Goal: Information Seeking & Learning: Find specific fact

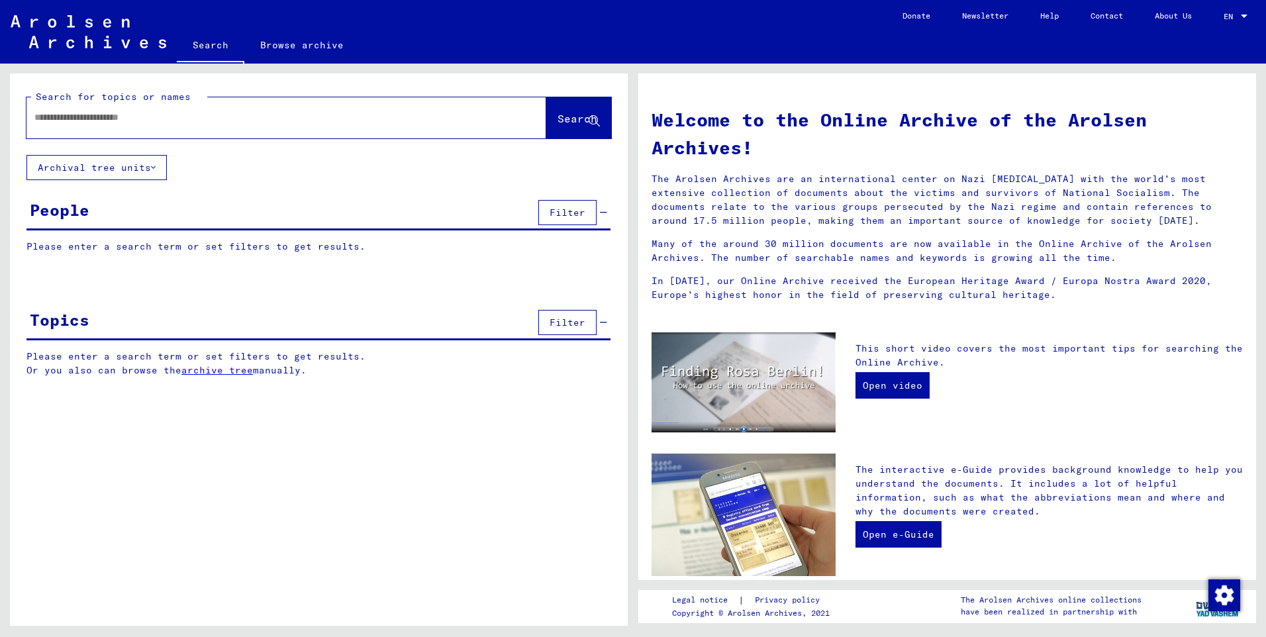
click at [55, 111] on input "text" at bounding box center [270, 118] width 472 height 14
type input "**********"
click at [565, 109] on button "Search" at bounding box center [578, 117] width 65 height 41
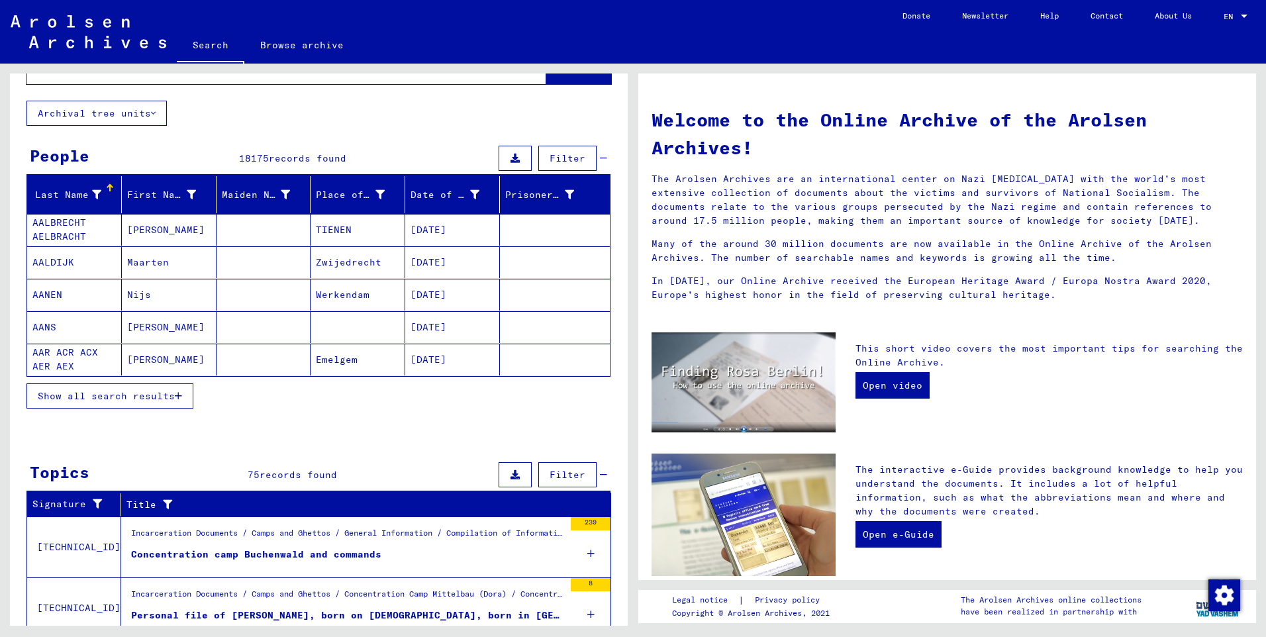
scroll to position [289, 0]
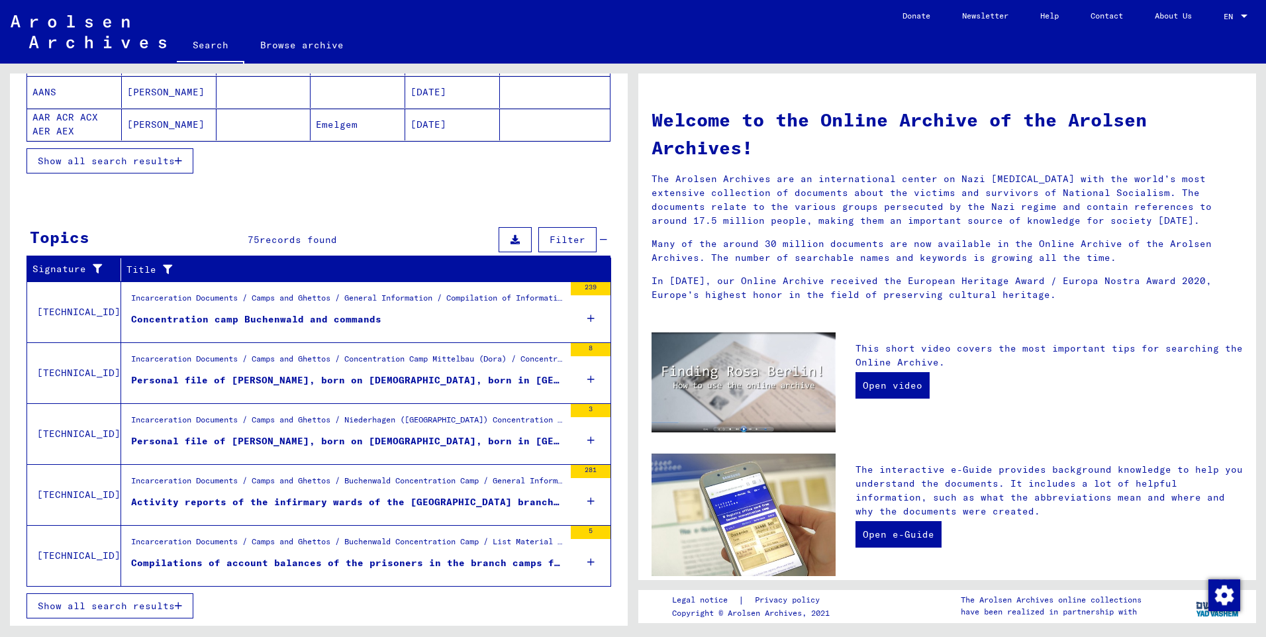
click at [127, 600] on span "Show all search results" at bounding box center [106, 606] width 137 height 12
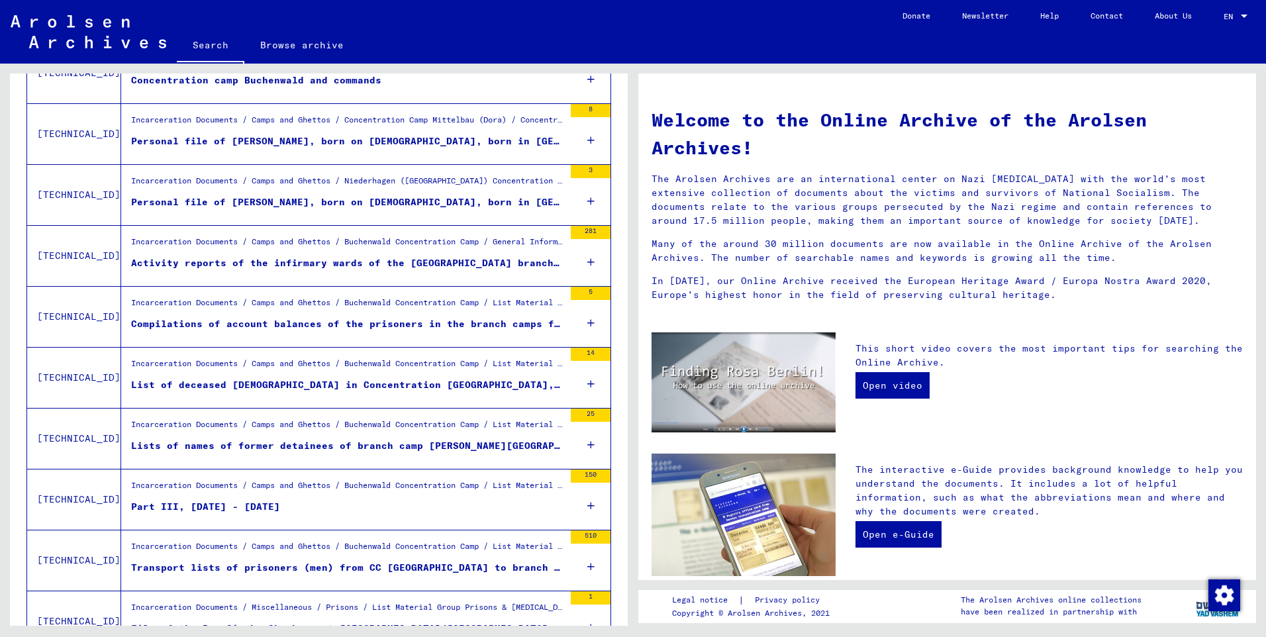
click at [581, 474] on div "150" at bounding box center [591, 475] width 40 height 13
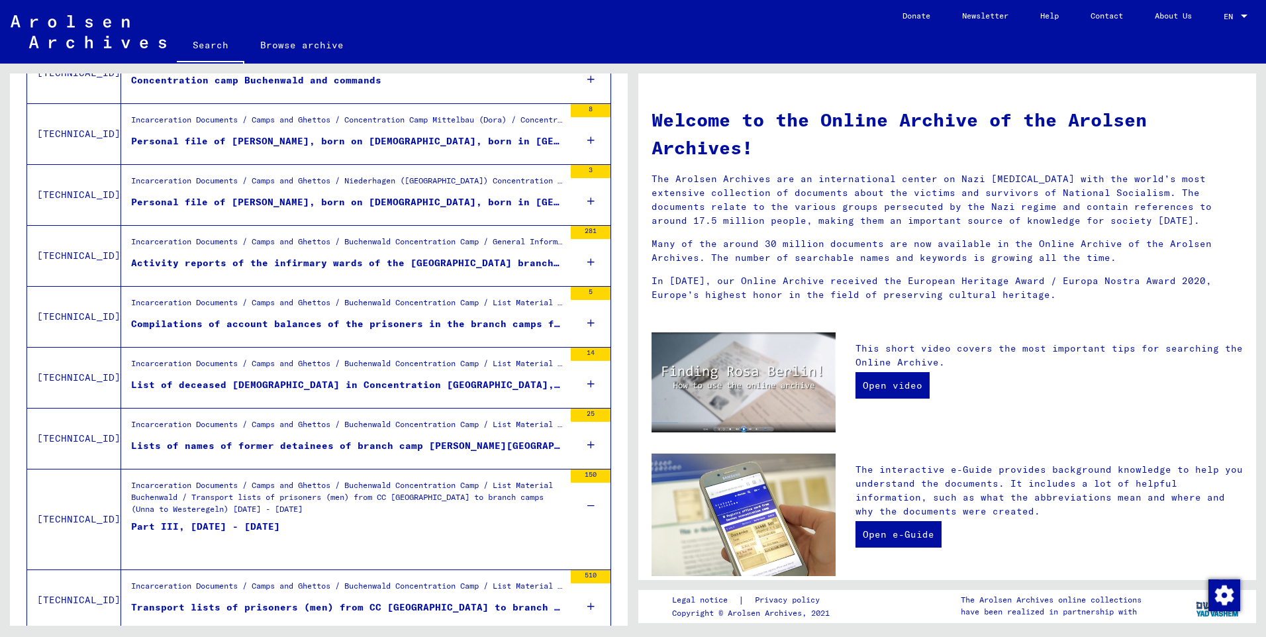
click at [581, 474] on div "150" at bounding box center [591, 475] width 40 height 13
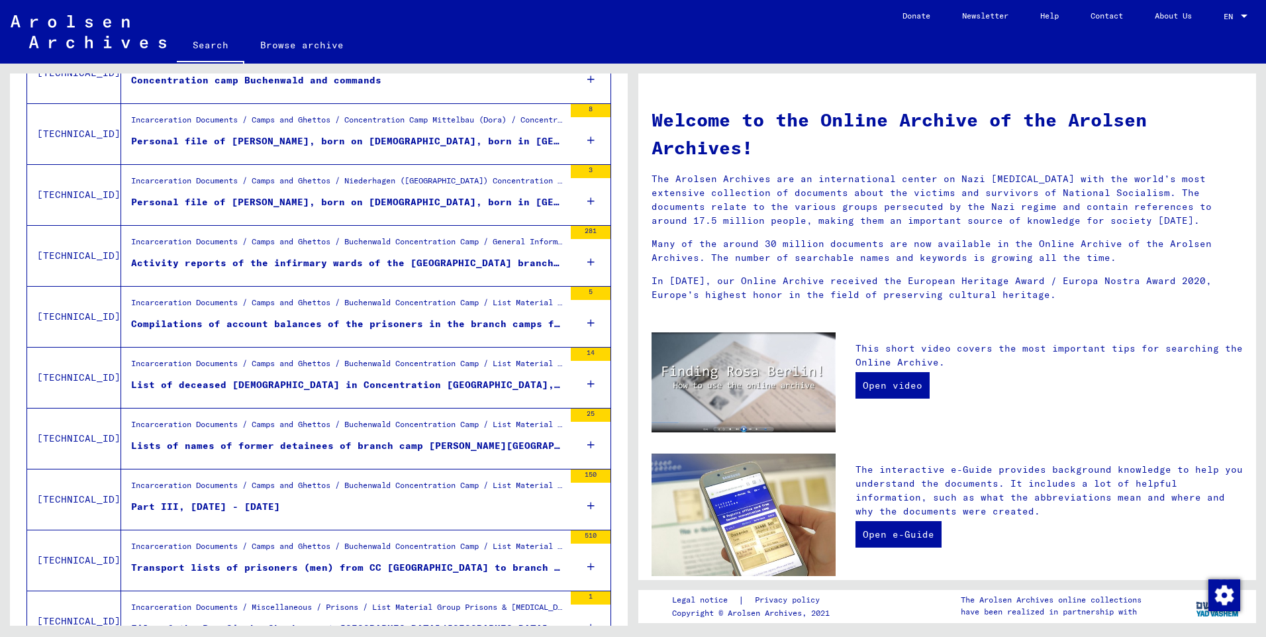
click at [581, 474] on div "150" at bounding box center [591, 475] width 40 height 13
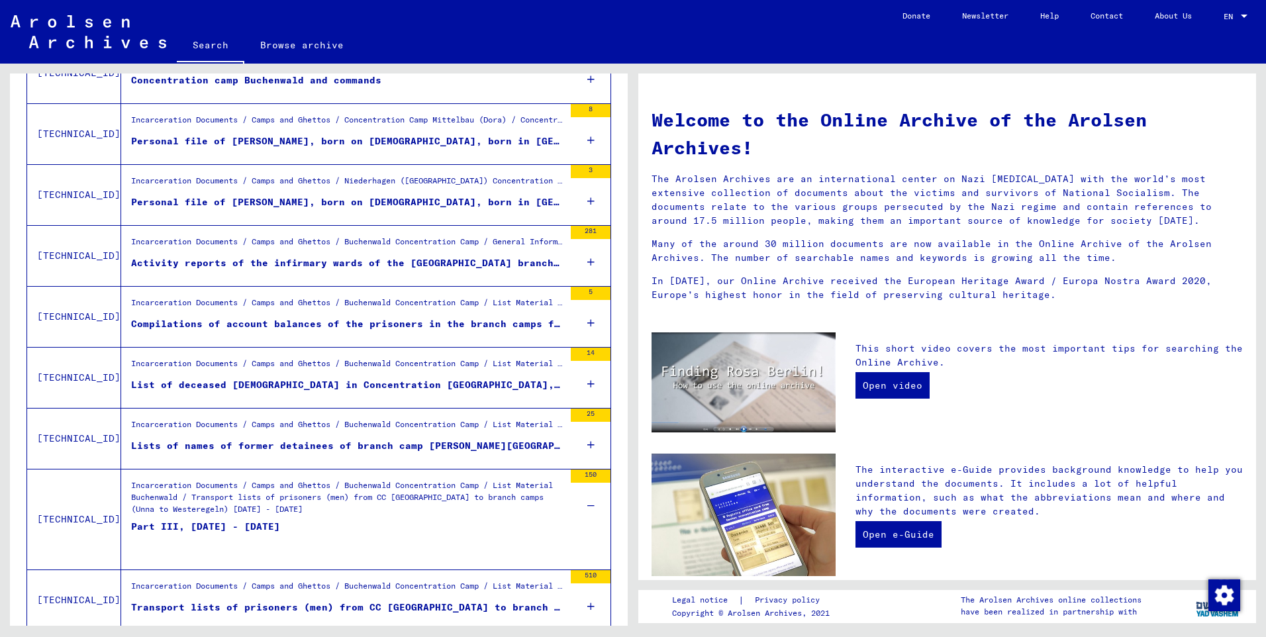
click at [588, 475] on div "150" at bounding box center [591, 475] width 40 height 13
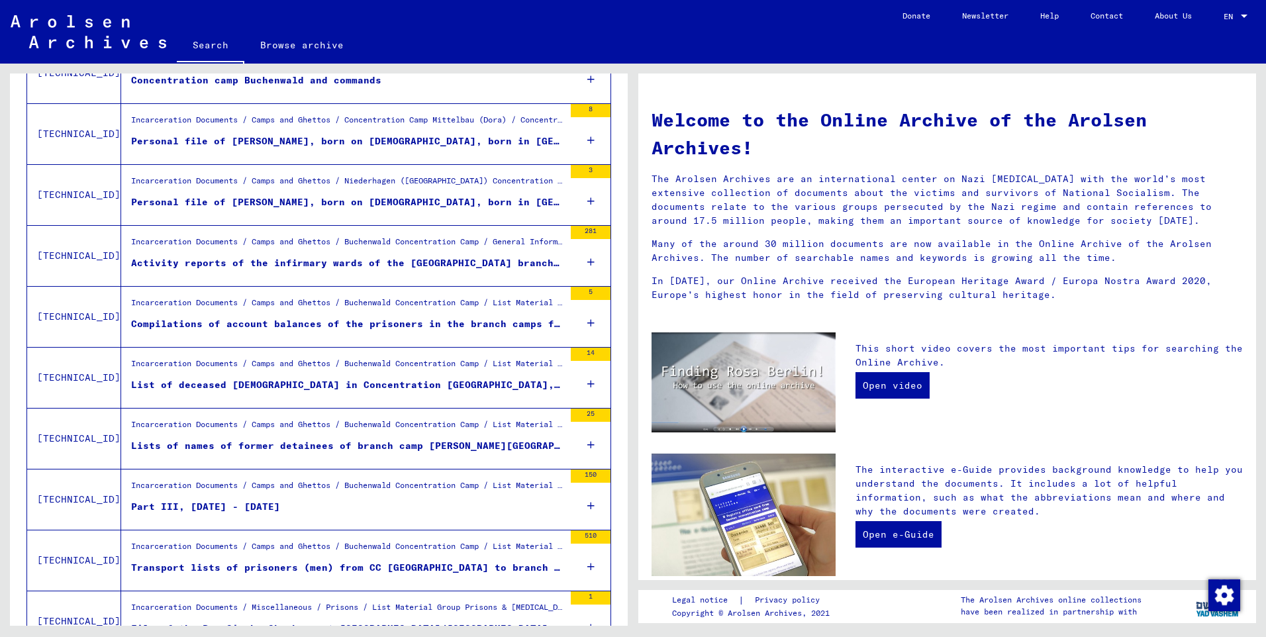
click at [588, 475] on div "150" at bounding box center [591, 475] width 40 height 13
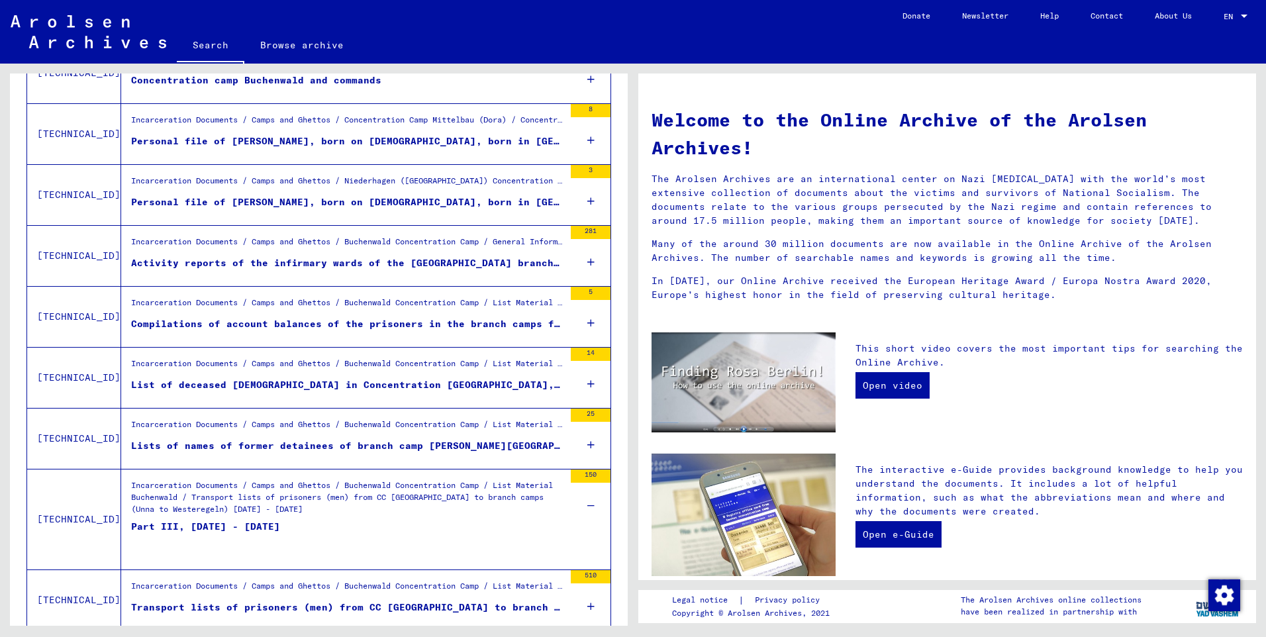
click at [280, 526] on div "Part III, [DATE] - [DATE]" at bounding box center [205, 540] width 149 height 40
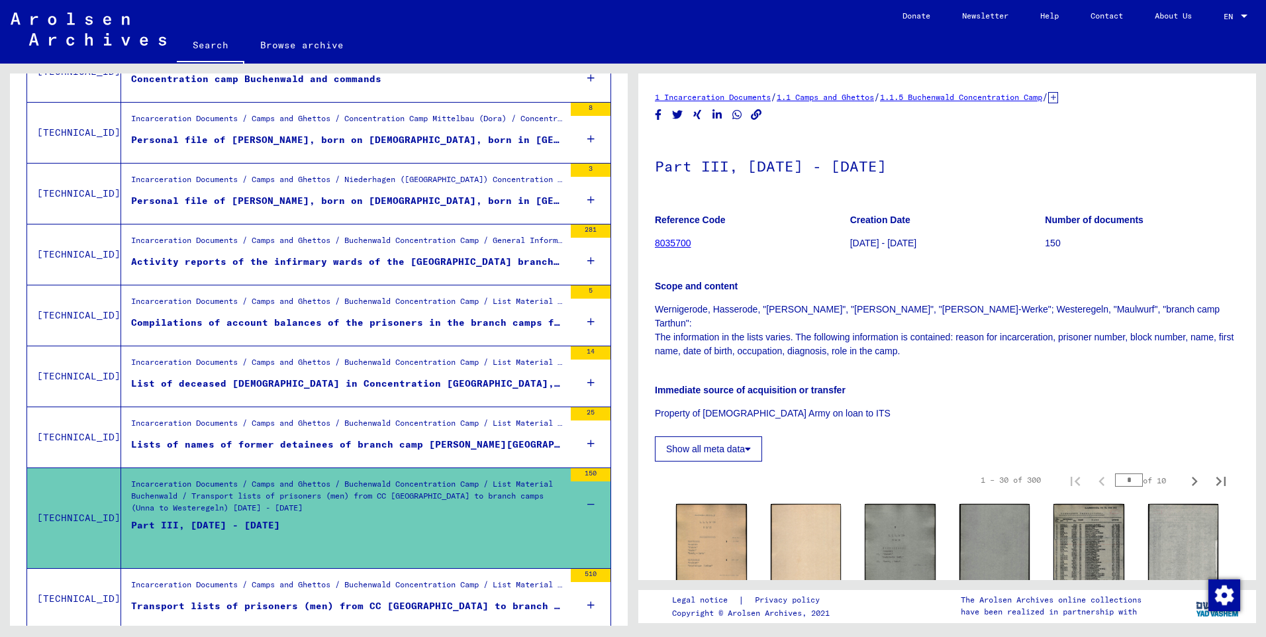
scroll to position [265, 0]
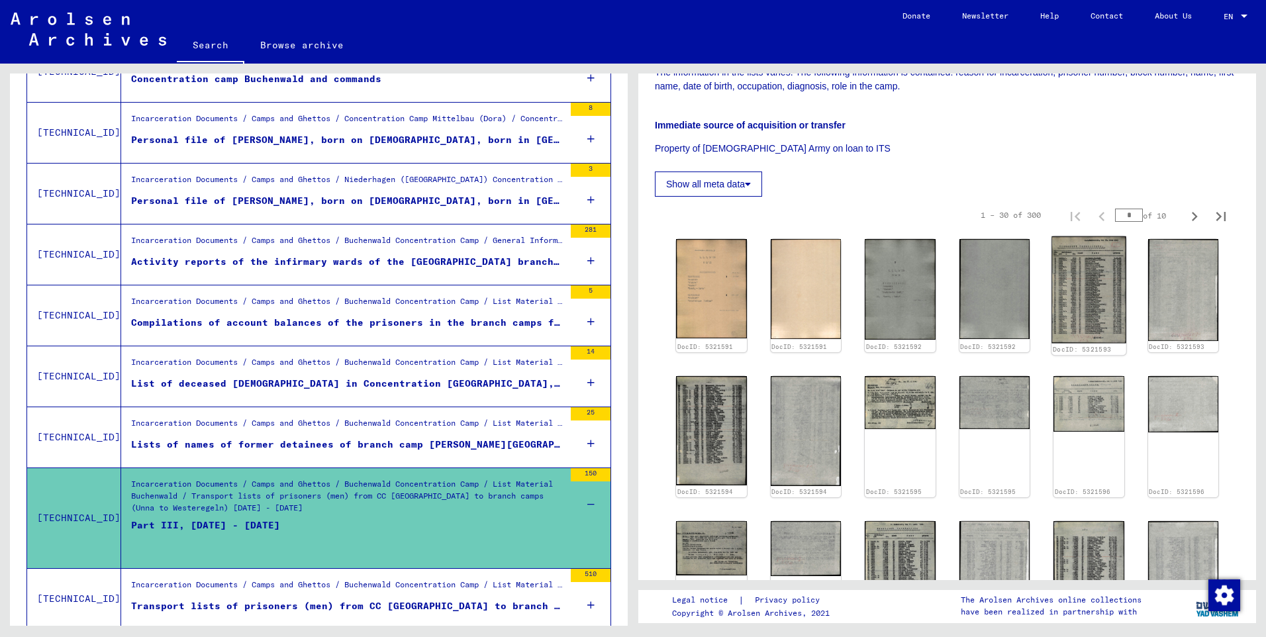
click at [1060, 269] on img at bounding box center [1088, 289] width 74 height 107
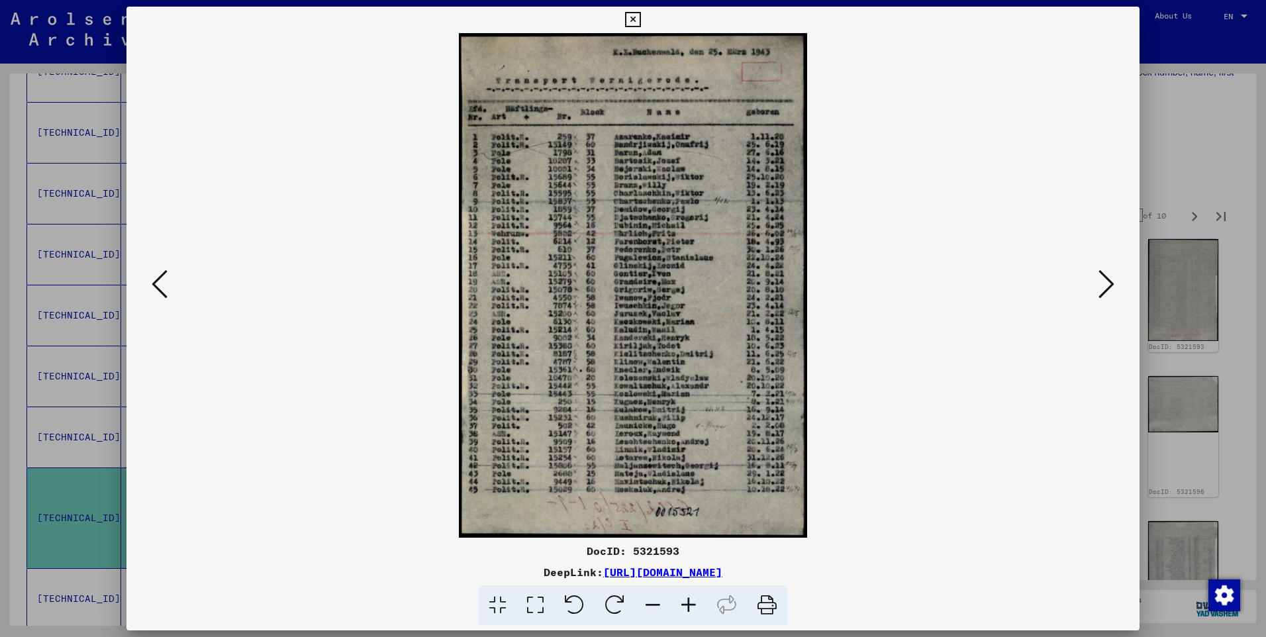
drag, startPoint x: 1060, startPoint y: 269, endPoint x: 1126, endPoint y: 349, distance: 103.0
click at [1126, 350] on div at bounding box center [632, 285] width 1013 height 505
click at [690, 607] on icon at bounding box center [689, 605] width 36 height 40
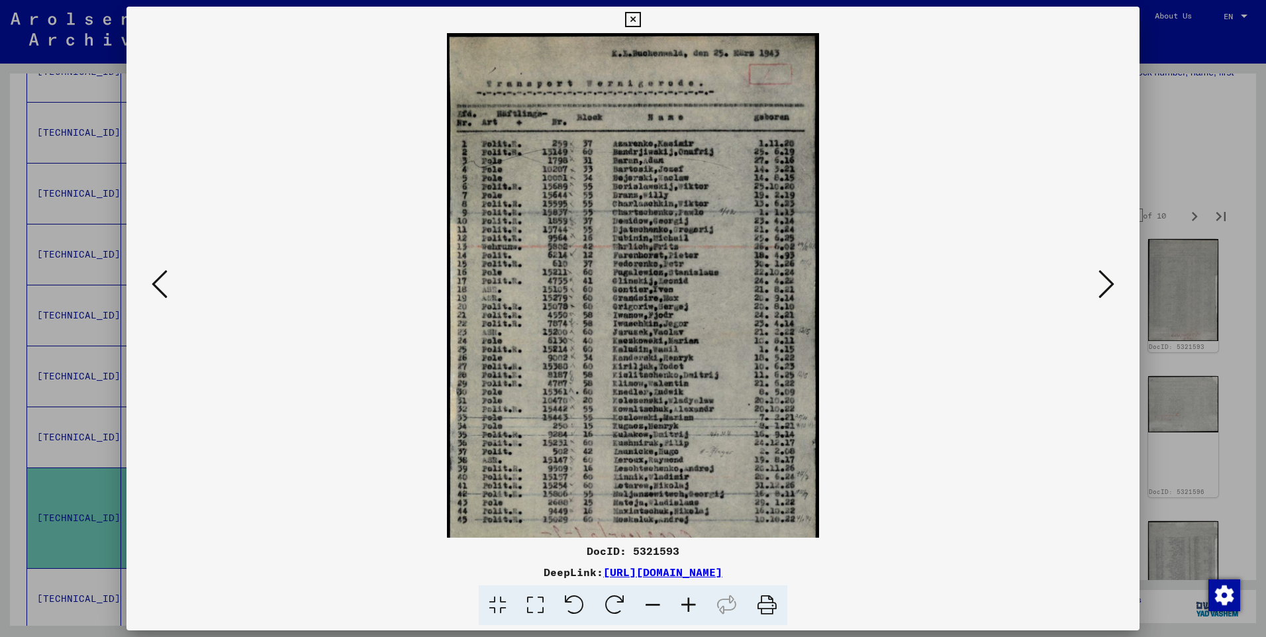
click at [1108, 283] on icon at bounding box center [1106, 284] width 16 height 32
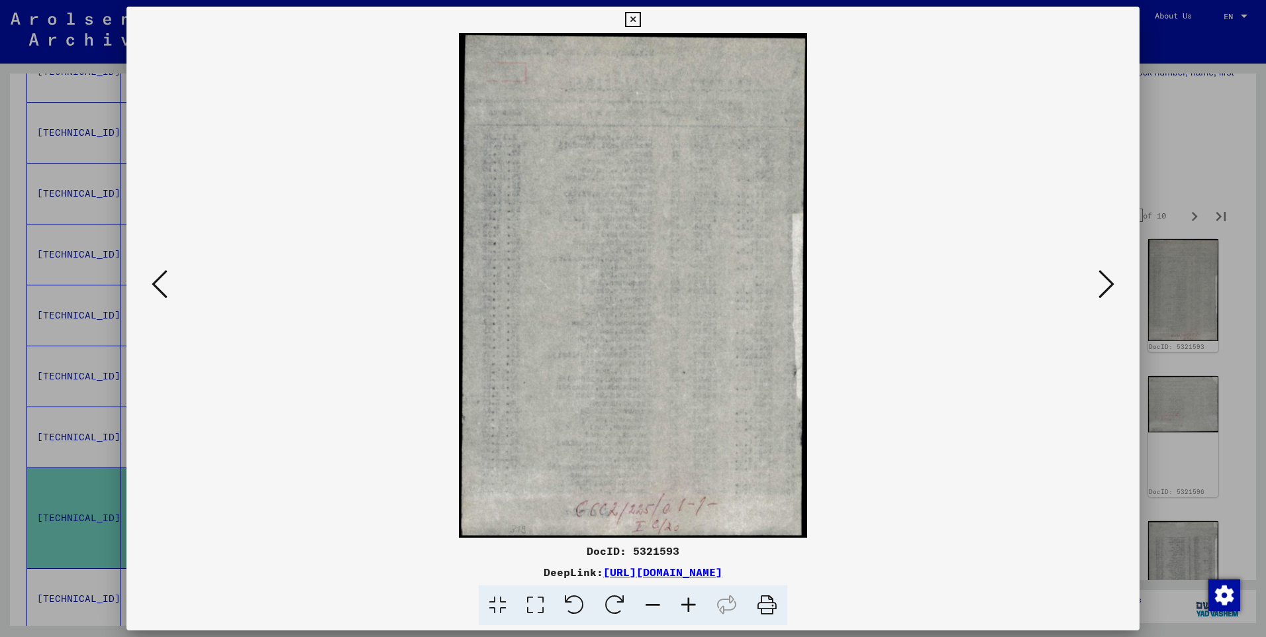
click at [1108, 283] on icon at bounding box center [1106, 284] width 16 height 32
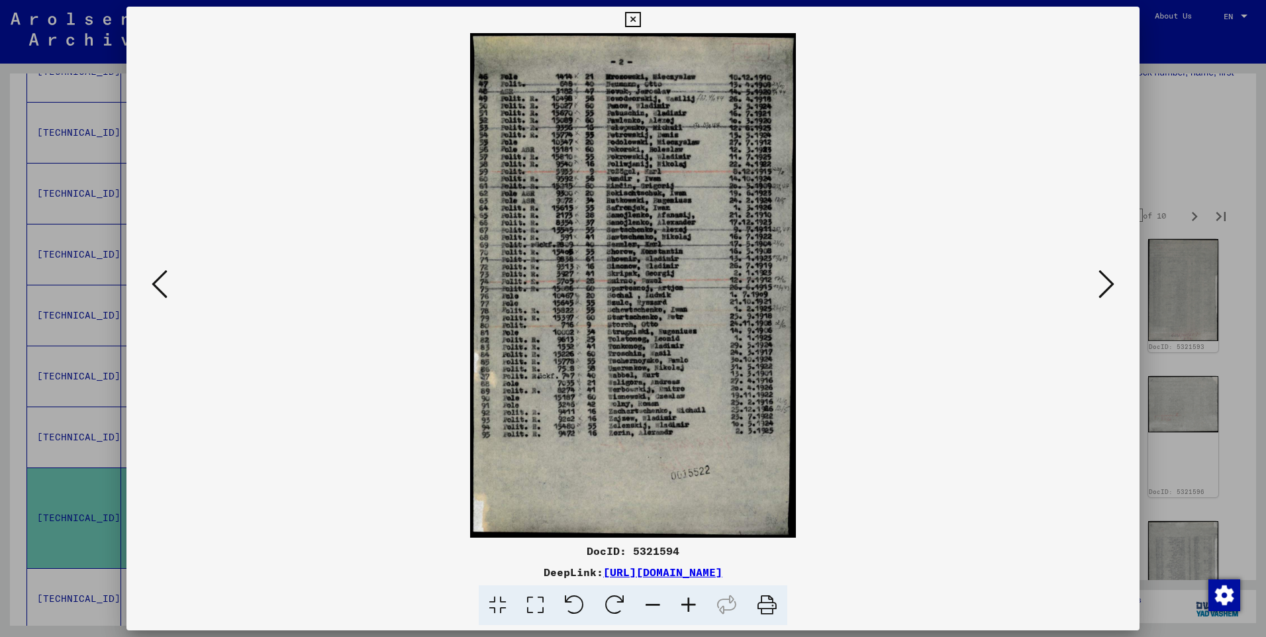
click at [1108, 283] on icon at bounding box center [1106, 284] width 16 height 32
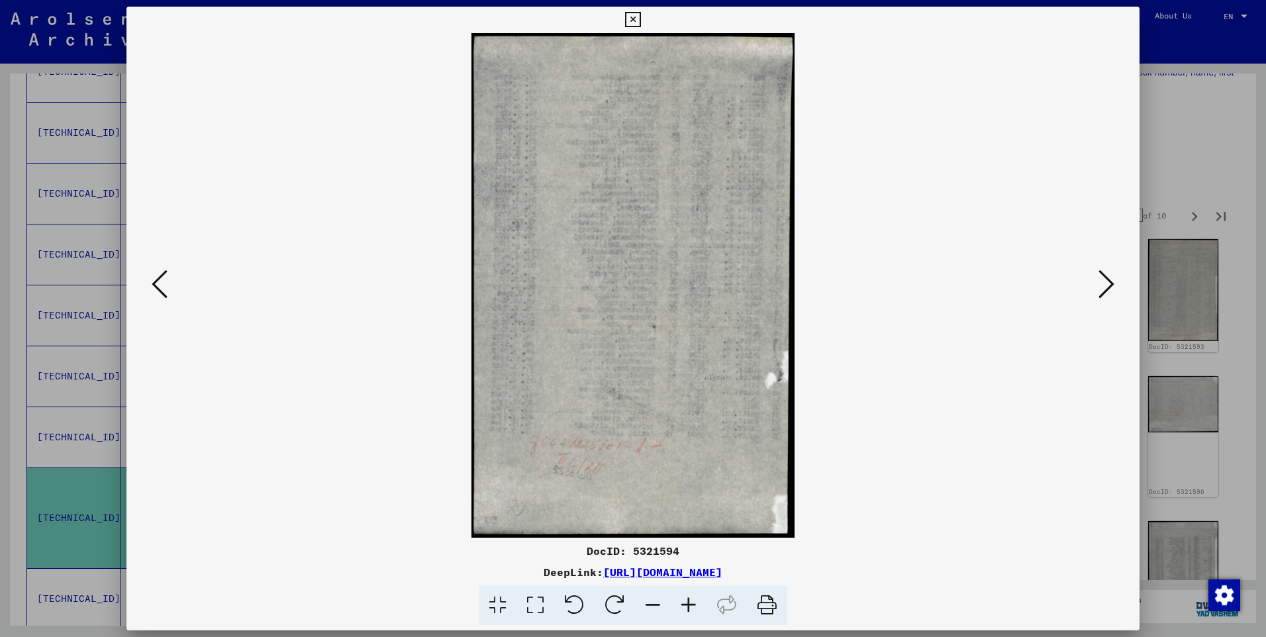
click at [1108, 283] on icon at bounding box center [1106, 284] width 16 height 32
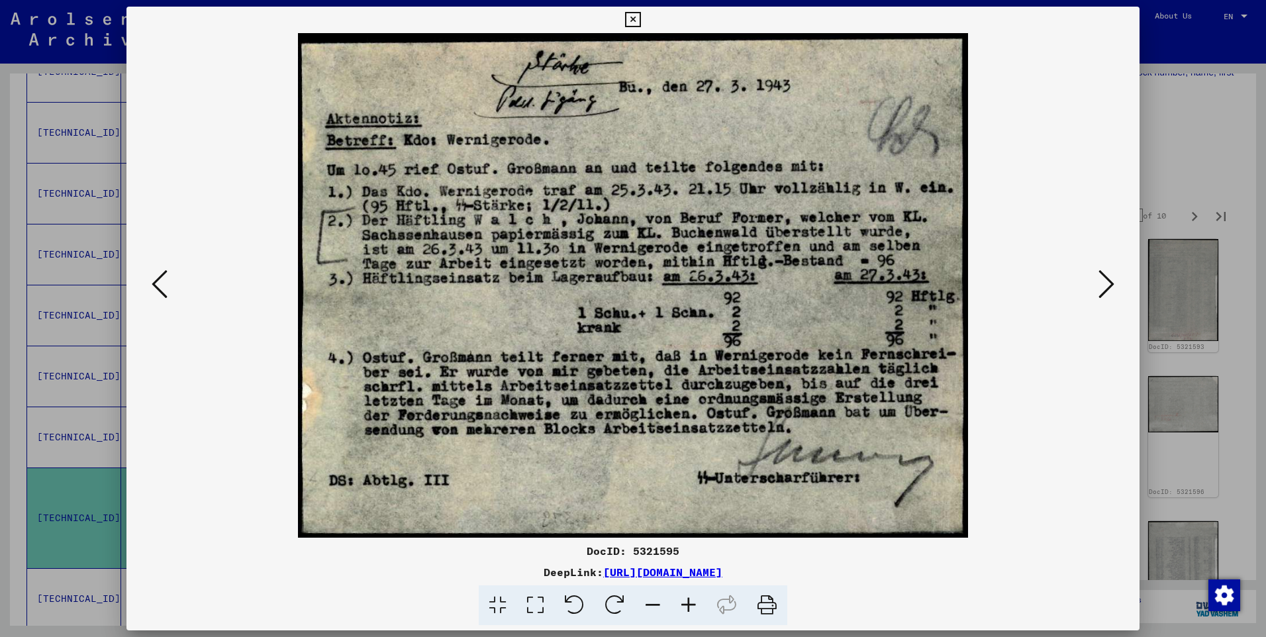
click at [1108, 283] on icon at bounding box center [1106, 284] width 16 height 32
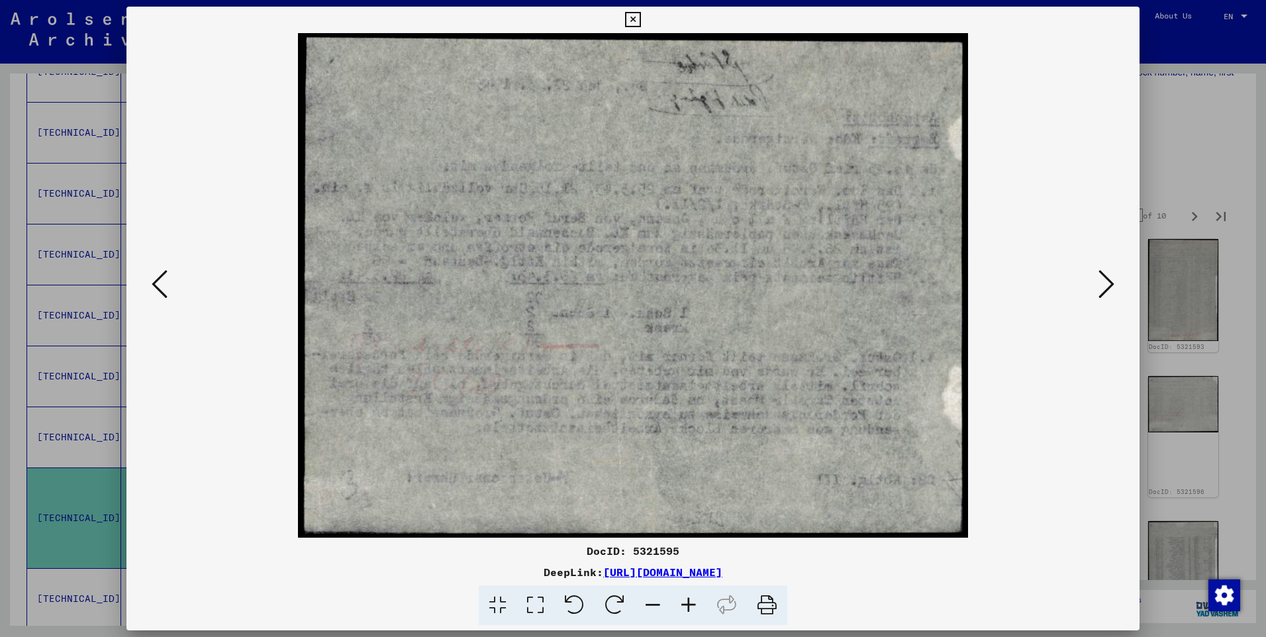
click at [1108, 283] on icon at bounding box center [1106, 284] width 16 height 32
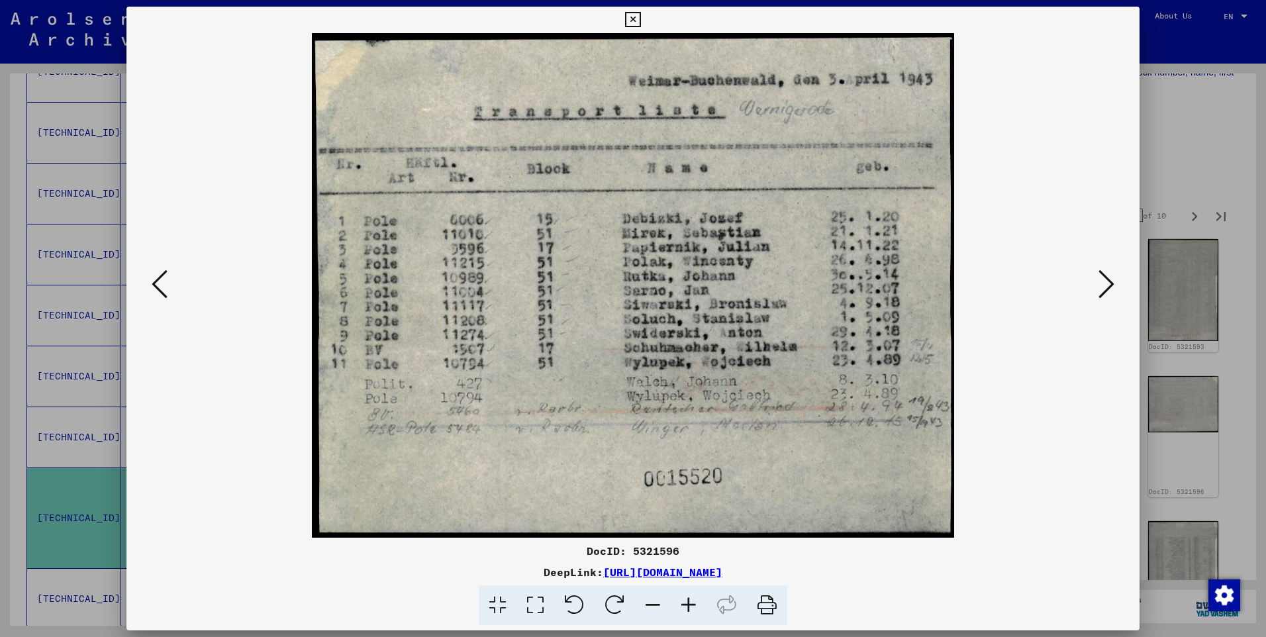
click at [1108, 283] on icon at bounding box center [1106, 284] width 16 height 32
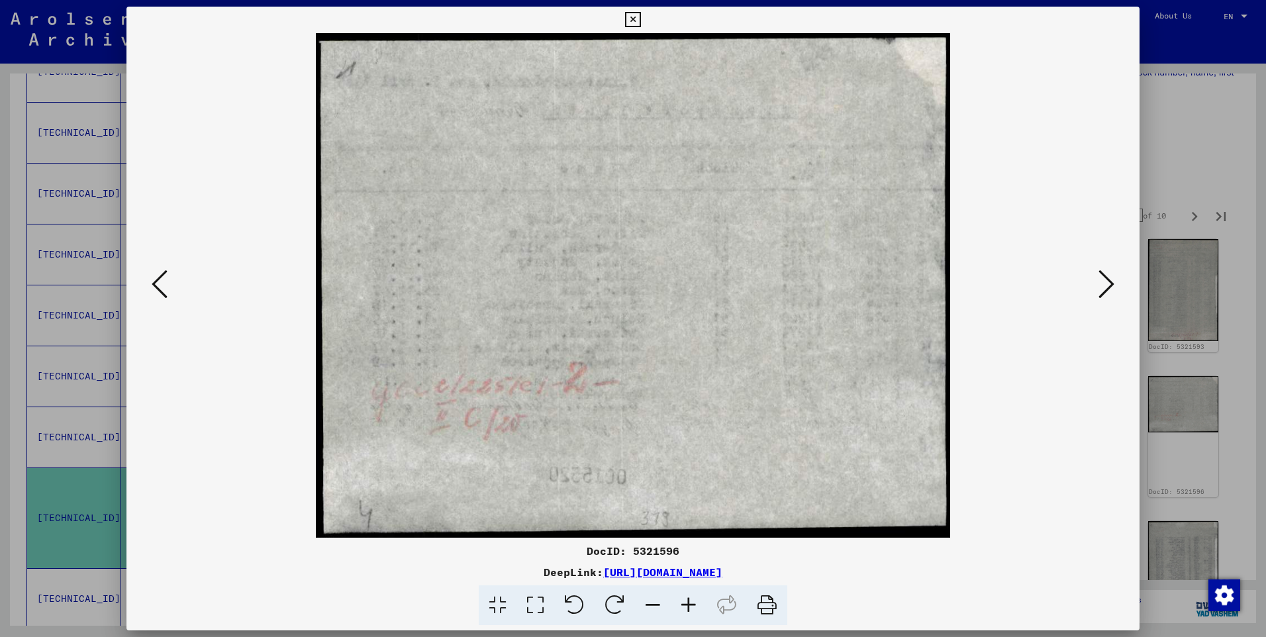
click at [1108, 283] on icon at bounding box center [1106, 284] width 16 height 32
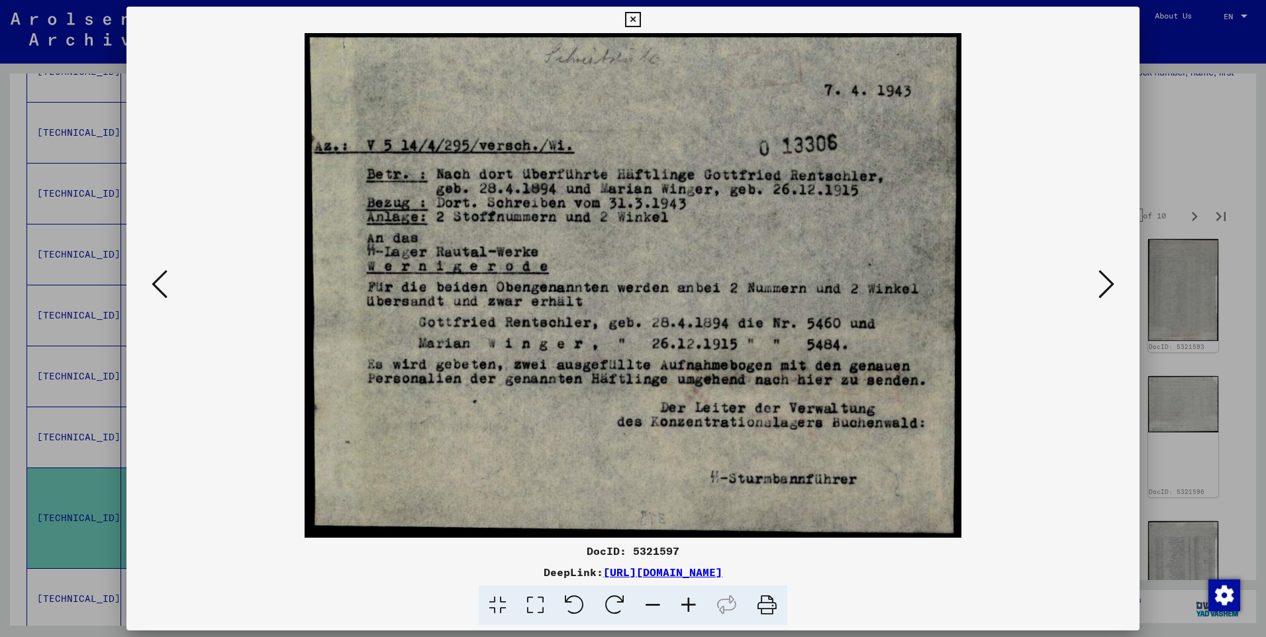
click at [1108, 283] on icon at bounding box center [1106, 284] width 16 height 32
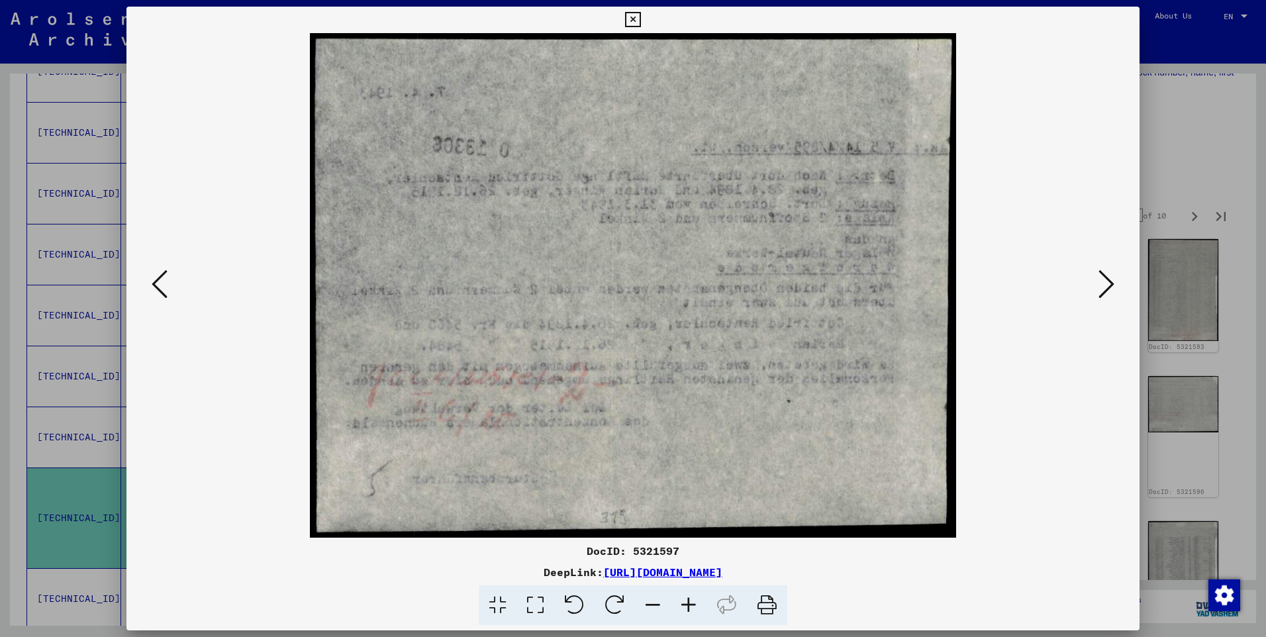
click at [1108, 283] on icon at bounding box center [1106, 284] width 16 height 32
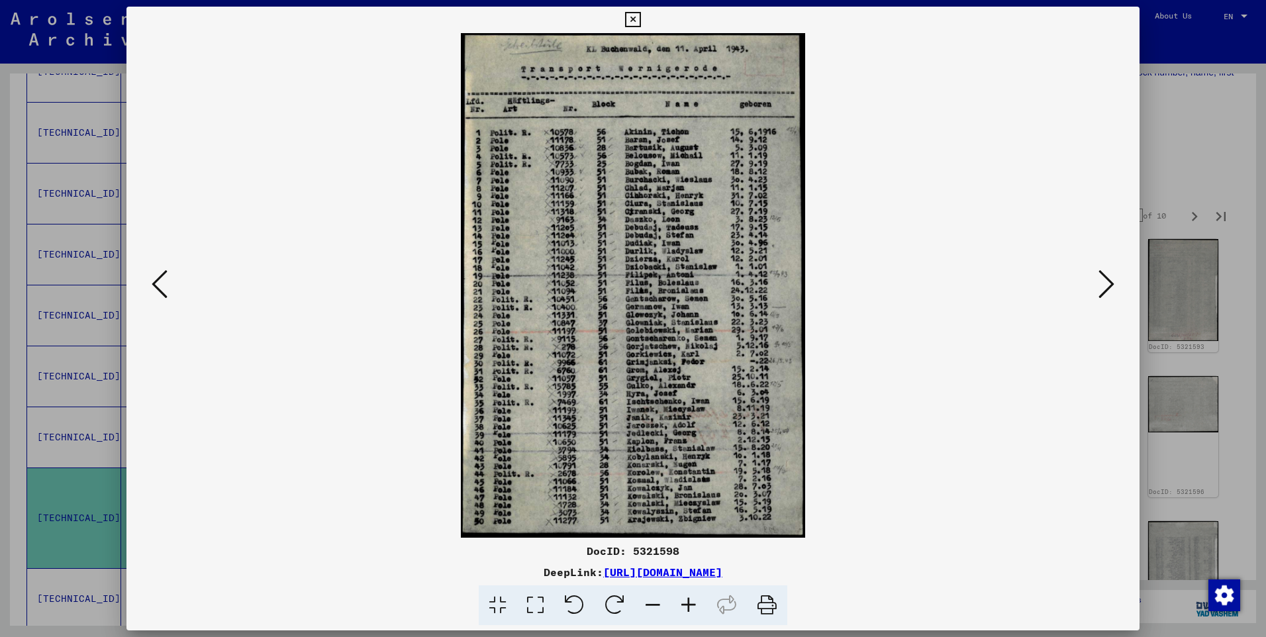
click at [1108, 283] on icon at bounding box center [1106, 284] width 16 height 32
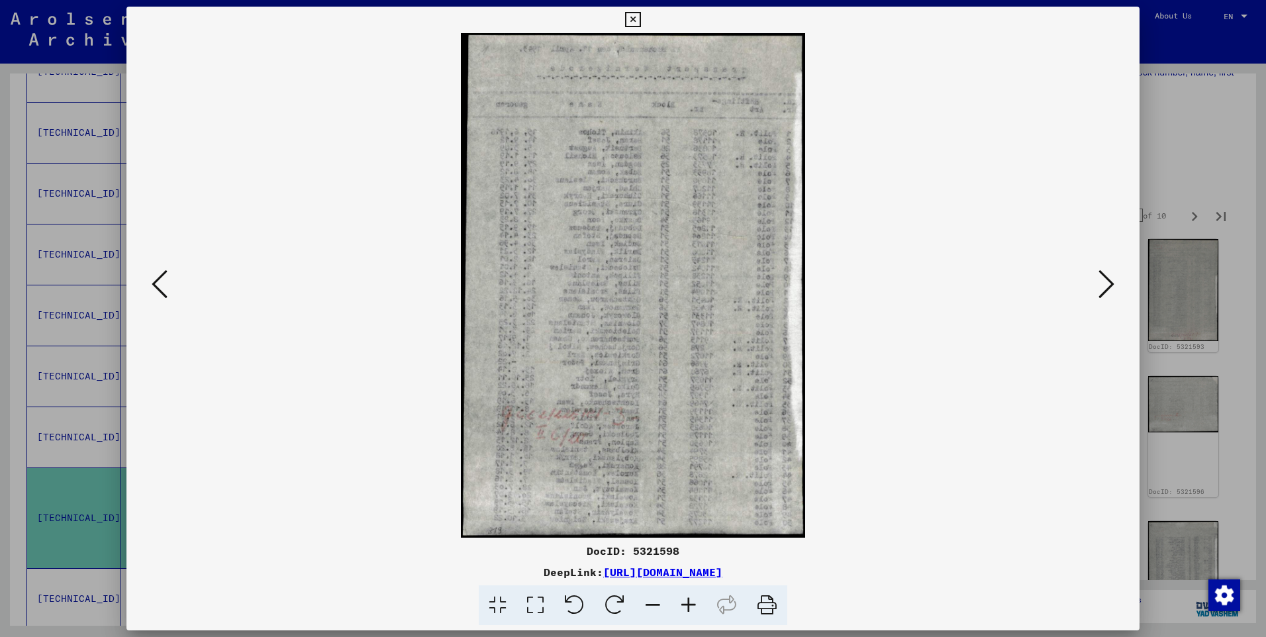
click at [1108, 283] on icon at bounding box center [1106, 284] width 16 height 32
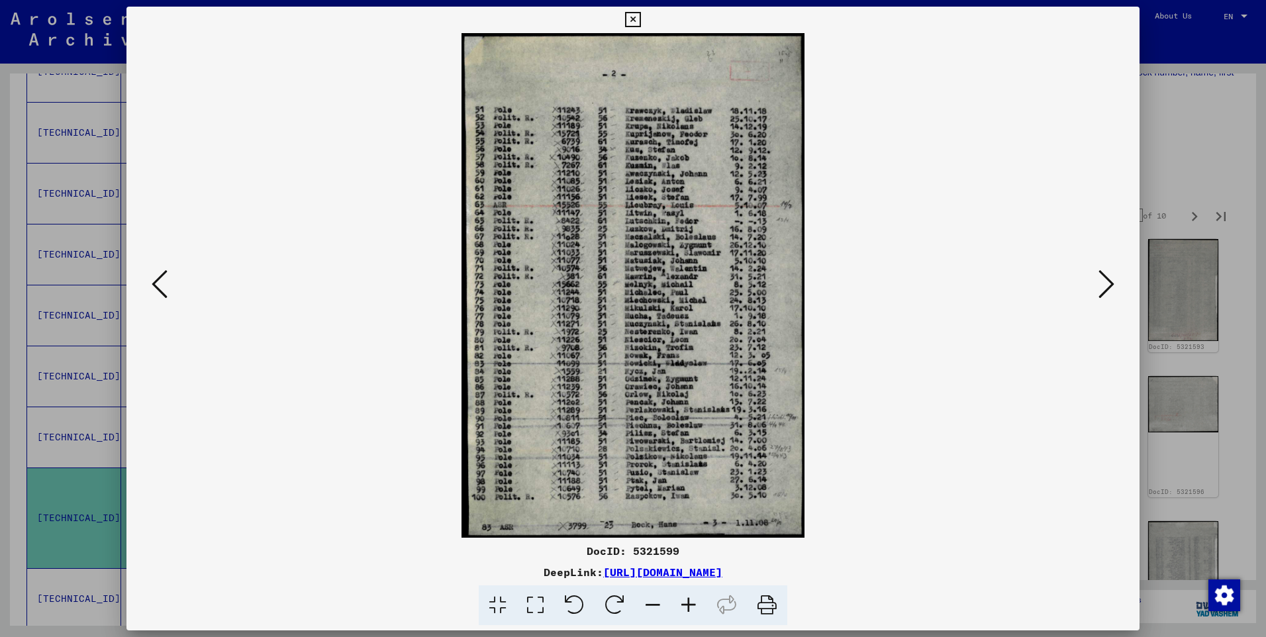
click at [1108, 283] on icon at bounding box center [1106, 284] width 16 height 32
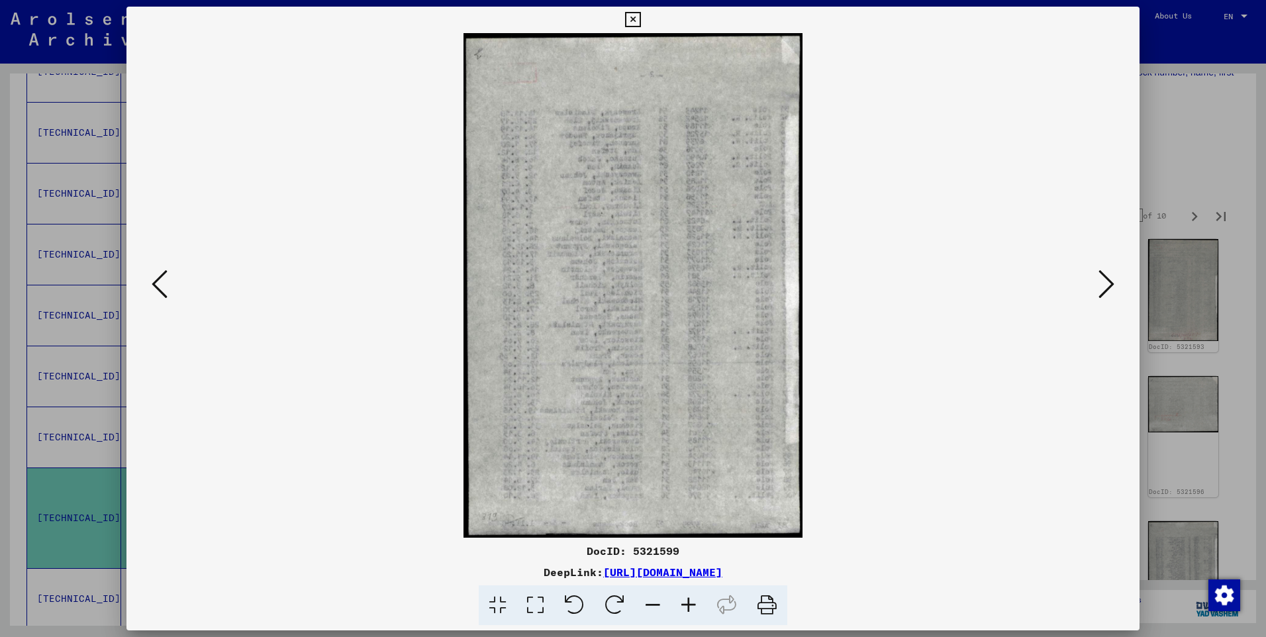
click at [1108, 283] on icon at bounding box center [1106, 284] width 16 height 32
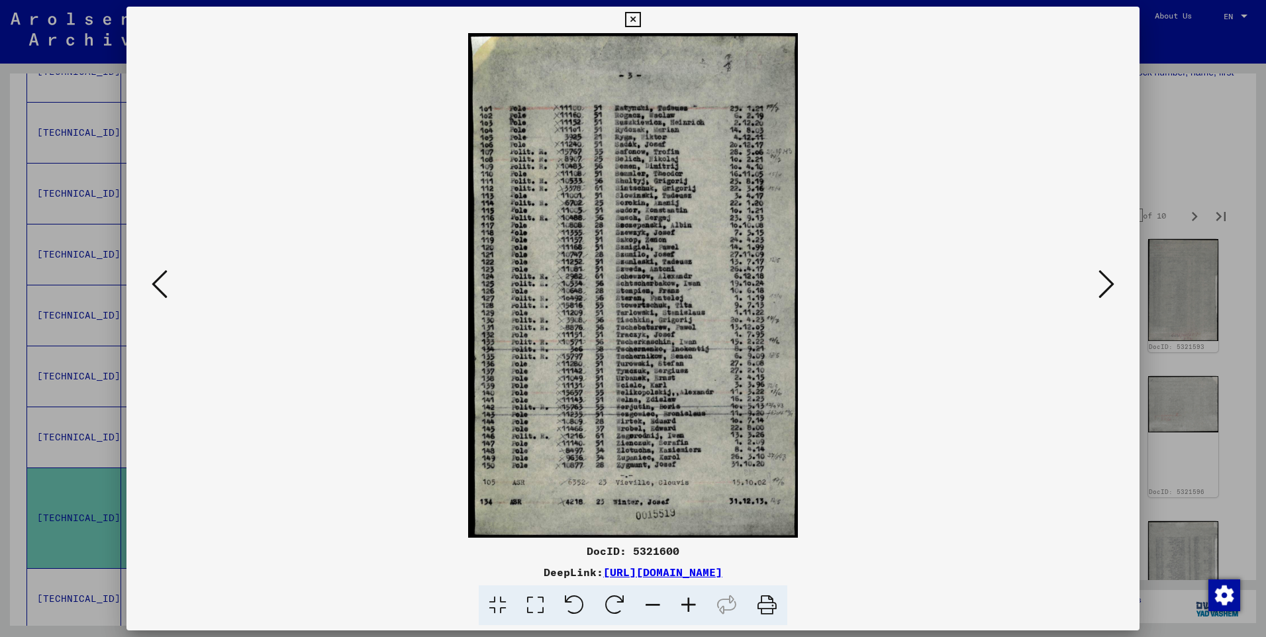
click at [1108, 283] on icon at bounding box center [1106, 284] width 16 height 32
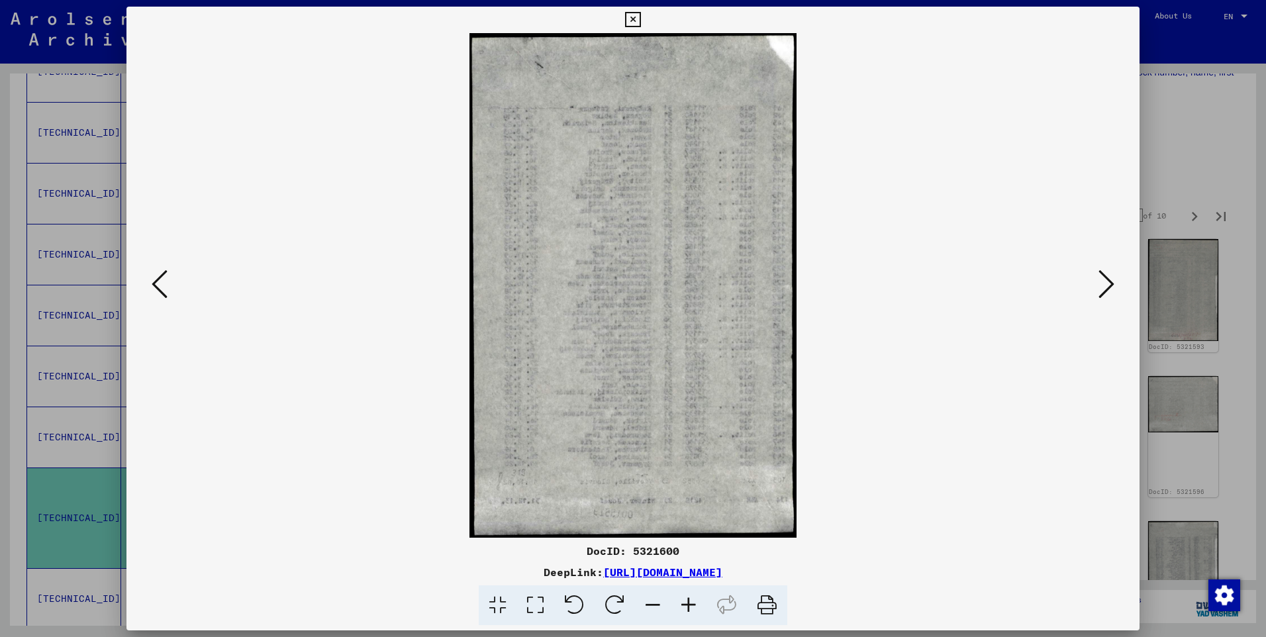
click at [1108, 283] on icon at bounding box center [1106, 284] width 16 height 32
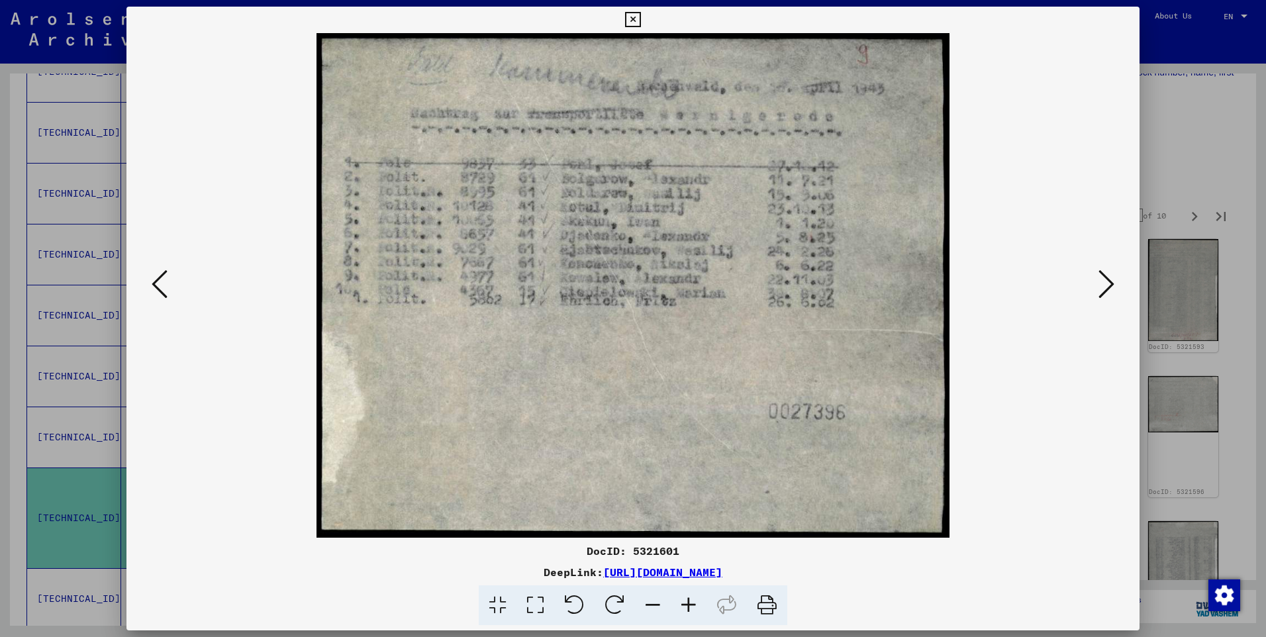
click at [1108, 283] on icon at bounding box center [1106, 284] width 16 height 32
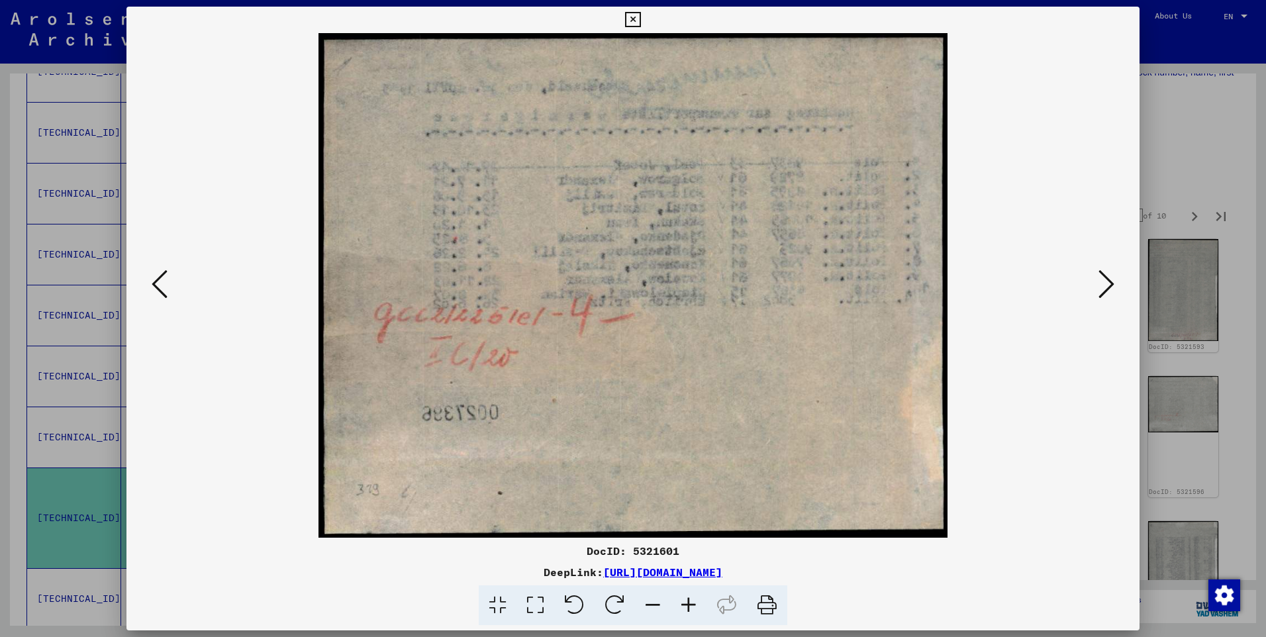
click at [1108, 283] on icon at bounding box center [1106, 284] width 16 height 32
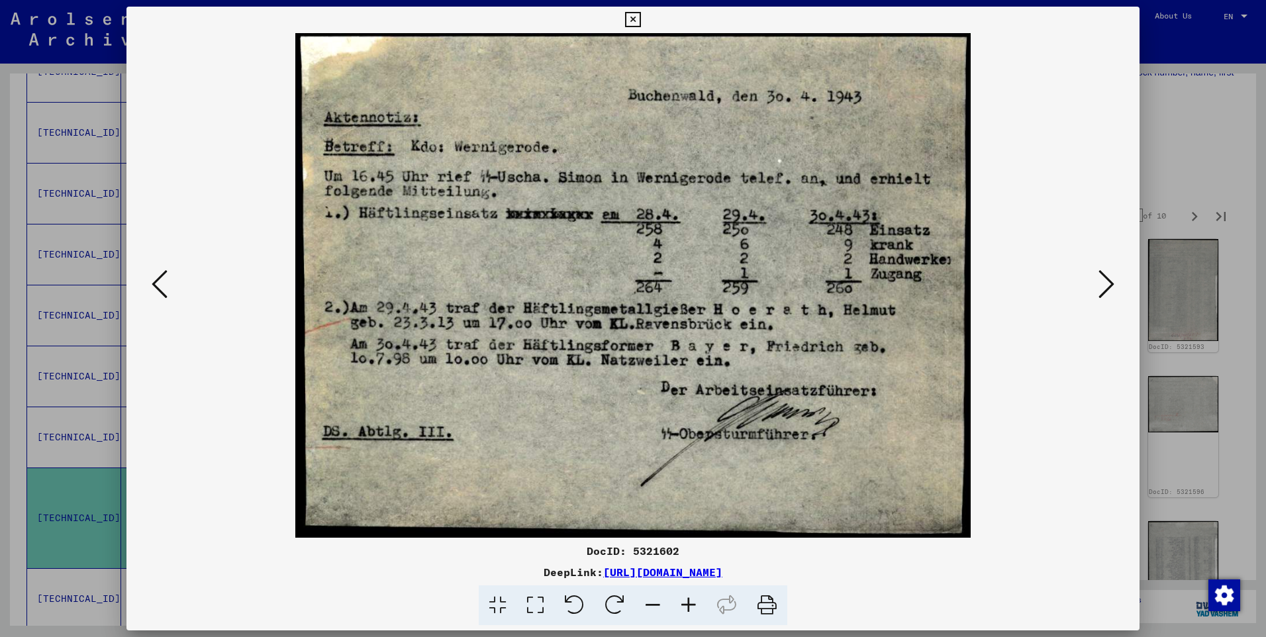
click at [1108, 283] on icon at bounding box center [1106, 284] width 16 height 32
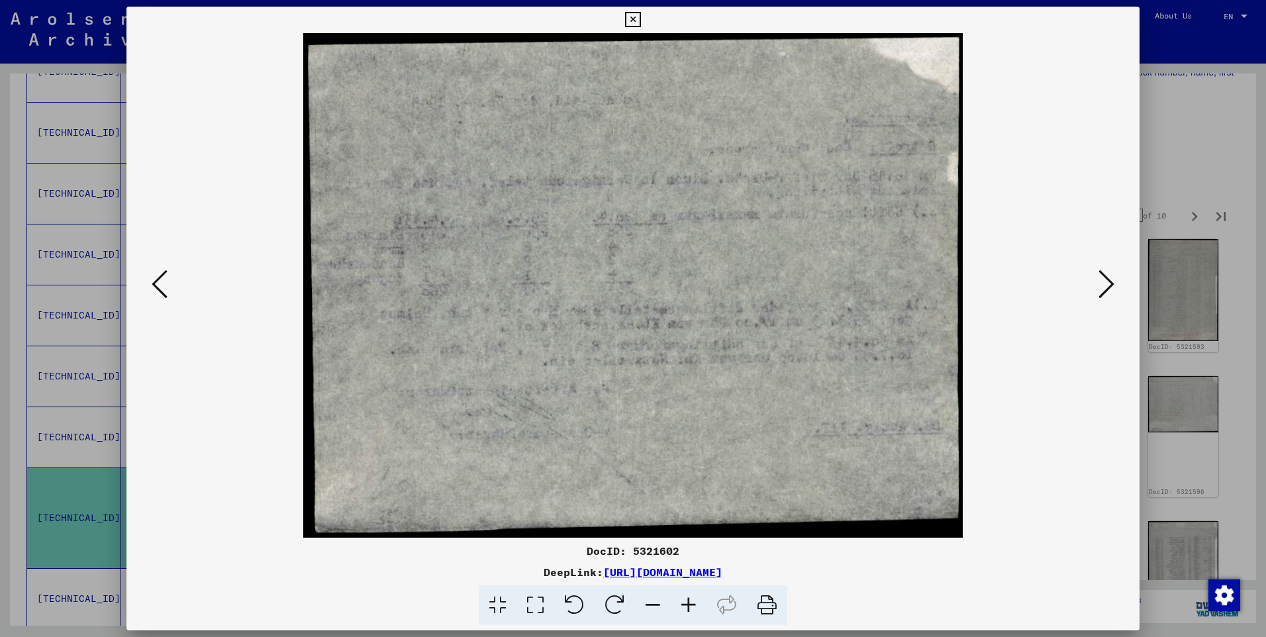
click at [1108, 283] on icon at bounding box center [1106, 284] width 16 height 32
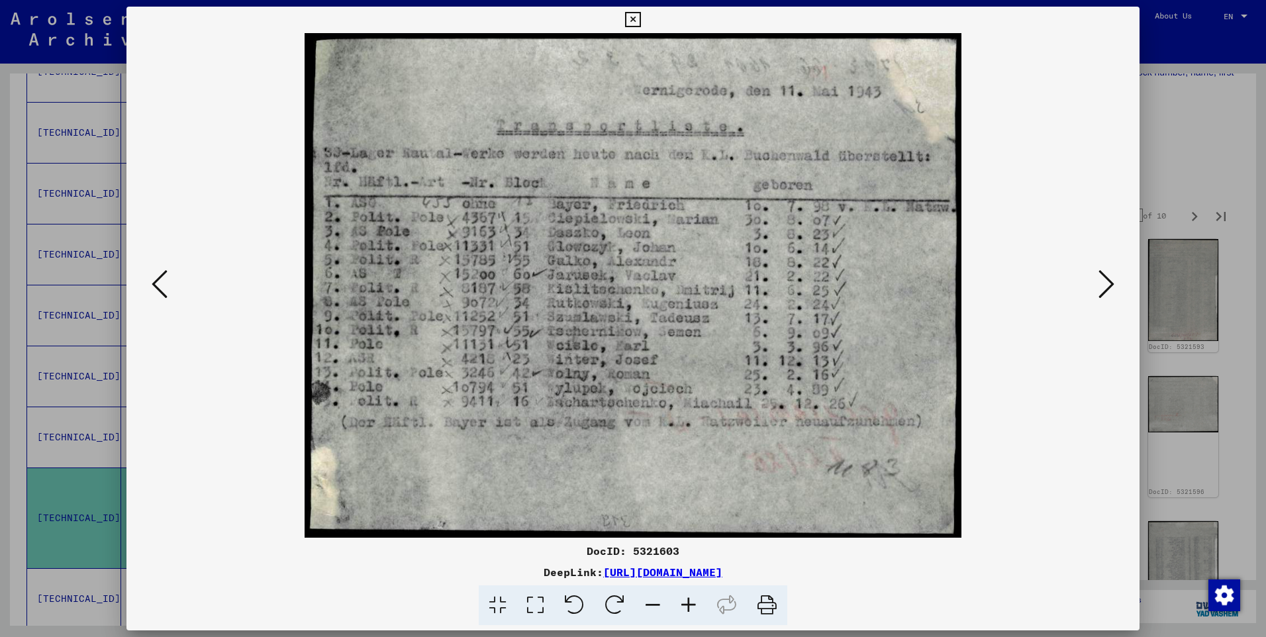
click at [1110, 281] on icon at bounding box center [1106, 284] width 16 height 32
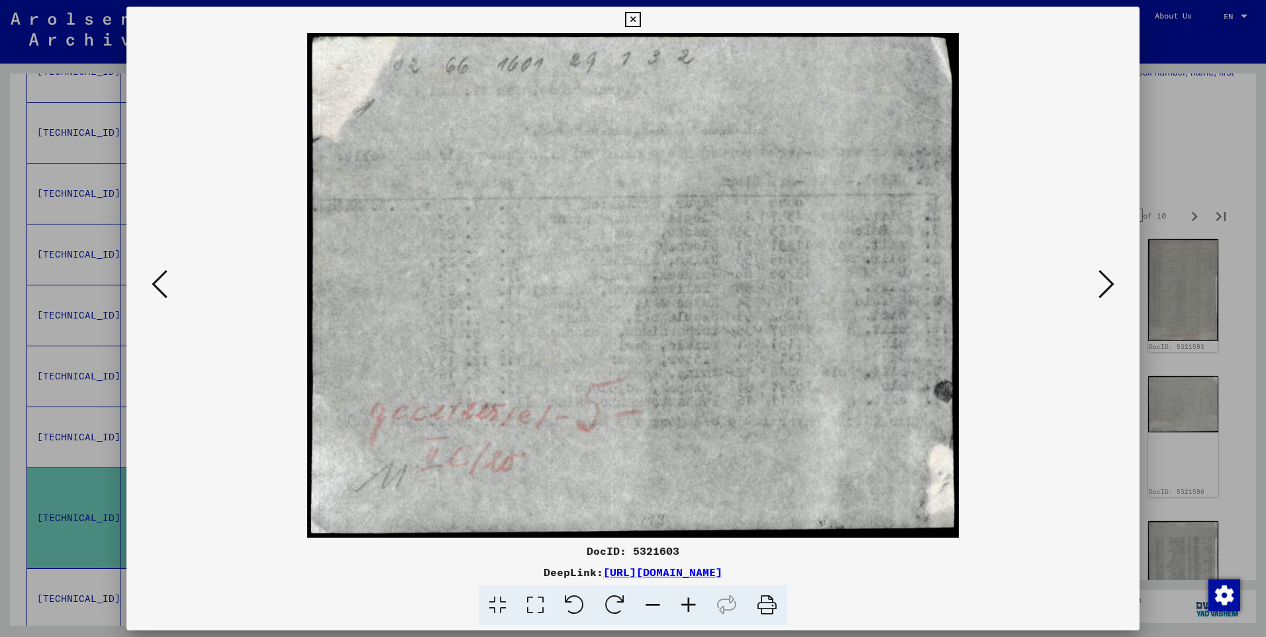
click at [1110, 281] on icon at bounding box center [1106, 284] width 16 height 32
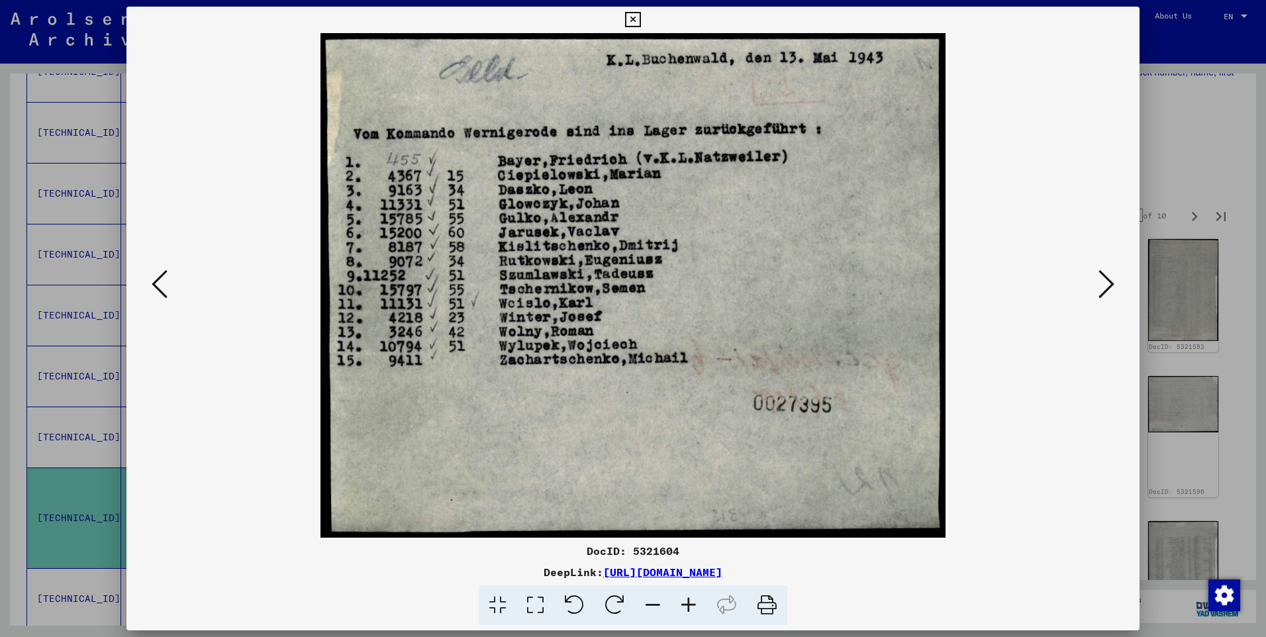
click at [1107, 281] on icon at bounding box center [1106, 284] width 16 height 32
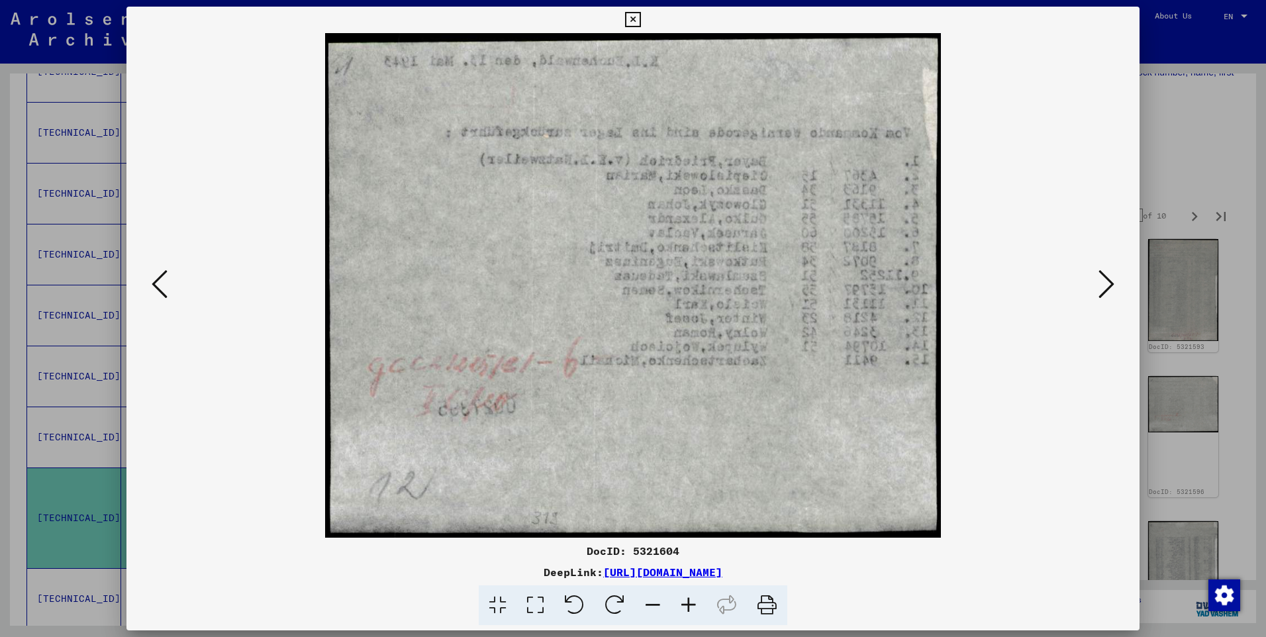
click at [1107, 281] on icon at bounding box center [1106, 284] width 16 height 32
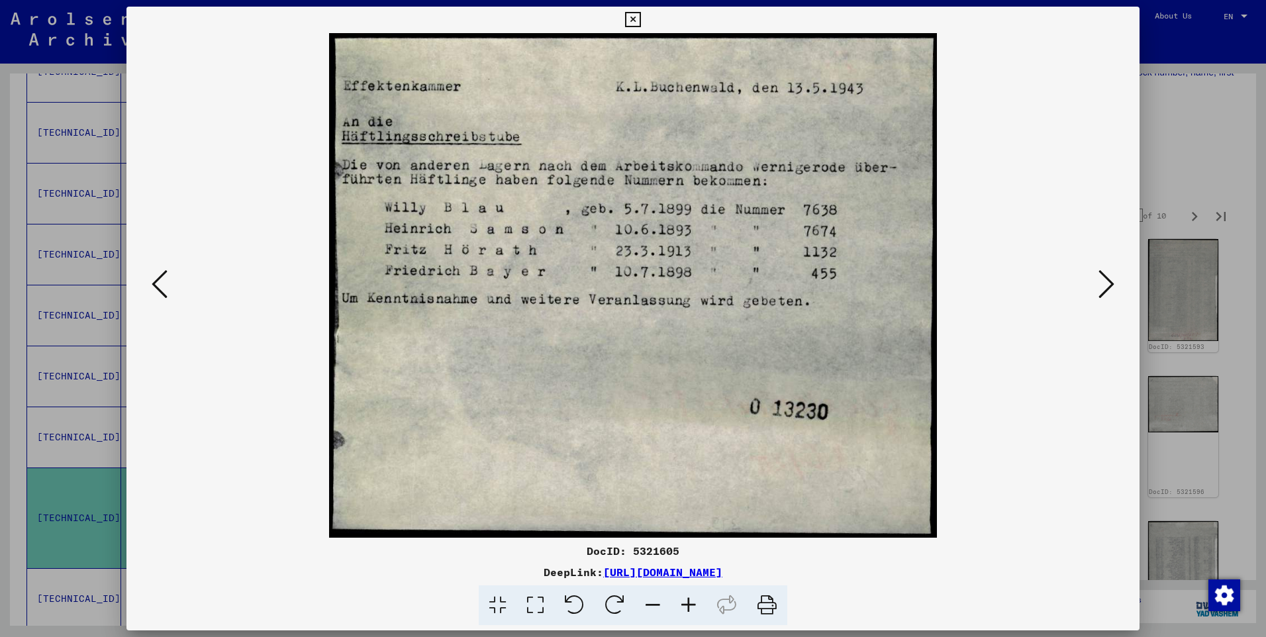
click at [1107, 279] on icon at bounding box center [1106, 284] width 16 height 32
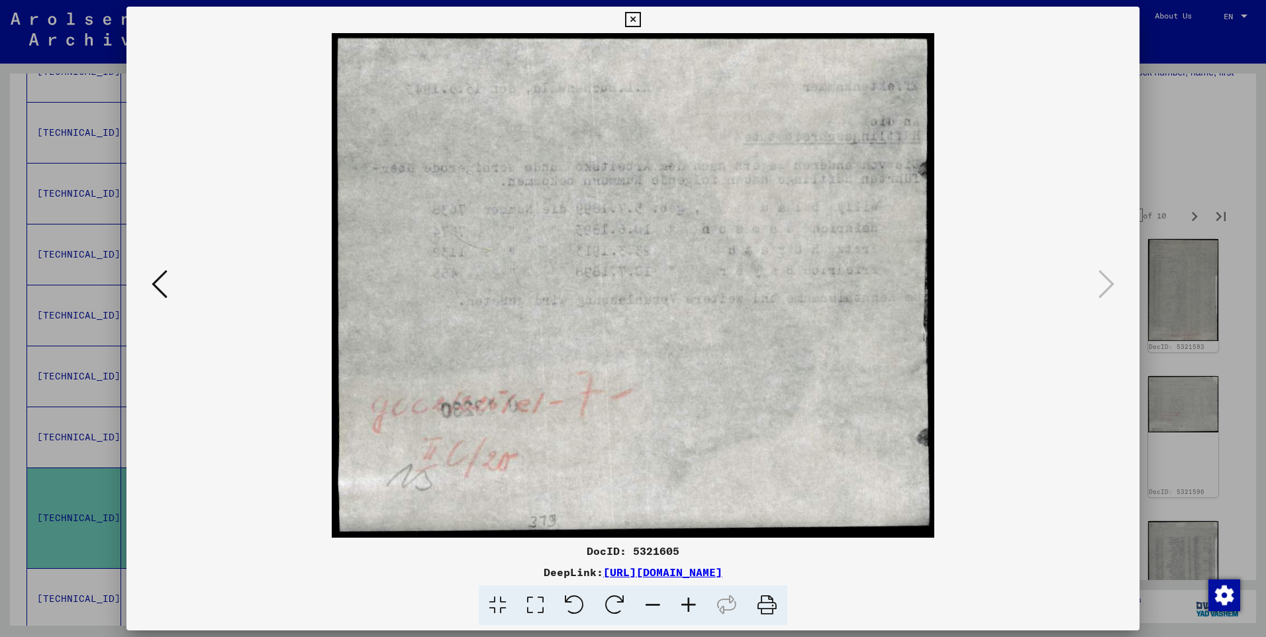
click at [635, 18] on icon at bounding box center [632, 20] width 15 height 16
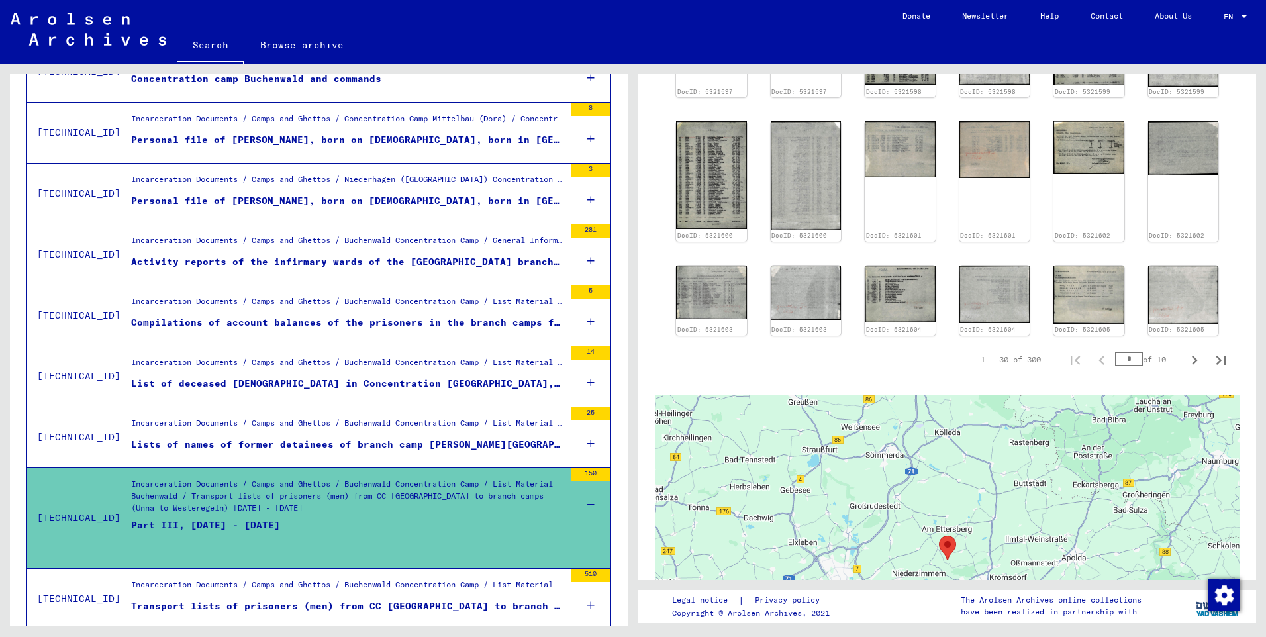
scroll to position [810, 0]
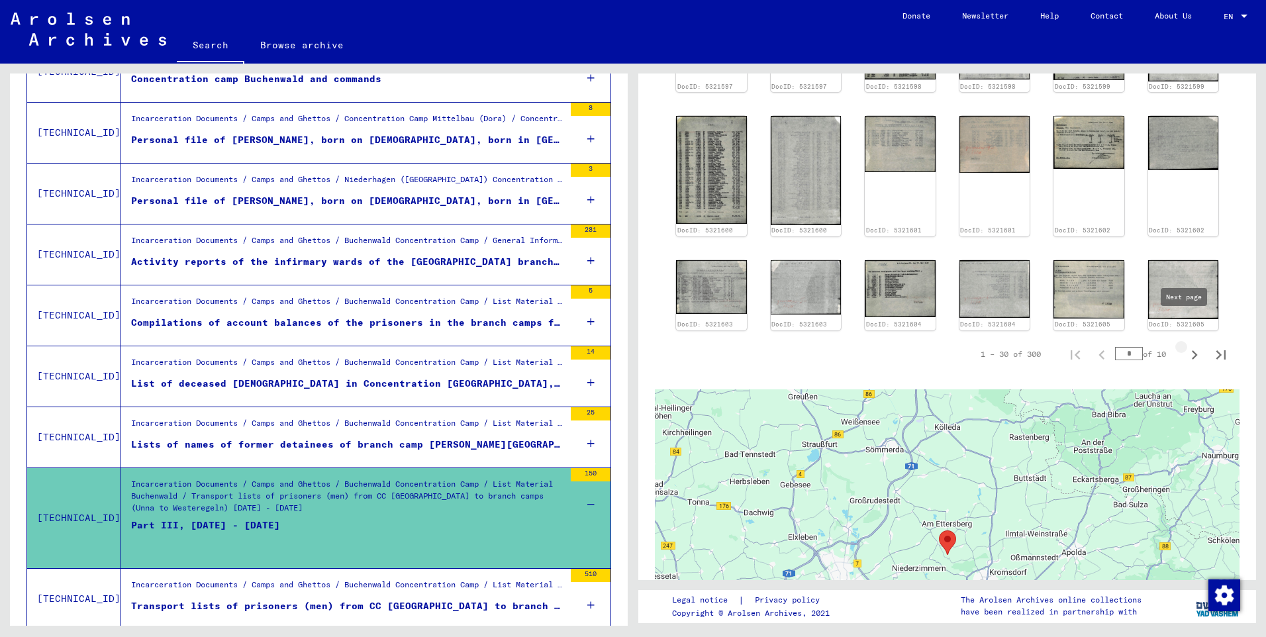
click at [1185, 346] on icon "Next page" at bounding box center [1194, 355] width 19 height 19
type input "*"
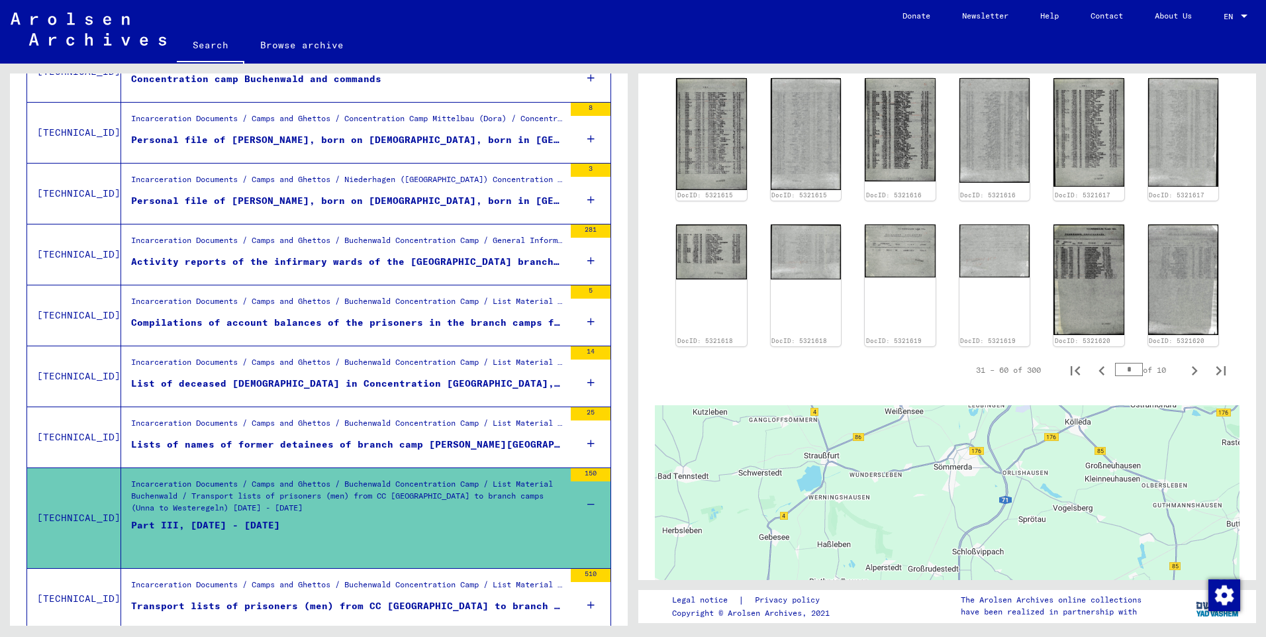
click at [750, 352] on div "31 – 60 of 300 * of 10" at bounding box center [947, 370] width 585 height 37
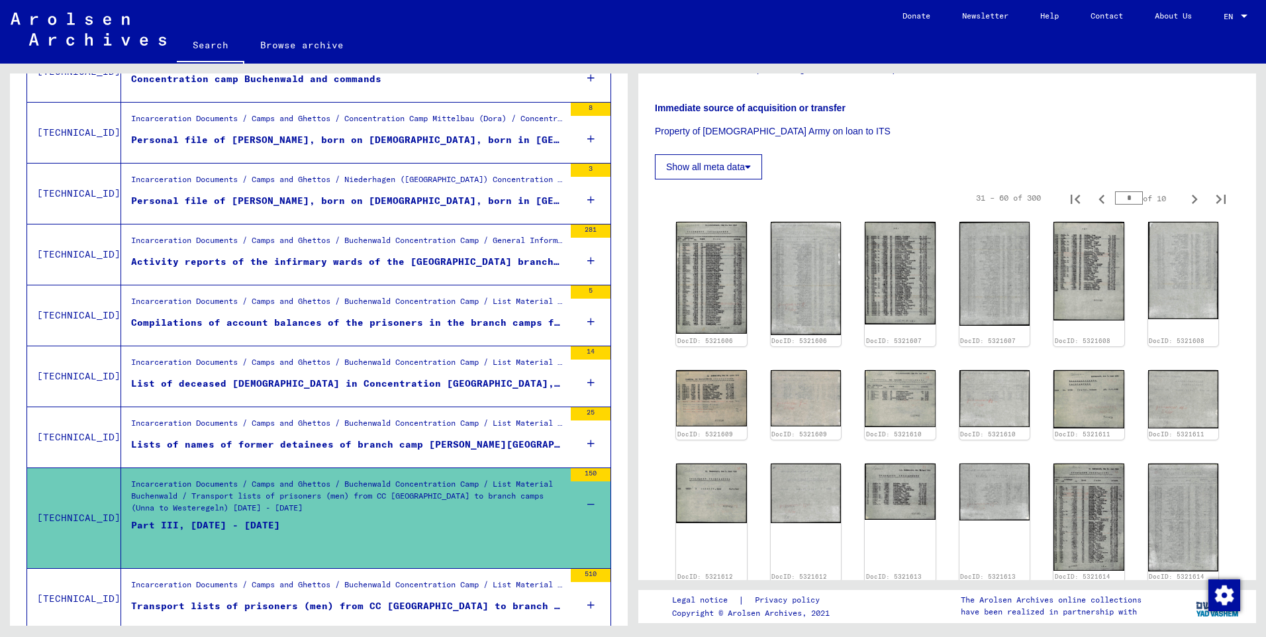
scroll to position [280, 0]
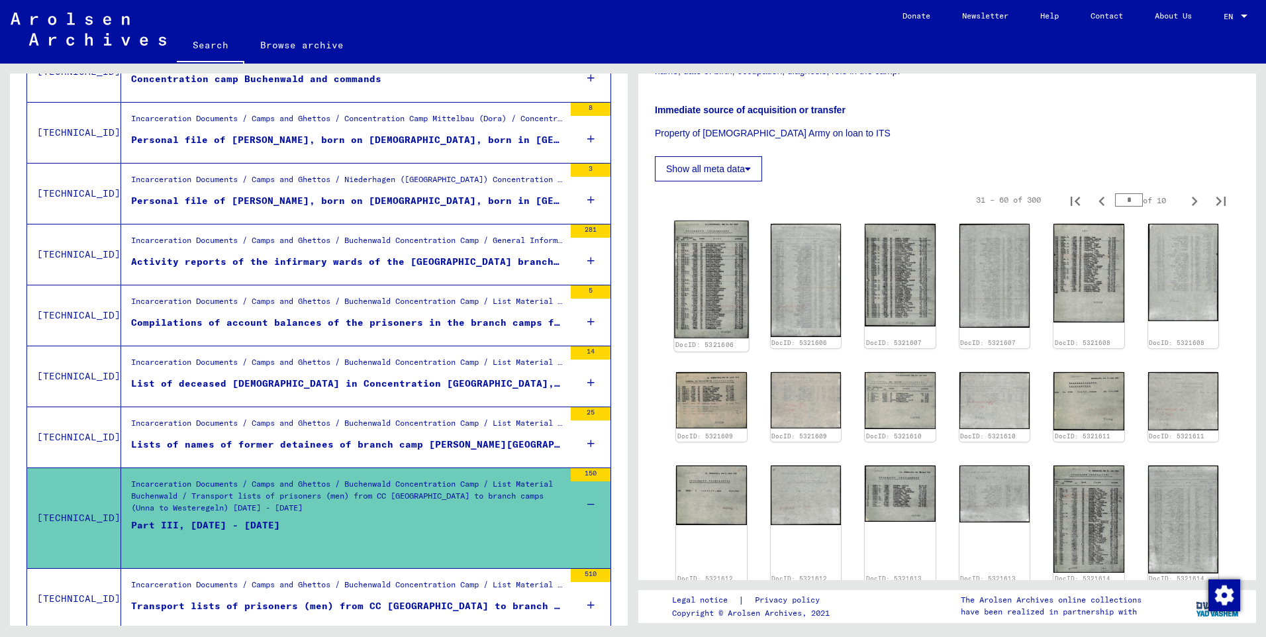
click at [725, 260] on img at bounding box center [711, 279] width 74 height 117
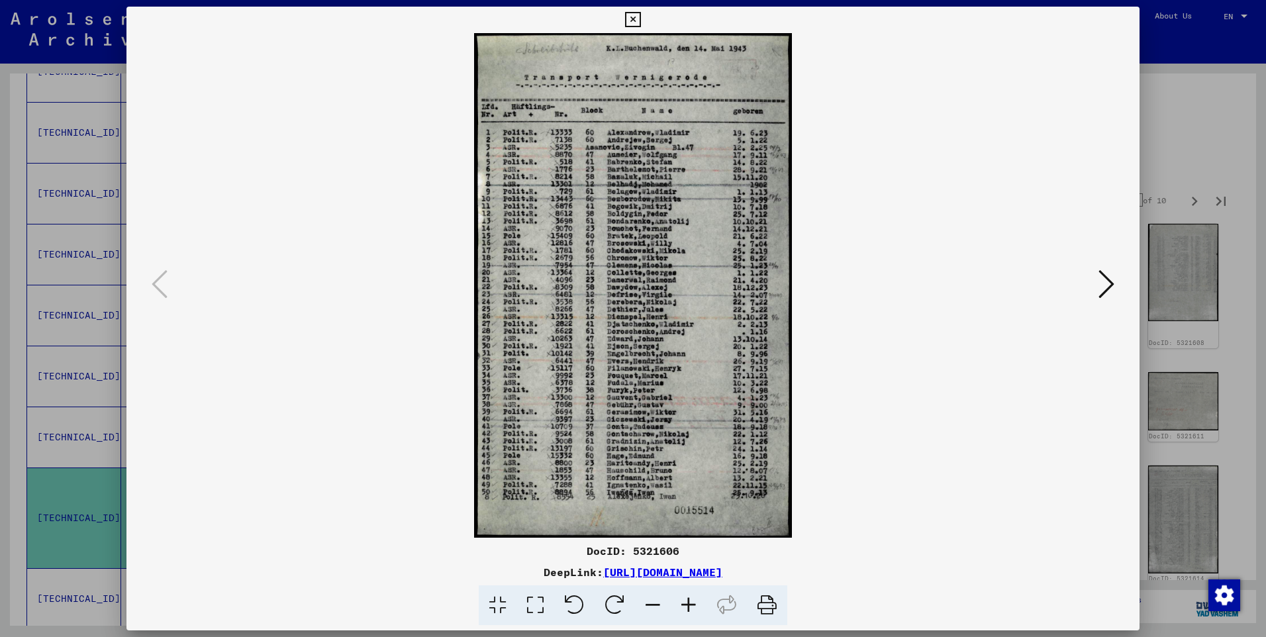
click at [688, 601] on icon at bounding box center [689, 605] width 36 height 40
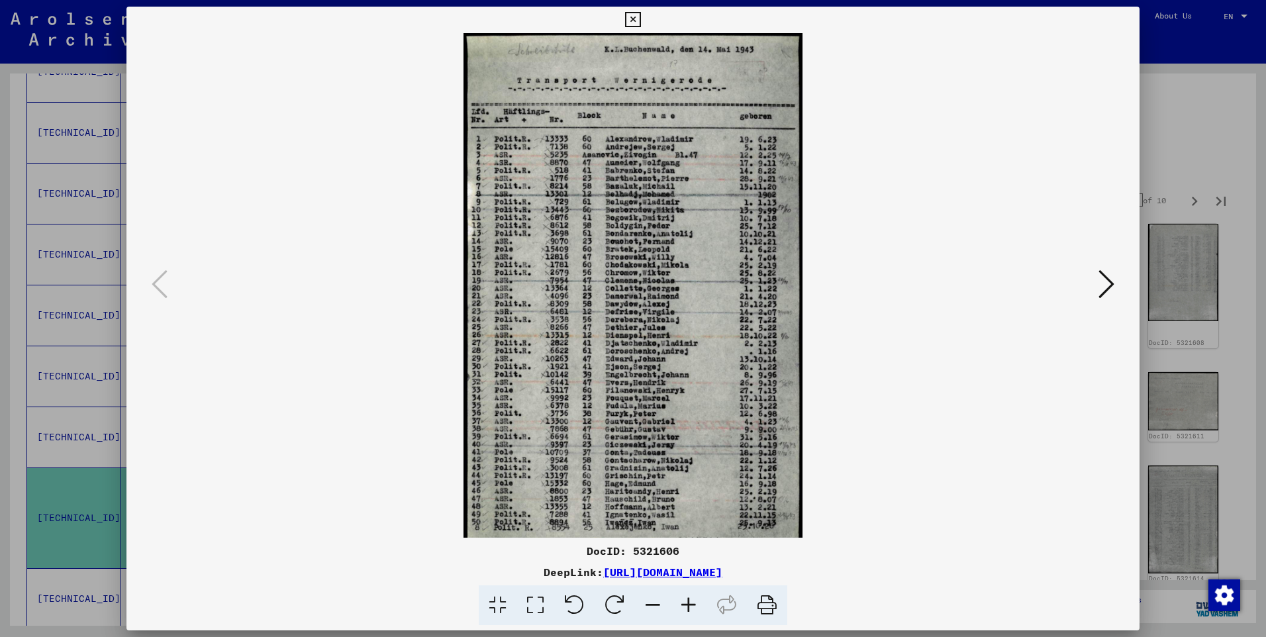
click at [695, 605] on icon at bounding box center [689, 605] width 36 height 40
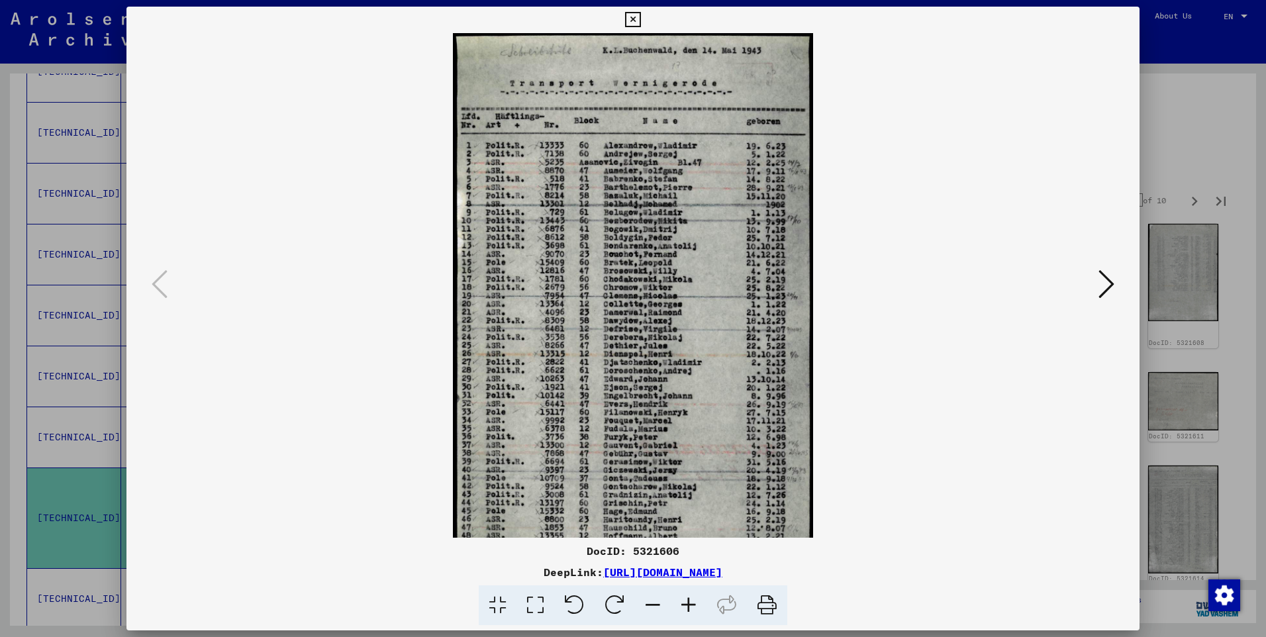
click at [694, 604] on icon at bounding box center [689, 605] width 36 height 40
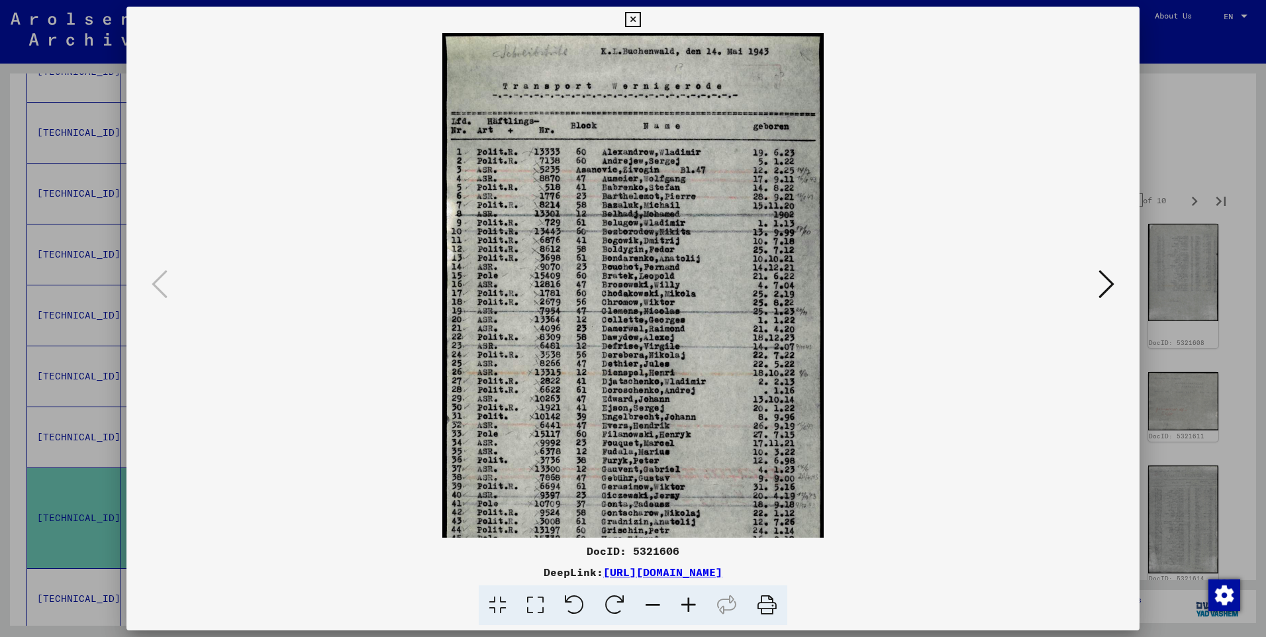
click at [693, 603] on icon at bounding box center [689, 605] width 36 height 40
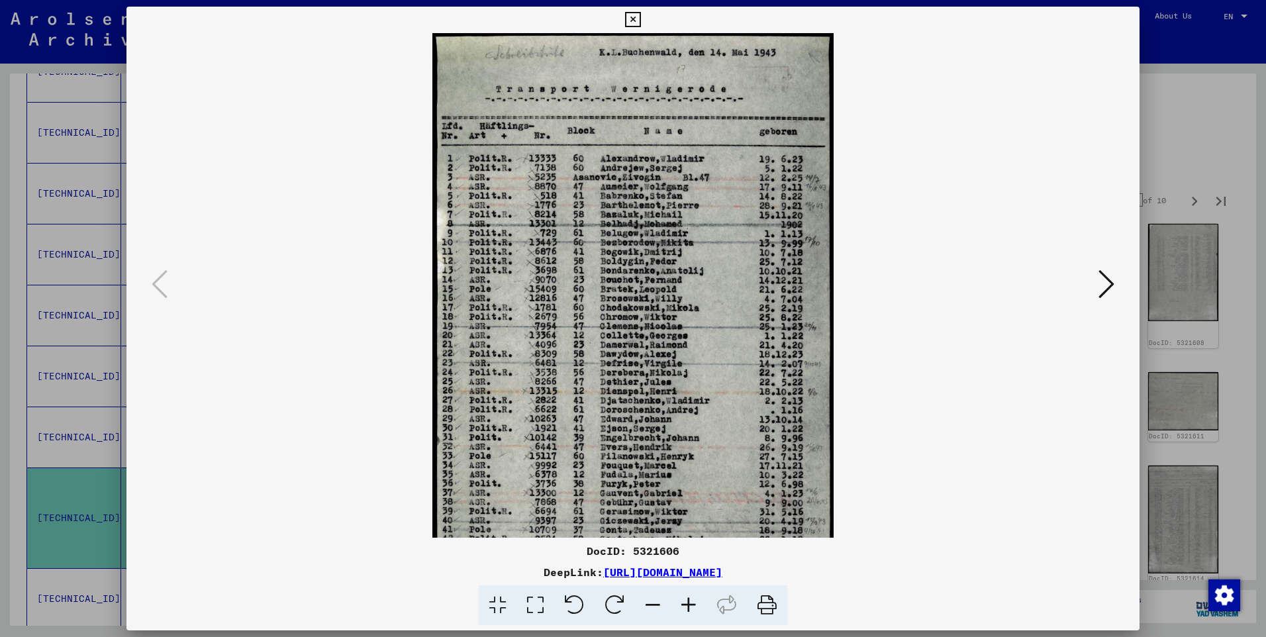
click at [689, 599] on icon at bounding box center [689, 605] width 36 height 40
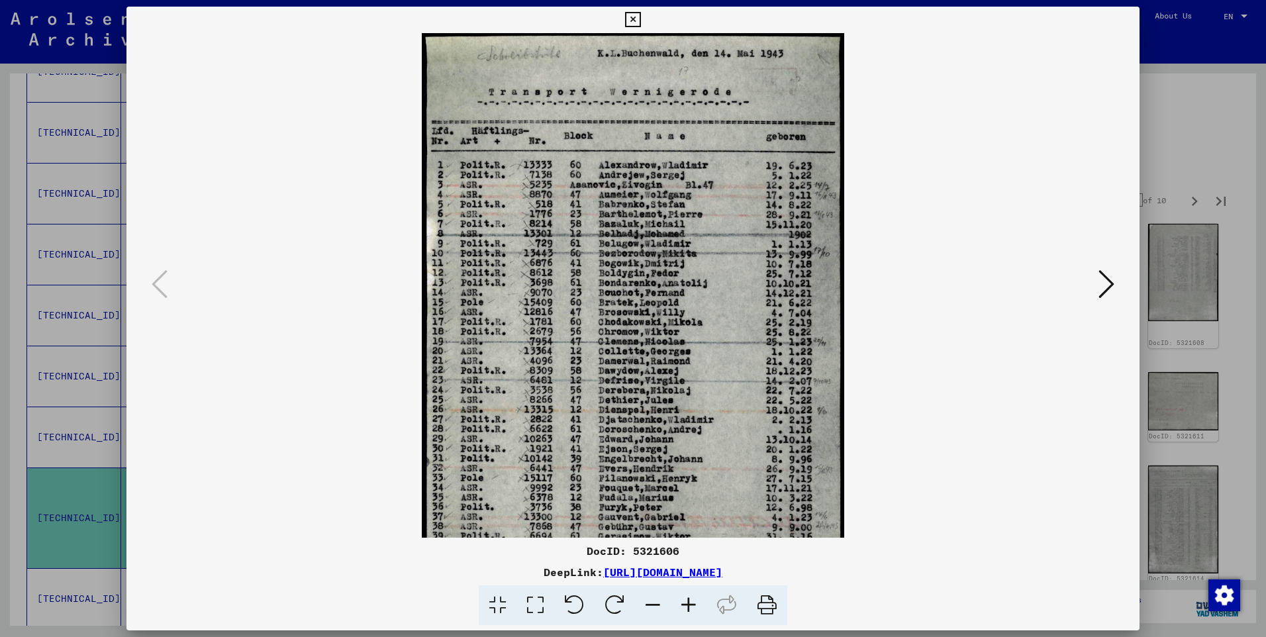
click at [689, 599] on icon at bounding box center [689, 605] width 36 height 40
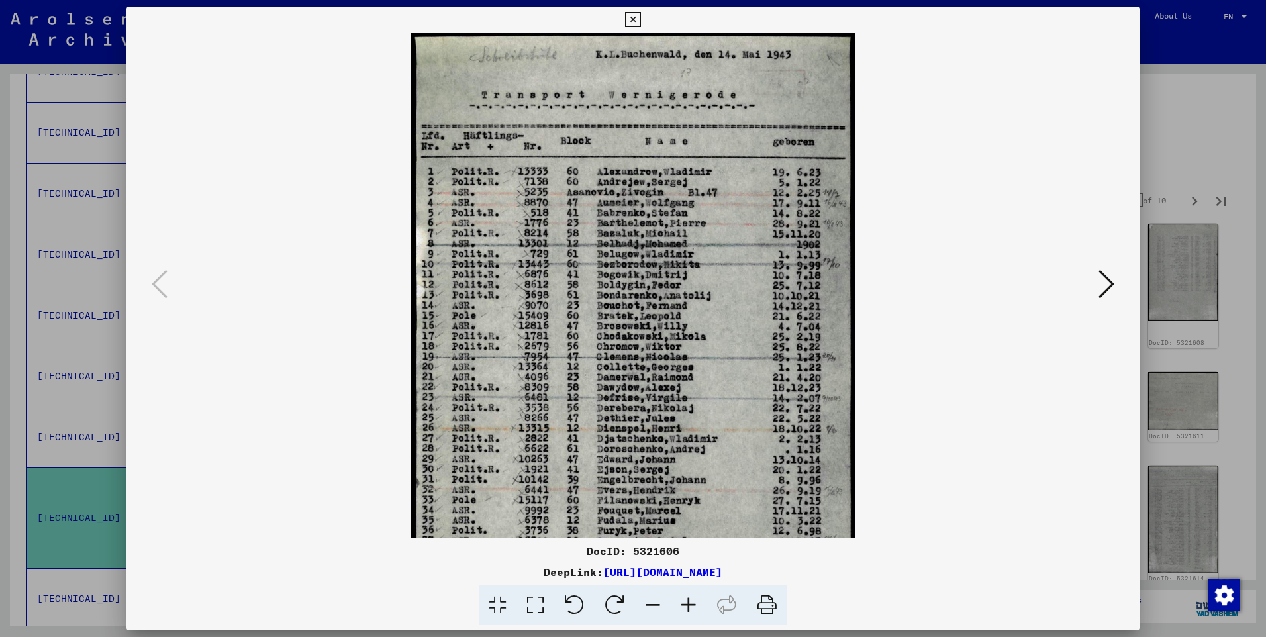
scroll to position [199, 0]
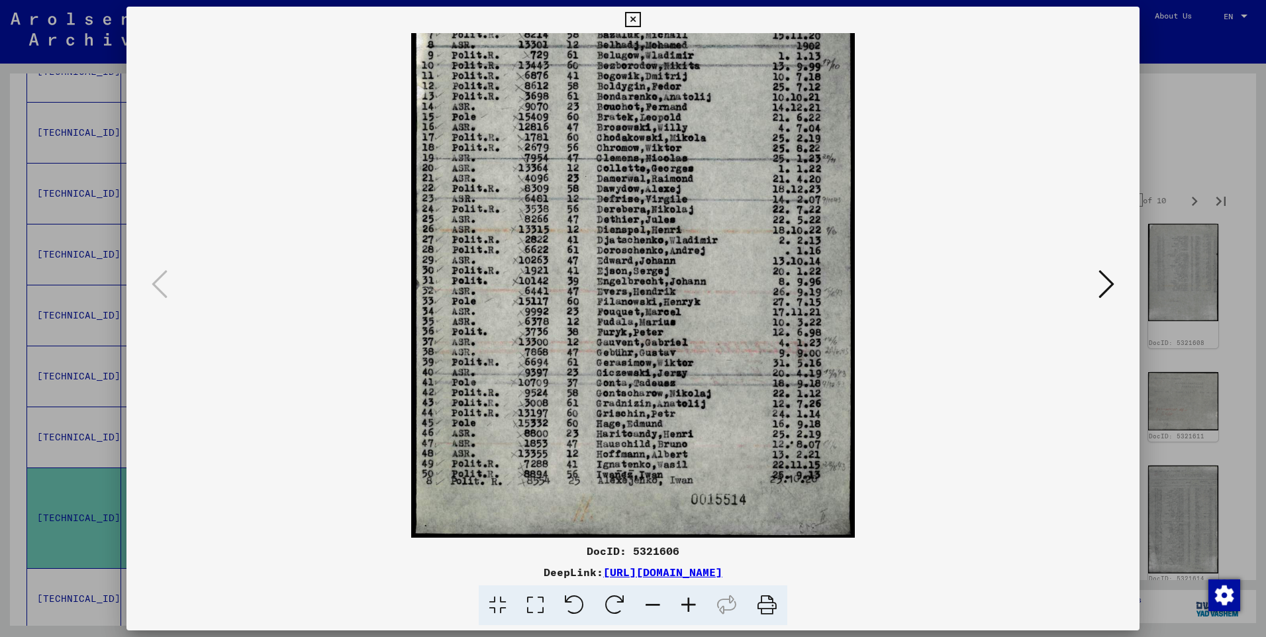
drag, startPoint x: 730, startPoint y: 256, endPoint x: 735, endPoint y: 176, distance: 79.6
click at [735, 176] on img at bounding box center [633, 185] width 444 height 703
click at [1107, 284] on icon at bounding box center [1106, 284] width 16 height 32
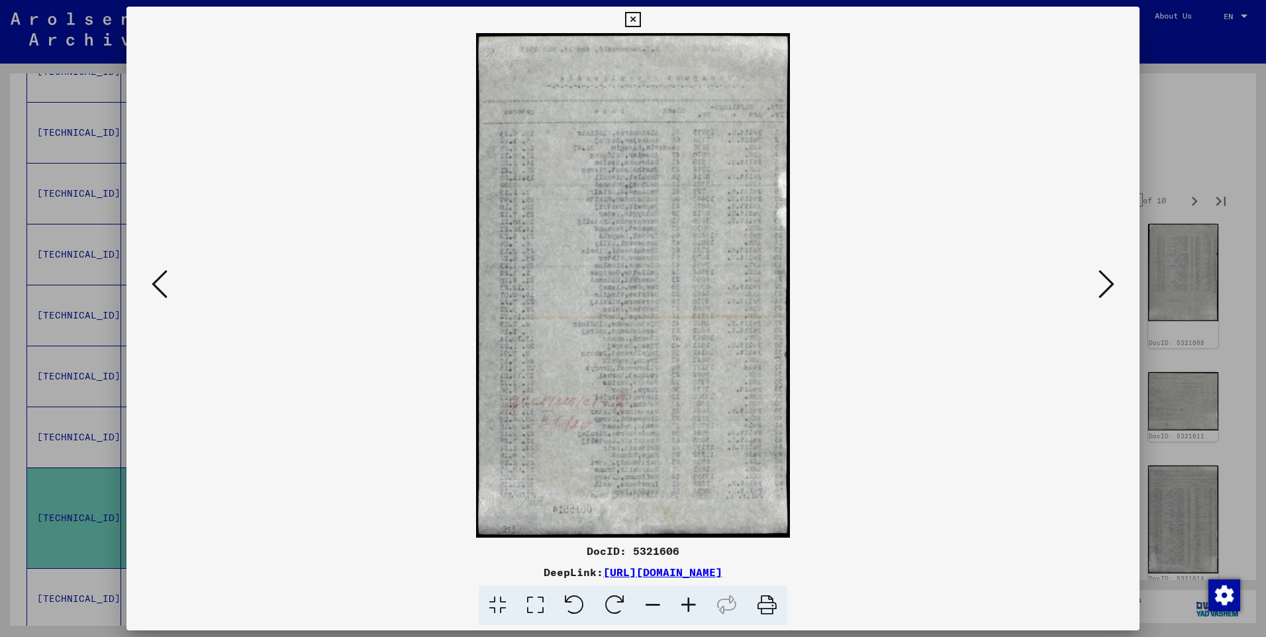
click at [1107, 284] on icon at bounding box center [1106, 284] width 16 height 32
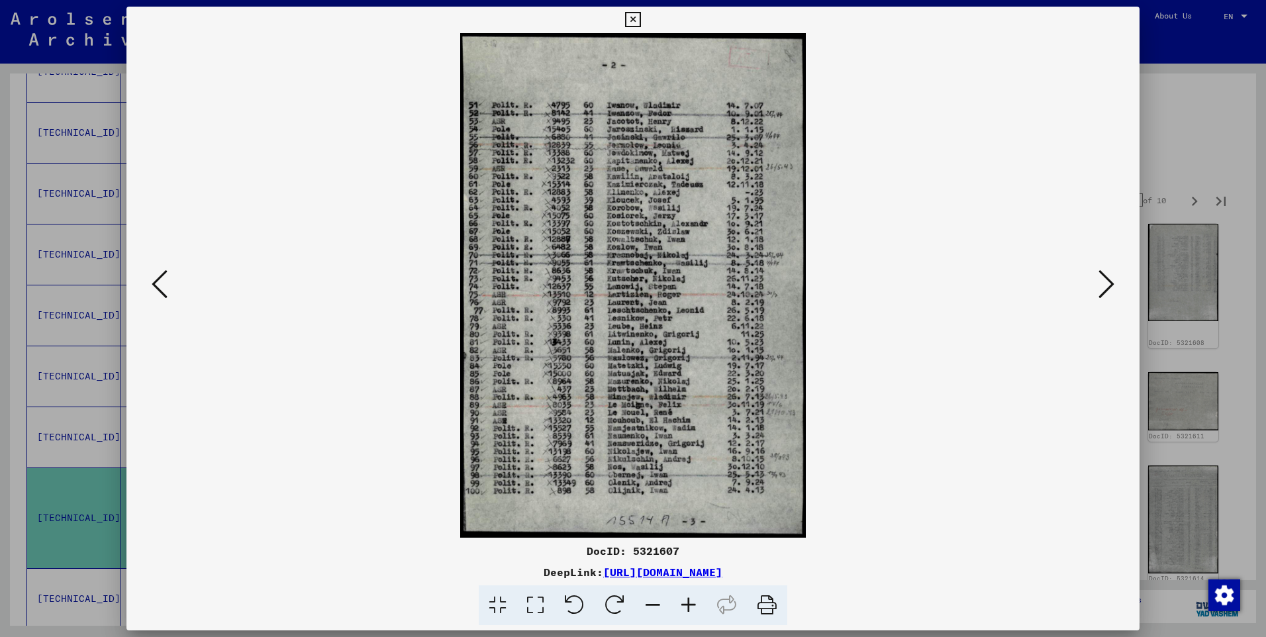
click at [691, 608] on icon at bounding box center [689, 605] width 36 height 40
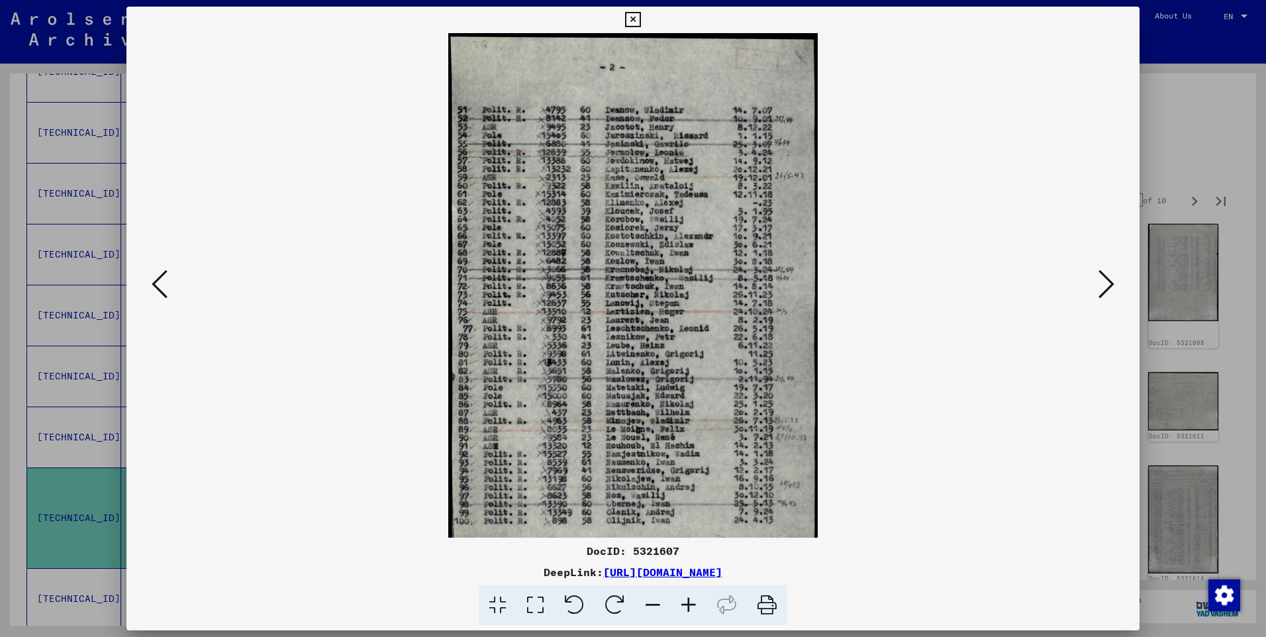
click at [691, 608] on icon at bounding box center [689, 605] width 36 height 40
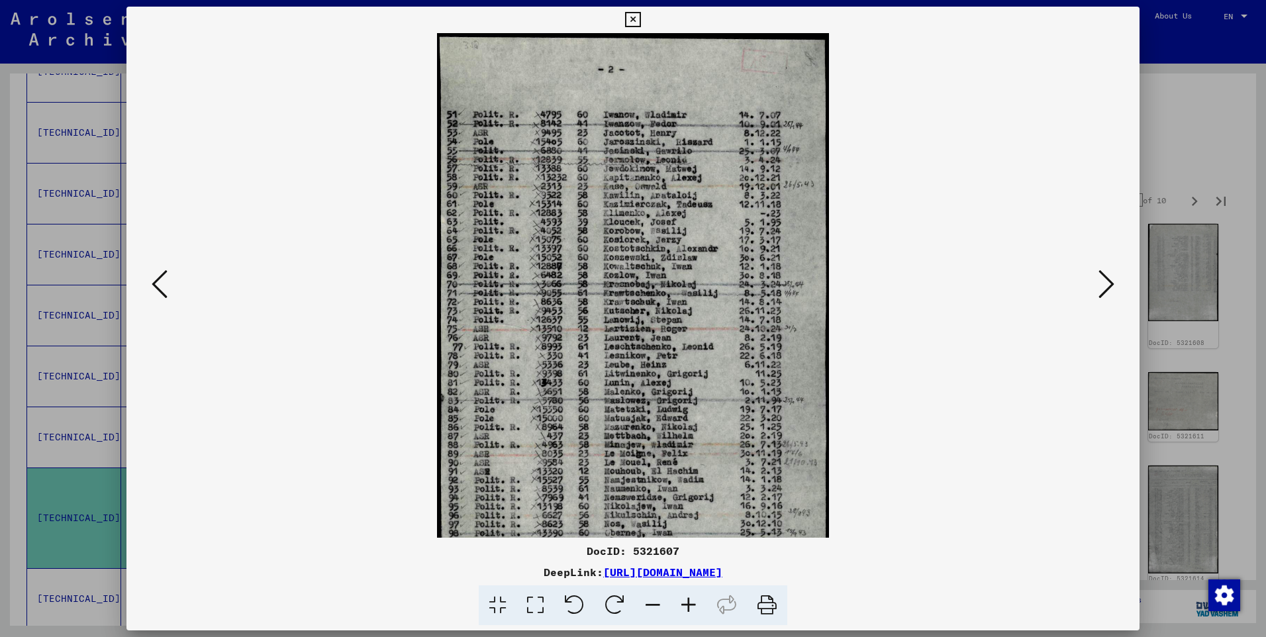
click at [692, 607] on icon at bounding box center [689, 605] width 36 height 40
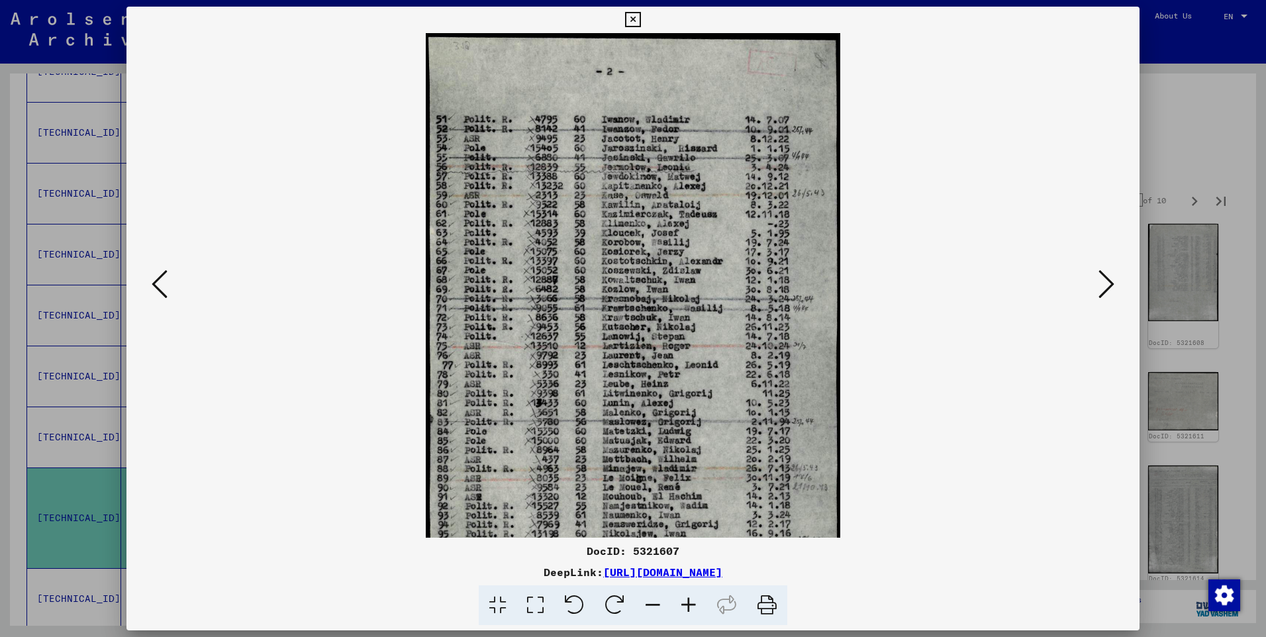
click at [692, 607] on icon at bounding box center [689, 605] width 36 height 40
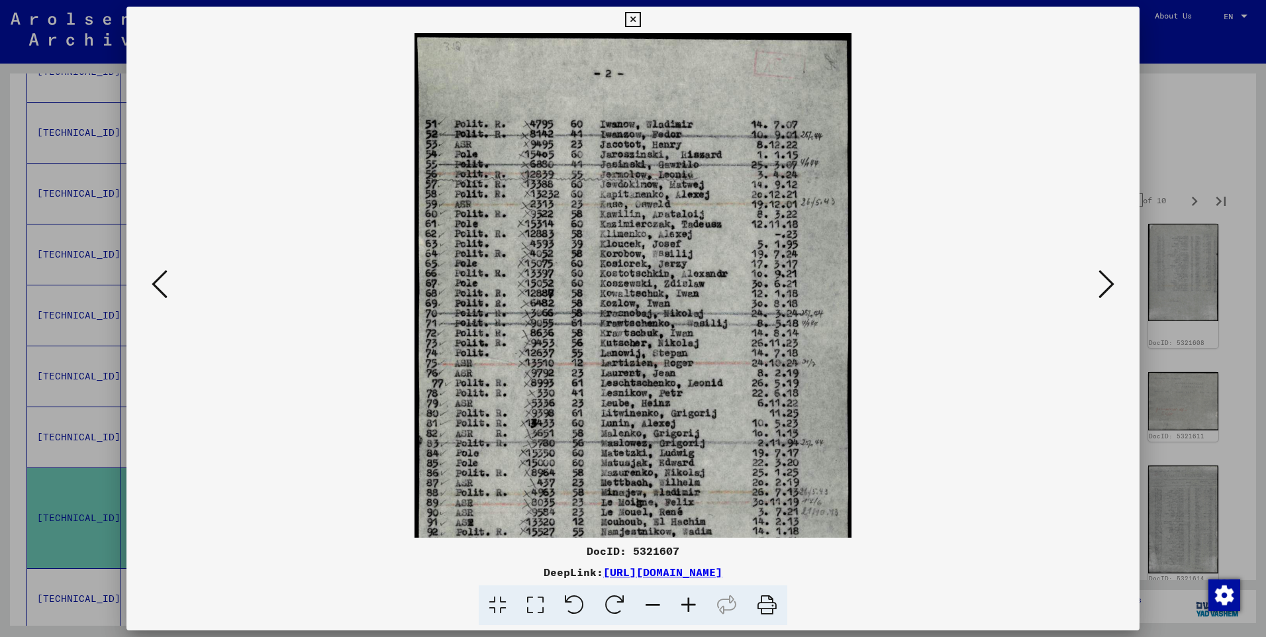
scroll to position [103, 0]
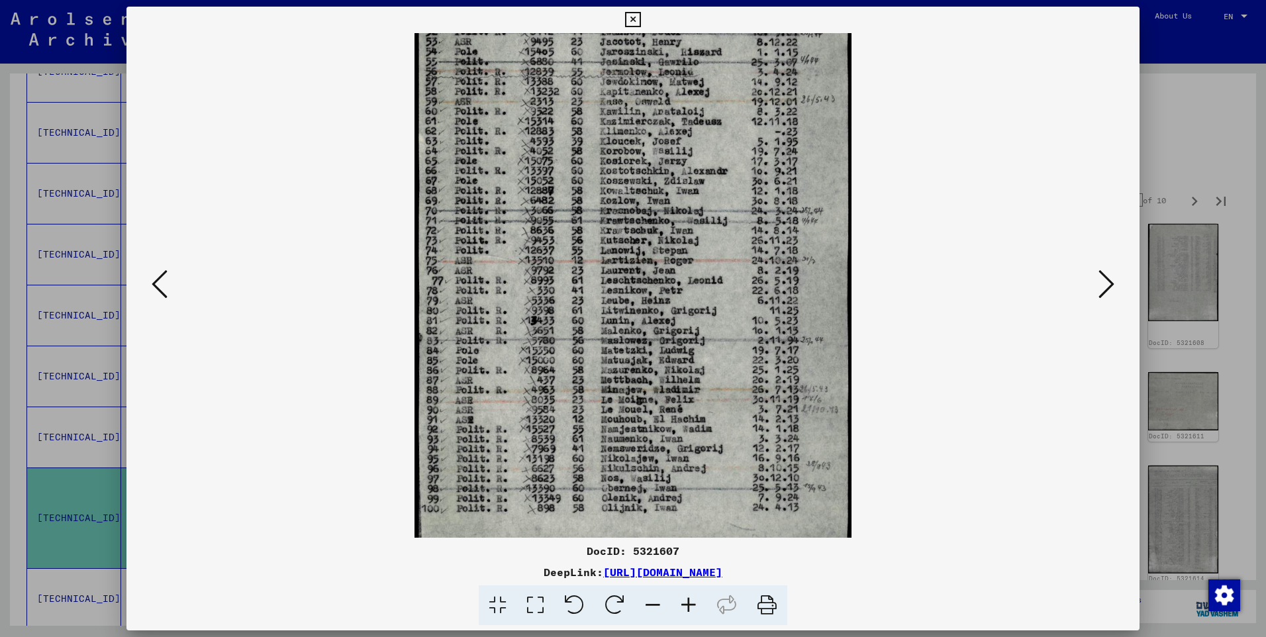
click at [662, 351] on img at bounding box center [633, 248] width 437 height 637
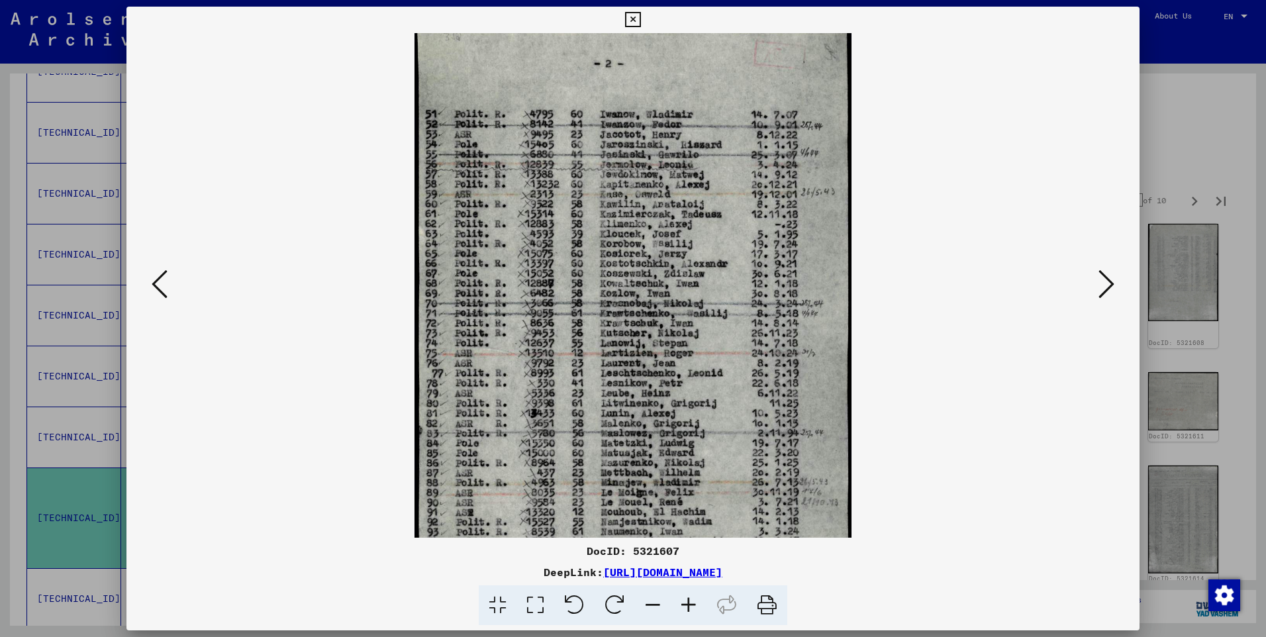
drag, startPoint x: 662, startPoint y: 351, endPoint x: 675, endPoint y: 410, distance: 60.4
click at [670, 413] on img at bounding box center [633, 341] width 437 height 637
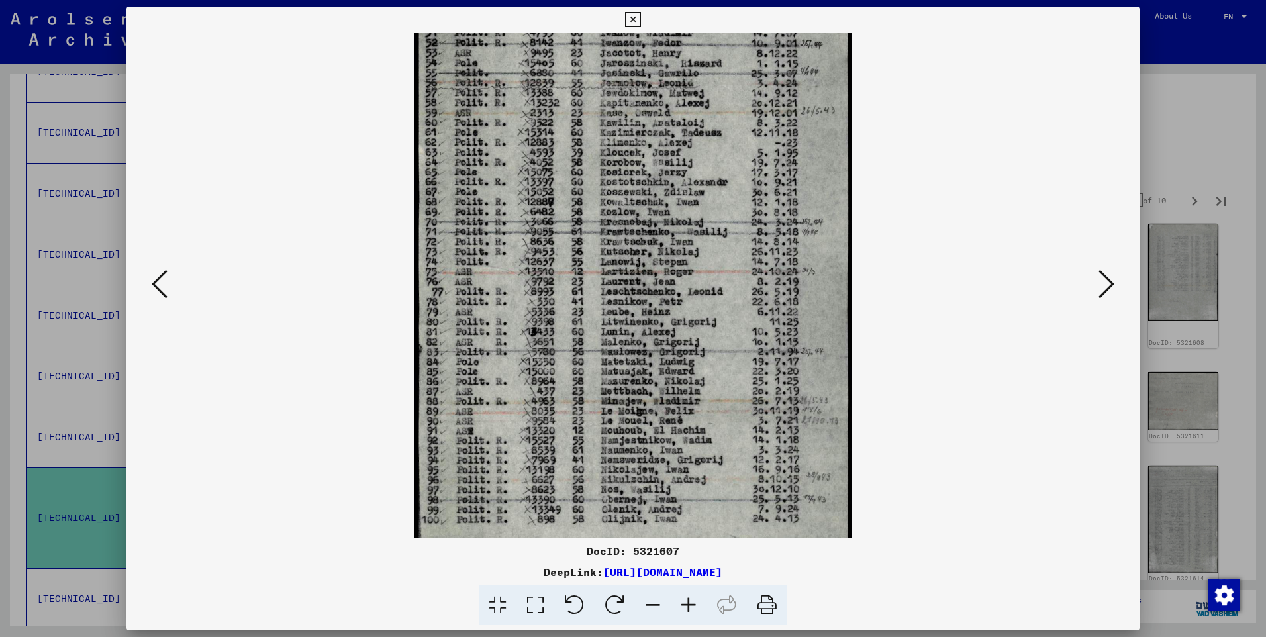
click at [1103, 284] on icon at bounding box center [1106, 284] width 16 height 32
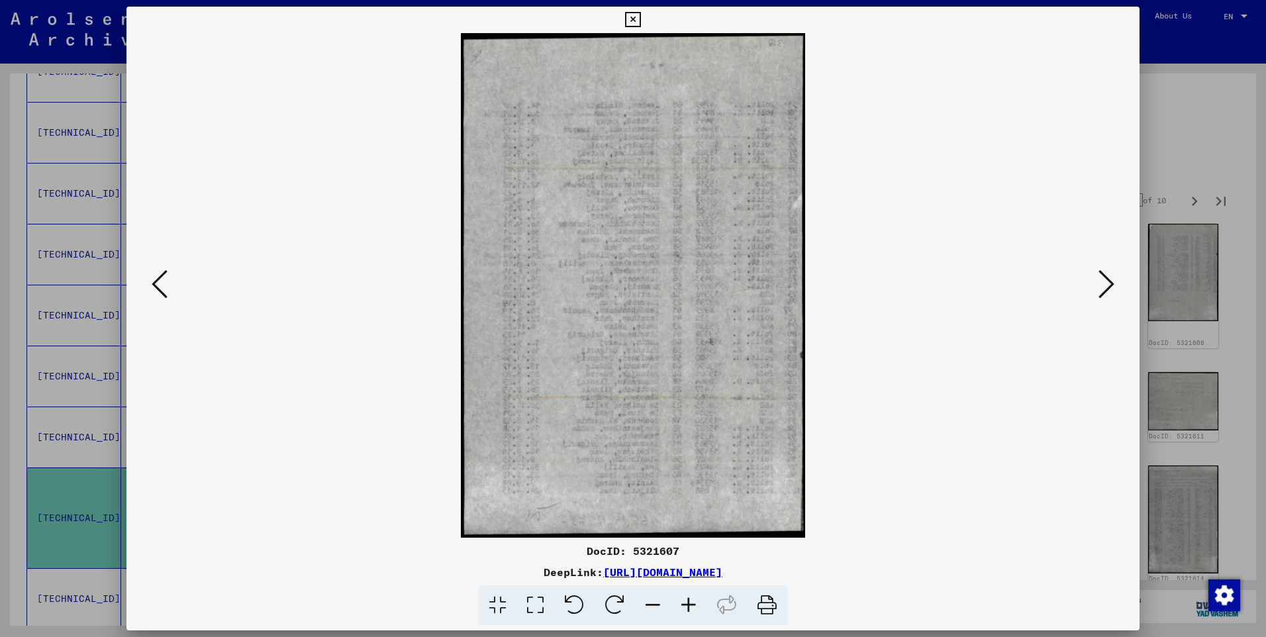
scroll to position [0, 0]
click at [1106, 284] on icon at bounding box center [1106, 284] width 16 height 32
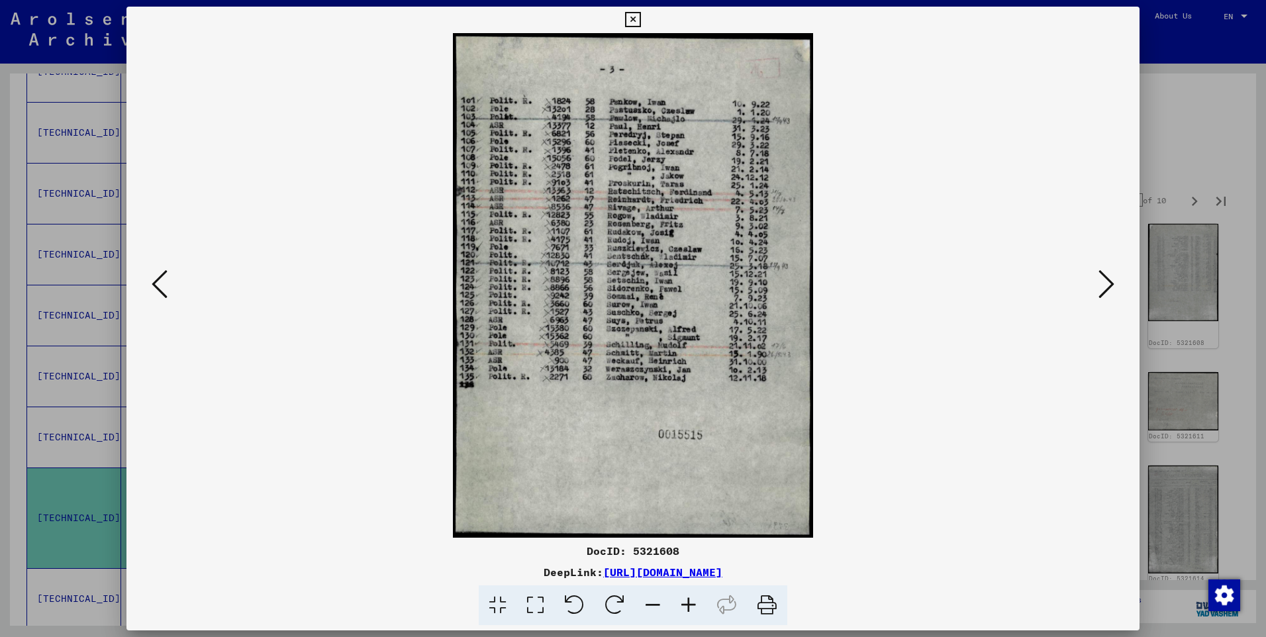
click at [689, 607] on icon at bounding box center [689, 605] width 36 height 40
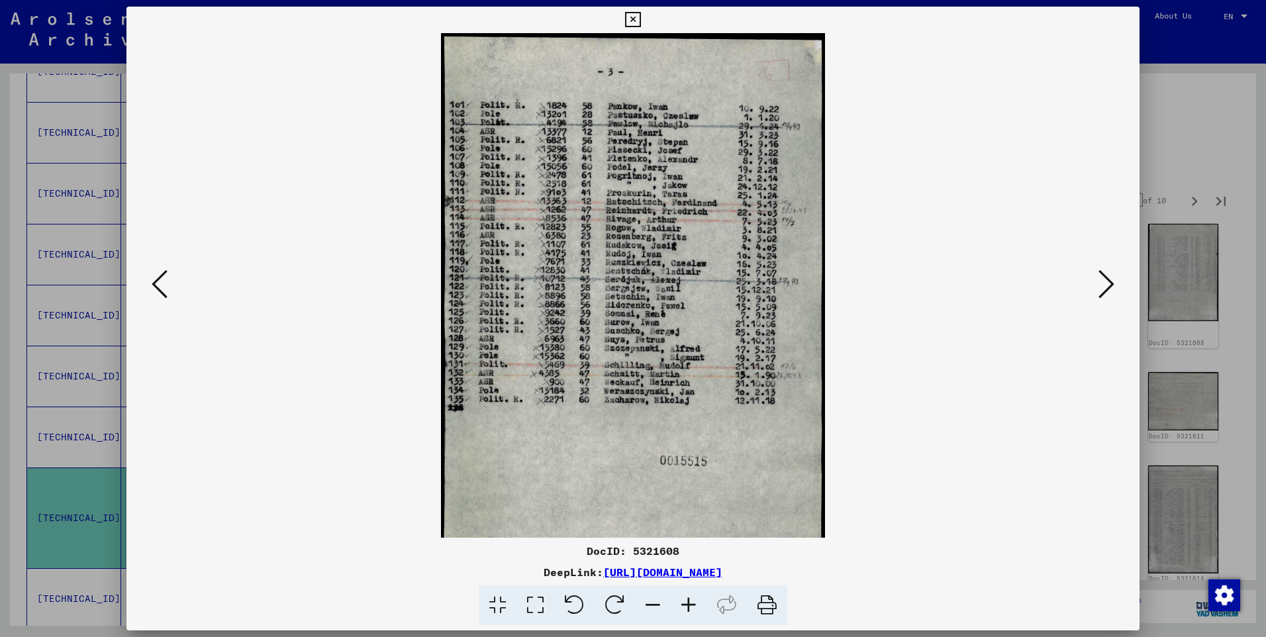
click at [689, 607] on icon at bounding box center [689, 605] width 36 height 40
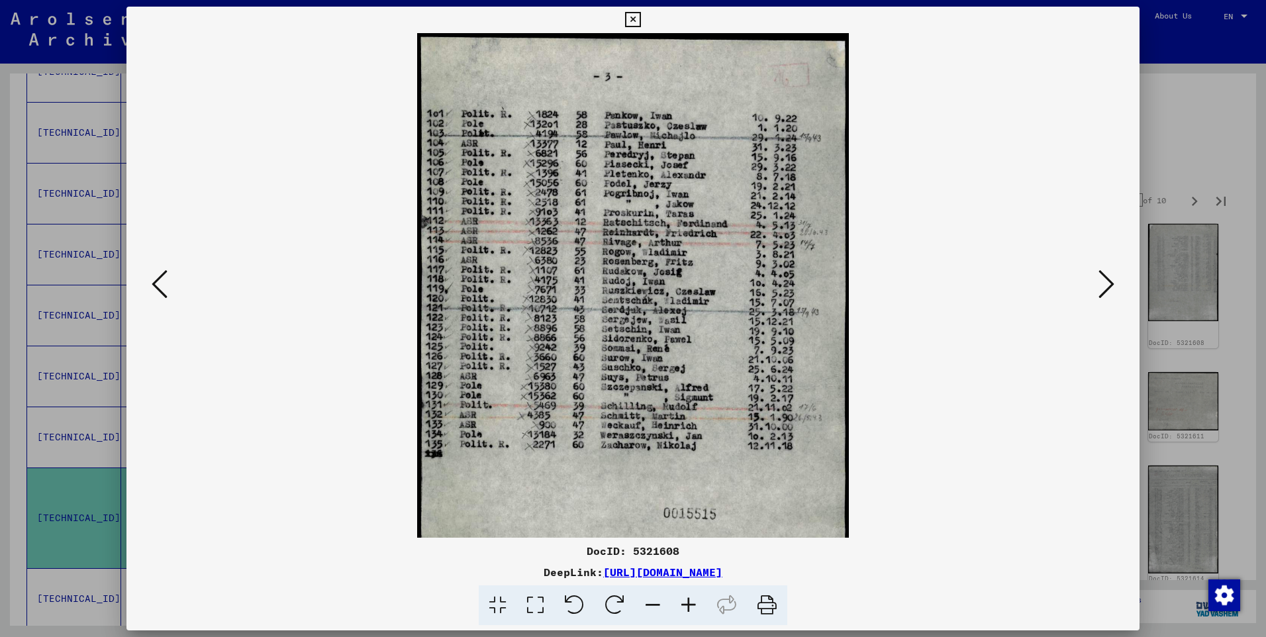
click at [1106, 278] on icon at bounding box center [1106, 284] width 16 height 32
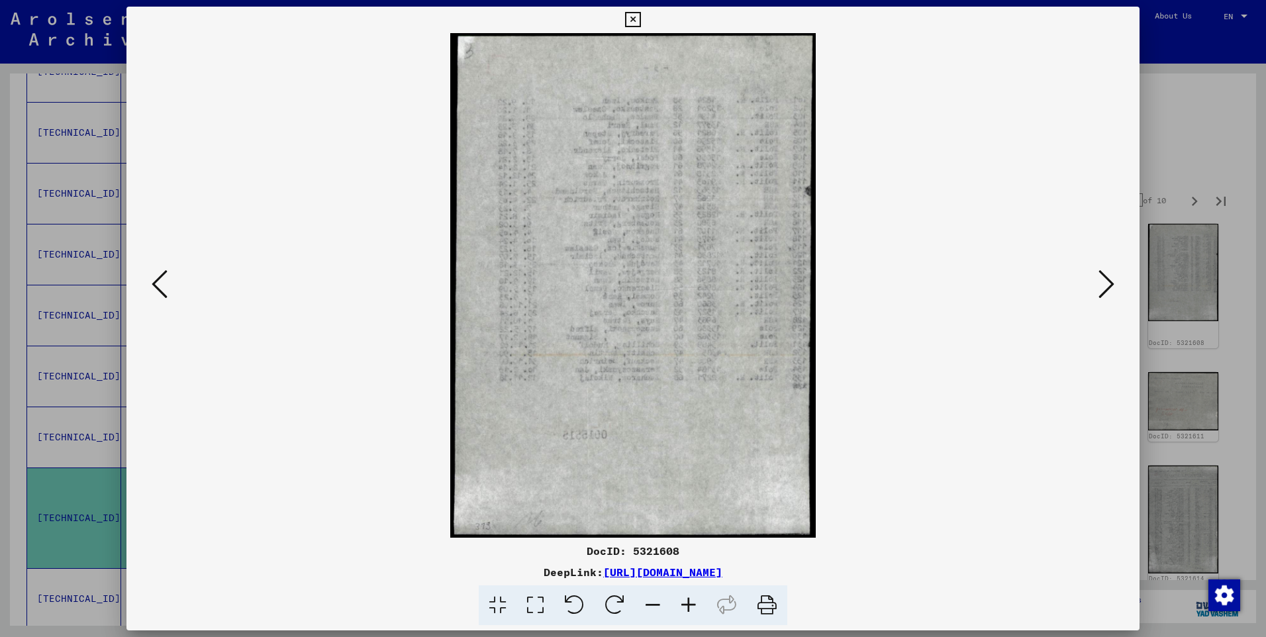
click at [1106, 278] on icon at bounding box center [1106, 284] width 16 height 32
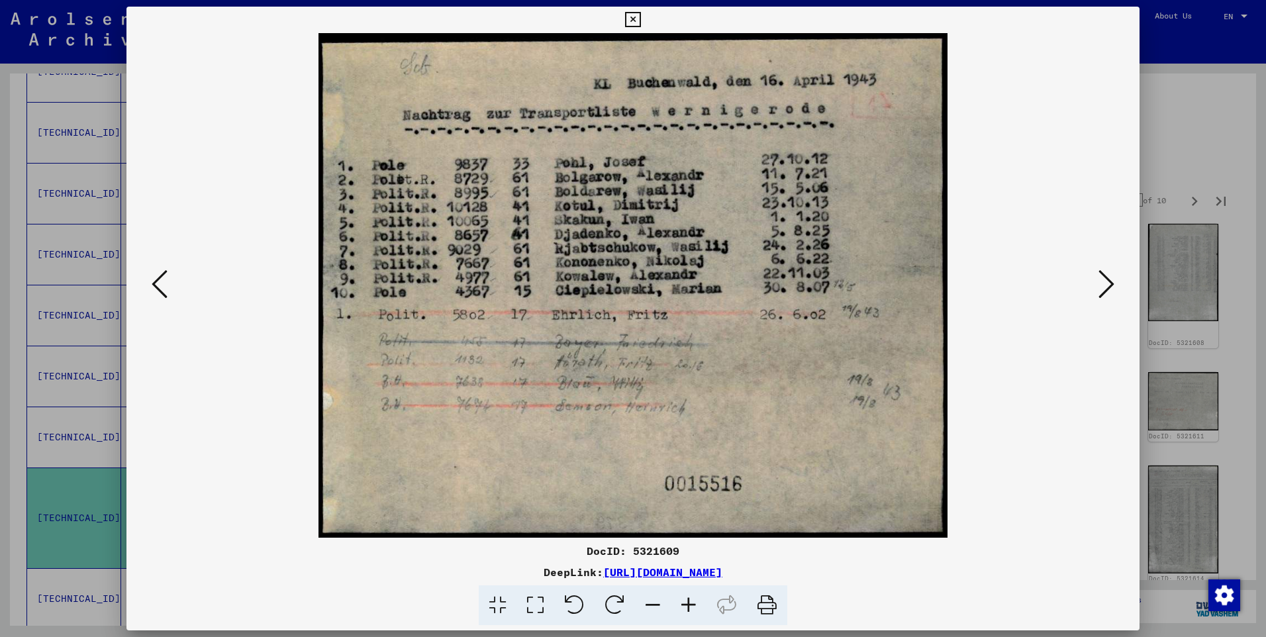
click at [1106, 277] on icon at bounding box center [1106, 284] width 16 height 32
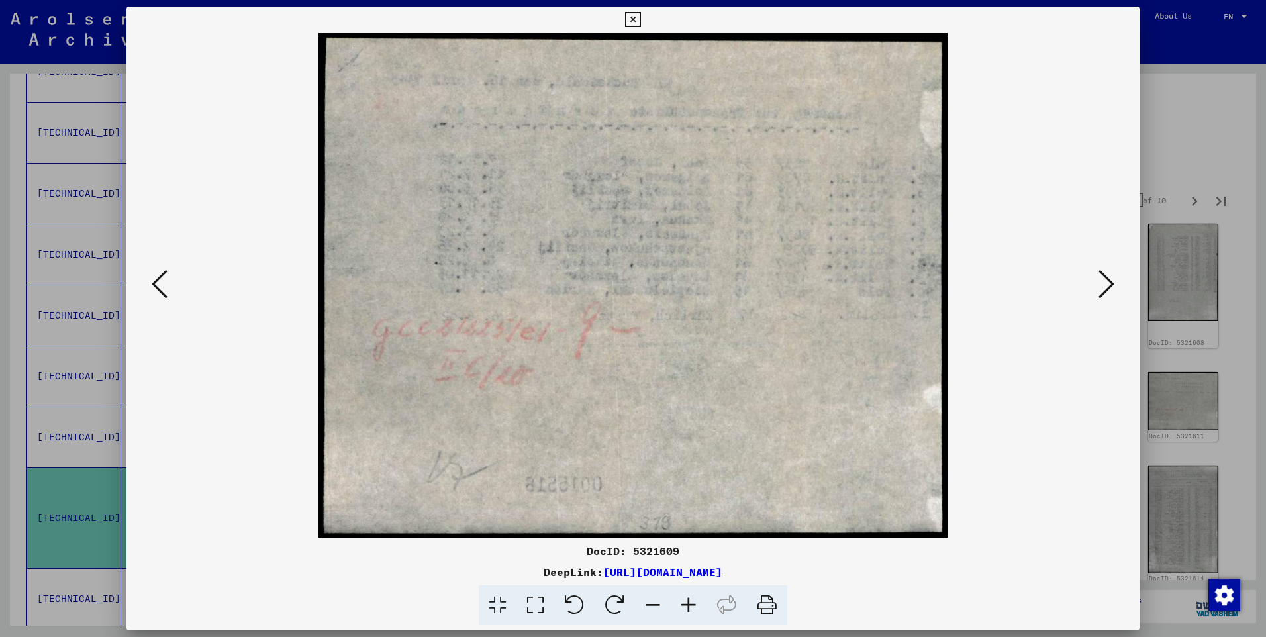
click at [1106, 277] on icon at bounding box center [1106, 284] width 16 height 32
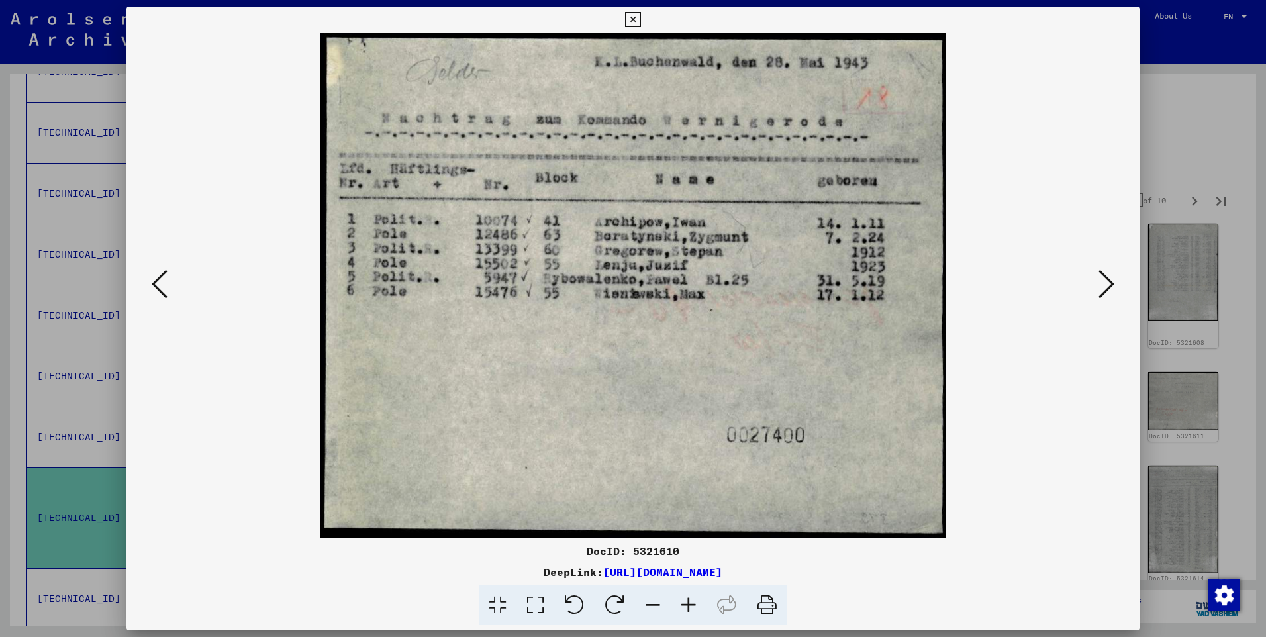
click at [1106, 277] on icon at bounding box center [1106, 284] width 16 height 32
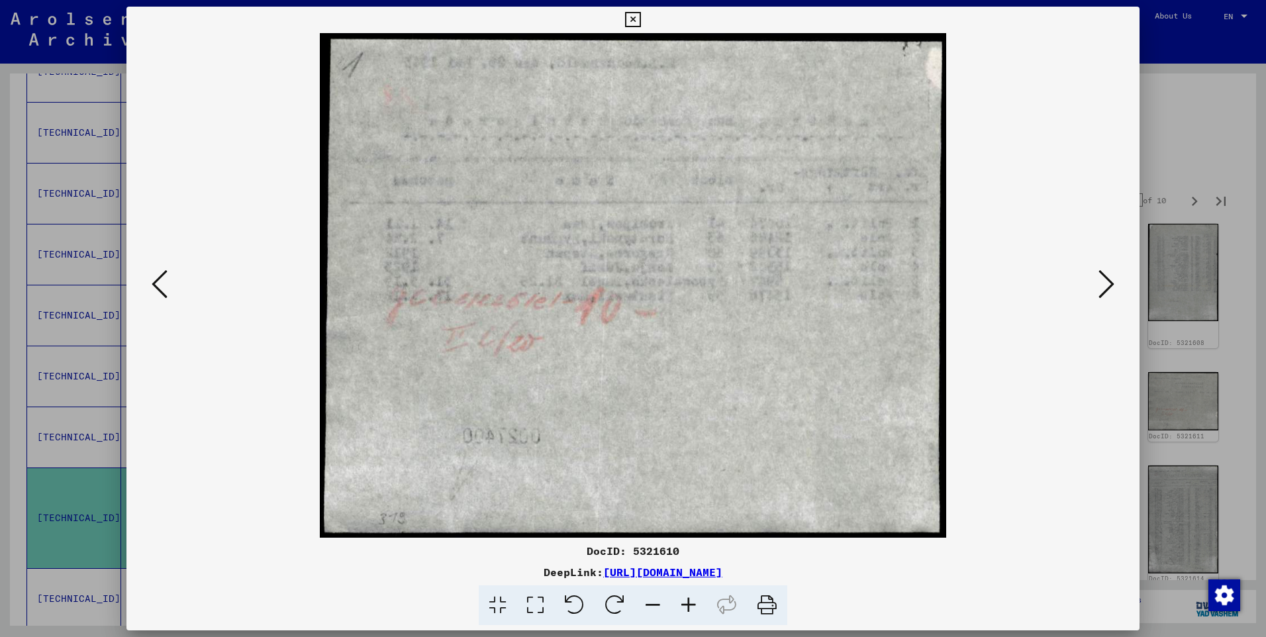
click at [1106, 277] on icon at bounding box center [1106, 284] width 16 height 32
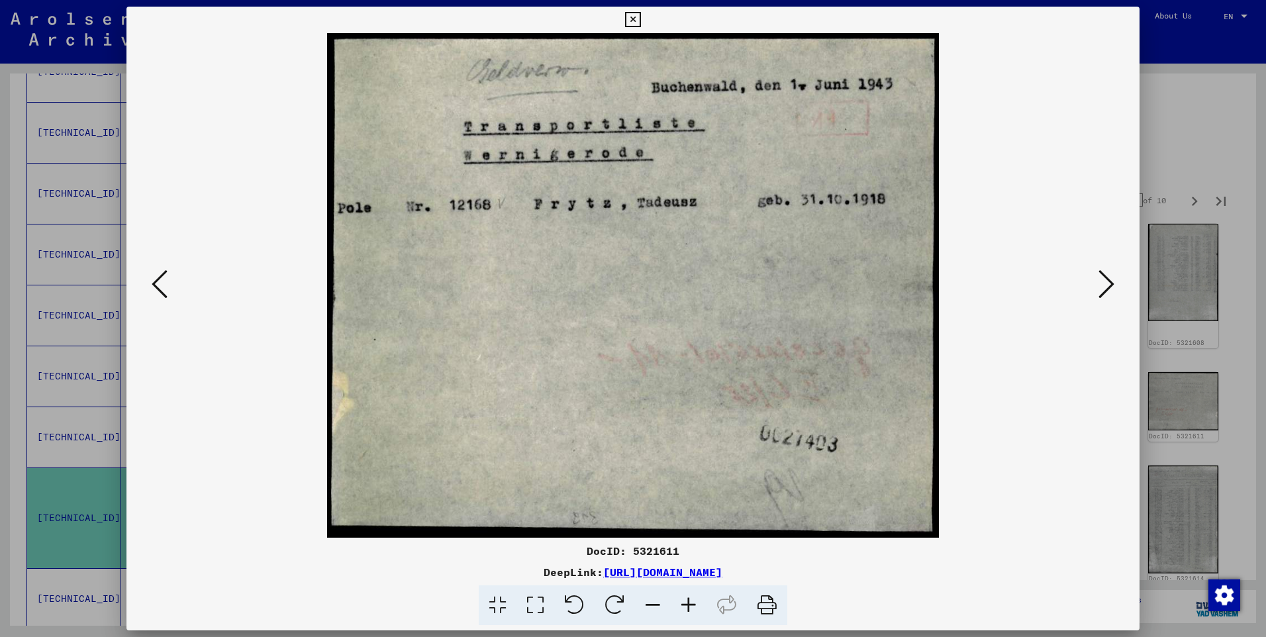
click at [1106, 277] on icon at bounding box center [1106, 284] width 16 height 32
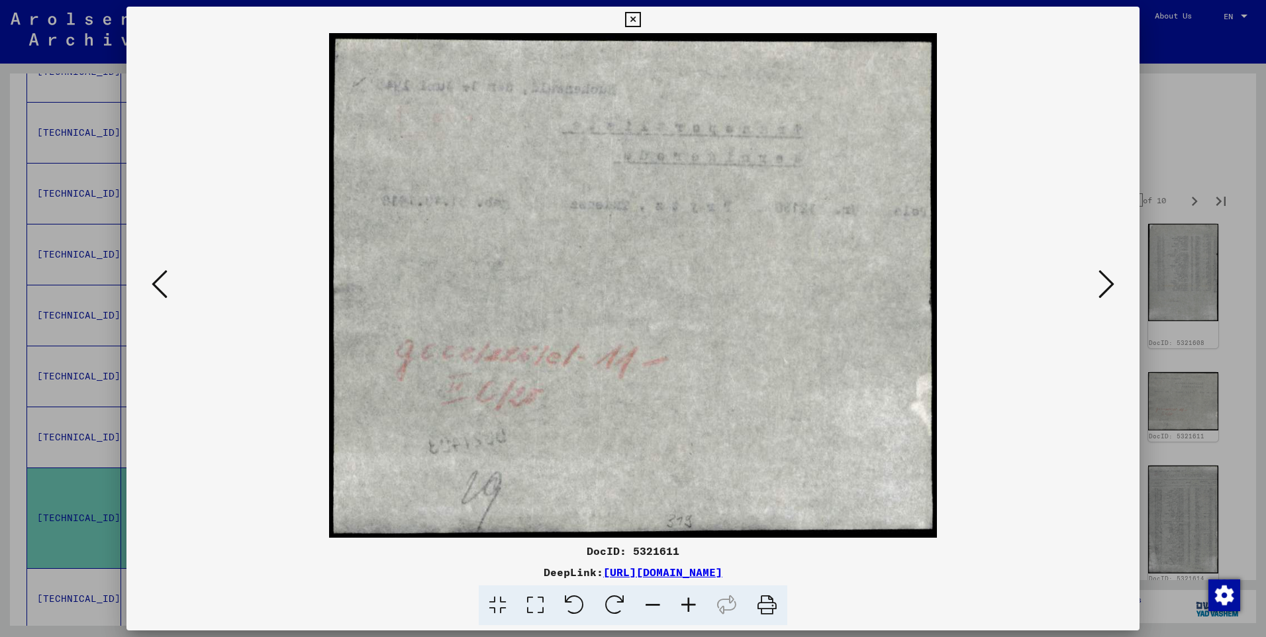
click at [1106, 277] on icon at bounding box center [1106, 284] width 16 height 32
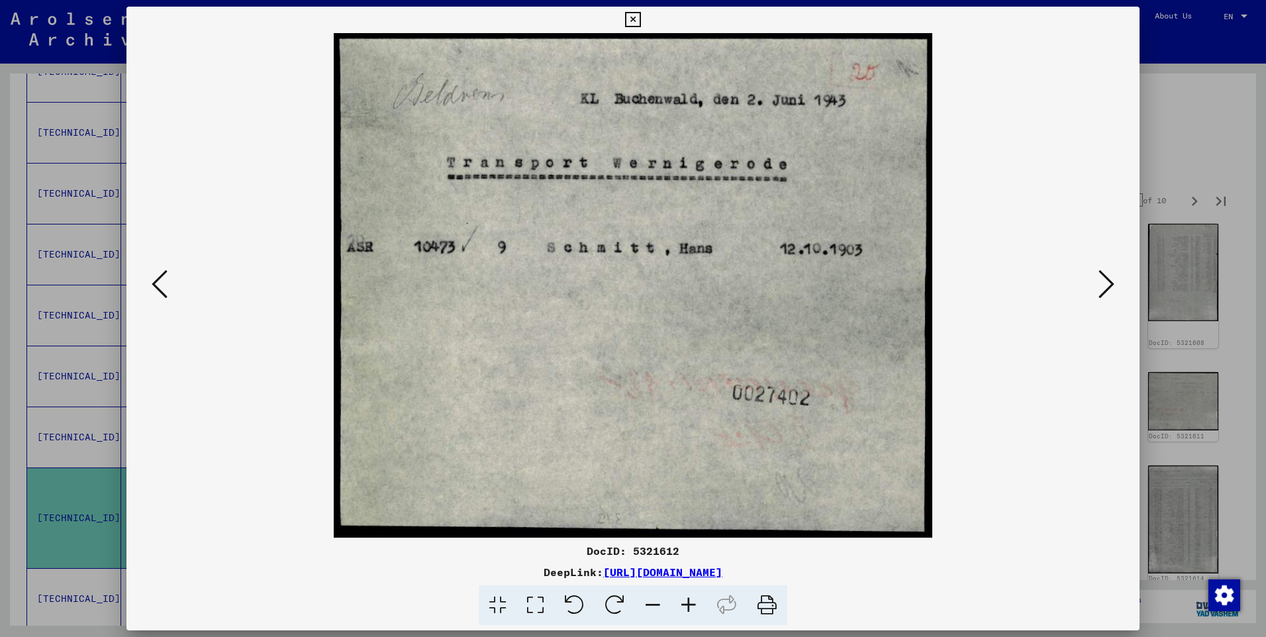
click at [1106, 277] on icon at bounding box center [1106, 284] width 16 height 32
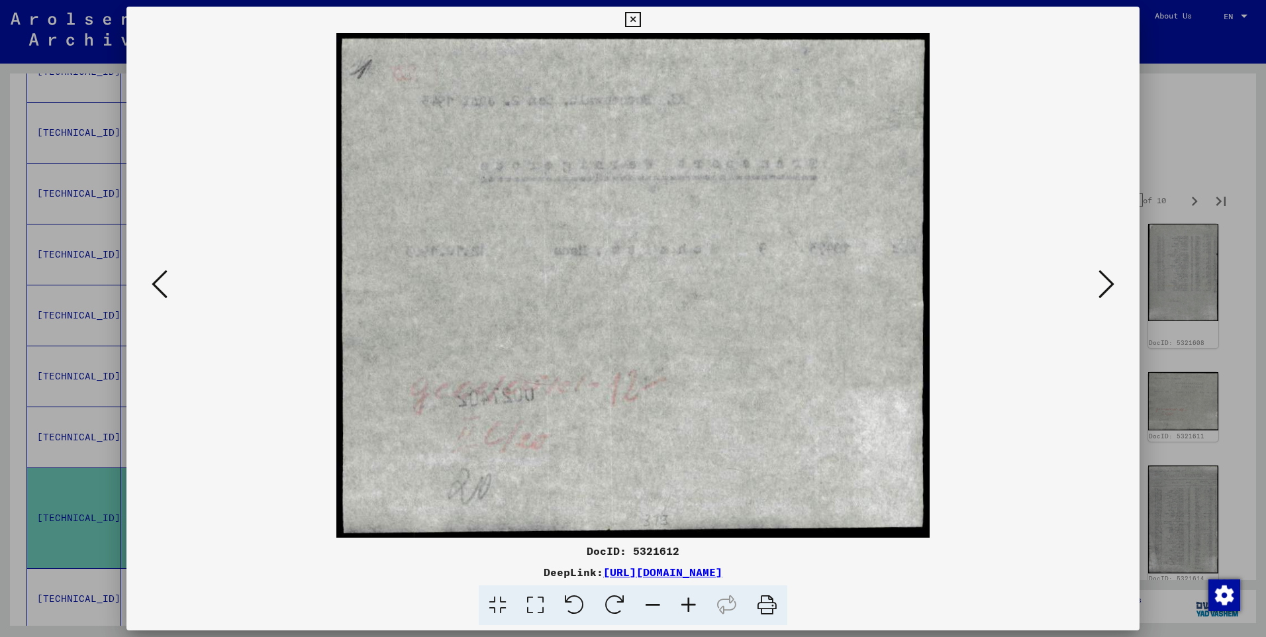
click at [1106, 277] on icon at bounding box center [1106, 284] width 16 height 32
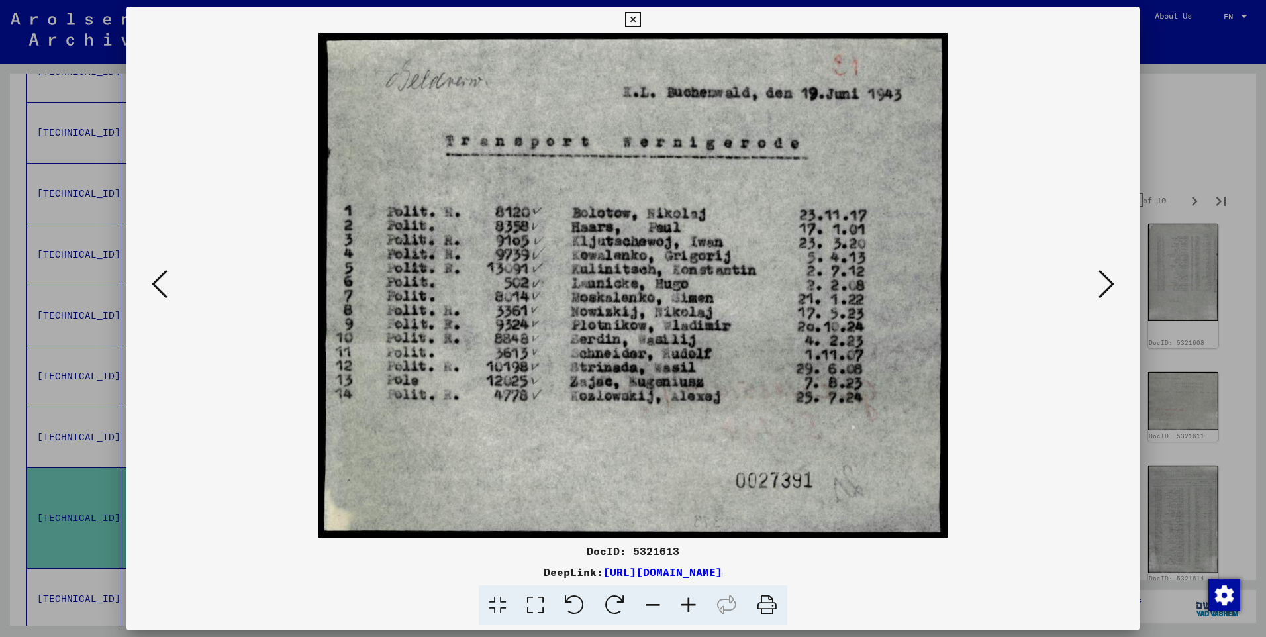
click at [1106, 277] on icon at bounding box center [1106, 284] width 16 height 32
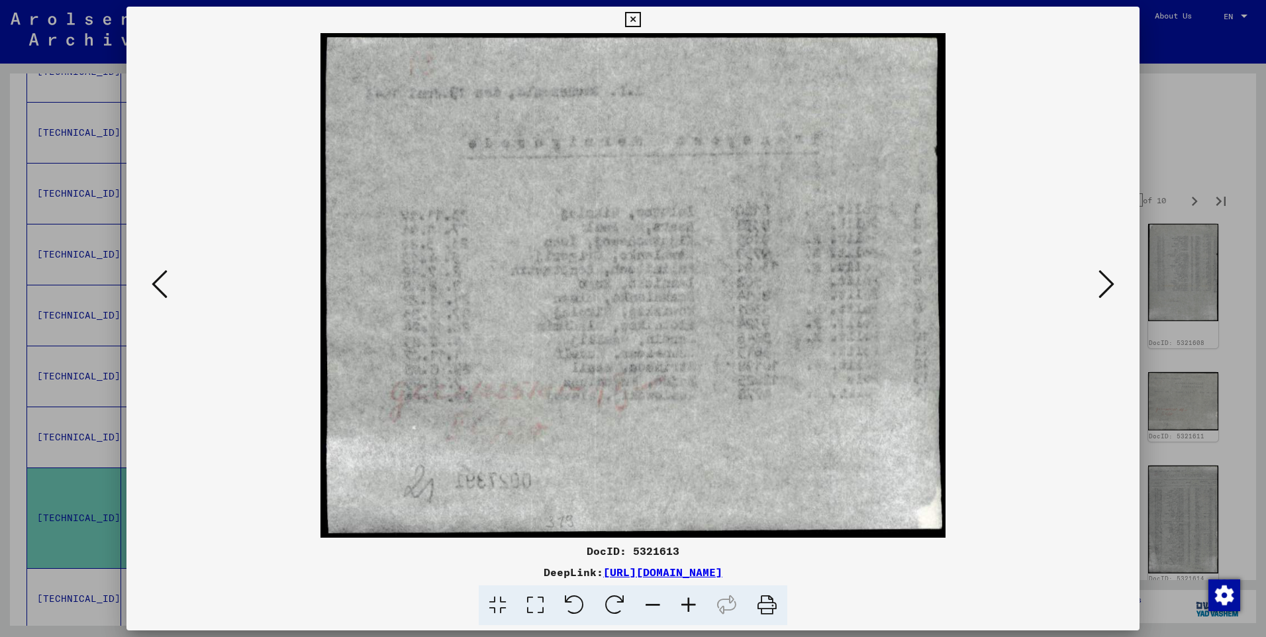
click at [1106, 277] on icon at bounding box center [1106, 284] width 16 height 32
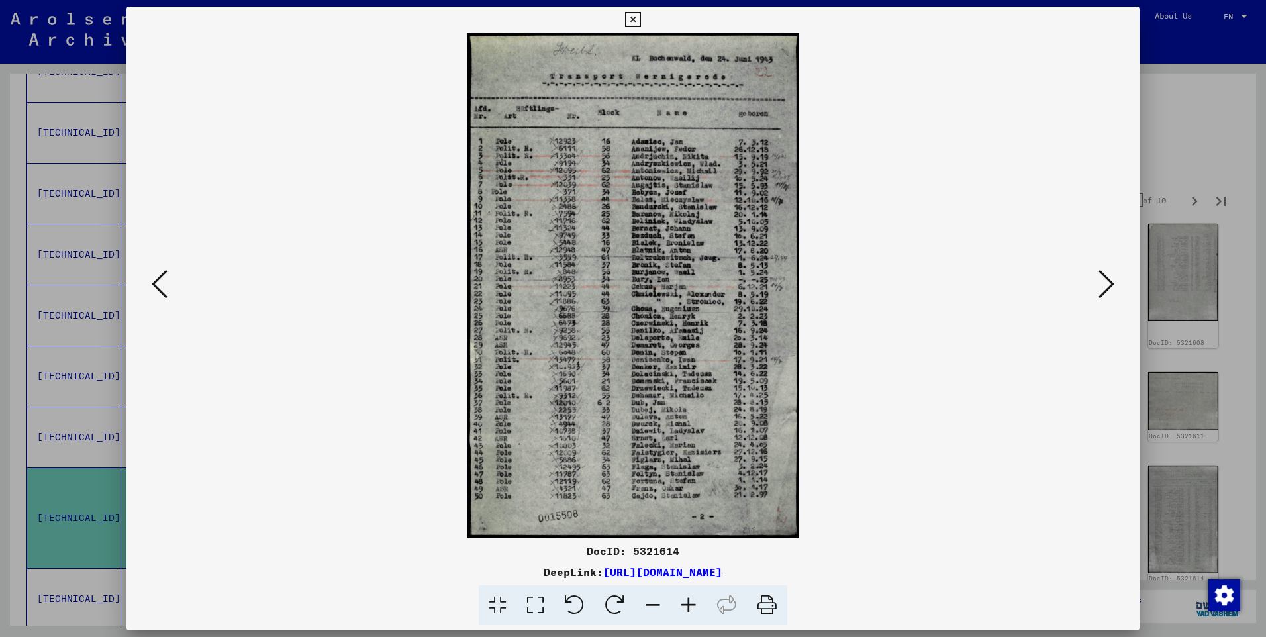
click at [689, 603] on icon at bounding box center [689, 605] width 36 height 40
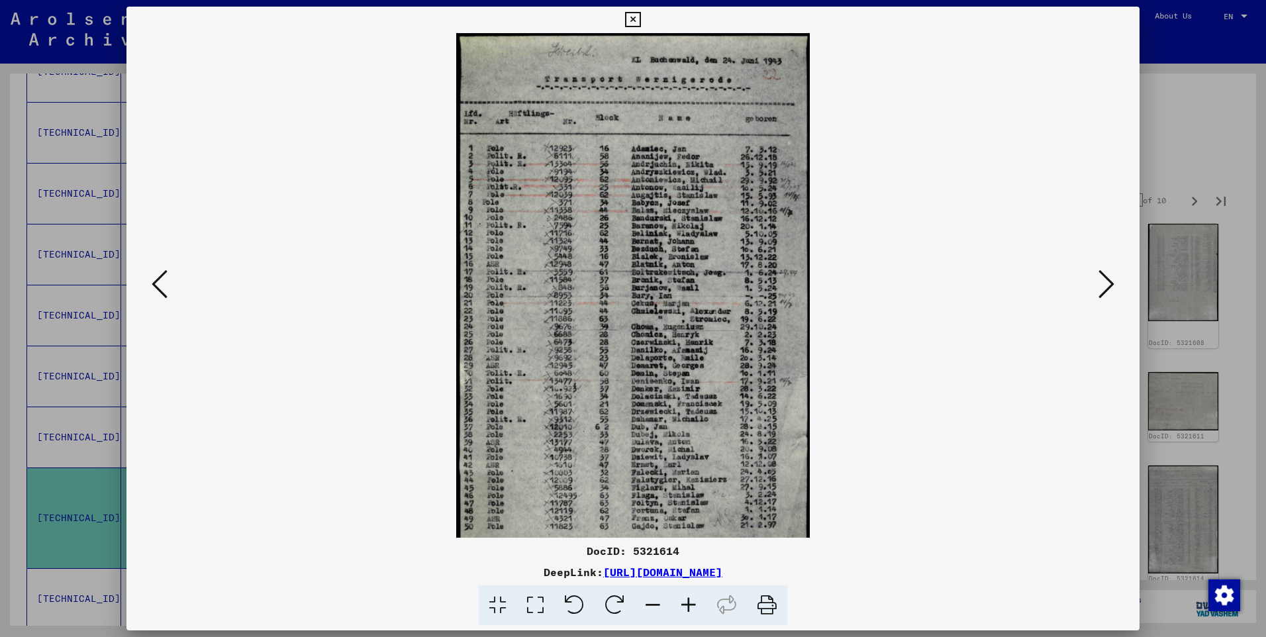
click at [689, 602] on icon at bounding box center [689, 605] width 36 height 40
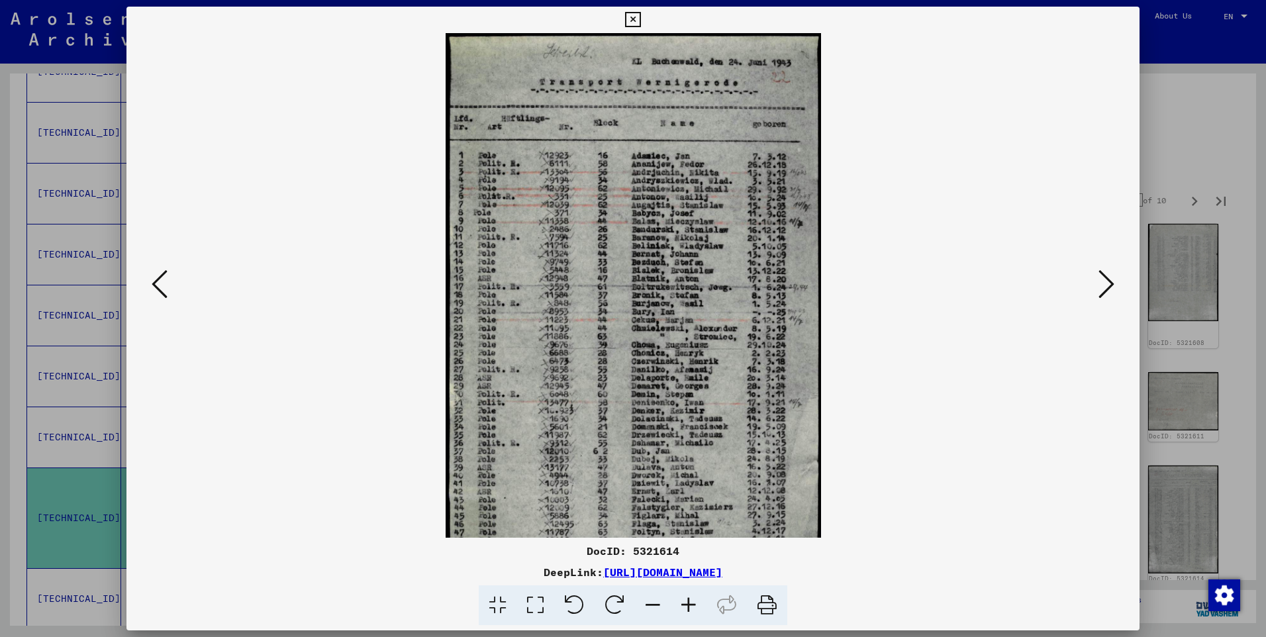
click at [689, 601] on icon at bounding box center [689, 605] width 36 height 40
click at [690, 599] on icon at bounding box center [689, 605] width 36 height 40
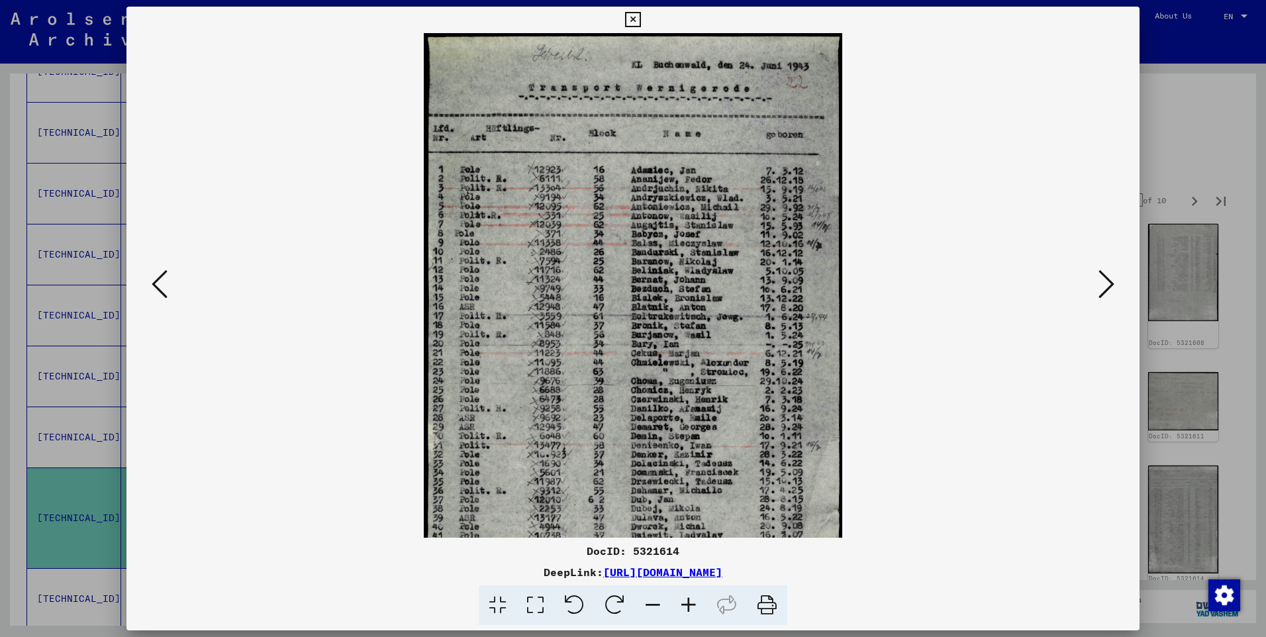
click at [690, 599] on icon at bounding box center [689, 605] width 36 height 40
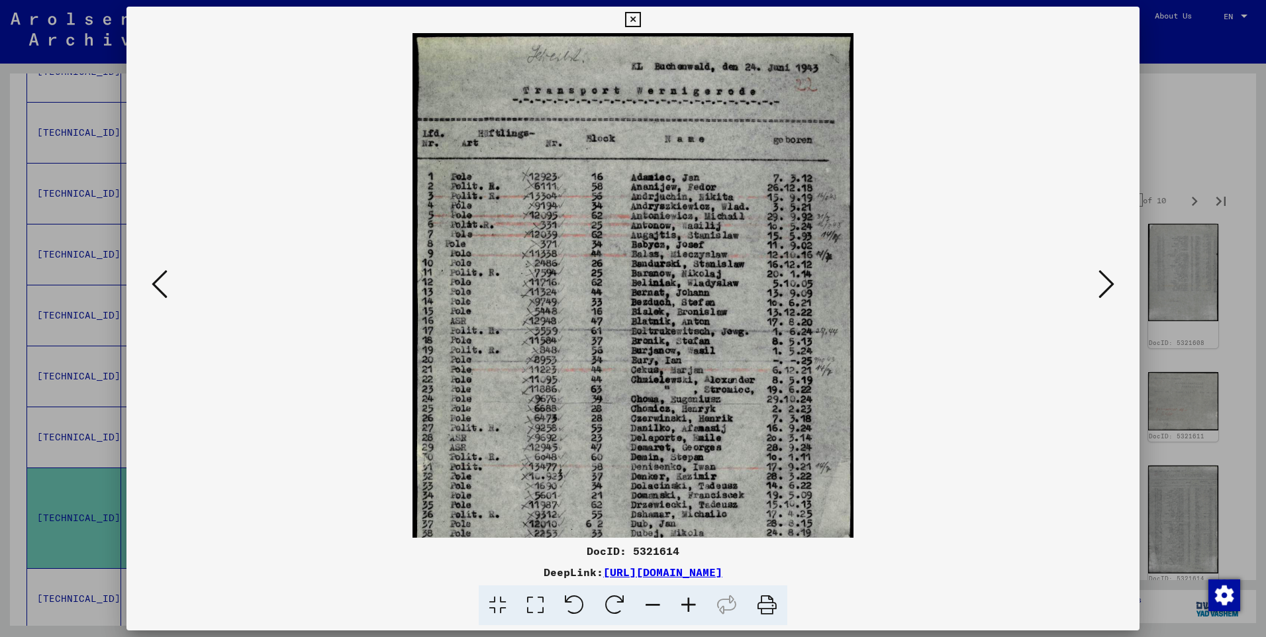
scroll to position [38, 0]
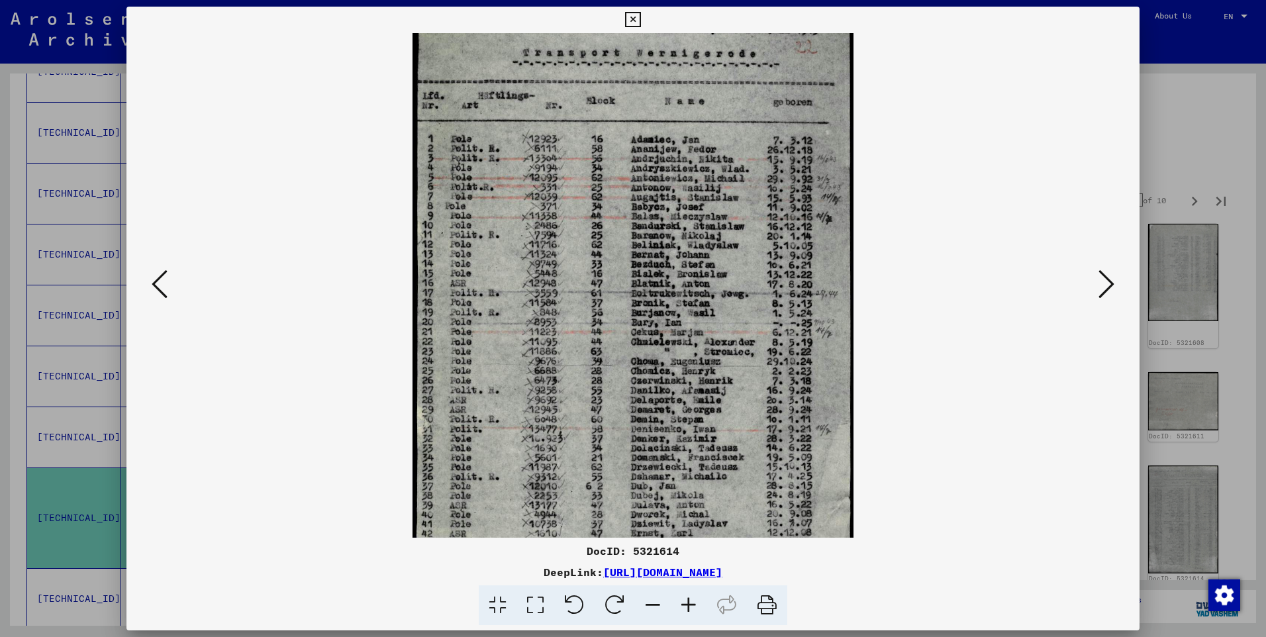
drag, startPoint x: 742, startPoint y: 447, endPoint x: 742, endPoint y: 430, distance: 16.6
click at [742, 430] on img at bounding box center [633, 330] width 441 height 670
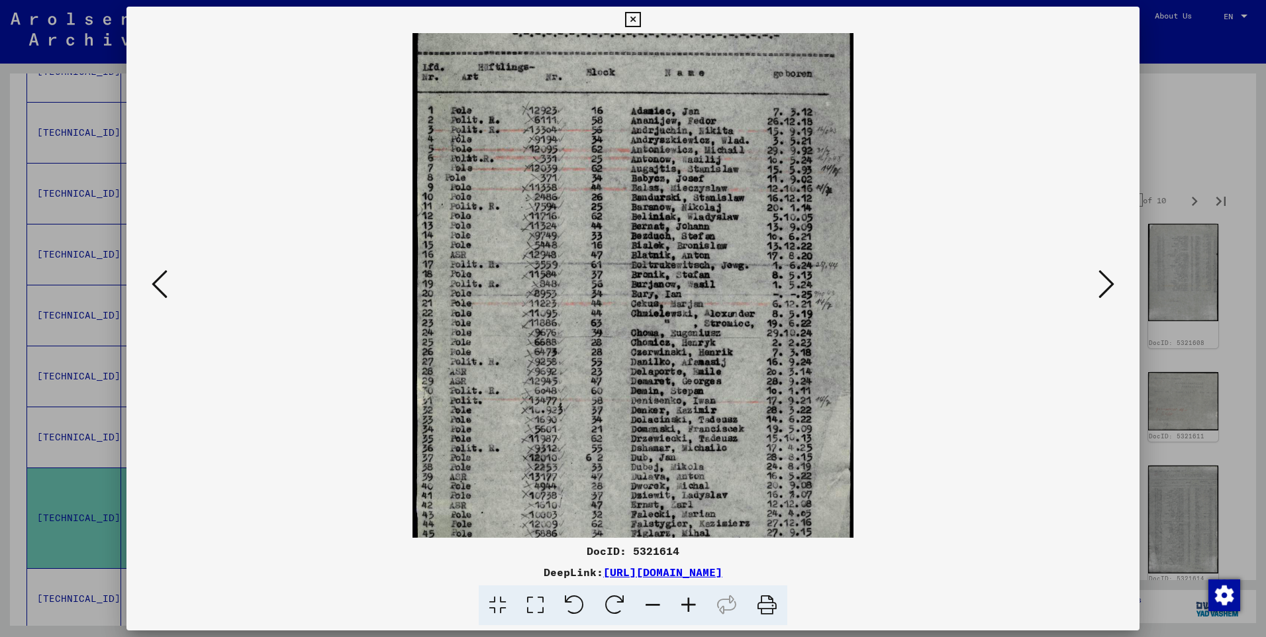
scroll to position [69, 0]
drag, startPoint x: 748, startPoint y: 448, endPoint x: 744, endPoint y: 417, distance: 30.7
click at [744, 417] on img at bounding box center [633, 299] width 441 height 670
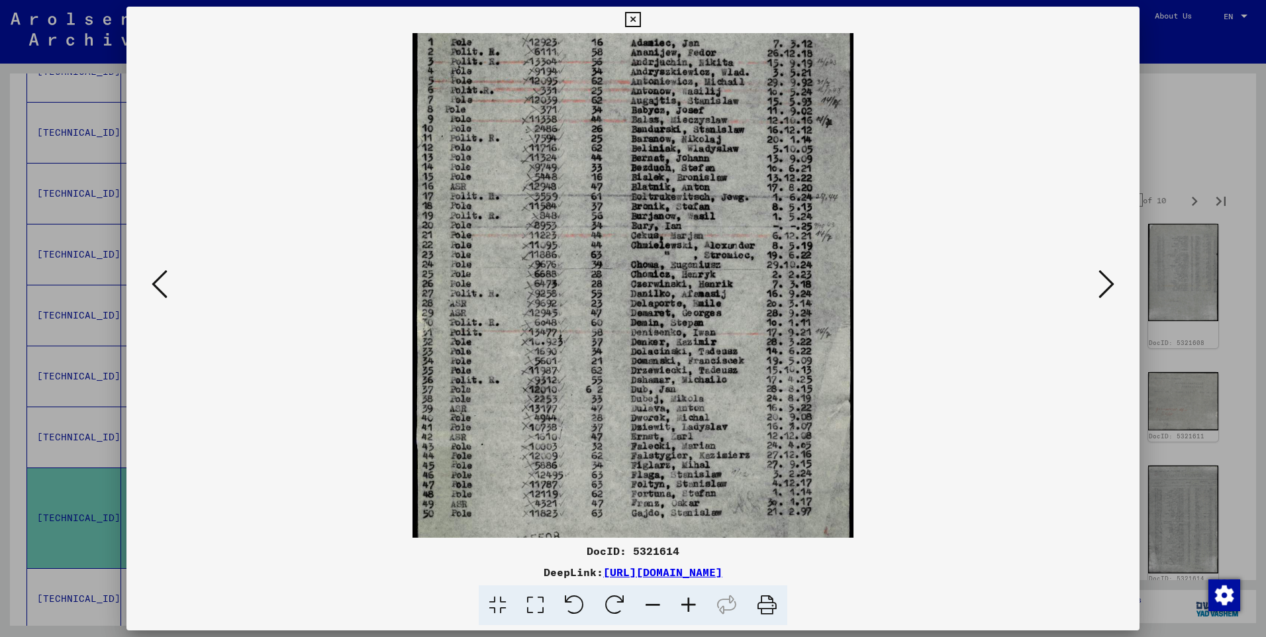
drag, startPoint x: 752, startPoint y: 464, endPoint x: 746, endPoint y: 394, distance: 69.8
click at [746, 394] on img at bounding box center [633, 234] width 441 height 670
click at [1103, 278] on icon at bounding box center [1106, 284] width 16 height 32
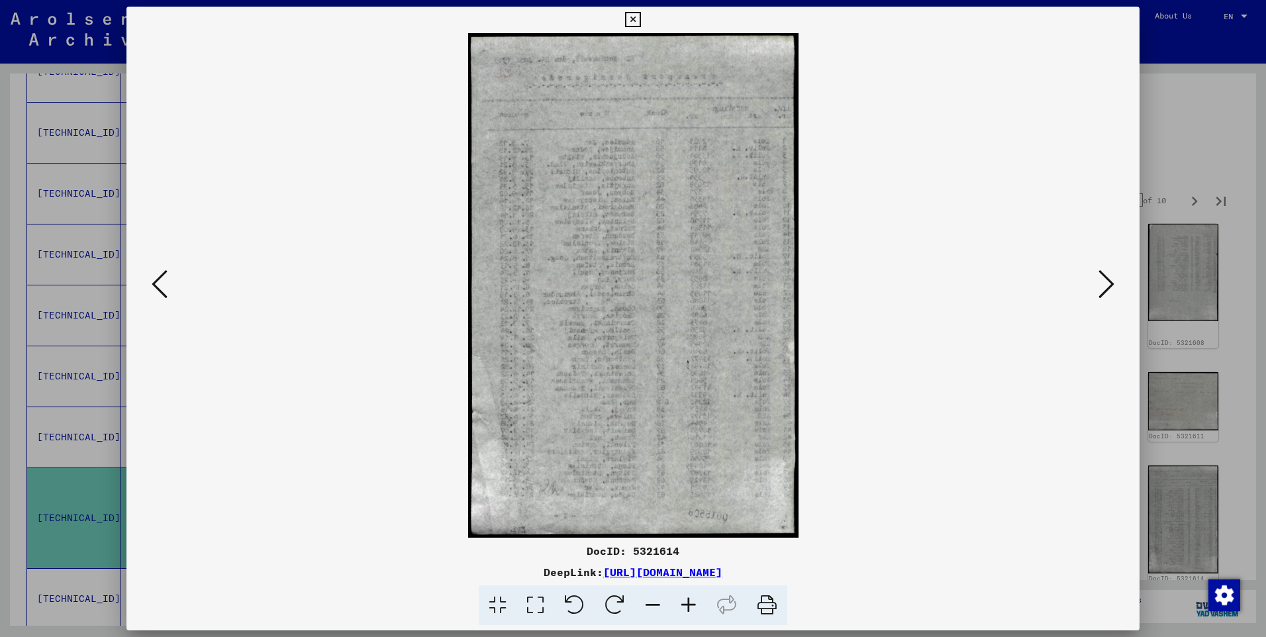
click at [1109, 283] on icon at bounding box center [1106, 284] width 16 height 32
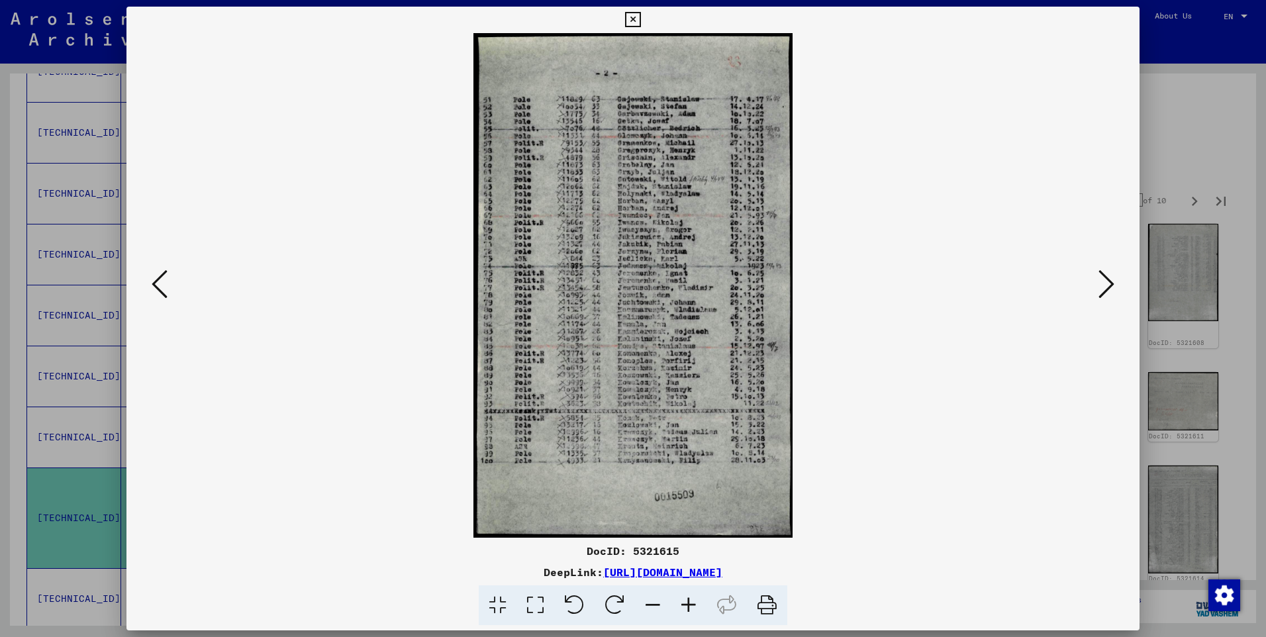
click at [694, 605] on icon at bounding box center [689, 605] width 36 height 40
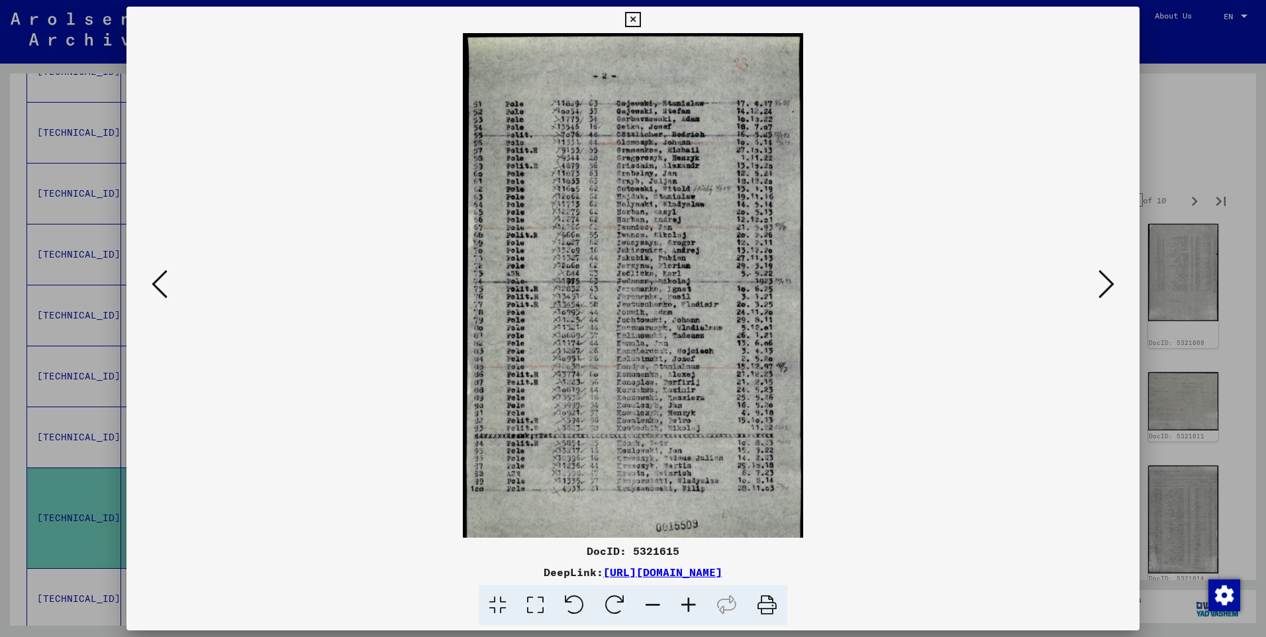
click at [687, 600] on icon at bounding box center [689, 605] width 36 height 40
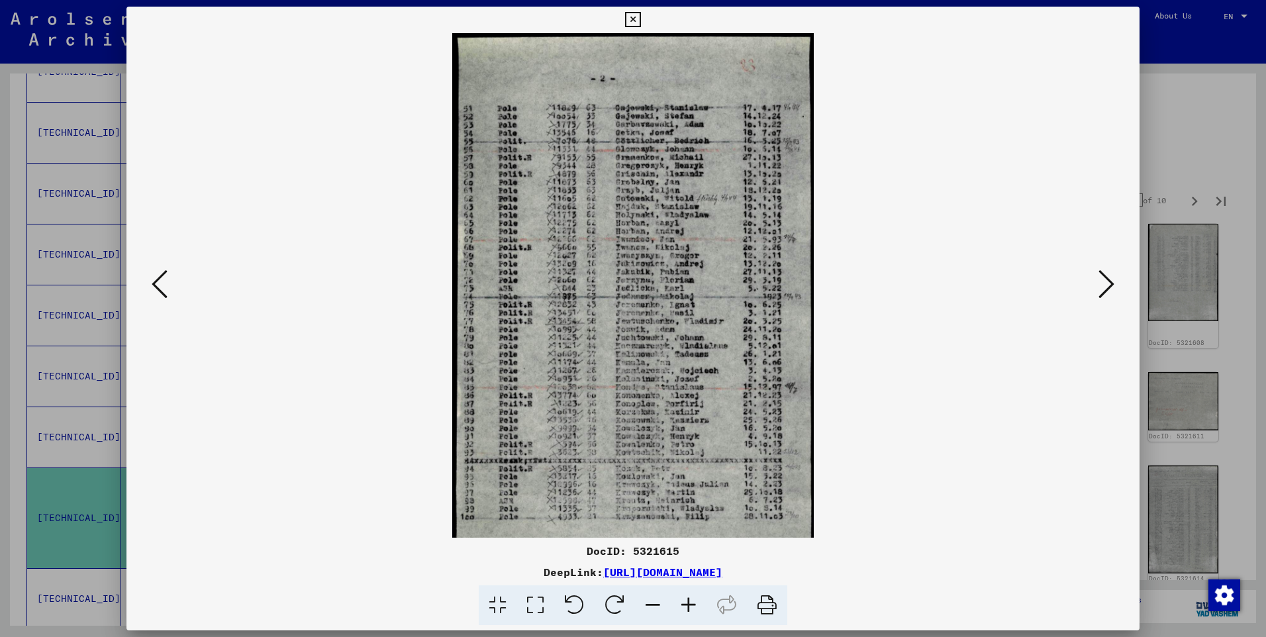
click at [687, 600] on icon at bounding box center [689, 605] width 36 height 40
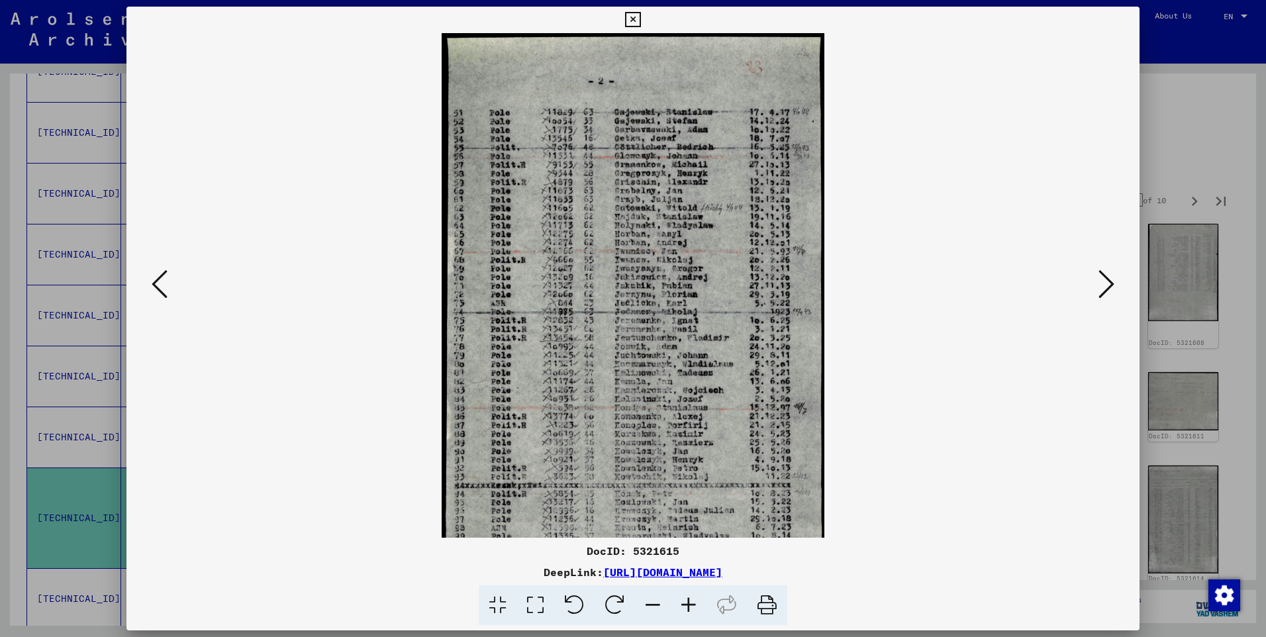
click at [687, 600] on icon at bounding box center [689, 605] width 36 height 40
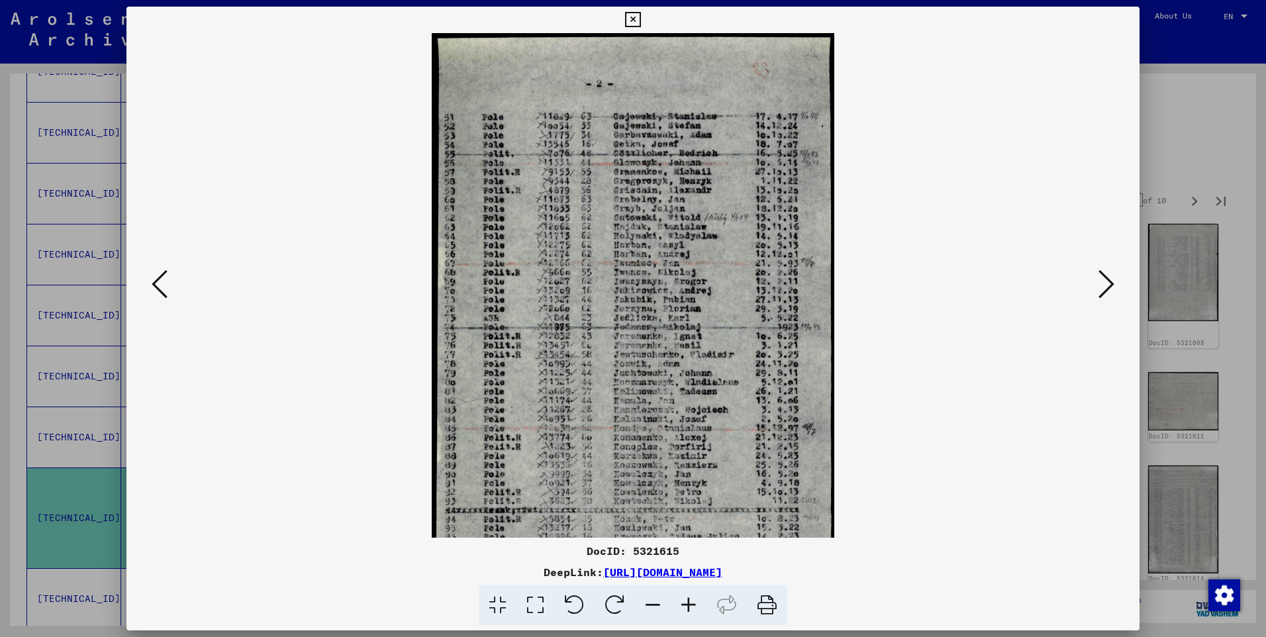
click at [687, 599] on icon at bounding box center [689, 605] width 36 height 40
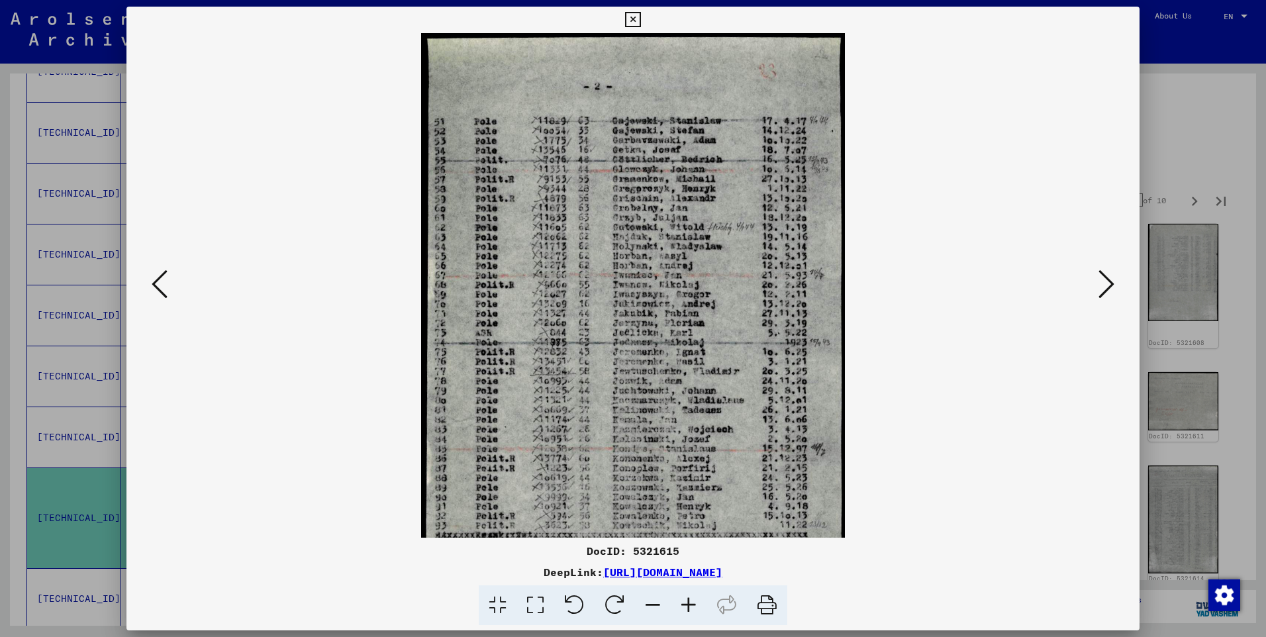
click at [687, 598] on icon at bounding box center [689, 605] width 36 height 40
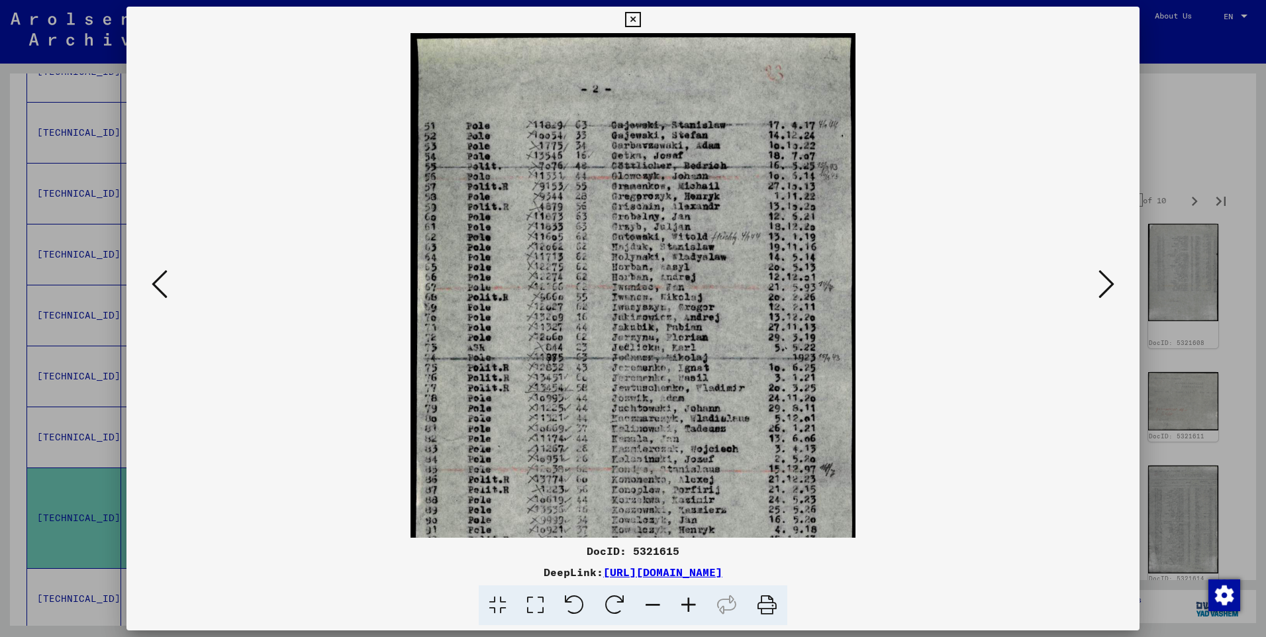
drag, startPoint x: 769, startPoint y: 489, endPoint x: 756, endPoint y: 426, distance: 64.3
click at [756, 428] on img at bounding box center [633, 384] width 445 height 703
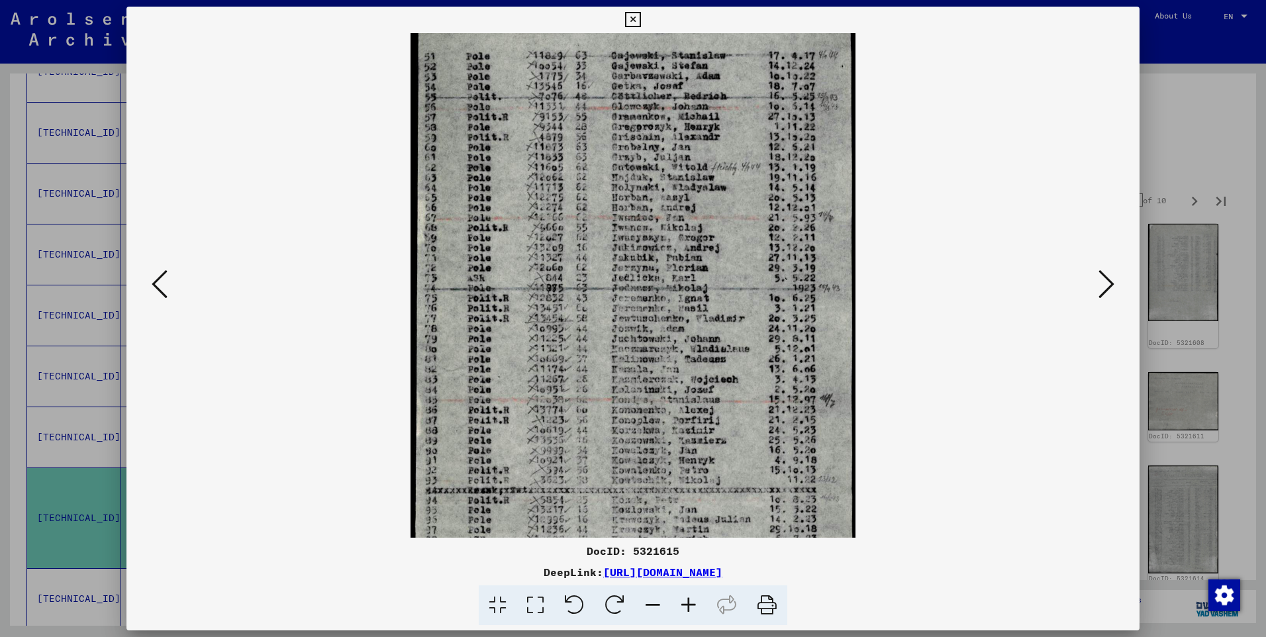
drag, startPoint x: 765, startPoint y: 463, endPoint x: 757, endPoint y: 440, distance: 24.7
click at [757, 440] on img at bounding box center [633, 315] width 445 height 703
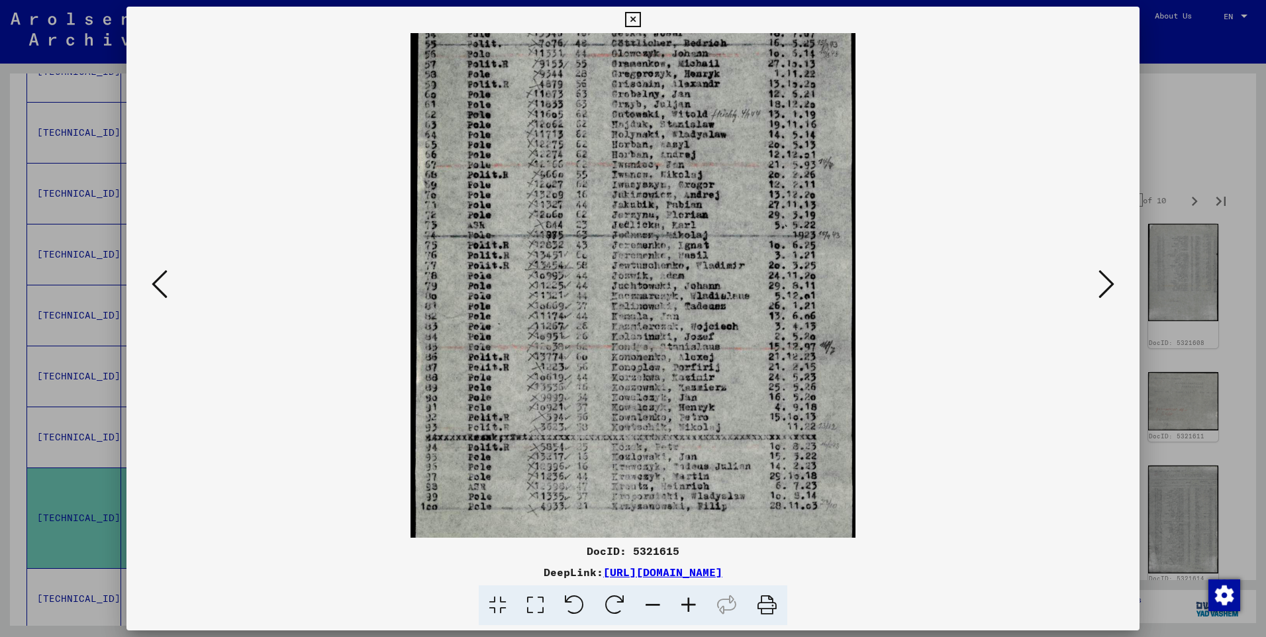
click at [1103, 282] on icon at bounding box center [1106, 284] width 16 height 32
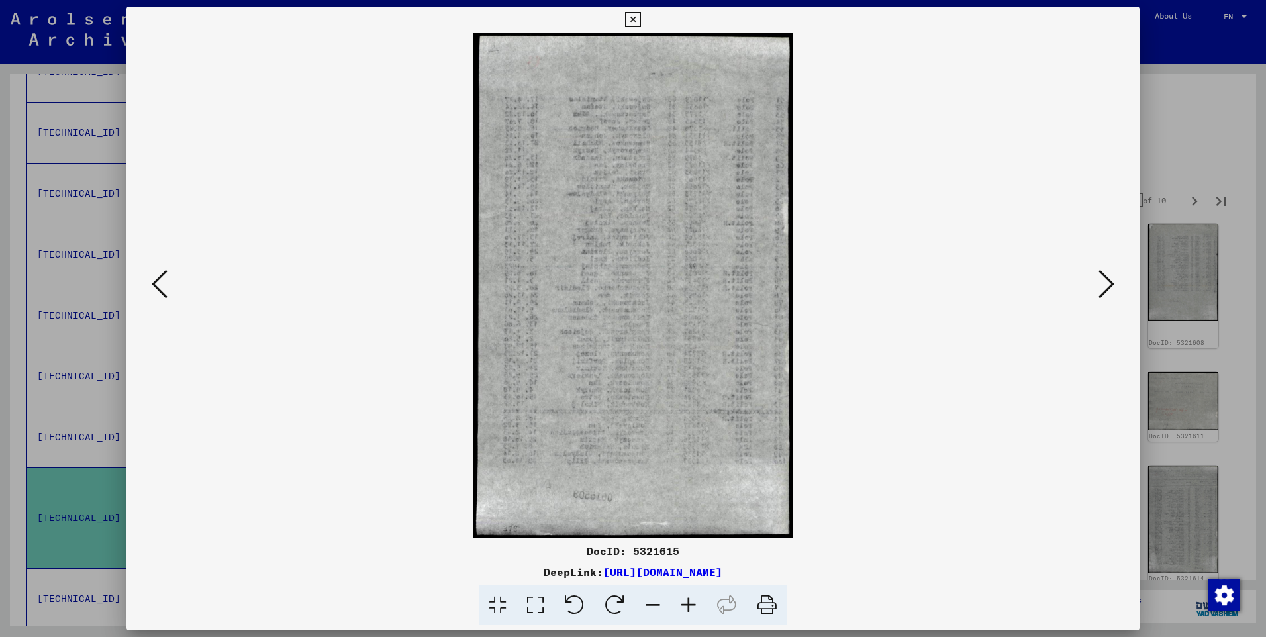
scroll to position [0, 0]
click at [1102, 282] on icon at bounding box center [1106, 284] width 16 height 32
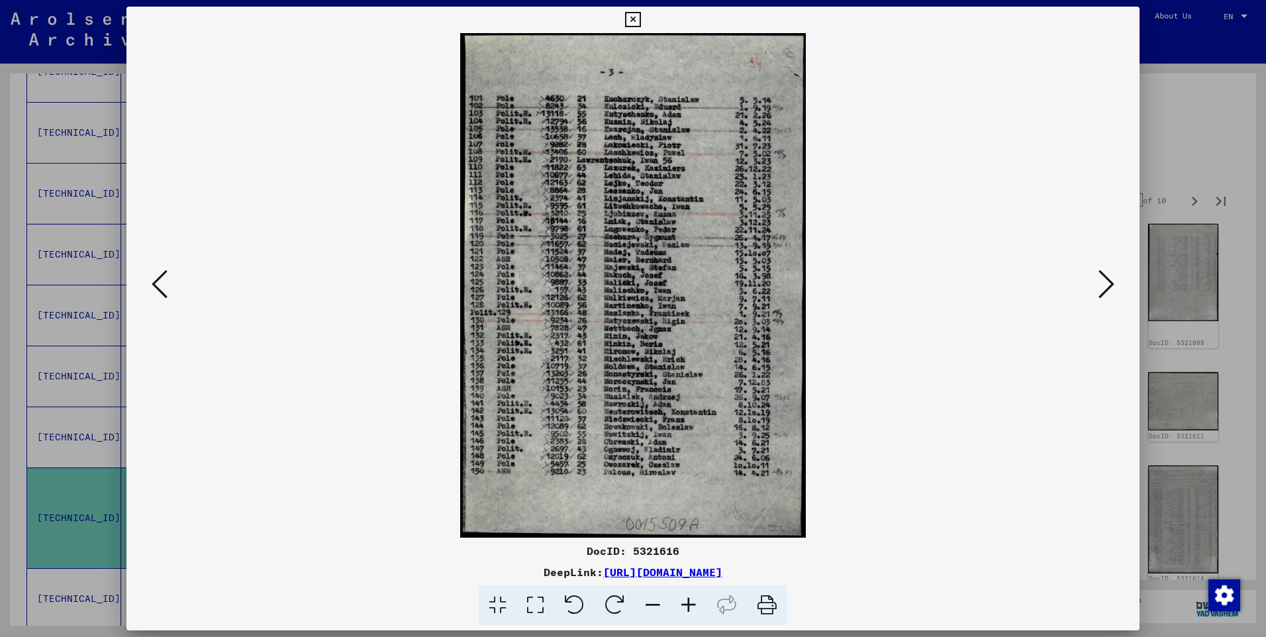
click at [1104, 281] on icon at bounding box center [1106, 284] width 16 height 32
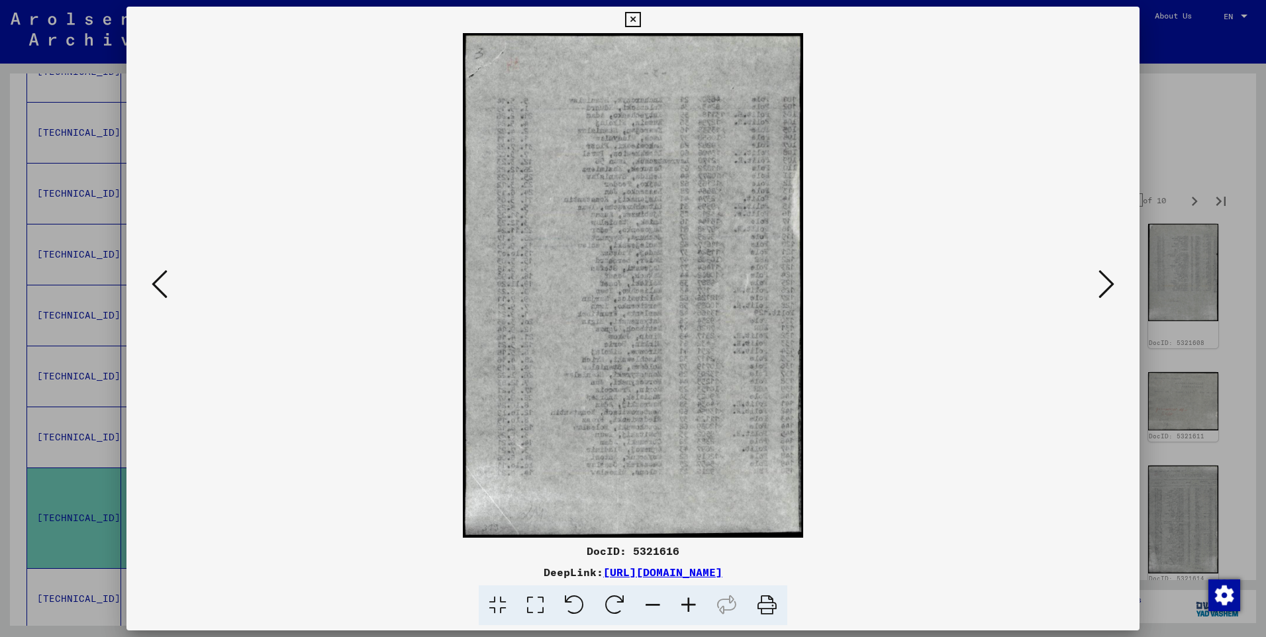
click at [1104, 281] on icon at bounding box center [1106, 284] width 16 height 32
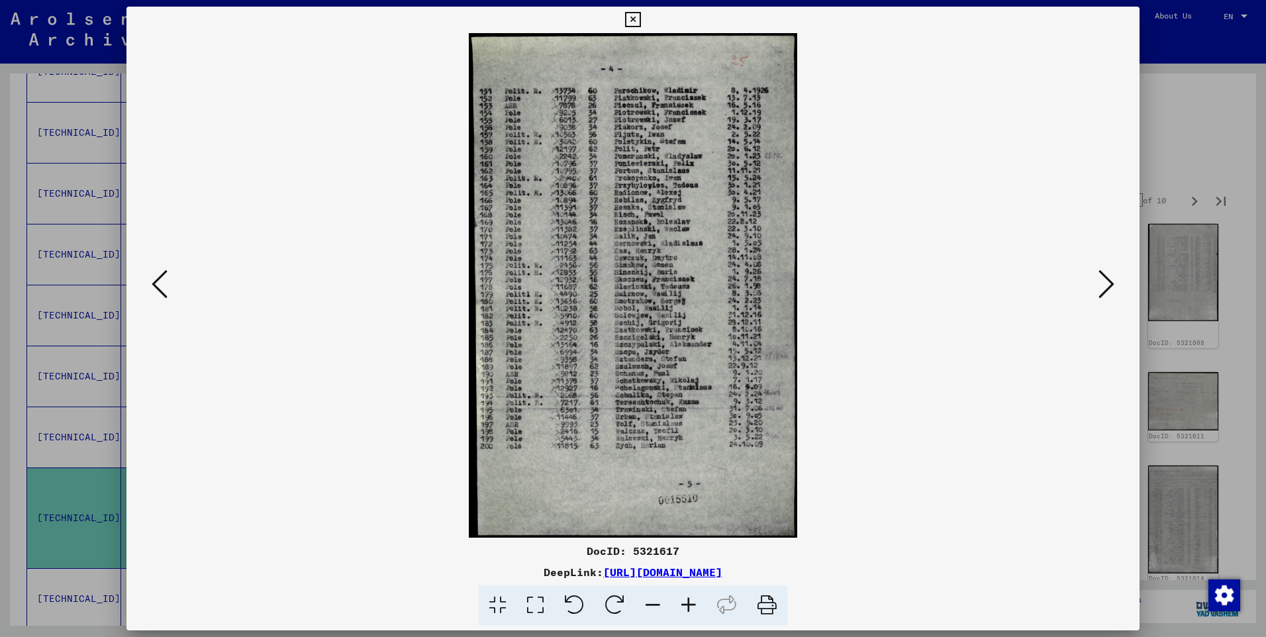
click at [687, 609] on icon at bounding box center [689, 605] width 36 height 40
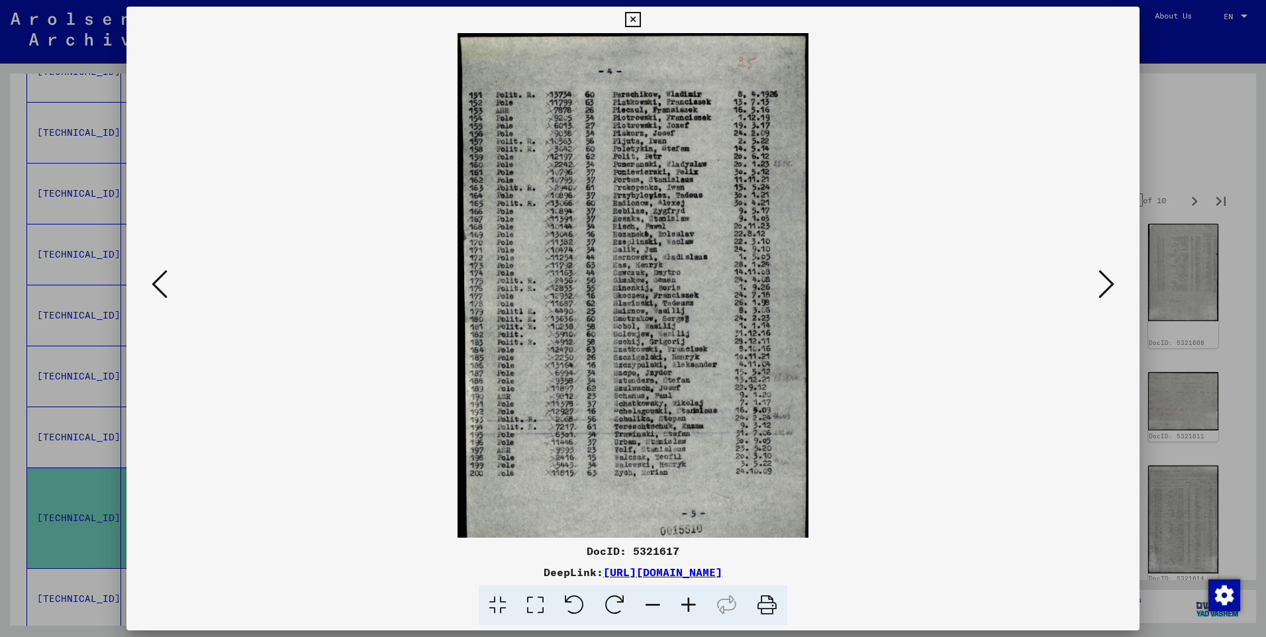
click at [687, 609] on icon at bounding box center [689, 605] width 36 height 40
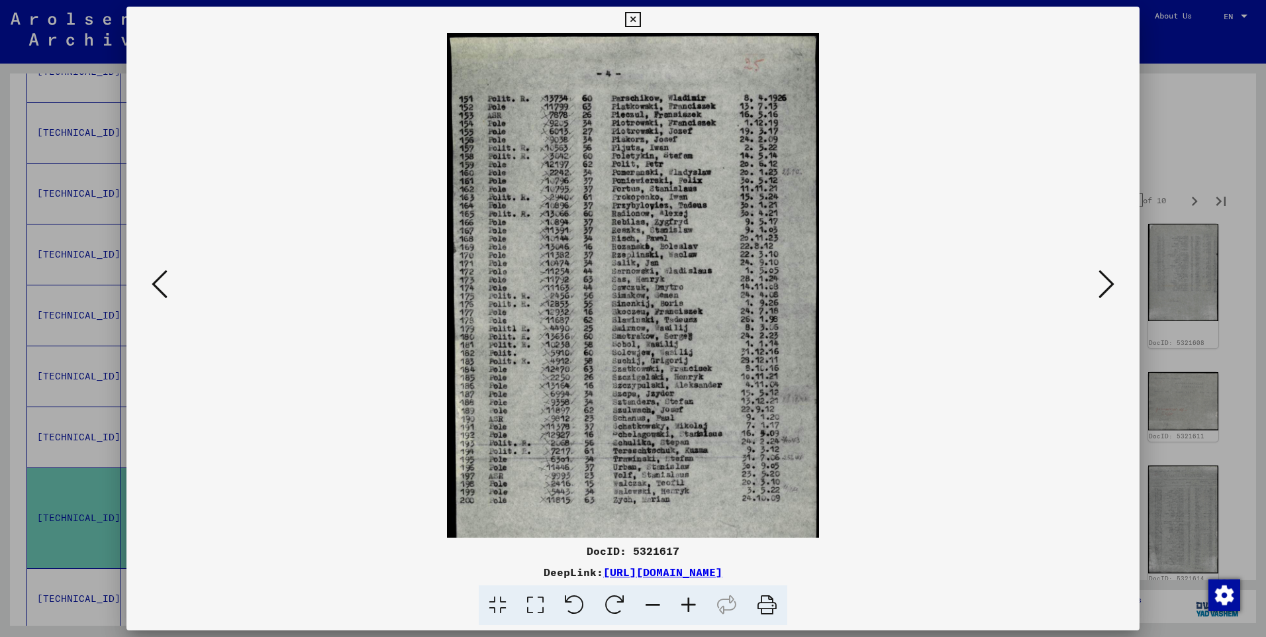
click at [687, 609] on icon at bounding box center [689, 605] width 36 height 40
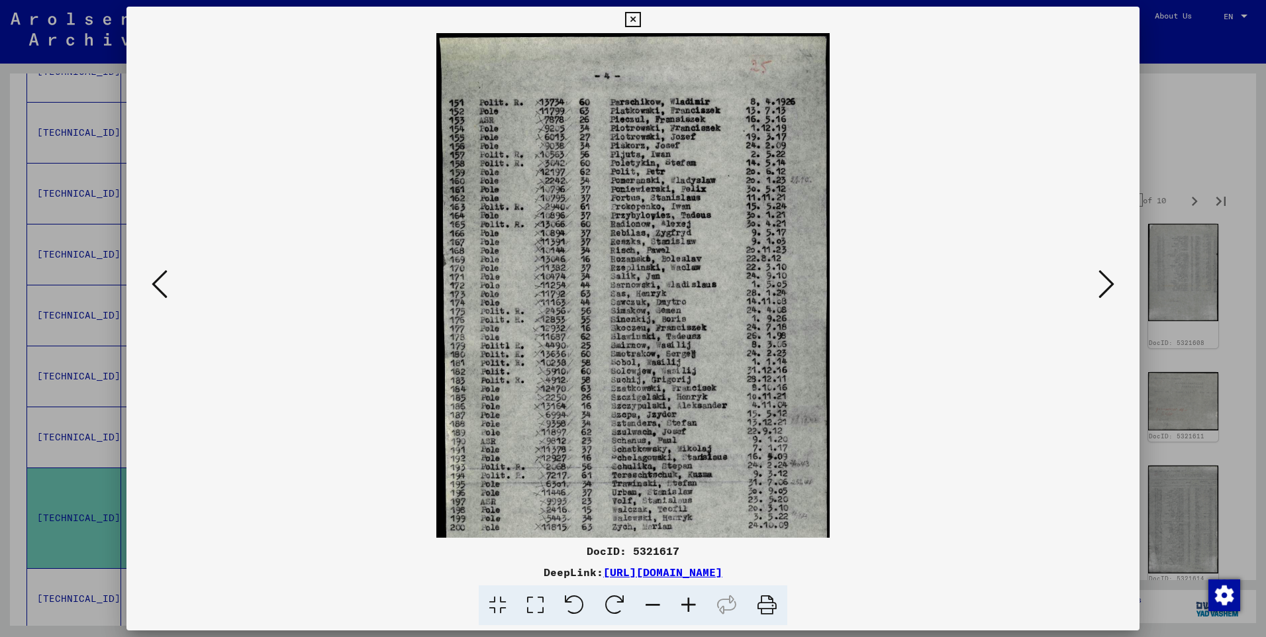
click at [687, 609] on icon at bounding box center [689, 605] width 36 height 40
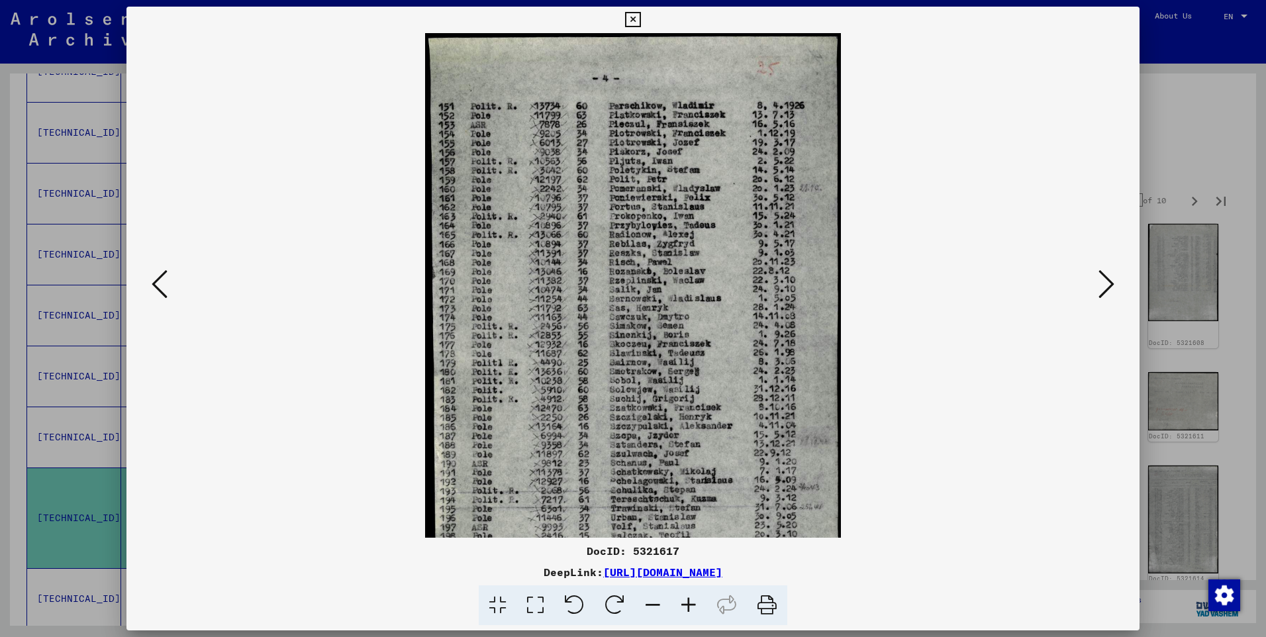
click at [687, 610] on icon at bounding box center [689, 605] width 36 height 40
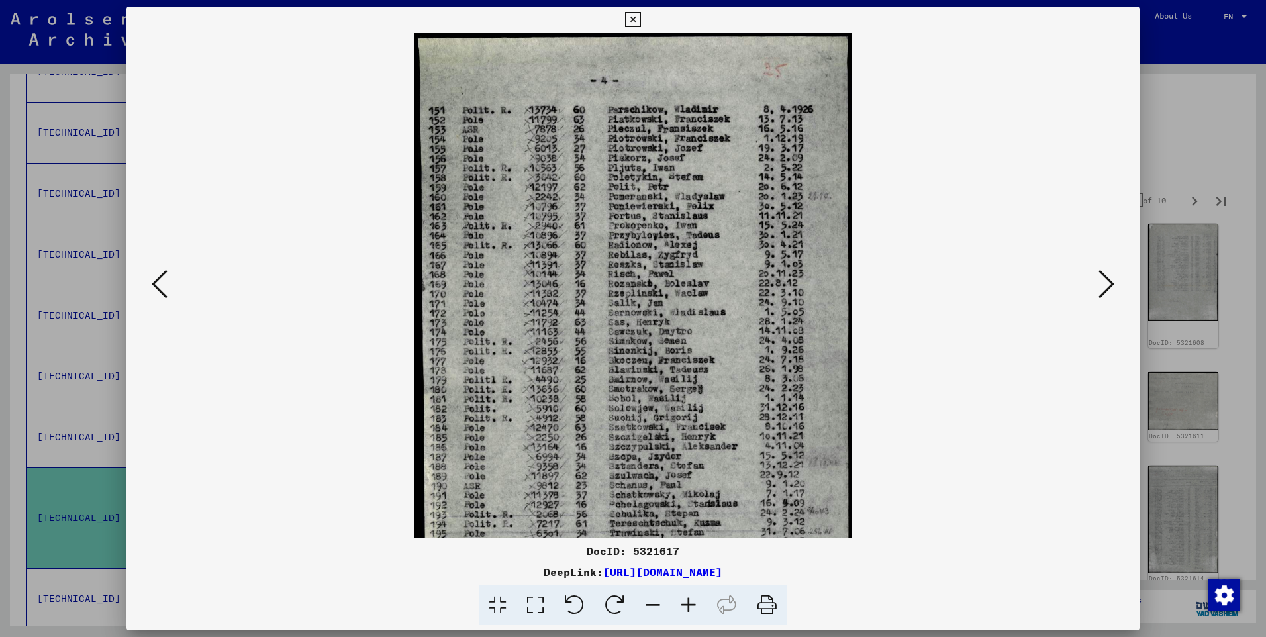
scroll to position [46, 0]
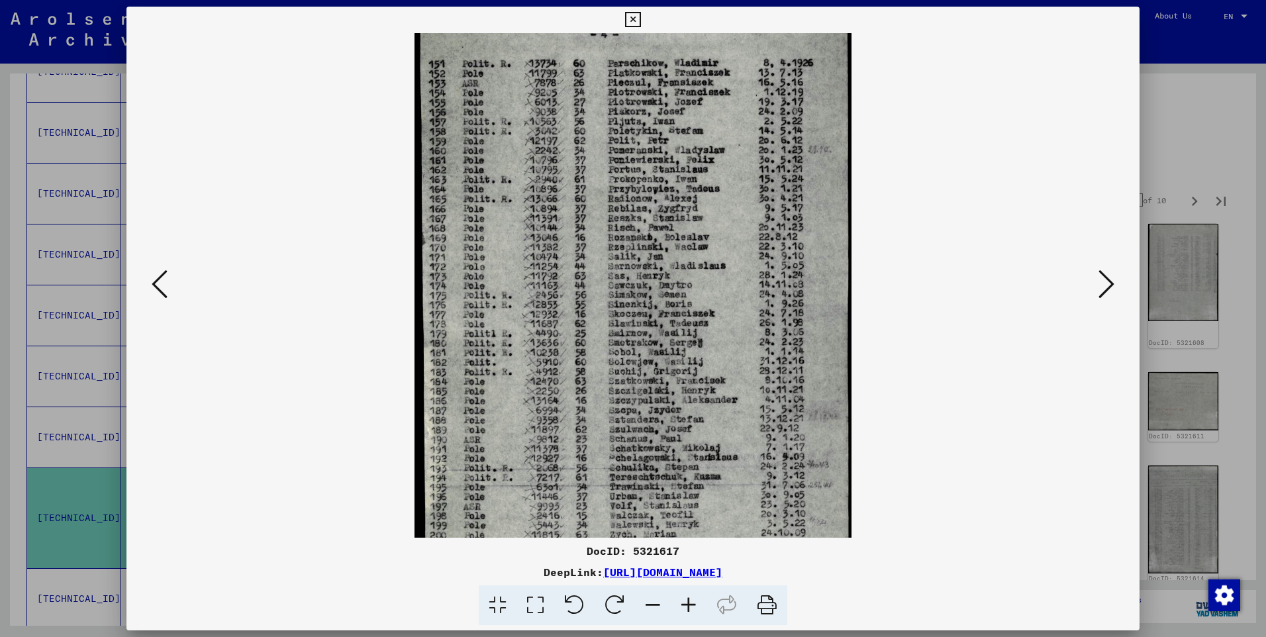
drag, startPoint x: 784, startPoint y: 335, endPoint x: 769, endPoint y: 289, distance: 48.6
click at [769, 289] on img at bounding box center [633, 322] width 437 height 670
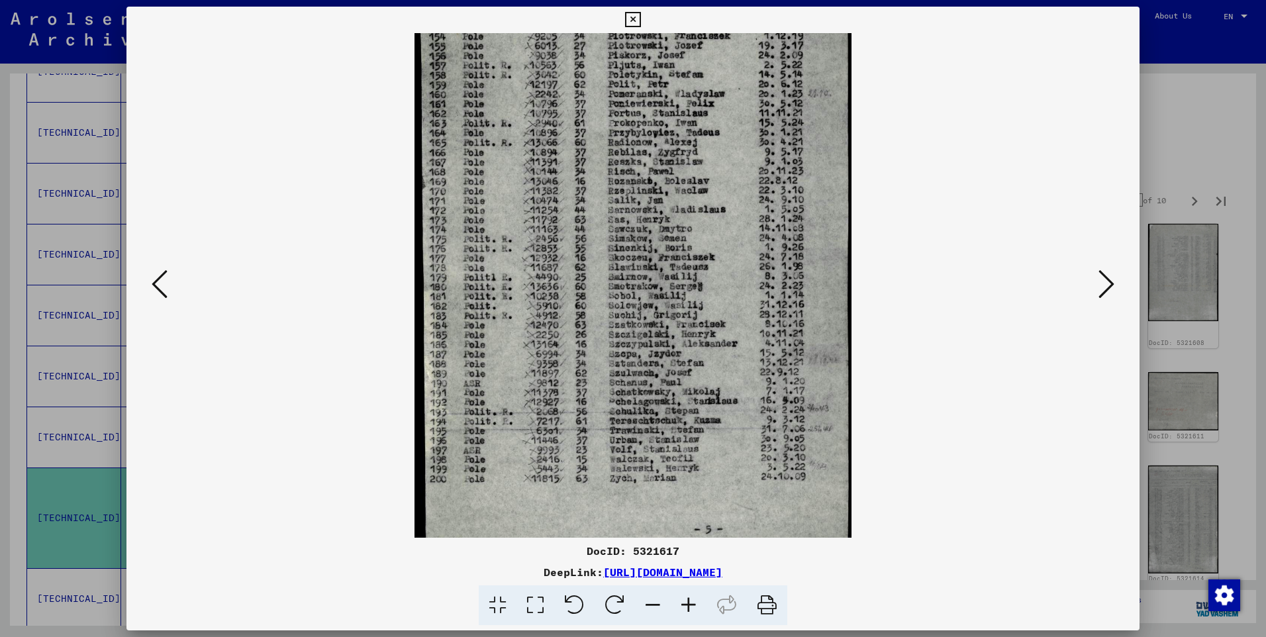
drag, startPoint x: 764, startPoint y: 467, endPoint x: 759, endPoint y: 390, distance: 77.0
click at [759, 390] on img at bounding box center [633, 265] width 437 height 670
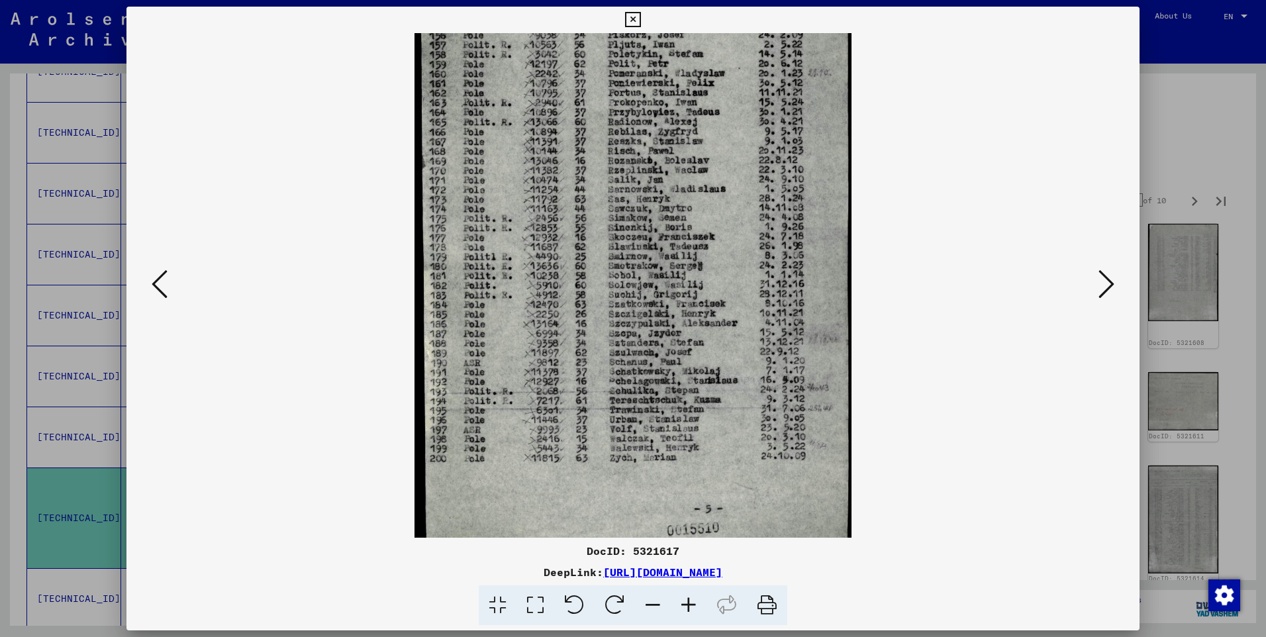
click at [1108, 284] on icon at bounding box center [1106, 284] width 16 height 32
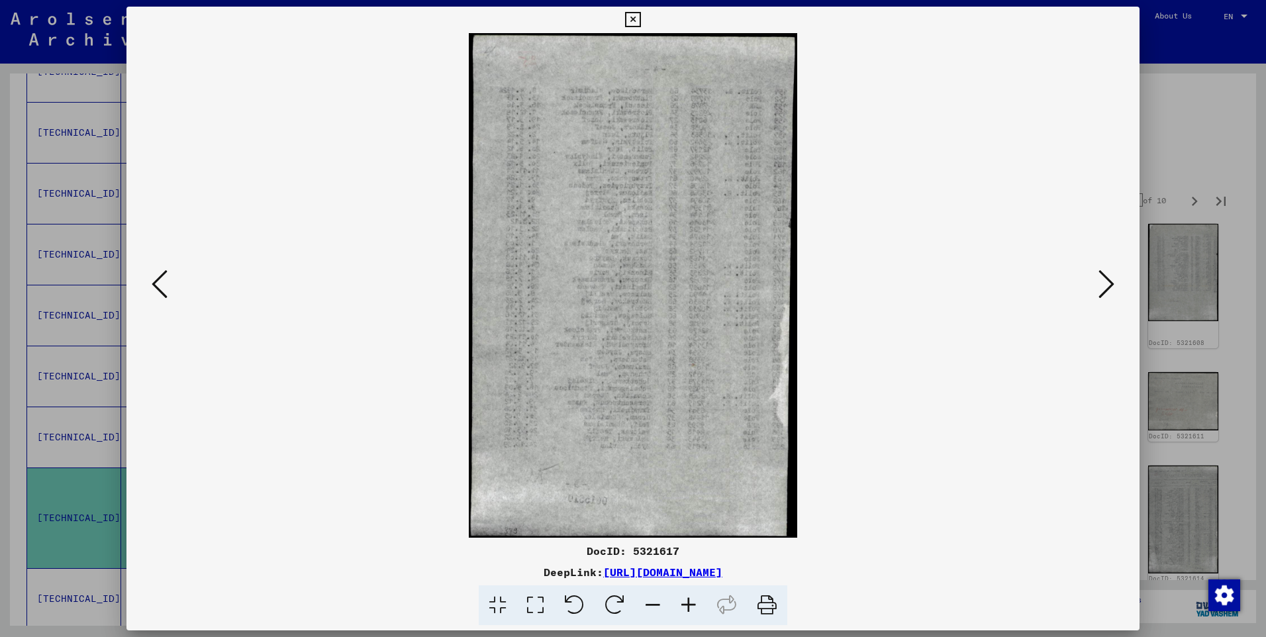
scroll to position [0, 0]
click at [1108, 284] on icon at bounding box center [1106, 284] width 16 height 32
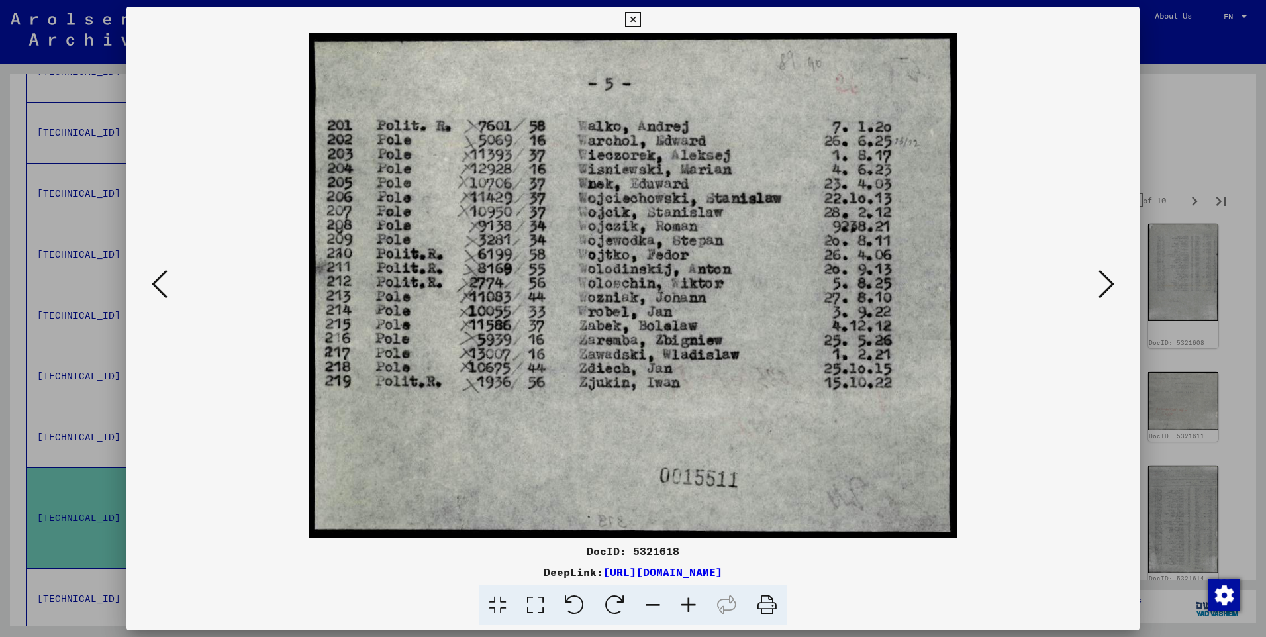
click at [1105, 285] on icon at bounding box center [1106, 284] width 16 height 32
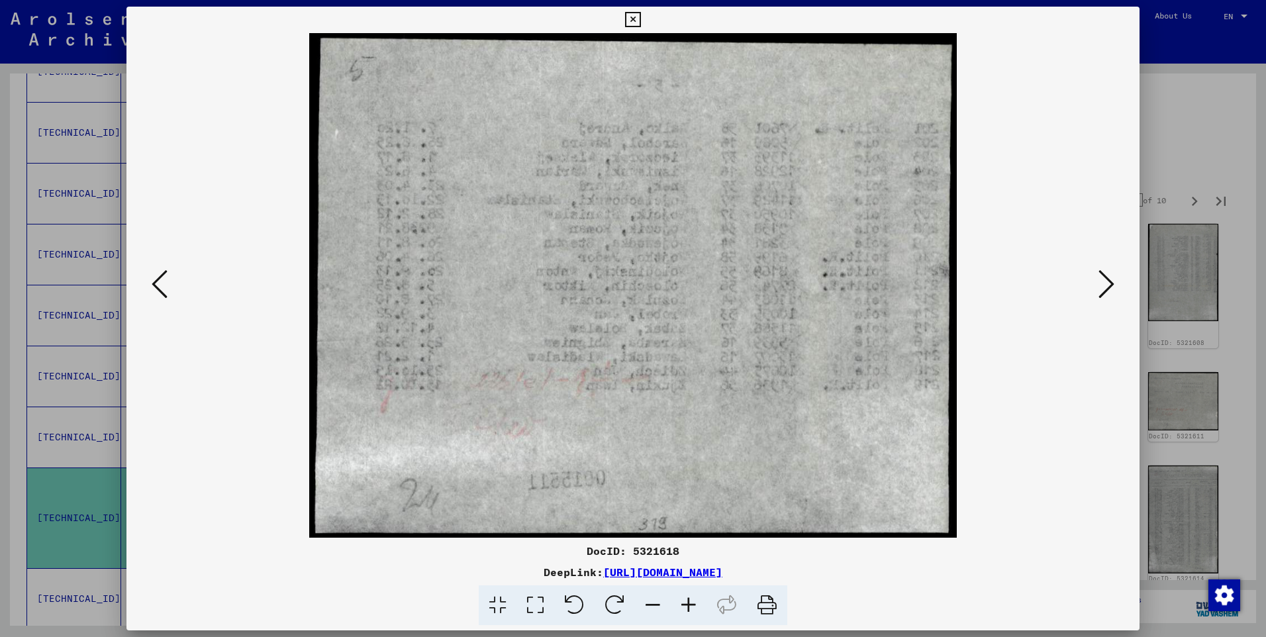
click at [1105, 285] on icon at bounding box center [1106, 284] width 16 height 32
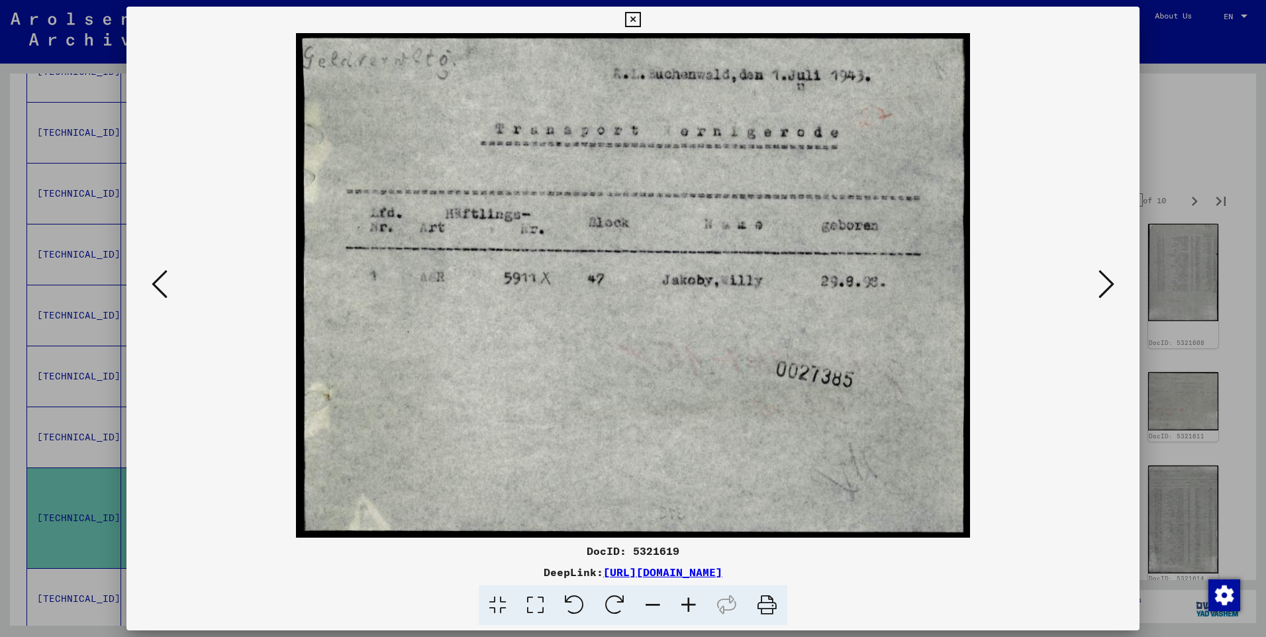
click at [1105, 285] on icon at bounding box center [1106, 284] width 16 height 32
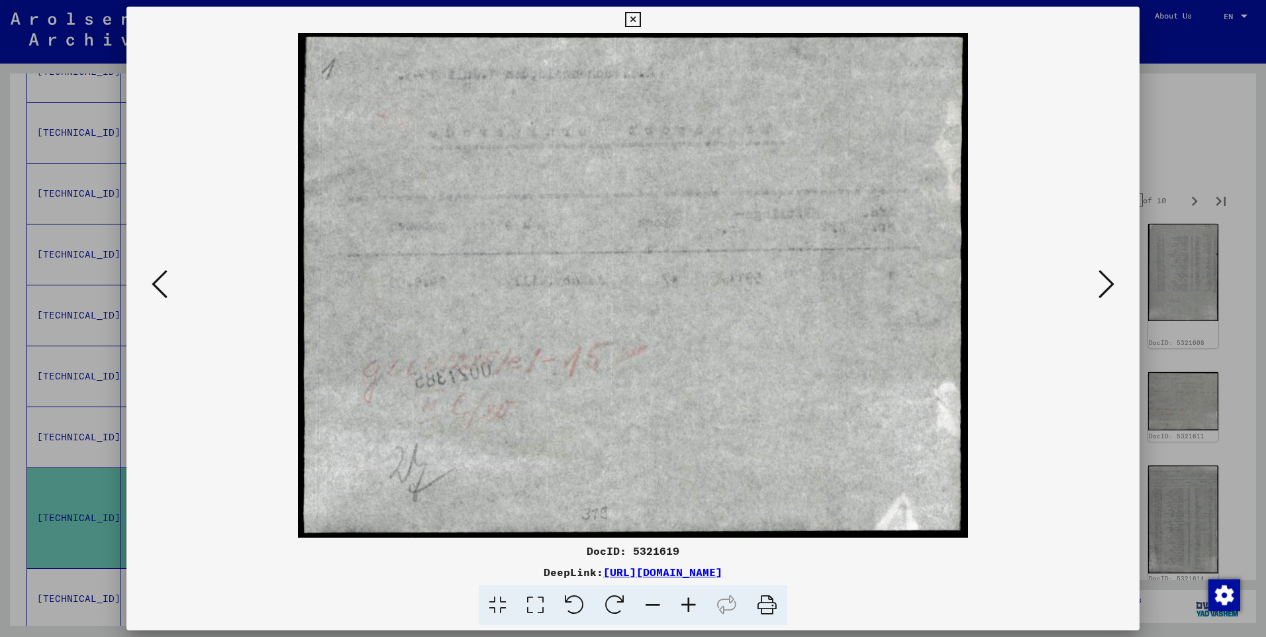
click at [1105, 285] on icon at bounding box center [1106, 284] width 16 height 32
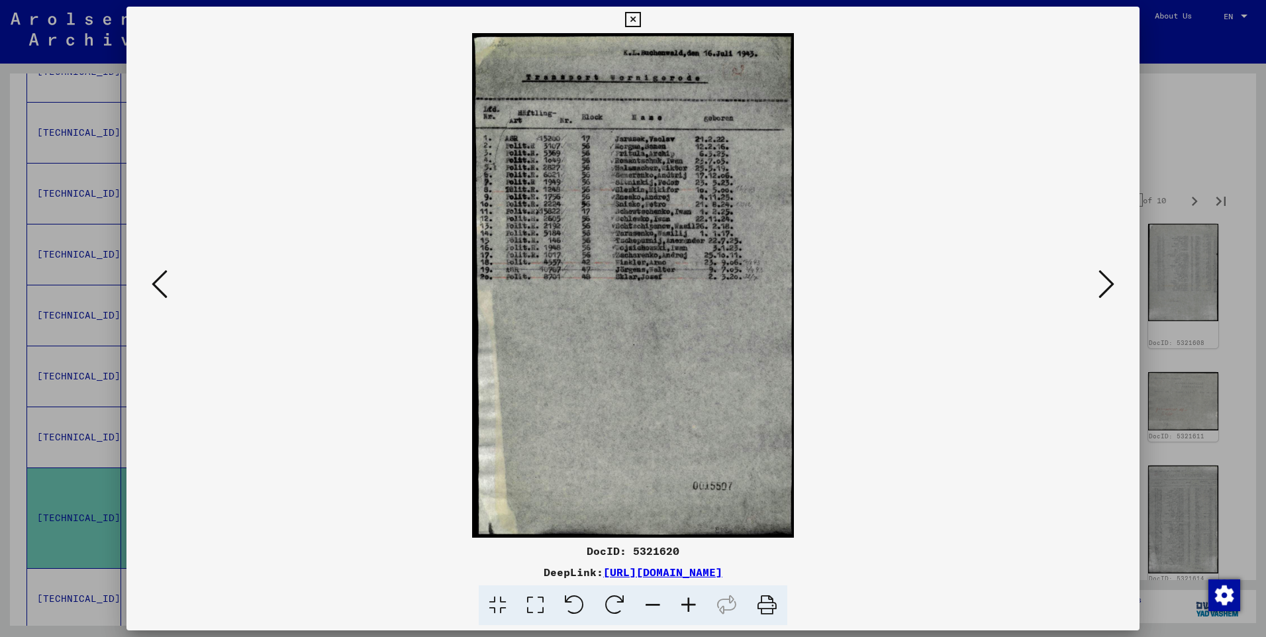
click at [687, 609] on icon at bounding box center [689, 605] width 36 height 40
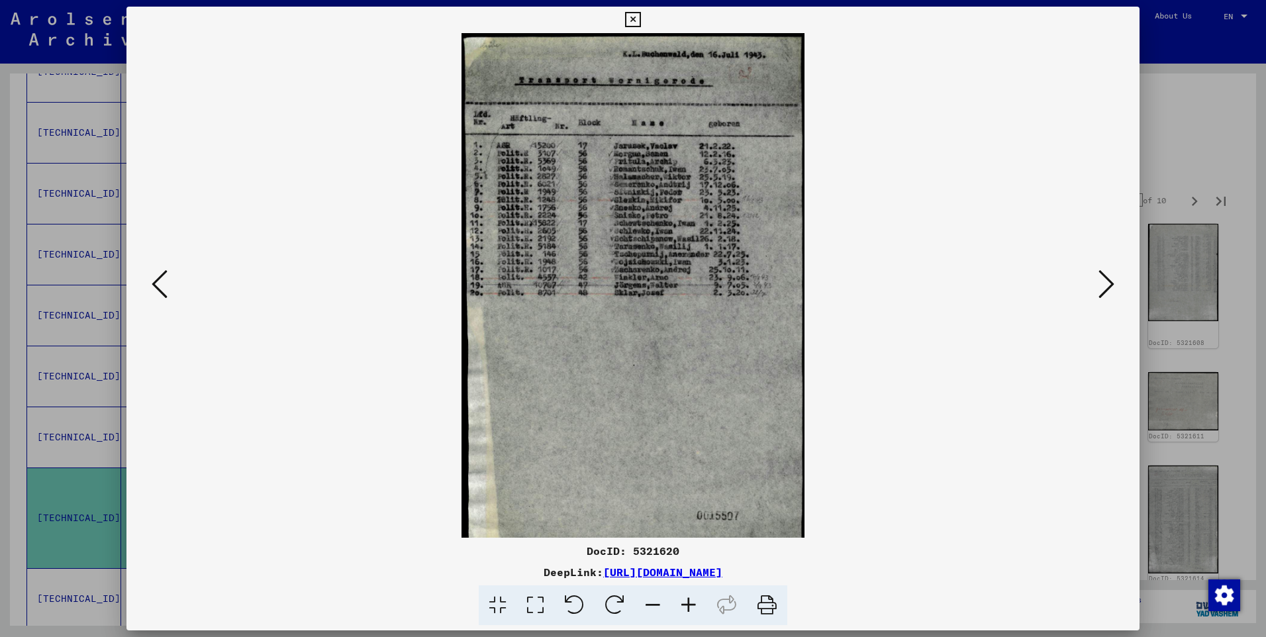
click at [687, 601] on icon at bounding box center [689, 605] width 36 height 40
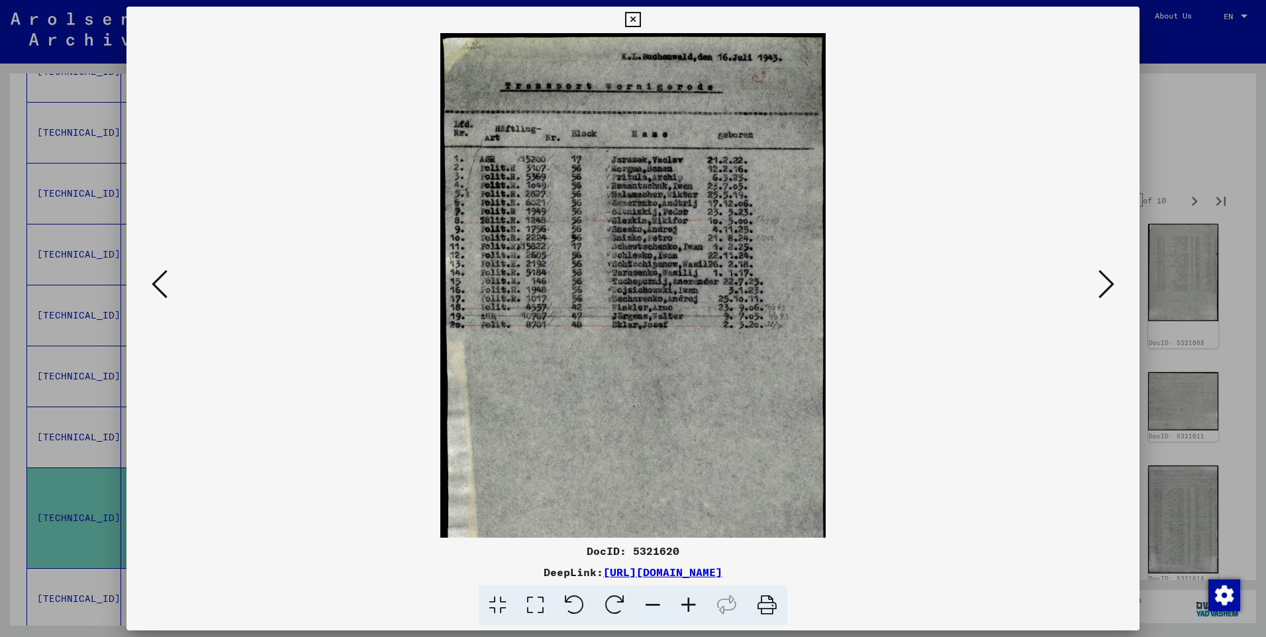
click at [687, 601] on icon at bounding box center [689, 605] width 36 height 40
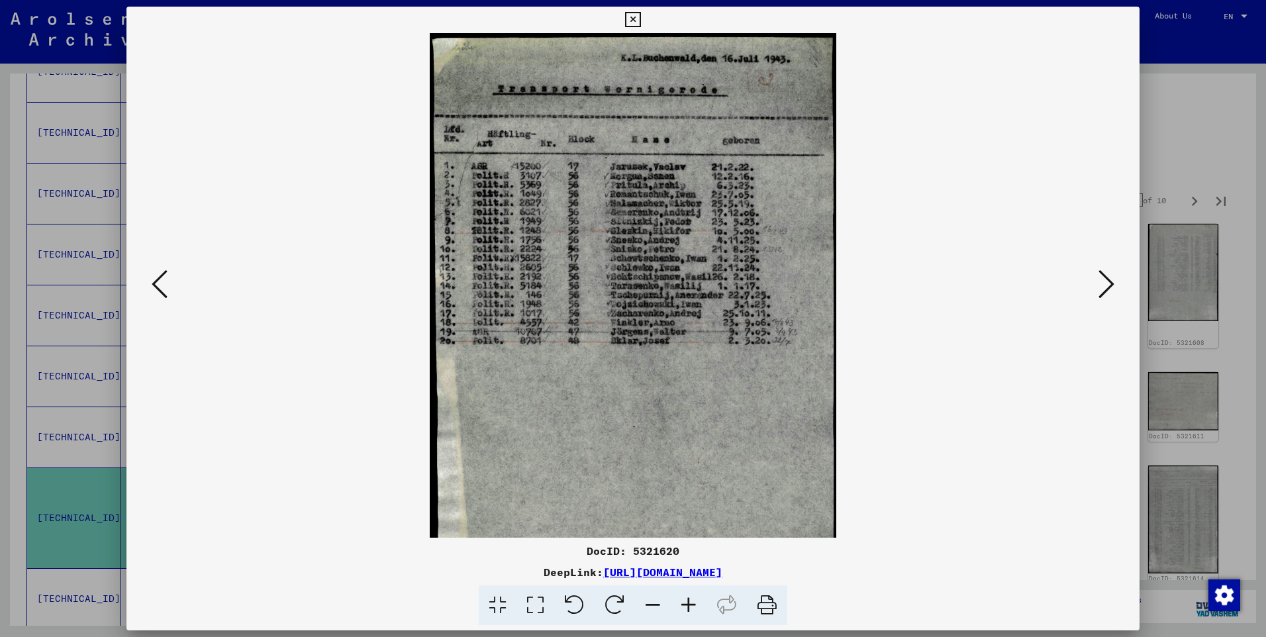
click at [687, 601] on icon at bounding box center [689, 605] width 36 height 40
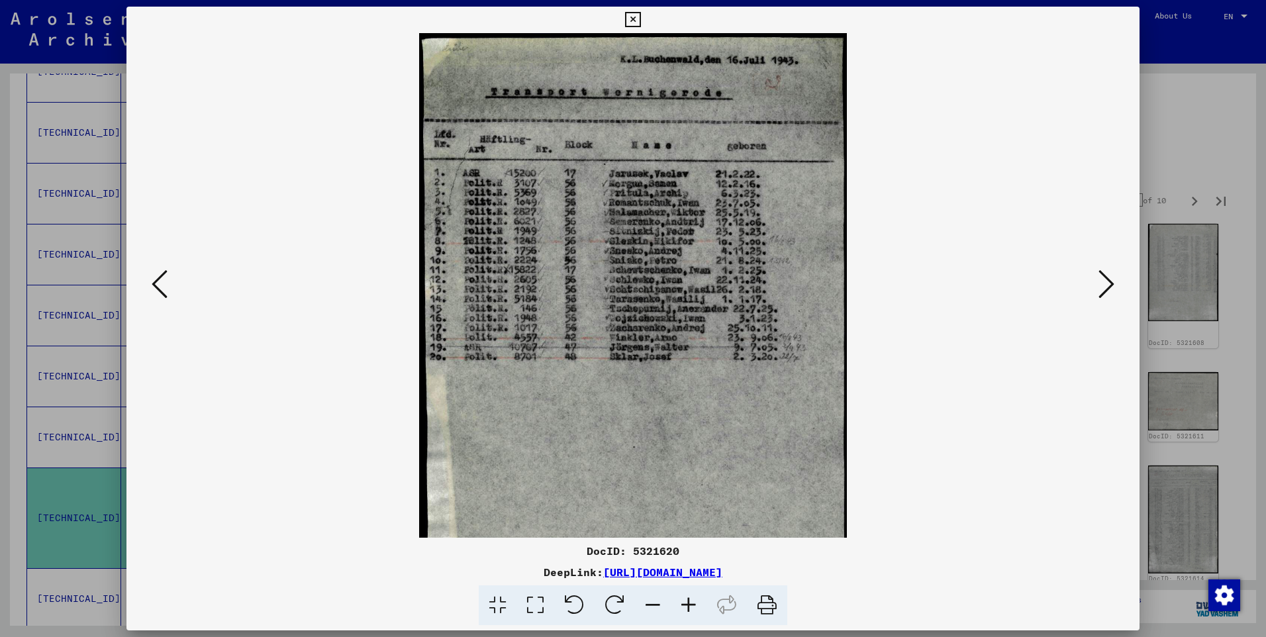
click at [687, 601] on icon at bounding box center [689, 605] width 36 height 40
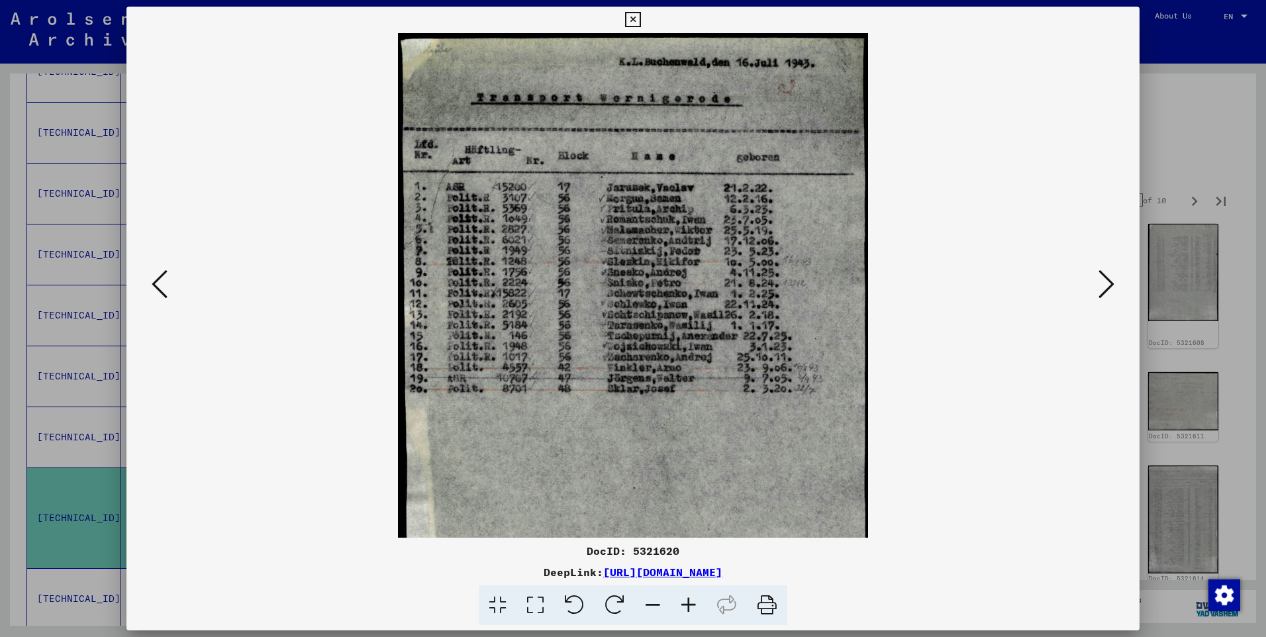
click at [1111, 283] on icon at bounding box center [1106, 284] width 16 height 32
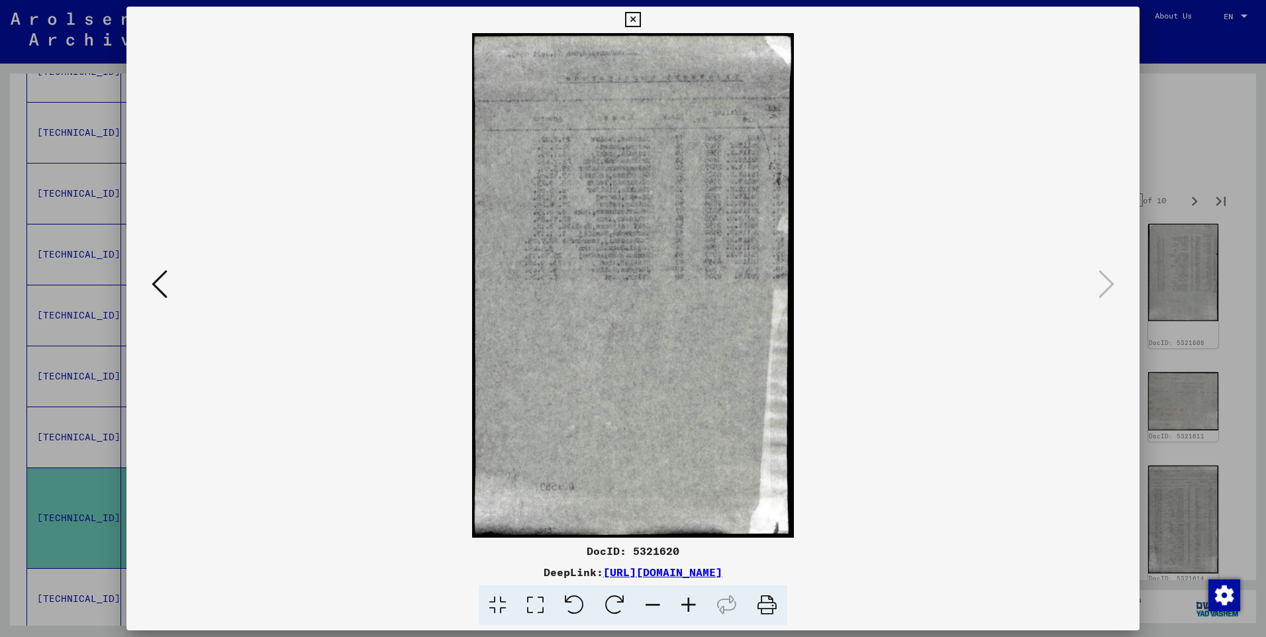
click at [633, 18] on icon at bounding box center [632, 20] width 15 height 16
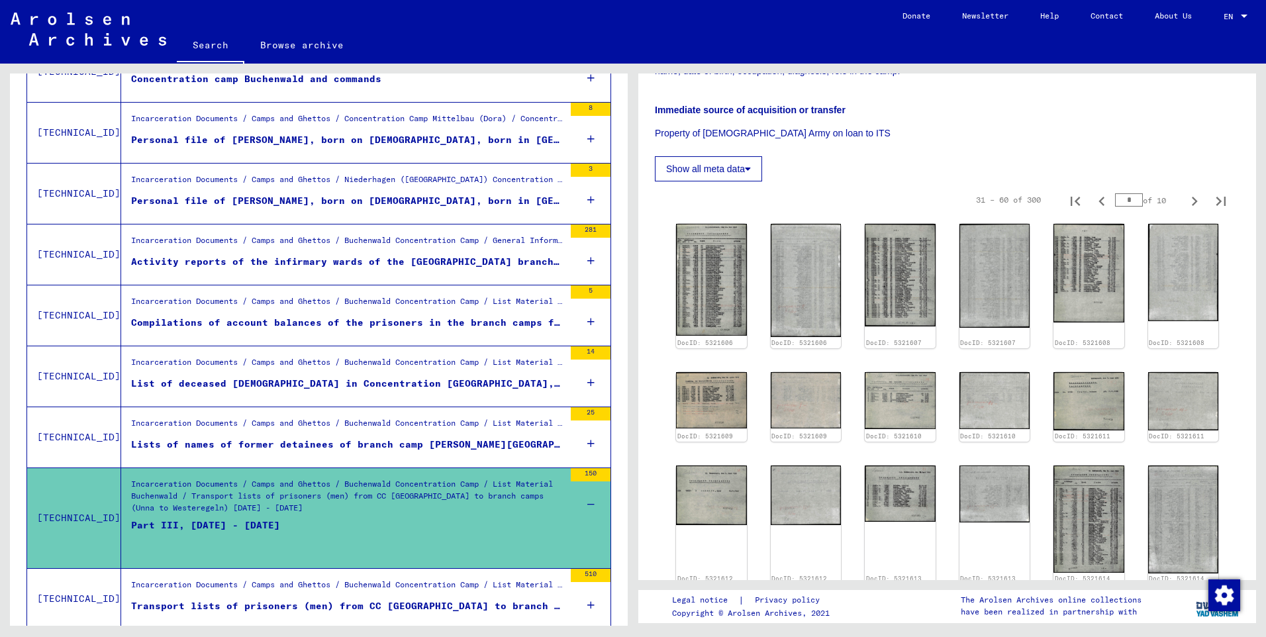
click at [448, 419] on div "Incarceration Documents / Camps and Ghettos / Buchenwald Concentration Camp / L…" at bounding box center [347, 426] width 433 height 19
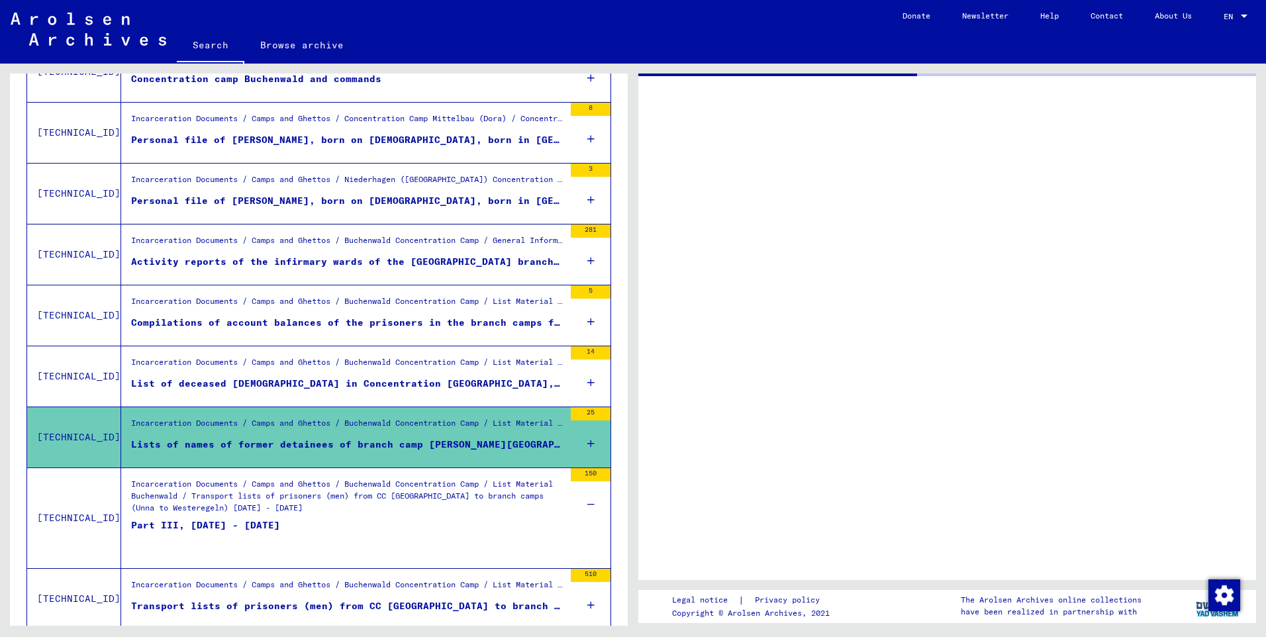
click at [448, 419] on div "Incarceration Documents / Camps and Ghettos / Buchenwald Concentration Camp / L…" at bounding box center [347, 426] width 433 height 19
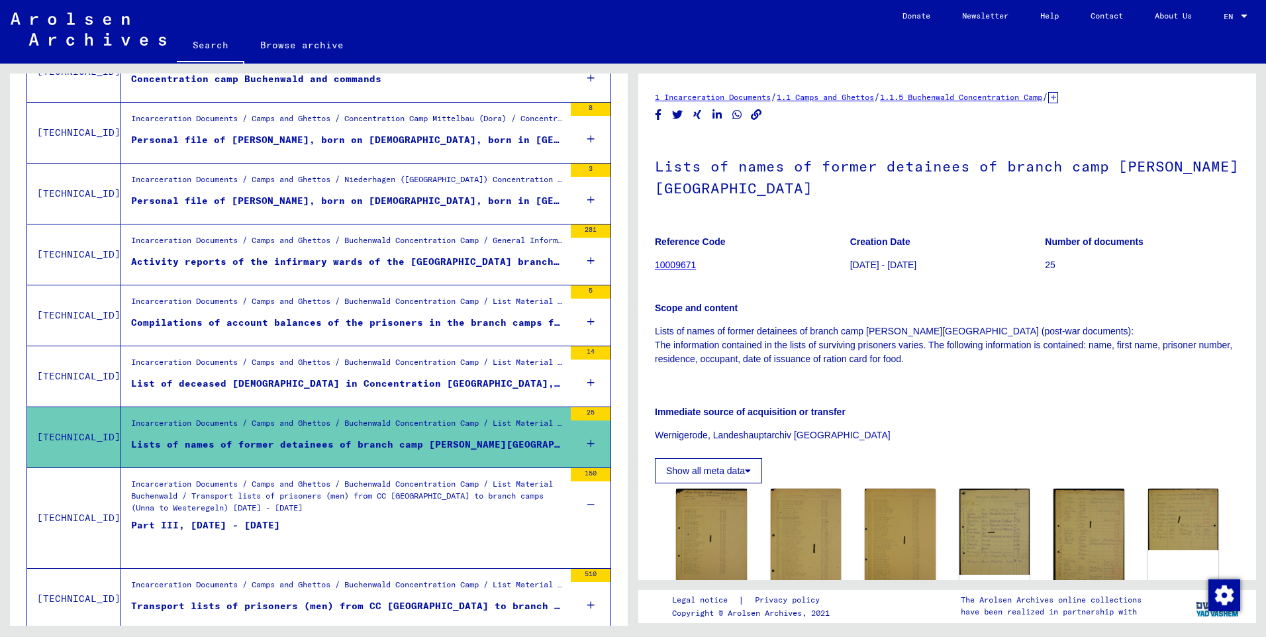
drag, startPoint x: 448, startPoint y: 419, endPoint x: 399, endPoint y: 483, distance: 80.8
click at [399, 483] on div "Incarceration Documents / Camps and Ghettos / Buchenwald Concentration Camp / L…" at bounding box center [347, 501] width 433 height 46
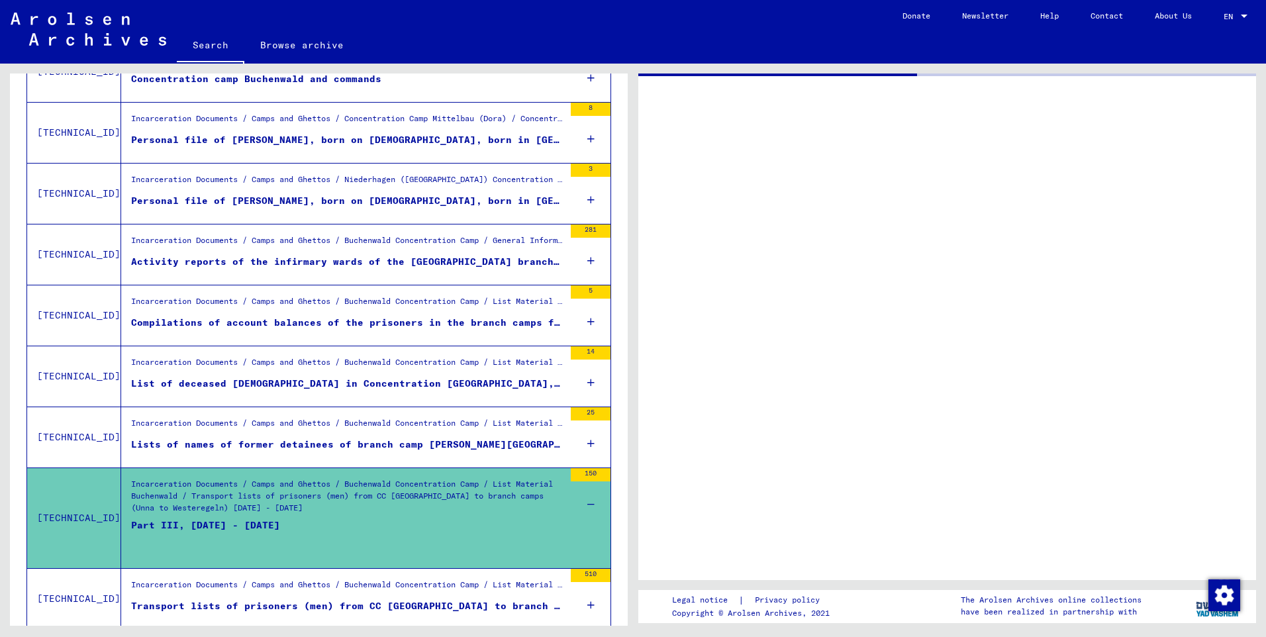
click at [399, 483] on div "Incarceration Documents / Camps and Ghettos / Buchenwald Concentration Camp / L…" at bounding box center [347, 501] width 433 height 46
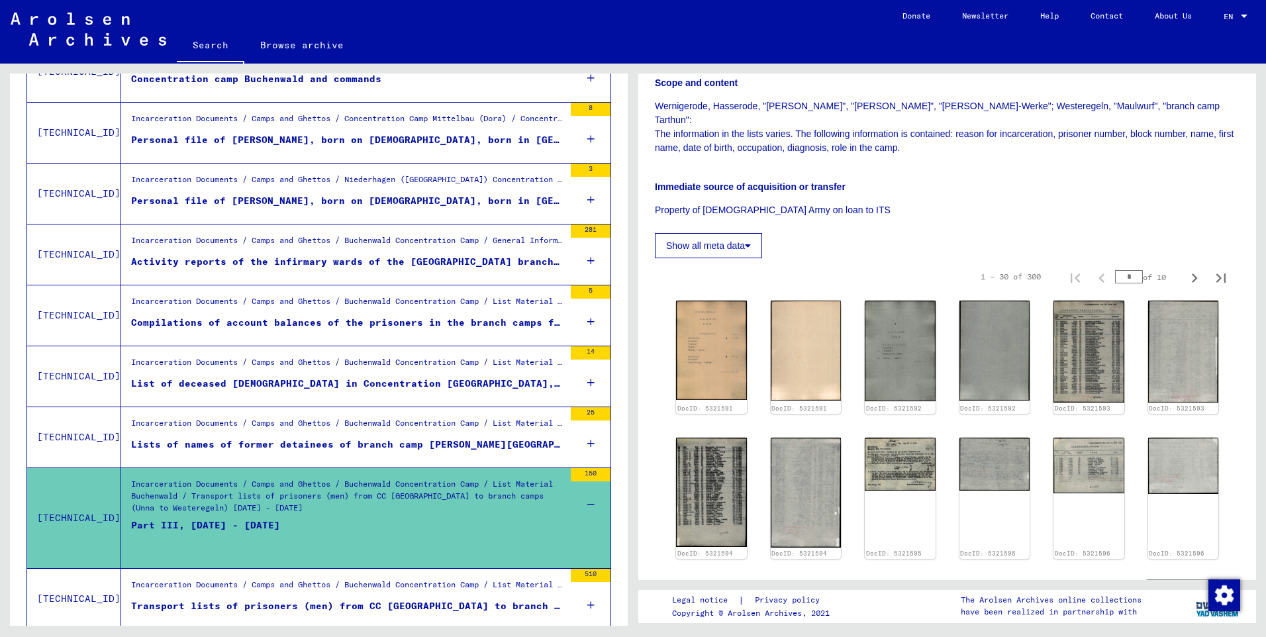
scroll to position [265, 0]
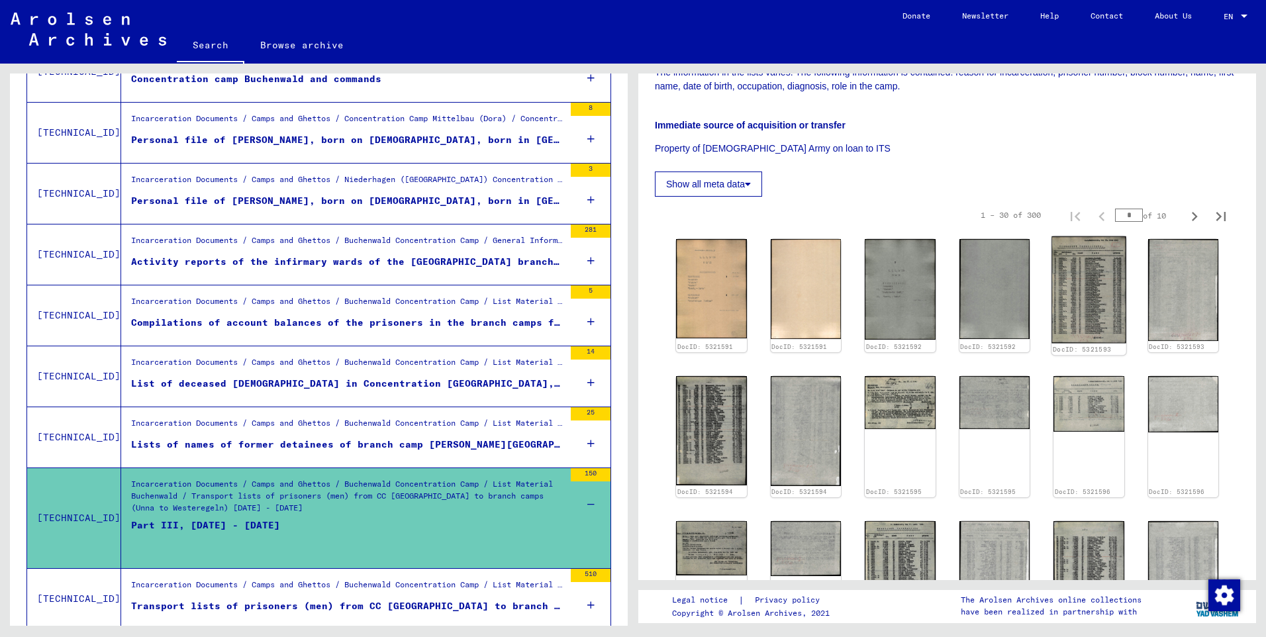
click at [1093, 283] on img at bounding box center [1088, 289] width 74 height 107
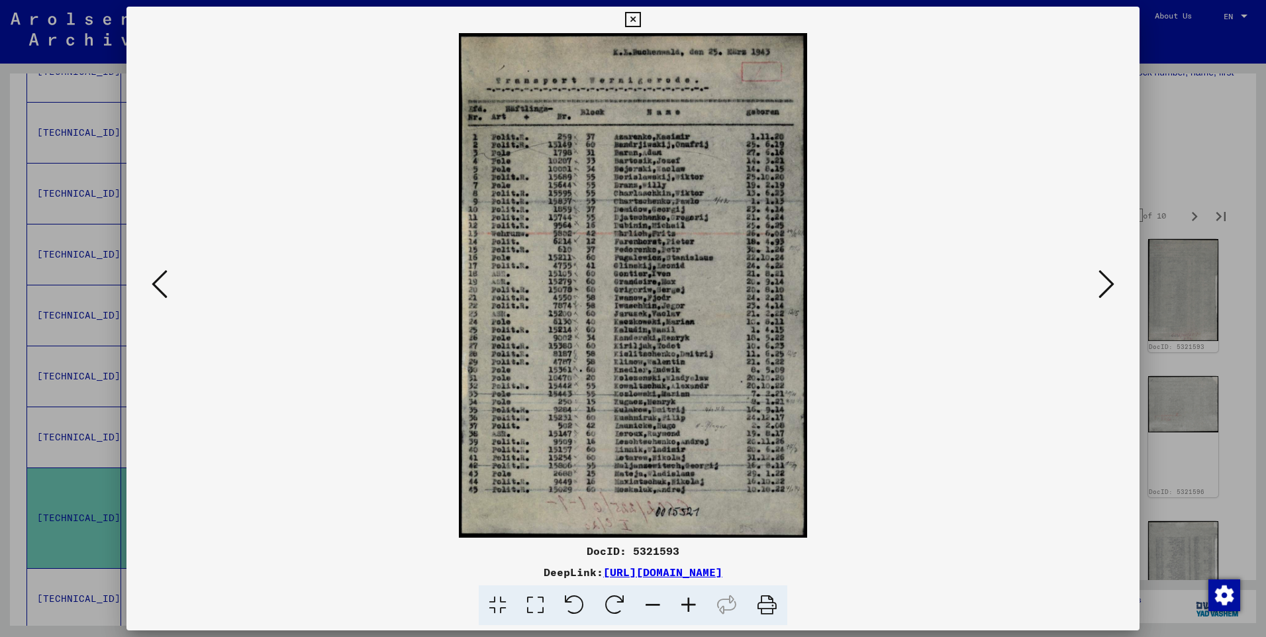
click at [1093, 283] on div "DocID: 5321593 DeepLink: [URL][DOMAIN_NAME]" at bounding box center [632, 319] width 1013 height 624
click at [635, 14] on icon at bounding box center [632, 20] width 15 height 16
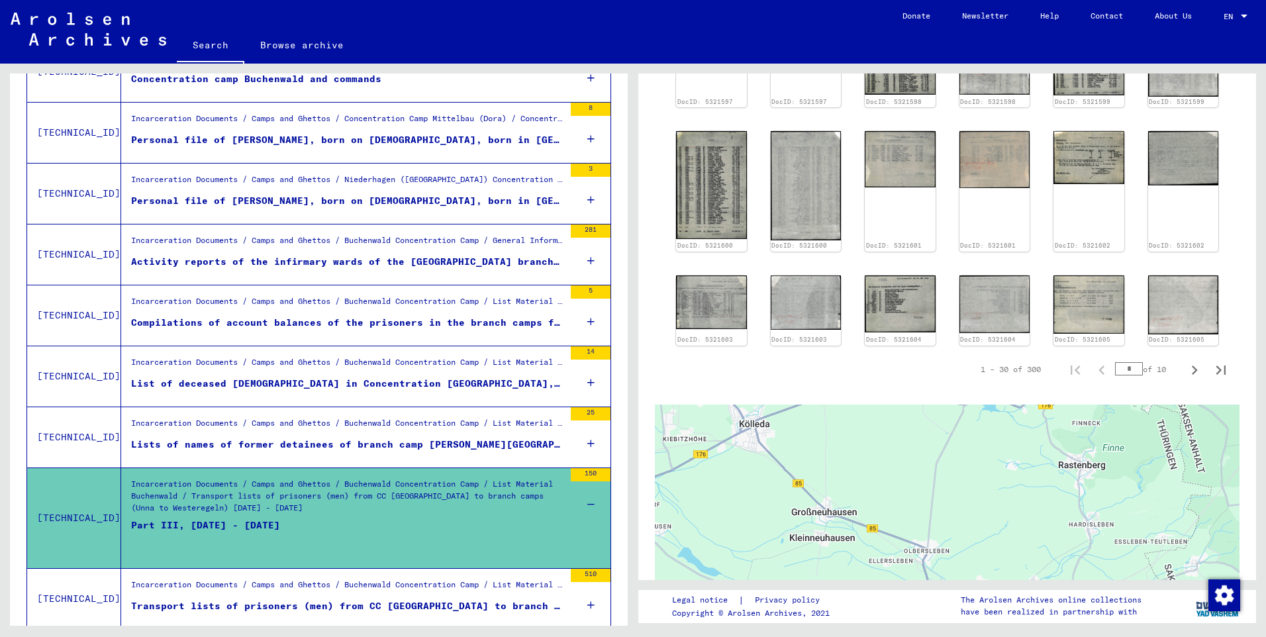
scroll to position [662, 0]
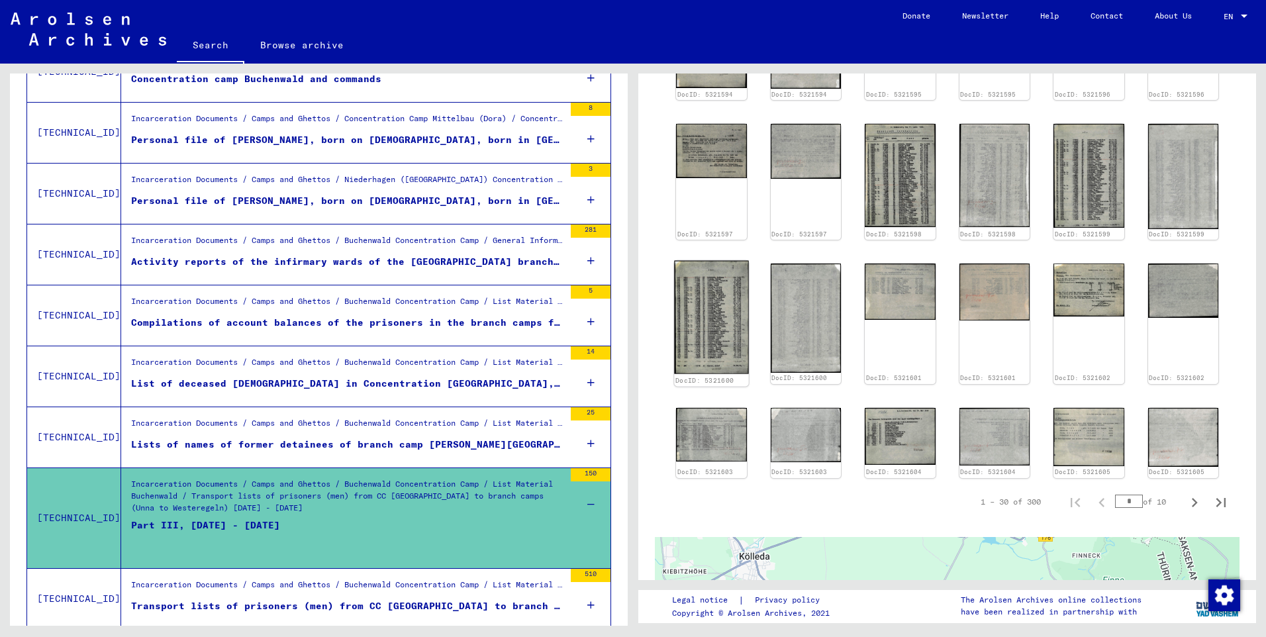
click at [712, 285] on img at bounding box center [711, 317] width 74 height 113
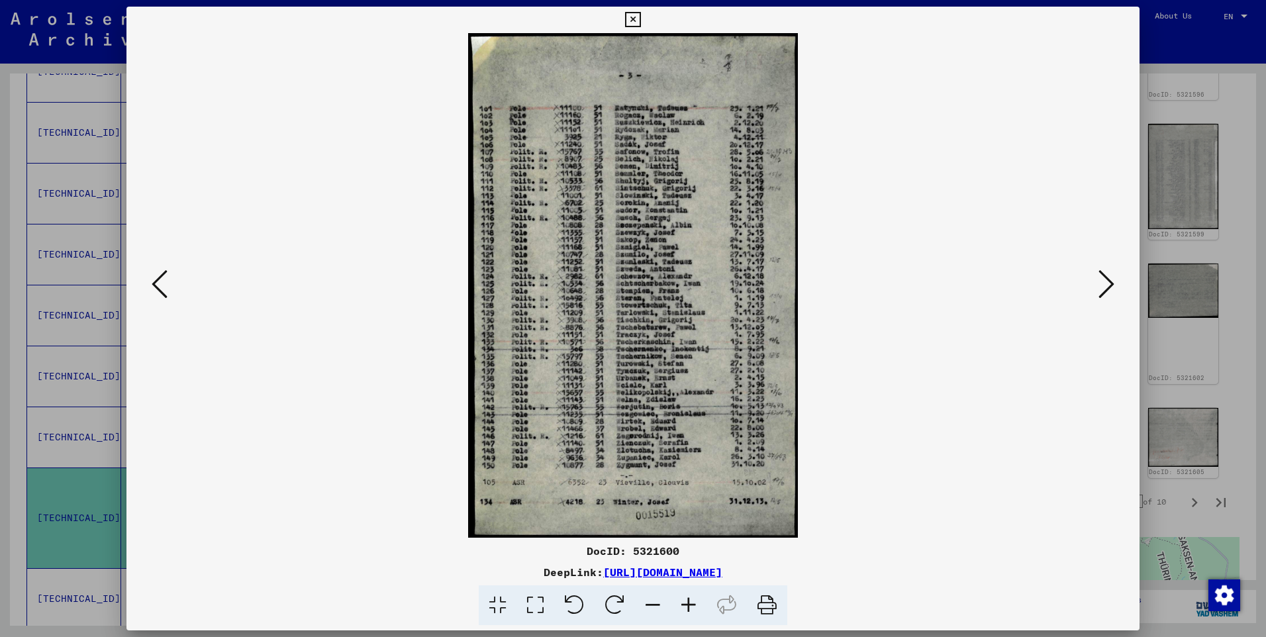
click at [712, 285] on img at bounding box center [632, 285] width 923 height 505
click at [164, 289] on icon at bounding box center [160, 284] width 16 height 32
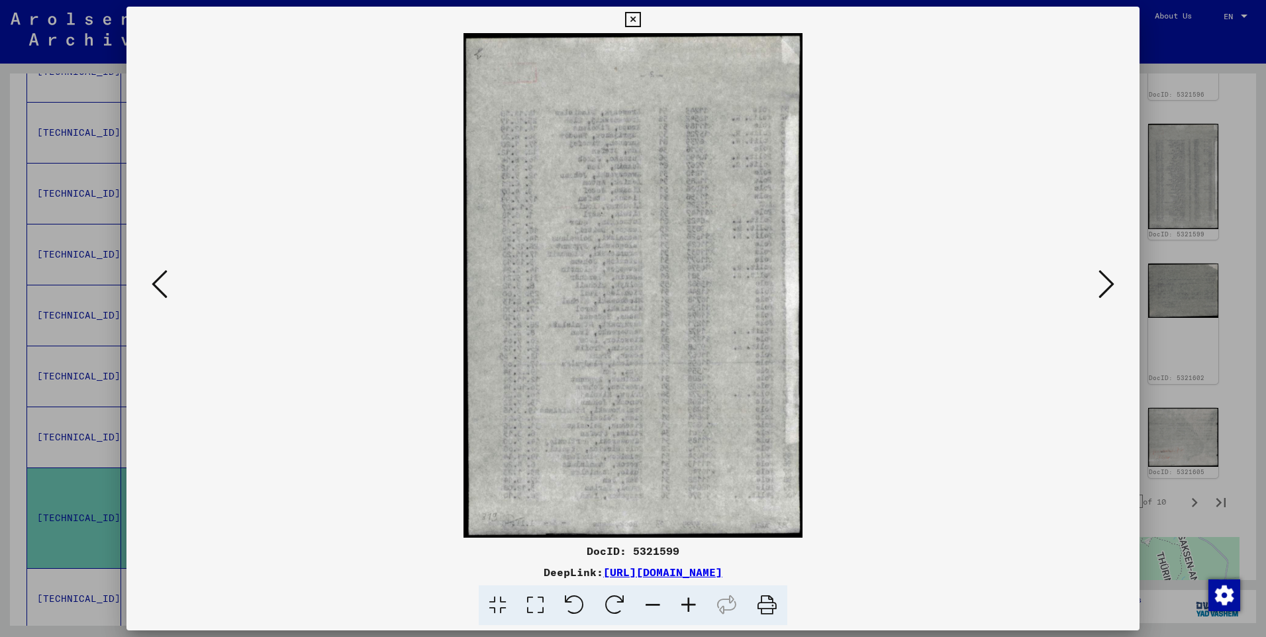
click at [164, 289] on icon at bounding box center [160, 284] width 16 height 32
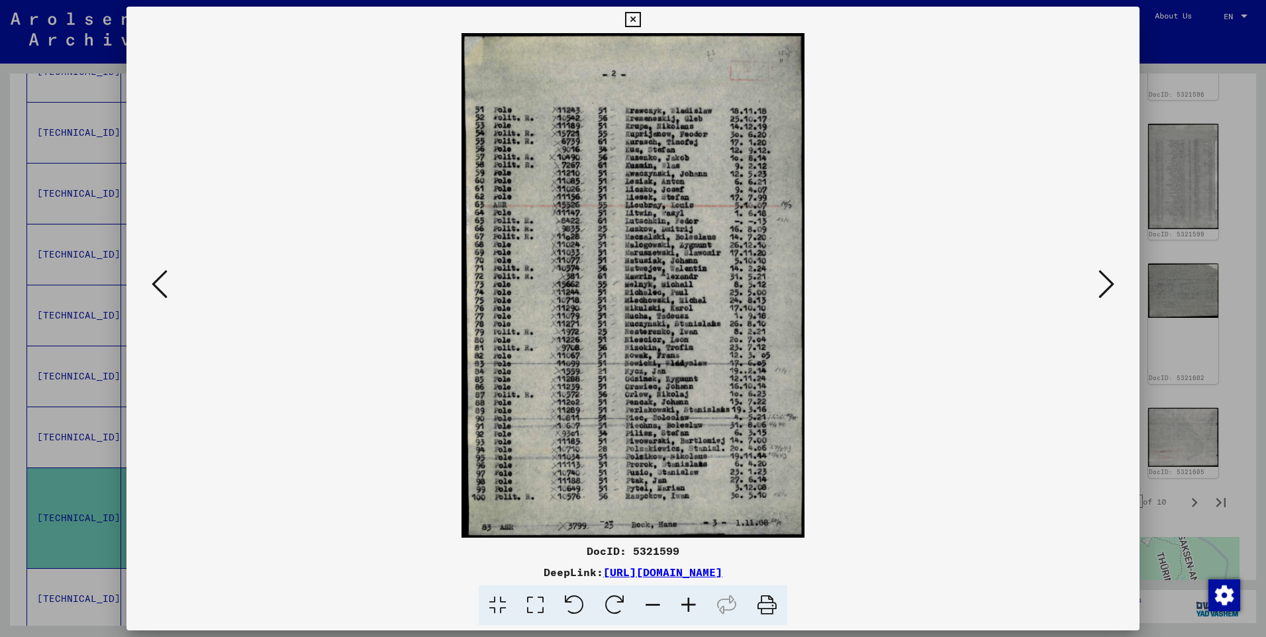
click at [164, 289] on icon at bounding box center [160, 284] width 16 height 32
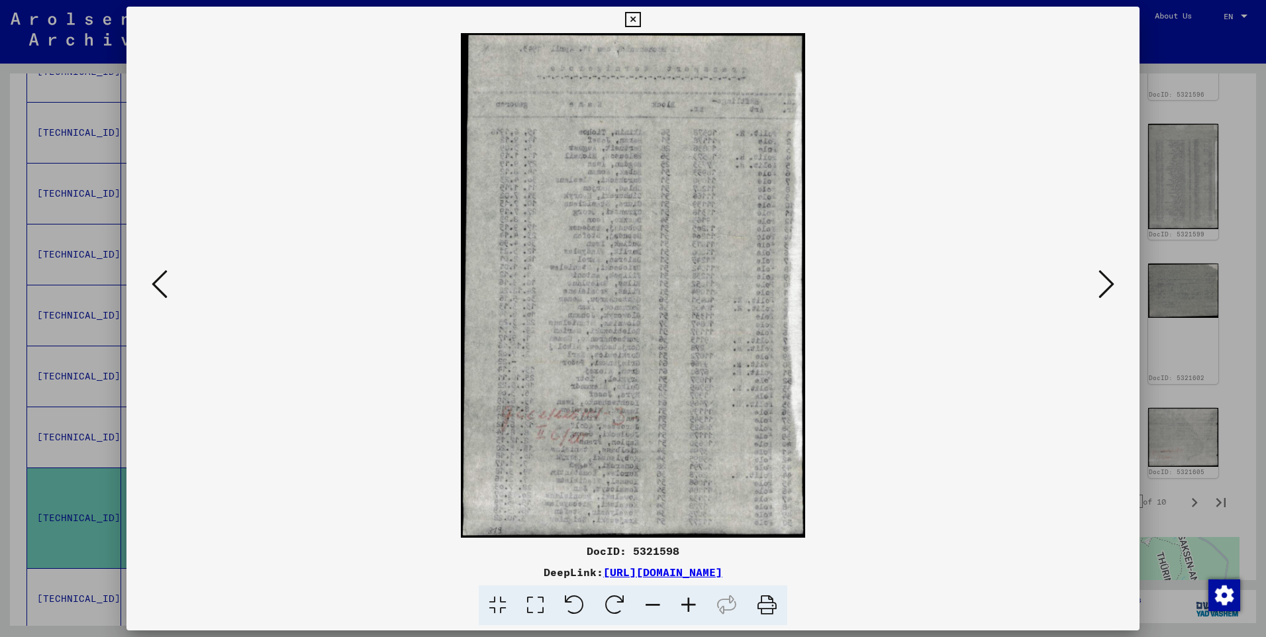
click at [164, 289] on icon at bounding box center [160, 284] width 16 height 32
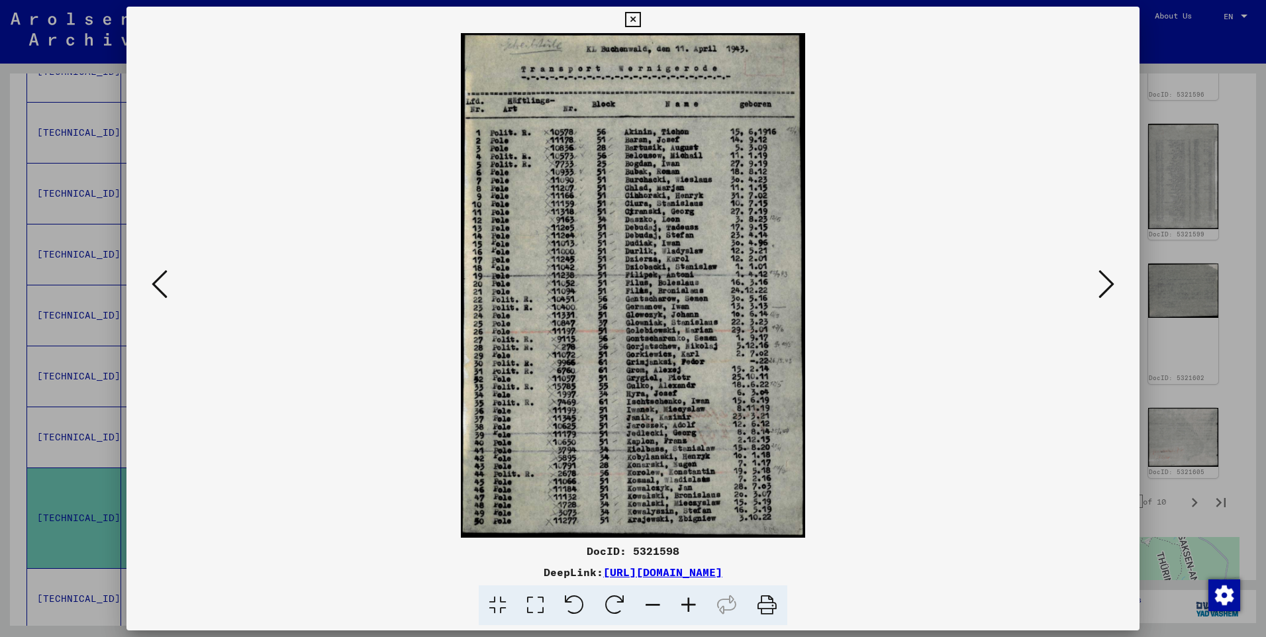
click at [160, 284] on icon at bounding box center [160, 284] width 16 height 32
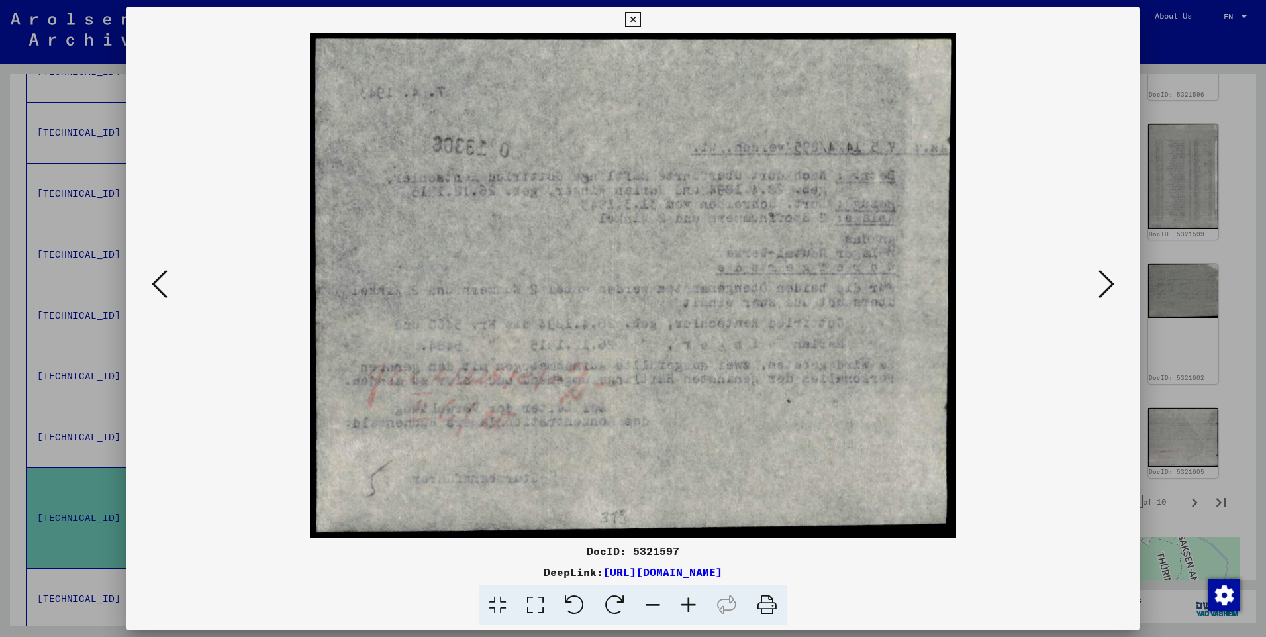
click at [160, 284] on icon at bounding box center [160, 284] width 16 height 32
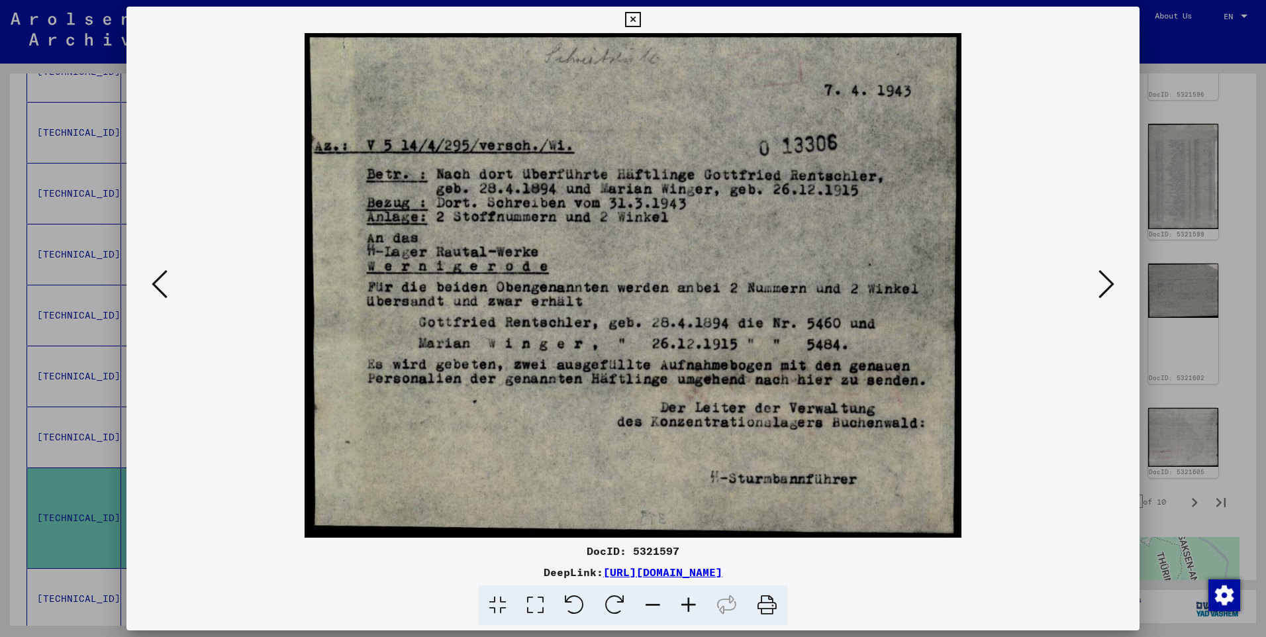
click at [160, 284] on icon at bounding box center [160, 284] width 16 height 32
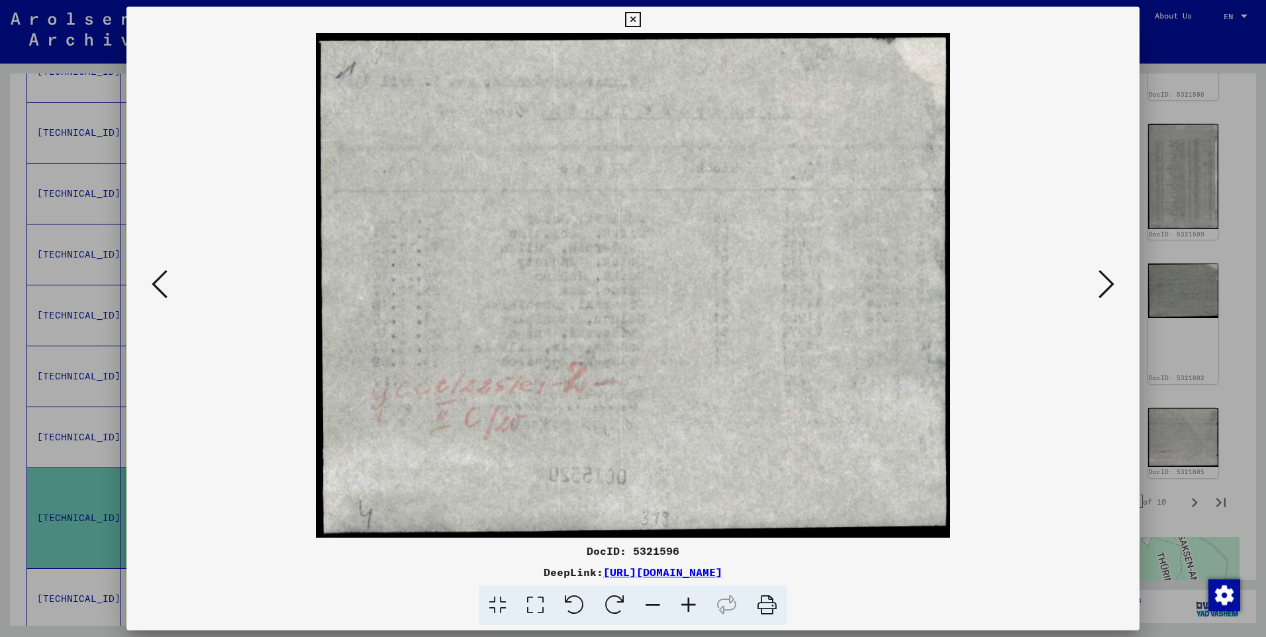
click at [160, 284] on icon at bounding box center [160, 284] width 16 height 32
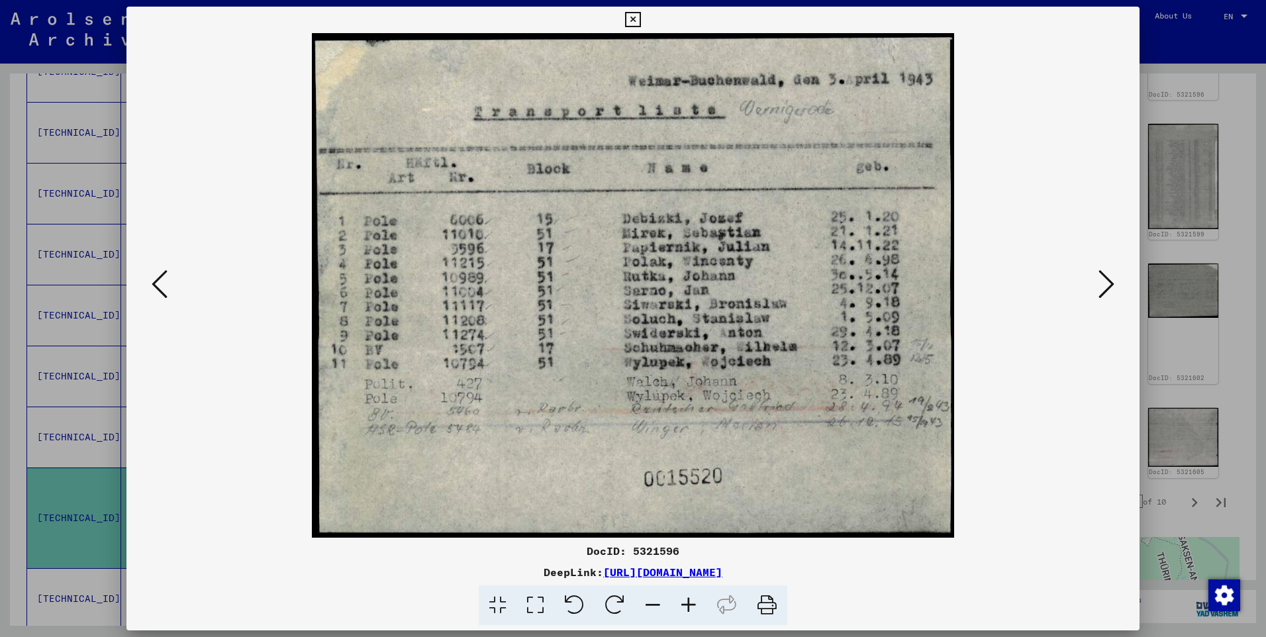
click at [160, 284] on icon at bounding box center [160, 284] width 16 height 32
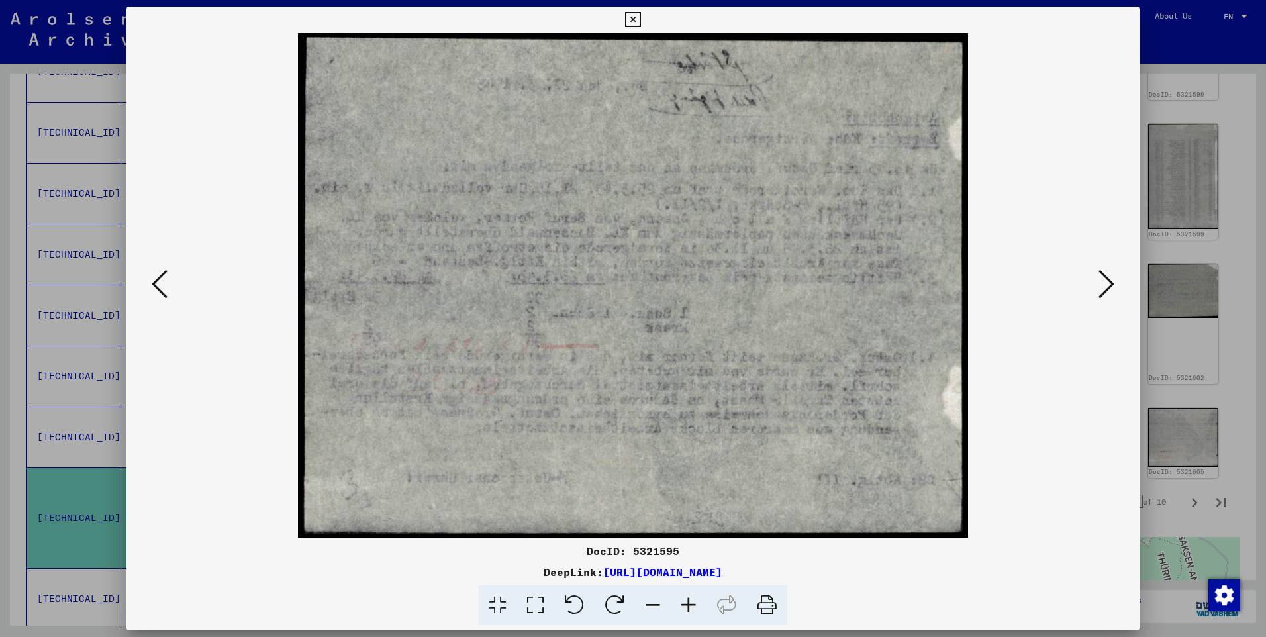
click at [160, 283] on icon at bounding box center [160, 284] width 16 height 32
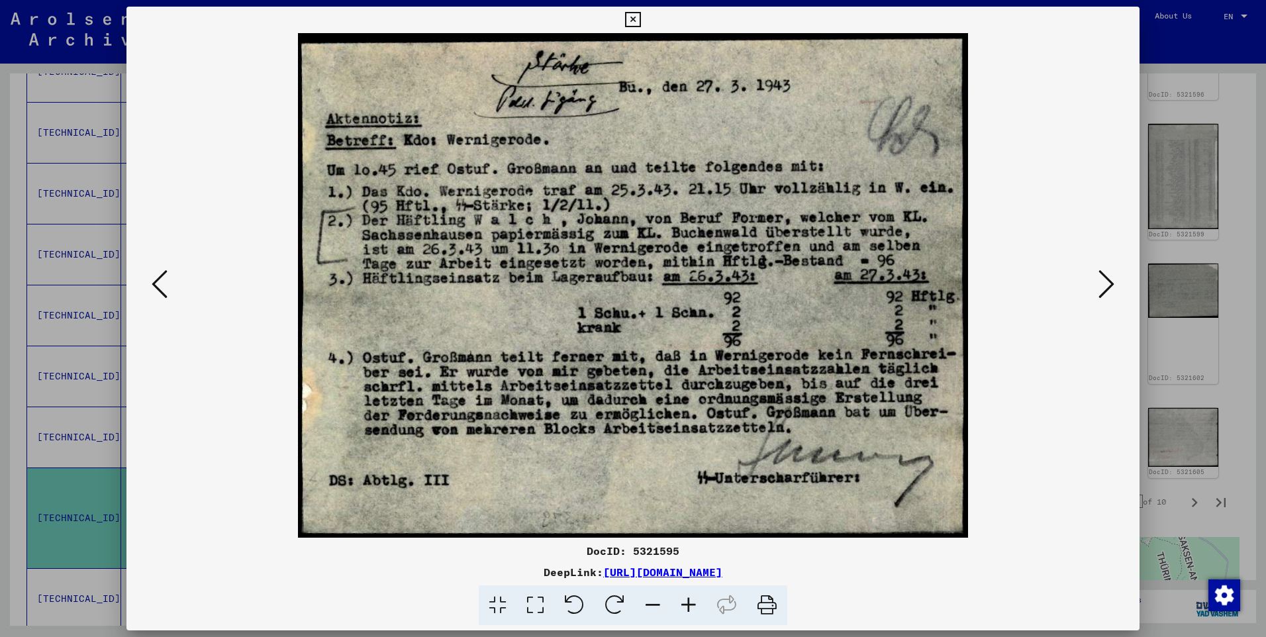
drag, startPoint x: 160, startPoint y: 283, endPoint x: 965, endPoint y: 588, distance: 860.2
click at [965, 588] on div at bounding box center [633, 605] width 1002 height 40
click at [1106, 281] on icon at bounding box center [1106, 284] width 16 height 32
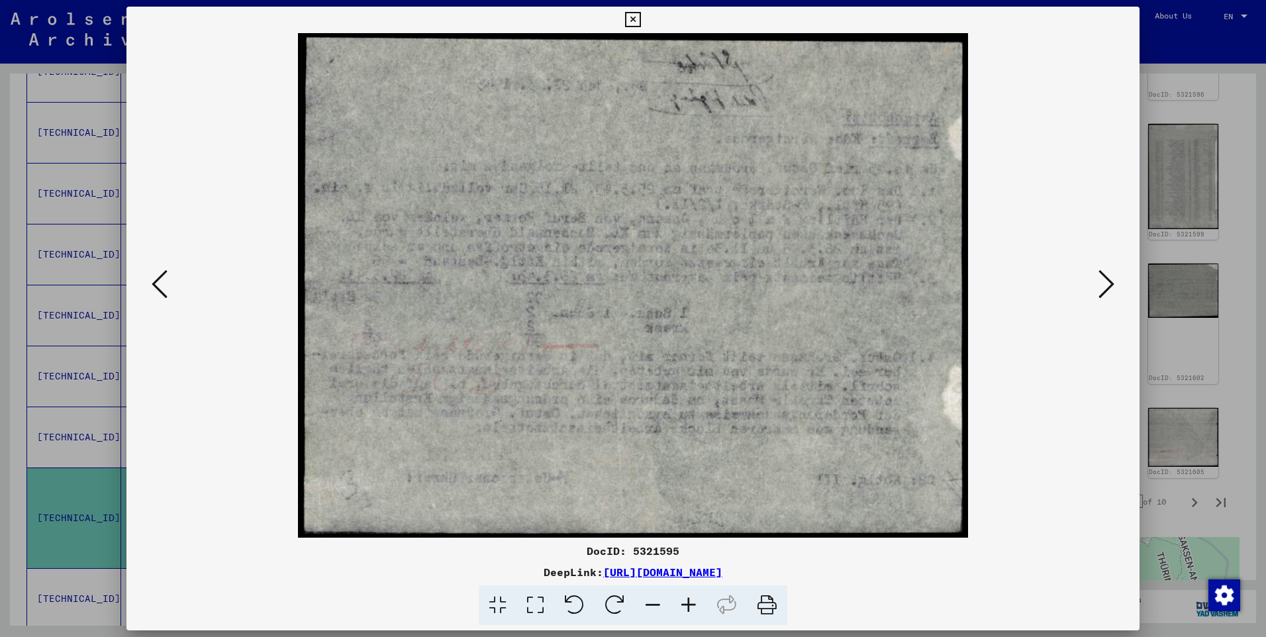
click at [1106, 281] on icon at bounding box center [1106, 284] width 16 height 32
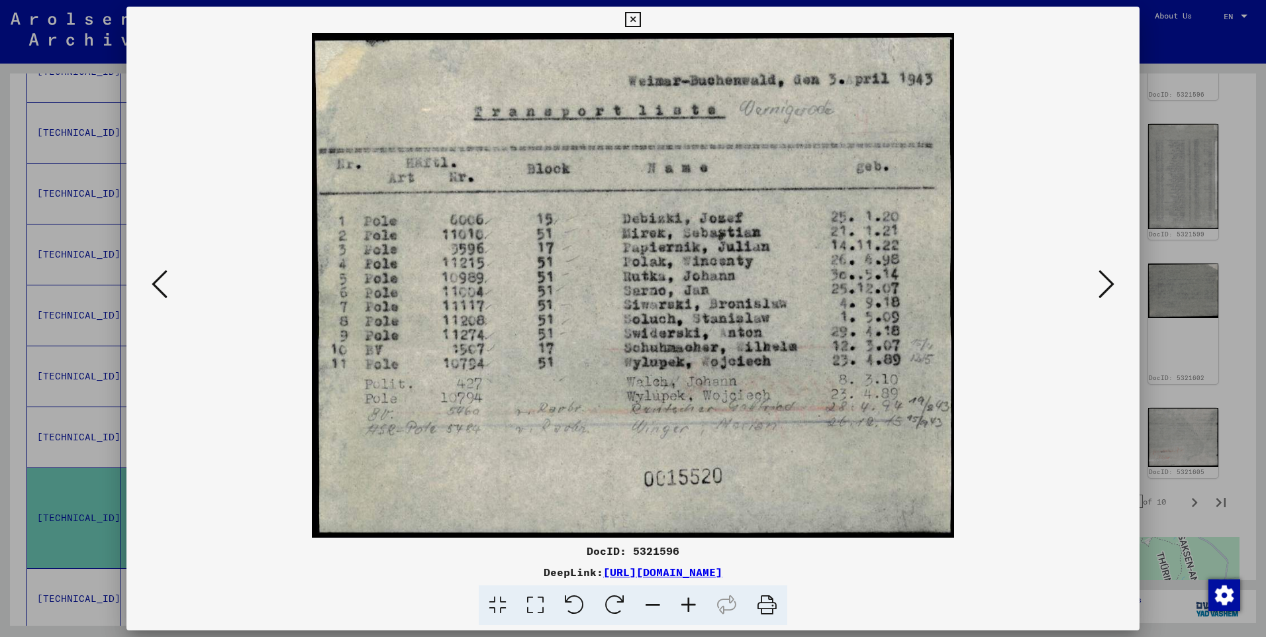
click at [1106, 281] on icon at bounding box center [1106, 284] width 16 height 32
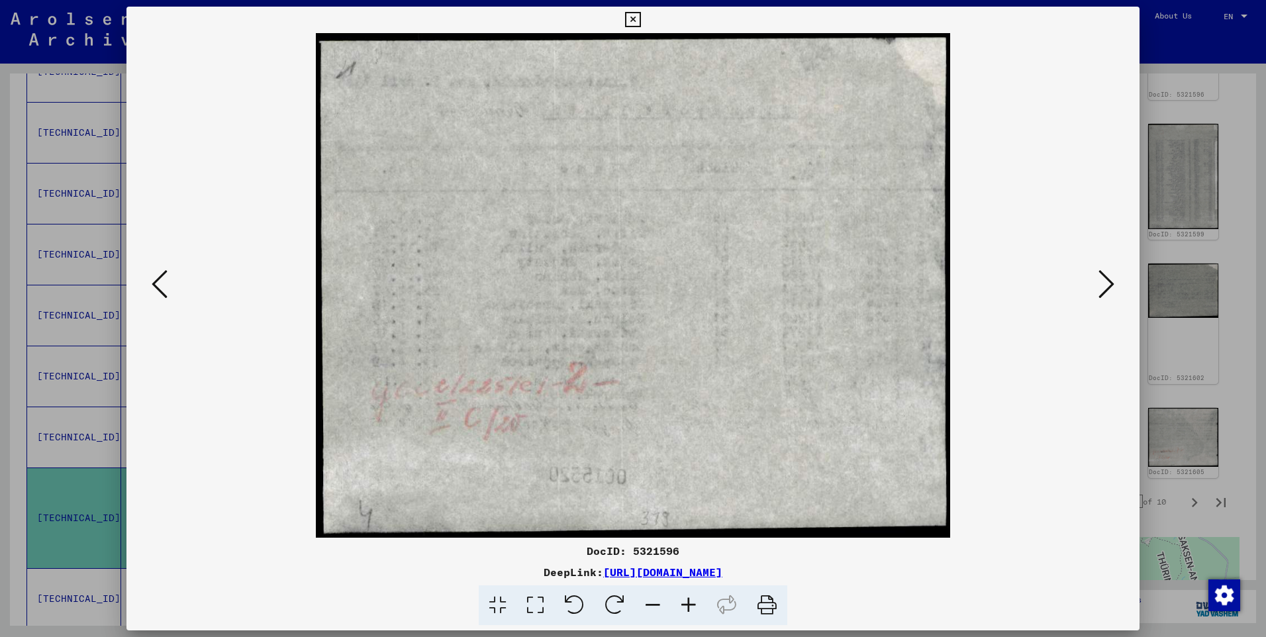
click at [1106, 281] on icon at bounding box center [1106, 284] width 16 height 32
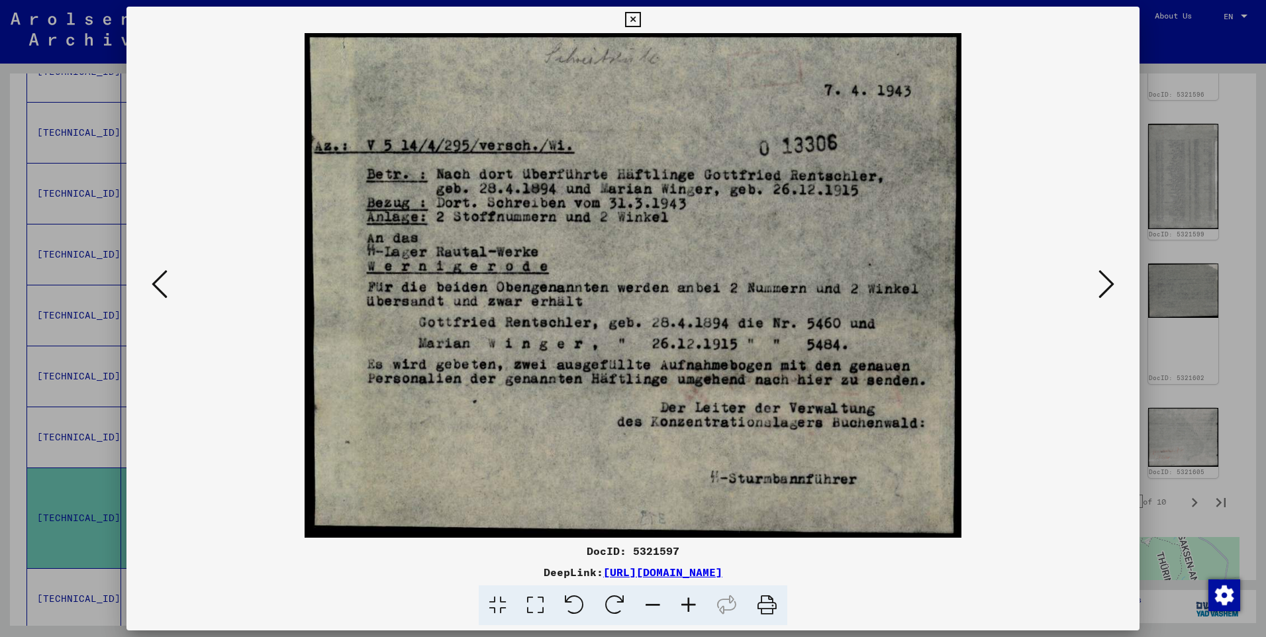
click at [160, 281] on icon at bounding box center [160, 284] width 16 height 32
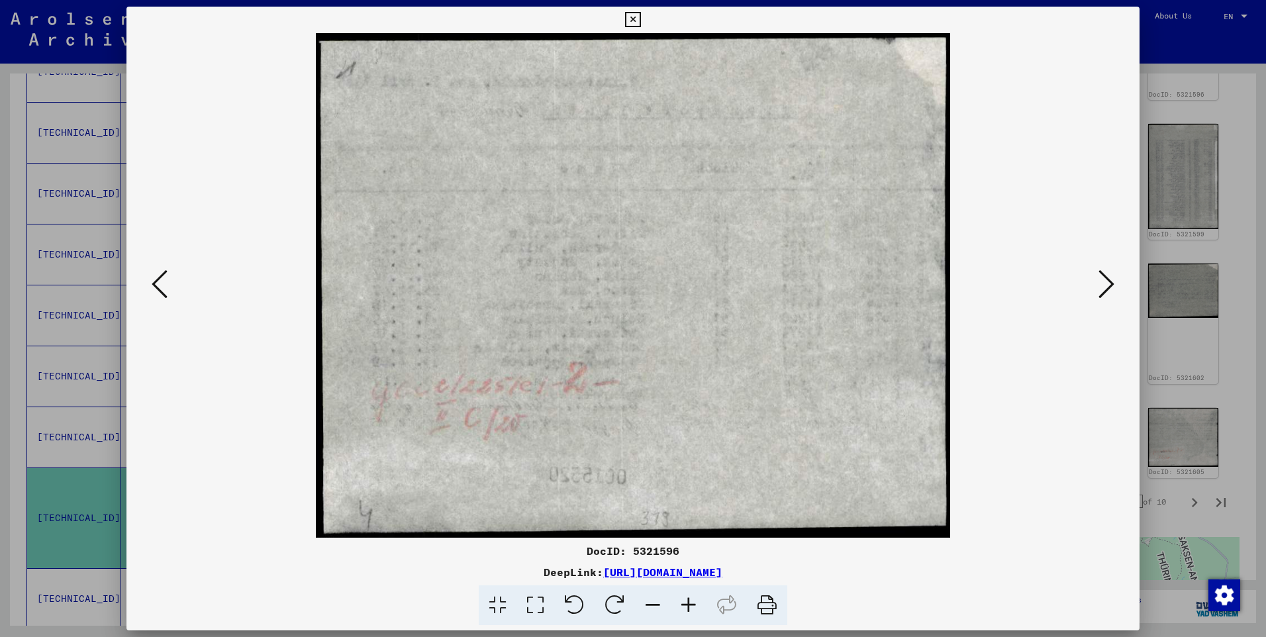
click at [160, 281] on icon at bounding box center [160, 284] width 16 height 32
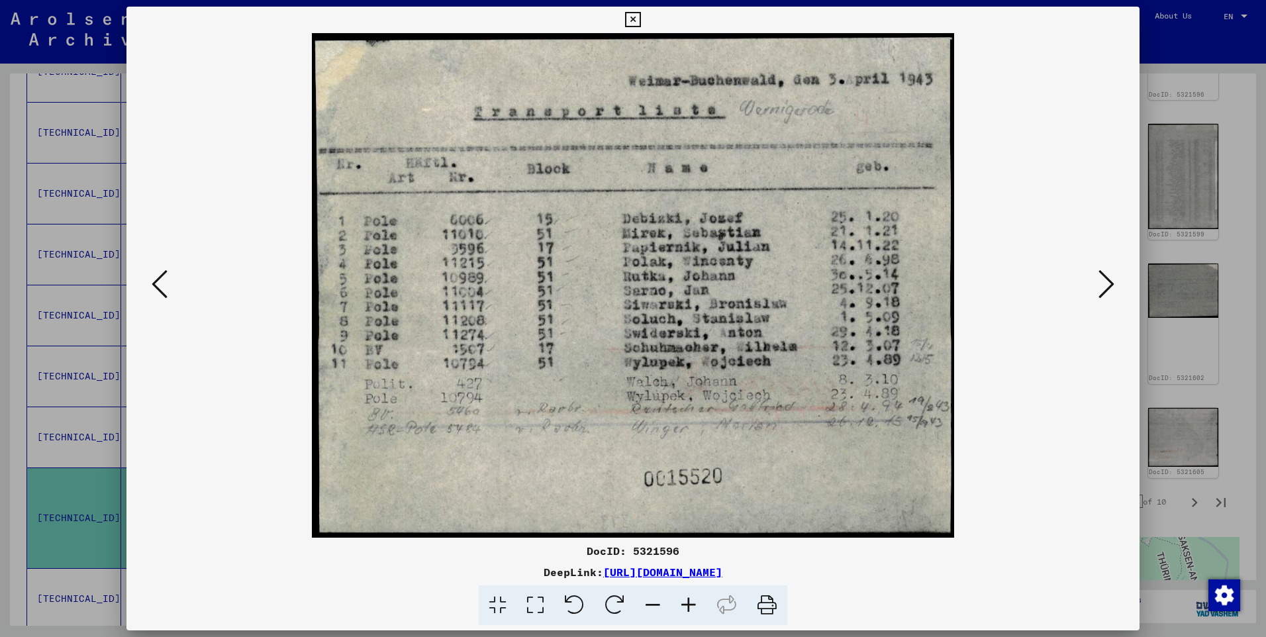
click at [162, 283] on icon at bounding box center [160, 284] width 16 height 32
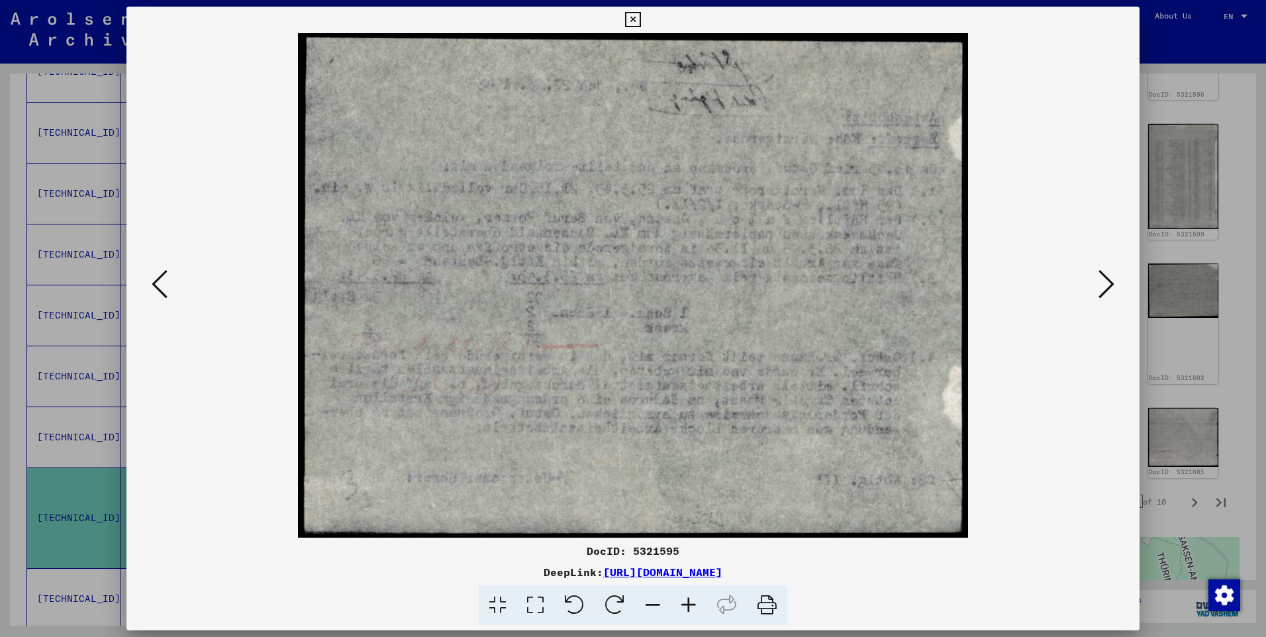
click at [162, 283] on icon at bounding box center [160, 284] width 16 height 32
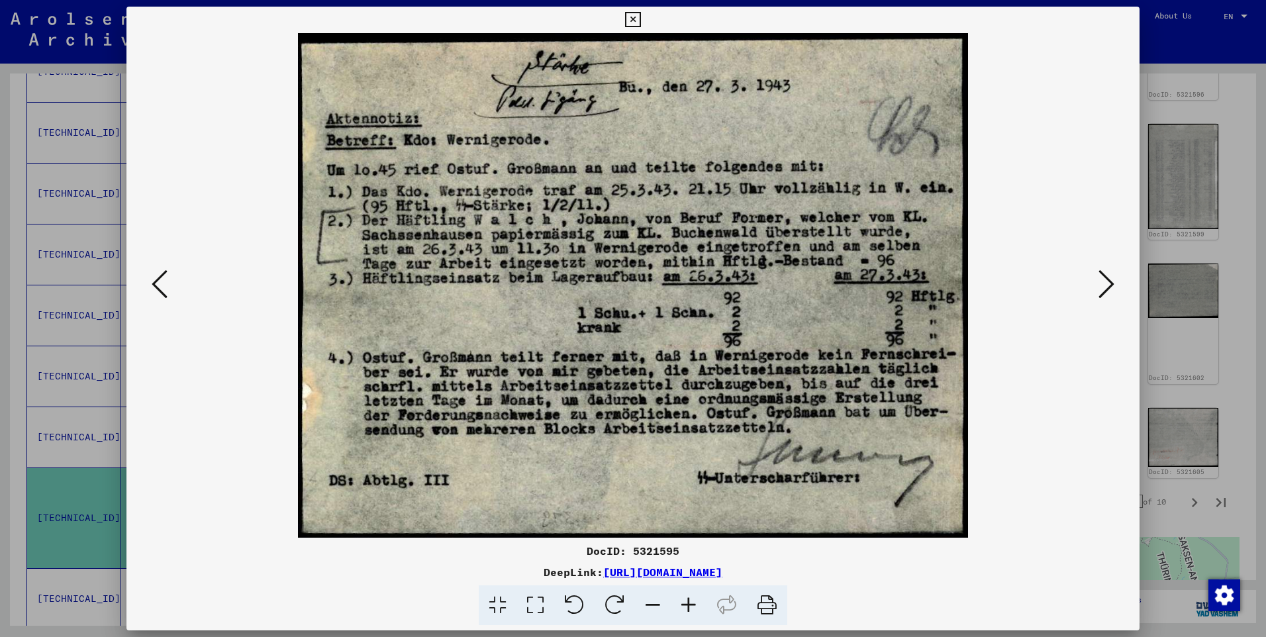
click at [1113, 278] on icon at bounding box center [1106, 284] width 16 height 32
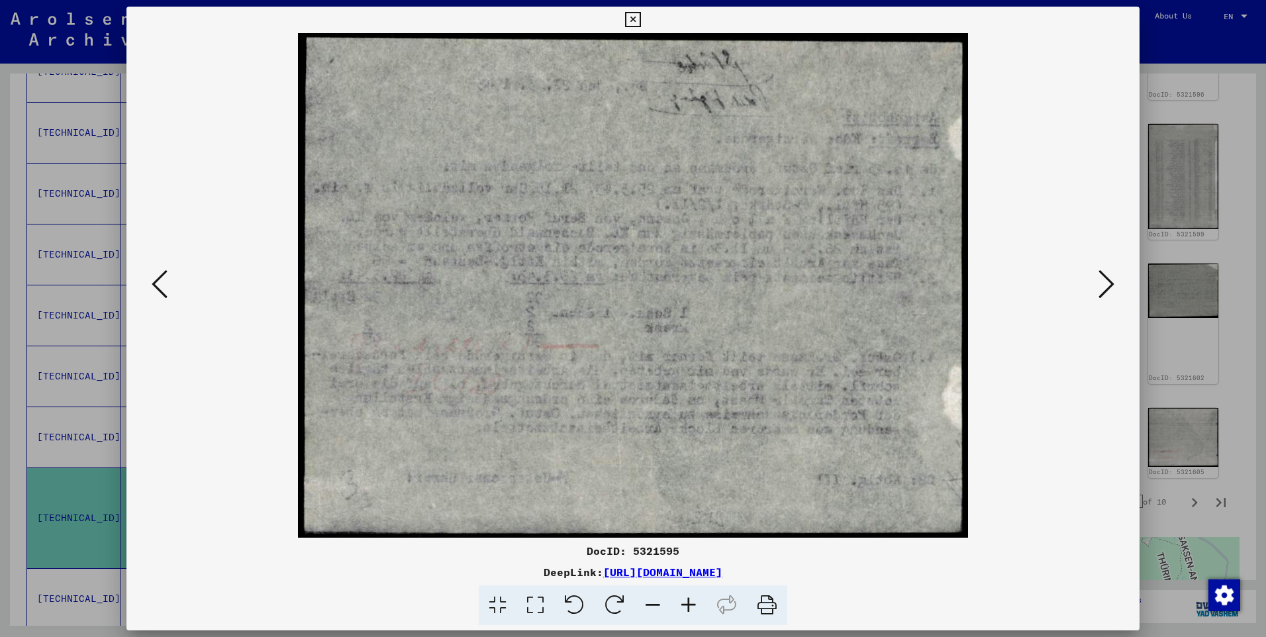
click at [1112, 278] on icon at bounding box center [1106, 284] width 16 height 32
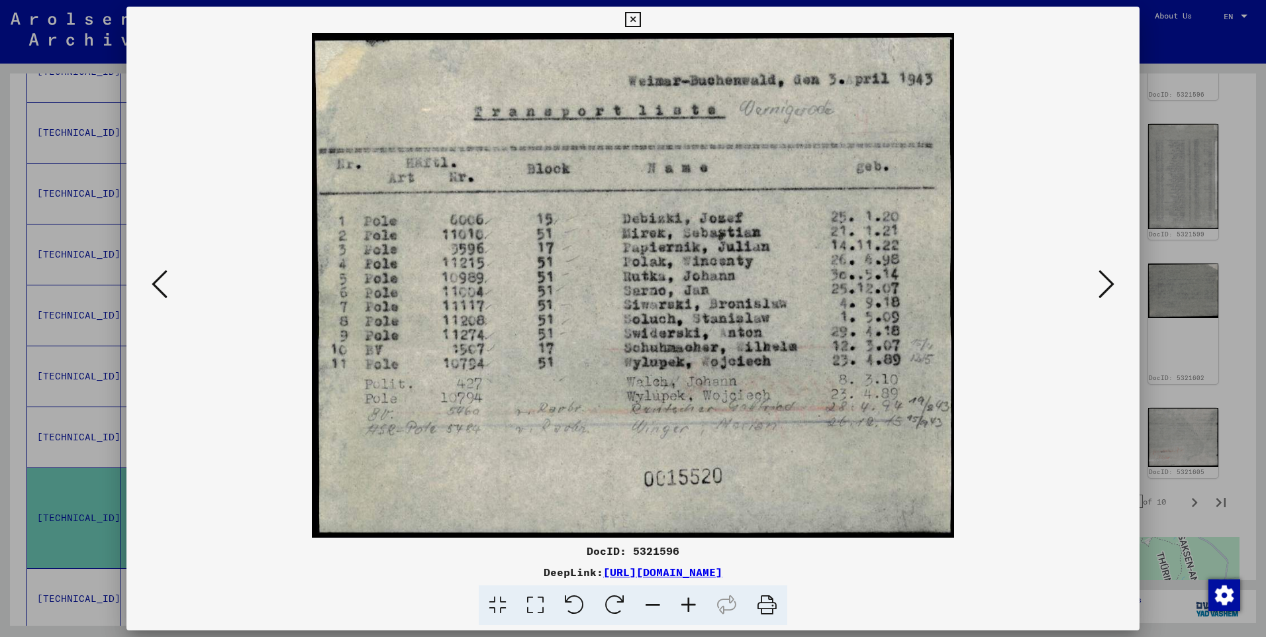
click at [1112, 278] on icon at bounding box center [1106, 284] width 16 height 32
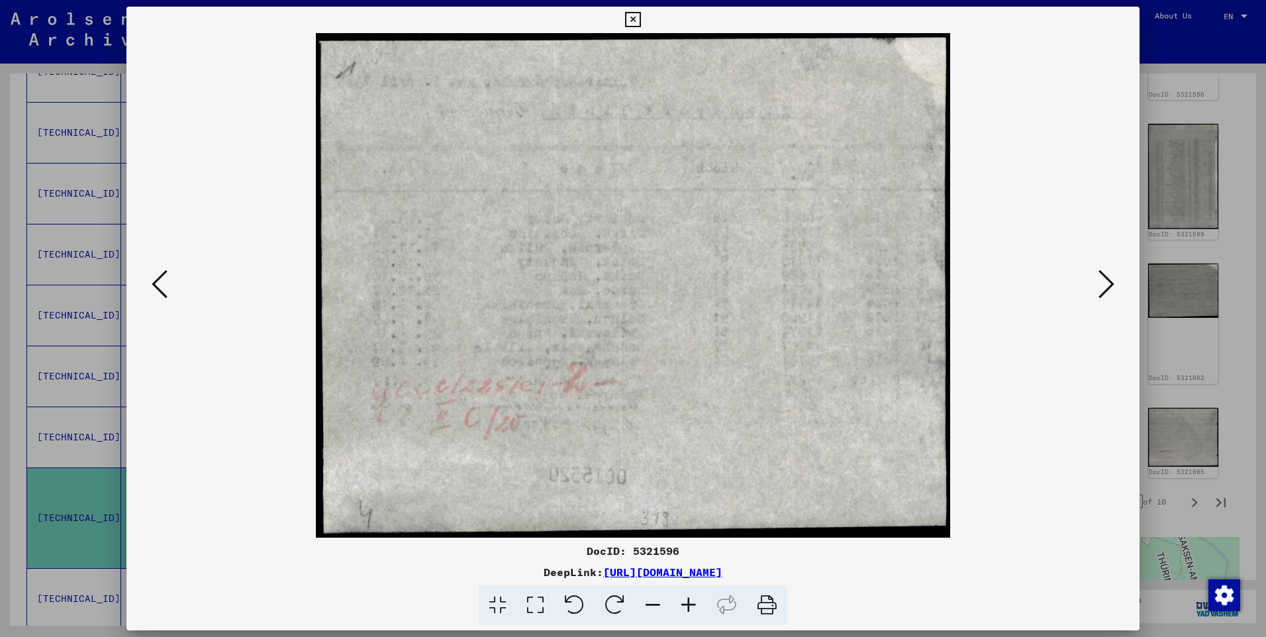
click at [1112, 278] on icon at bounding box center [1106, 284] width 16 height 32
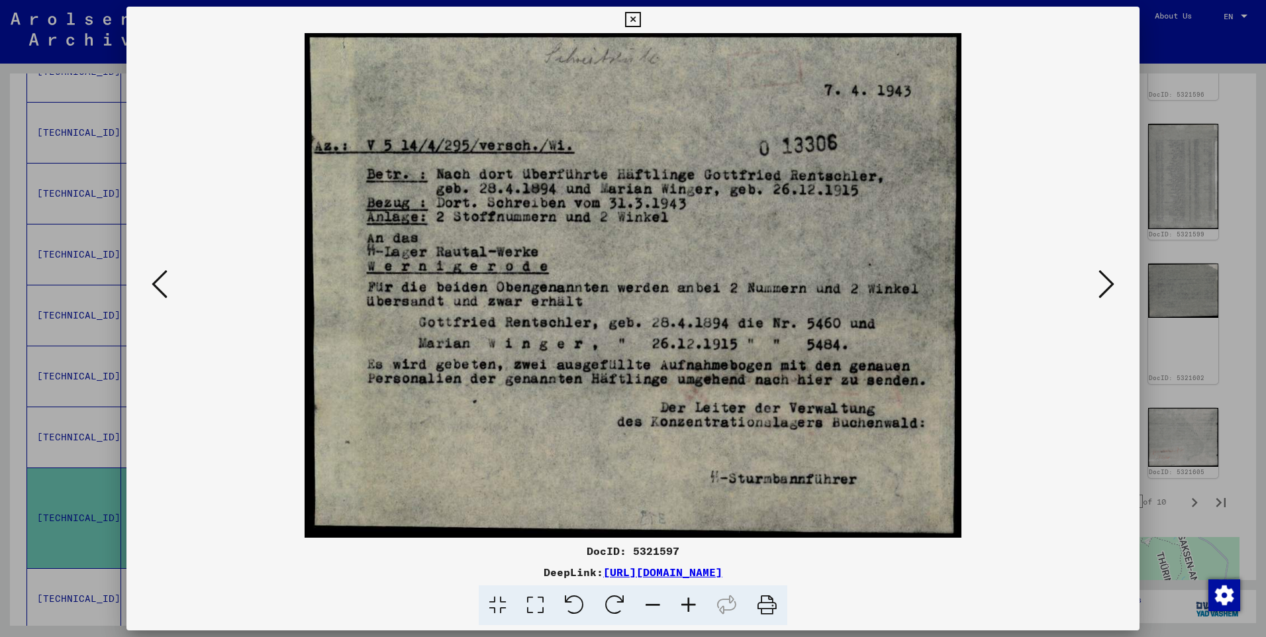
click at [1112, 278] on icon at bounding box center [1106, 284] width 16 height 32
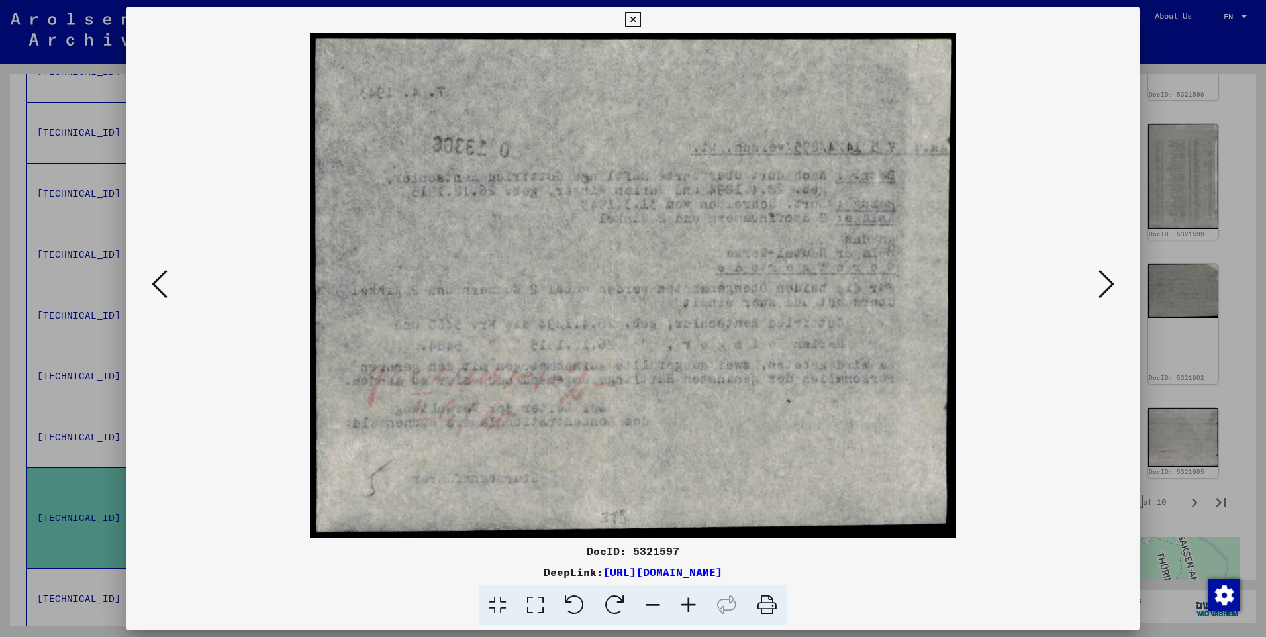
click at [1112, 278] on icon at bounding box center [1106, 284] width 16 height 32
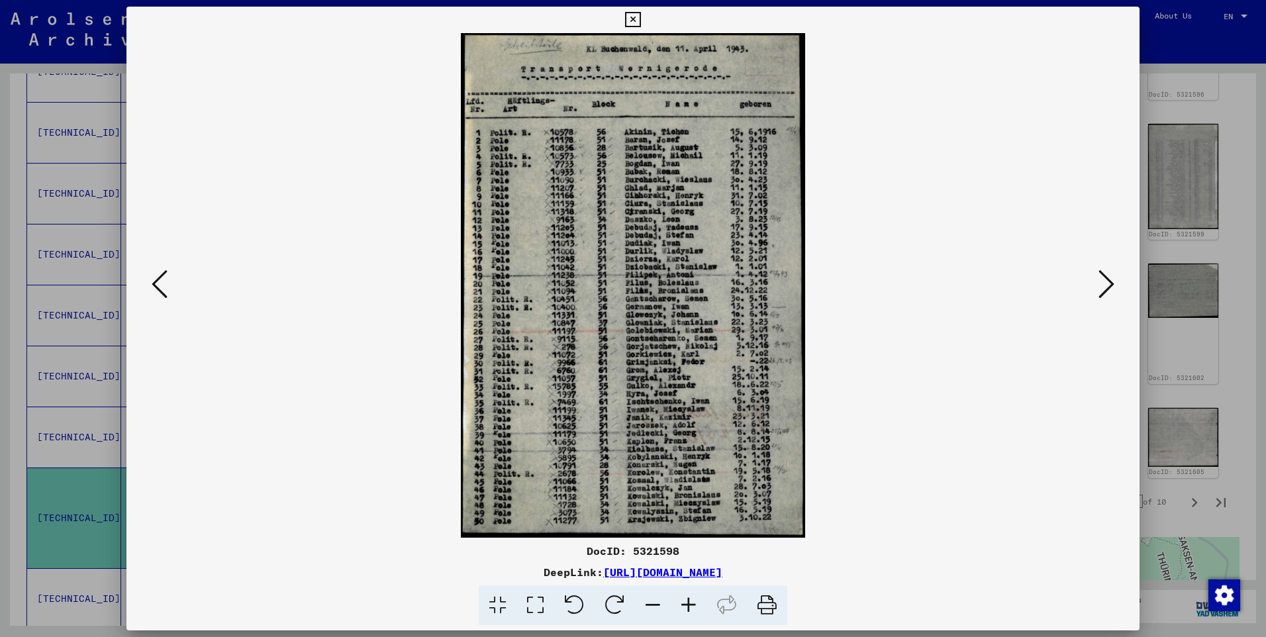
drag, startPoint x: 1112, startPoint y: 278, endPoint x: 158, endPoint y: 281, distance: 953.5
click at [158, 281] on icon at bounding box center [160, 284] width 16 height 32
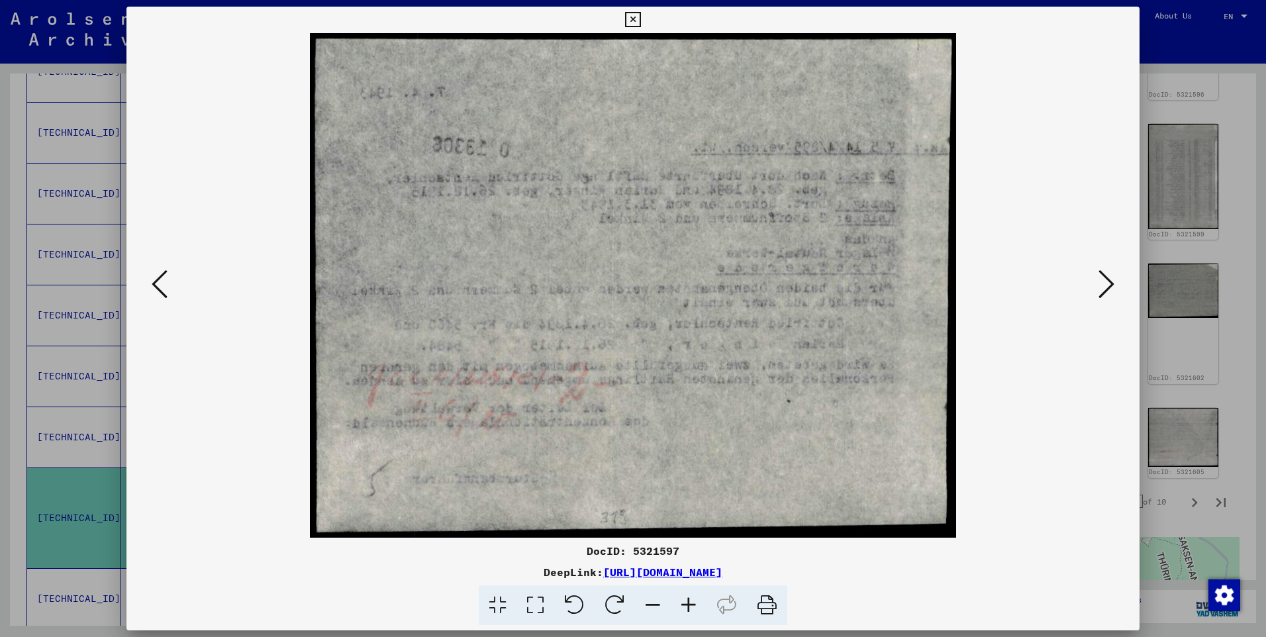
click at [158, 280] on icon at bounding box center [160, 284] width 16 height 32
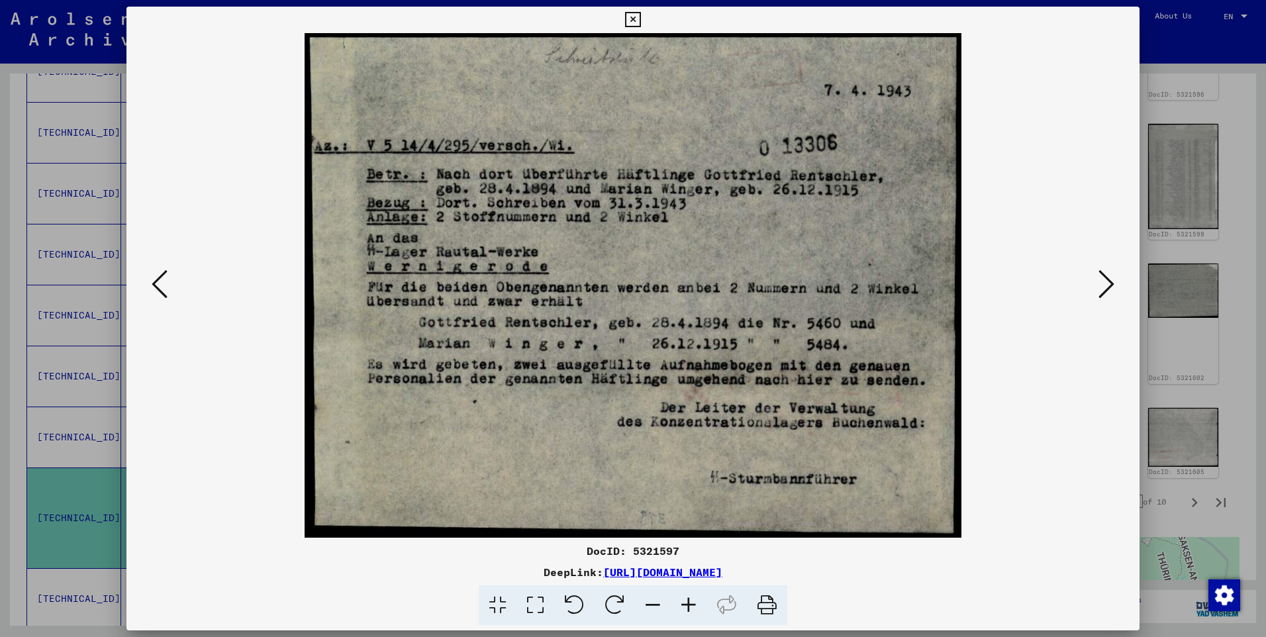
click at [68, 444] on div at bounding box center [633, 318] width 1266 height 637
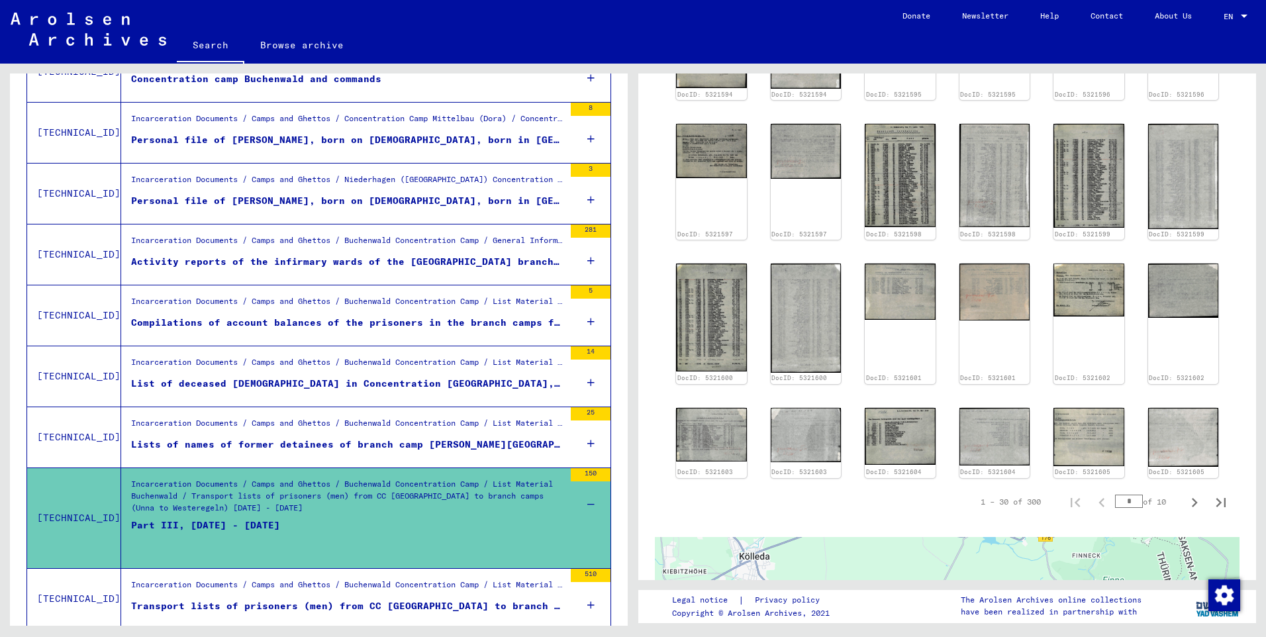
click at [574, 573] on div "510" at bounding box center [591, 575] width 40 height 13
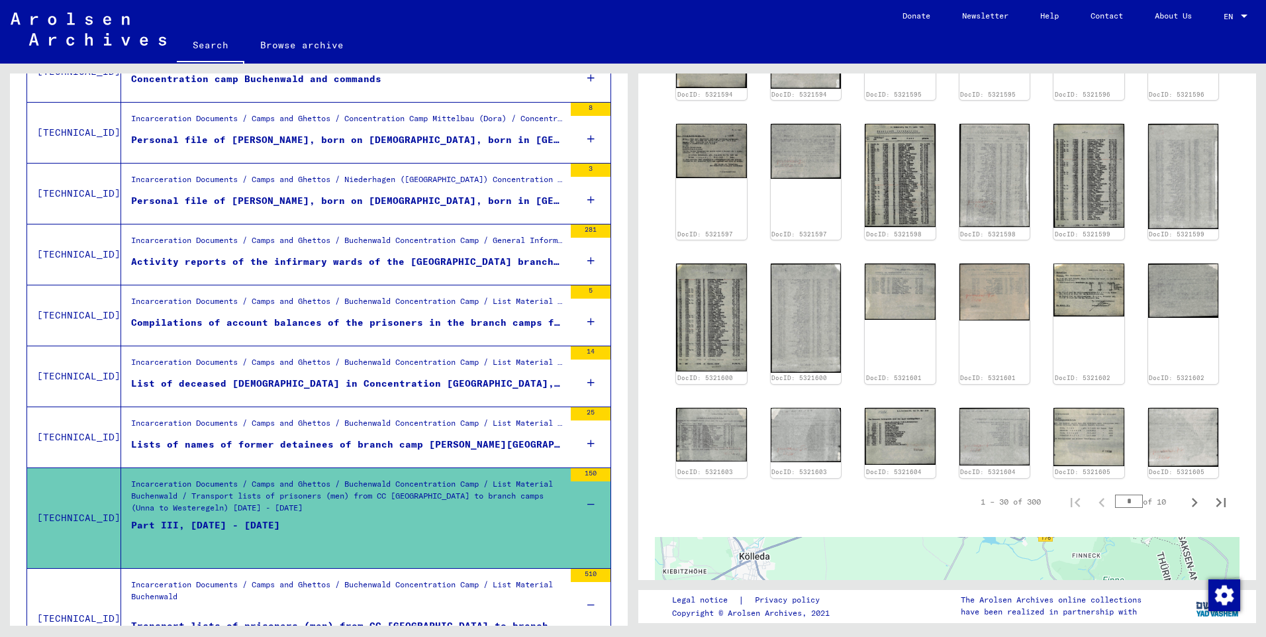
click at [574, 573] on div "510" at bounding box center [591, 575] width 40 height 13
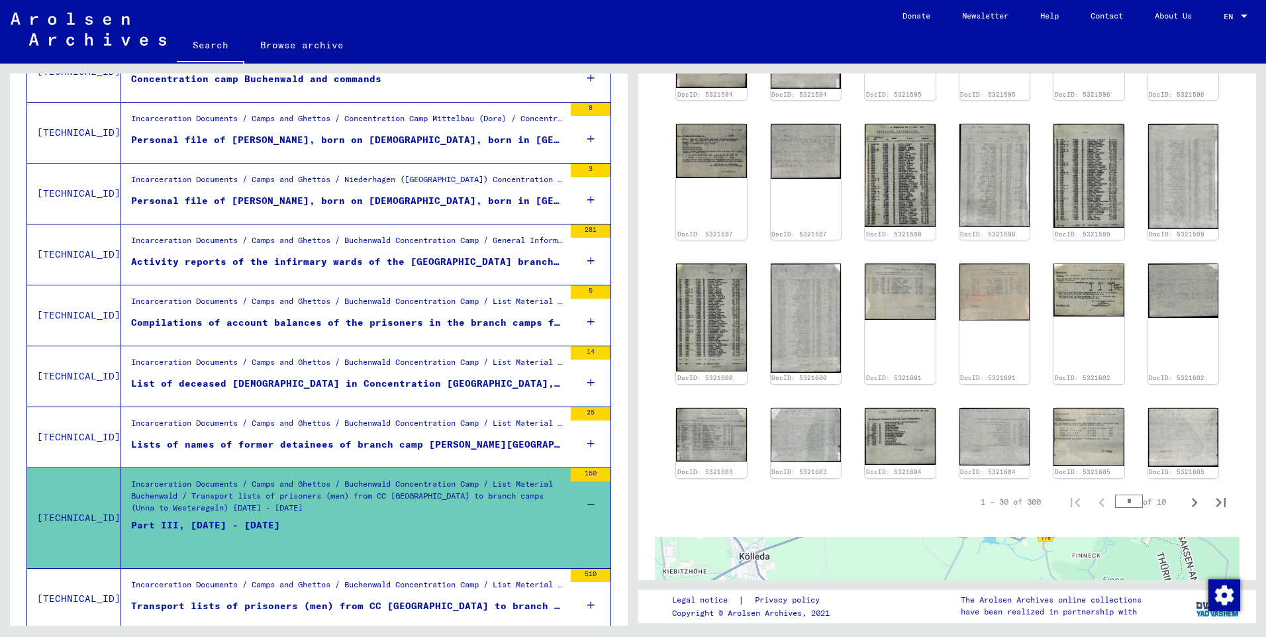
click at [574, 573] on div "510" at bounding box center [591, 575] width 40 height 13
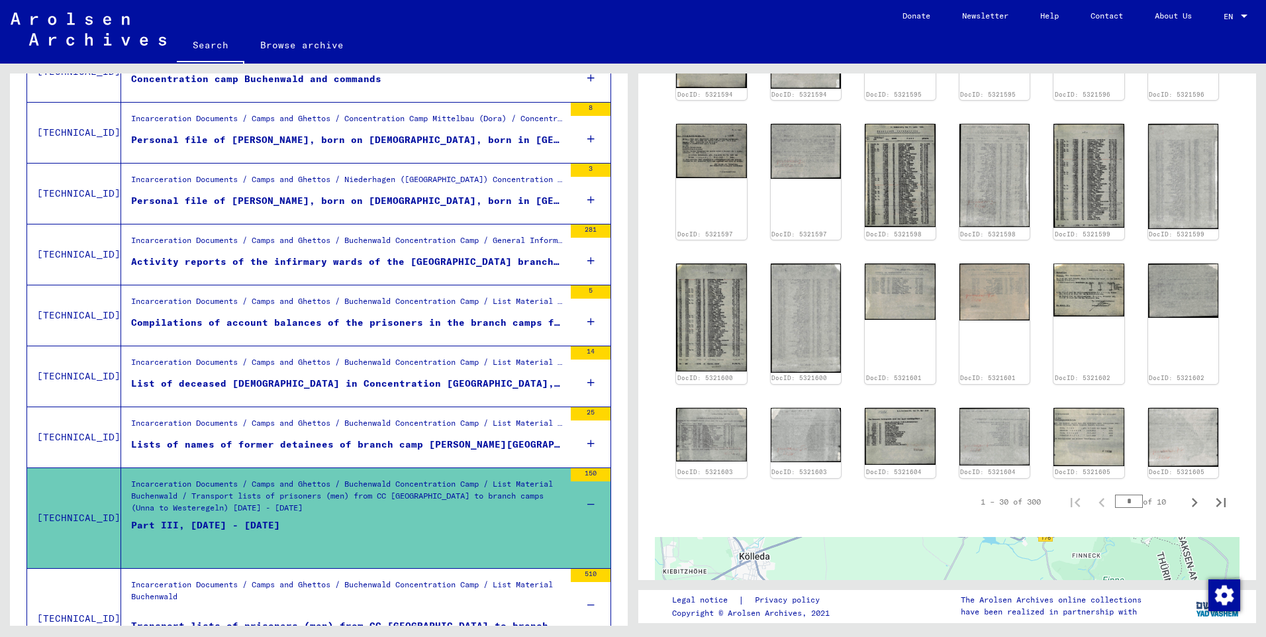
click at [574, 573] on div "510" at bounding box center [591, 575] width 40 height 13
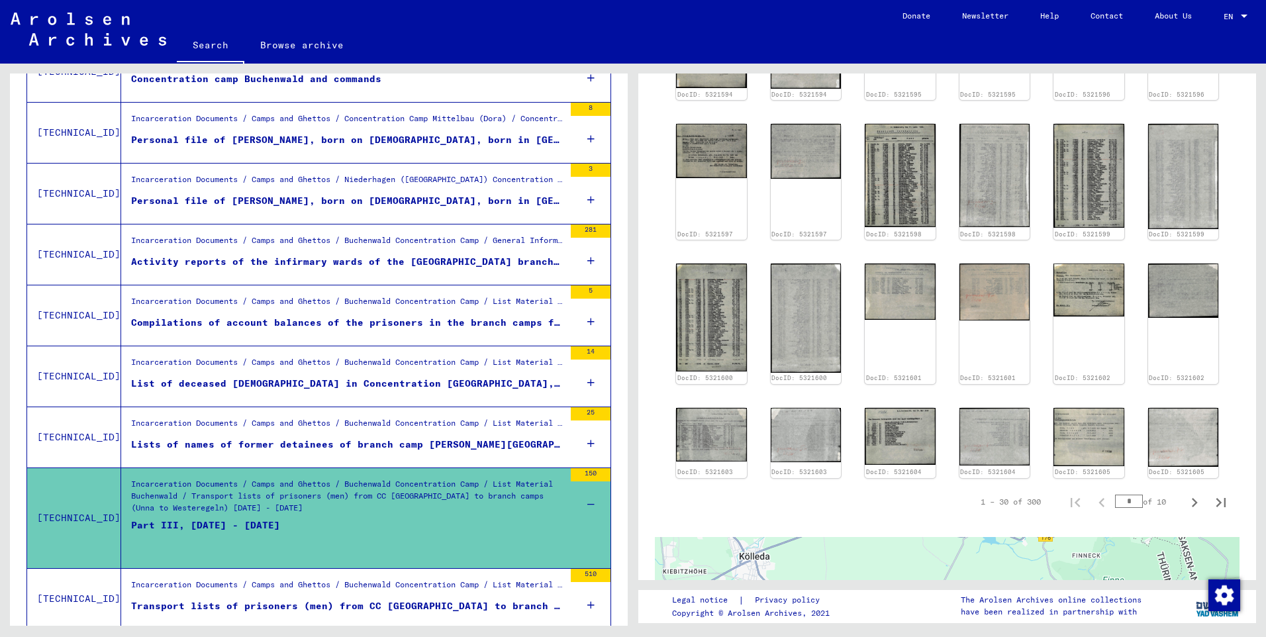
drag, startPoint x: 574, startPoint y: 573, endPoint x: 462, endPoint y: 596, distance: 114.3
click at [462, 596] on div "Incarceration Documents / Camps and Ghettos / Buchenwald Concentration Camp / L…" at bounding box center [347, 588] width 433 height 19
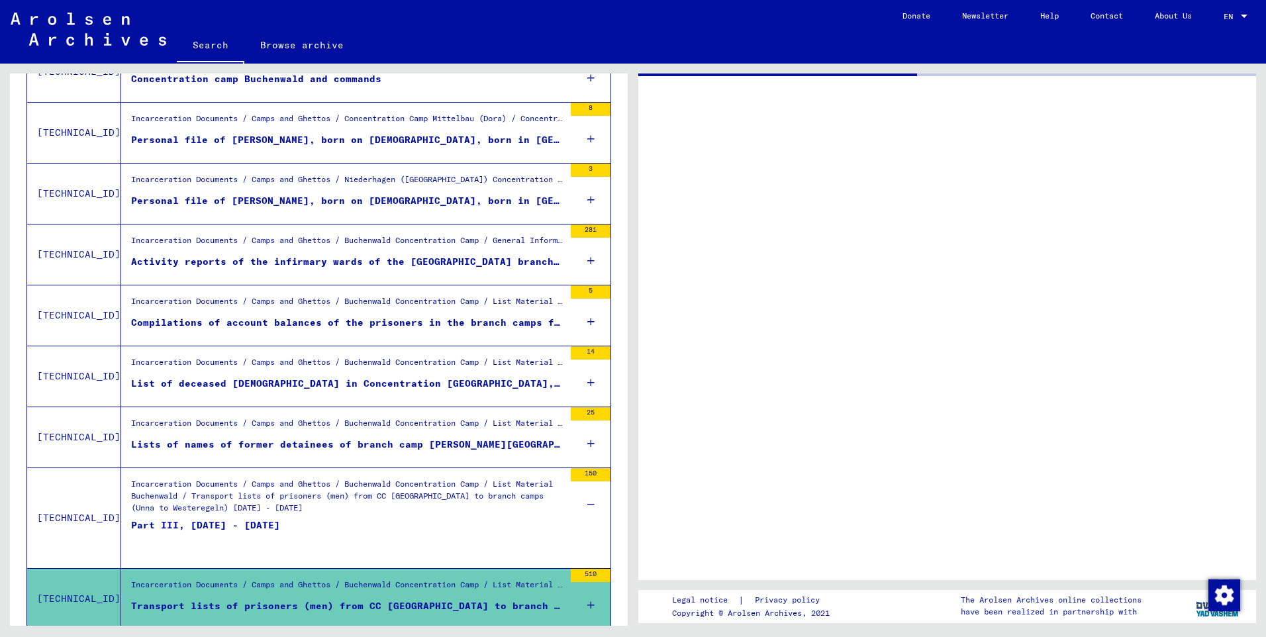
click at [462, 596] on div "Incarceration Documents / Camps and Ghettos / Buchenwald Concentration Camp / L…" at bounding box center [347, 588] width 433 height 19
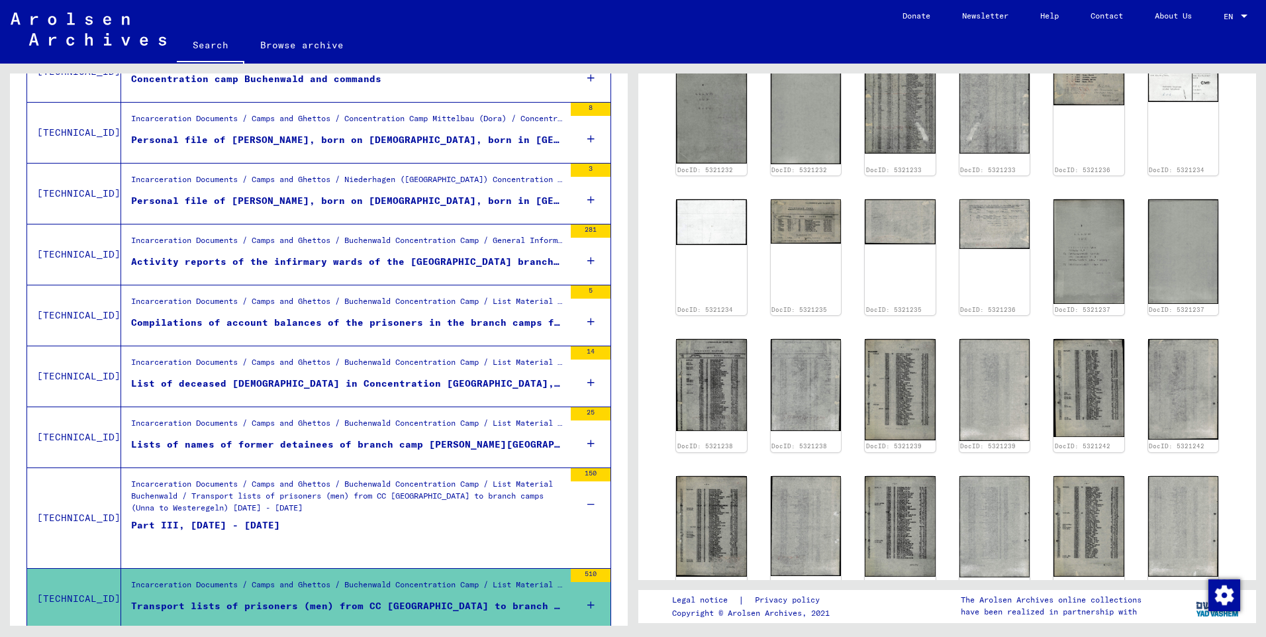
scroll to position [662, 0]
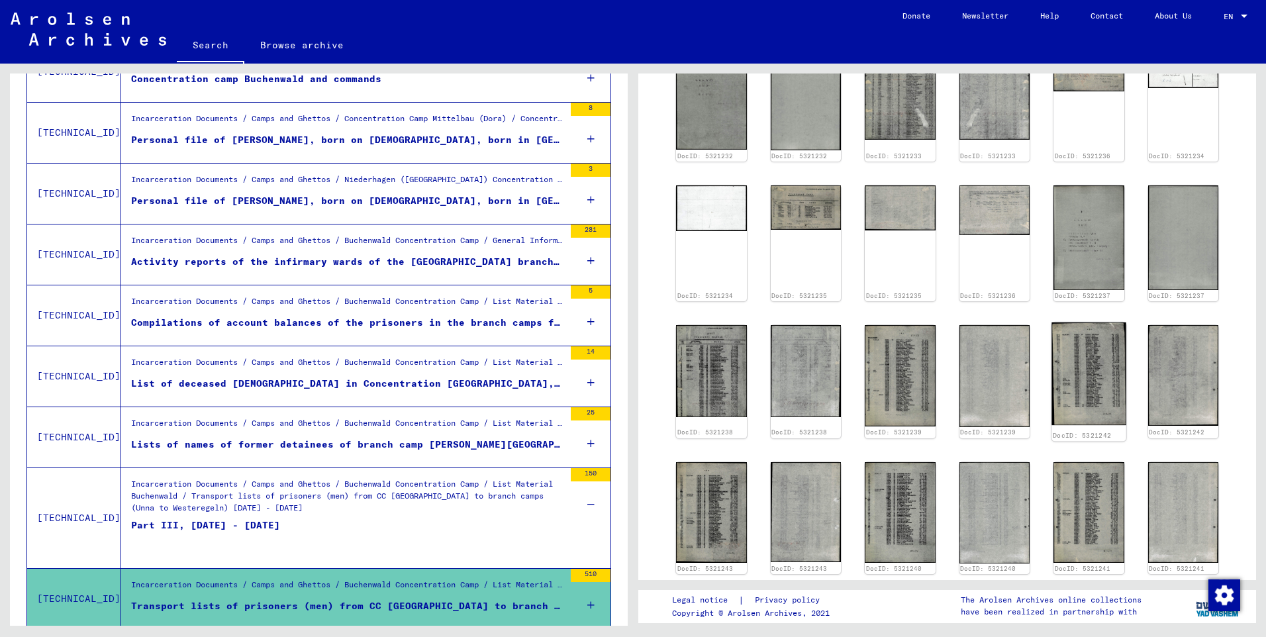
click at [1067, 338] on img at bounding box center [1088, 373] width 74 height 103
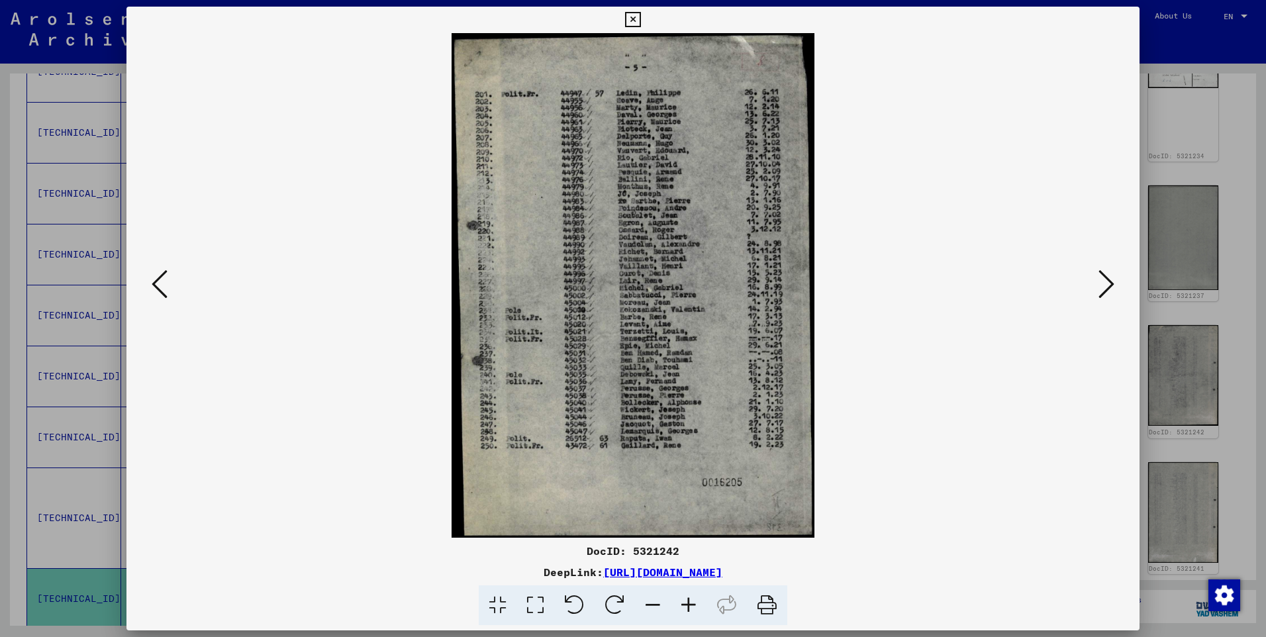
click at [166, 285] on icon at bounding box center [160, 284] width 16 height 32
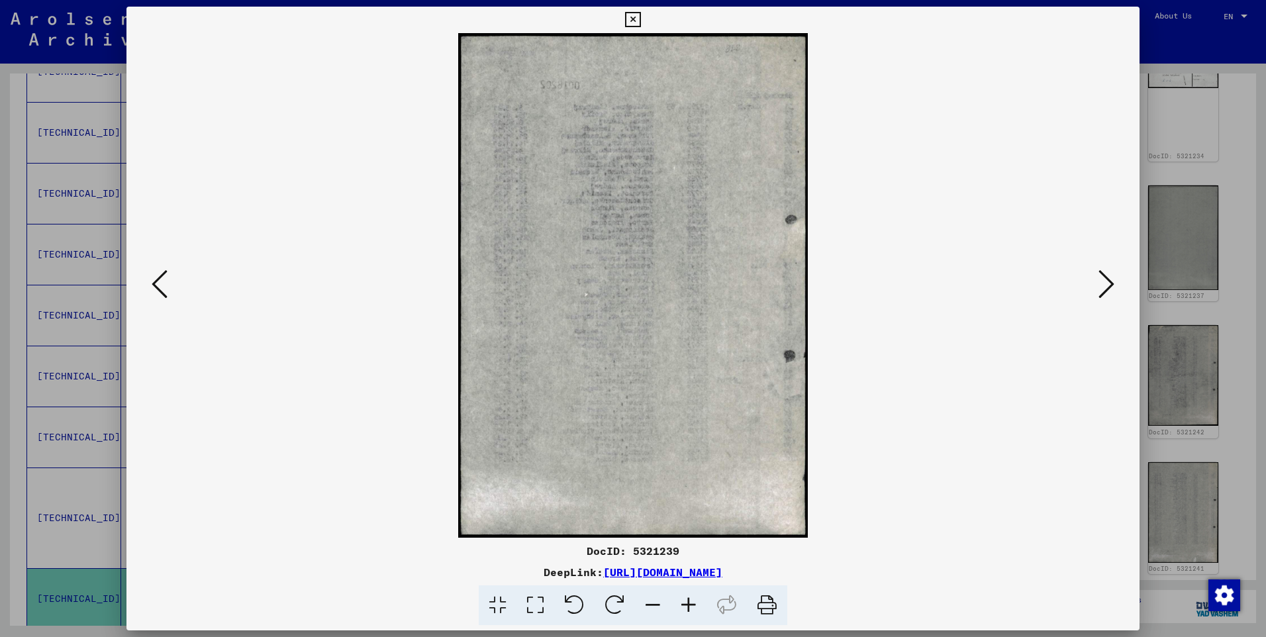
click at [166, 285] on icon at bounding box center [160, 284] width 16 height 32
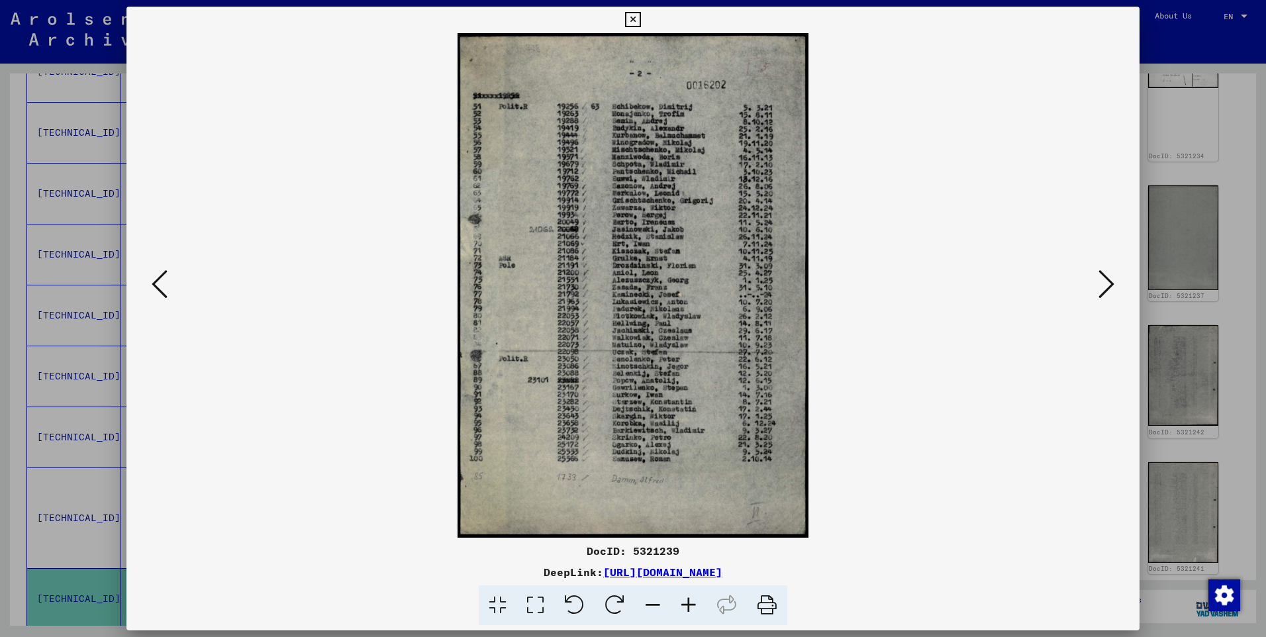
click at [166, 285] on icon at bounding box center [160, 284] width 16 height 32
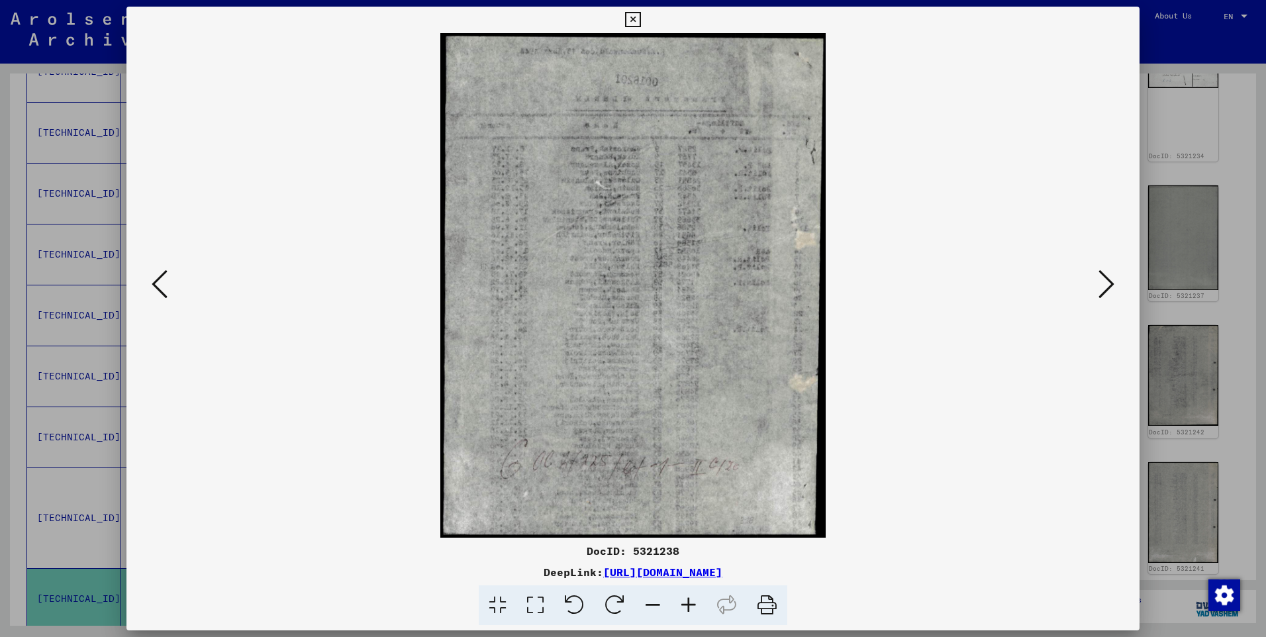
click at [166, 285] on icon at bounding box center [160, 284] width 16 height 32
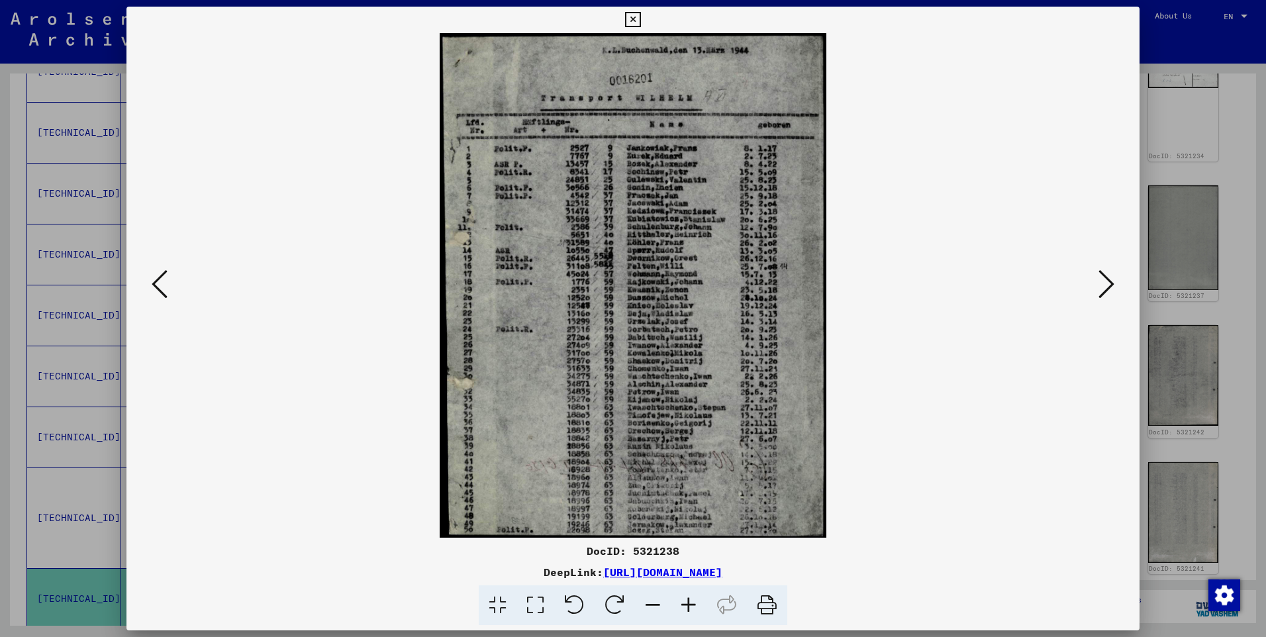
click at [166, 285] on icon at bounding box center [160, 284] width 16 height 32
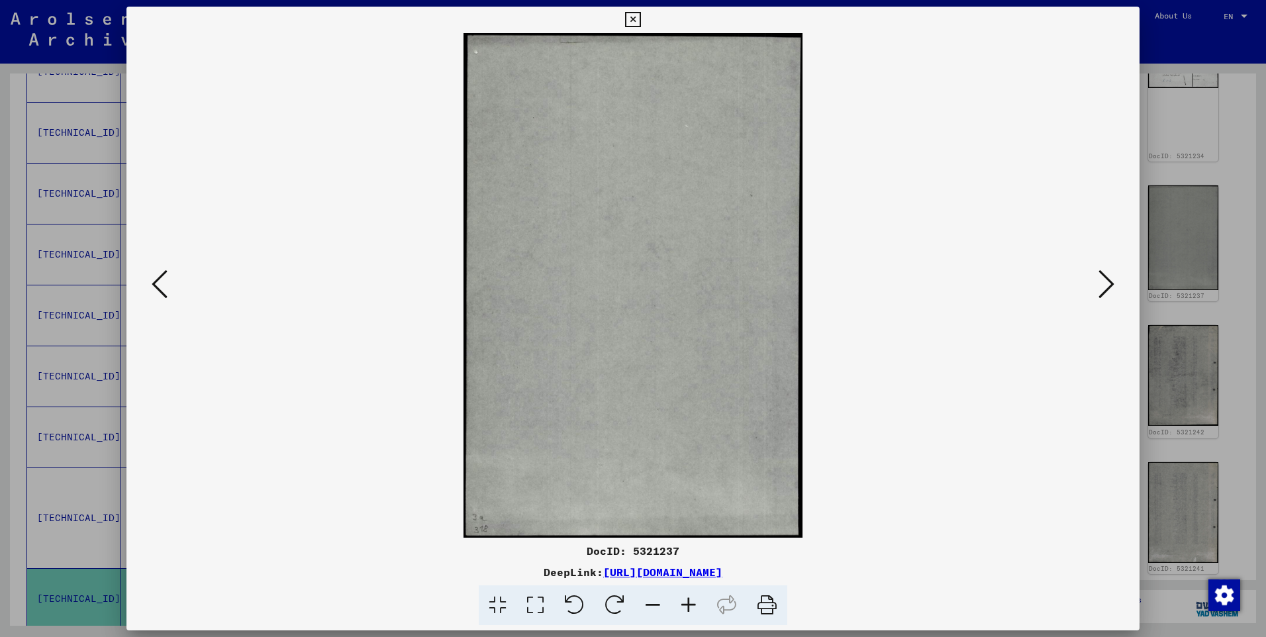
click at [166, 285] on icon at bounding box center [160, 284] width 16 height 32
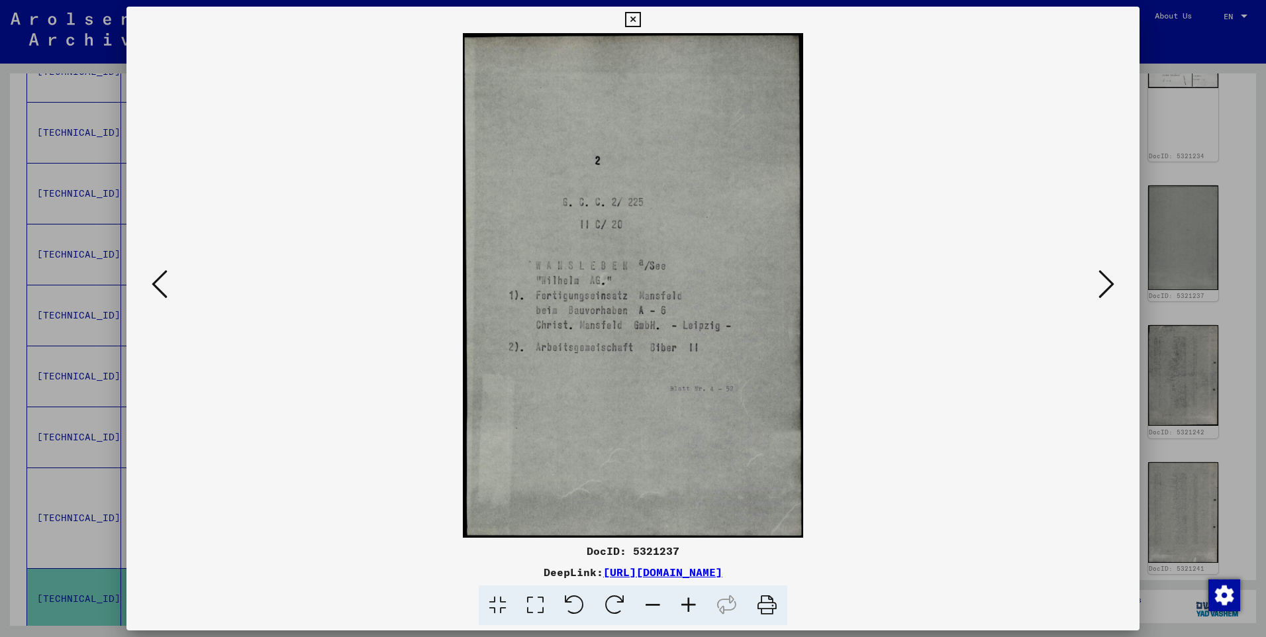
click at [166, 285] on icon at bounding box center [160, 284] width 16 height 32
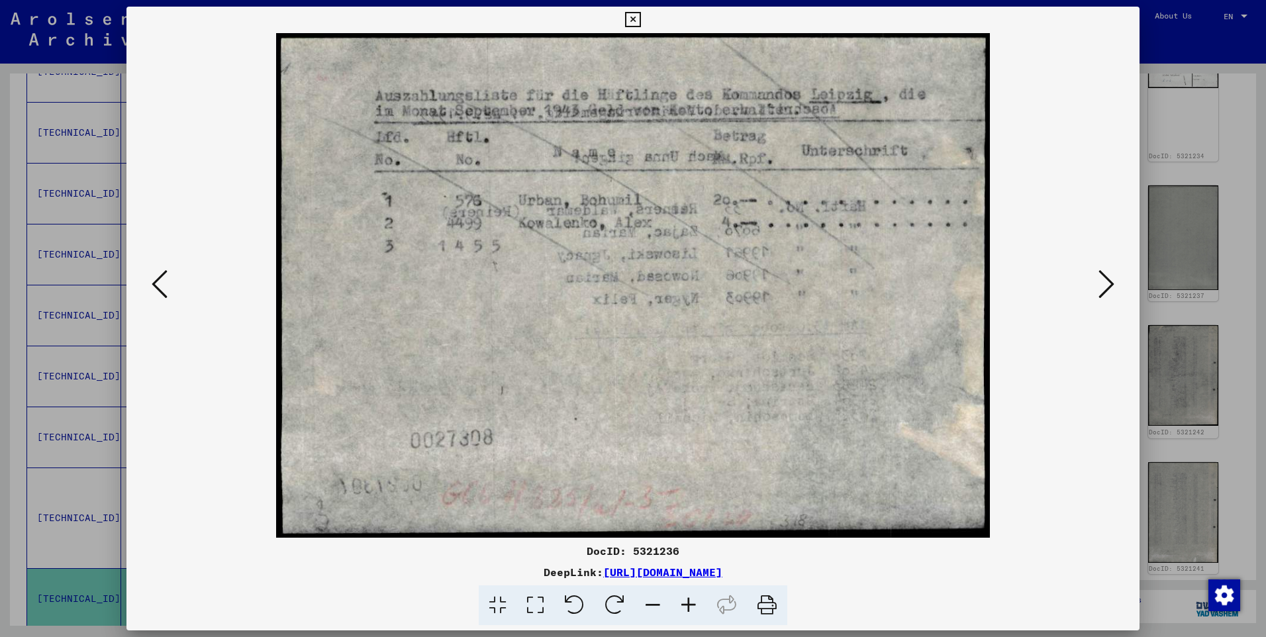
click at [166, 285] on icon at bounding box center [160, 284] width 16 height 32
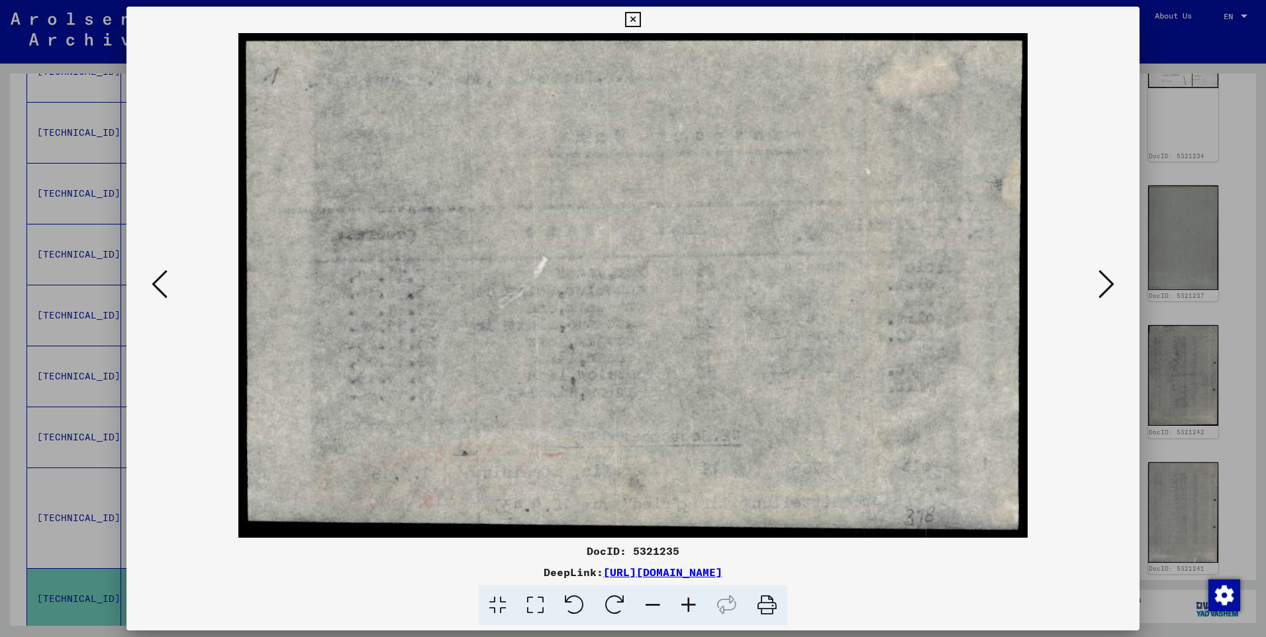
click at [166, 285] on icon at bounding box center [160, 284] width 16 height 32
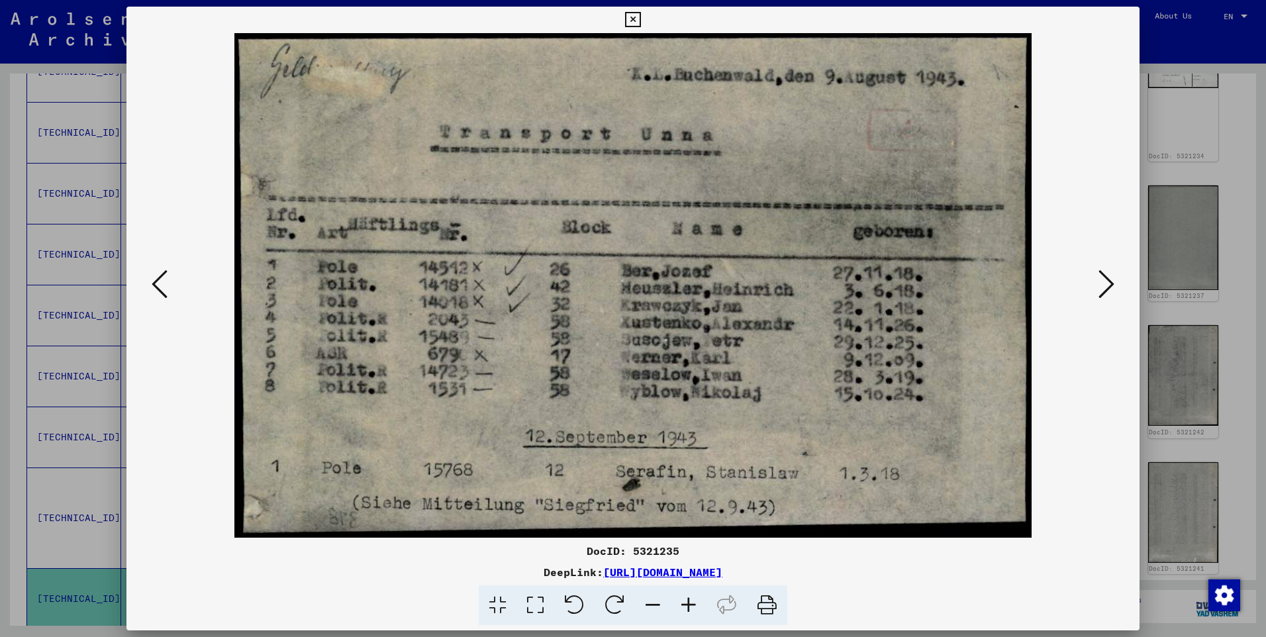
click at [166, 285] on icon at bounding box center [160, 284] width 16 height 32
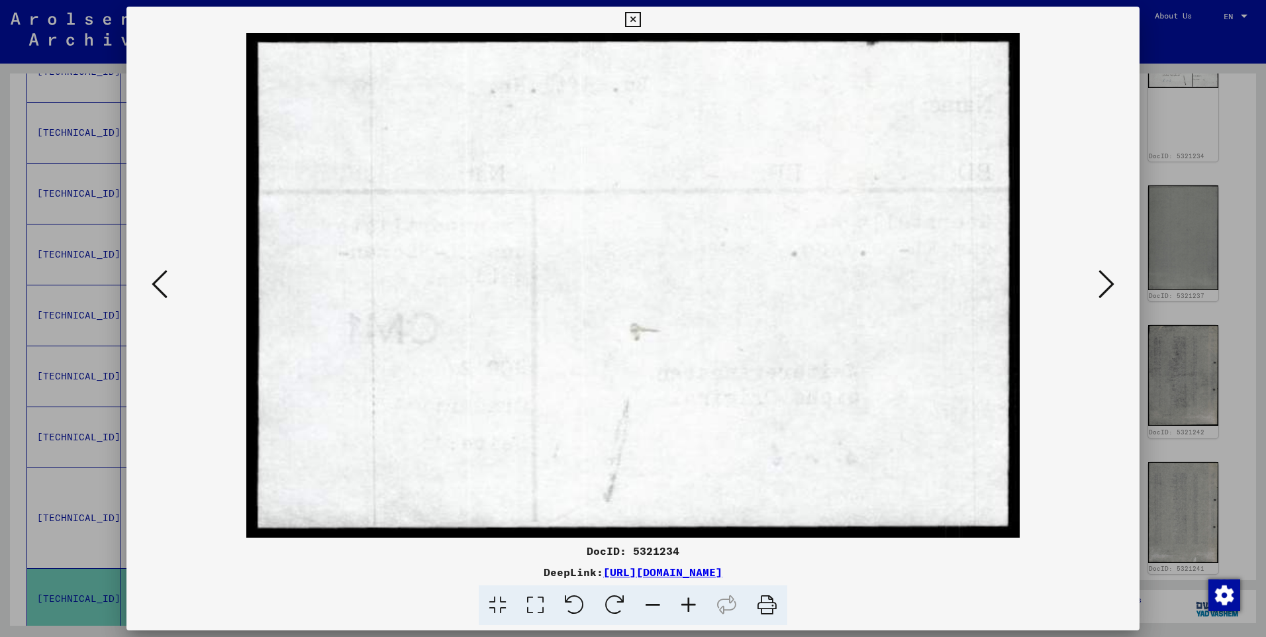
click at [166, 285] on icon at bounding box center [160, 284] width 16 height 32
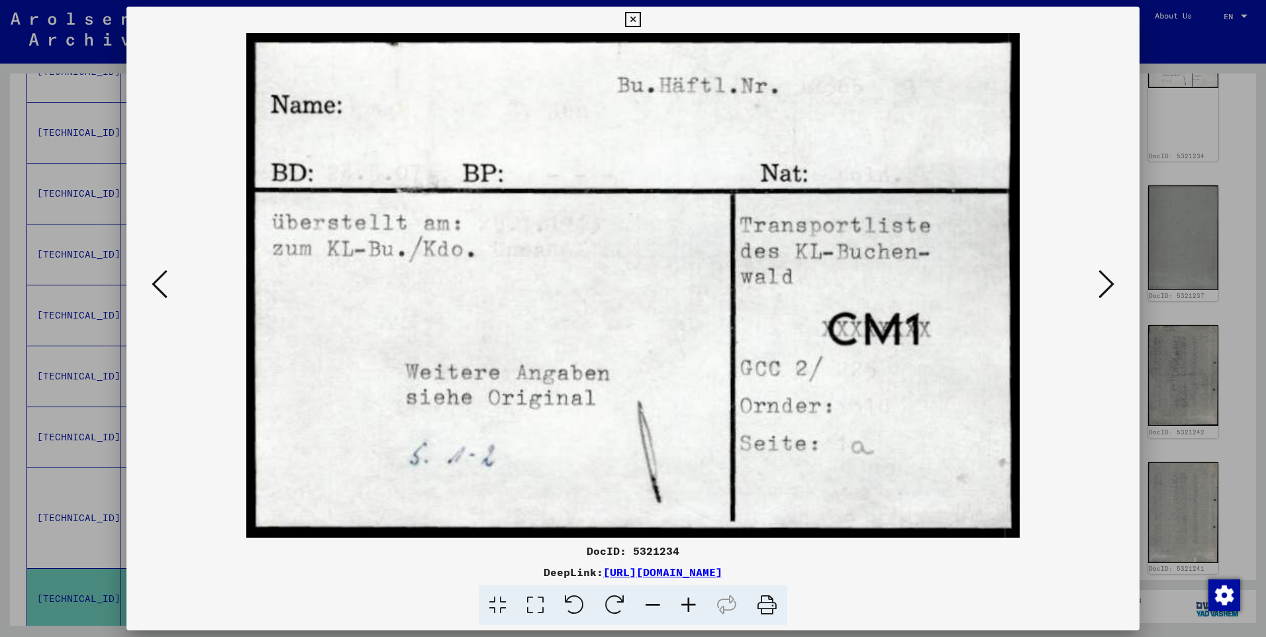
click at [166, 285] on icon at bounding box center [160, 284] width 16 height 32
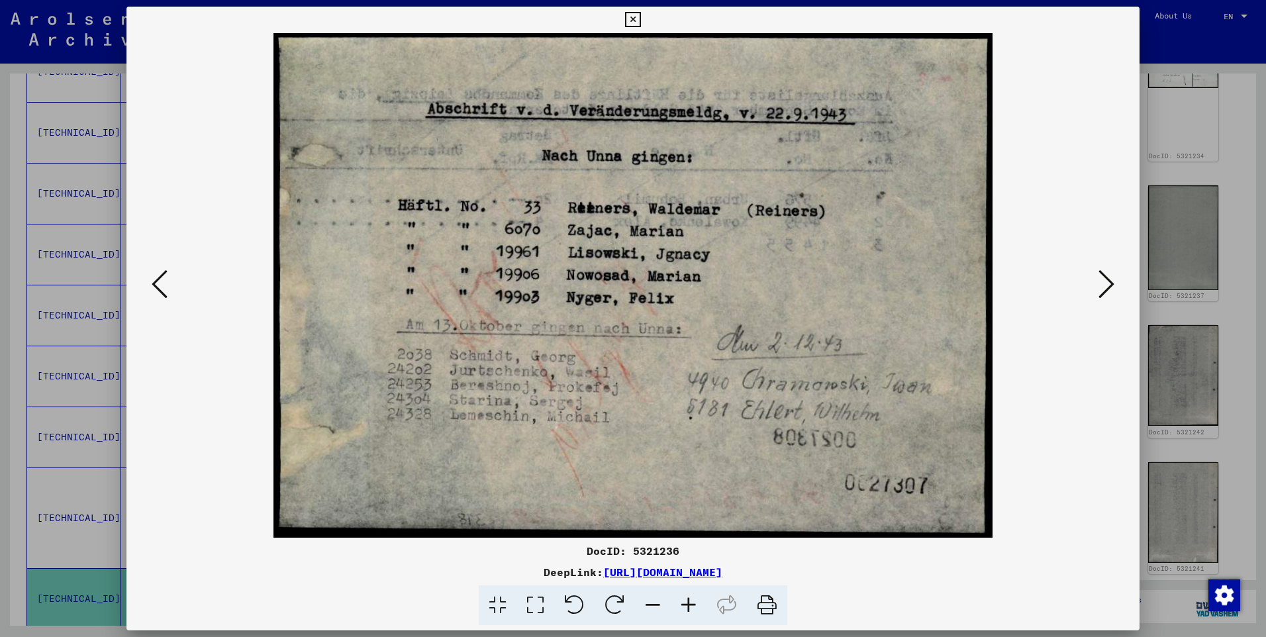
click at [166, 285] on icon at bounding box center [160, 284] width 16 height 32
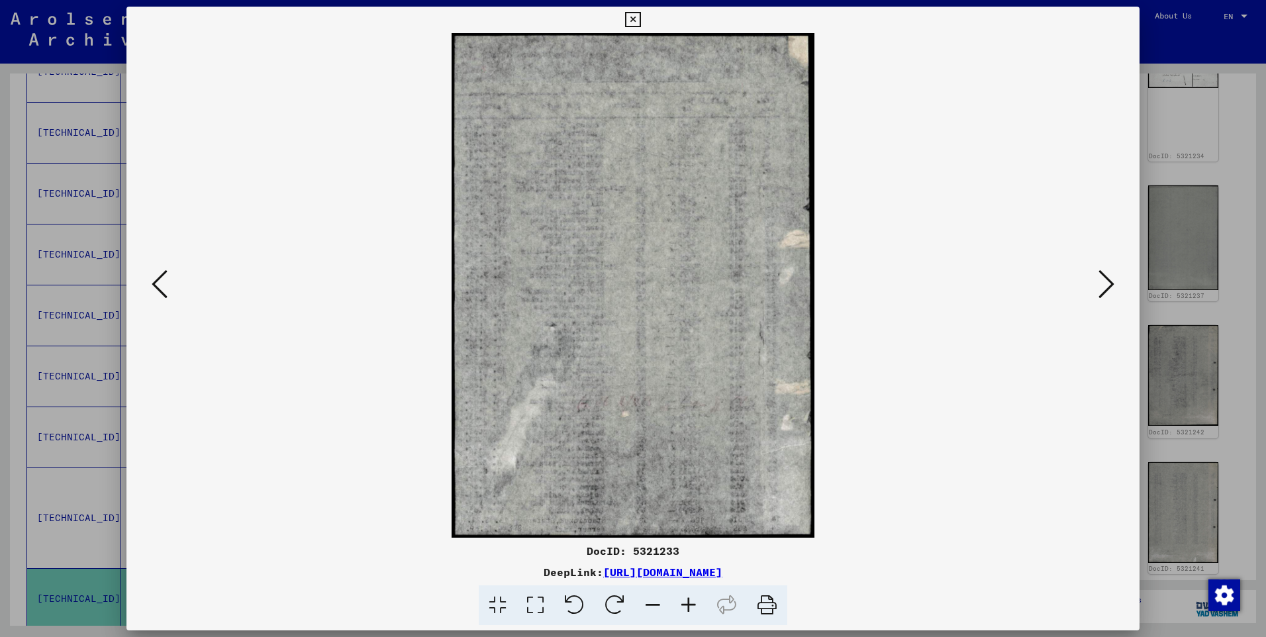
click at [166, 285] on icon at bounding box center [160, 284] width 16 height 32
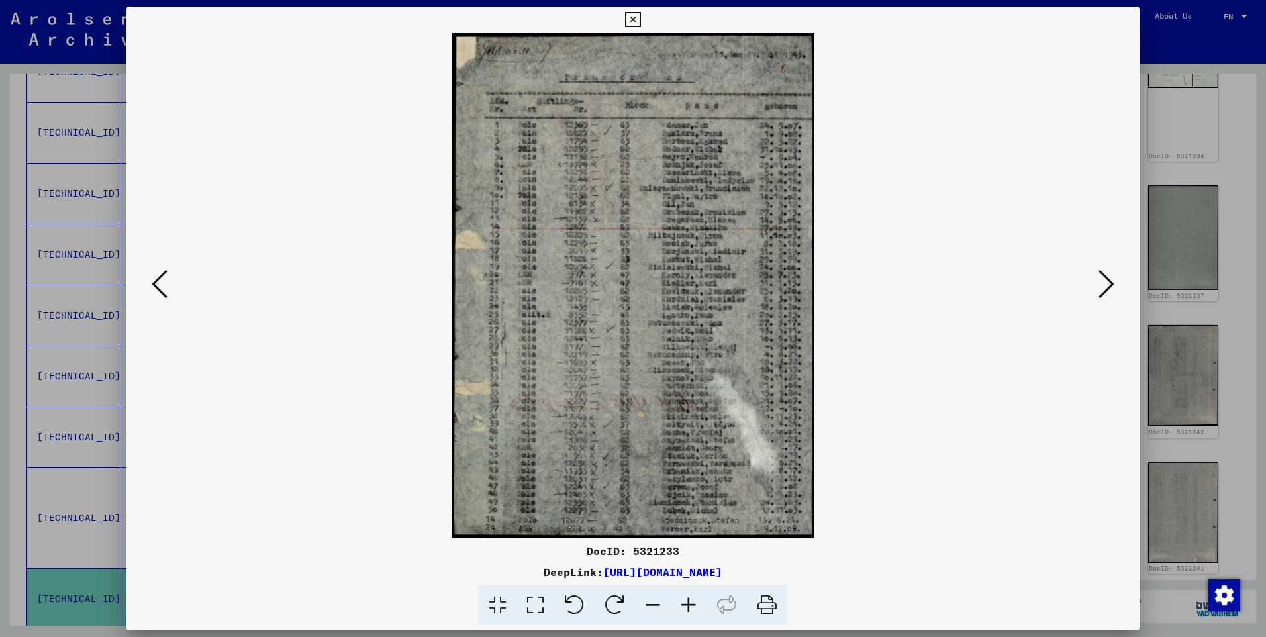
click at [166, 285] on icon at bounding box center [160, 284] width 16 height 32
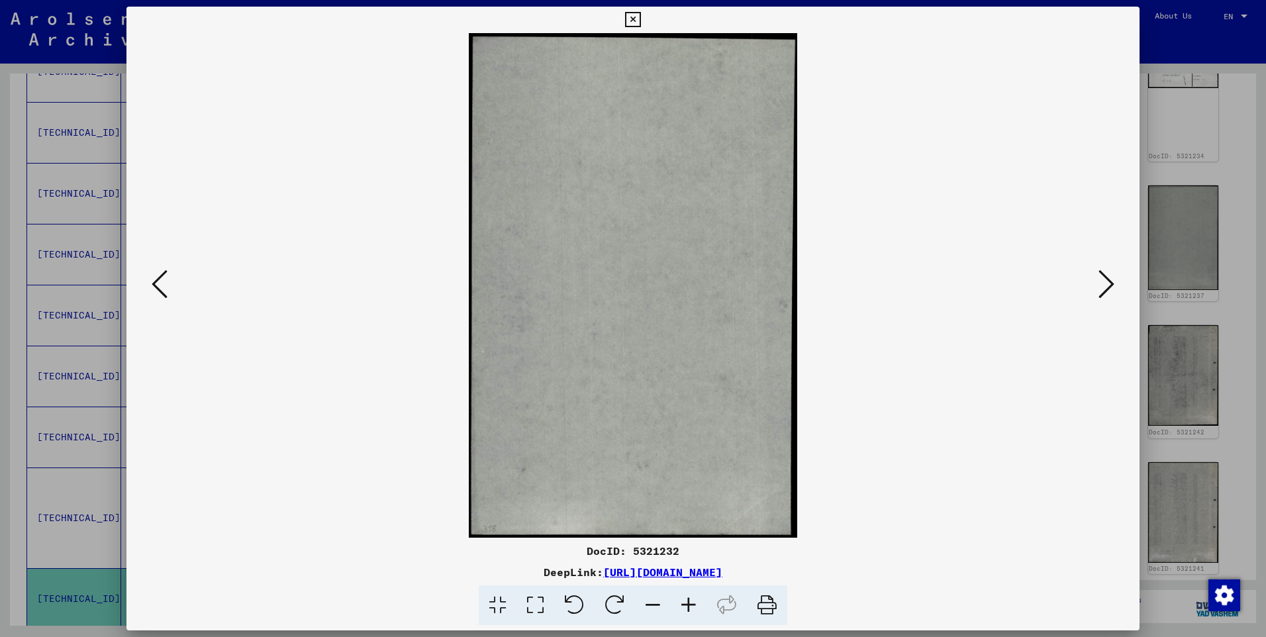
click at [166, 285] on icon at bounding box center [160, 284] width 16 height 32
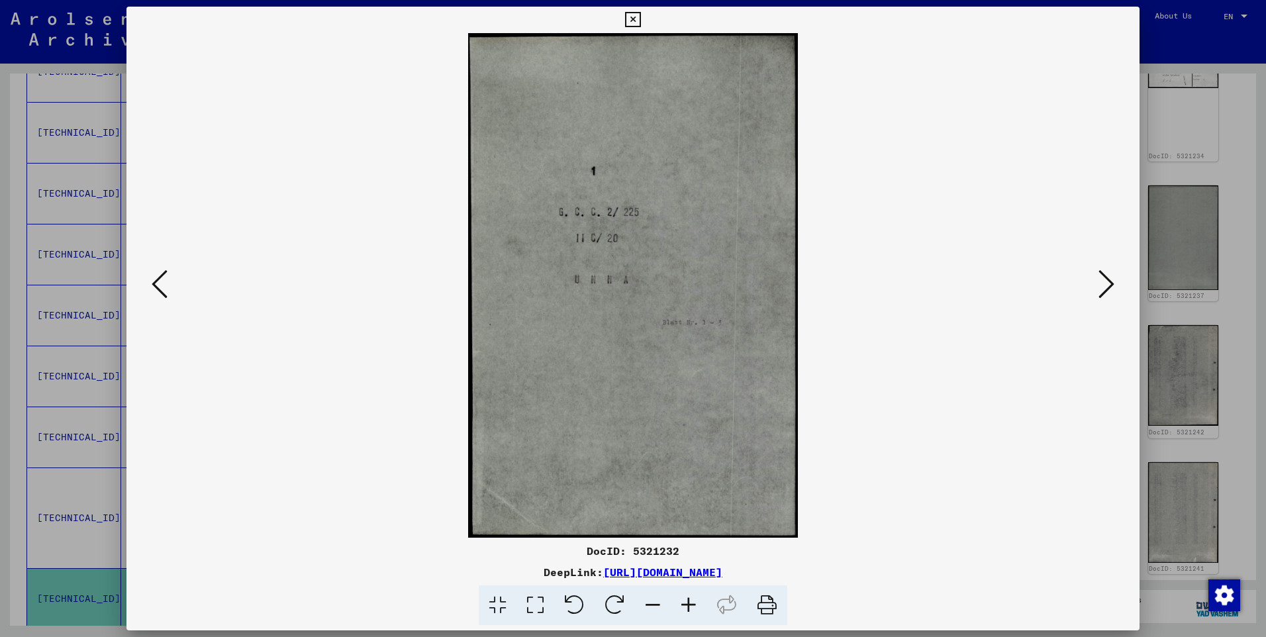
click at [166, 285] on icon at bounding box center [160, 284] width 16 height 32
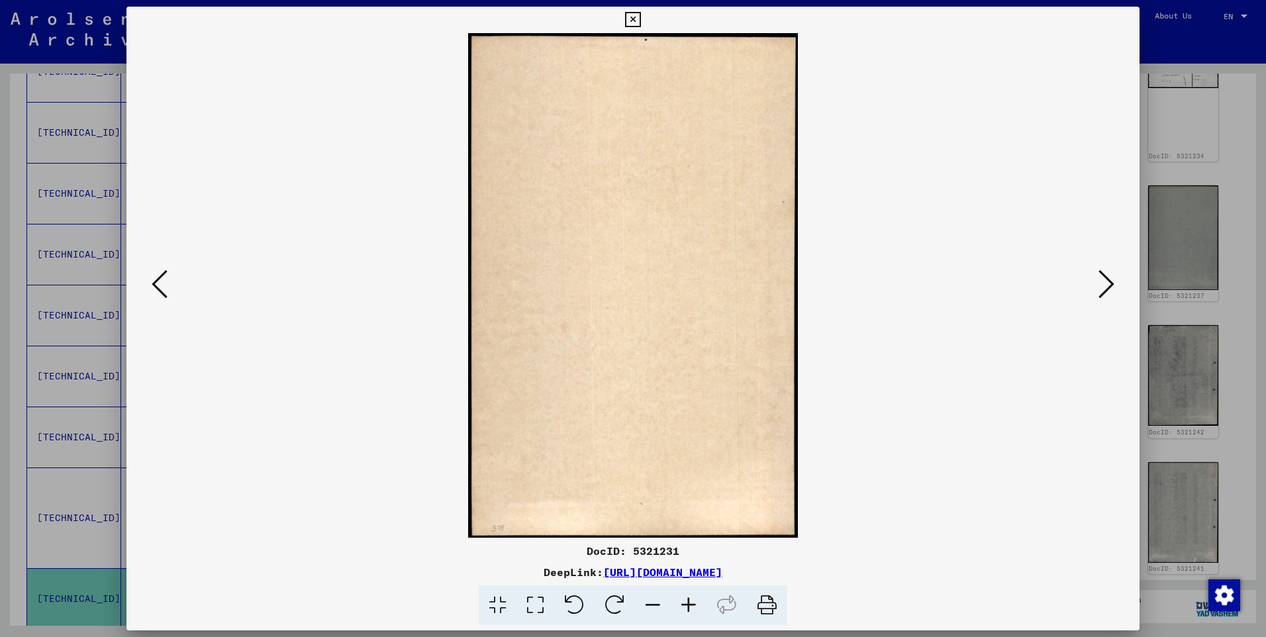
click at [166, 285] on icon at bounding box center [160, 284] width 16 height 32
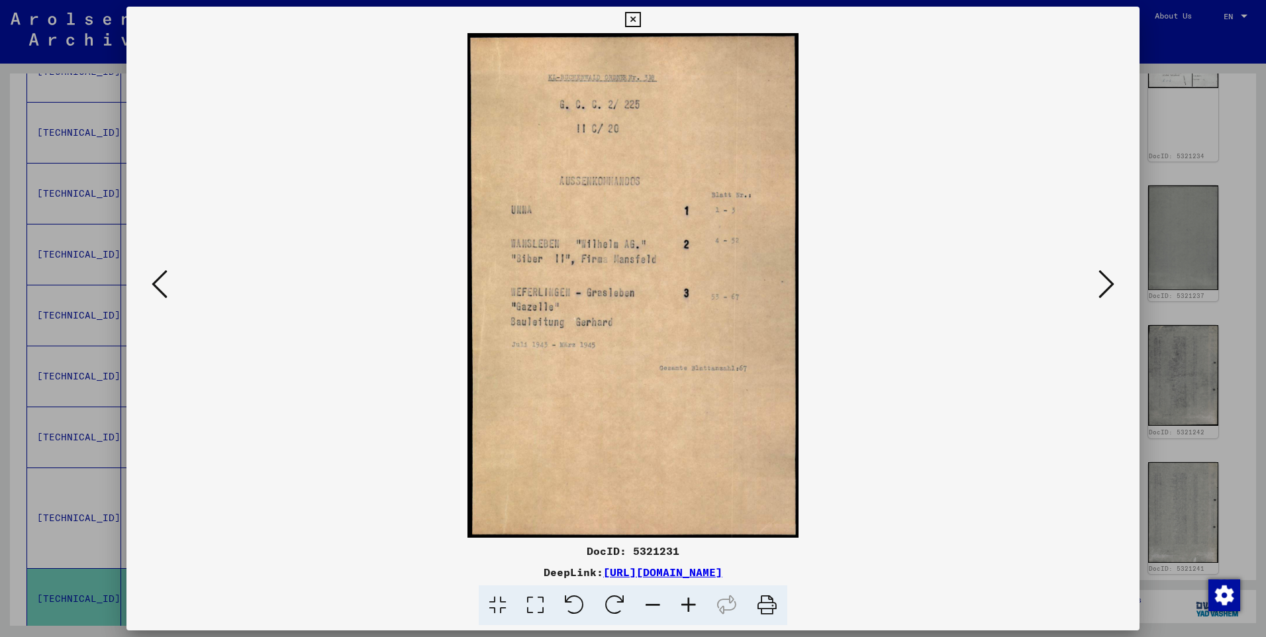
click at [166, 285] on icon at bounding box center [160, 284] width 16 height 32
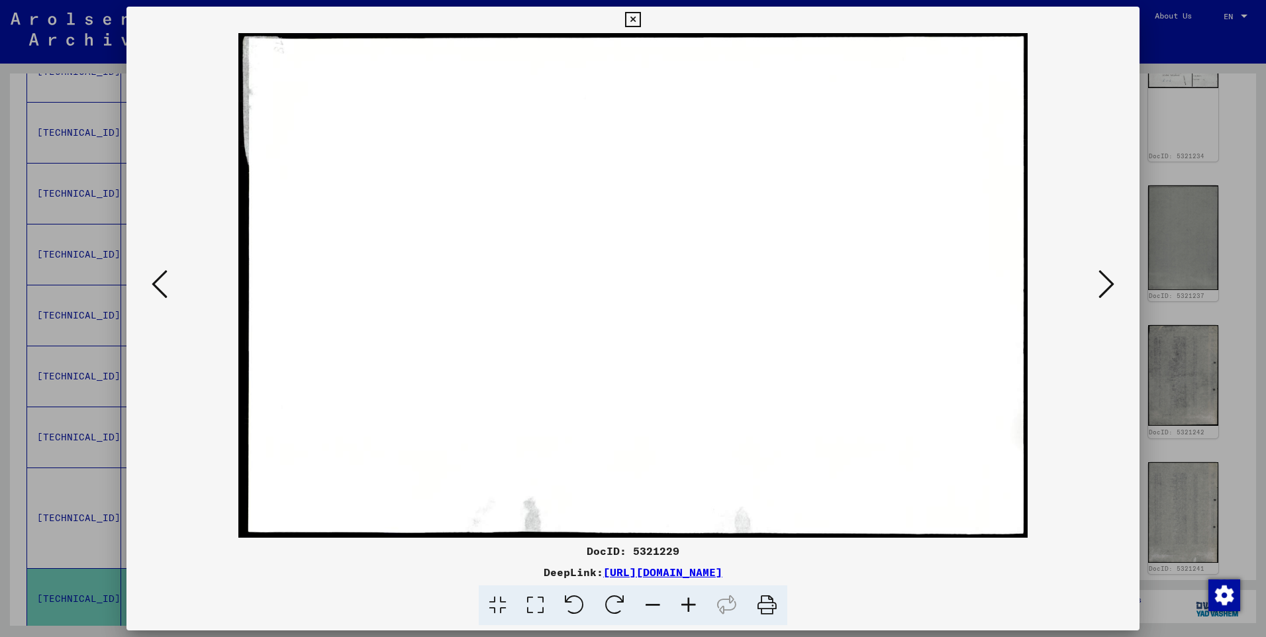
click at [166, 285] on icon at bounding box center [160, 284] width 16 height 32
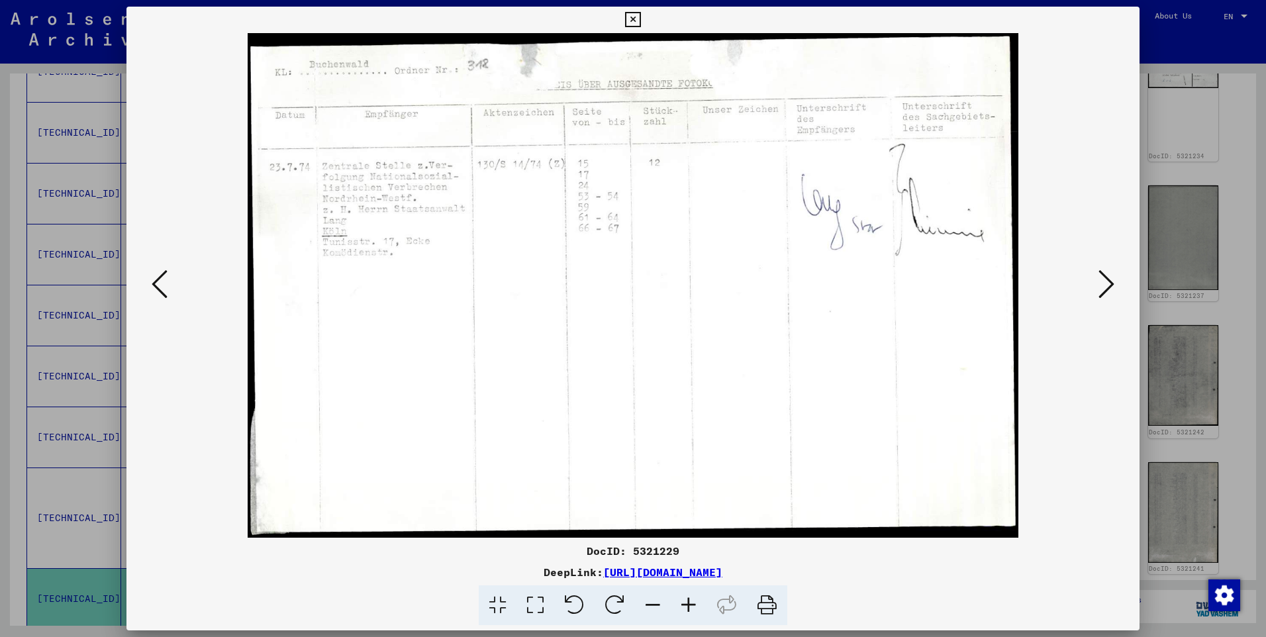
click at [166, 285] on icon at bounding box center [160, 284] width 16 height 32
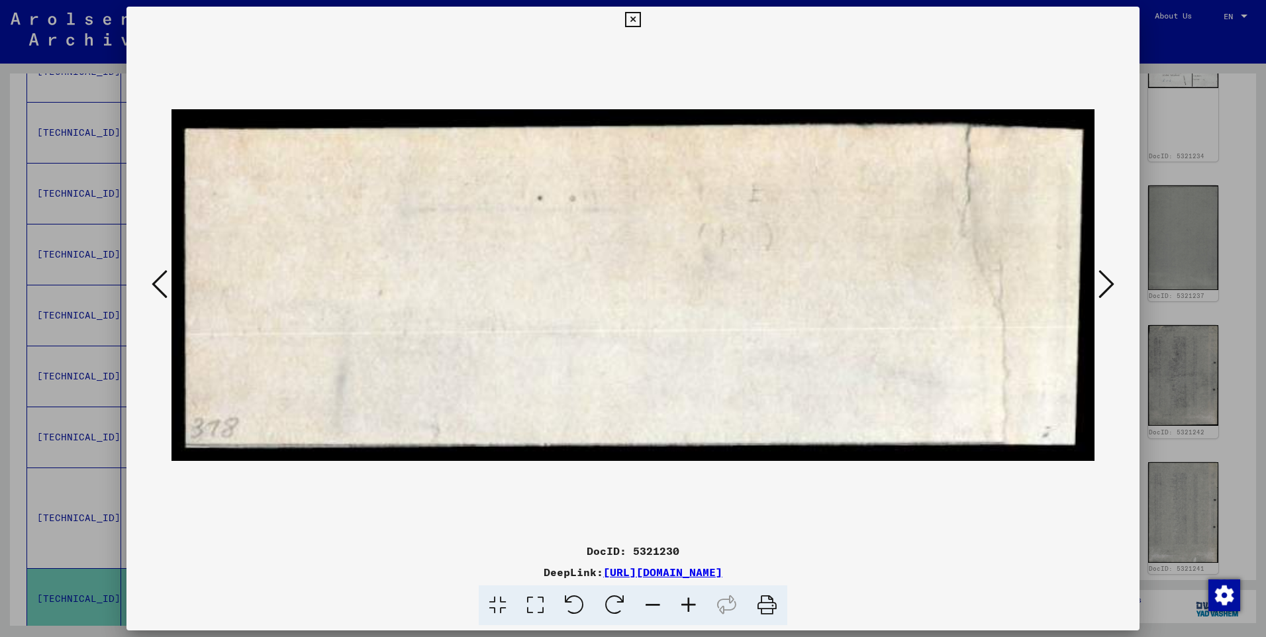
click at [166, 285] on icon at bounding box center [160, 284] width 16 height 32
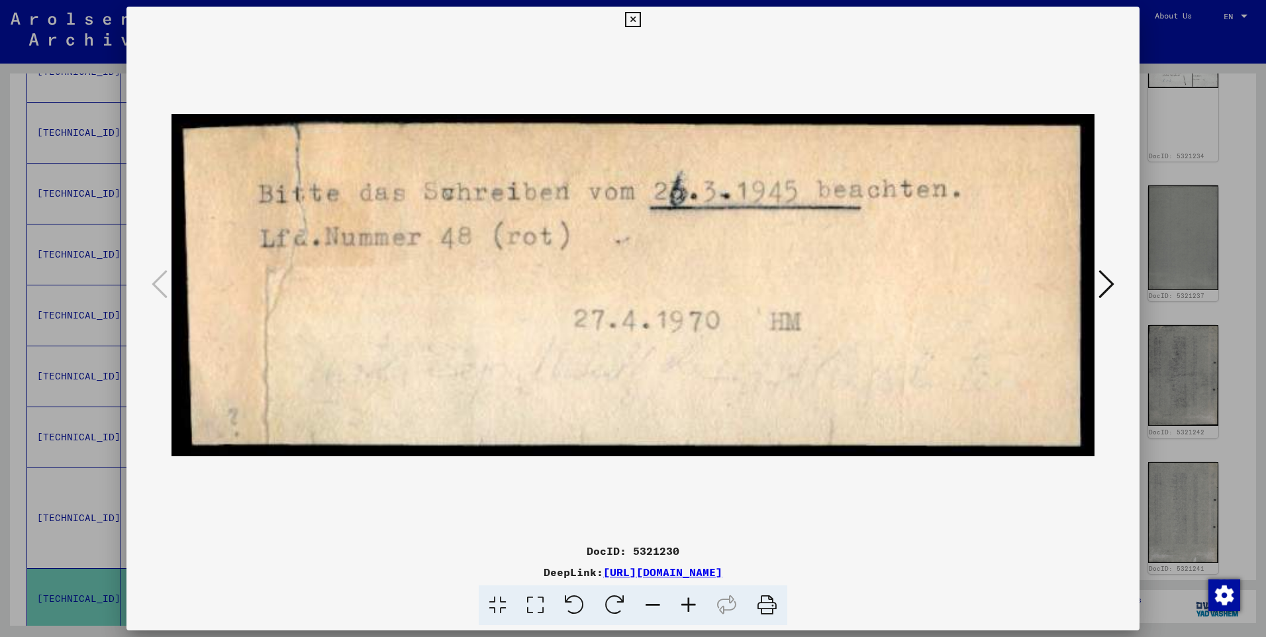
click at [636, 21] on icon at bounding box center [632, 20] width 15 height 16
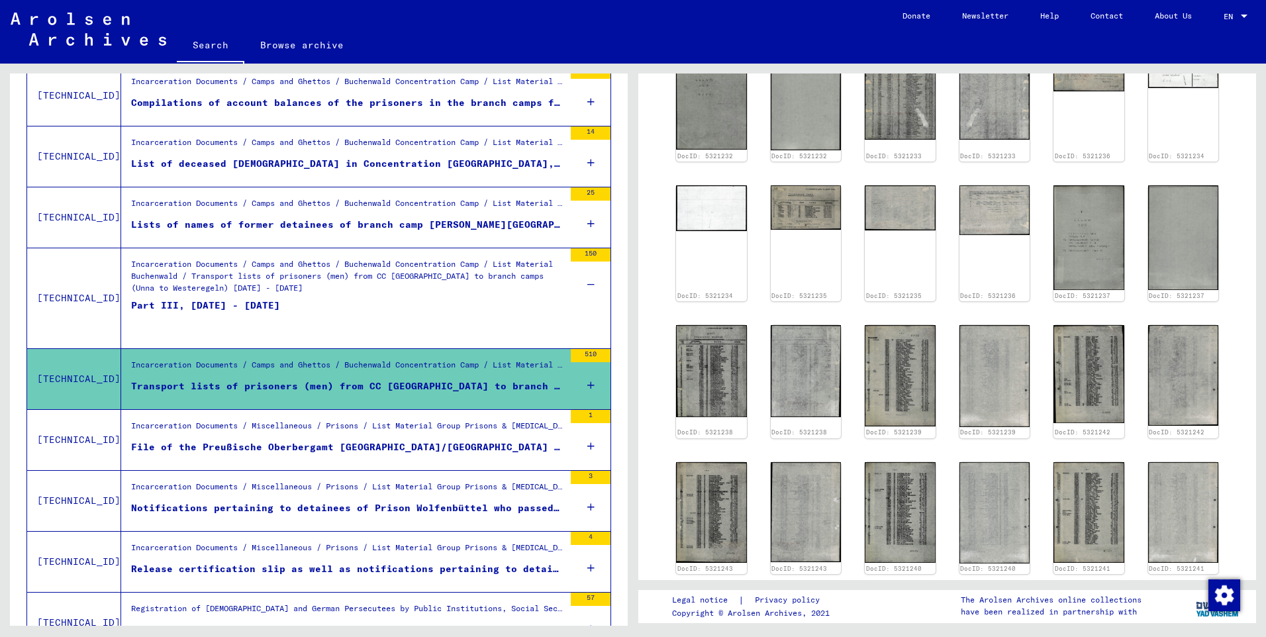
scroll to position [556, 0]
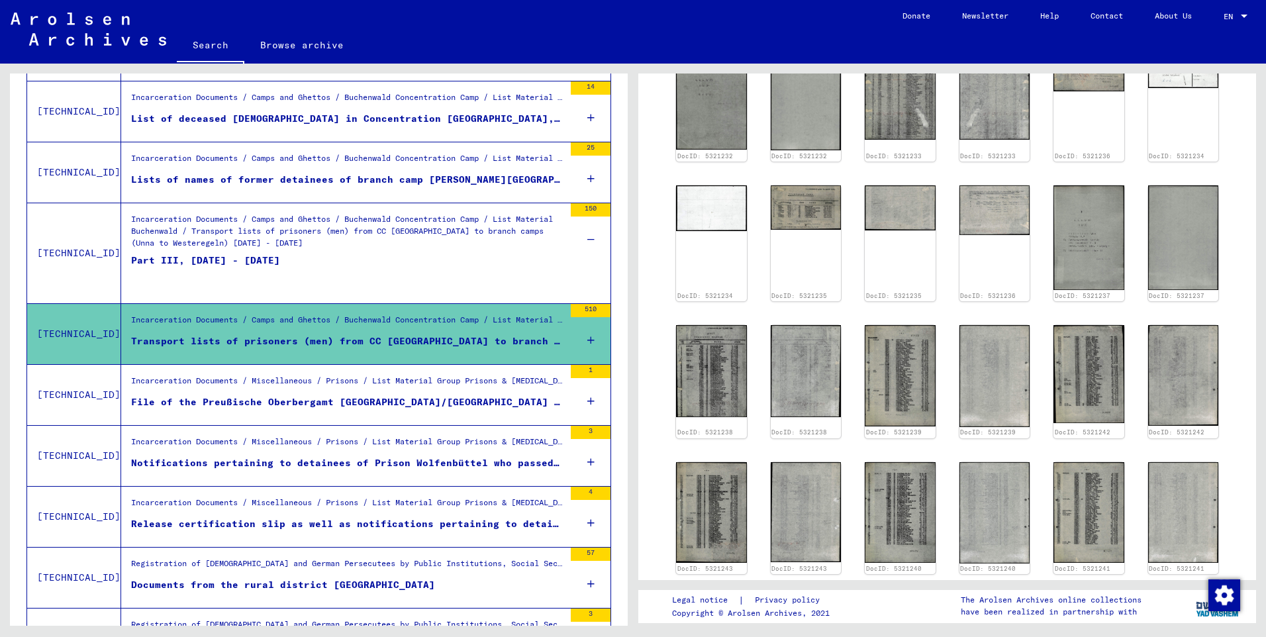
drag, startPoint x: 573, startPoint y: 436, endPoint x: 581, endPoint y: 550, distance: 113.5
click at [581, 550] on div "57" at bounding box center [591, 554] width 40 height 13
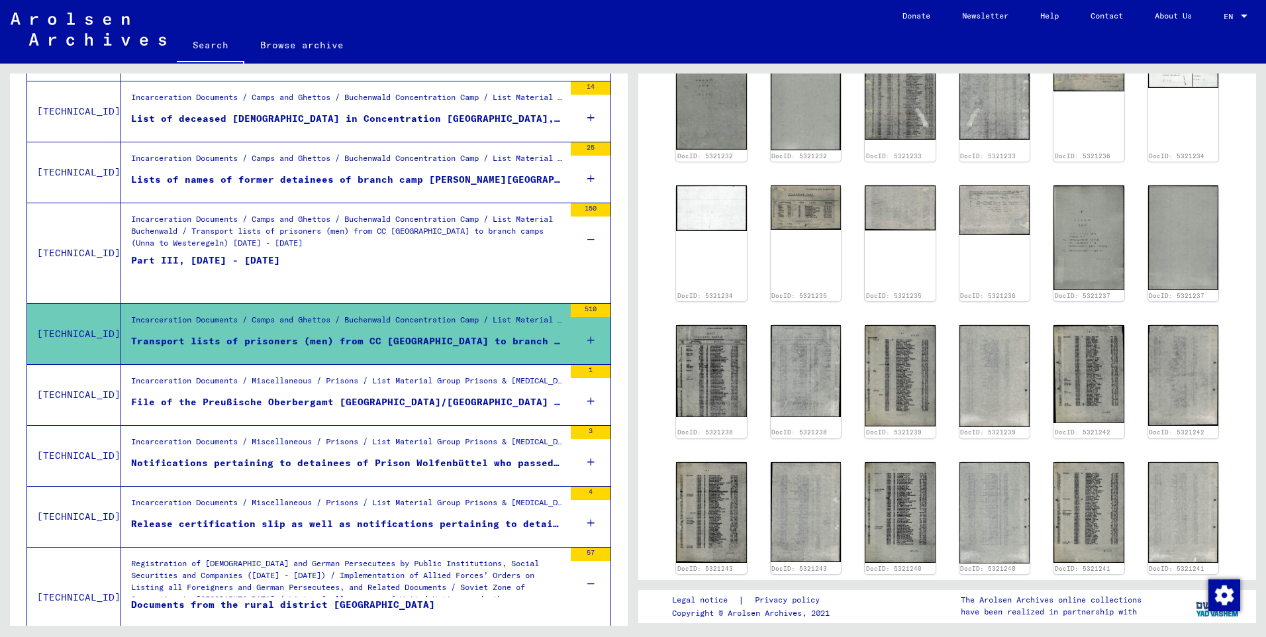
click at [581, 550] on div "57" at bounding box center [591, 554] width 40 height 13
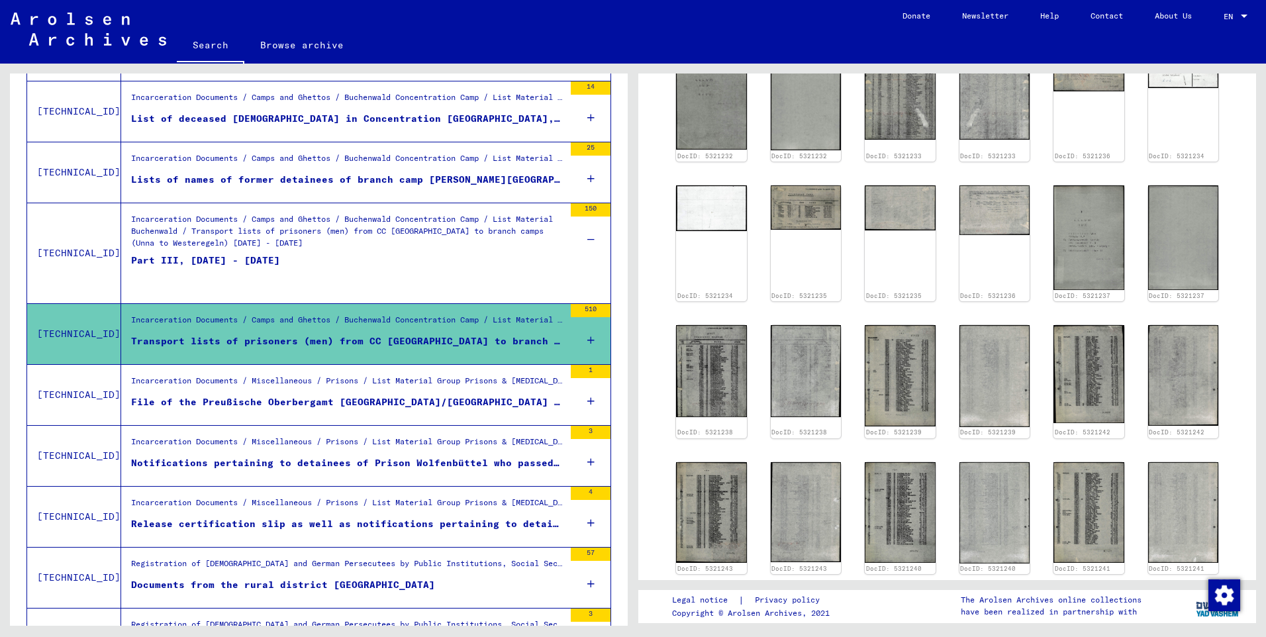
click at [579, 550] on div "57" at bounding box center [591, 554] width 40 height 13
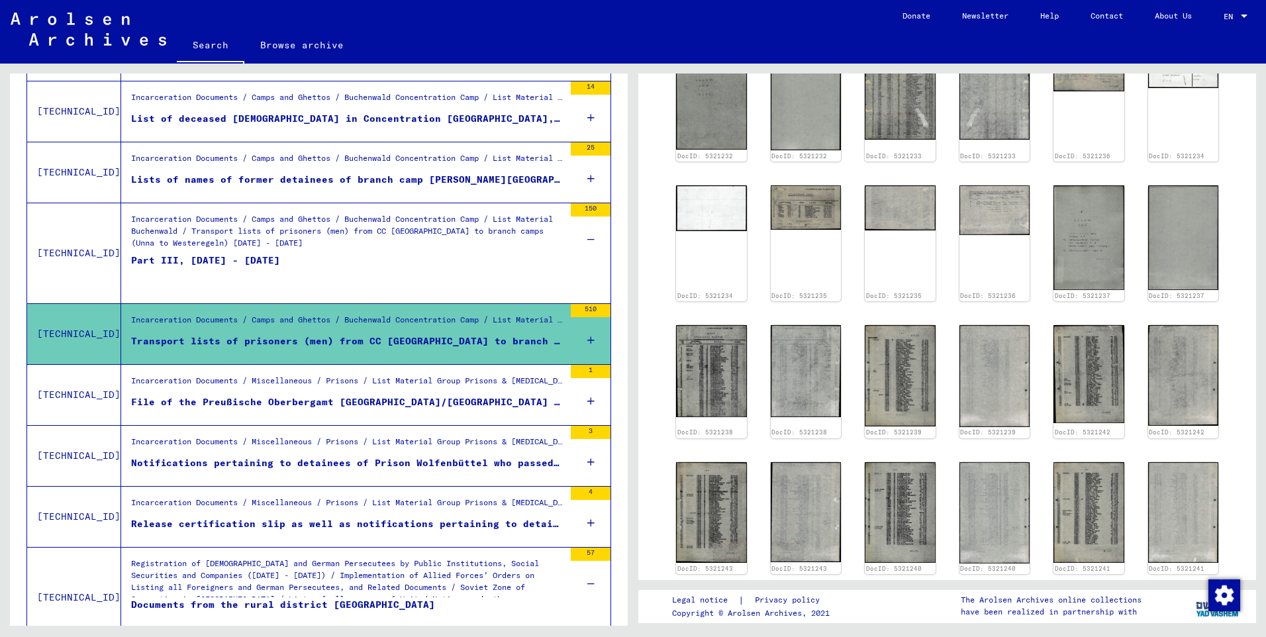
click at [579, 550] on div "57" at bounding box center [591, 554] width 40 height 13
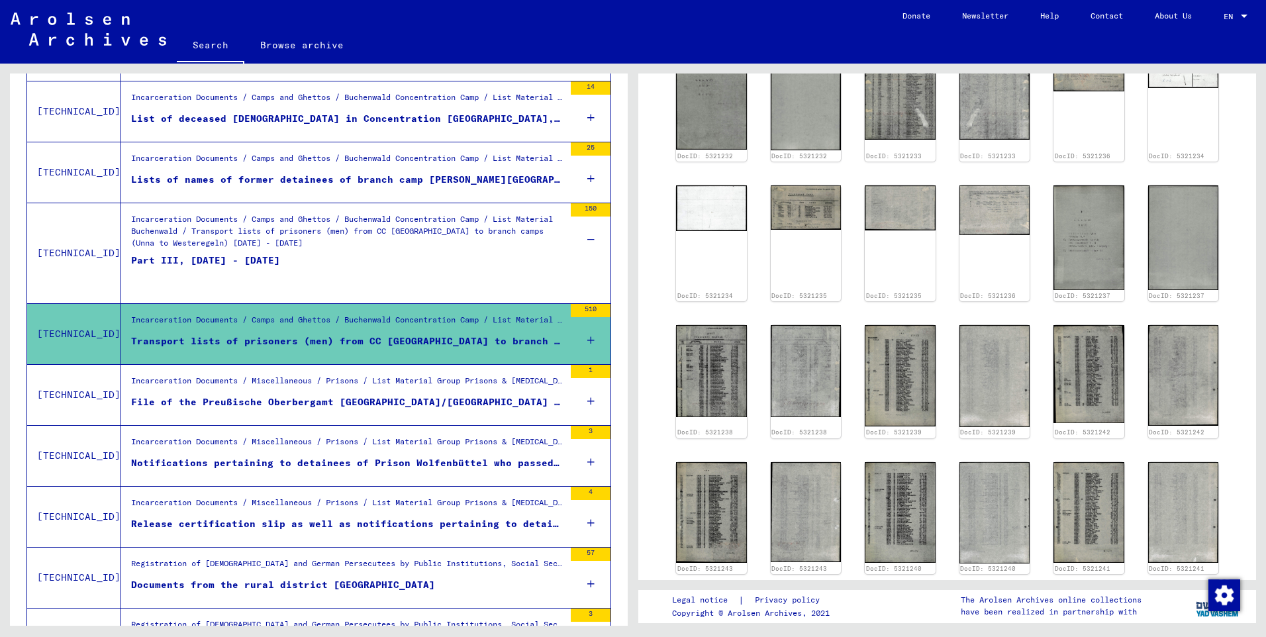
click at [579, 550] on div "57" at bounding box center [591, 554] width 40 height 13
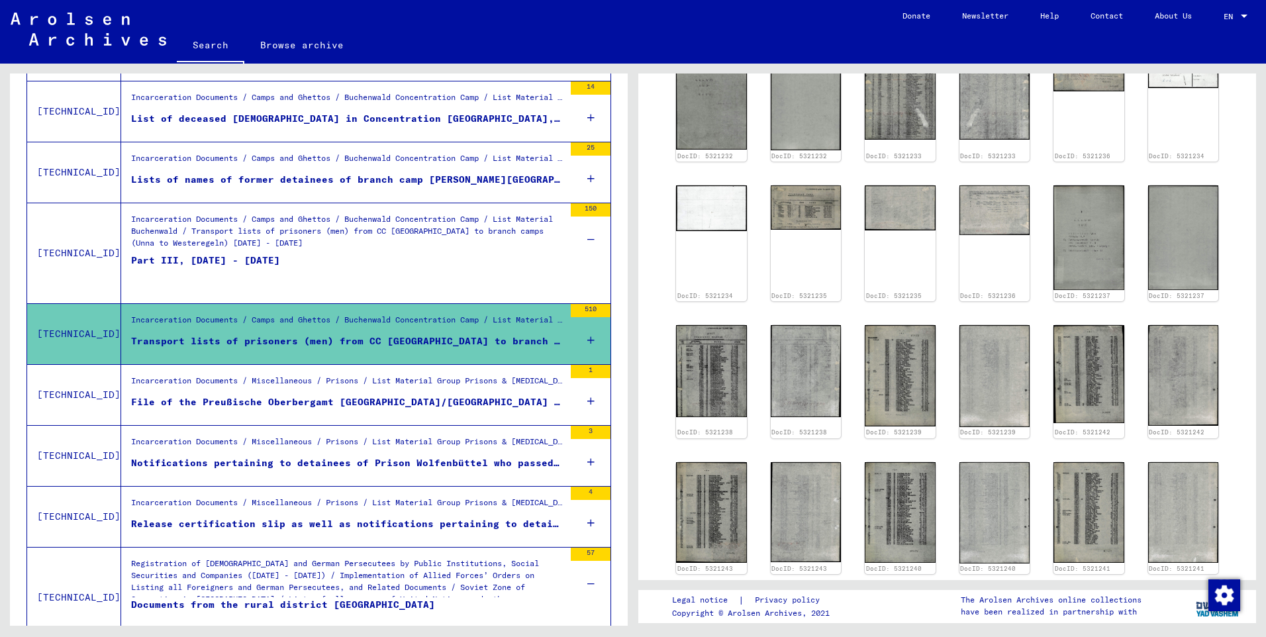
click at [367, 601] on div "Documents from the rural district [GEOGRAPHIC_DATA]" at bounding box center [283, 618] width 304 height 40
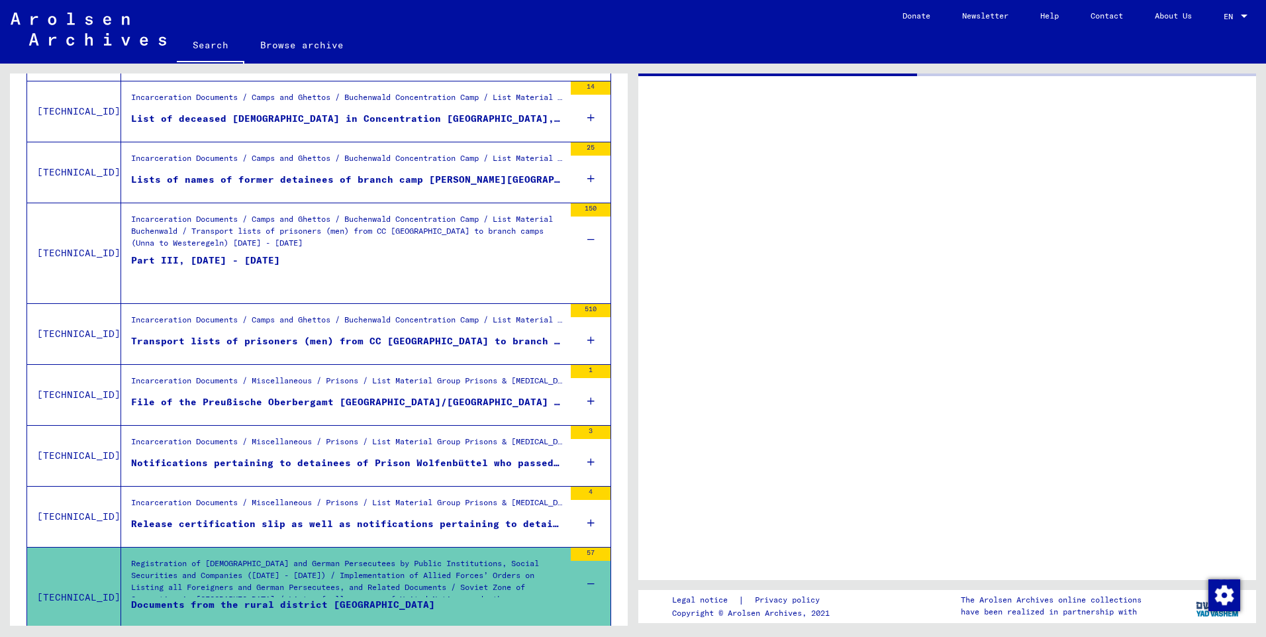
click at [367, 601] on div "Documents from the rural district [GEOGRAPHIC_DATA]" at bounding box center [283, 618] width 304 height 40
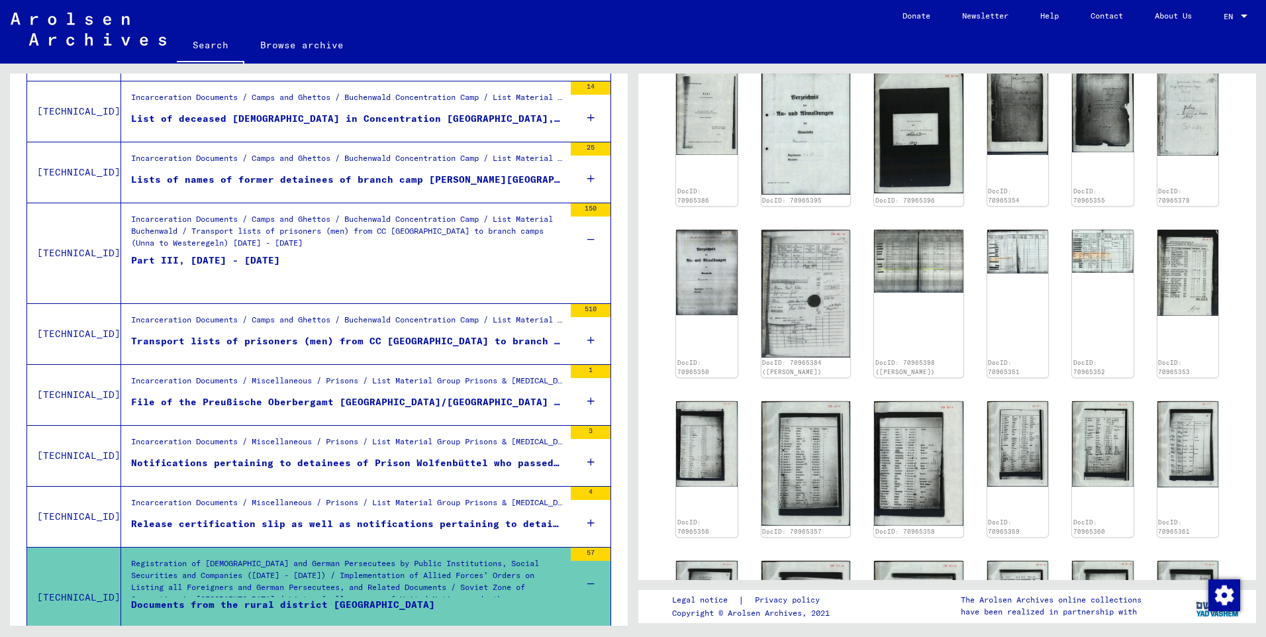
scroll to position [132, 0]
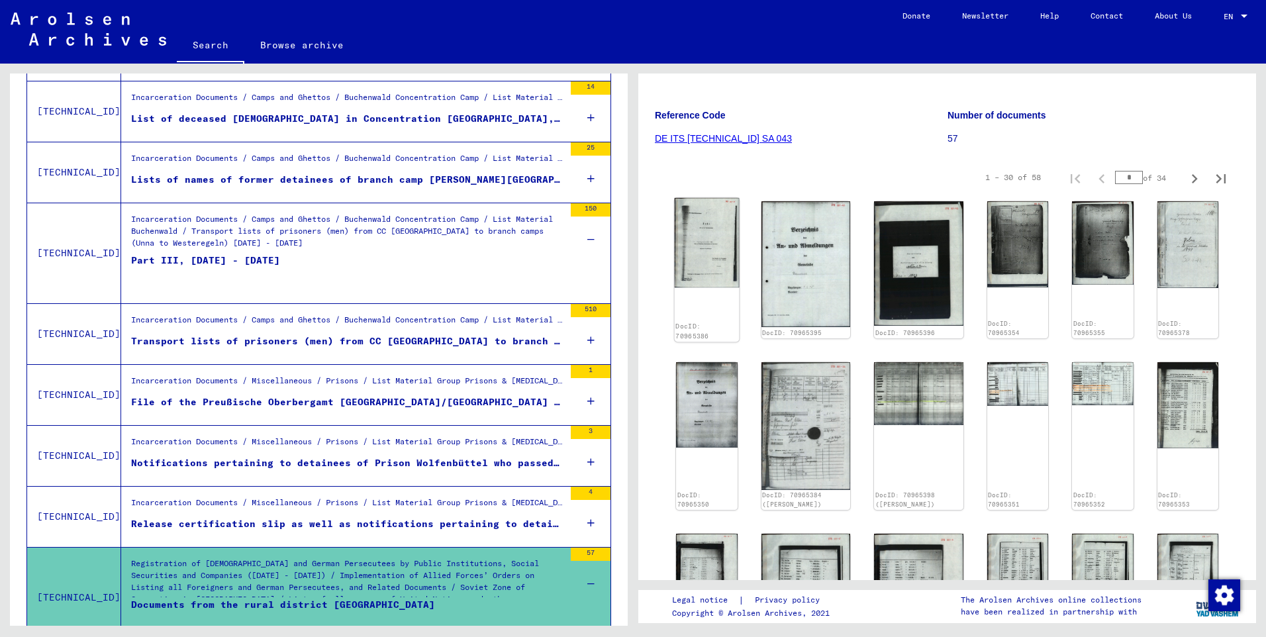
click at [717, 257] on img at bounding box center [707, 243] width 64 height 90
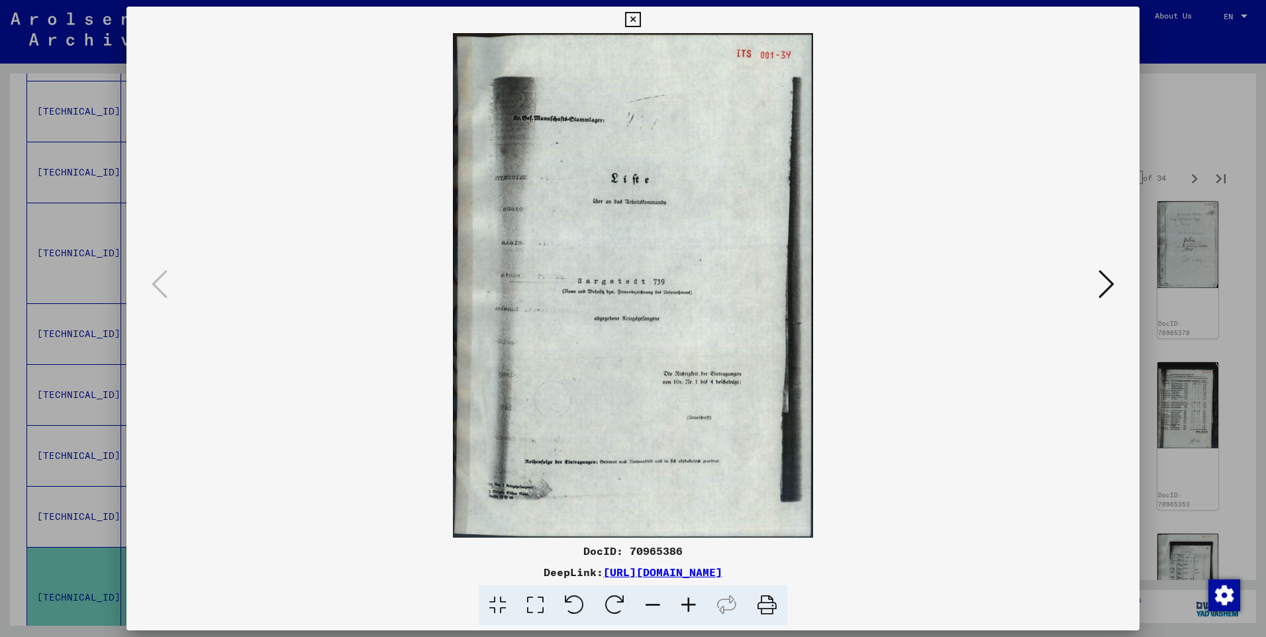
click at [1107, 278] on icon at bounding box center [1106, 284] width 16 height 32
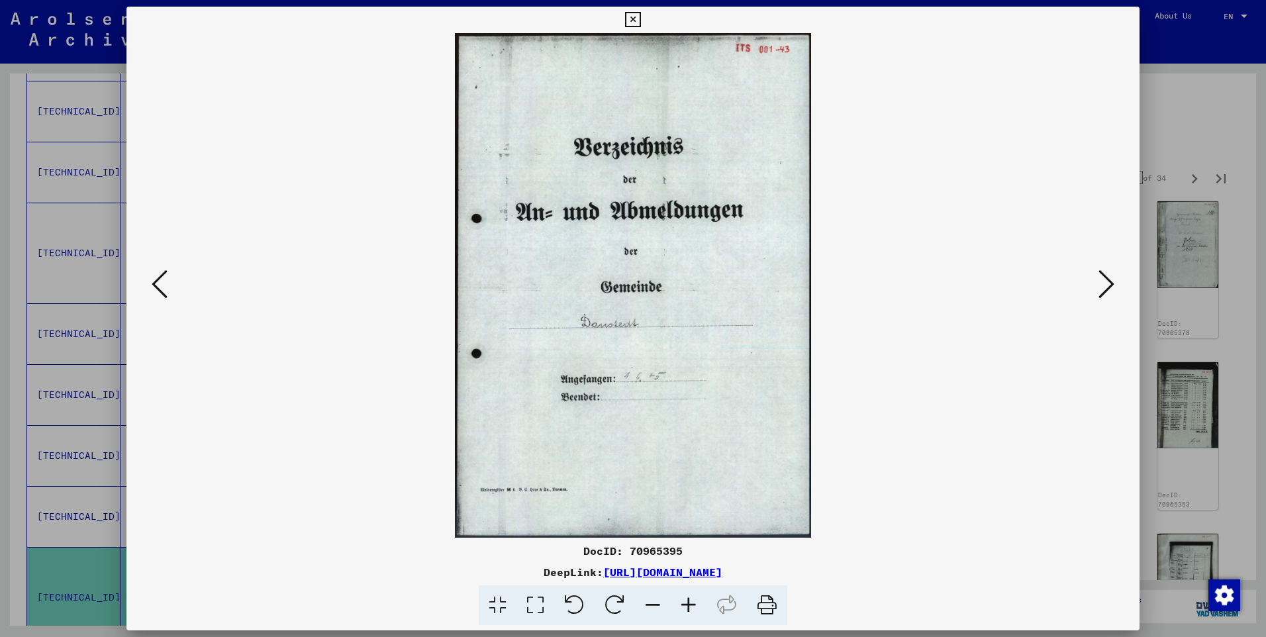
click at [1106, 279] on icon at bounding box center [1106, 284] width 16 height 32
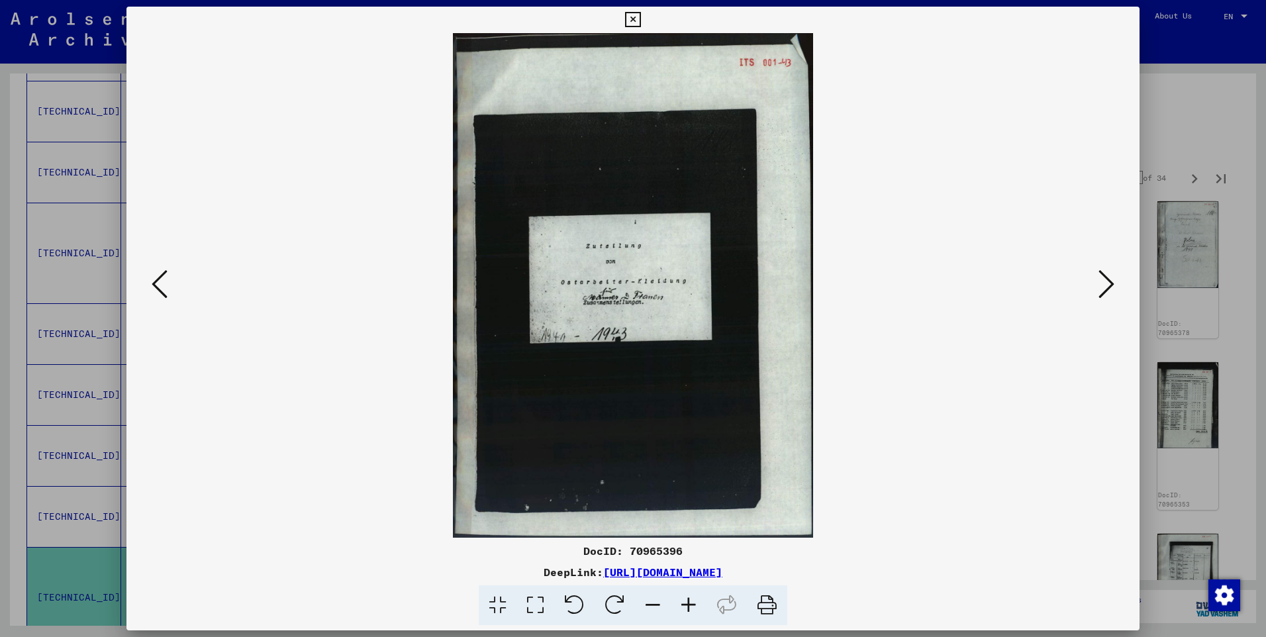
click at [1106, 279] on icon at bounding box center [1106, 284] width 16 height 32
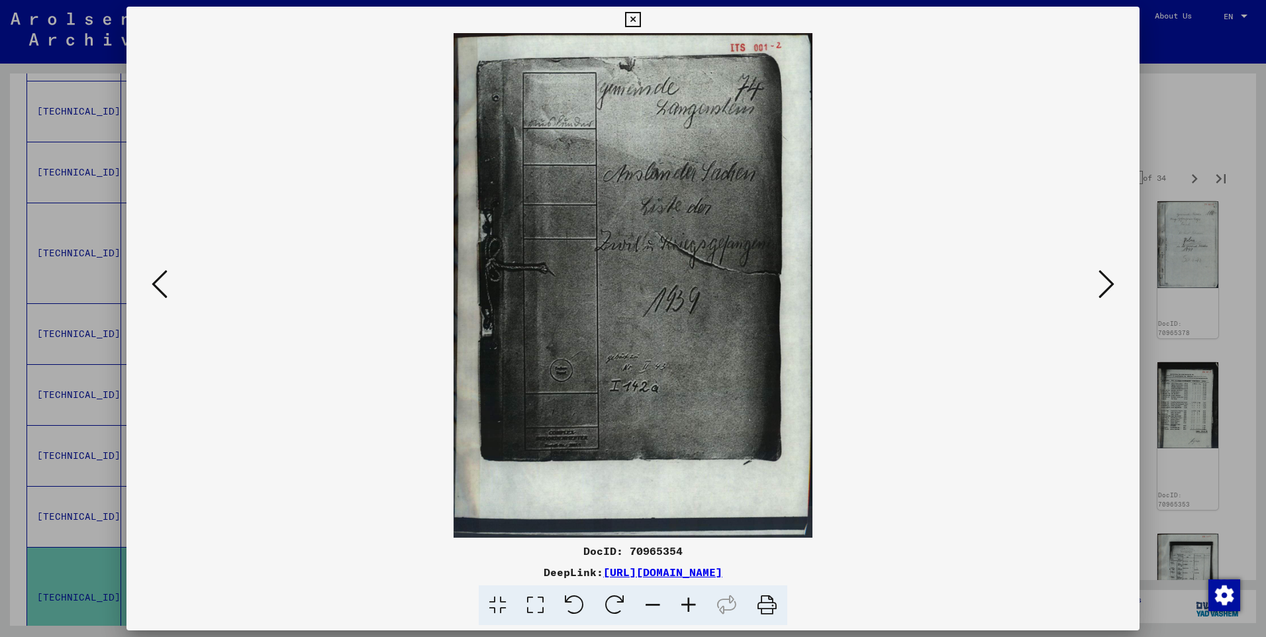
click at [1106, 279] on icon at bounding box center [1106, 284] width 16 height 32
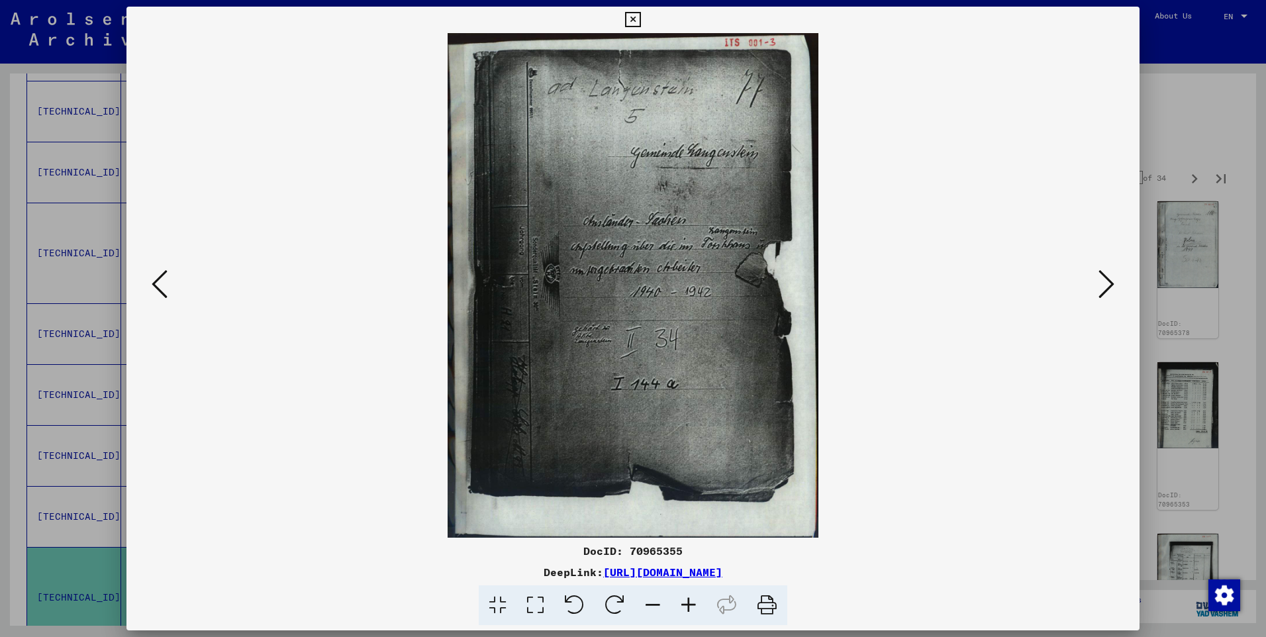
click at [1106, 279] on icon at bounding box center [1106, 284] width 16 height 32
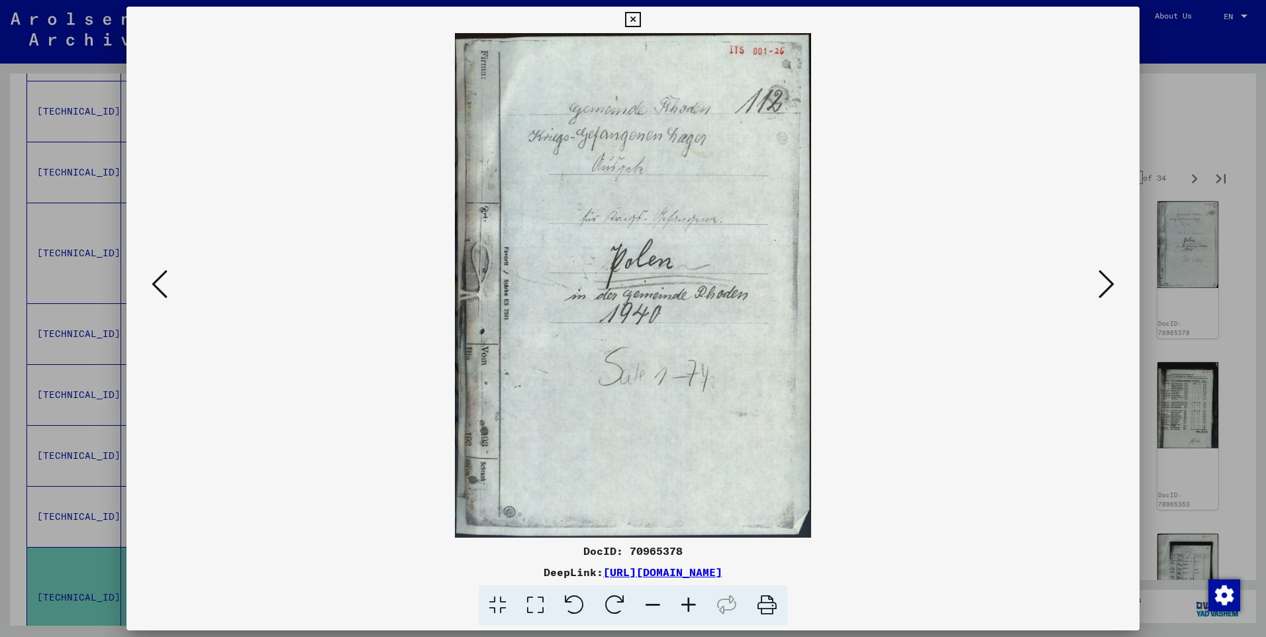
click at [1106, 279] on icon at bounding box center [1106, 284] width 16 height 32
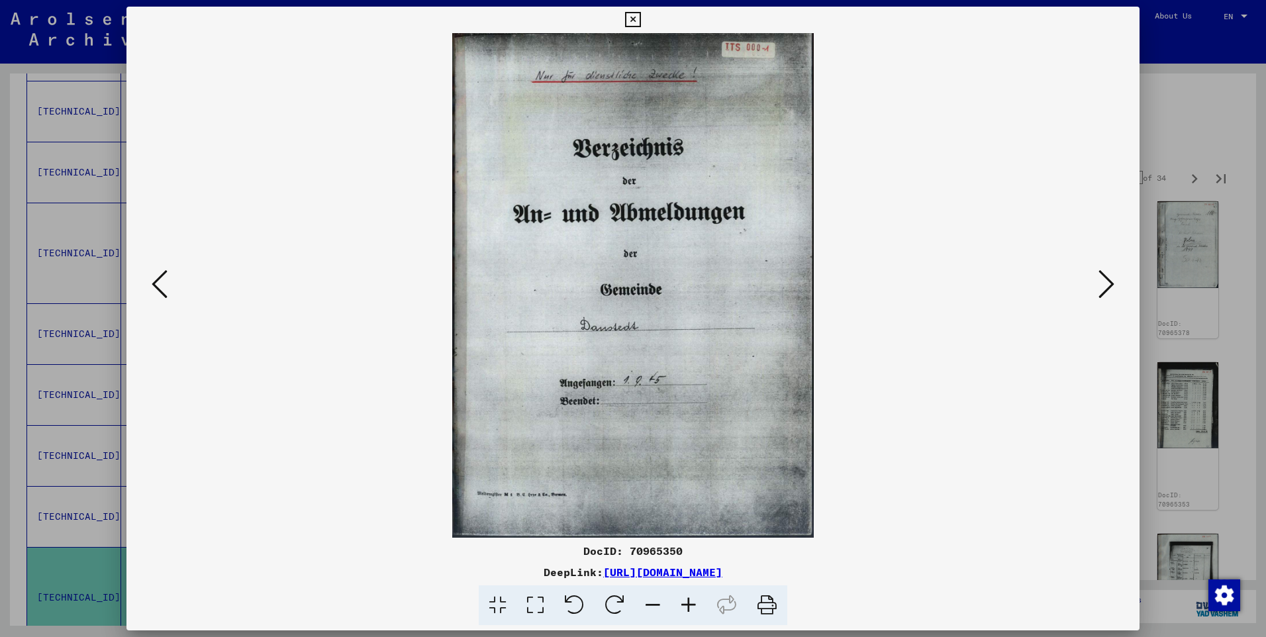
click at [1106, 279] on icon at bounding box center [1106, 284] width 16 height 32
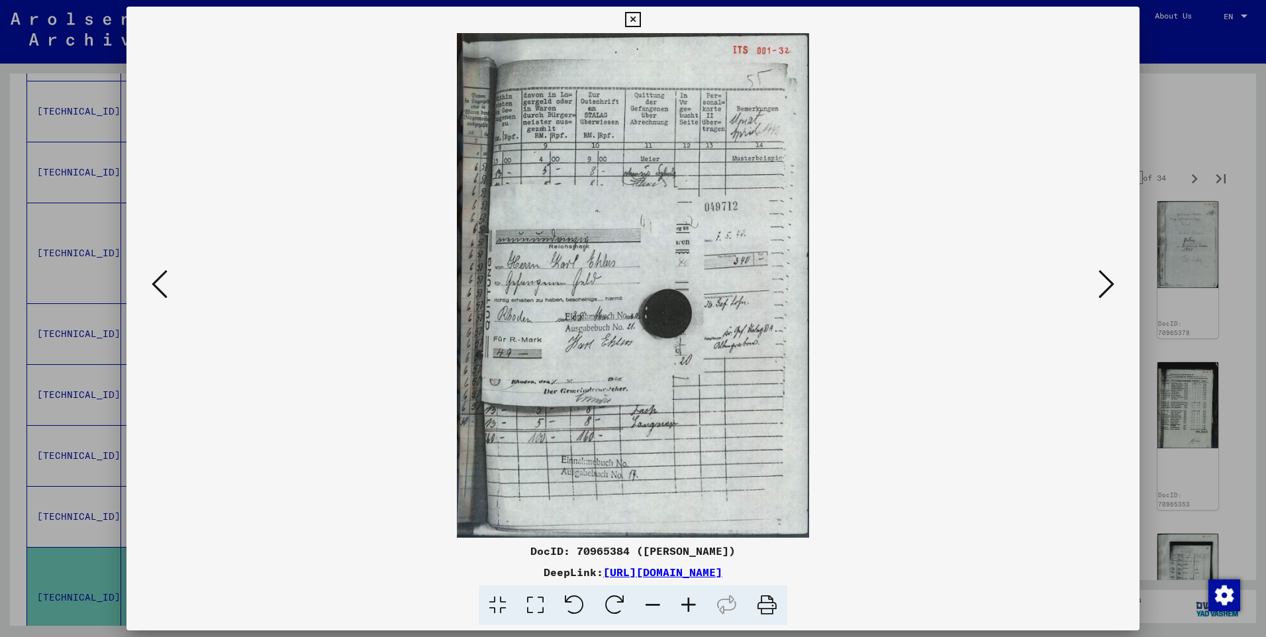
click at [1106, 279] on icon at bounding box center [1106, 284] width 16 height 32
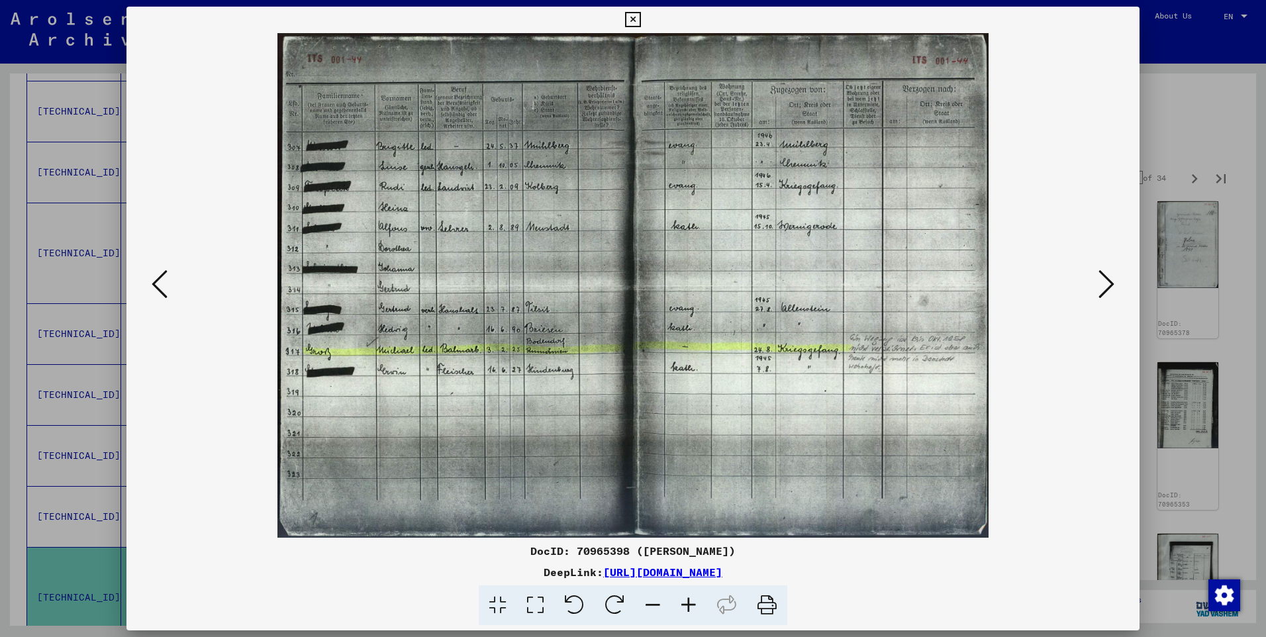
click at [1106, 279] on icon at bounding box center [1106, 284] width 16 height 32
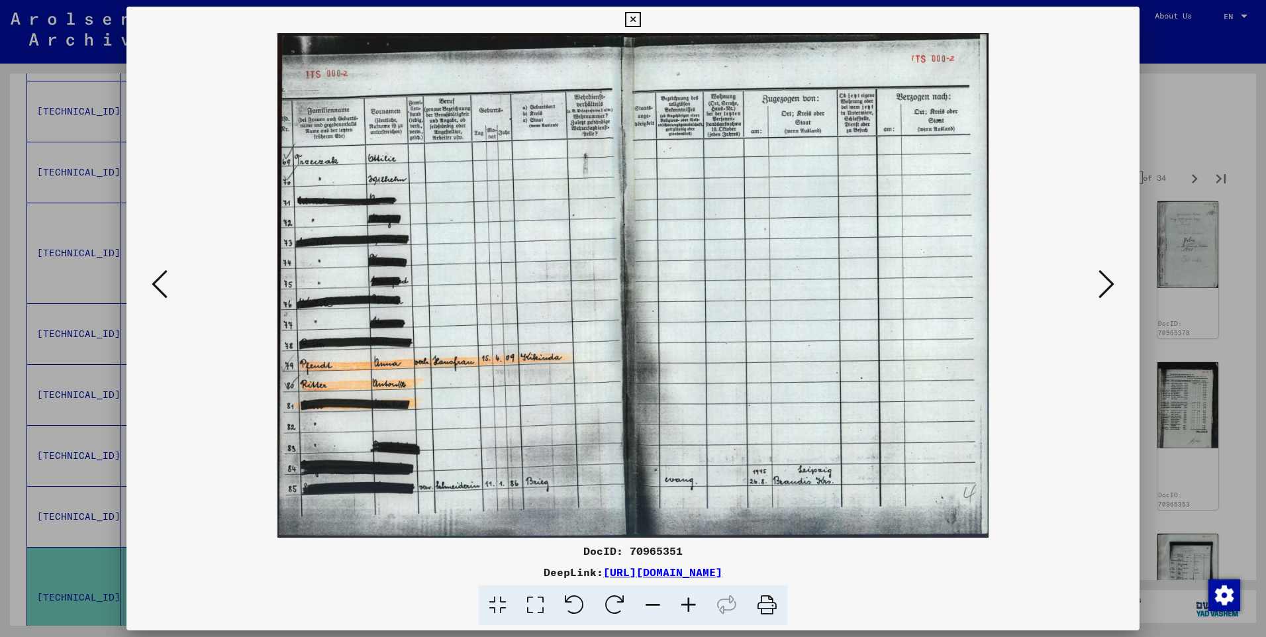
click at [1106, 279] on icon at bounding box center [1106, 284] width 16 height 32
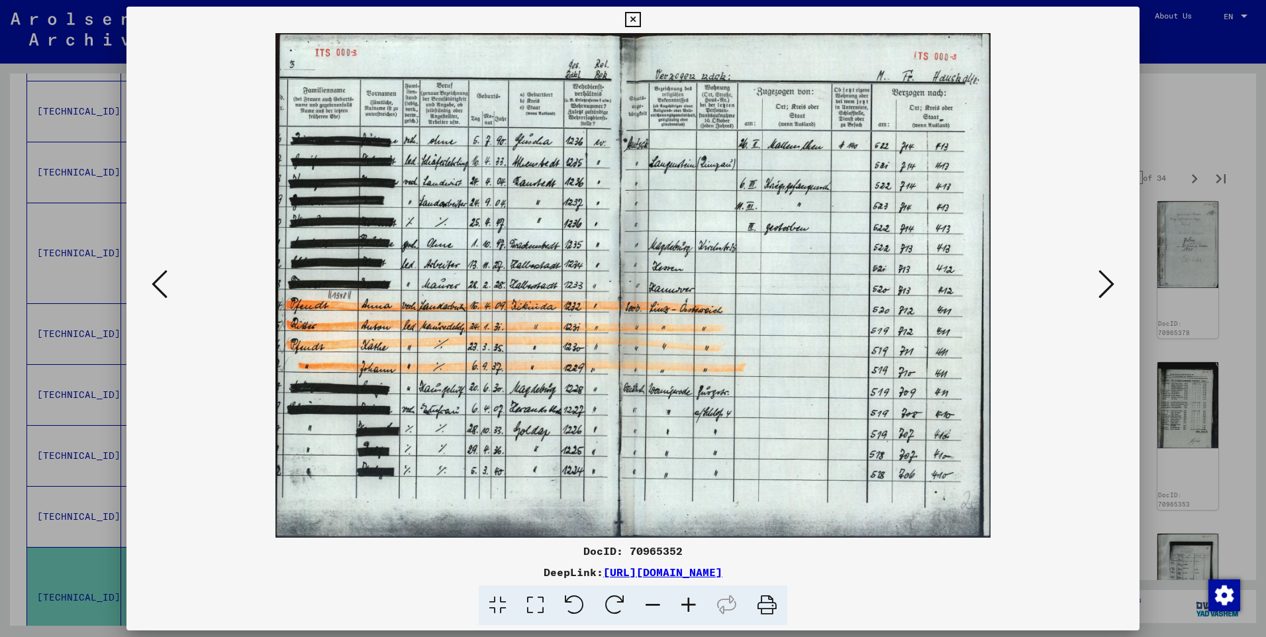
click at [1106, 279] on icon at bounding box center [1106, 284] width 16 height 32
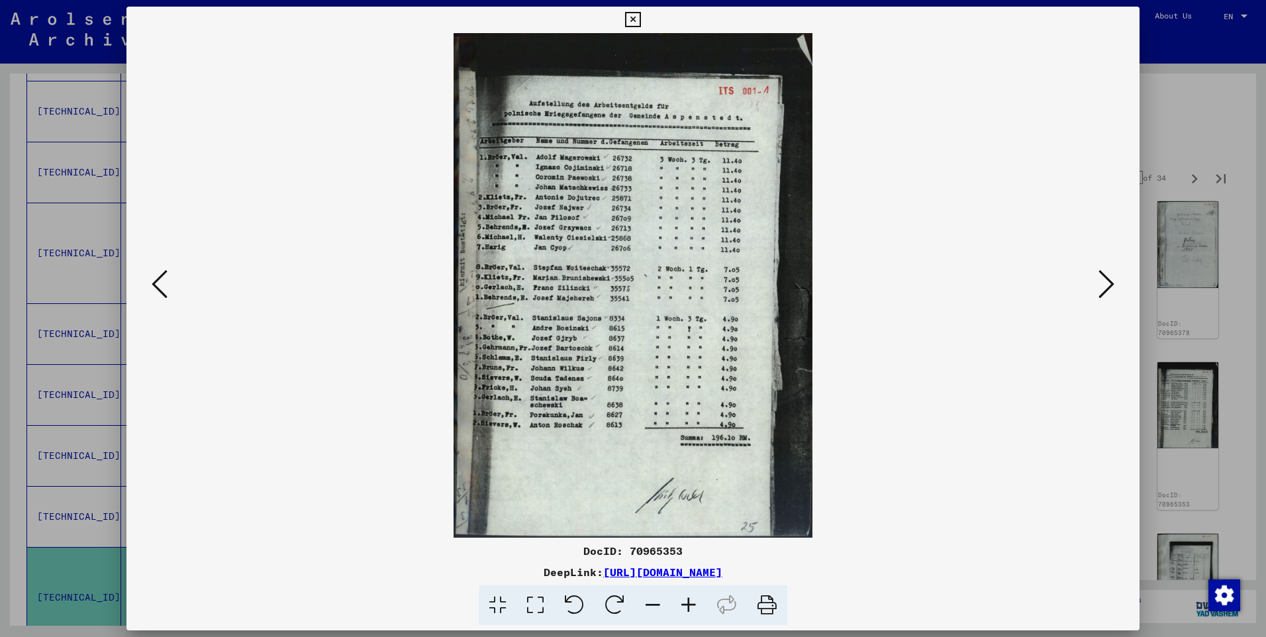
click at [1106, 279] on icon at bounding box center [1106, 284] width 16 height 32
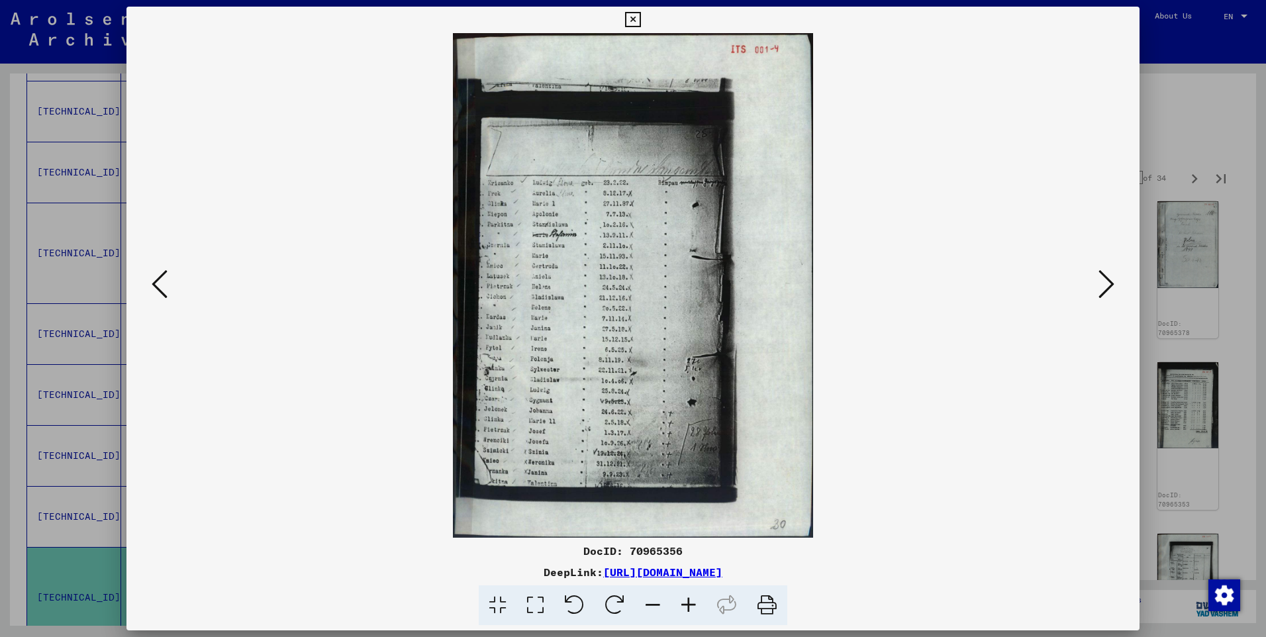
click at [1106, 279] on icon at bounding box center [1106, 284] width 16 height 32
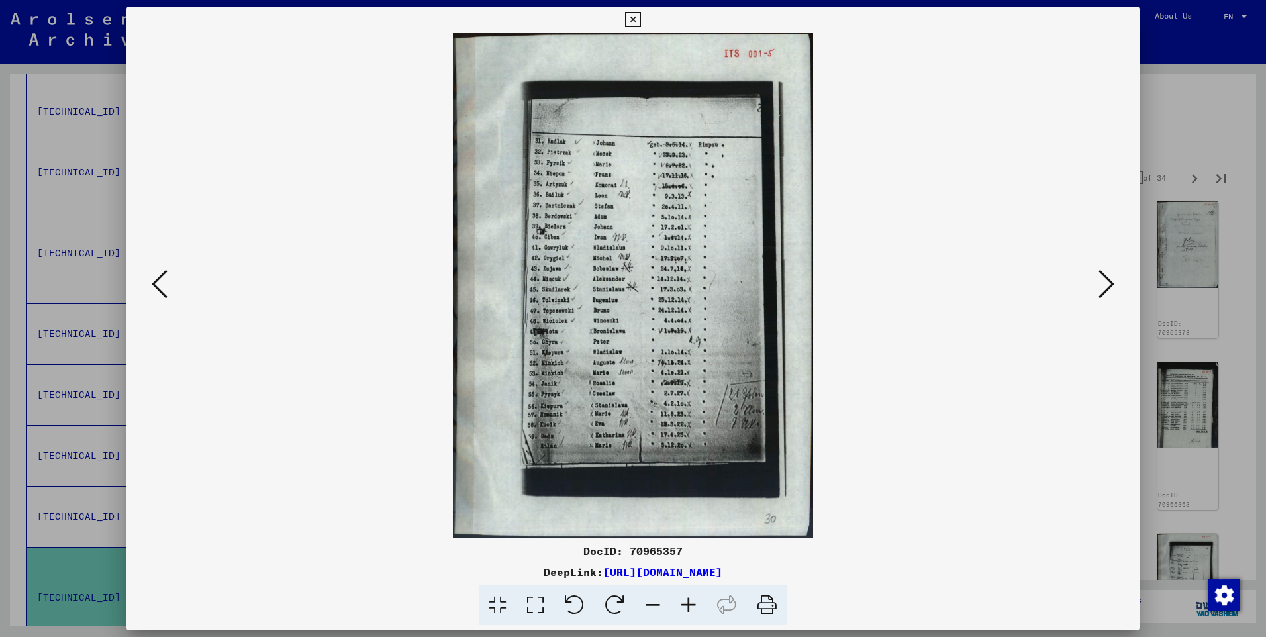
click at [688, 600] on icon at bounding box center [689, 605] width 36 height 40
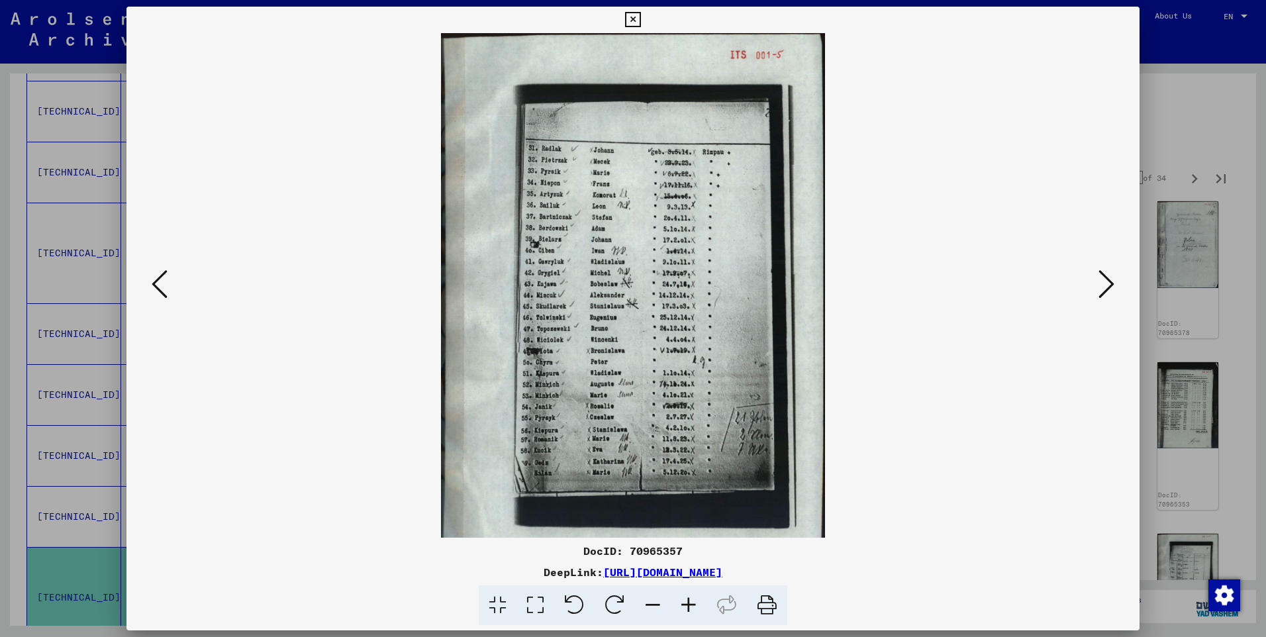
click at [688, 599] on icon at bounding box center [689, 605] width 36 height 40
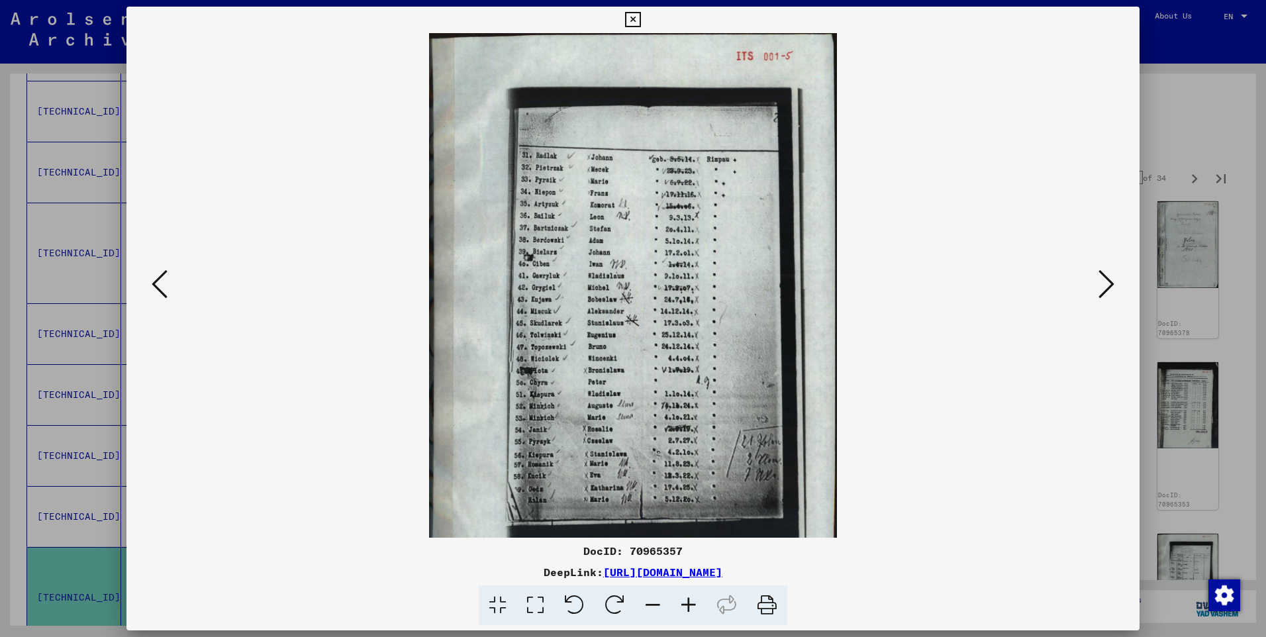
click at [688, 599] on icon at bounding box center [689, 605] width 36 height 40
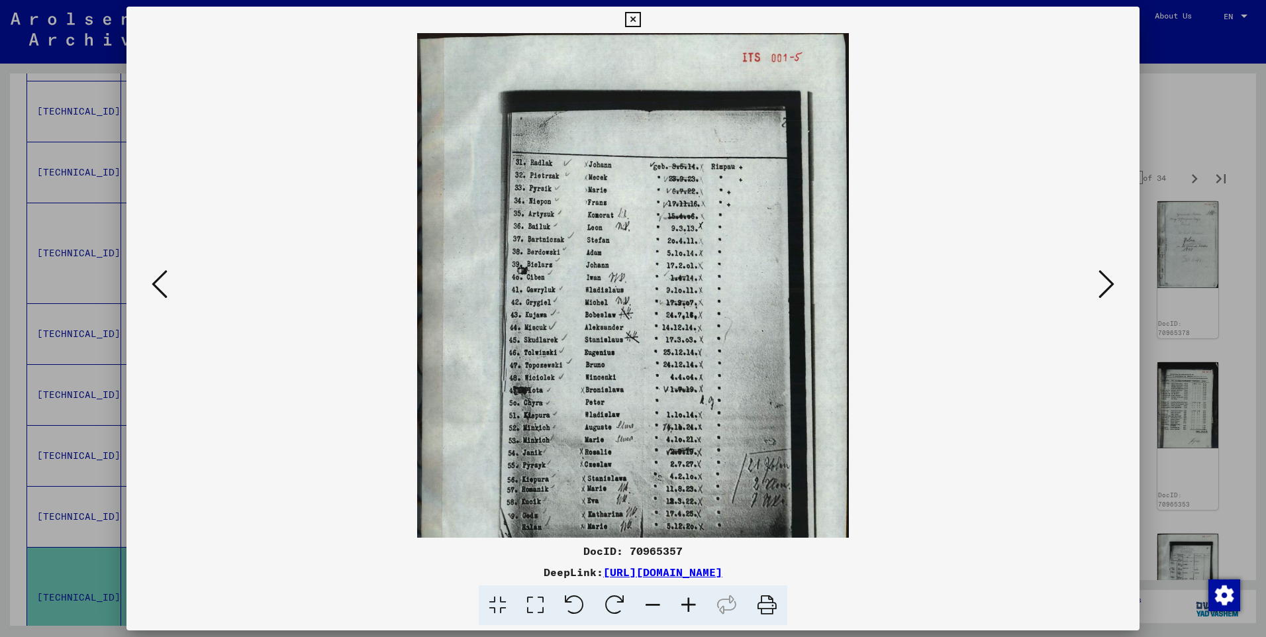
click at [688, 599] on icon at bounding box center [689, 605] width 36 height 40
click at [689, 599] on icon at bounding box center [689, 605] width 36 height 40
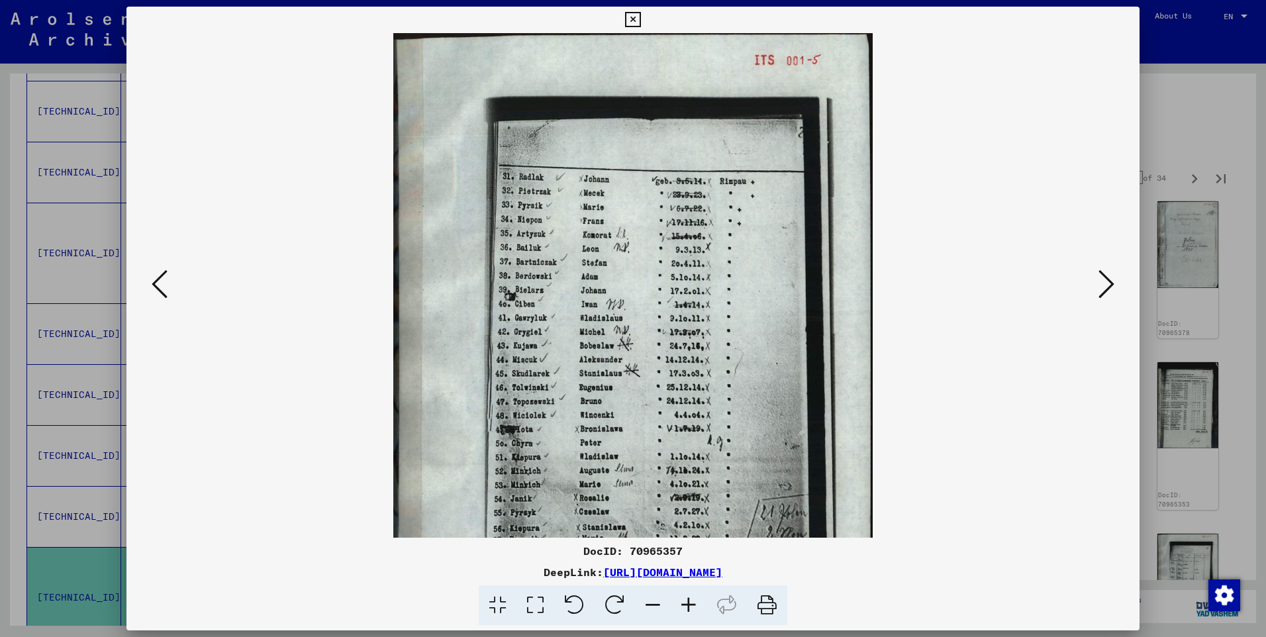
click at [689, 599] on icon at bounding box center [689, 605] width 36 height 40
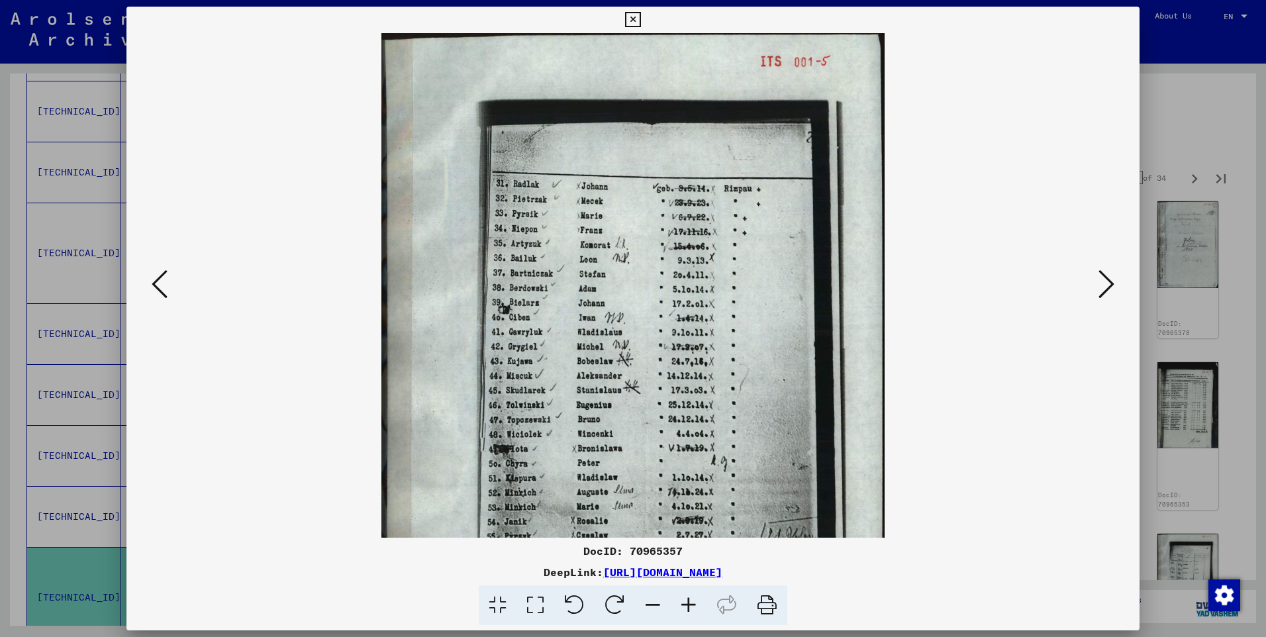
click at [689, 599] on icon at bounding box center [689, 605] width 36 height 40
click at [688, 599] on icon at bounding box center [689, 605] width 36 height 40
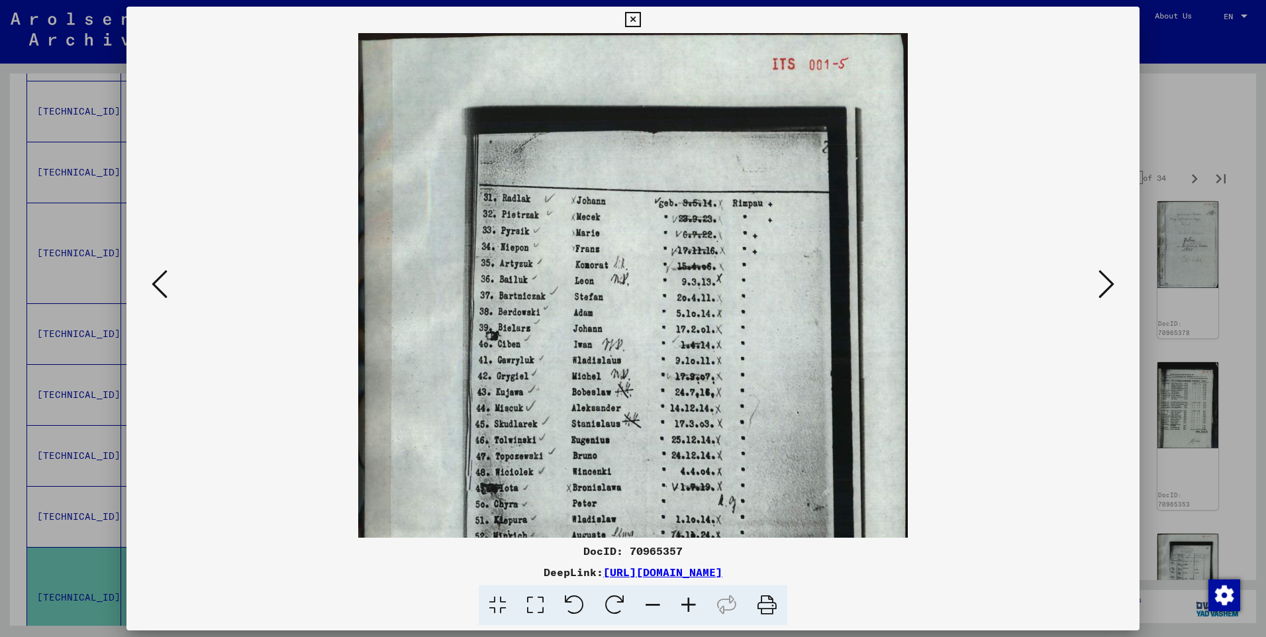
click at [689, 598] on icon at bounding box center [689, 605] width 36 height 40
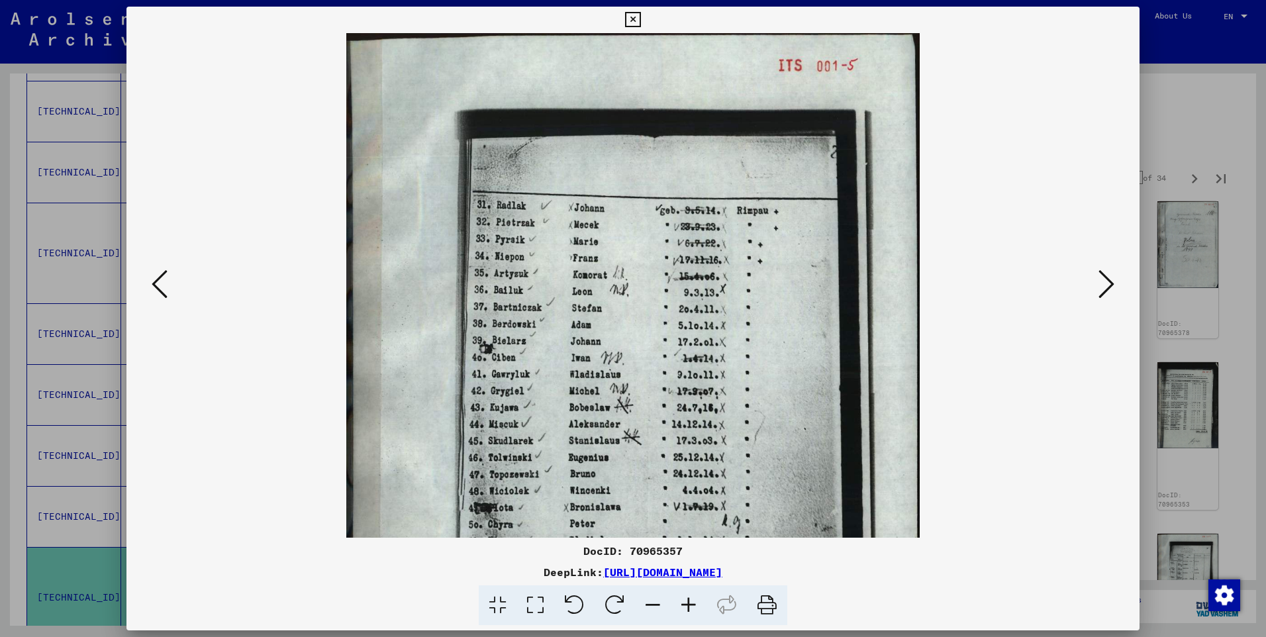
click at [693, 320] on img at bounding box center [632, 434] width 573 height 803
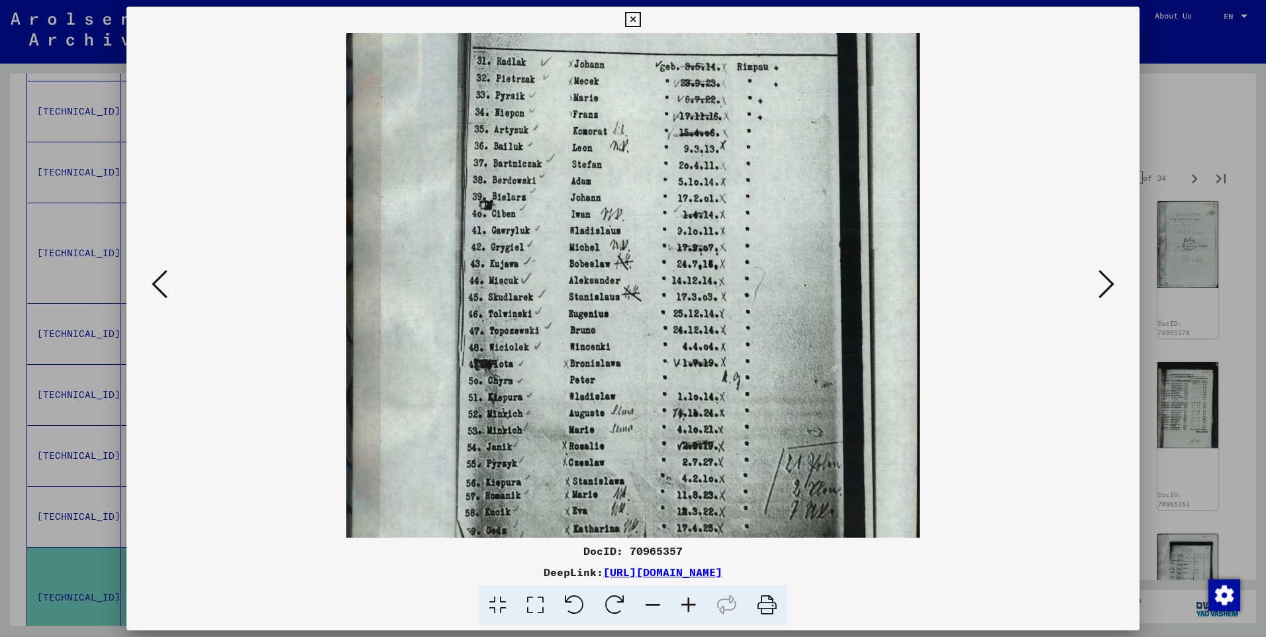
drag, startPoint x: 740, startPoint y: 457, endPoint x: 737, endPoint y: 356, distance: 100.7
click at [740, 387] on img at bounding box center [632, 290] width 573 height 803
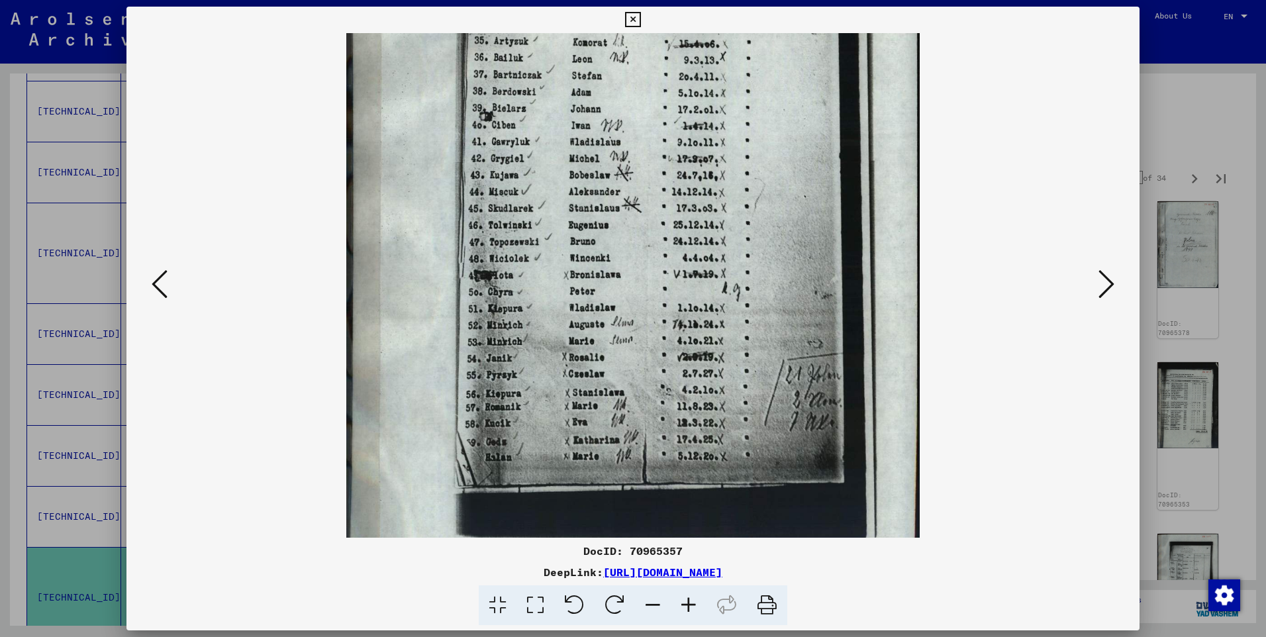
click at [1106, 285] on icon at bounding box center [1106, 284] width 16 height 32
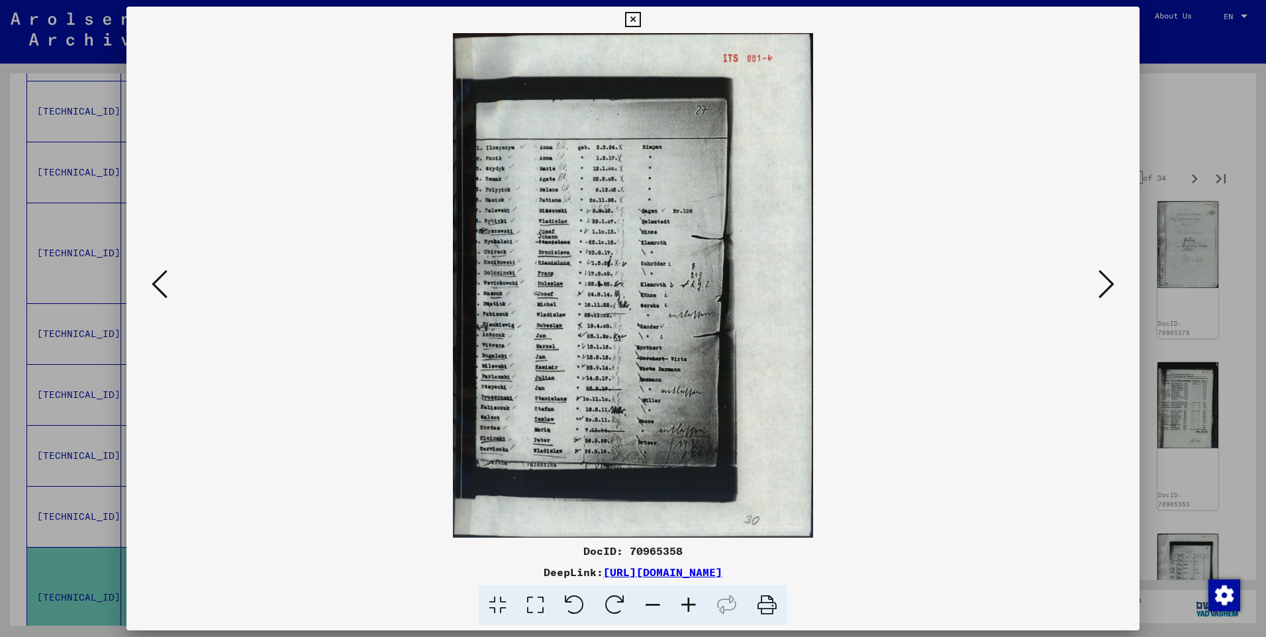
click at [1106, 285] on icon at bounding box center [1106, 284] width 16 height 32
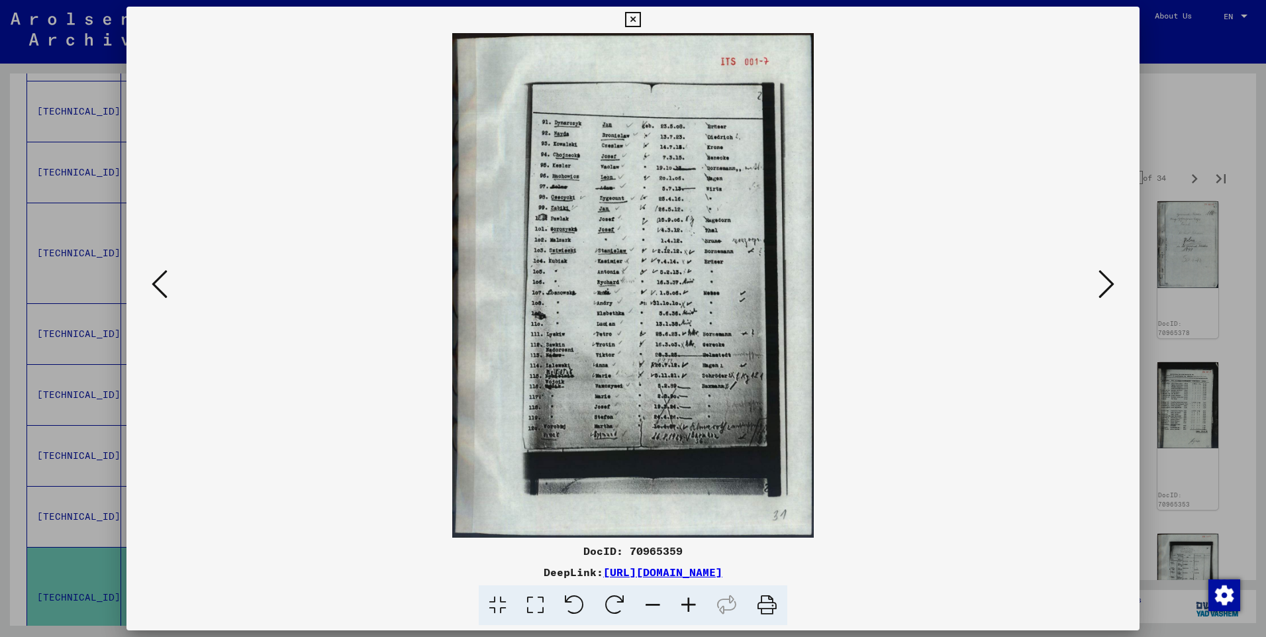
click at [687, 601] on icon at bounding box center [689, 605] width 36 height 40
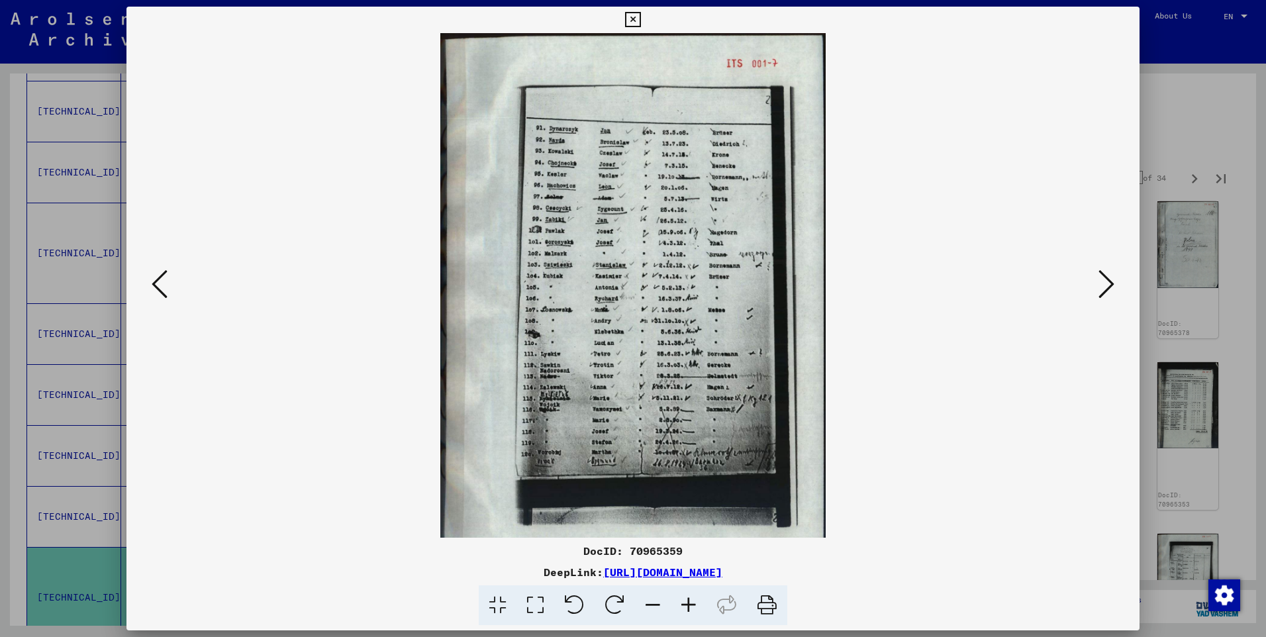
click at [678, 432] on img at bounding box center [632, 302] width 385 height 538
click at [687, 597] on icon at bounding box center [689, 605] width 36 height 40
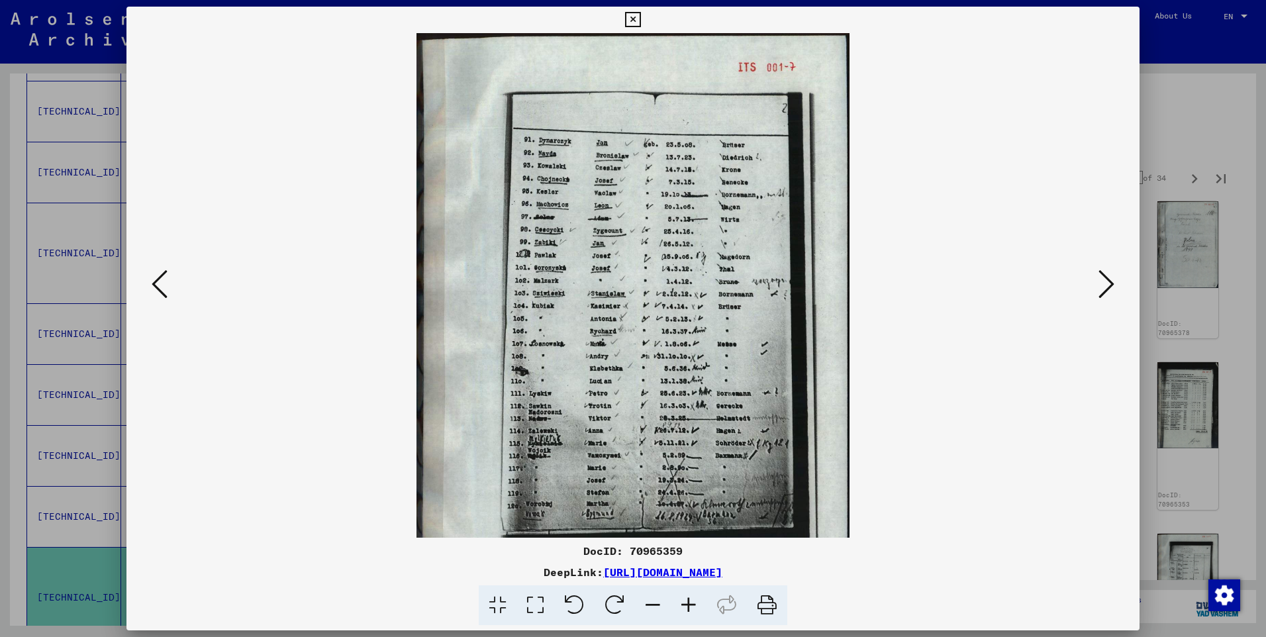
click at [687, 594] on icon at bounding box center [689, 605] width 36 height 40
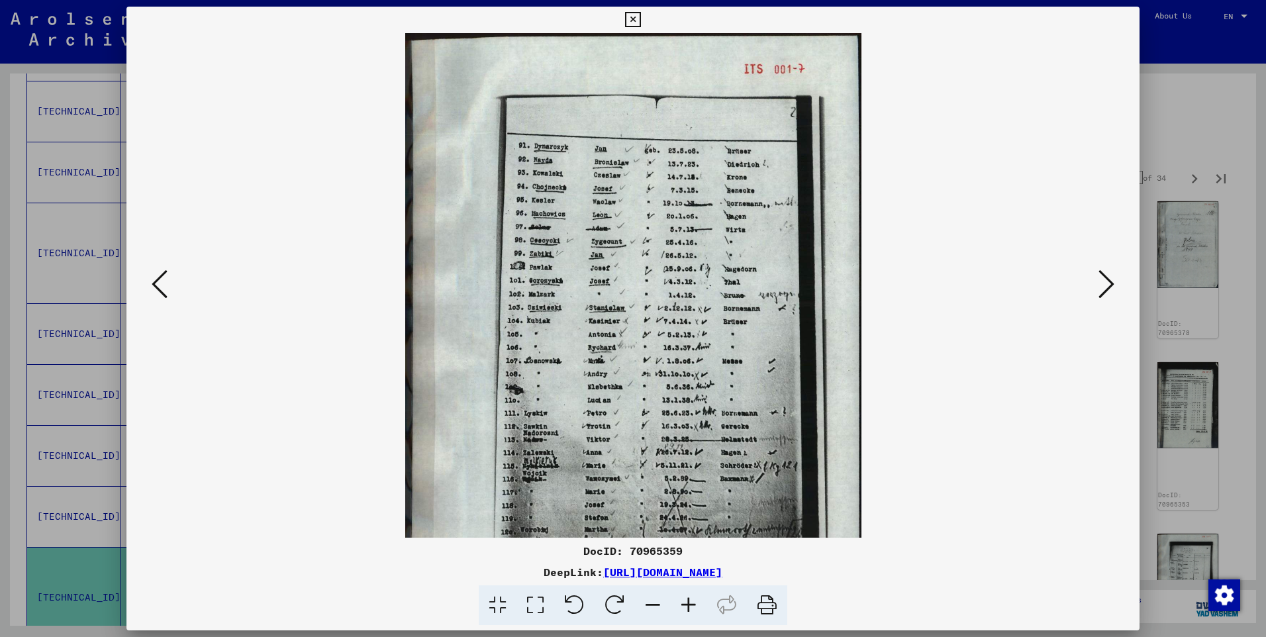
click at [687, 594] on icon at bounding box center [689, 605] width 36 height 40
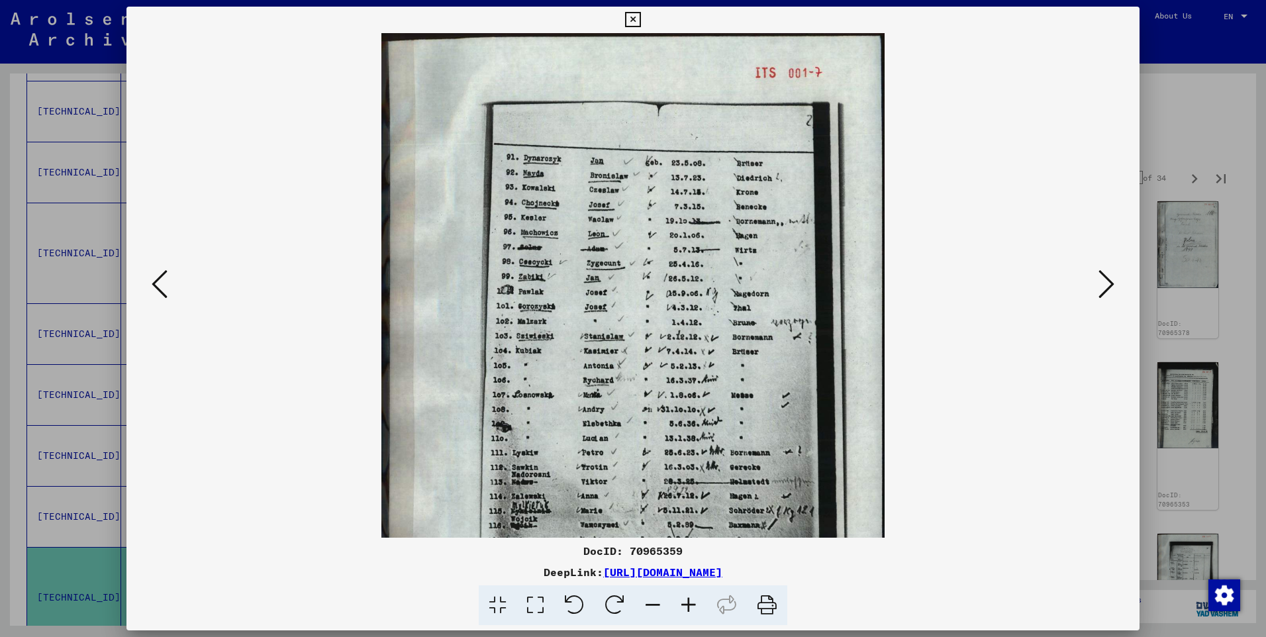
click at [687, 594] on icon at bounding box center [689, 605] width 36 height 40
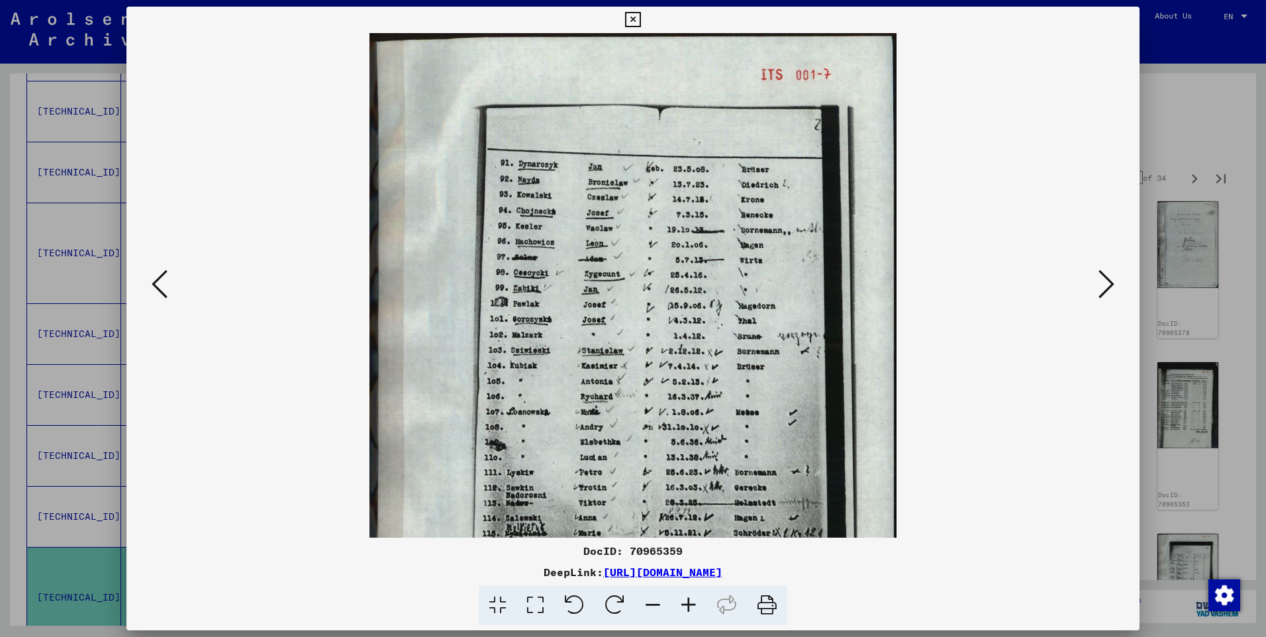
click at [687, 594] on icon at bounding box center [689, 605] width 36 height 40
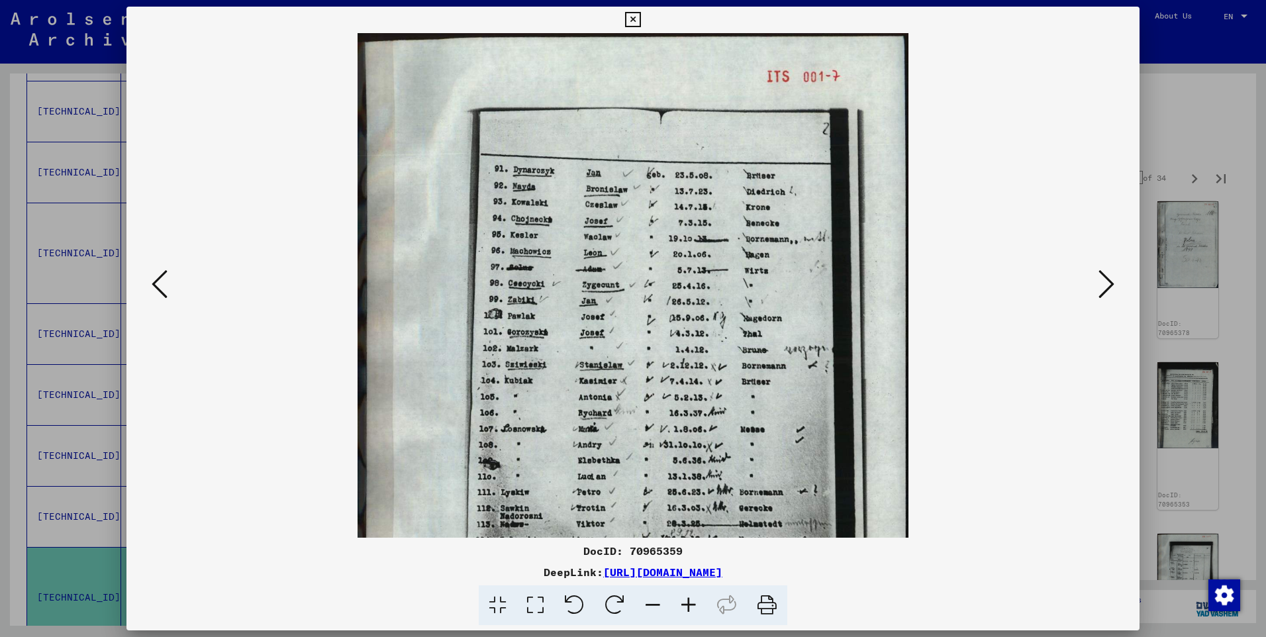
drag, startPoint x: 698, startPoint y: 475, endPoint x: 689, endPoint y: 352, distance: 123.5
click at [691, 359] on img at bounding box center [633, 417] width 551 height 769
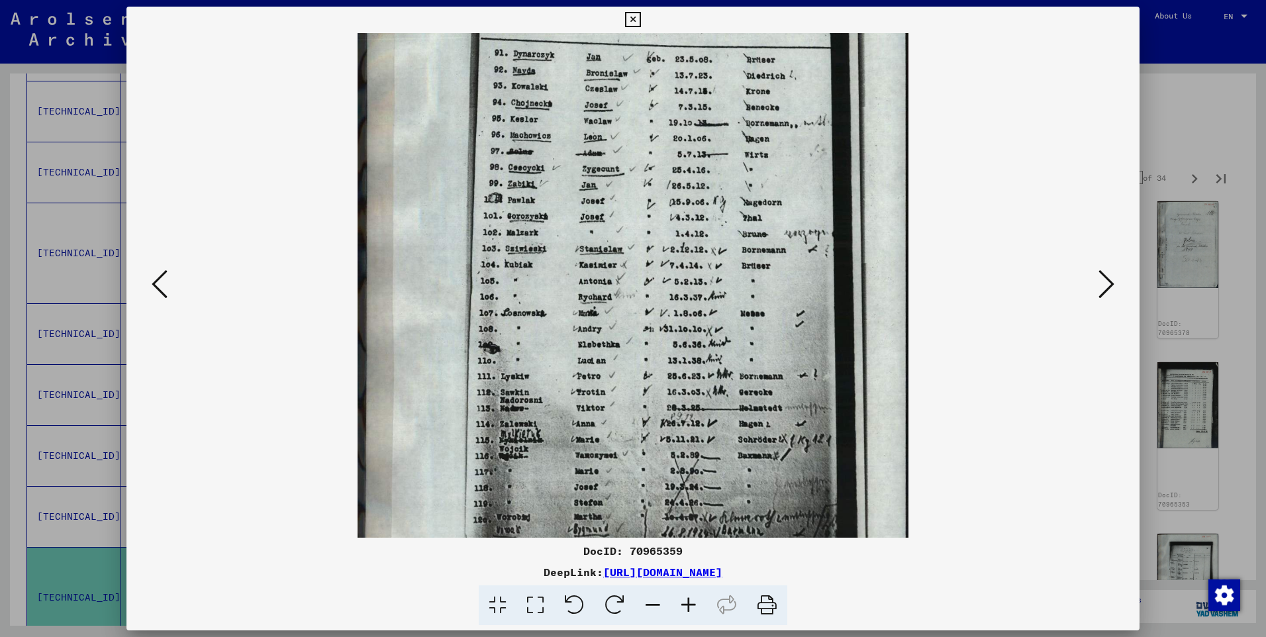
click at [703, 367] on img at bounding box center [633, 301] width 551 height 769
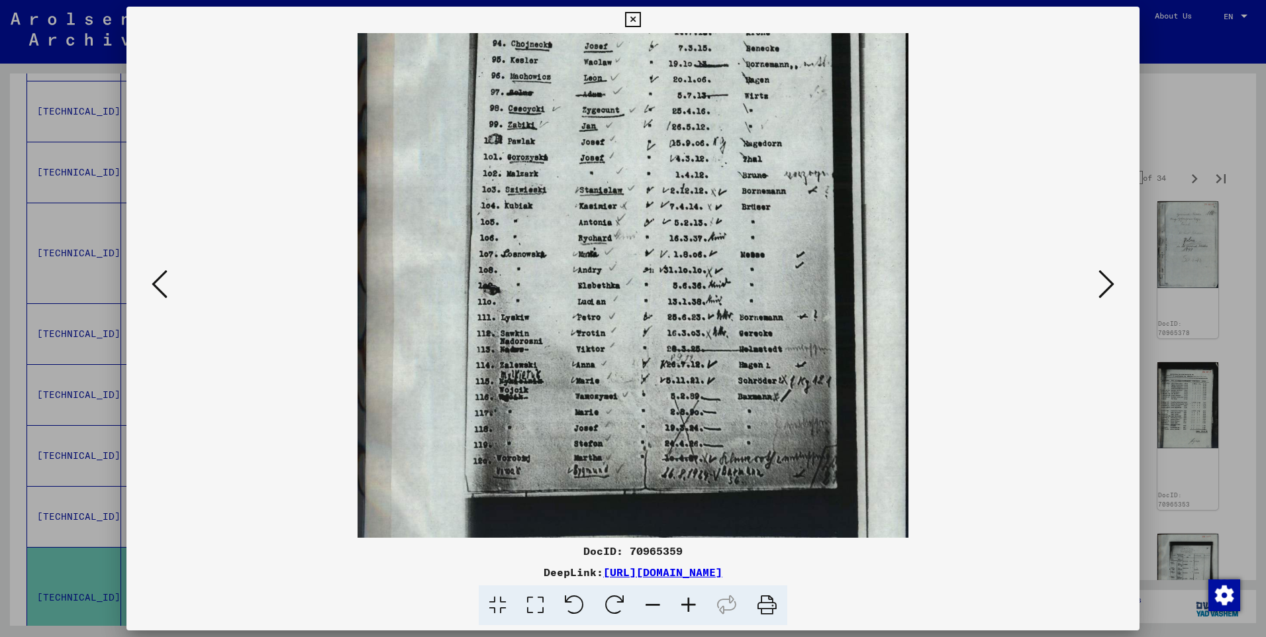
click at [1187, 140] on div at bounding box center [633, 318] width 1266 height 637
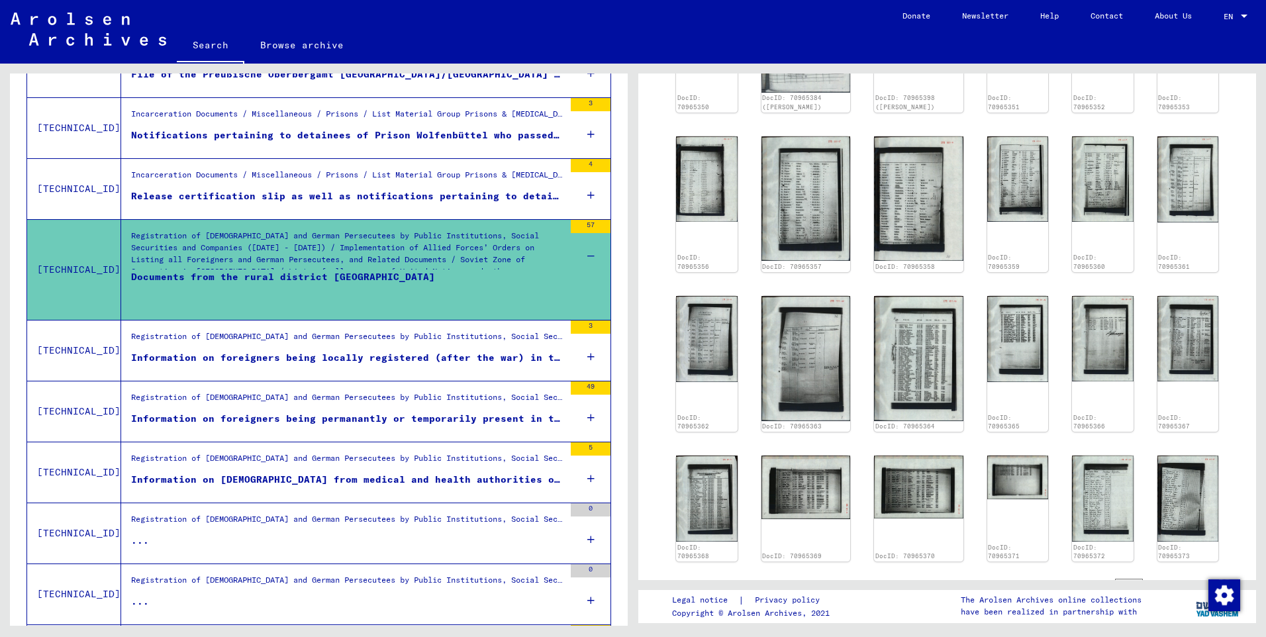
scroll to position [953, 0]
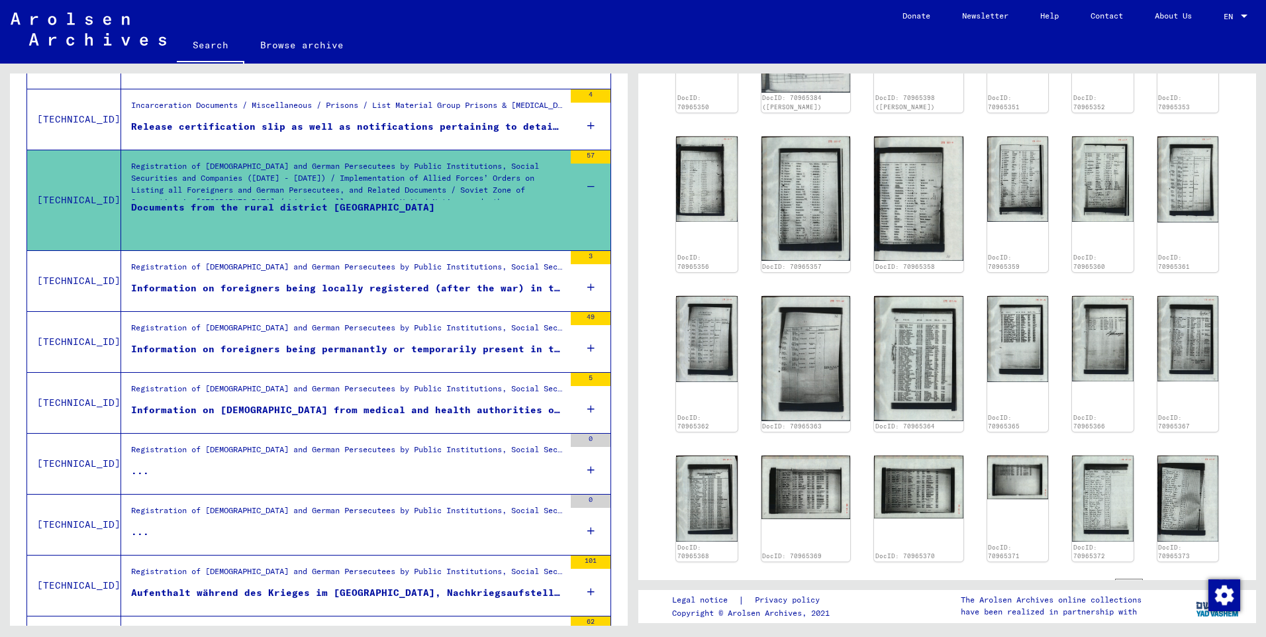
click at [583, 318] on div "49" at bounding box center [591, 318] width 40 height 13
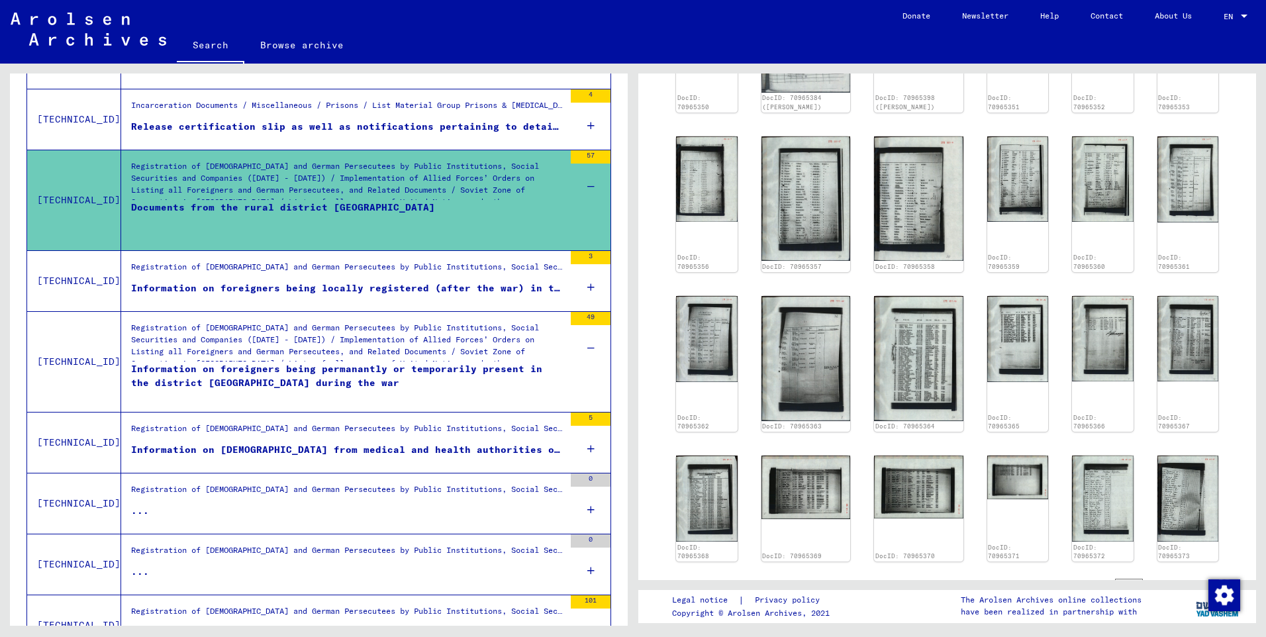
click at [583, 318] on div "49" at bounding box center [591, 318] width 40 height 13
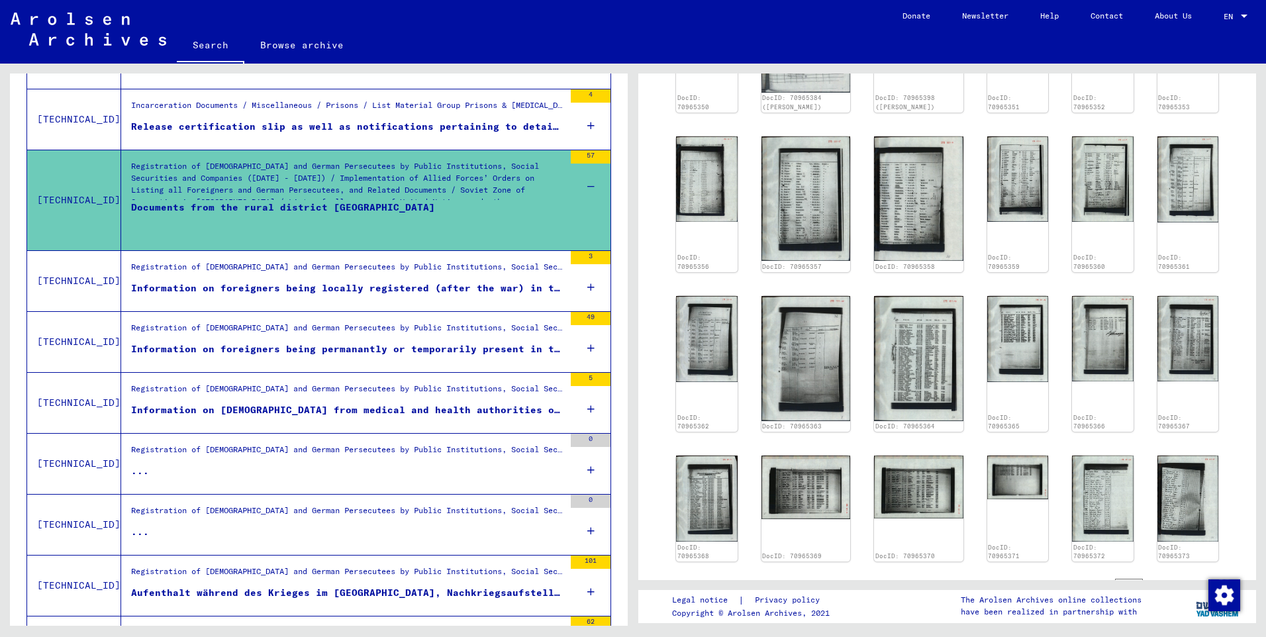
click at [583, 318] on div "49" at bounding box center [591, 318] width 40 height 13
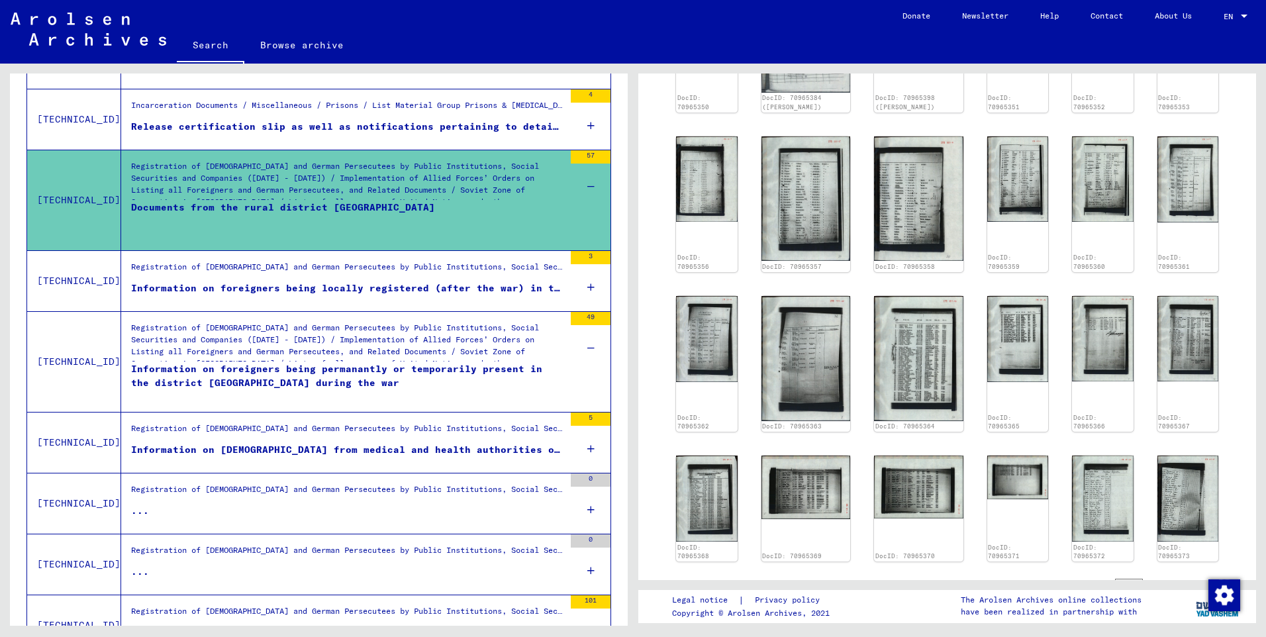
click at [583, 318] on div "49" at bounding box center [591, 318] width 40 height 13
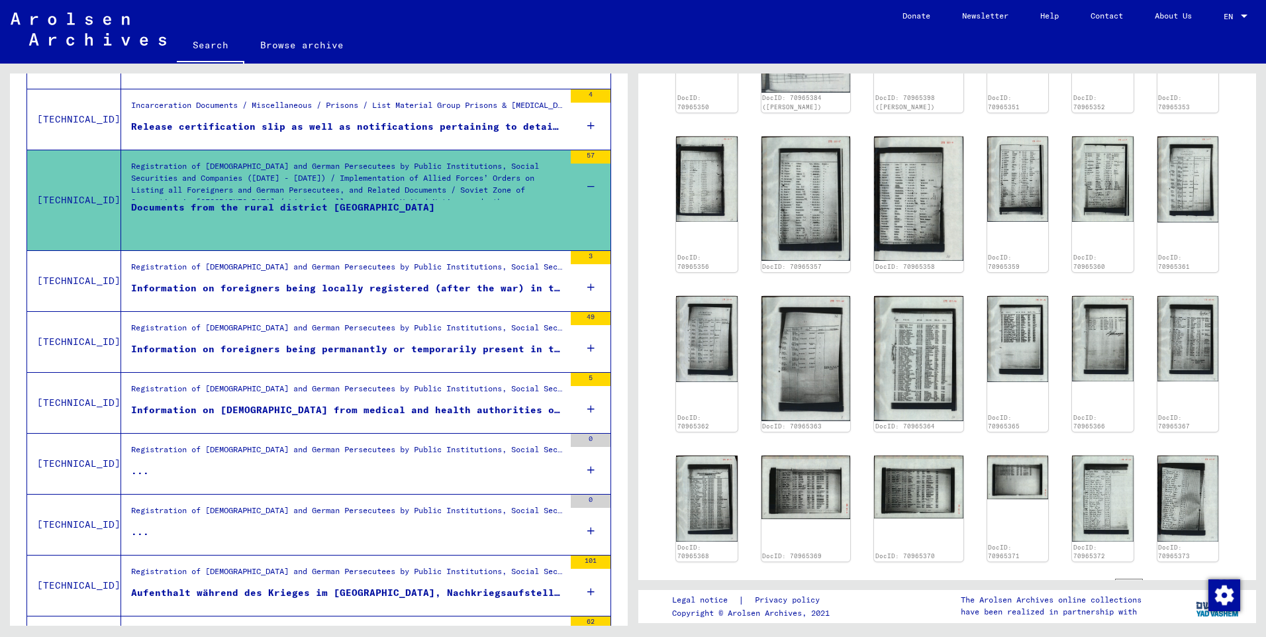
click at [583, 318] on div "49" at bounding box center [591, 318] width 40 height 13
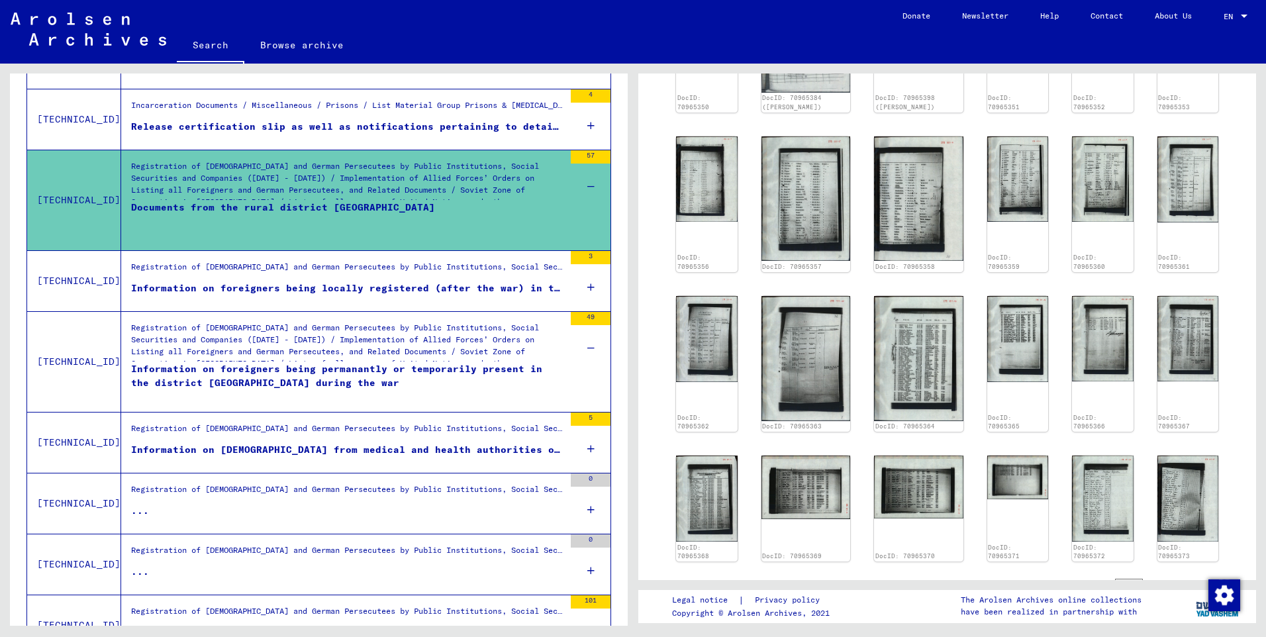
click at [472, 367] on div "Information on foreigners being permanantly or temporarily present in the distr…" at bounding box center [347, 382] width 433 height 40
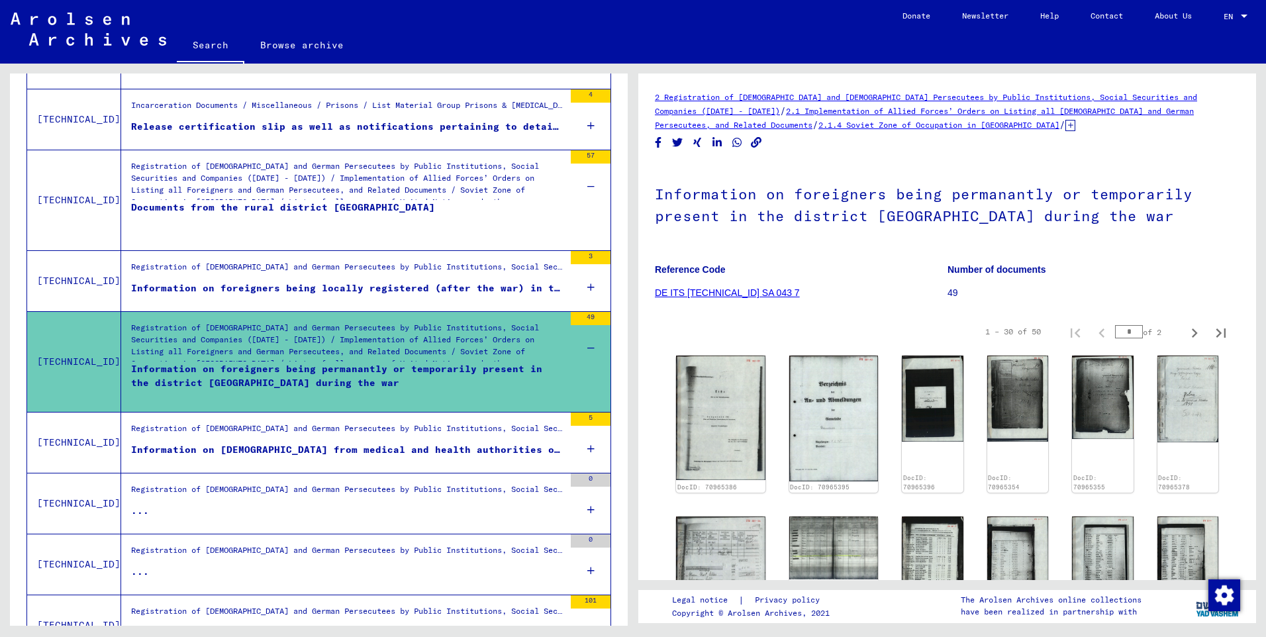
scroll to position [530, 0]
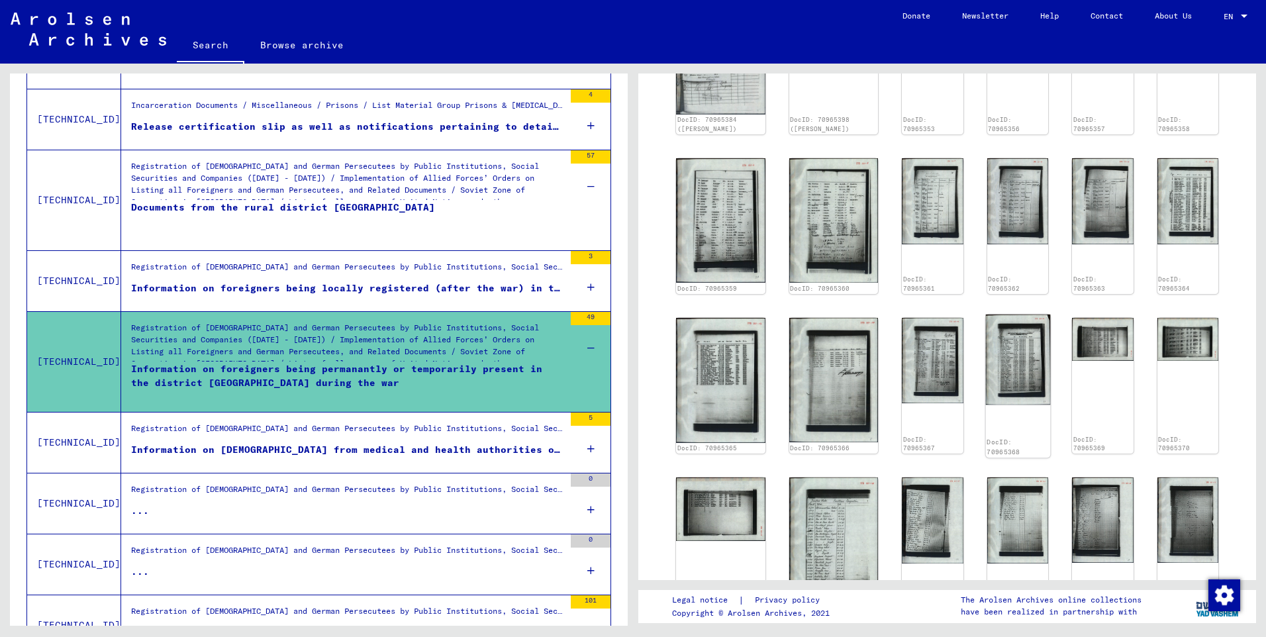
click at [997, 314] on img at bounding box center [1017, 359] width 64 height 90
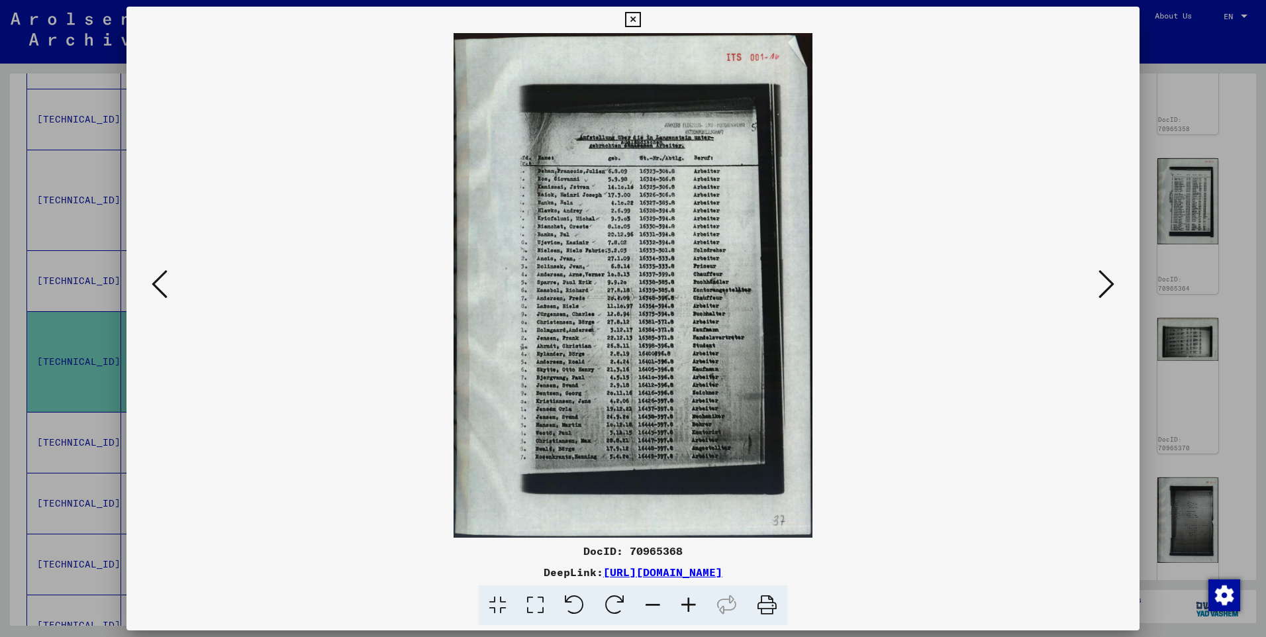
drag, startPoint x: 997, startPoint y: 281, endPoint x: 679, endPoint y: 538, distance: 409.1
drag, startPoint x: 679, startPoint y: 538, endPoint x: 689, endPoint y: 600, distance: 62.5
click at [689, 600] on icon at bounding box center [689, 605] width 36 height 40
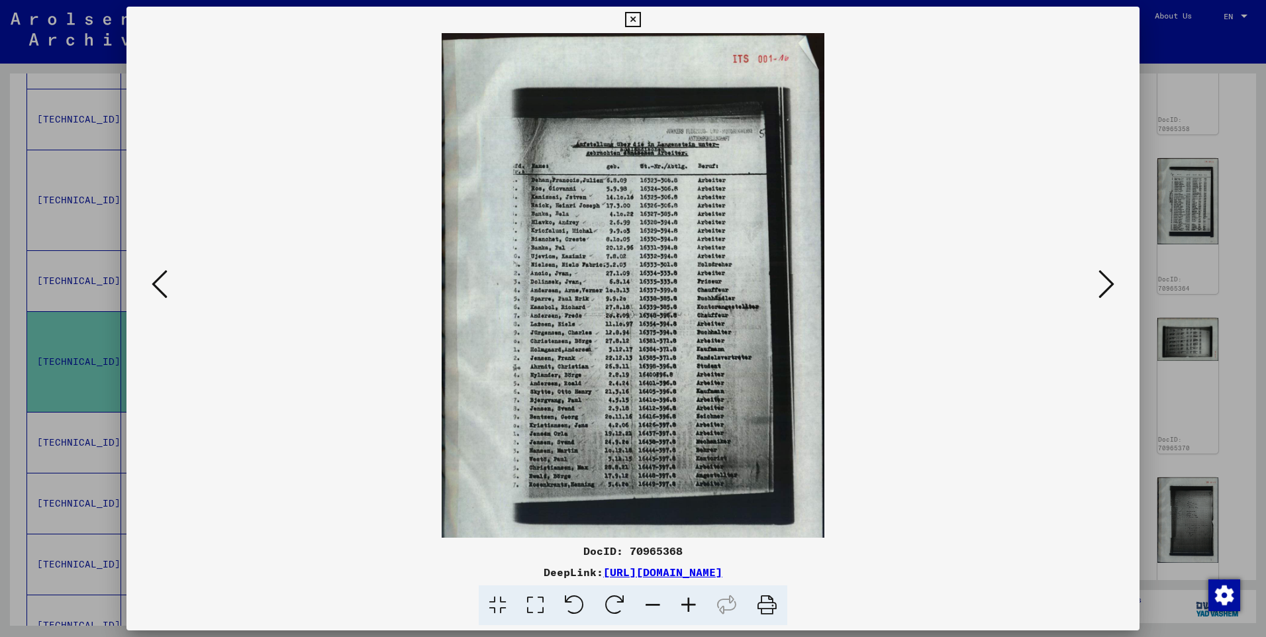
click at [689, 600] on icon at bounding box center [689, 605] width 36 height 40
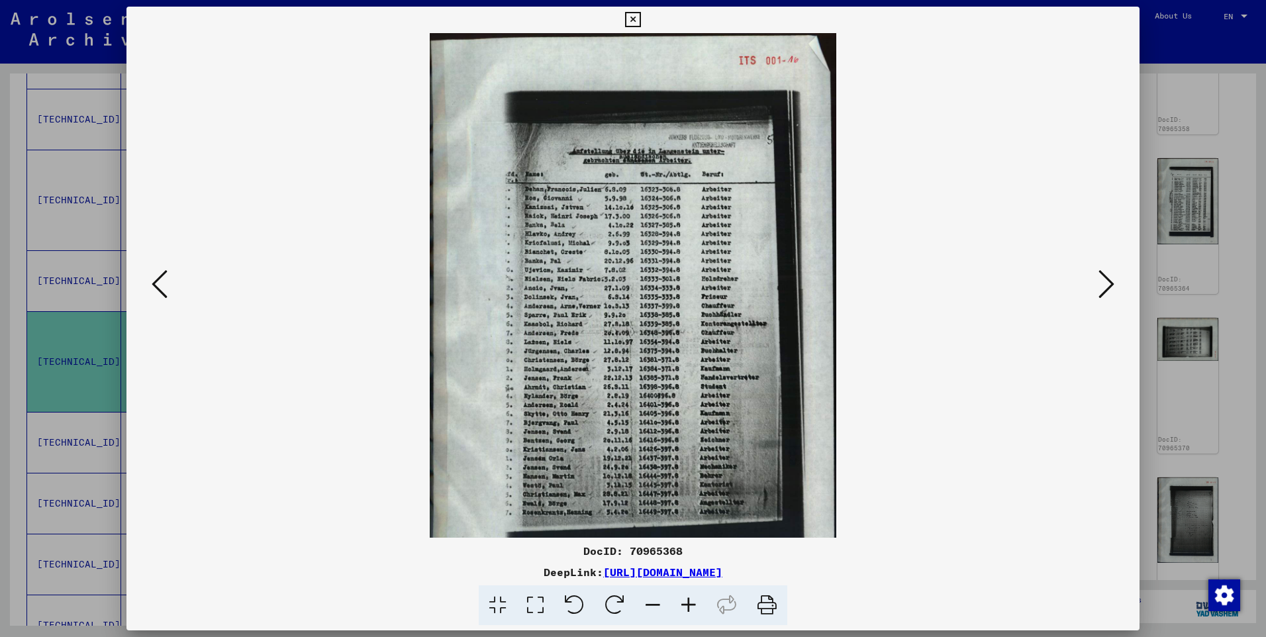
click at [689, 600] on icon at bounding box center [689, 605] width 36 height 40
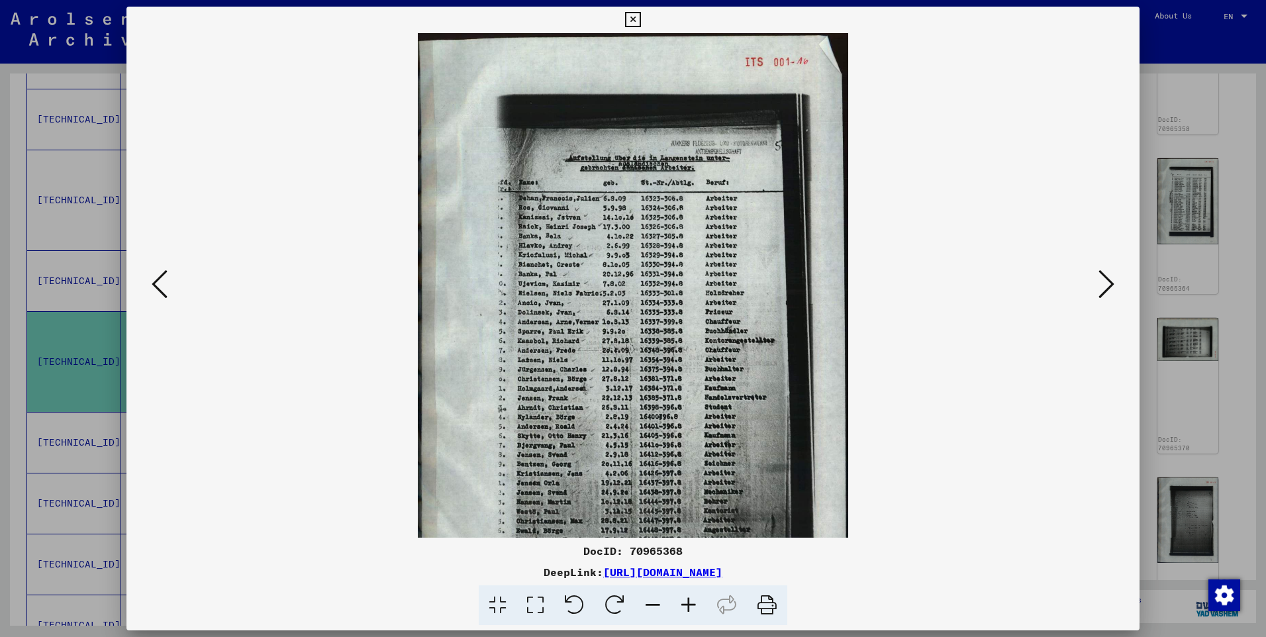
click at [689, 600] on icon at bounding box center [689, 605] width 36 height 40
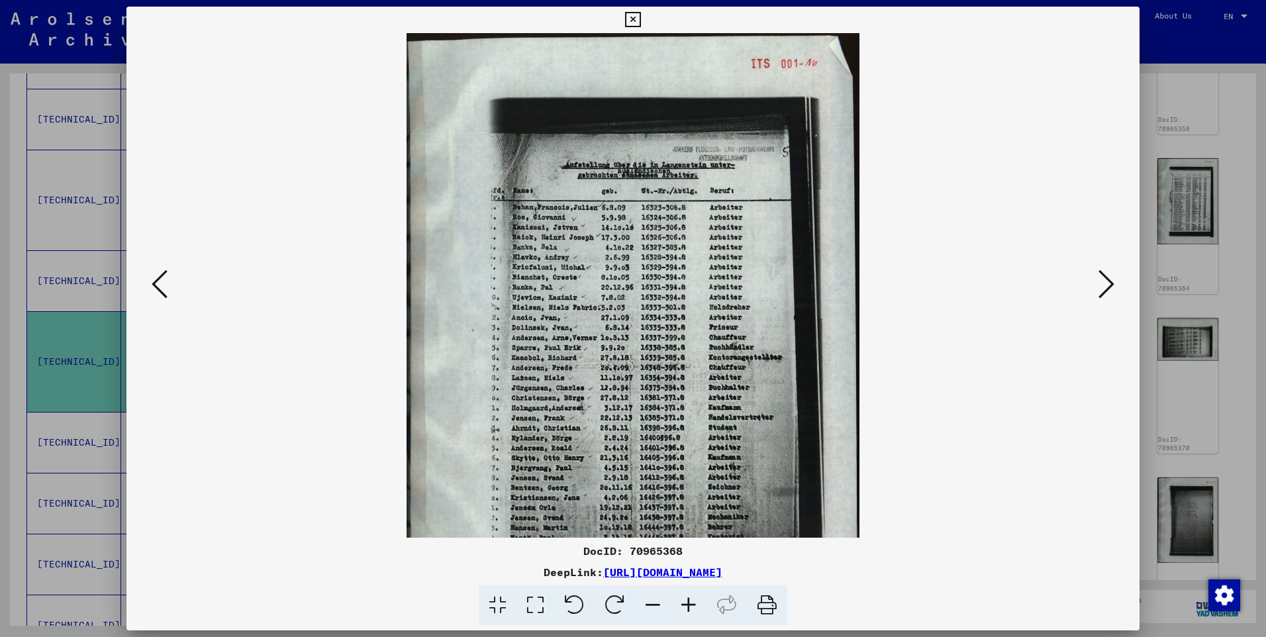
click at [689, 600] on icon at bounding box center [689, 605] width 36 height 40
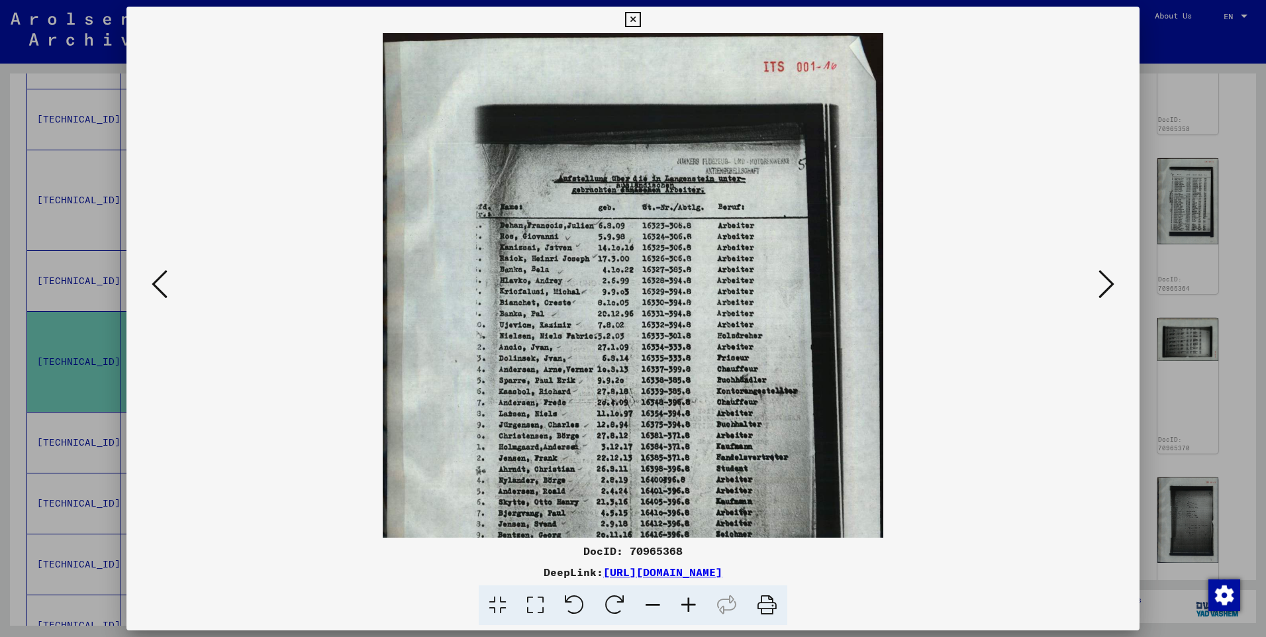
click at [737, 361] on img at bounding box center [633, 384] width 501 height 703
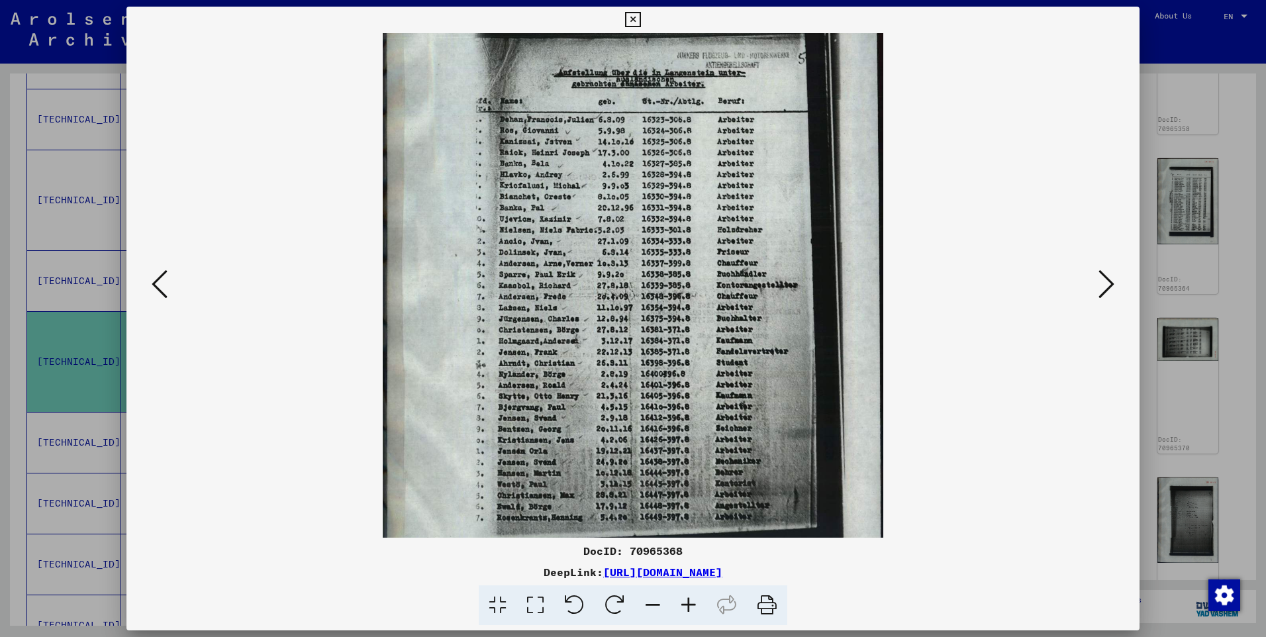
drag, startPoint x: 756, startPoint y: 448, endPoint x: 757, endPoint y: 429, distance: 18.6
click at [757, 429] on img at bounding box center [633, 278] width 501 height 703
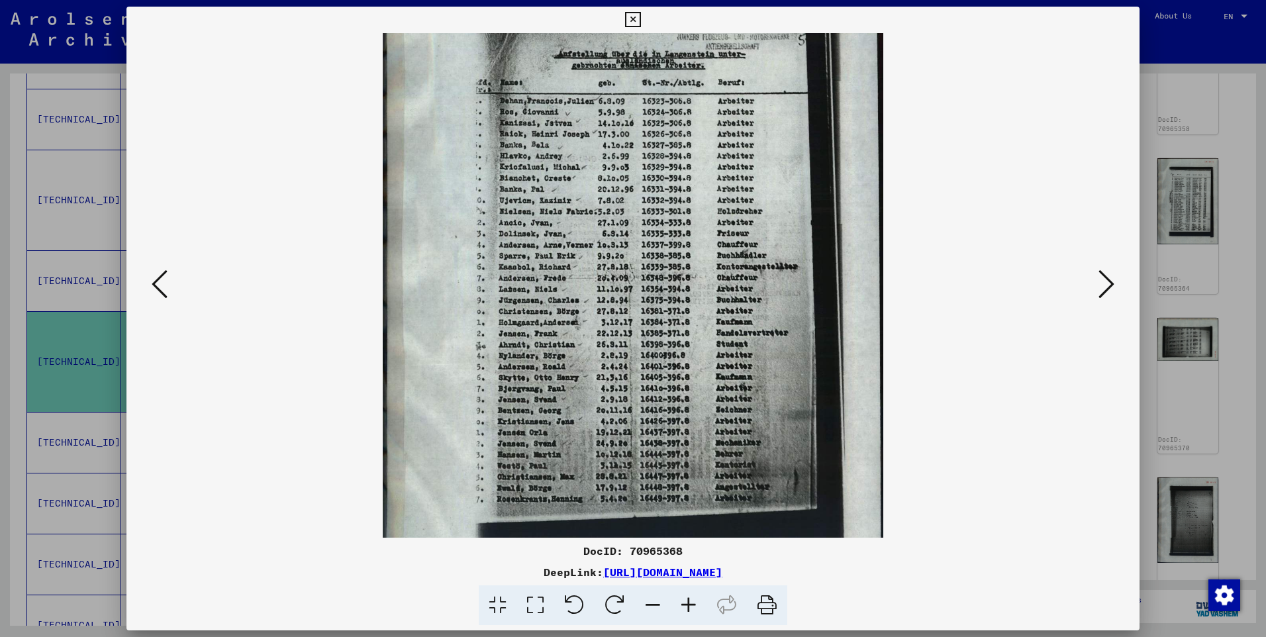
click at [684, 602] on icon at bounding box center [689, 605] width 36 height 40
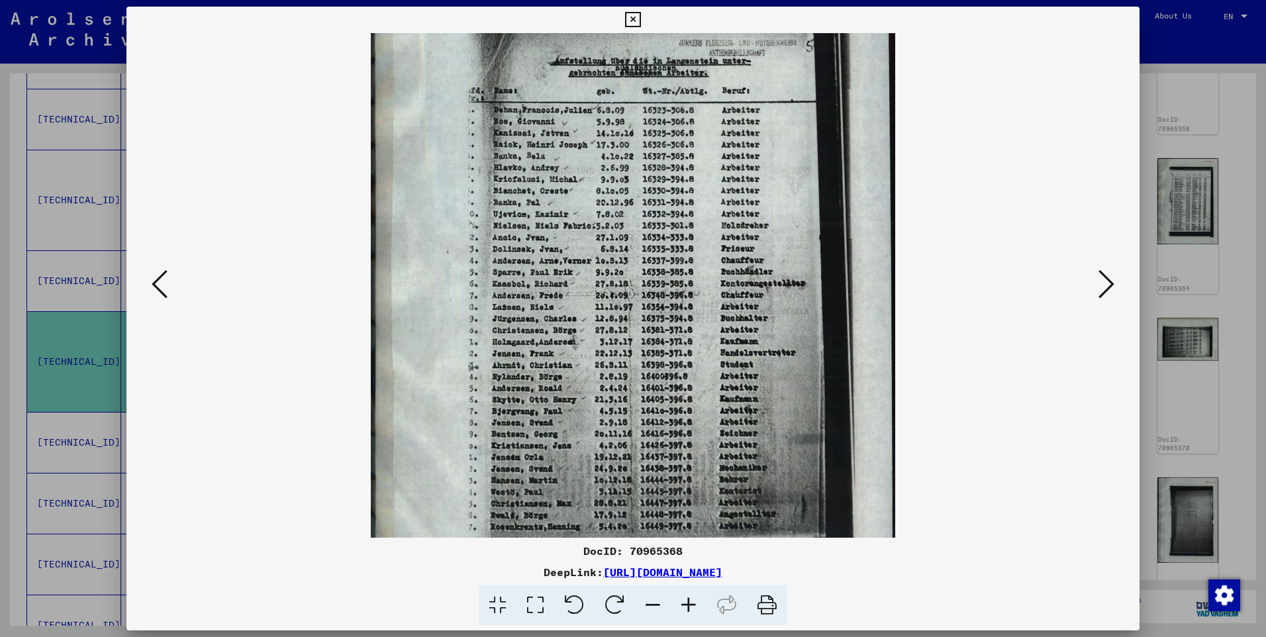
click at [684, 602] on icon at bounding box center [689, 605] width 36 height 40
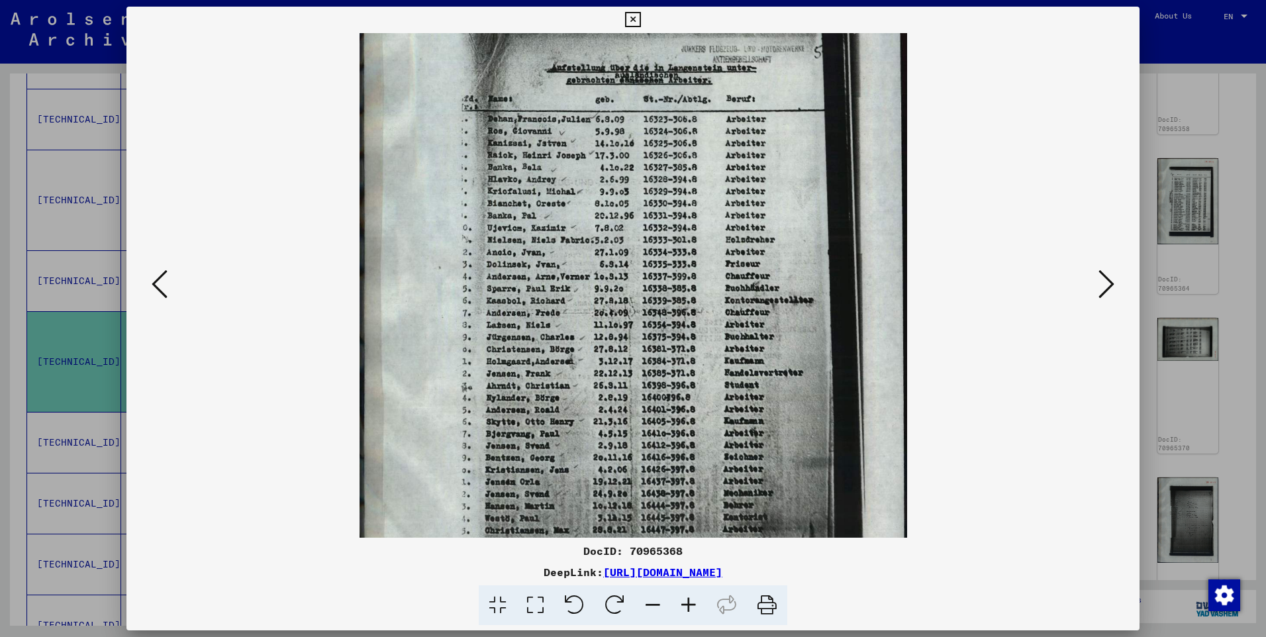
click at [684, 602] on icon at bounding box center [689, 605] width 36 height 40
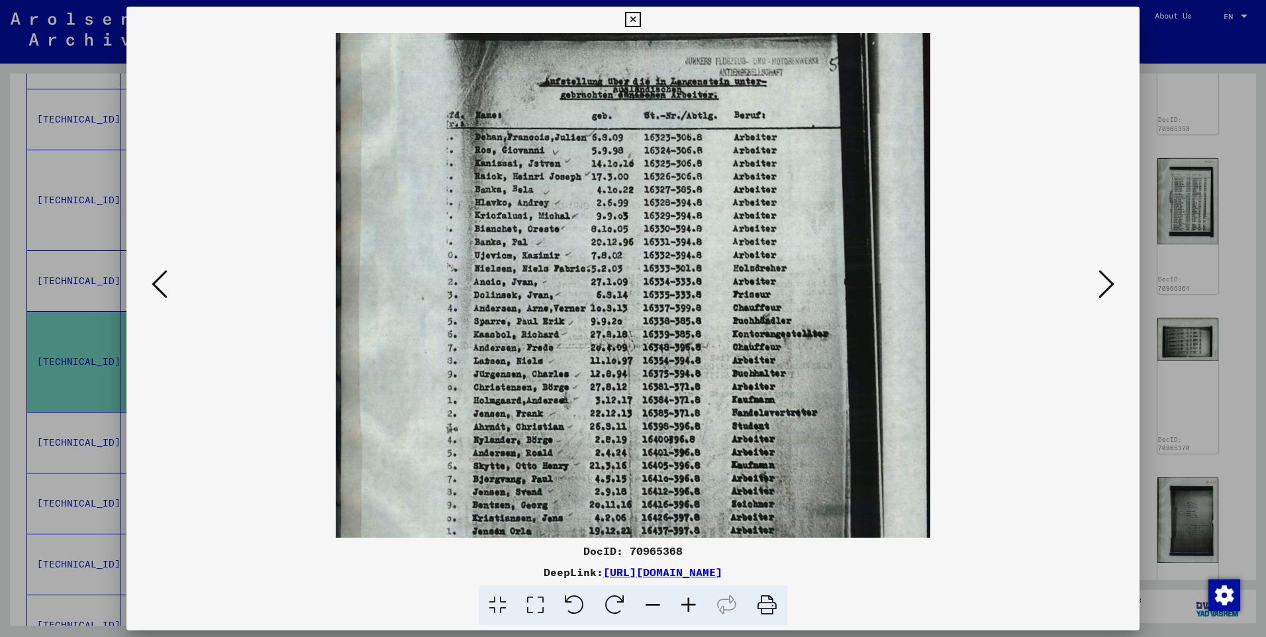
click at [684, 602] on icon at bounding box center [689, 605] width 36 height 40
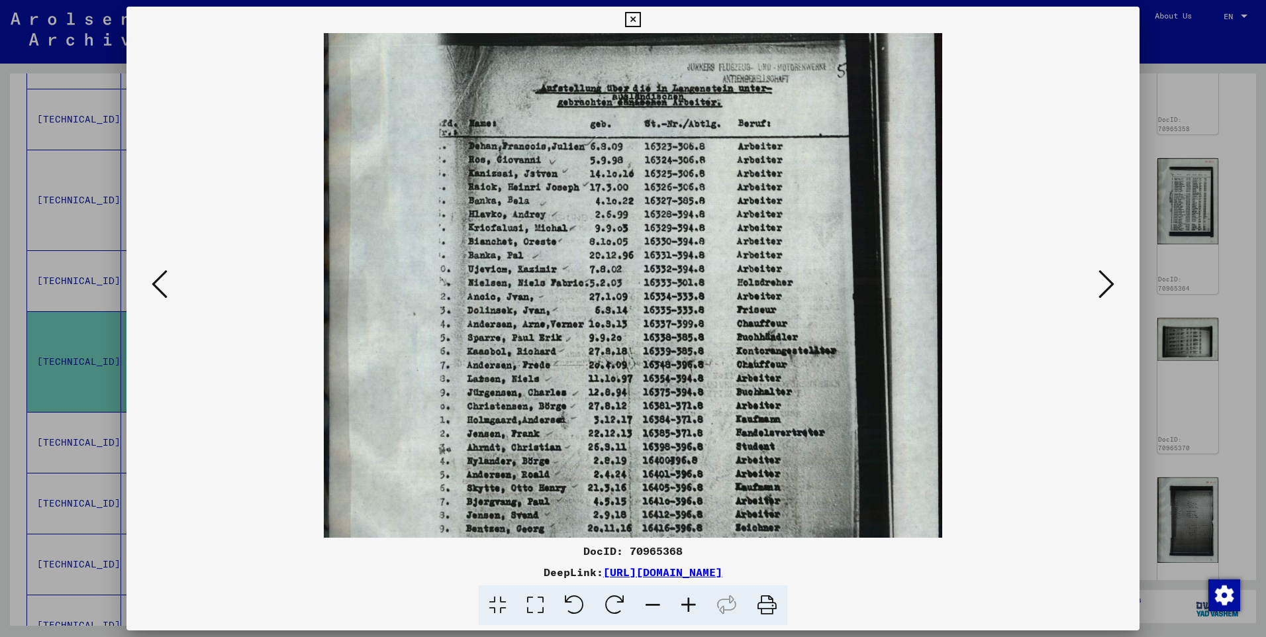
click at [684, 595] on icon at bounding box center [689, 605] width 36 height 40
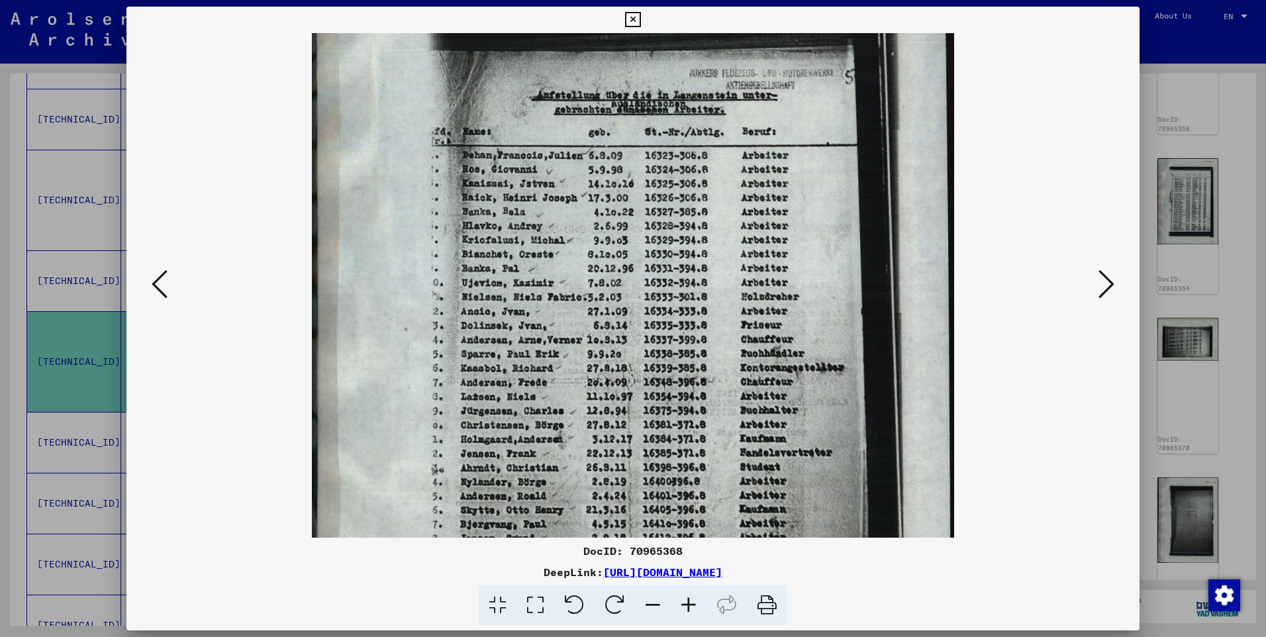
click at [684, 593] on icon at bounding box center [689, 605] width 36 height 40
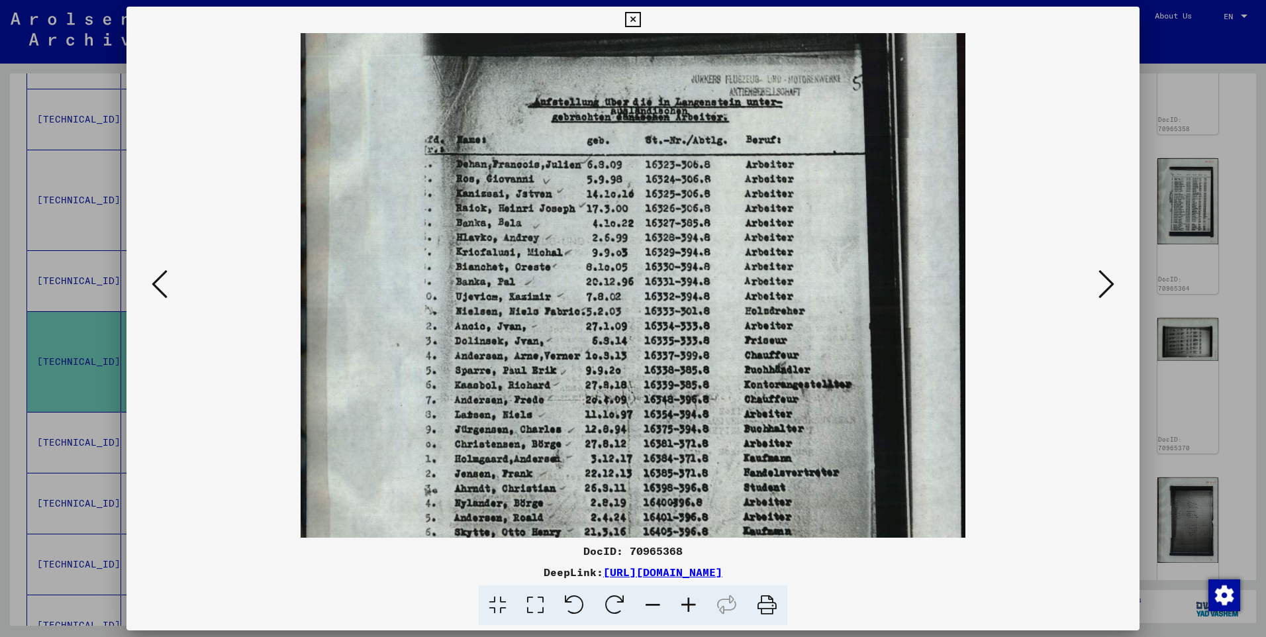
click at [684, 593] on icon at bounding box center [689, 605] width 36 height 40
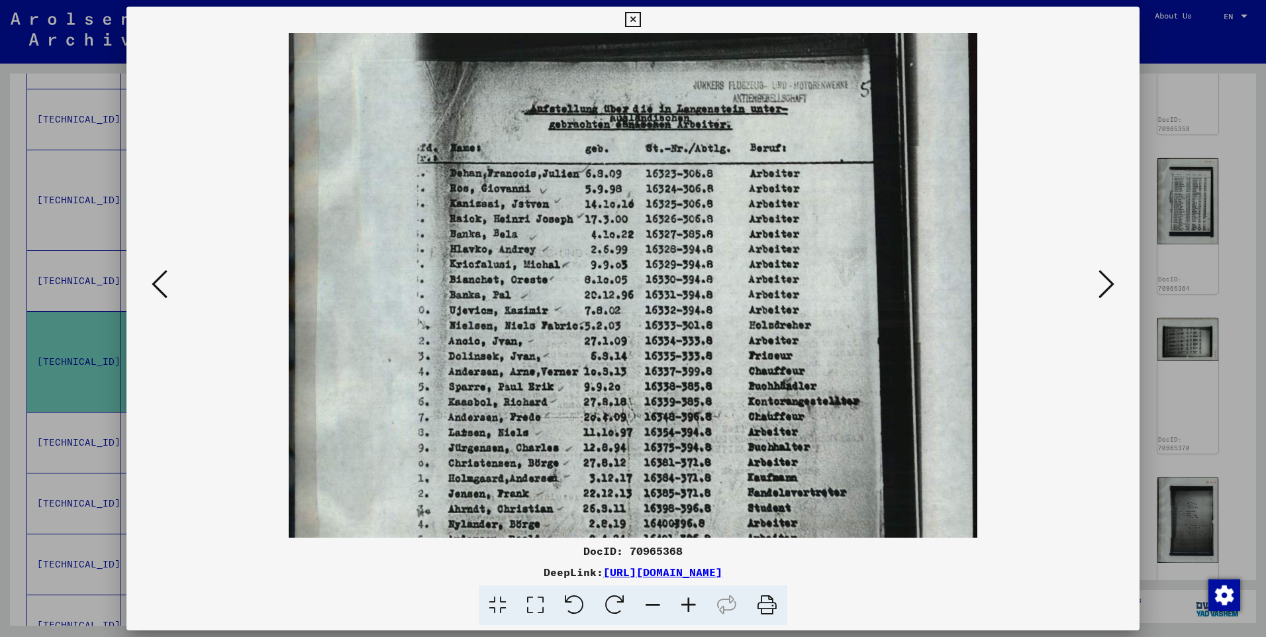
drag, startPoint x: 684, startPoint y: 589, endPoint x: 683, endPoint y: 557, distance: 32.5
click at [684, 589] on icon at bounding box center [689, 605] width 36 height 40
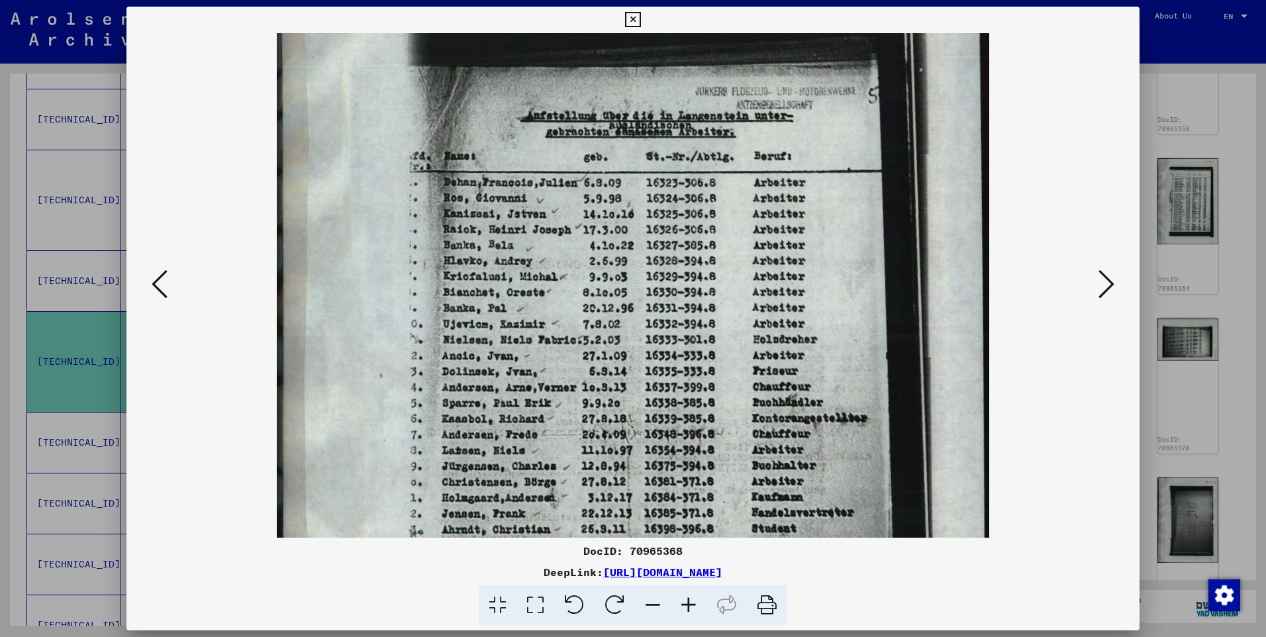
drag, startPoint x: 708, startPoint y: 450, endPoint x: 717, endPoint y: 149, distance: 300.7
click at [713, 161] on img at bounding box center [633, 409] width 712 height 1001
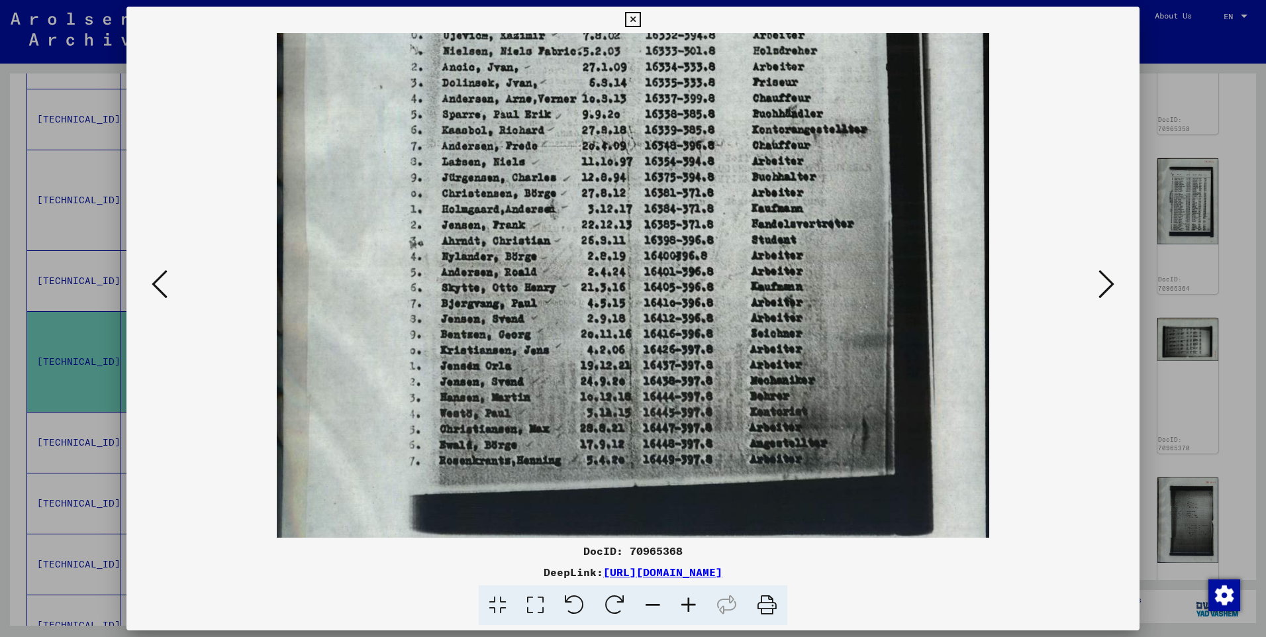
click at [1109, 279] on icon at bounding box center [1106, 284] width 16 height 32
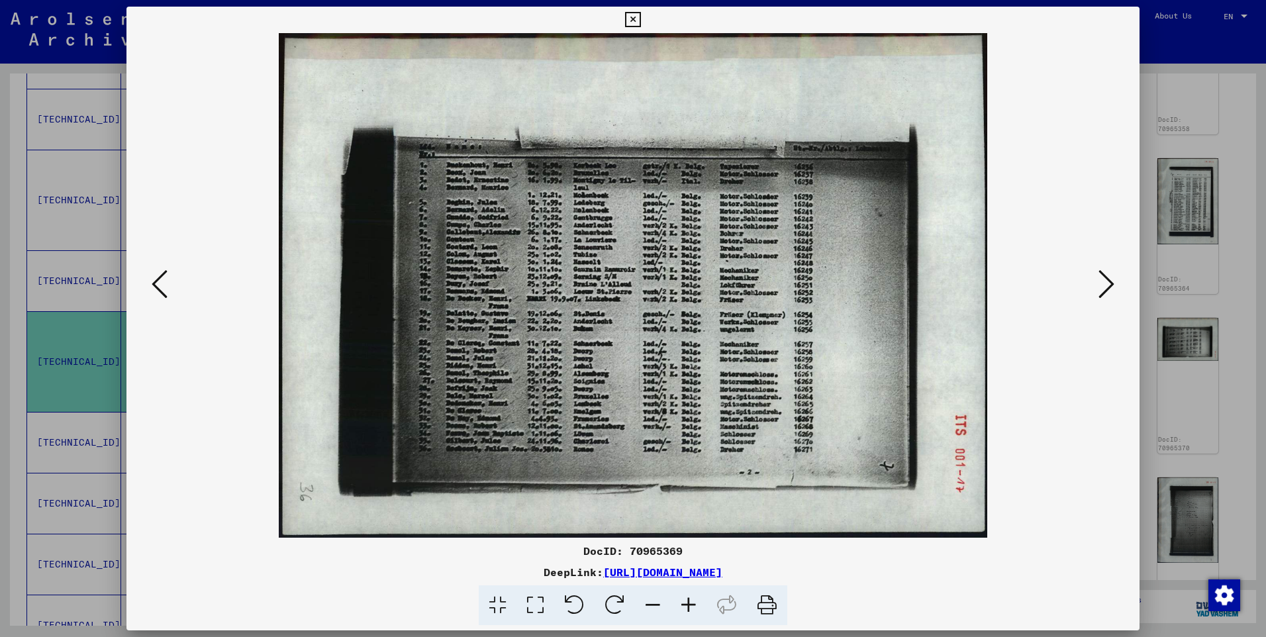
click at [691, 599] on icon at bounding box center [689, 605] width 36 height 40
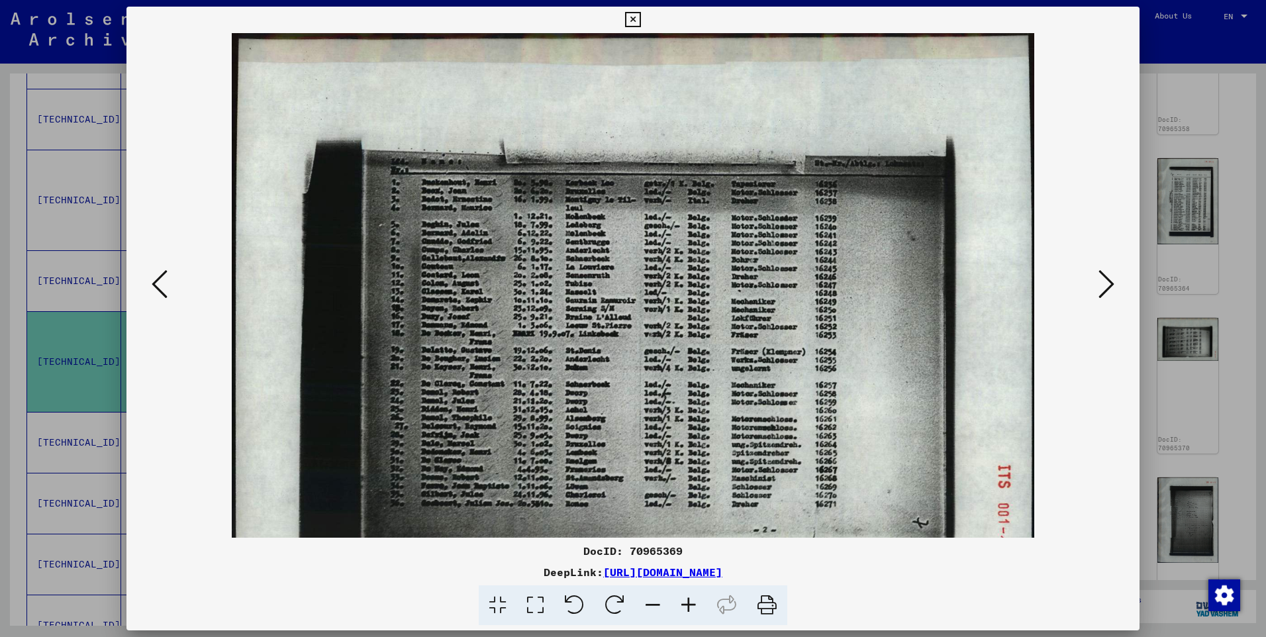
click at [691, 599] on icon at bounding box center [689, 605] width 36 height 40
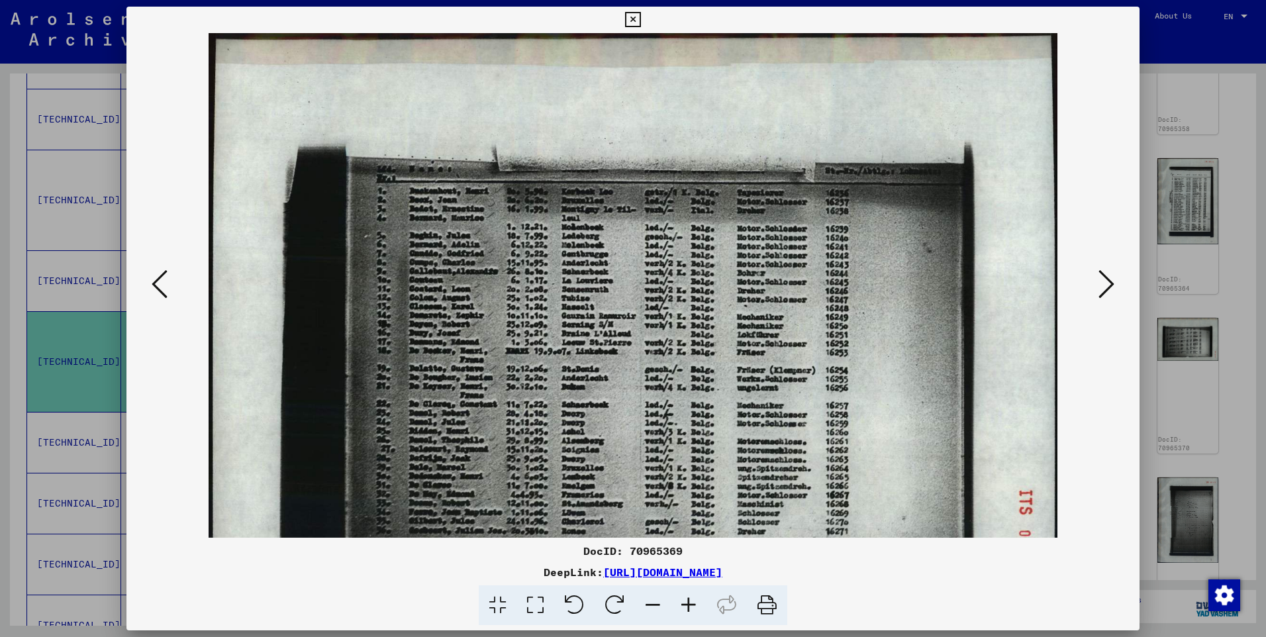
click at [691, 599] on icon at bounding box center [689, 605] width 36 height 40
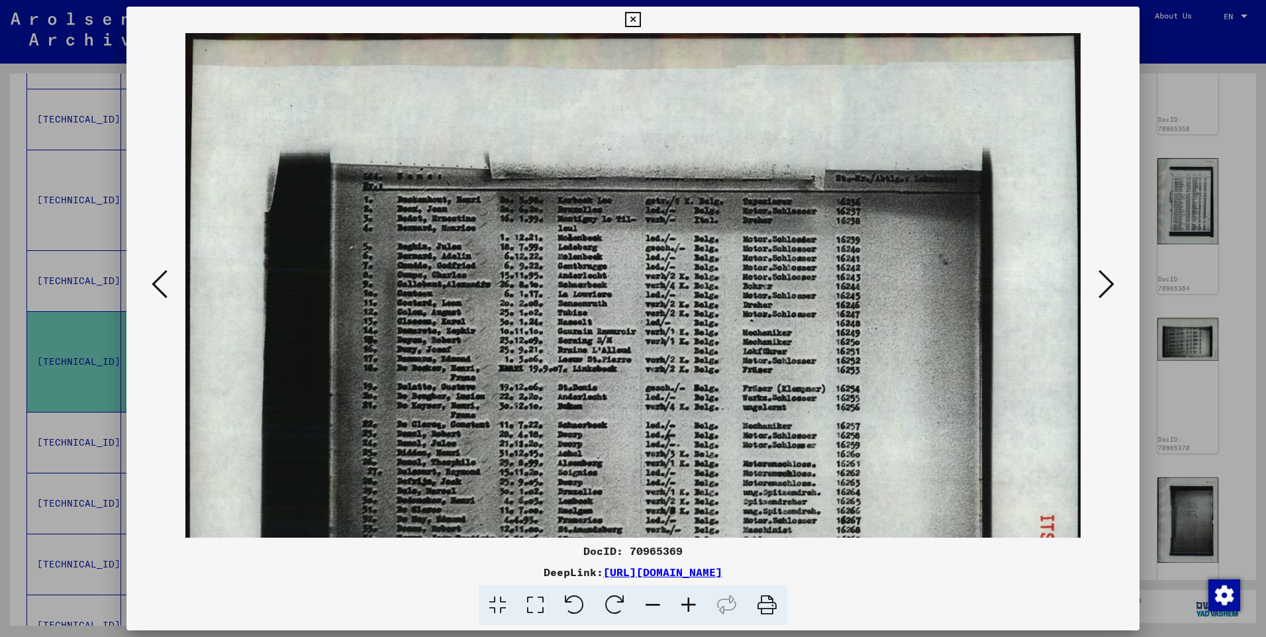
click at [691, 599] on icon at bounding box center [689, 605] width 36 height 40
click at [691, 597] on icon at bounding box center [689, 605] width 36 height 40
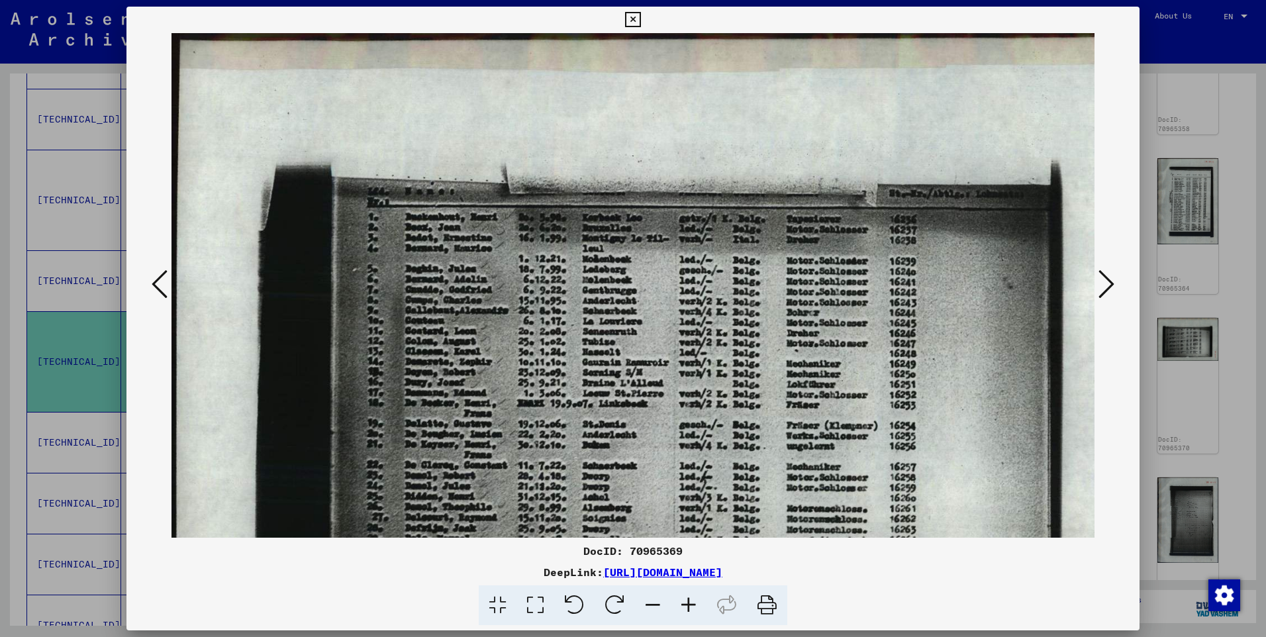
click at [691, 597] on icon at bounding box center [689, 605] width 36 height 40
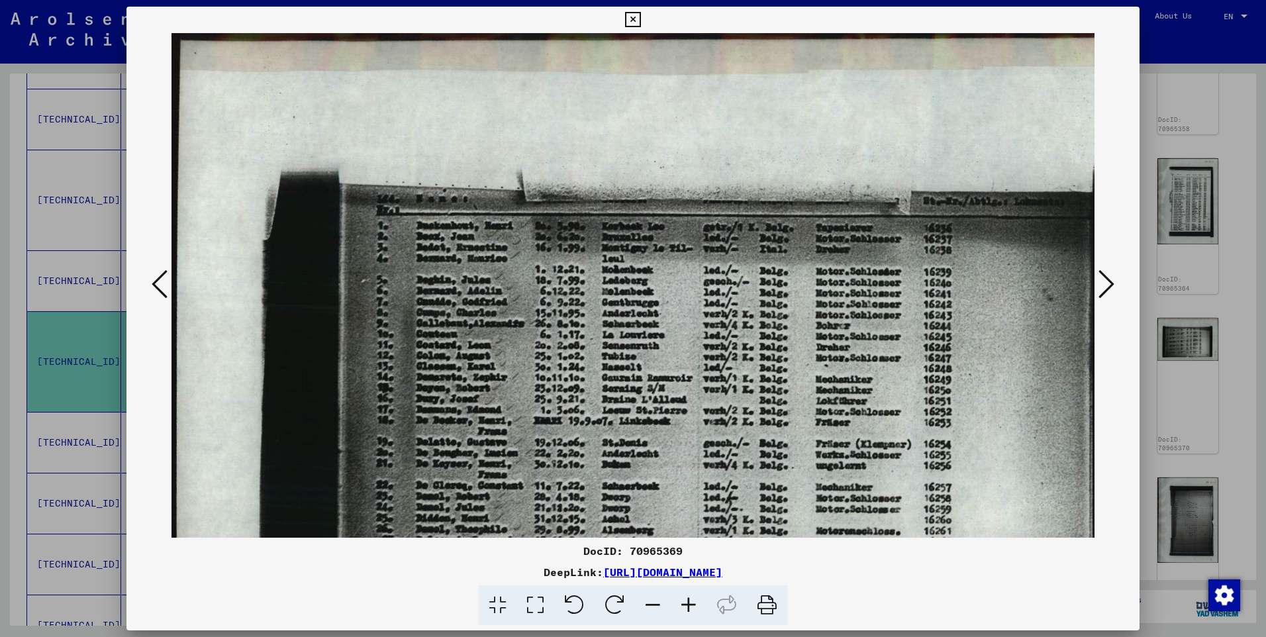
drag, startPoint x: 663, startPoint y: 464, endPoint x: 659, endPoint y: 291, distance: 172.9
click at [658, 298] on img at bounding box center [688, 401] width 1034 height 736
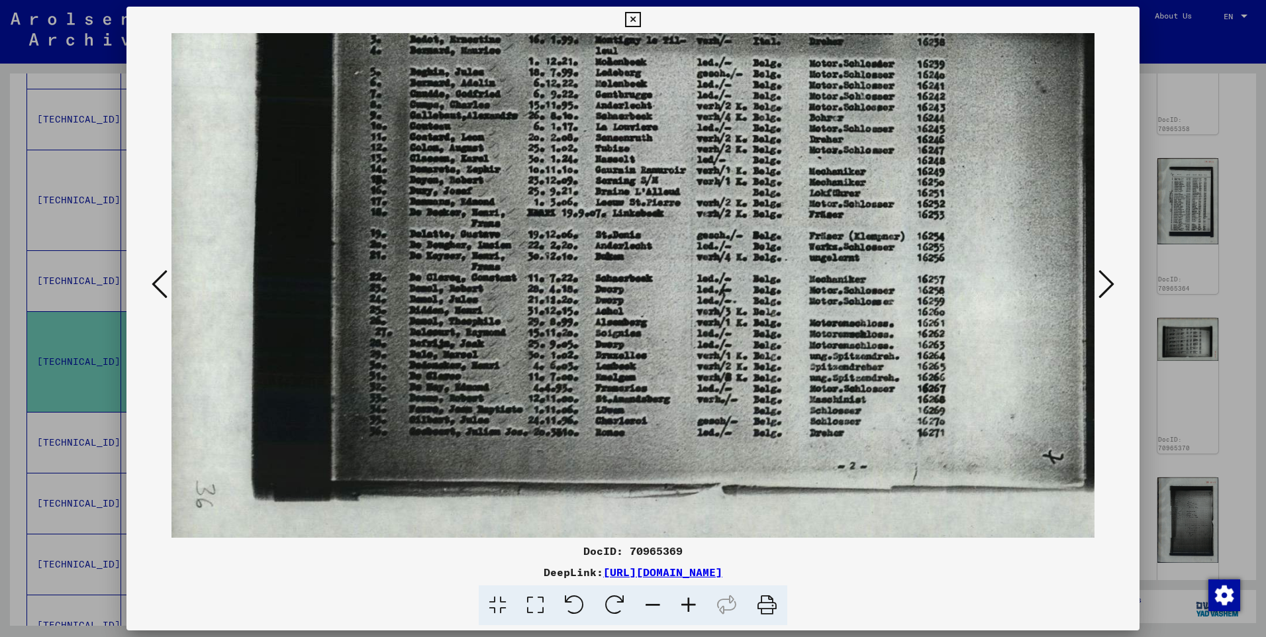
click at [1108, 281] on icon at bounding box center [1106, 284] width 16 height 32
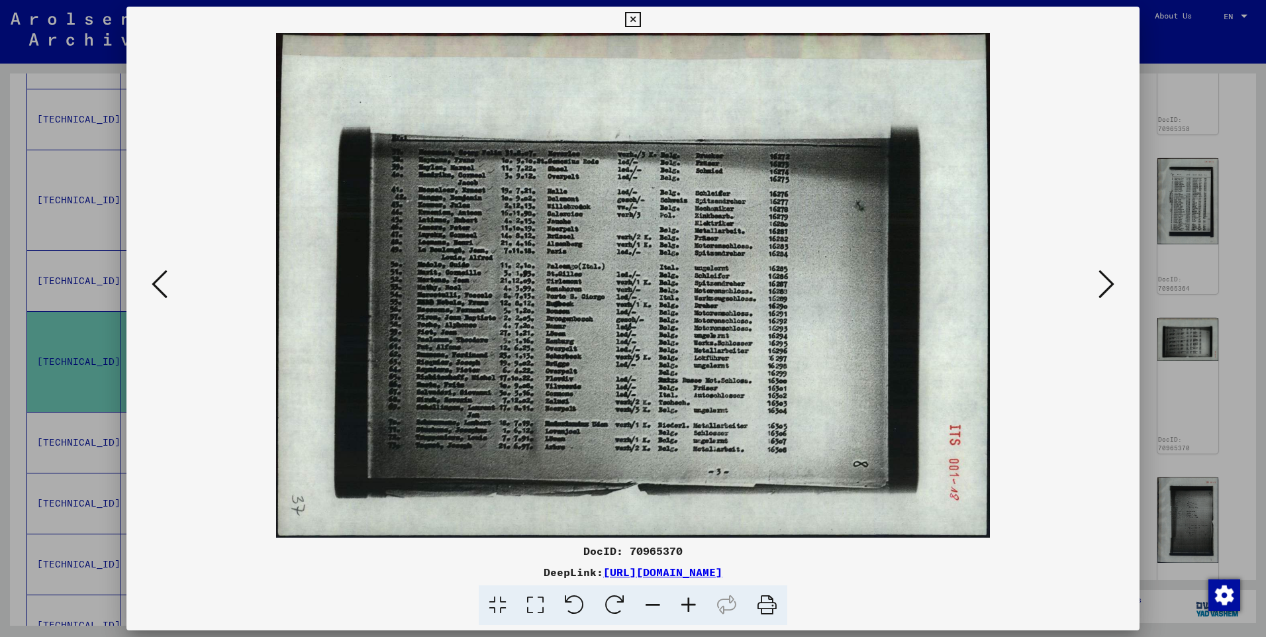
scroll to position [0, 0]
click at [682, 605] on icon at bounding box center [689, 605] width 36 height 40
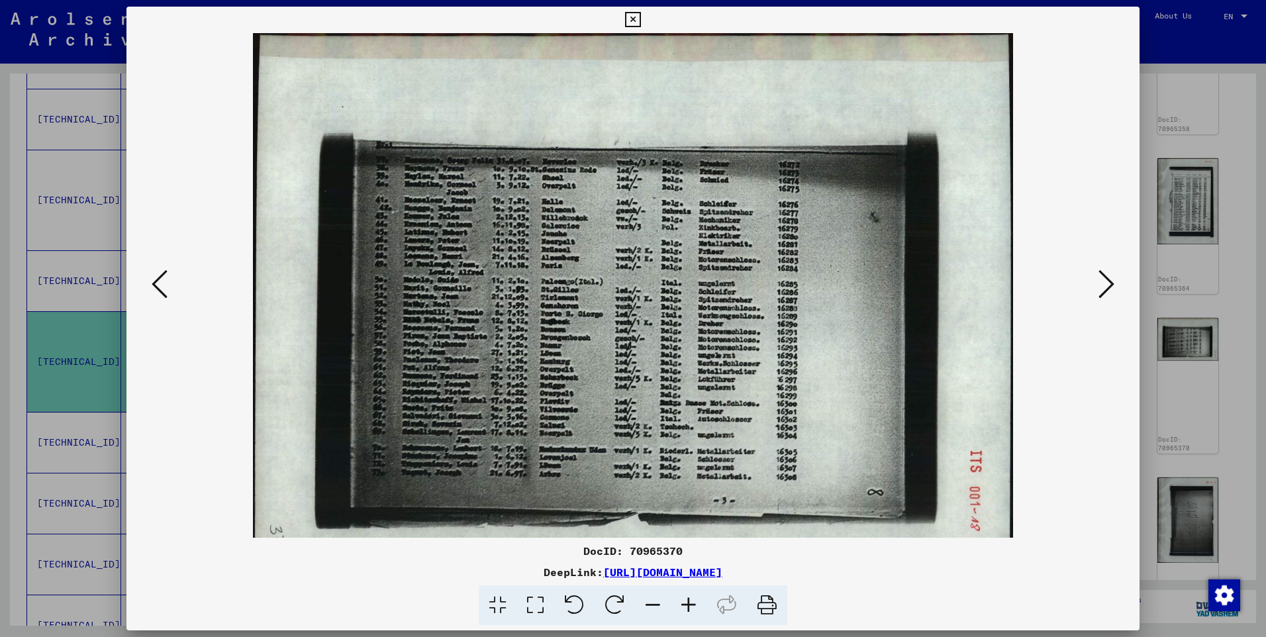
click at [682, 604] on icon at bounding box center [689, 605] width 36 height 40
click at [682, 603] on icon at bounding box center [689, 605] width 36 height 40
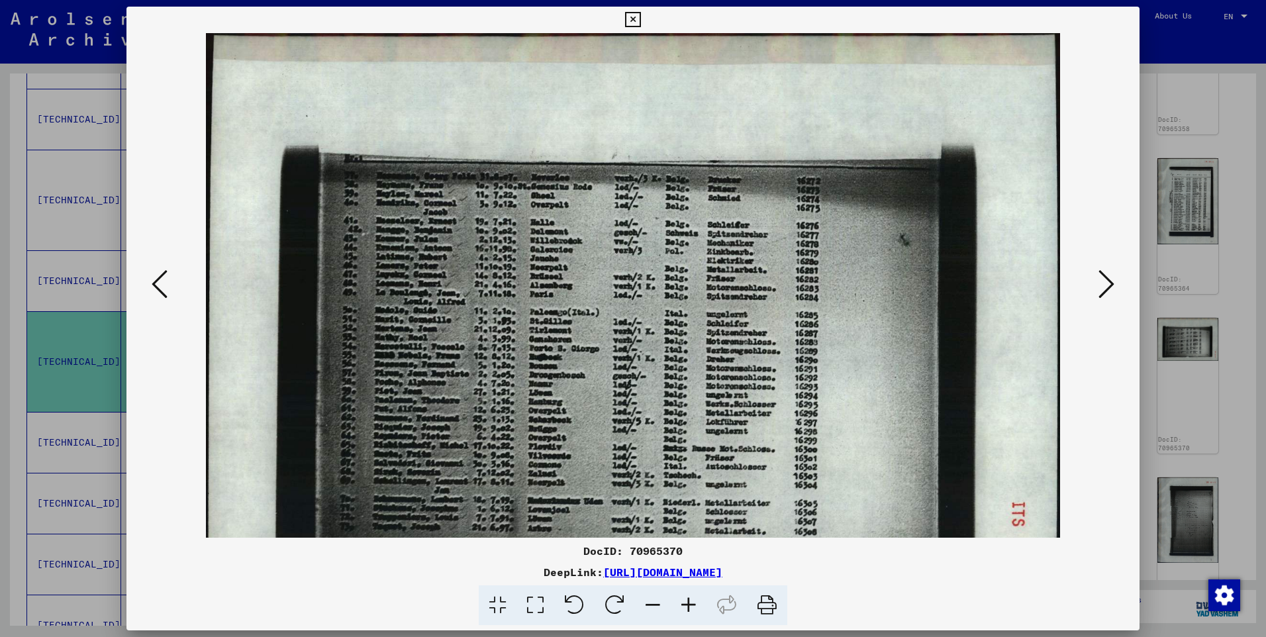
click at [682, 602] on icon at bounding box center [689, 605] width 36 height 40
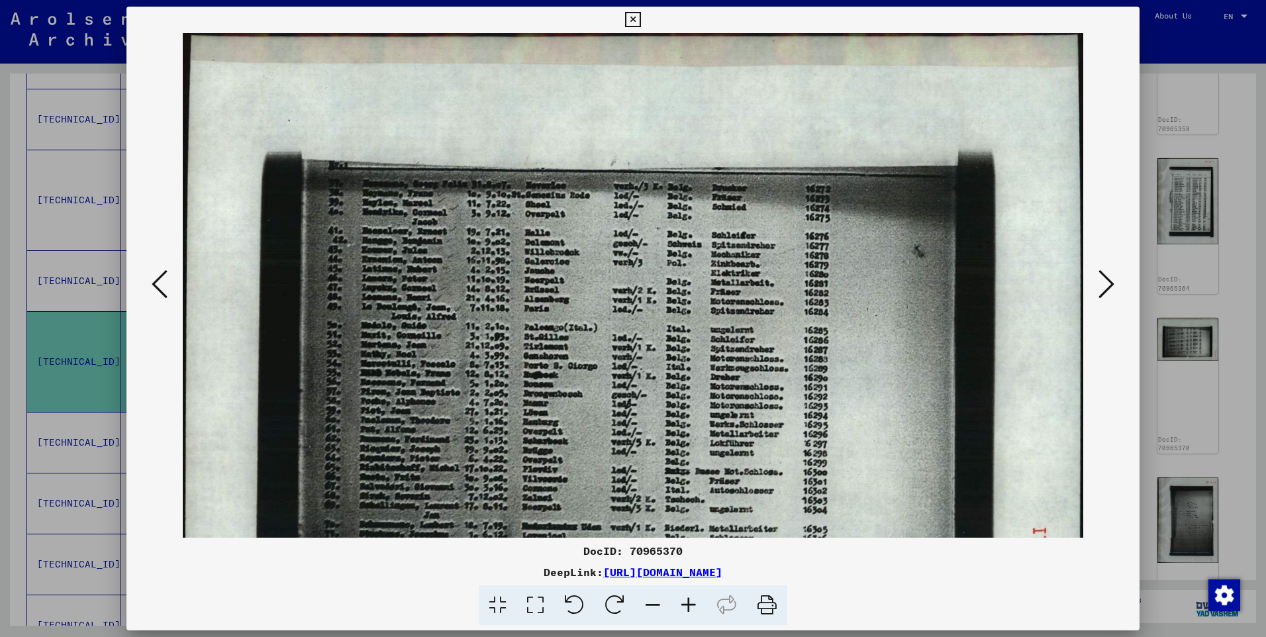
click at [681, 601] on icon at bounding box center [689, 605] width 36 height 40
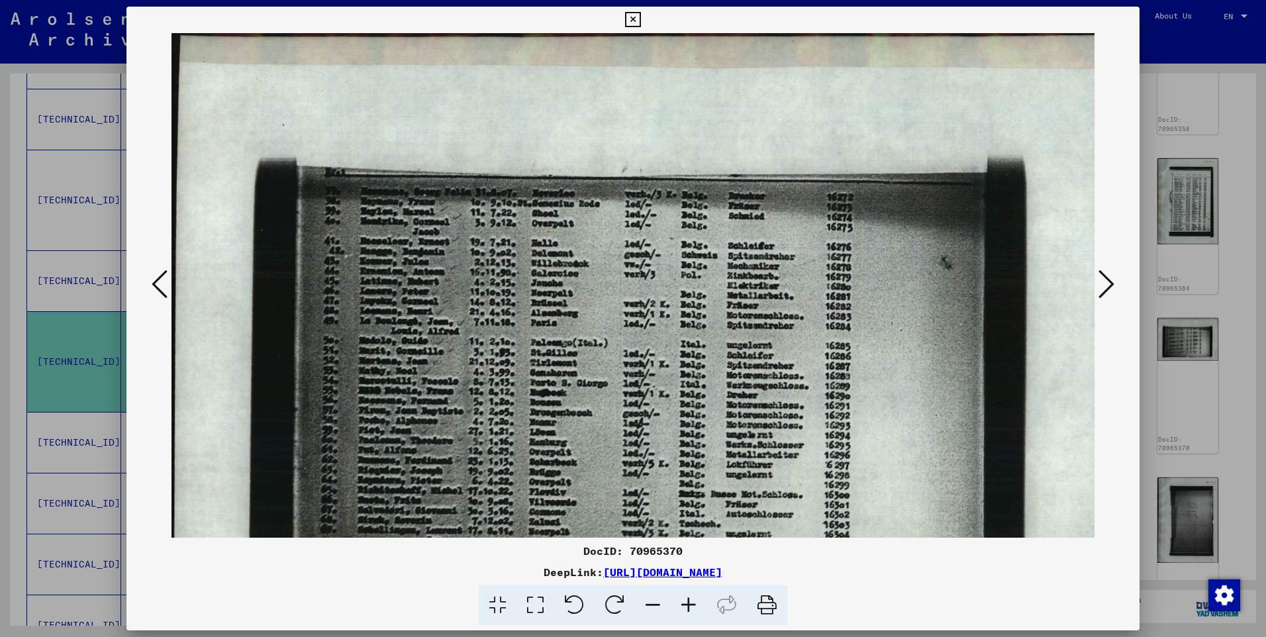
drag, startPoint x: 664, startPoint y: 505, endPoint x: 654, endPoint y: 285, distance: 219.4
click at [652, 292] on img at bounding box center [645, 368] width 948 height 670
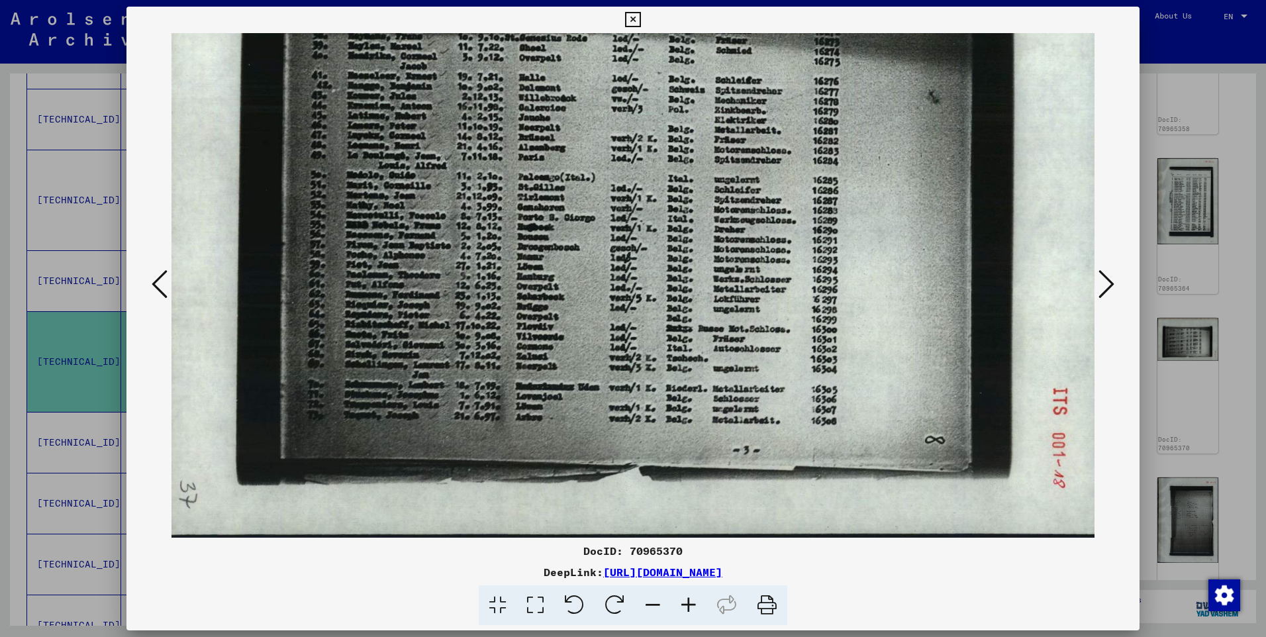
click at [685, 607] on icon at bounding box center [689, 605] width 36 height 40
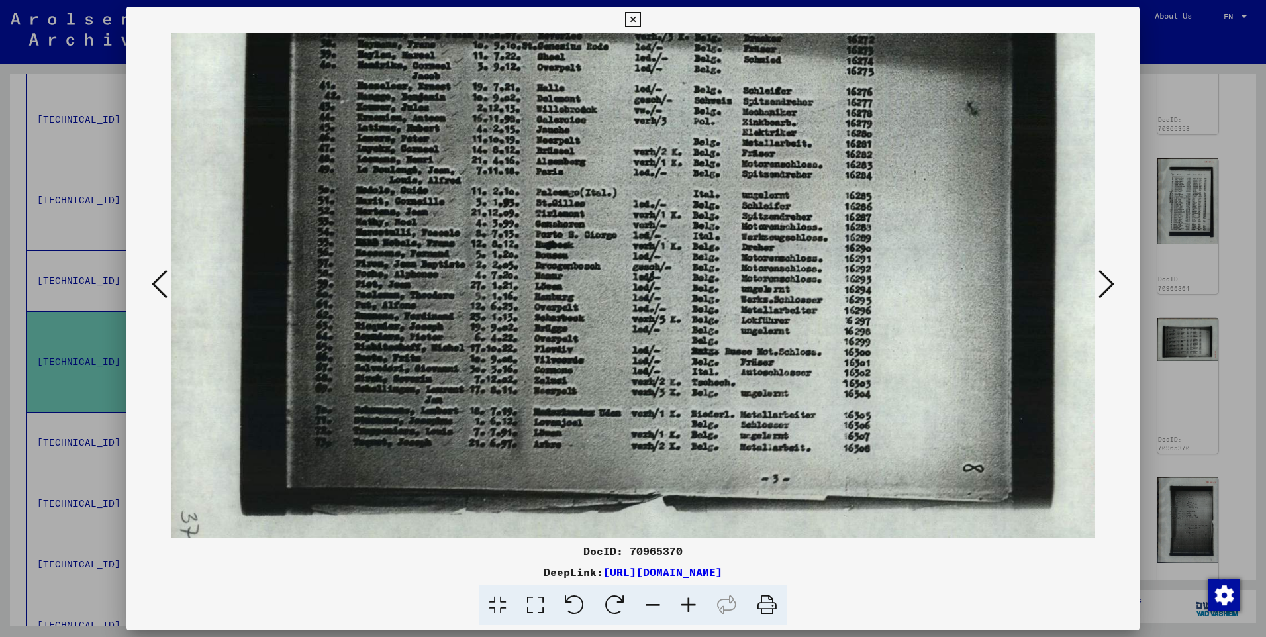
click at [685, 607] on icon at bounding box center [689, 605] width 36 height 40
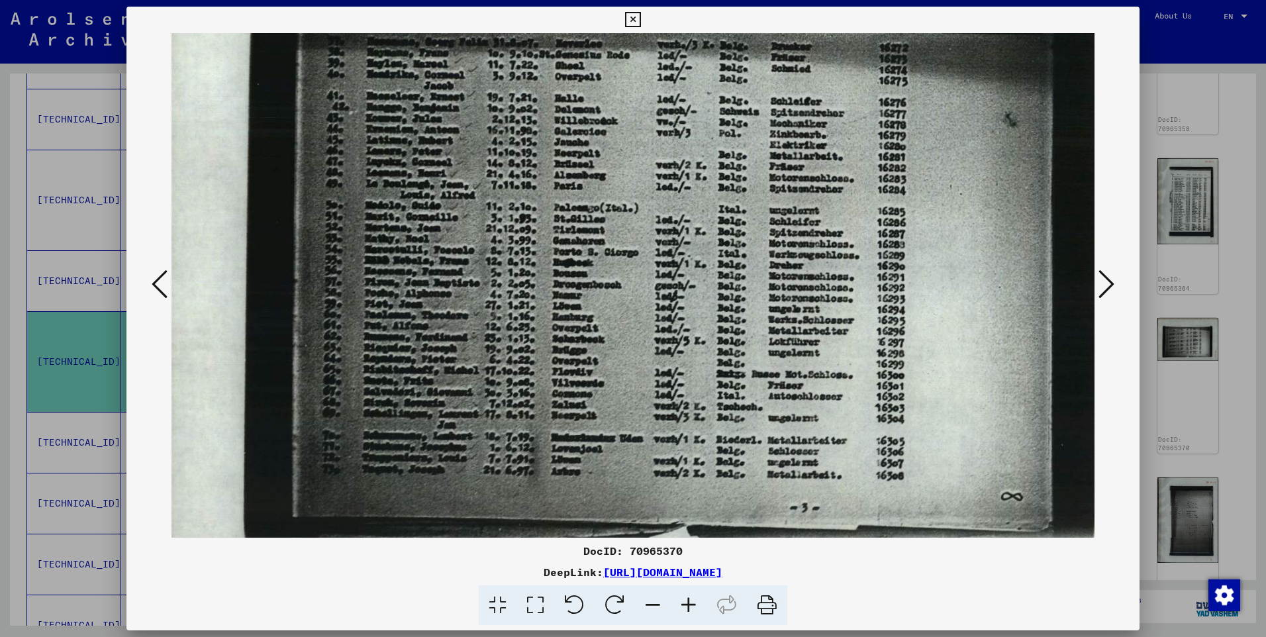
click at [685, 607] on icon at bounding box center [689, 605] width 36 height 40
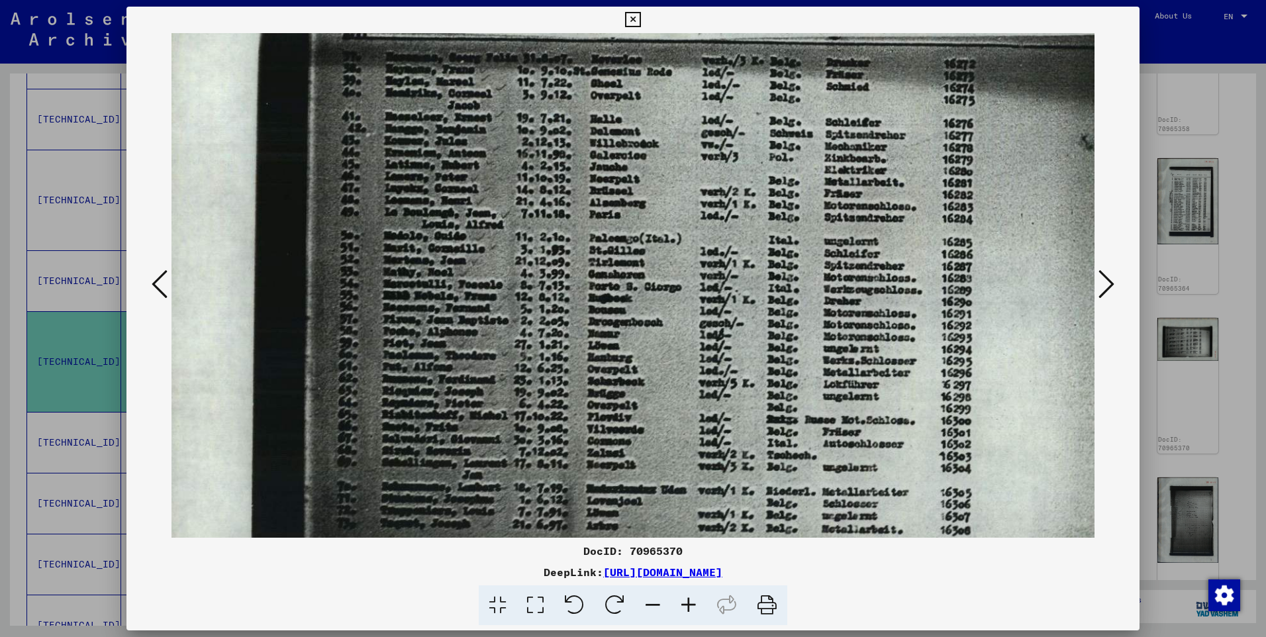
click at [685, 605] on icon at bounding box center [689, 605] width 36 height 40
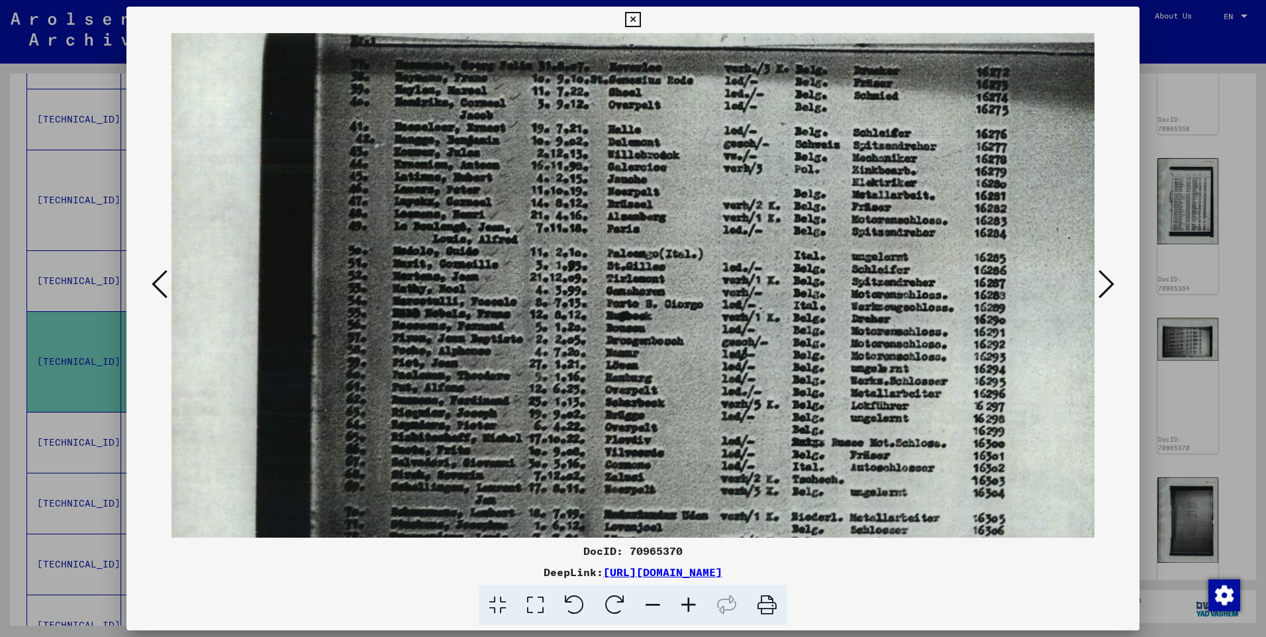
drag, startPoint x: 687, startPoint y: 439, endPoint x: 704, endPoint y: 281, distance: 158.5
click at [703, 285] on img at bounding box center [749, 286] width 1181 height 836
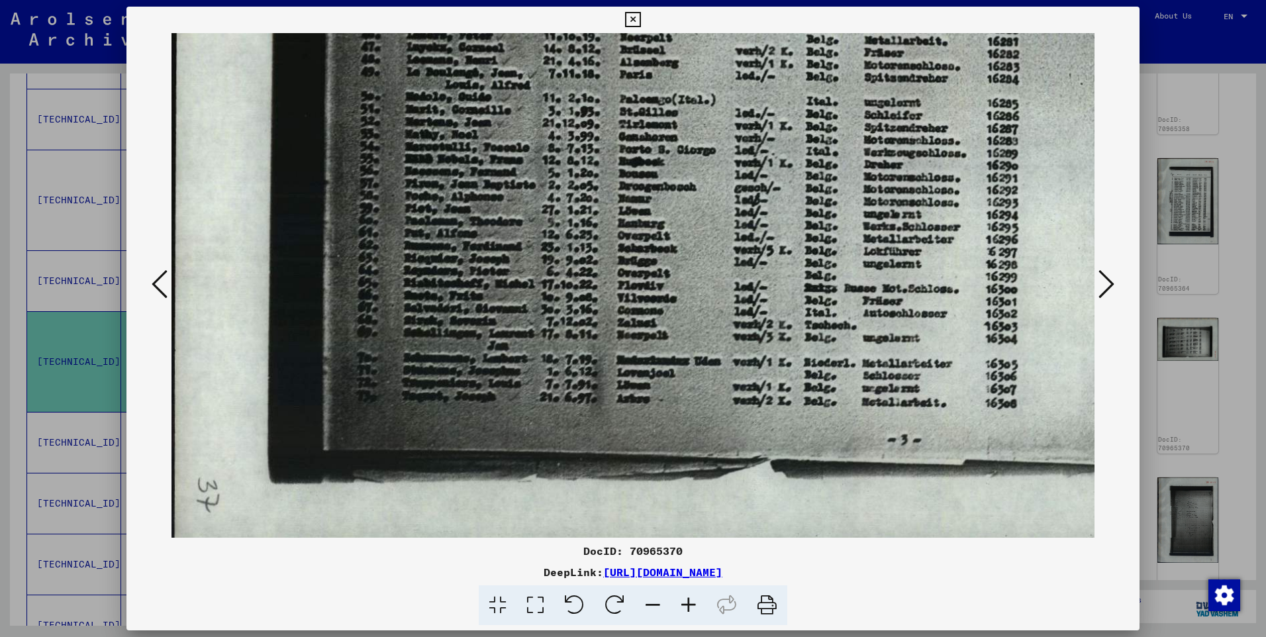
click at [1104, 281] on icon at bounding box center [1106, 284] width 16 height 32
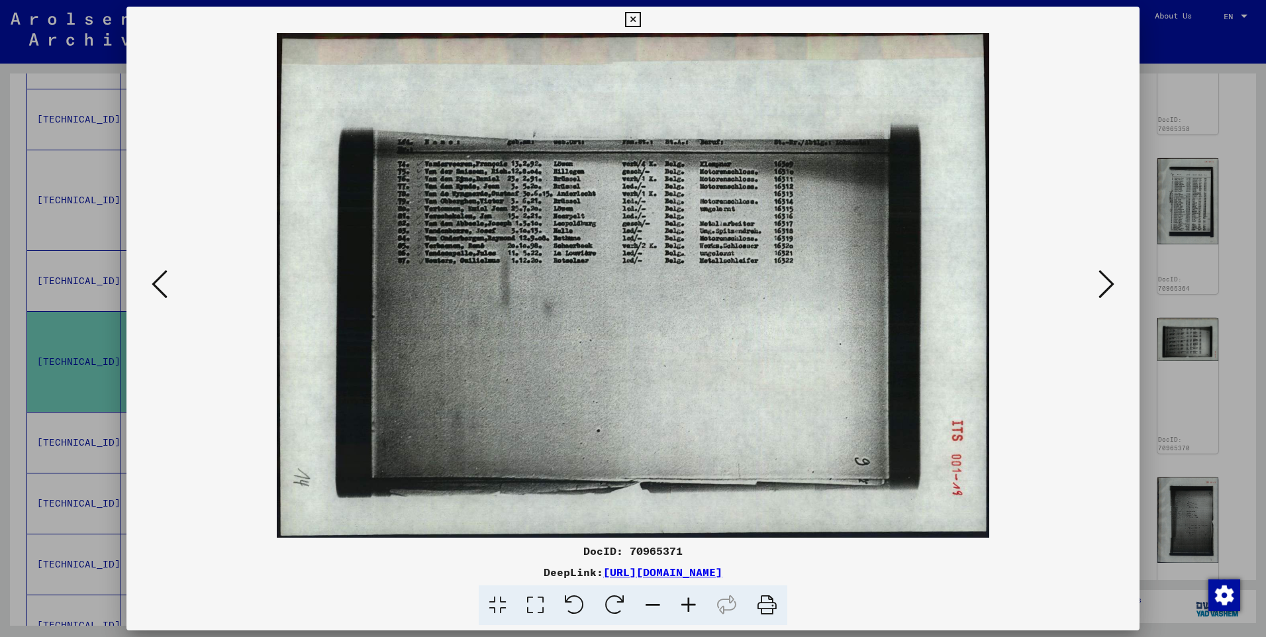
scroll to position [0, 0]
click at [683, 603] on icon at bounding box center [689, 605] width 36 height 40
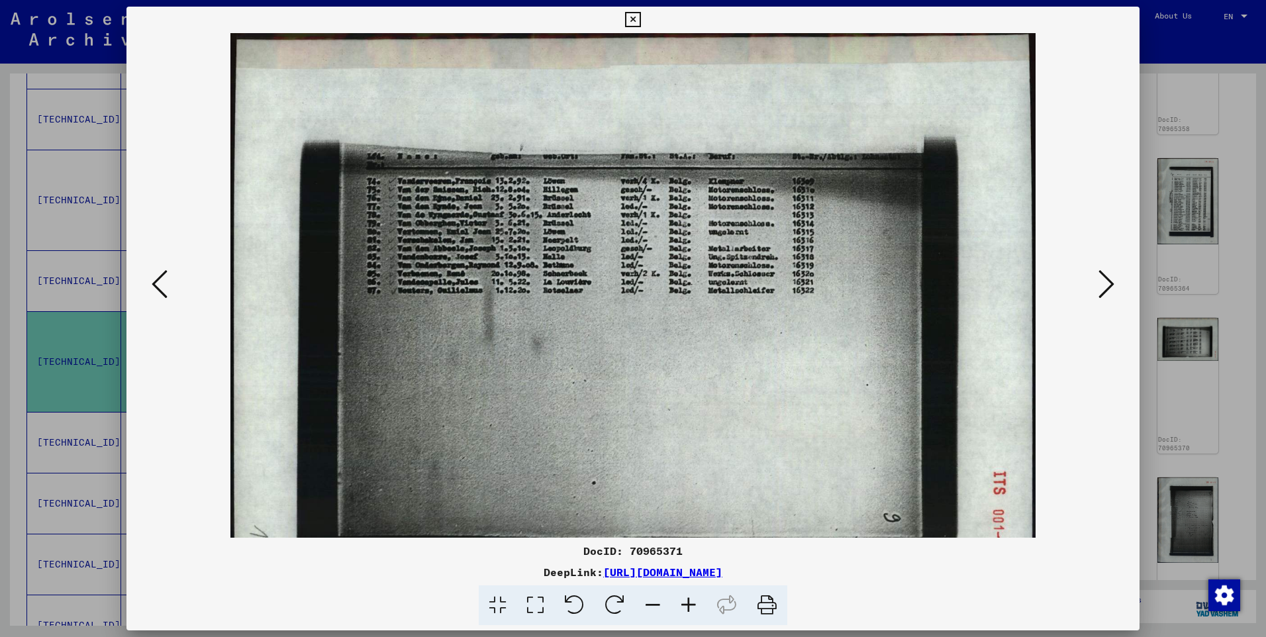
click at [683, 603] on icon at bounding box center [689, 605] width 36 height 40
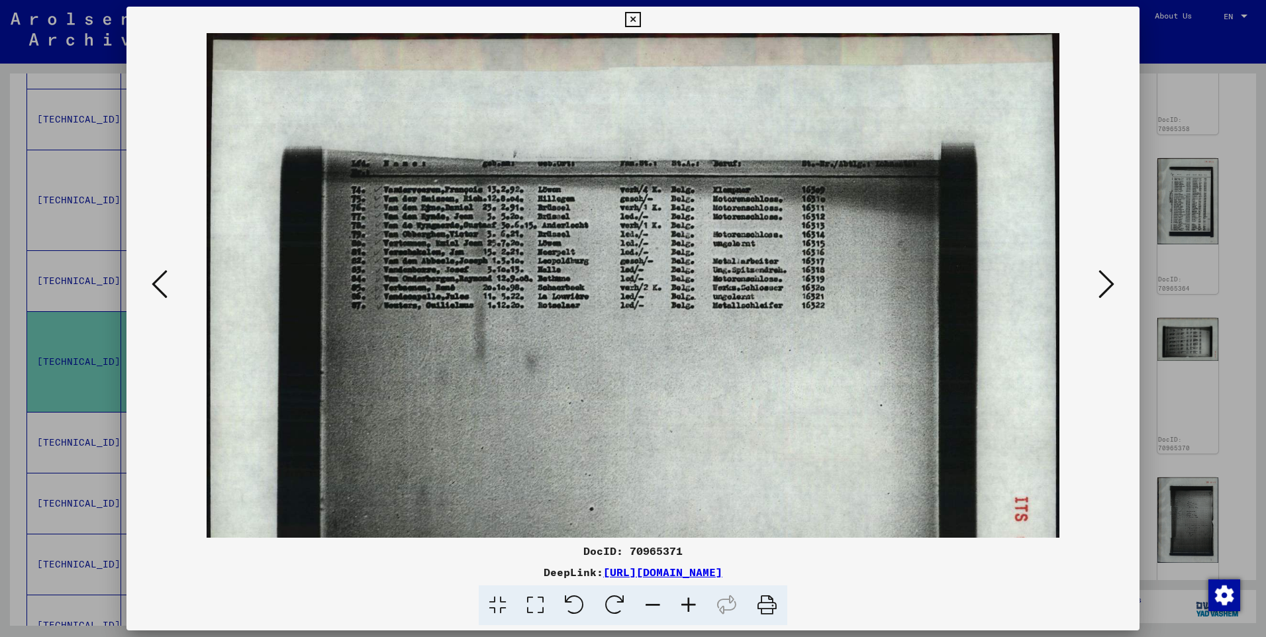
click at [683, 602] on icon at bounding box center [689, 605] width 36 height 40
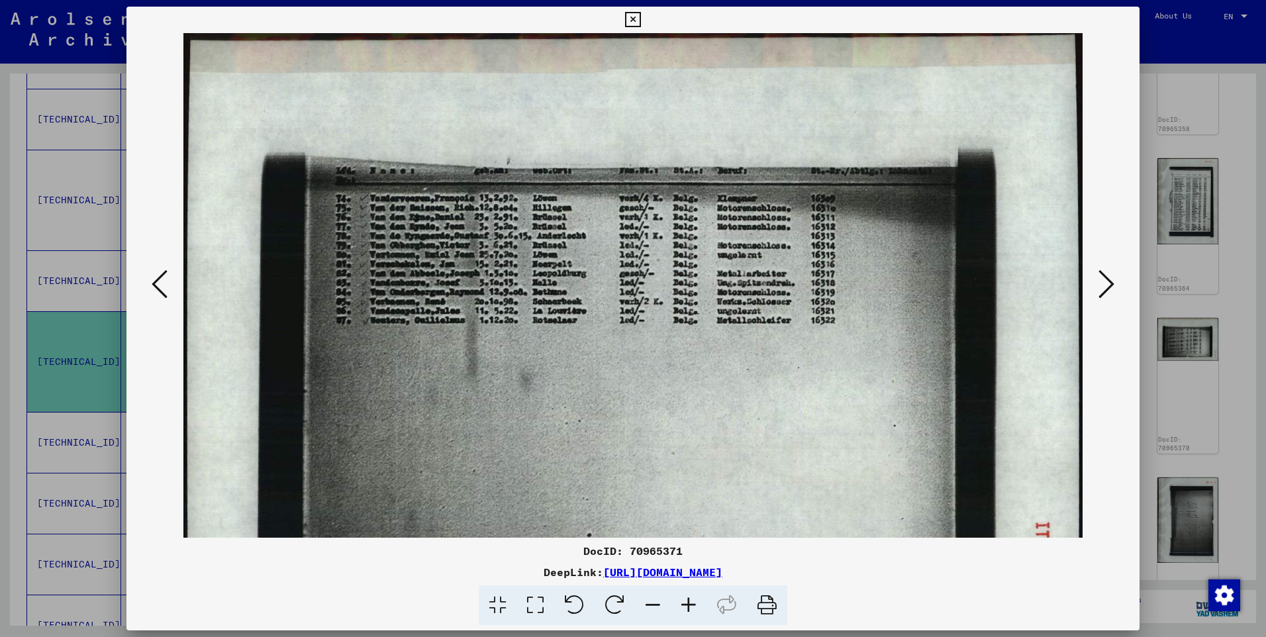
click at [683, 602] on icon at bounding box center [689, 605] width 36 height 40
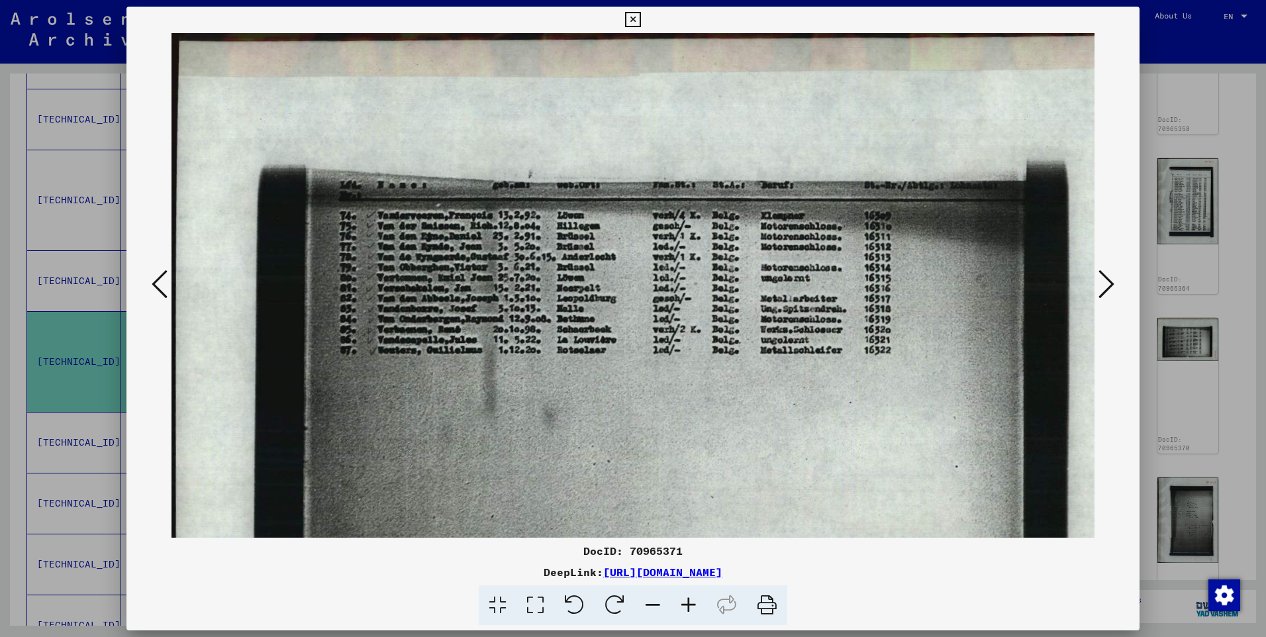
click at [683, 601] on icon at bounding box center [689, 605] width 36 height 40
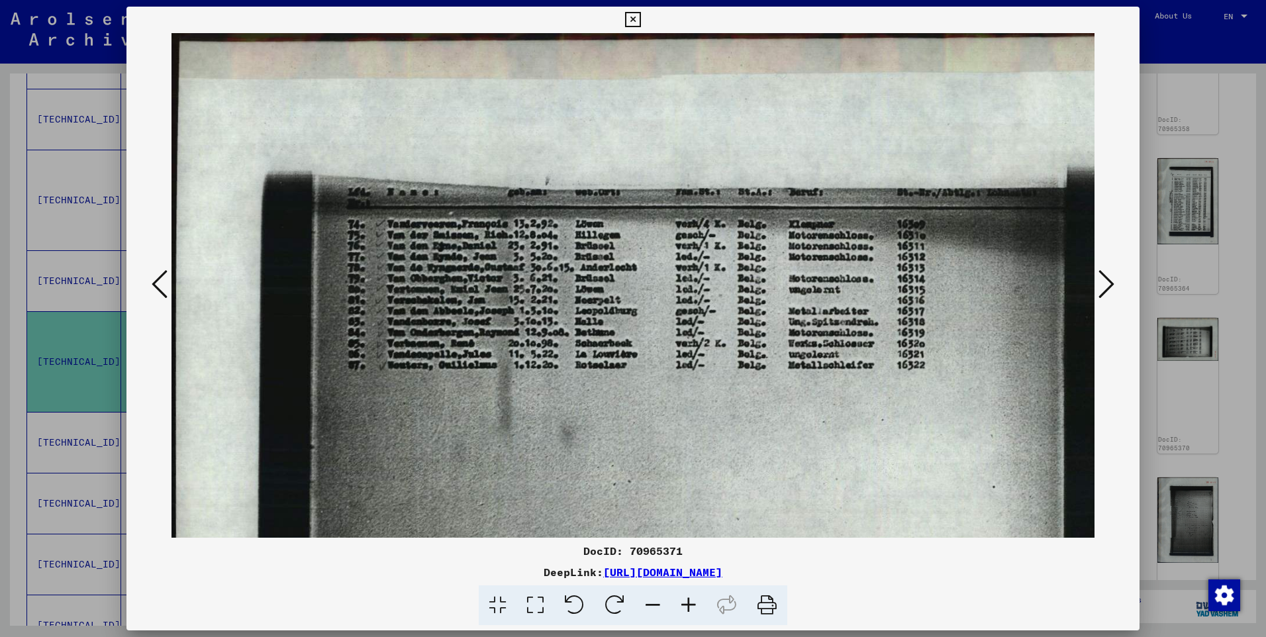
click at [1106, 283] on icon at bounding box center [1106, 284] width 16 height 32
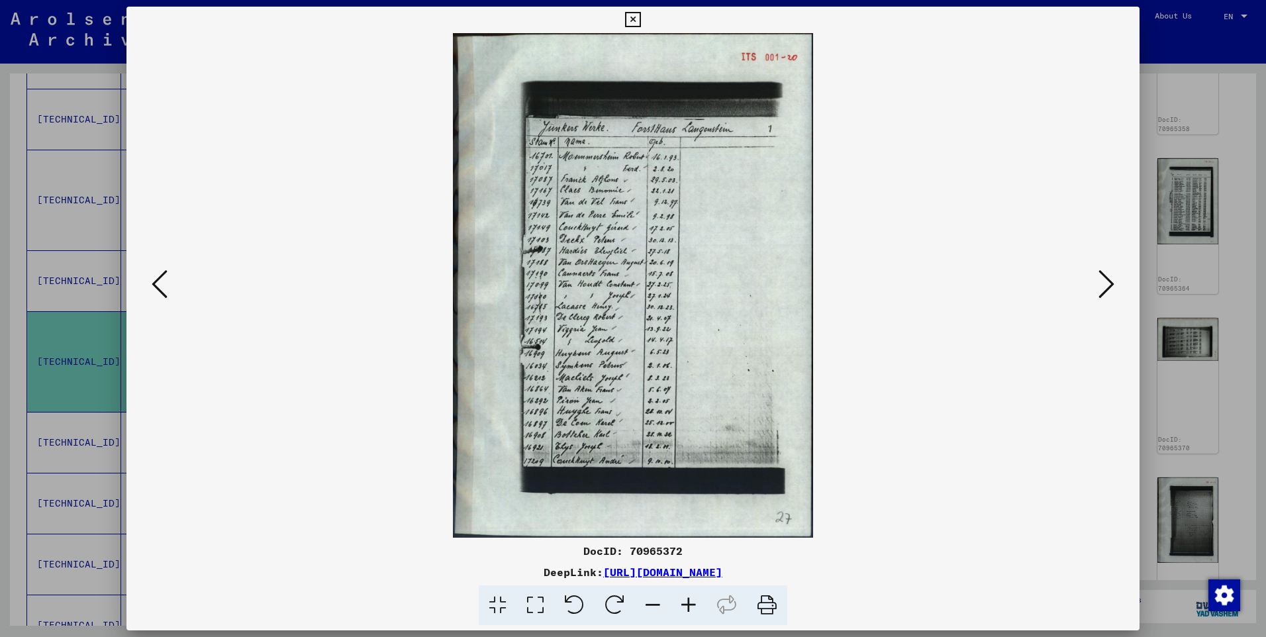
click at [685, 601] on icon at bounding box center [689, 605] width 36 height 40
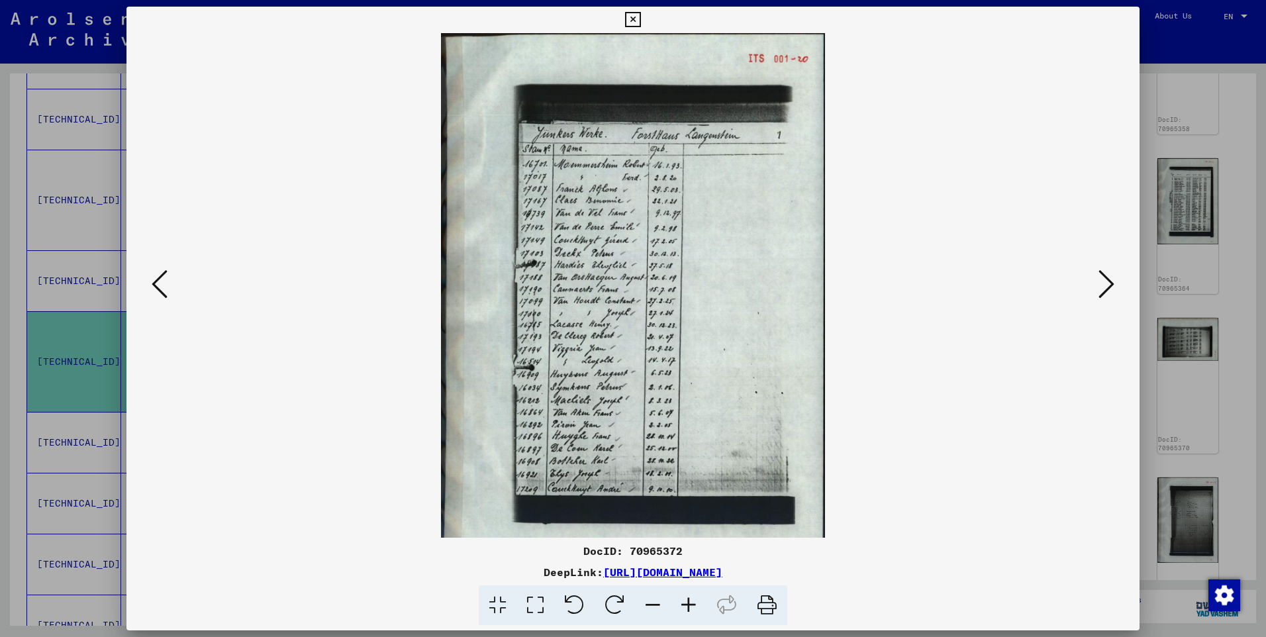
click at [685, 601] on icon at bounding box center [689, 605] width 36 height 40
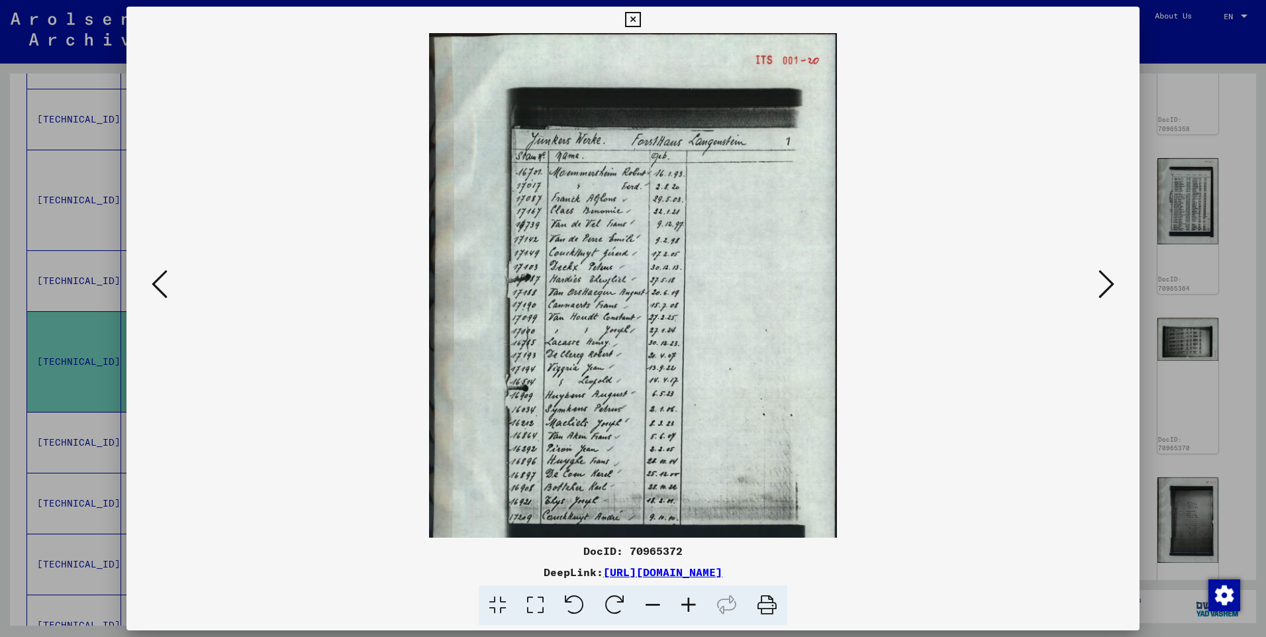
click at [685, 601] on icon at bounding box center [689, 605] width 36 height 40
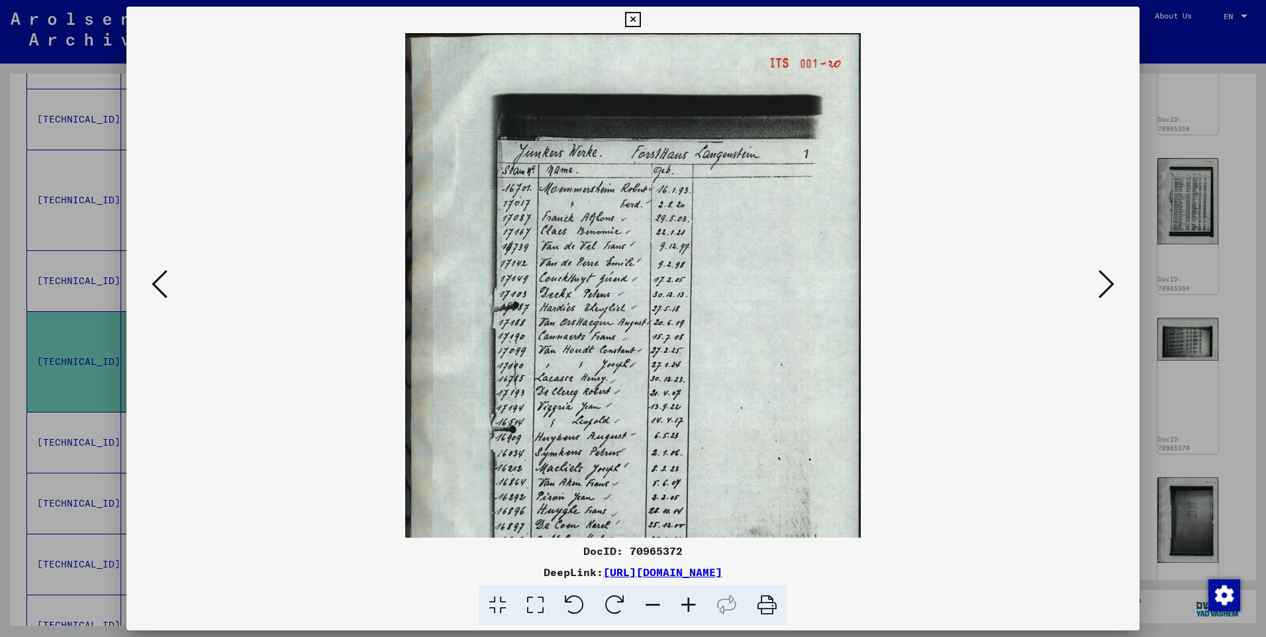
click at [685, 601] on icon at bounding box center [689, 605] width 36 height 40
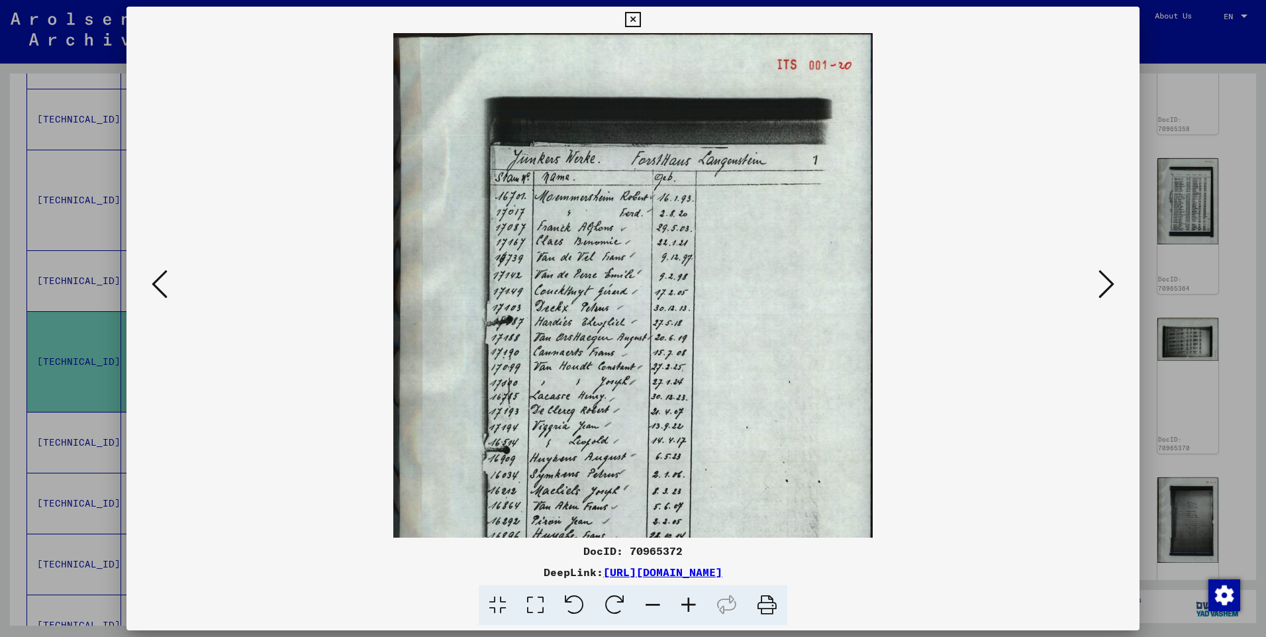
click at [685, 601] on icon at bounding box center [689, 605] width 36 height 40
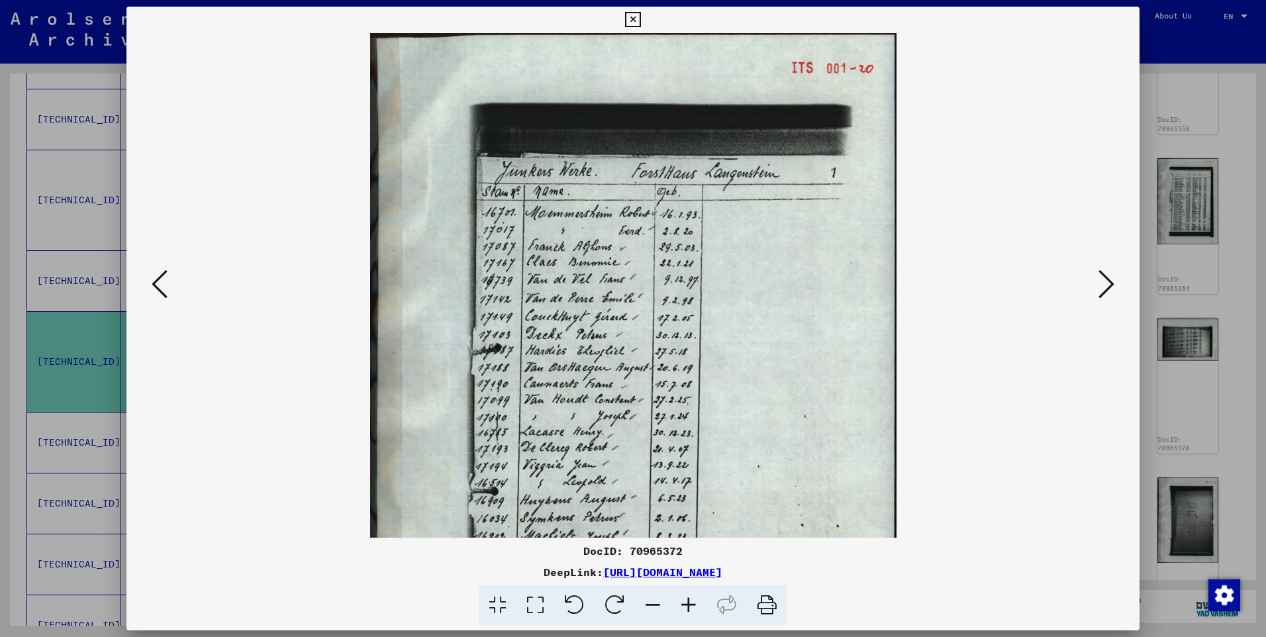
click at [685, 600] on icon at bounding box center [689, 605] width 36 height 40
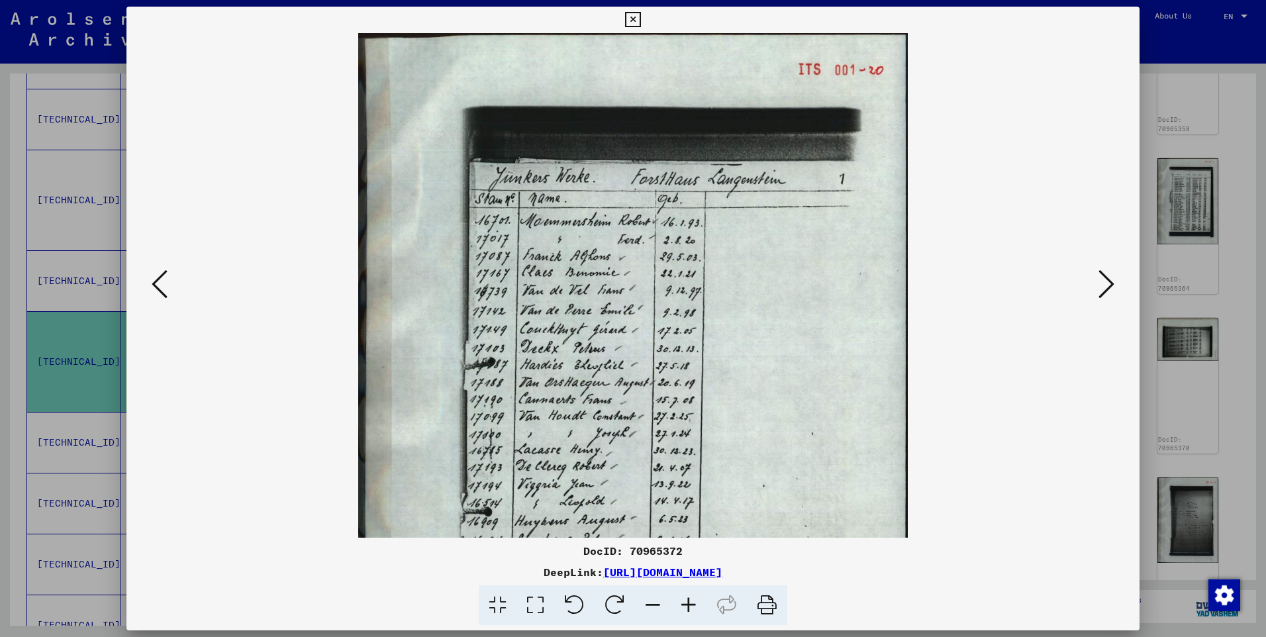
click at [781, 403] on img at bounding box center [633, 417] width 550 height 769
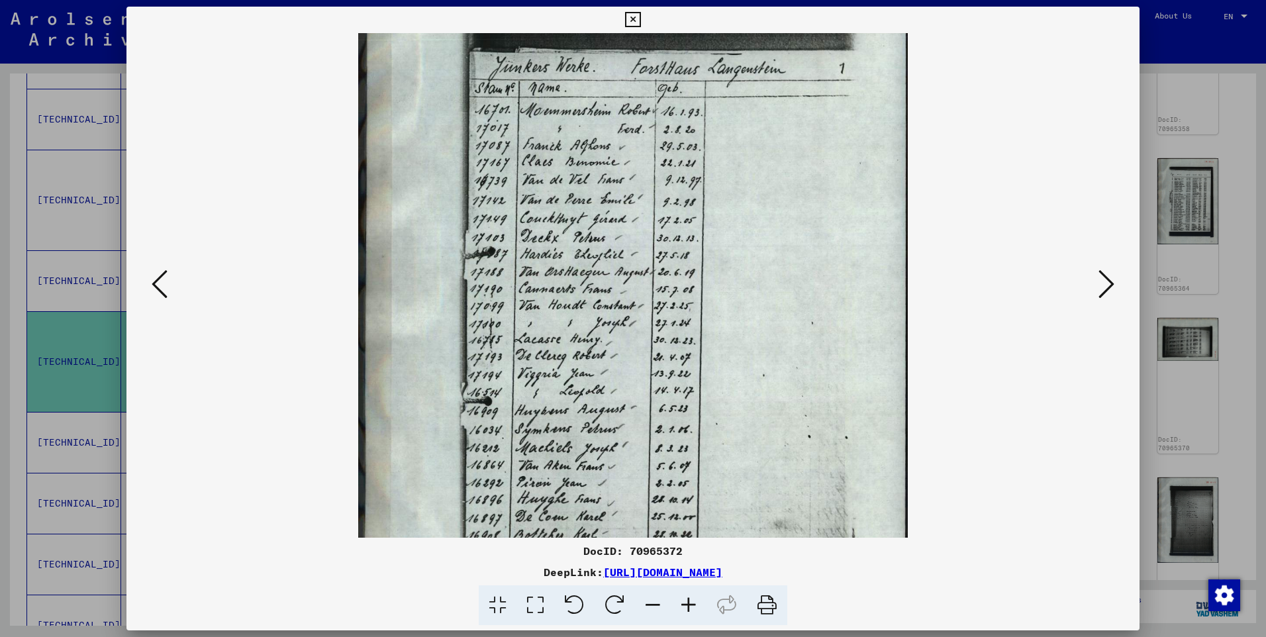
click at [787, 371] on img at bounding box center [633, 307] width 550 height 769
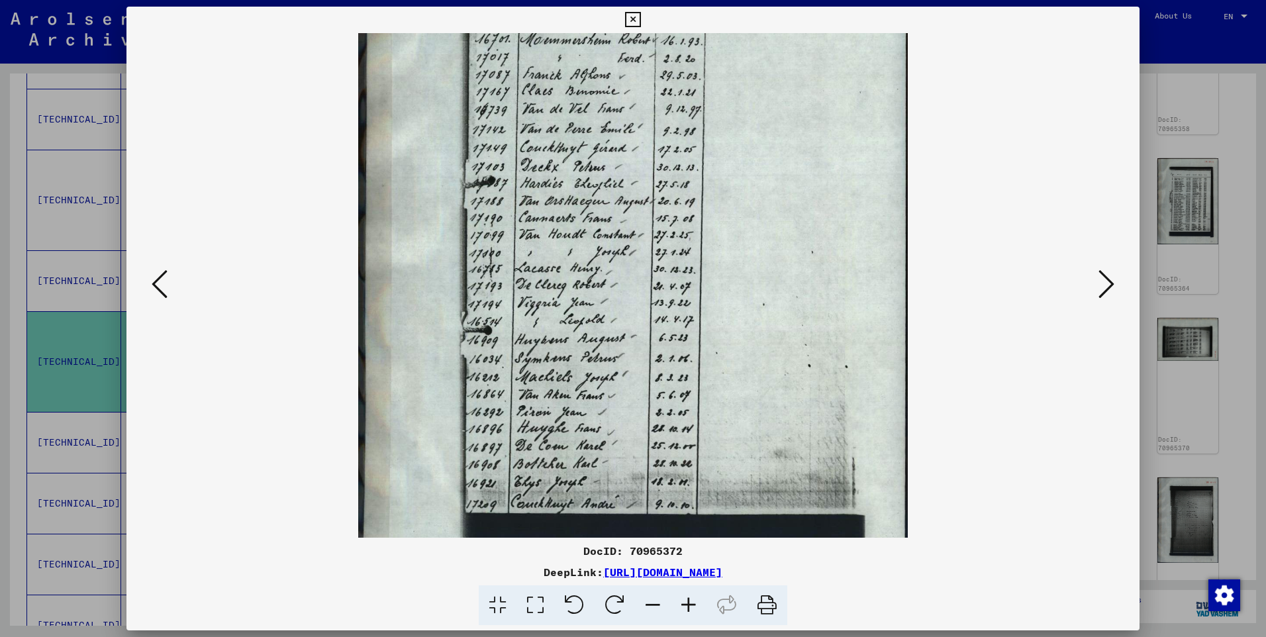
drag, startPoint x: 785, startPoint y: 416, endPoint x: 778, endPoint y: 366, distance: 50.8
click at [778, 367] on img at bounding box center [633, 236] width 550 height 769
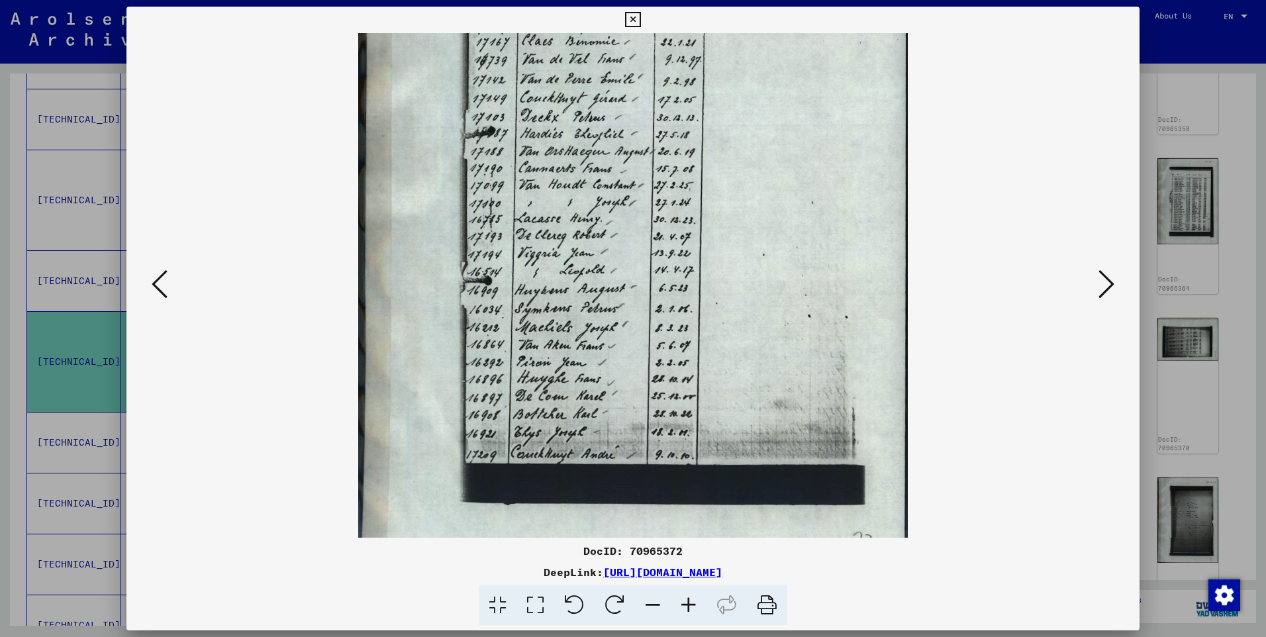
click at [1108, 283] on icon at bounding box center [1106, 284] width 16 height 32
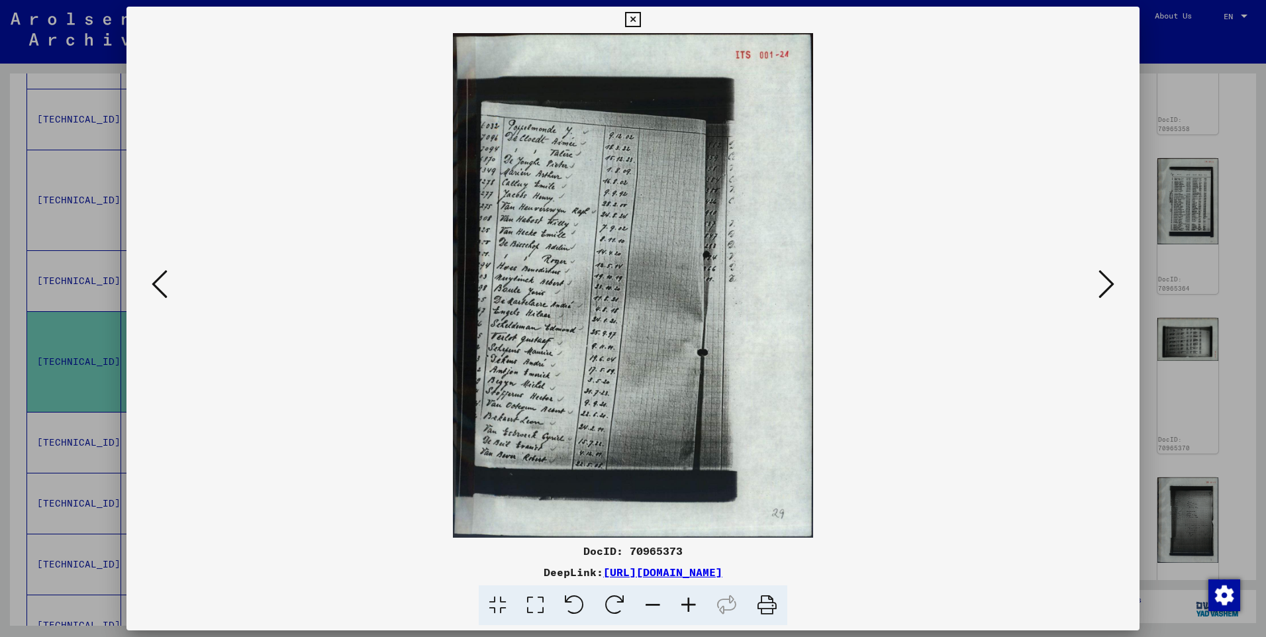
scroll to position [0, 0]
click at [684, 604] on icon at bounding box center [689, 605] width 36 height 40
click at [684, 603] on icon at bounding box center [689, 605] width 36 height 40
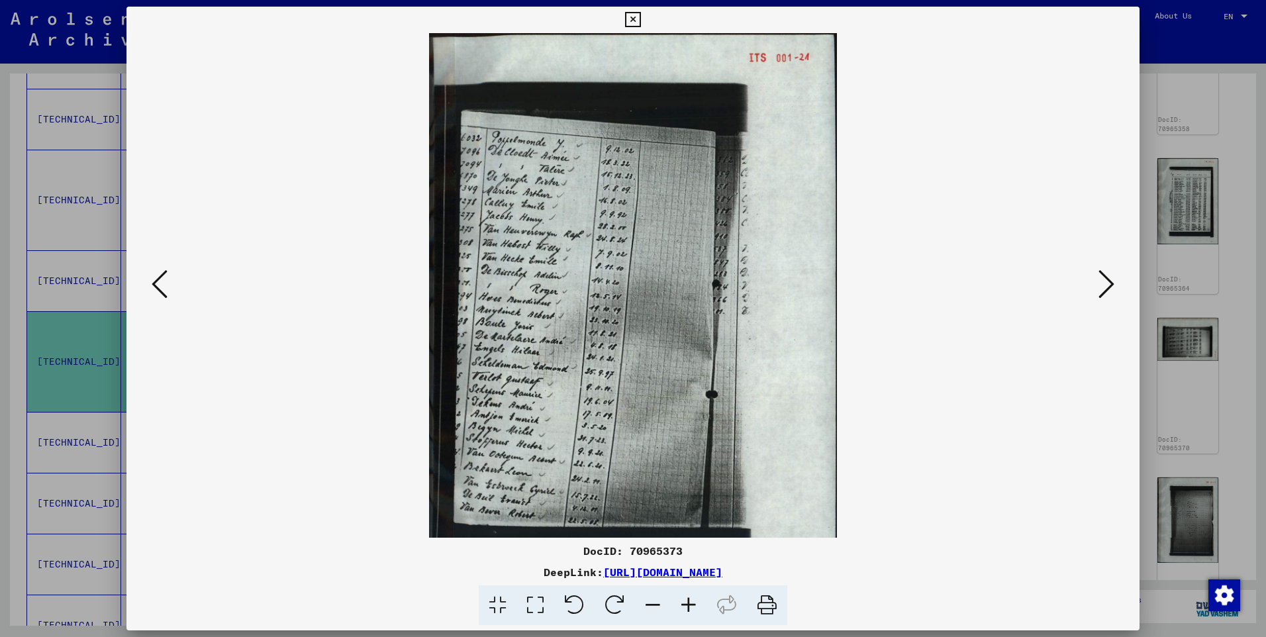
click at [684, 603] on icon at bounding box center [689, 605] width 36 height 40
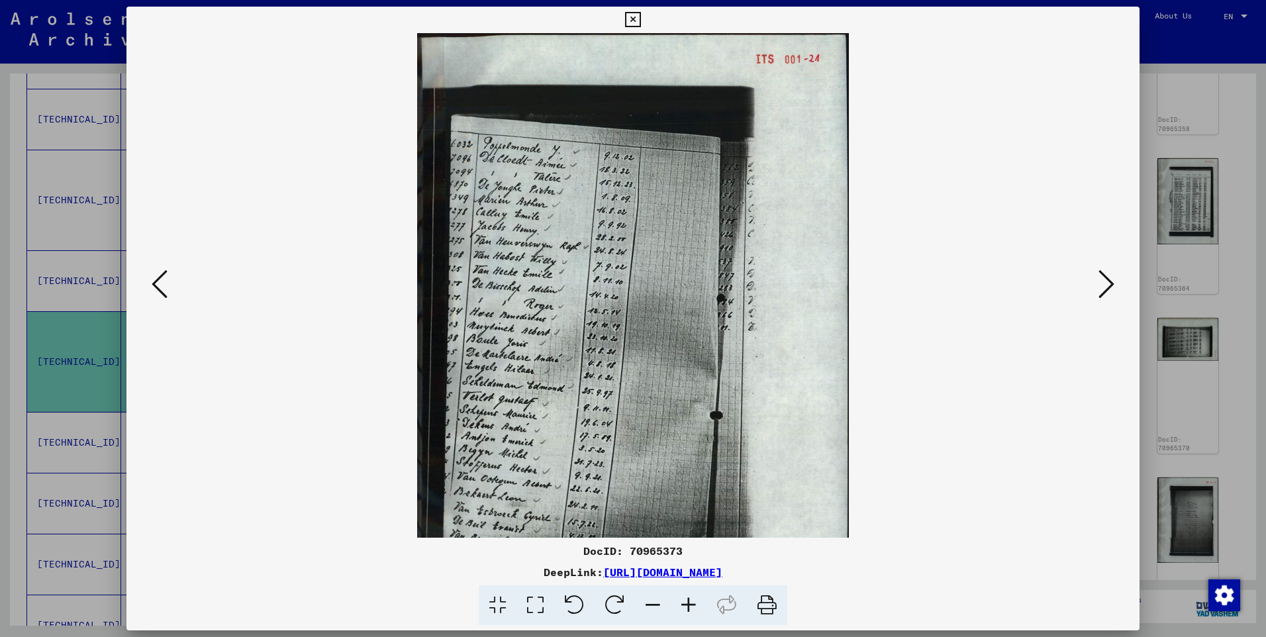
click at [684, 603] on icon at bounding box center [689, 605] width 36 height 40
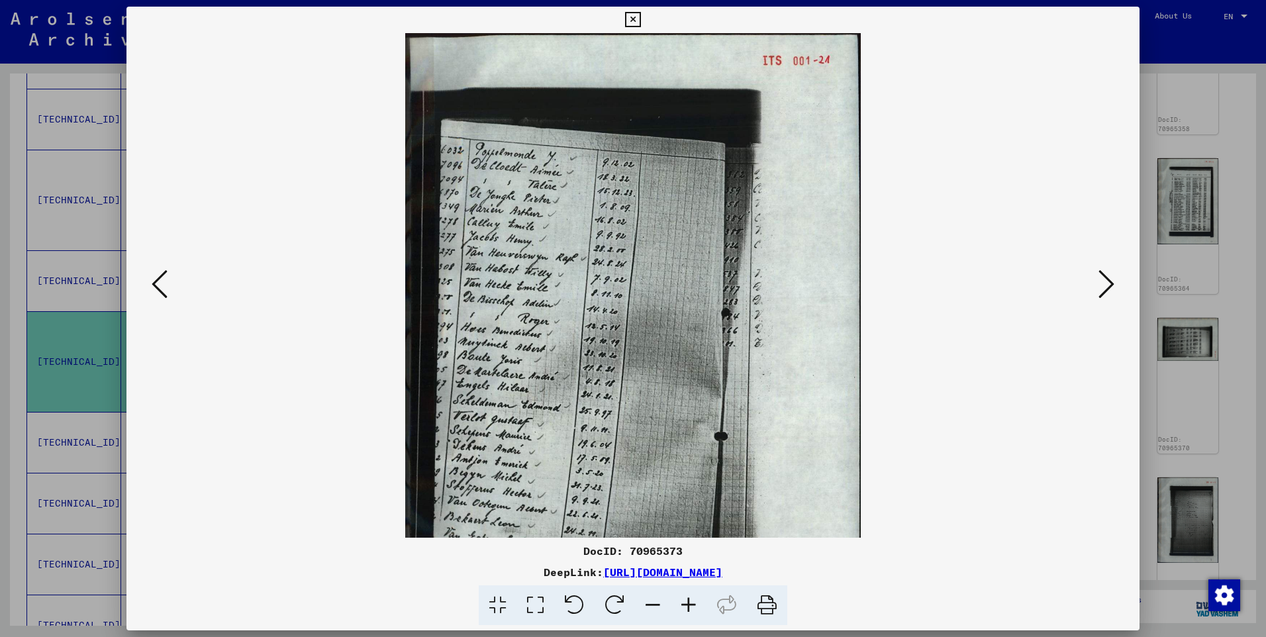
click at [684, 603] on icon at bounding box center [689, 605] width 36 height 40
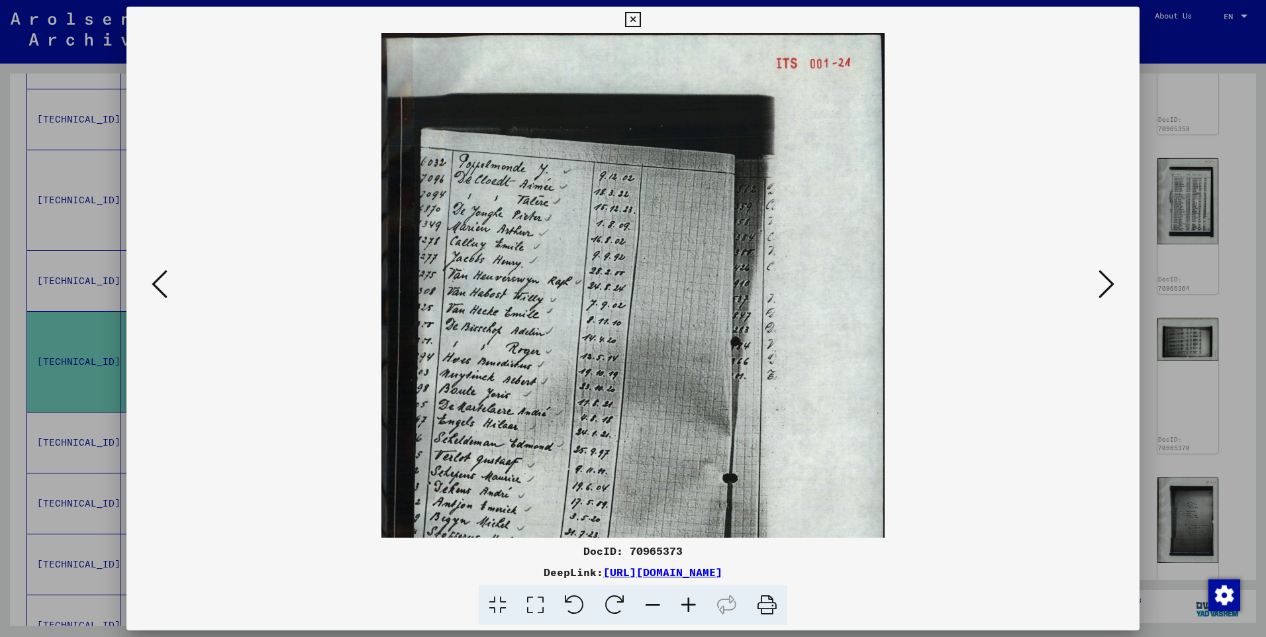
click at [684, 603] on icon at bounding box center [689, 605] width 36 height 40
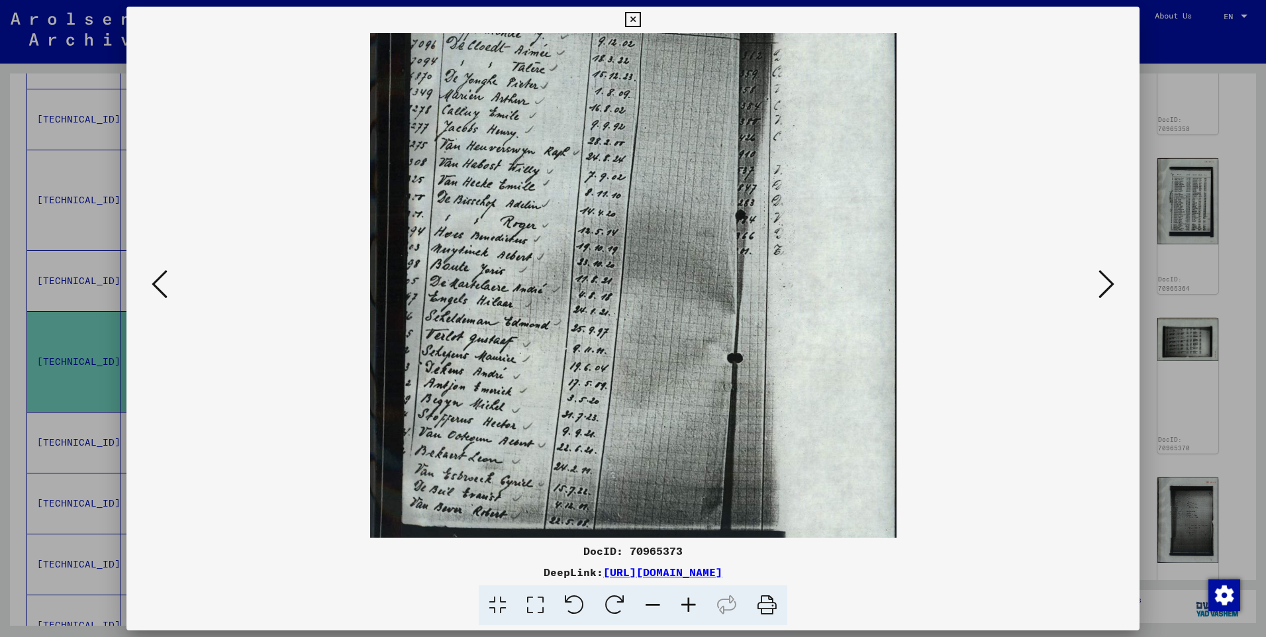
drag, startPoint x: 695, startPoint y: 397, endPoint x: 742, endPoint y: 255, distance: 149.3
click at [741, 256] on img at bounding box center [633, 260] width 526 height 736
drag, startPoint x: 743, startPoint y: 255, endPoint x: 842, endPoint y: 258, distance: 98.7
click at [842, 258] on img at bounding box center [633, 263] width 526 height 736
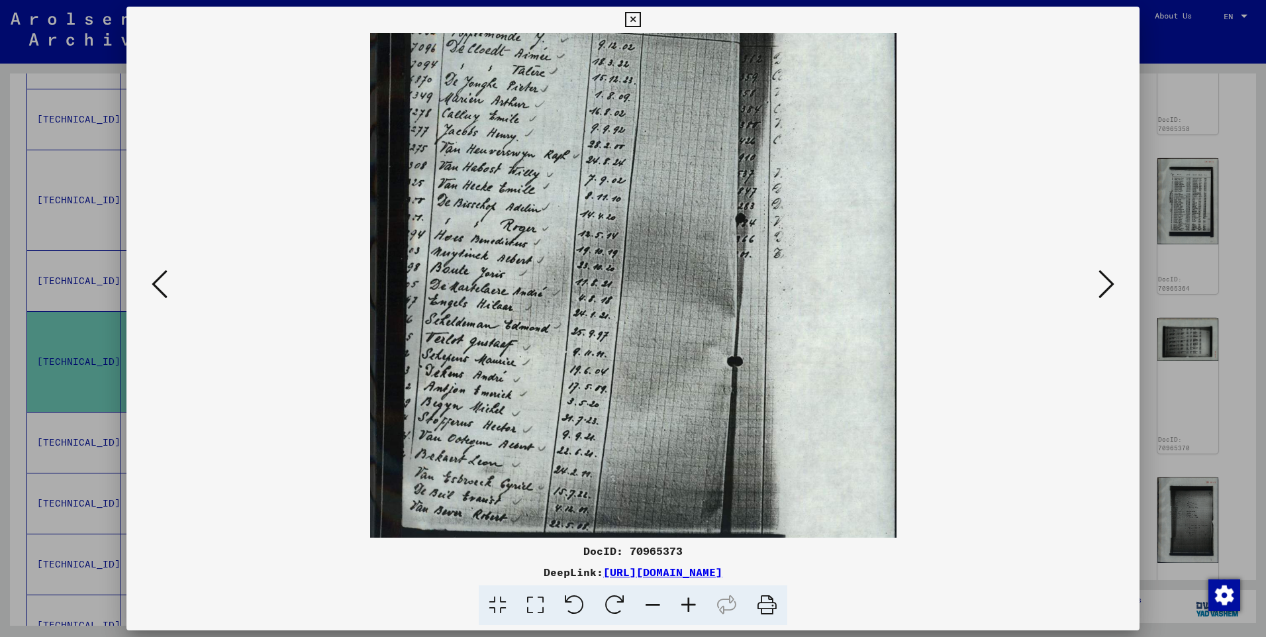
click at [1106, 279] on icon at bounding box center [1106, 284] width 16 height 32
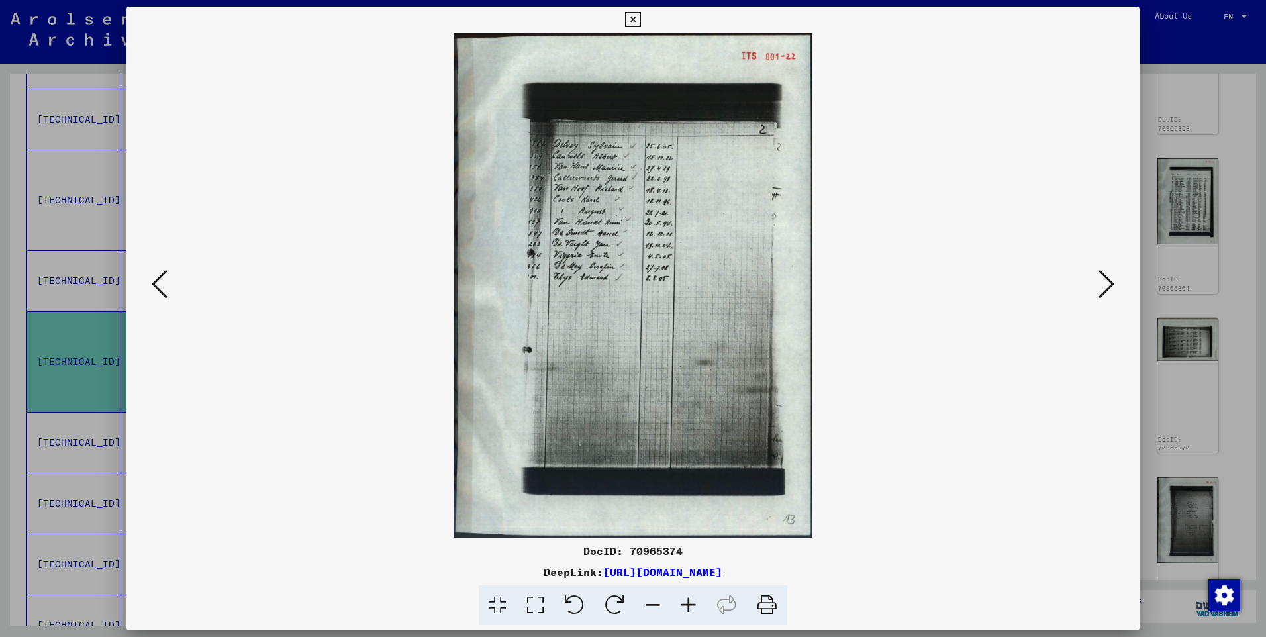
click at [693, 603] on icon at bounding box center [689, 605] width 36 height 40
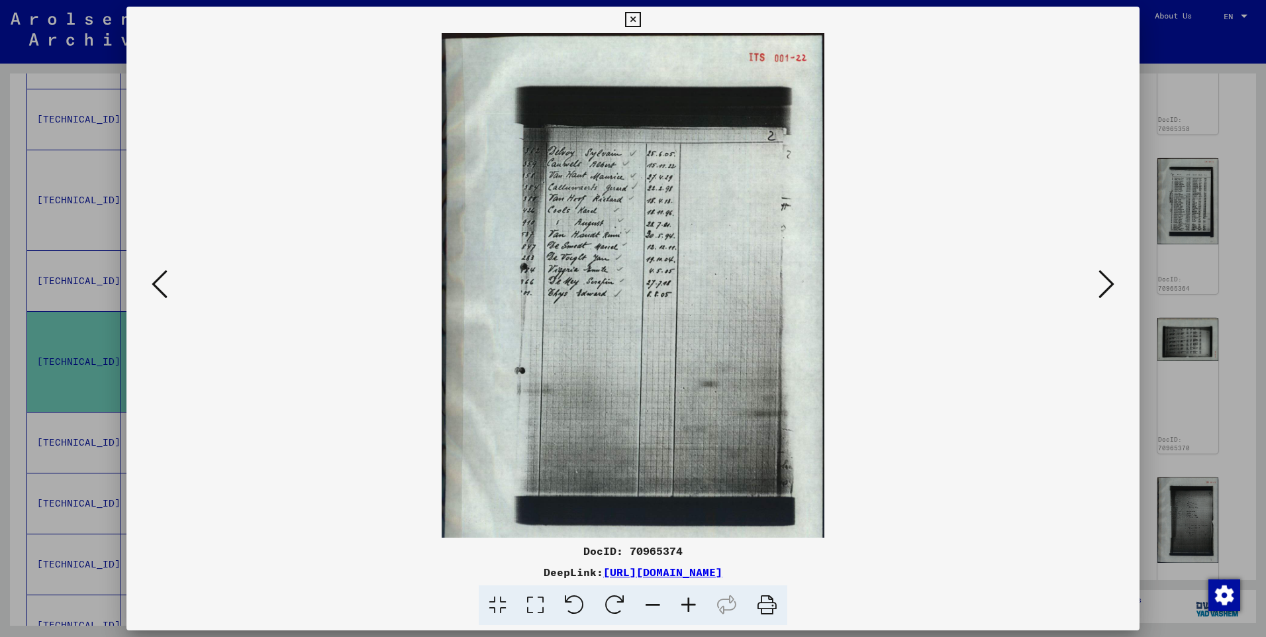
click at [693, 601] on icon at bounding box center [689, 605] width 36 height 40
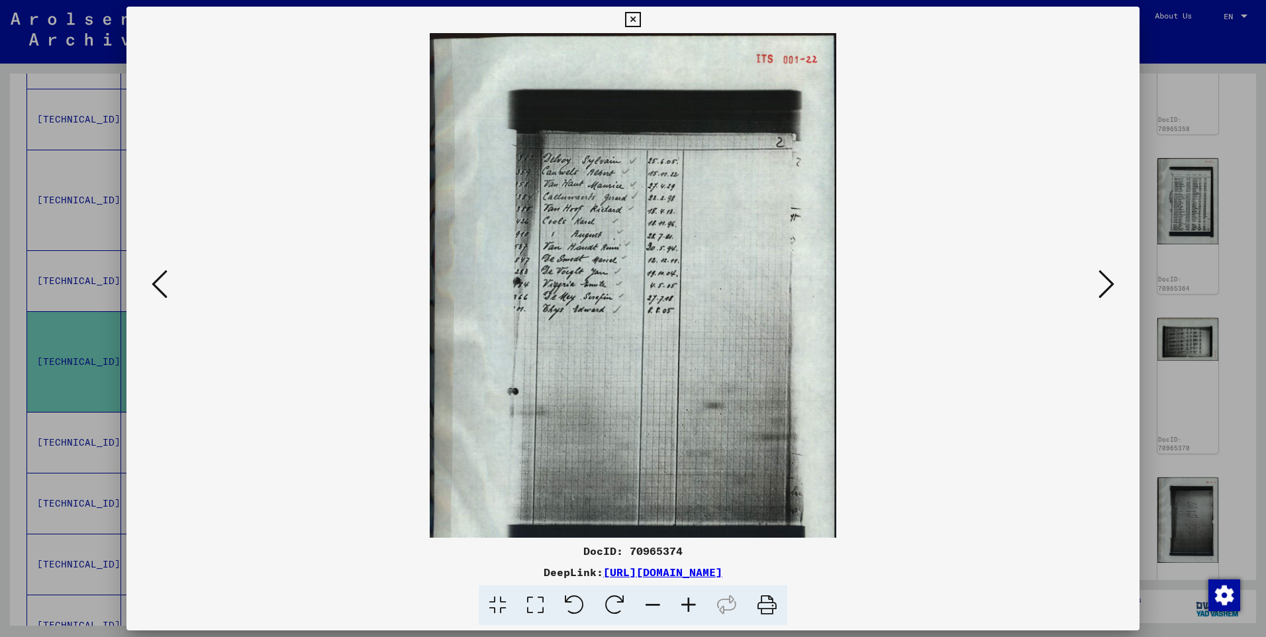
click at [693, 601] on icon at bounding box center [689, 605] width 36 height 40
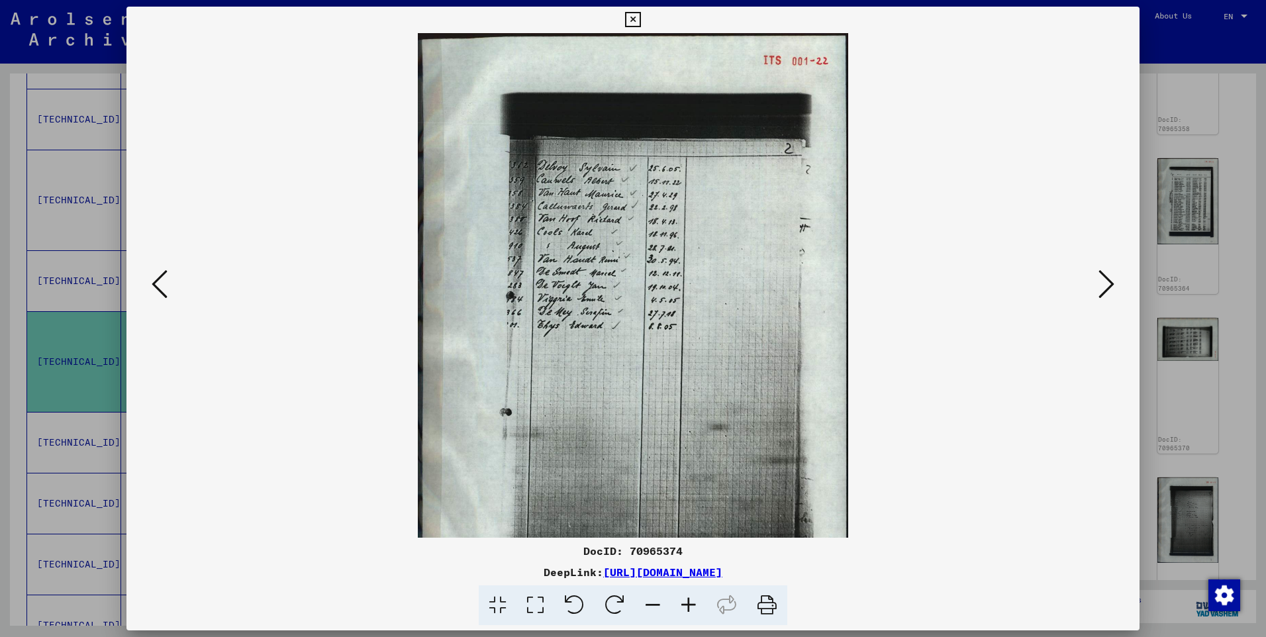
click at [693, 600] on icon at bounding box center [689, 605] width 36 height 40
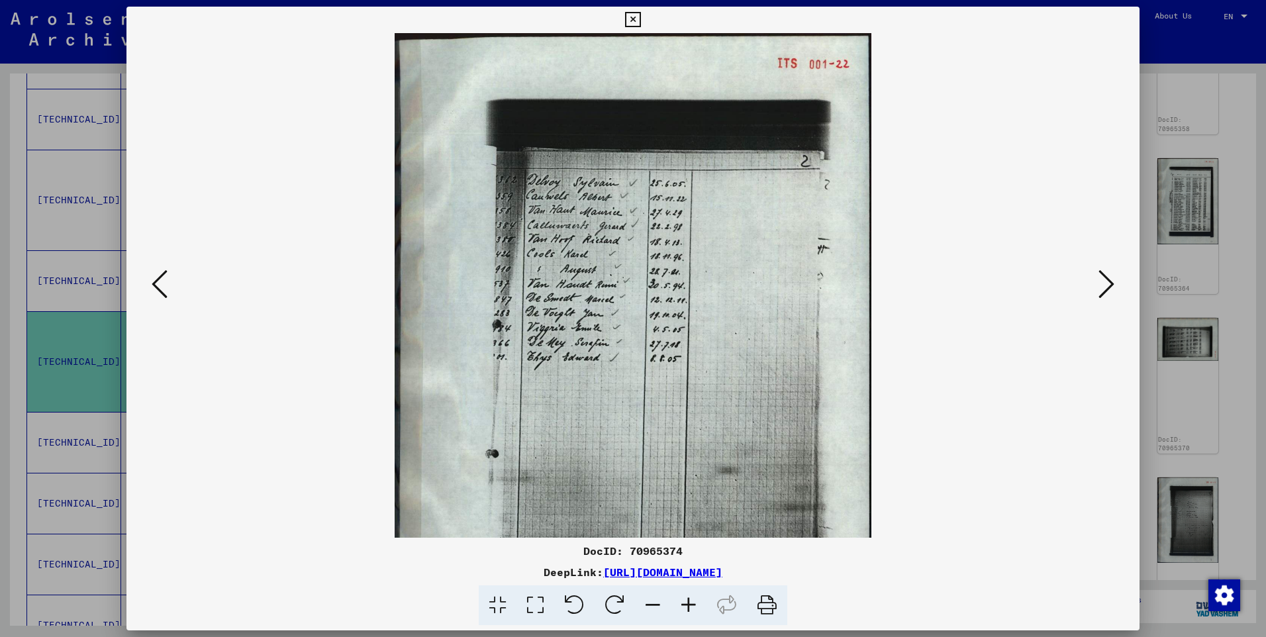
click at [693, 600] on icon at bounding box center [689, 605] width 36 height 40
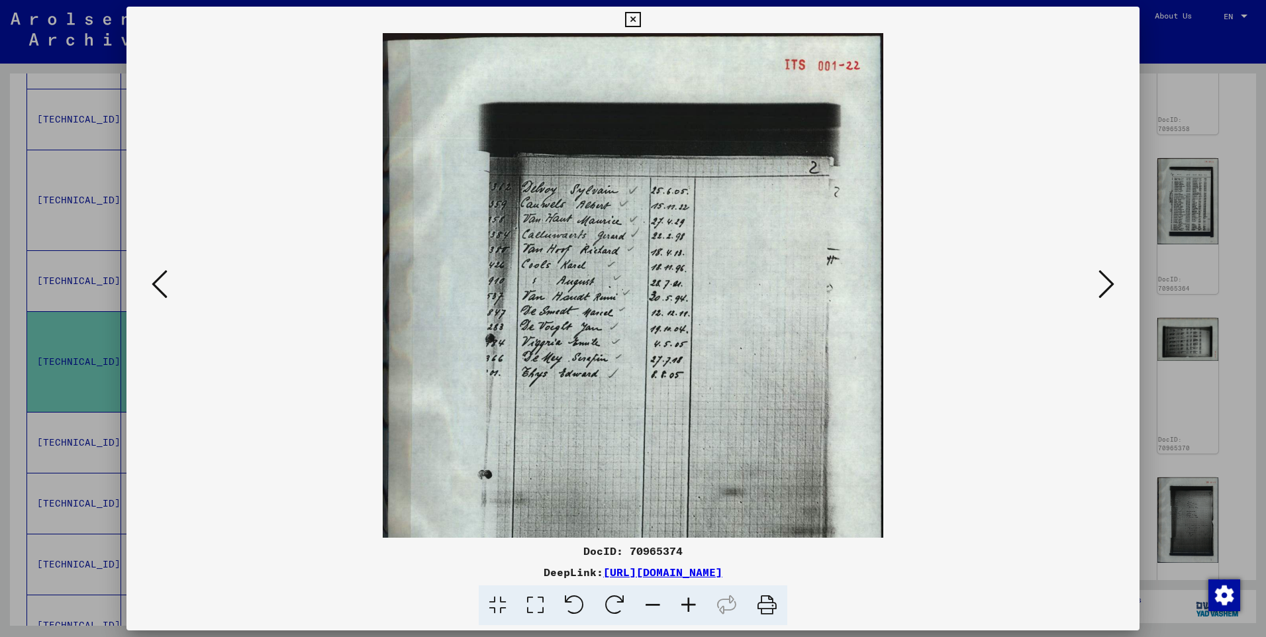
click at [693, 599] on icon at bounding box center [689, 605] width 36 height 40
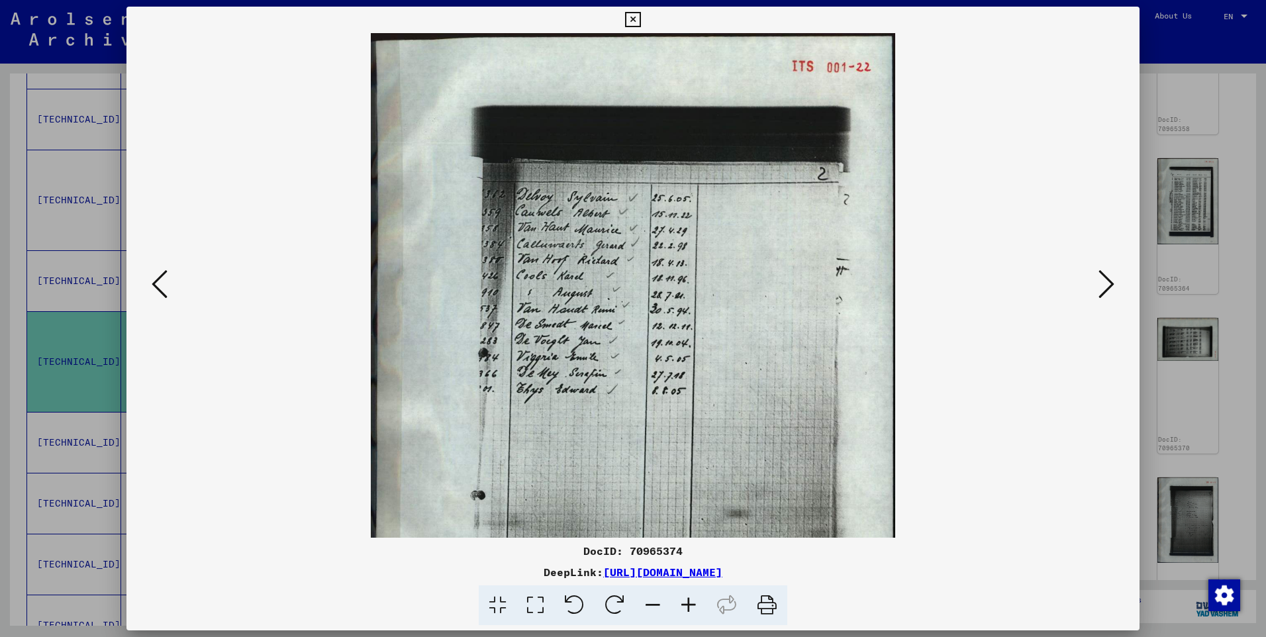
drag, startPoint x: 693, startPoint y: 599, endPoint x: 701, endPoint y: 528, distance: 71.3
click at [695, 597] on icon at bounding box center [689, 605] width 36 height 40
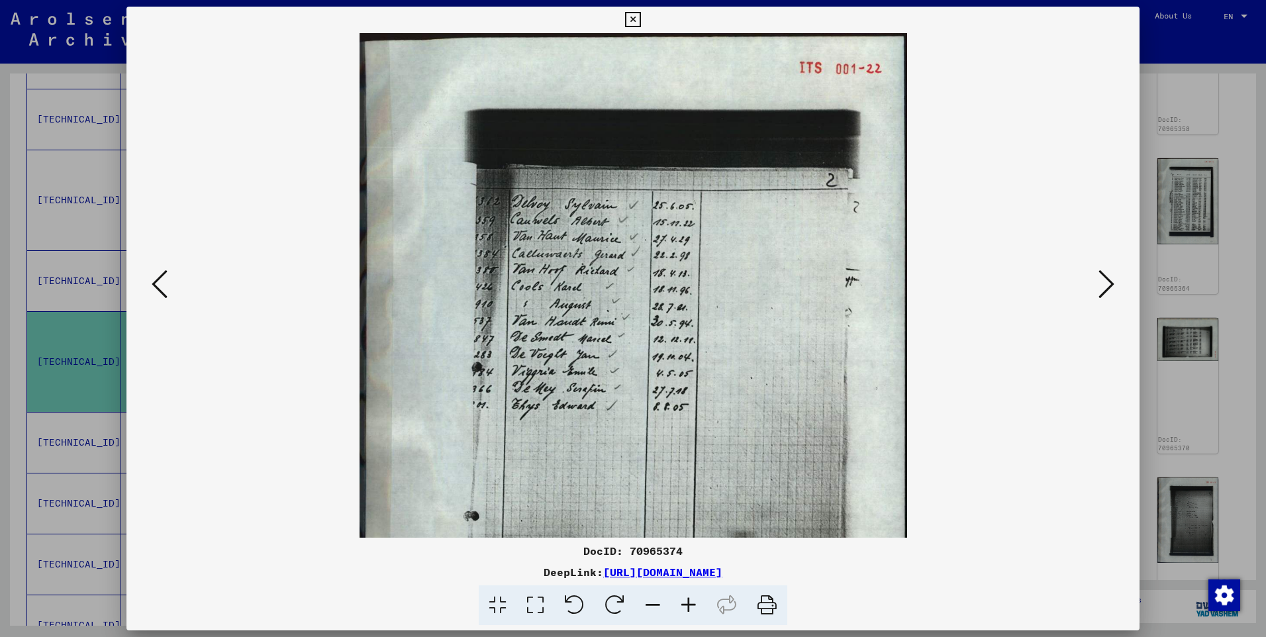
drag, startPoint x: 701, startPoint y: 444, endPoint x: 706, endPoint y: 384, distance: 60.5
click at [705, 385] on img at bounding box center [634, 417] width 548 height 769
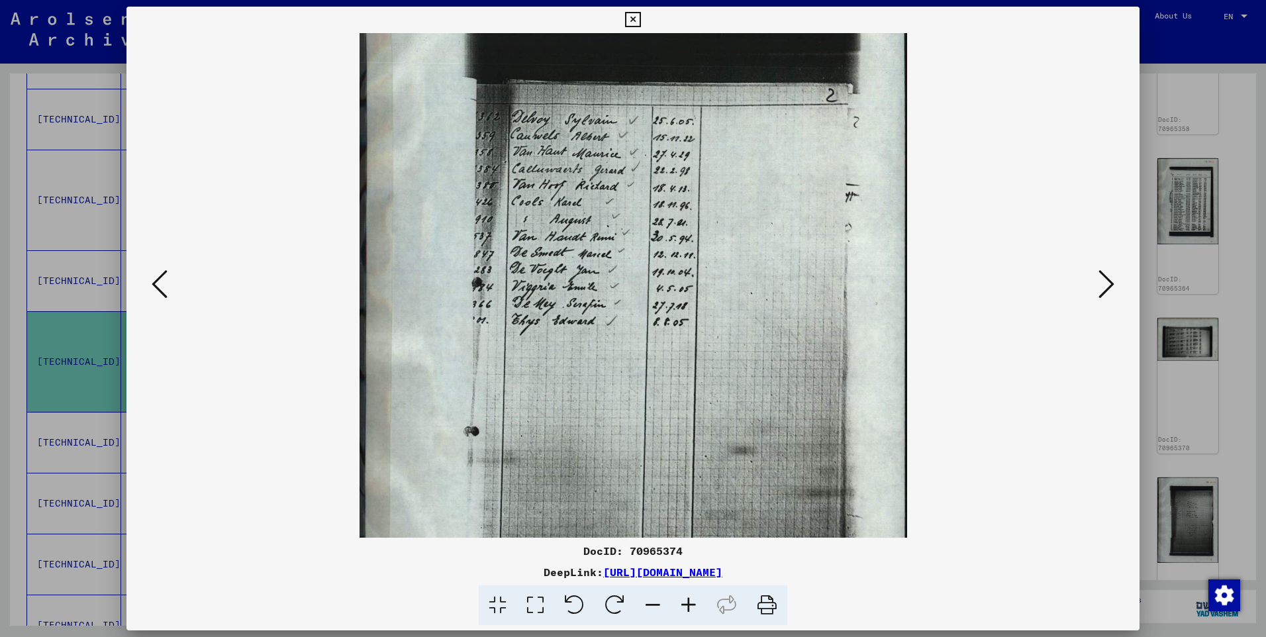
click at [1110, 285] on icon at bounding box center [1106, 284] width 16 height 32
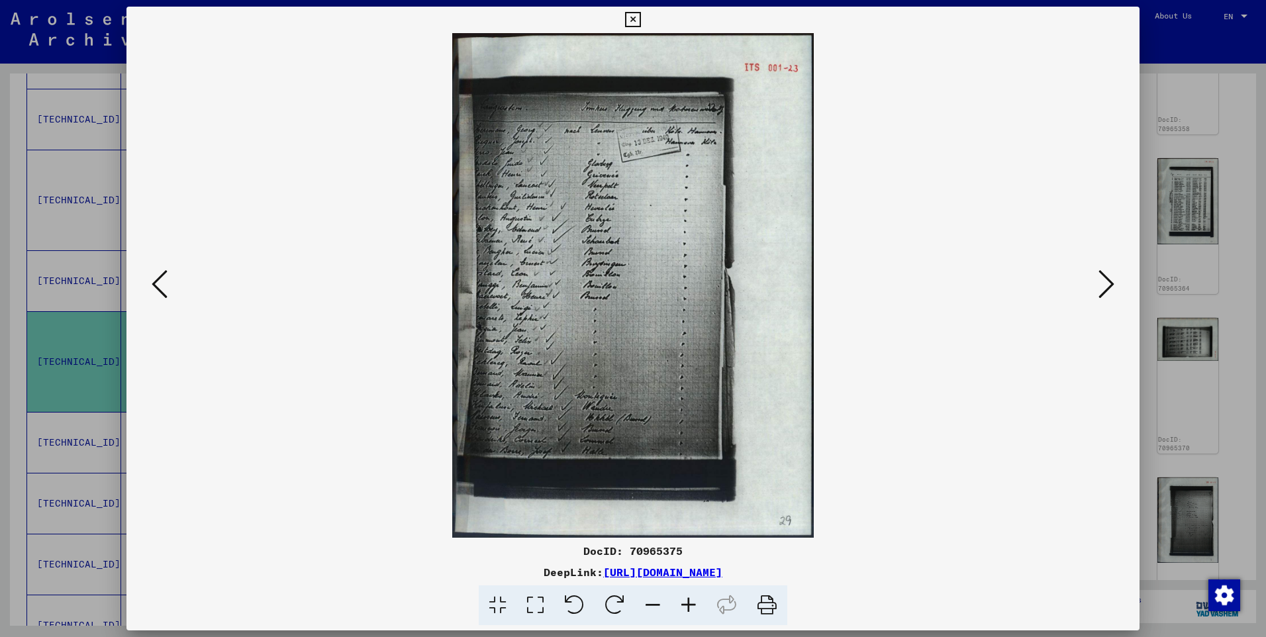
scroll to position [0, 0]
click at [685, 604] on icon at bounding box center [689, 605] width 36 height 40
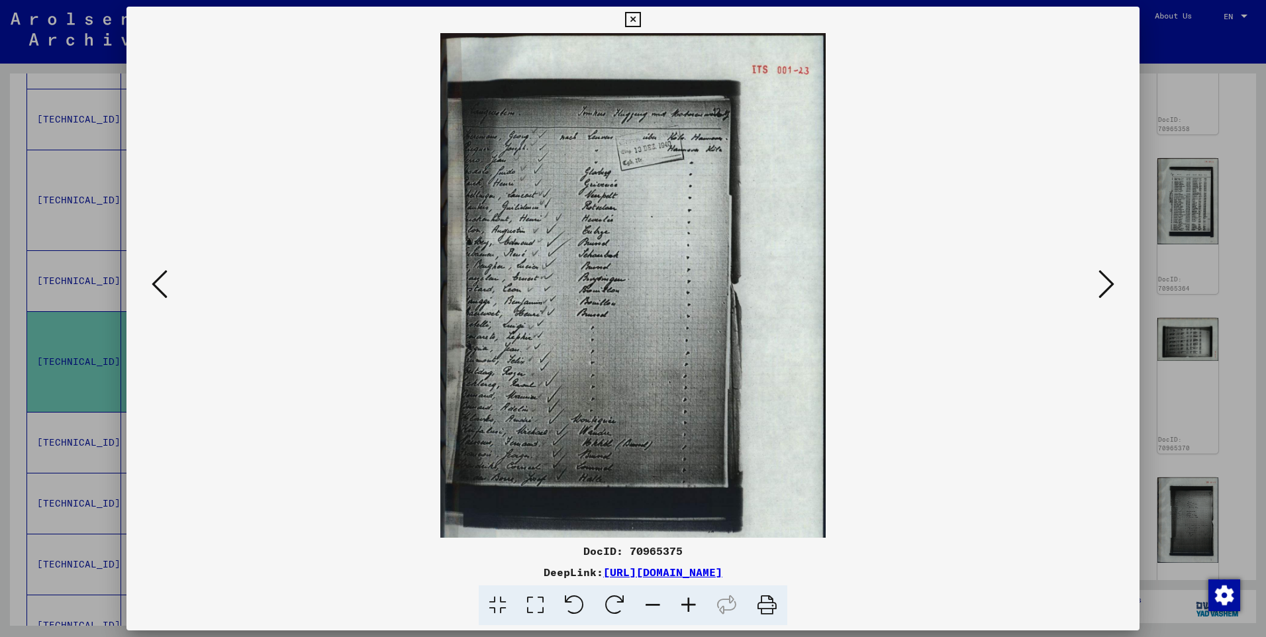
click at [685, 604] on icon at bounding box center [689, 605] width 36 height 40
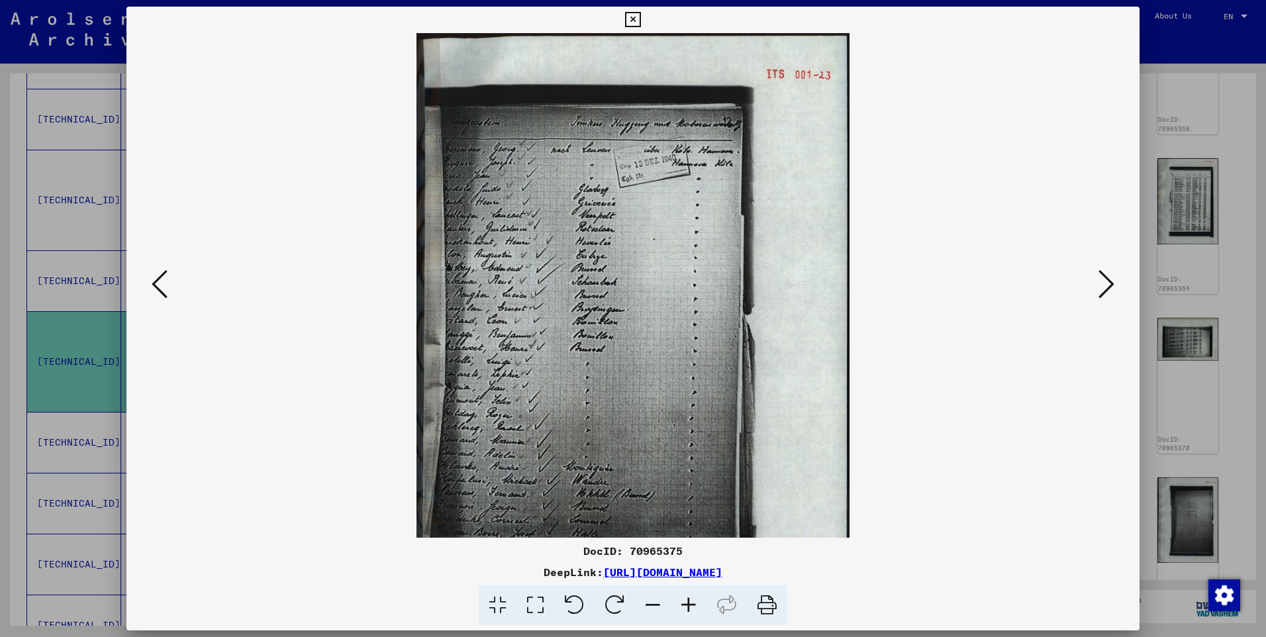
click at [685, 604] on icon at bounding box center [689, 605] width 36 height 40
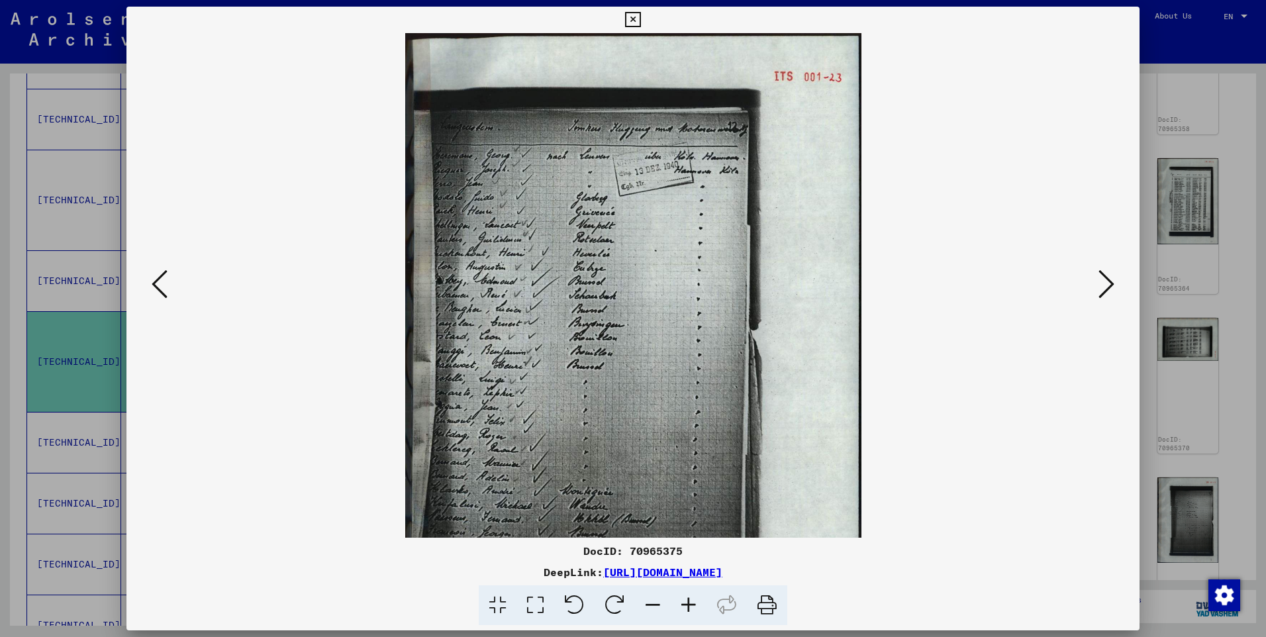
click at [685, 604] on icon at bounding box center [689, 605] width 36 height 40
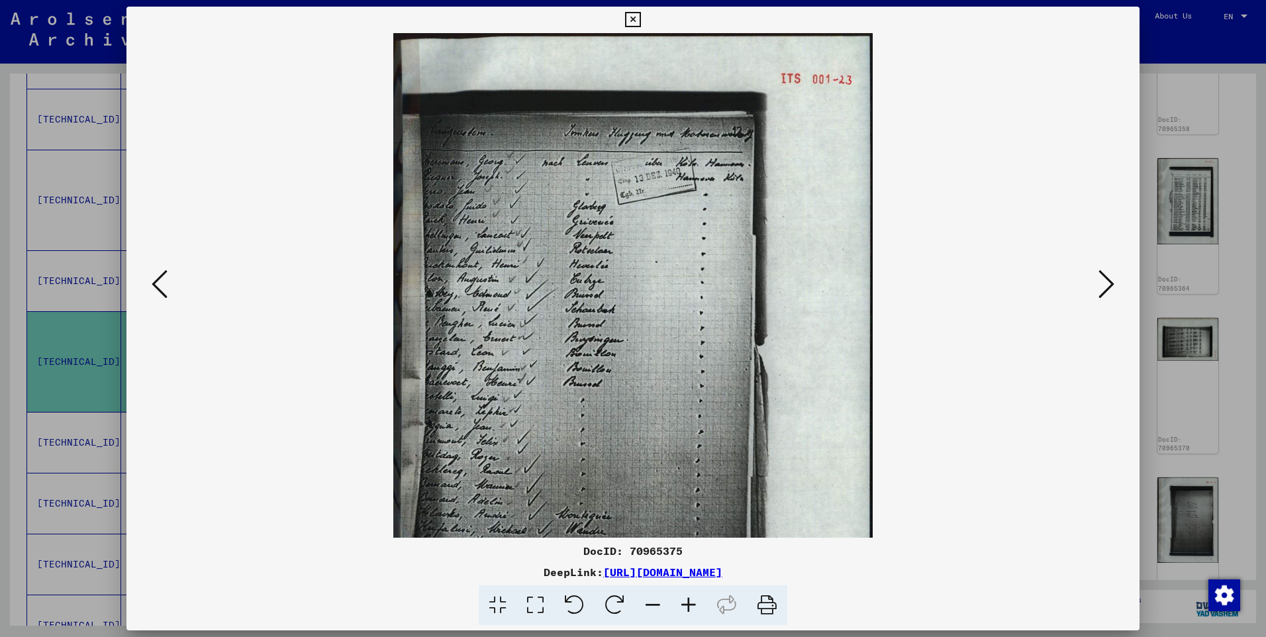
click at [685, 604] on icon at bounding box center [689, 605] width 36 height 40
click at [685, 602] on icon at bounding box center [689, 605] width 36 height 40
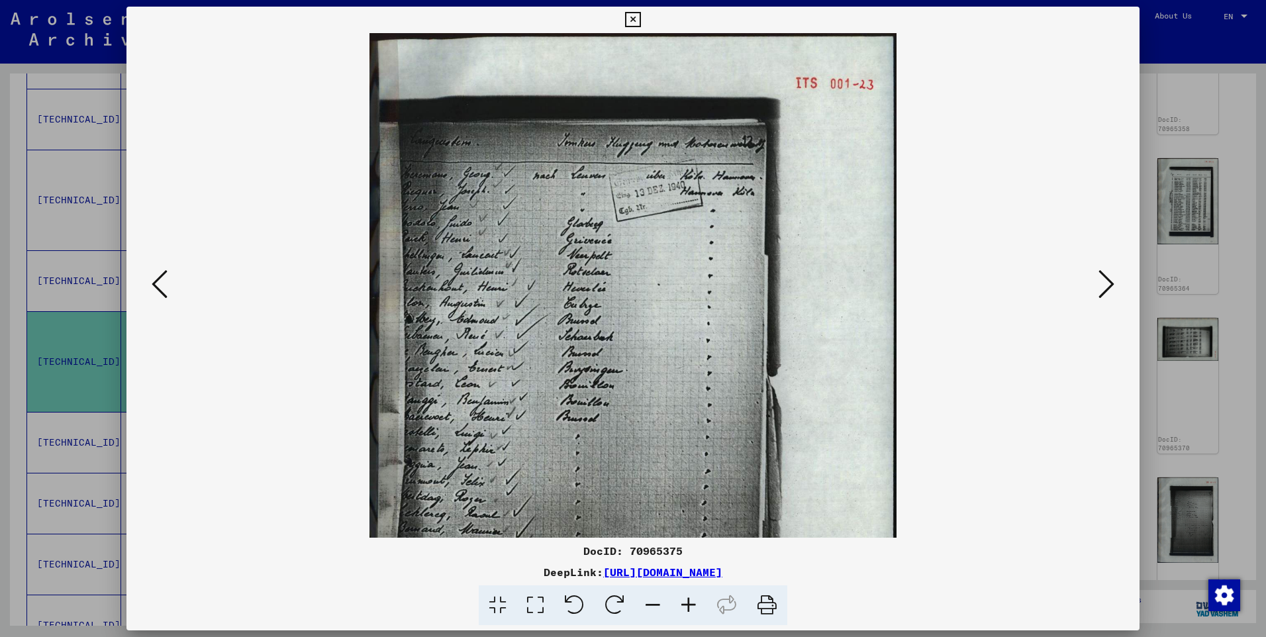
drag, startPoint x: 820, startPoint y: 291, endPoint x: 916, endPoint y: 275, distance: 98.0
click at [916, 275] on viewer-one-image at bounding box center [632, 285] width 923 height 505
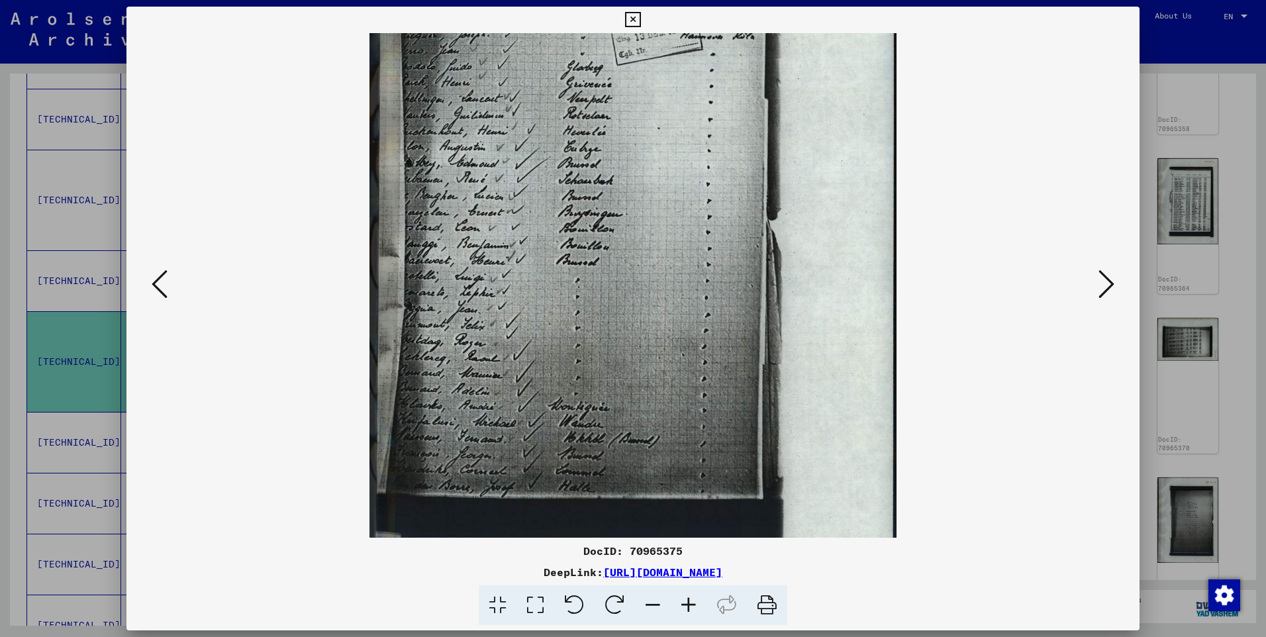
click at [683, 606] on icon at bounding box center [689, 605] width 36 height 40
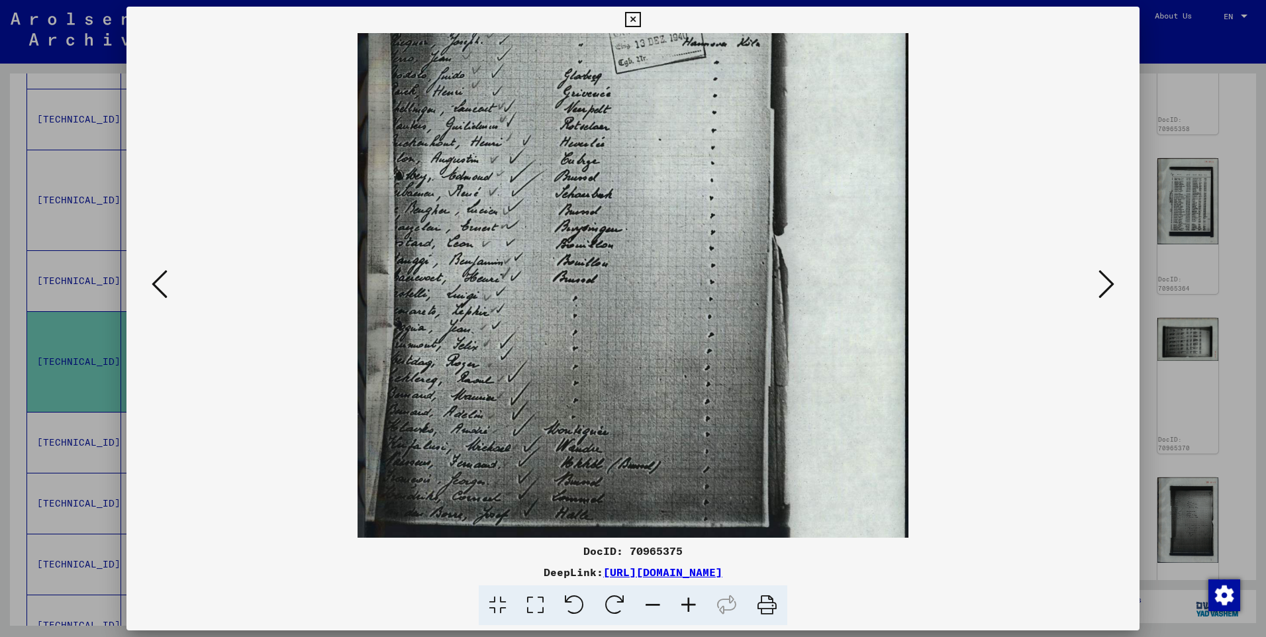
click at [683, 606] on icon at bounding box center [689, 605] width 36 height 40
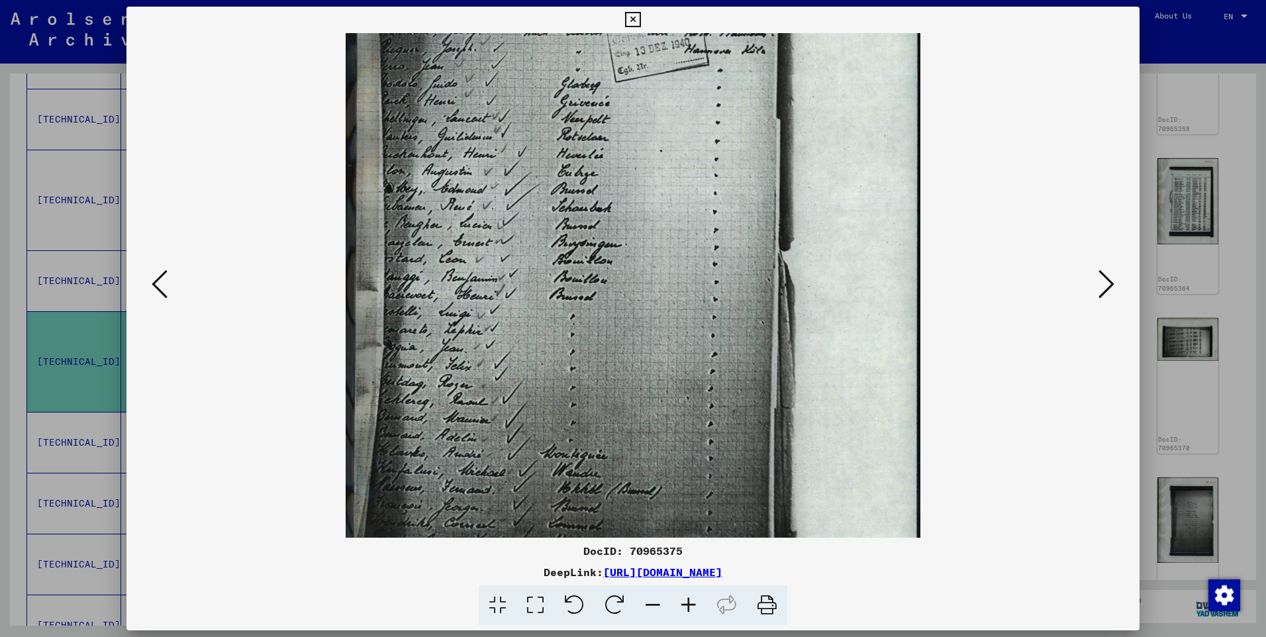
click at [683, 606] on icon at bounding box center [689, 605] width 36 height 40
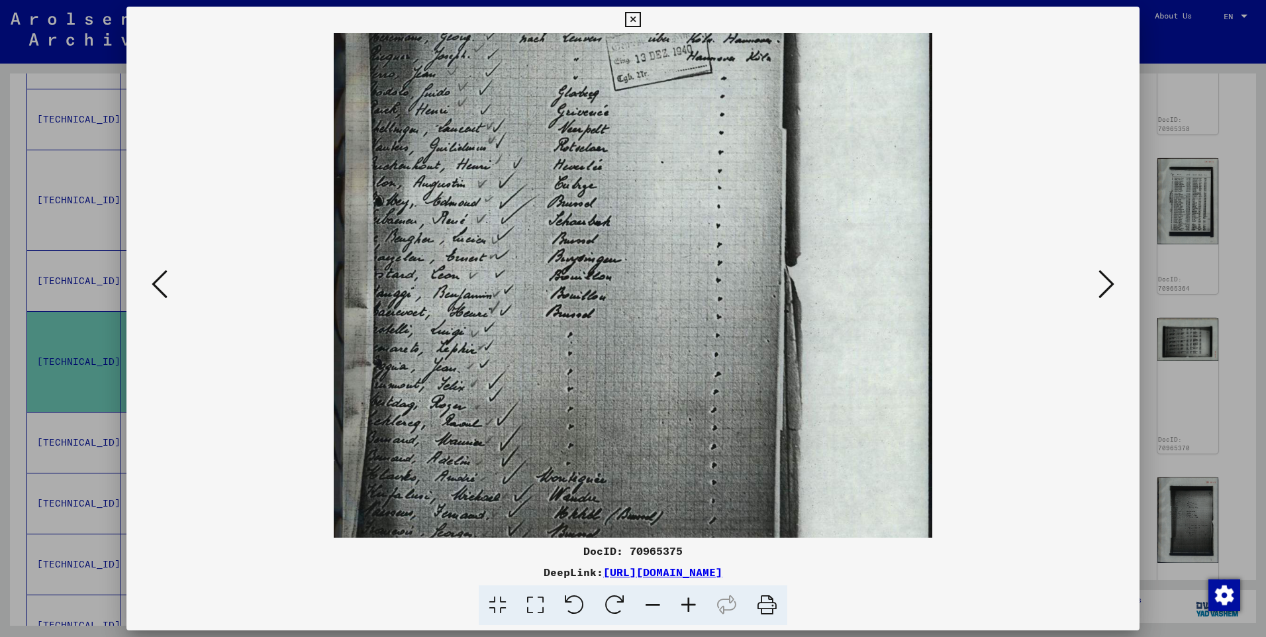
click at [684, 605] on icon at bounding box center [689, 605] width 36 height 40
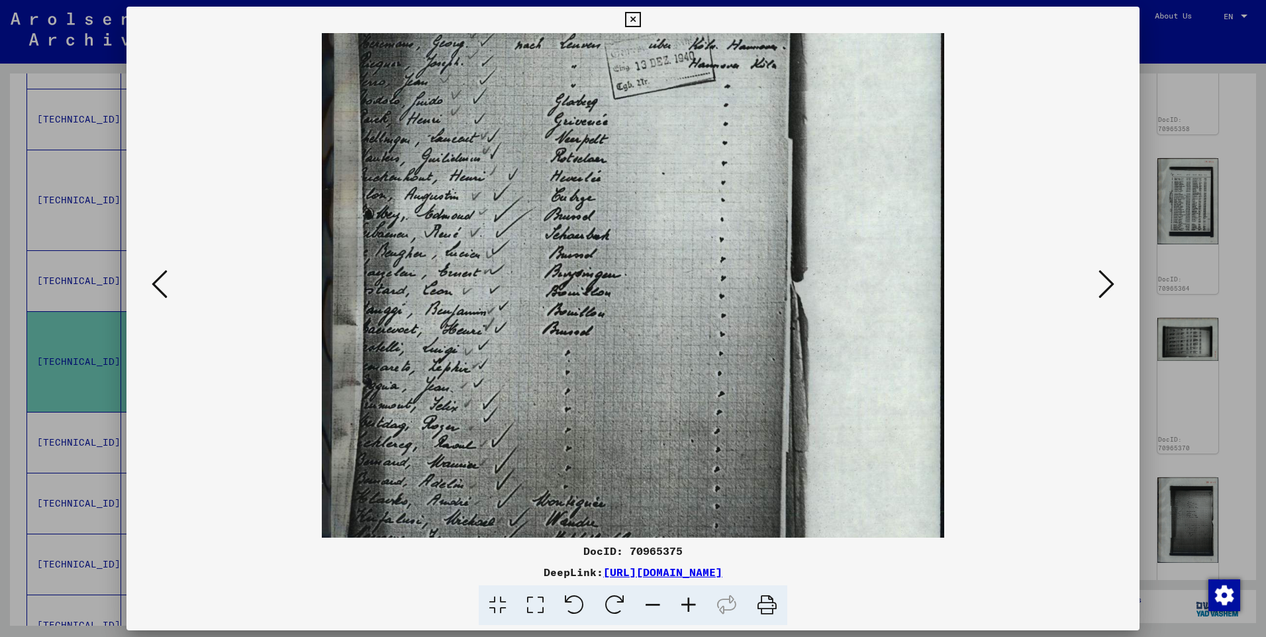
click at [684, 605] on icon at bounding box center [689, 605] width 36 height 40
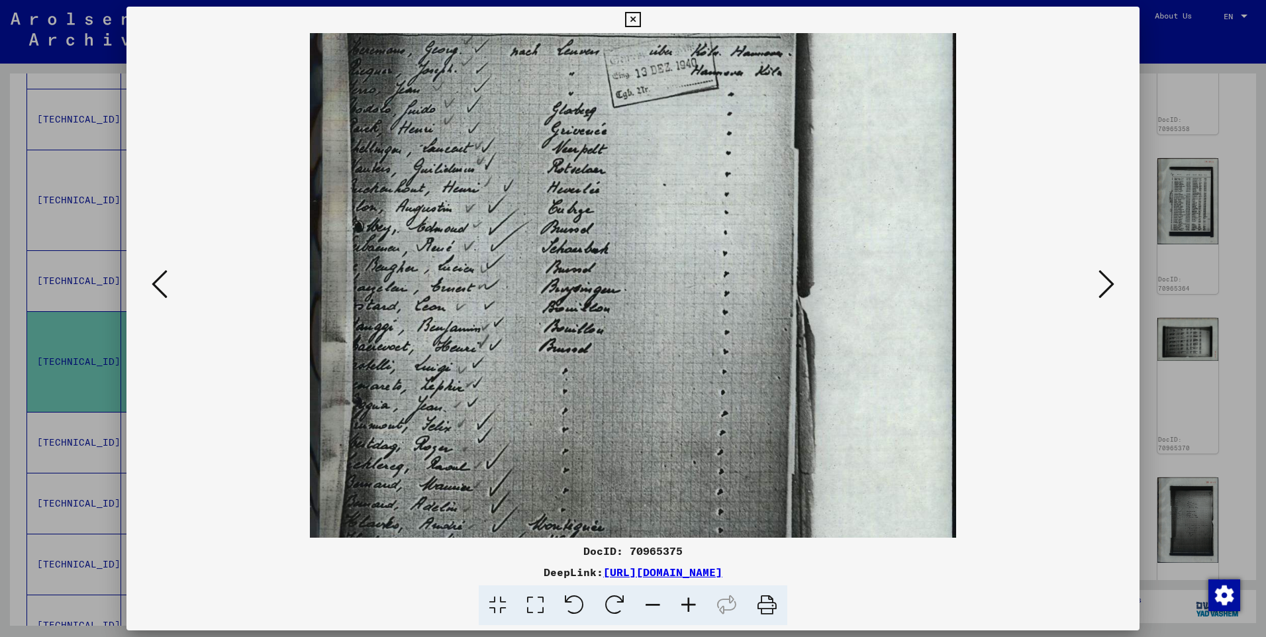
scroll to position [0, 0]
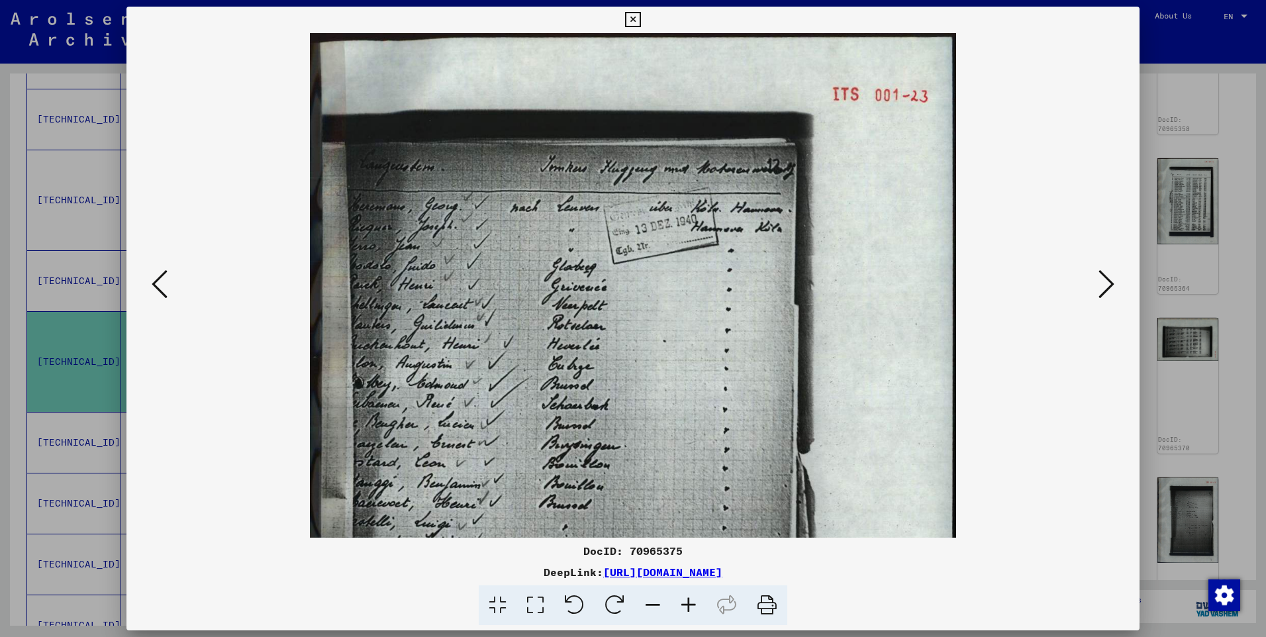
drag, startPoint x: 654, startPoint y: 337, endPoint x: 841, endPoint y: 524, distance: 264.1
click at [838, 524] on img at bounding box center [633, 484] width 646 height 902
drag, startPoint x: 628, startPoint y: 382, endPoint x: 631, endPoint y: 374, distance: 8.6
click at [628, 380] on img at bounding box center [633, 484] width 646 height 902
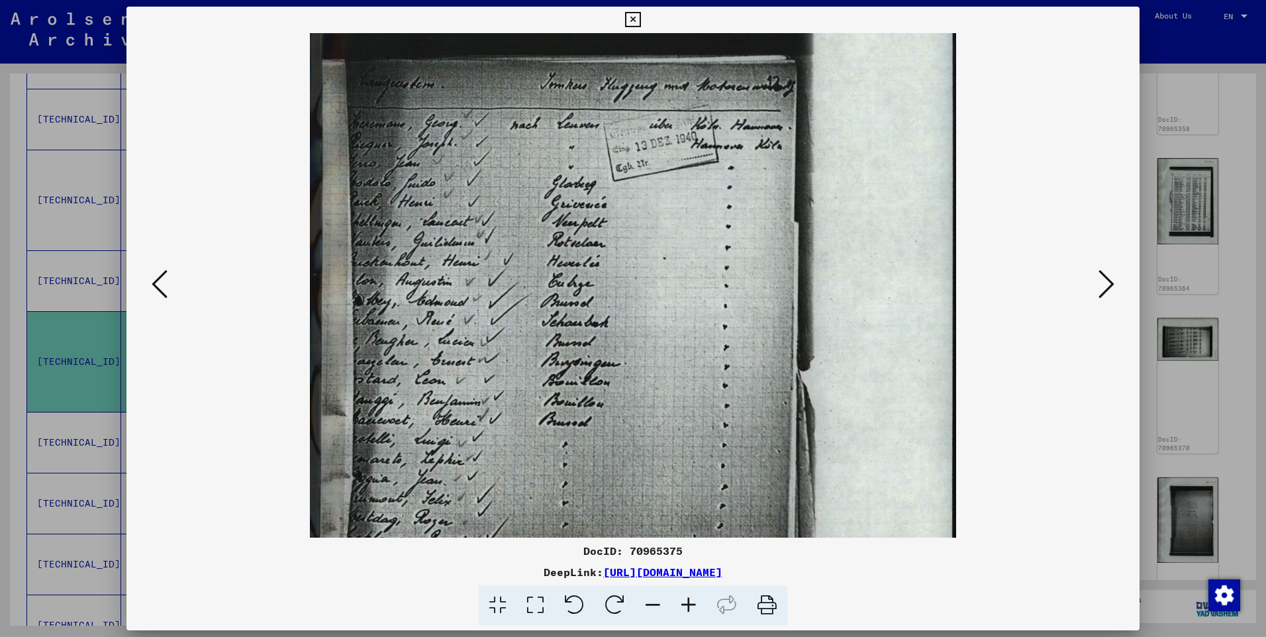
drag, startPoint x: 636, startPoint y: 452, endPoint x: 639, endPoint y: 387, distance: 64.9
click at [638, 391] on img at bounding box center [633, 401] width 646 height 902
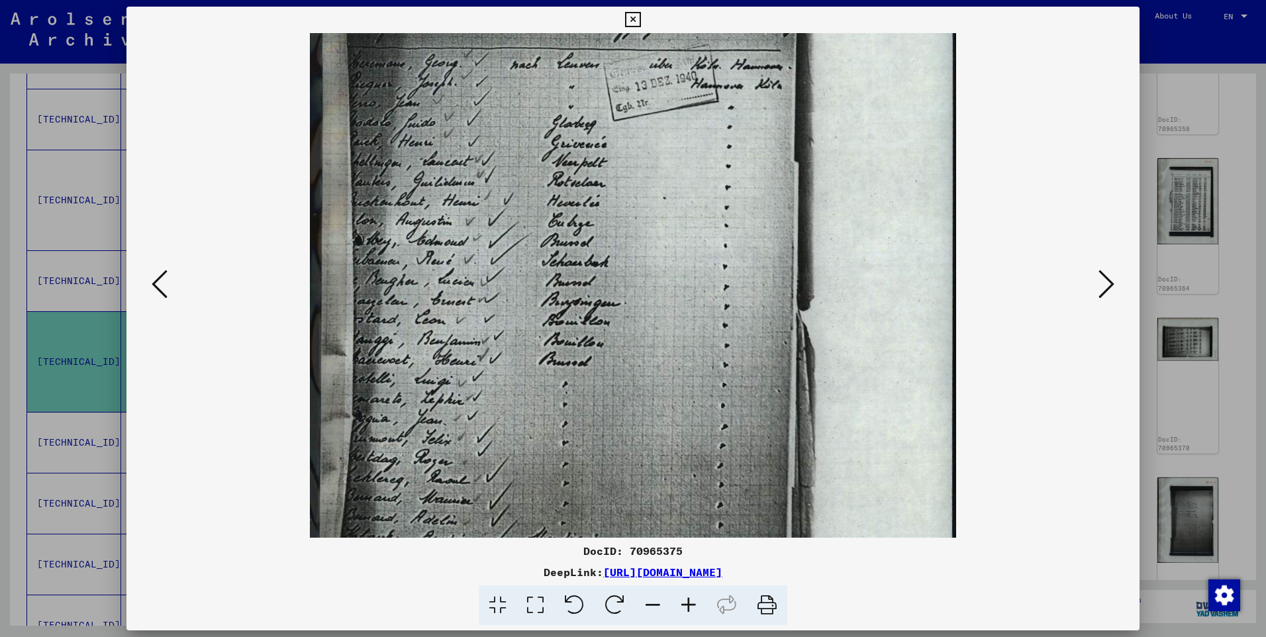
drag, startPoint x: 640, startPoint y: 435, endPoint x: 644, endPoint y: 404, distance: 31.4
click at [641, 411] on img at bounding box center [633, 341] width 646 height 902
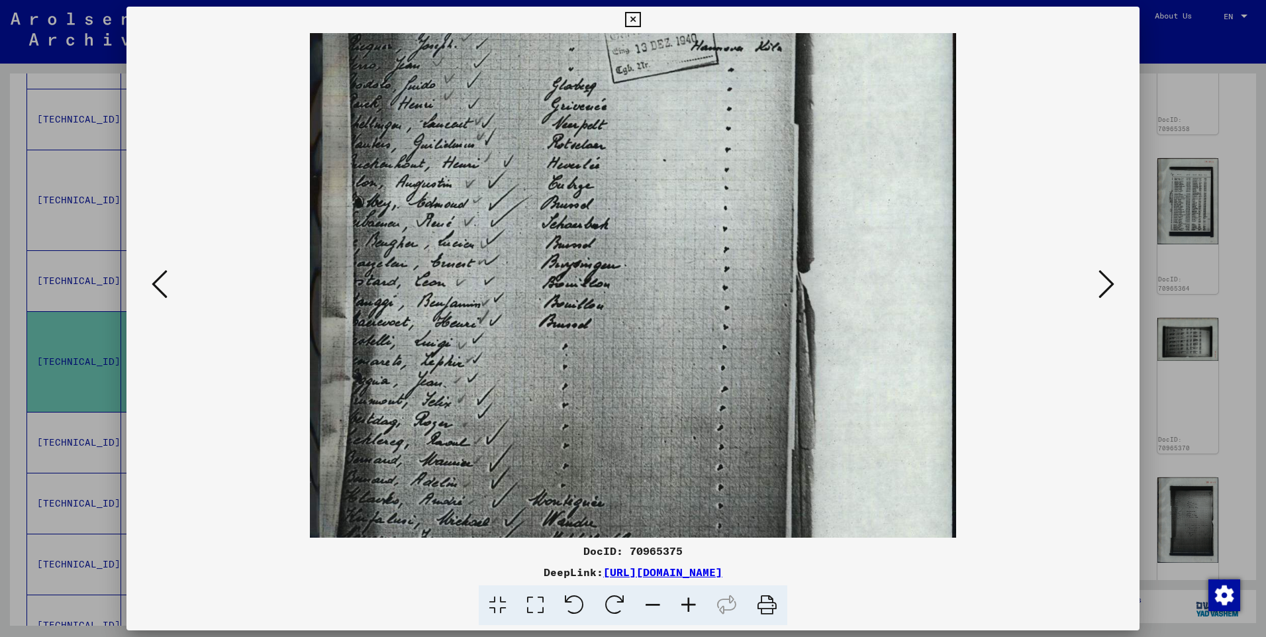
drag, startPoint x: 646, startPoint y: 436, endPoint x: 646, endPoint y: 412, distance: 24.5
click at [646, 420] on img at bounding box center [633, 303] width 646 height 902
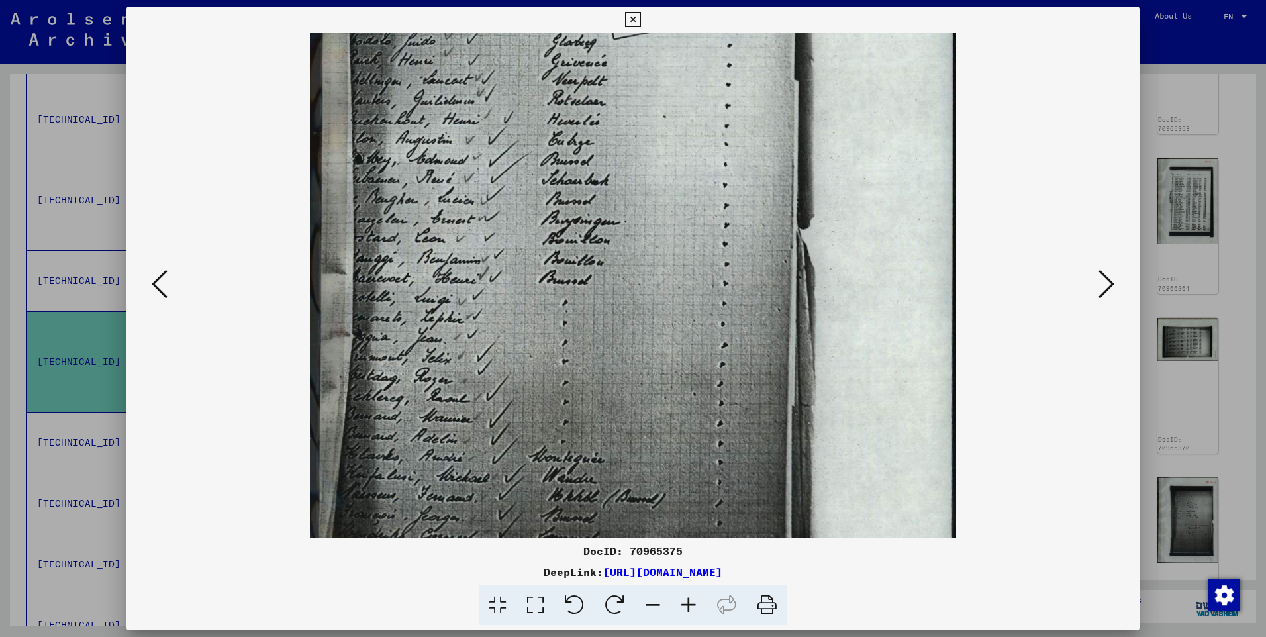
click at [646, 436] on img at bounding box center [633, 260] width 646 height 902
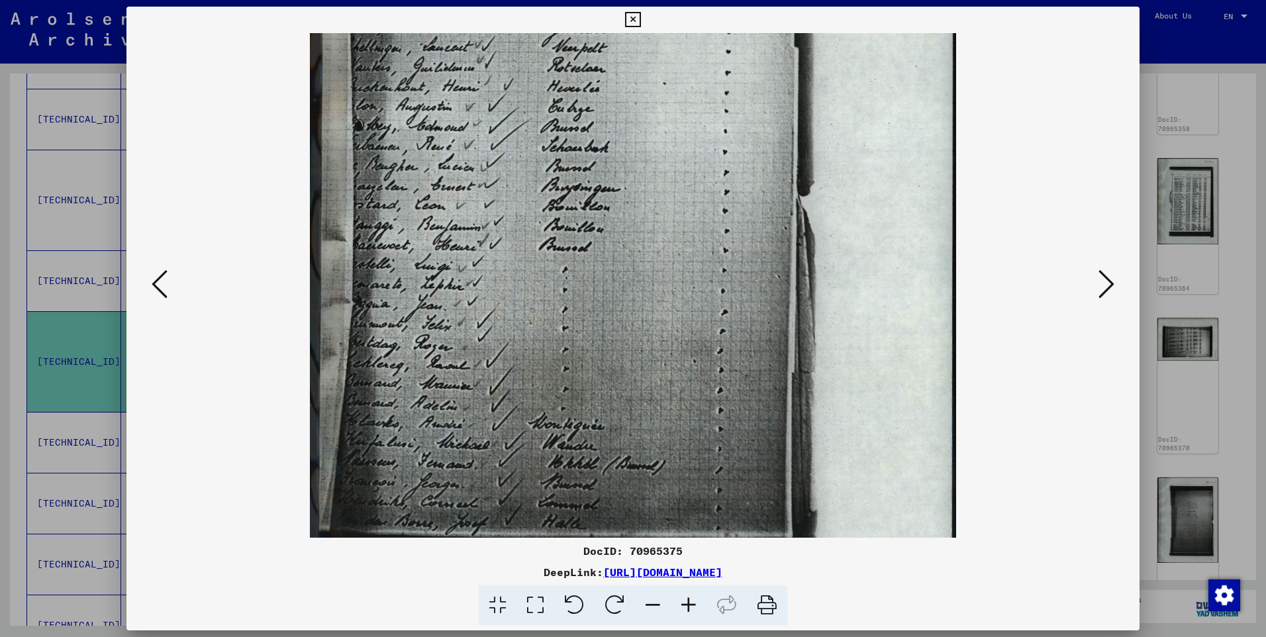
click at [648, 447] on img at bounding box center [633, 227] width 646 height 902
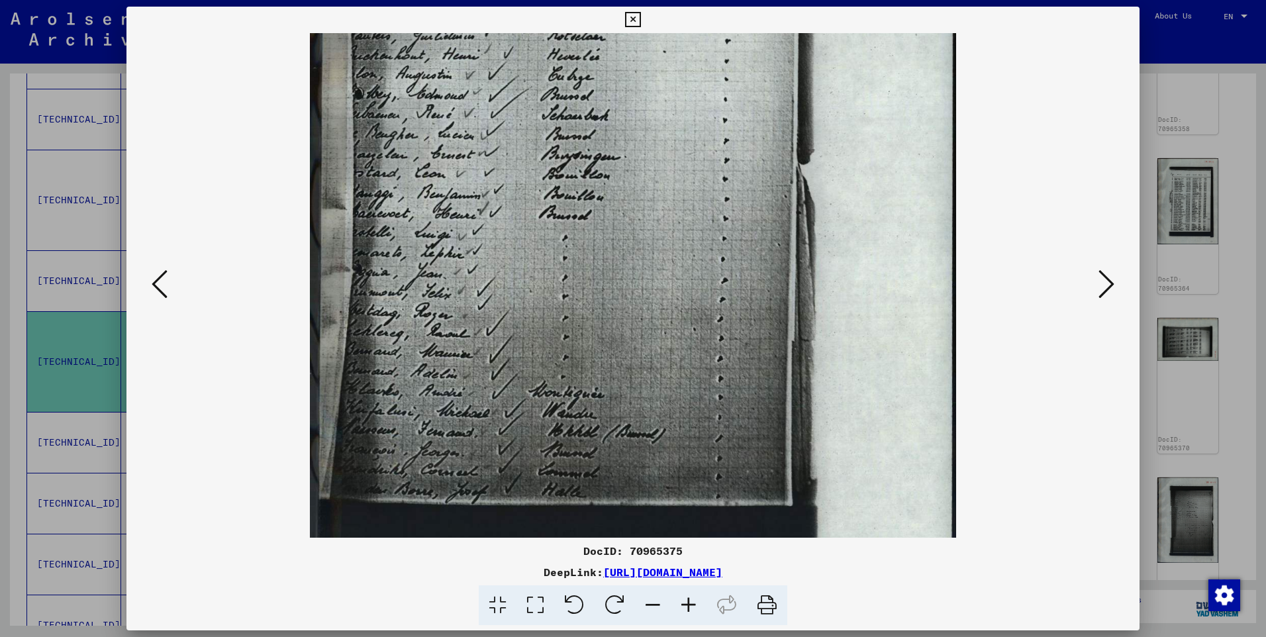
click at [1106, 279] on icon at bounding box center [1106, 284] width 16 height 32
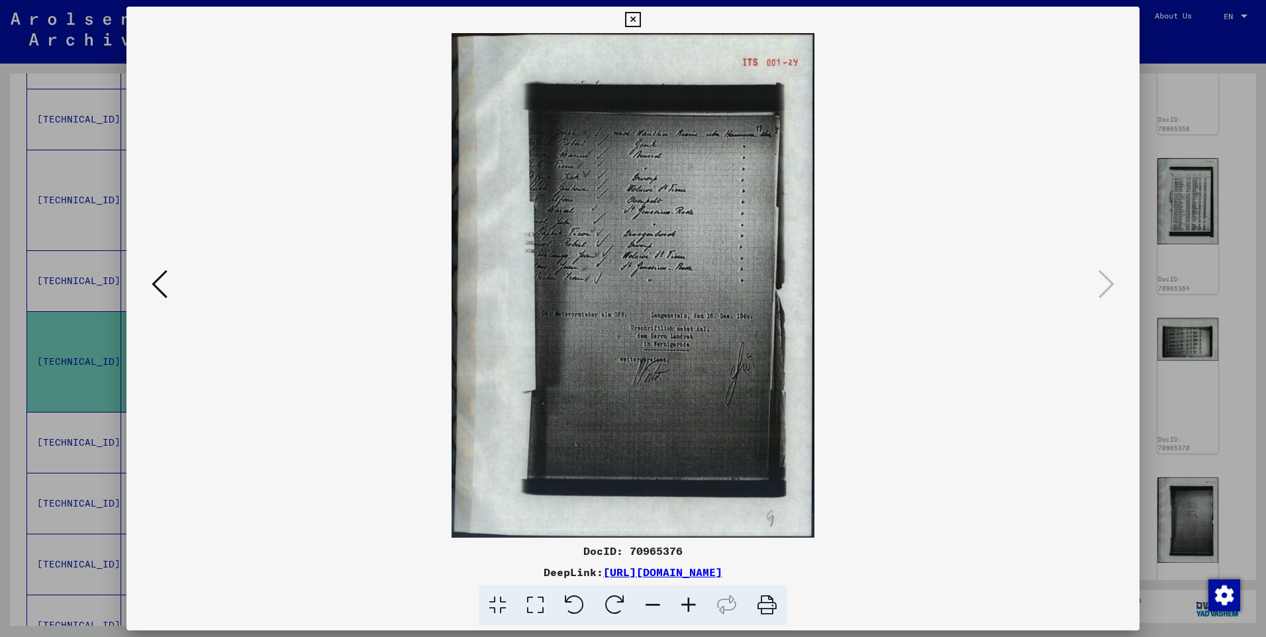
scroll to position [0, 0]
click at [692, 605] on icon at bounding box center [689, 605] width 36 height 40
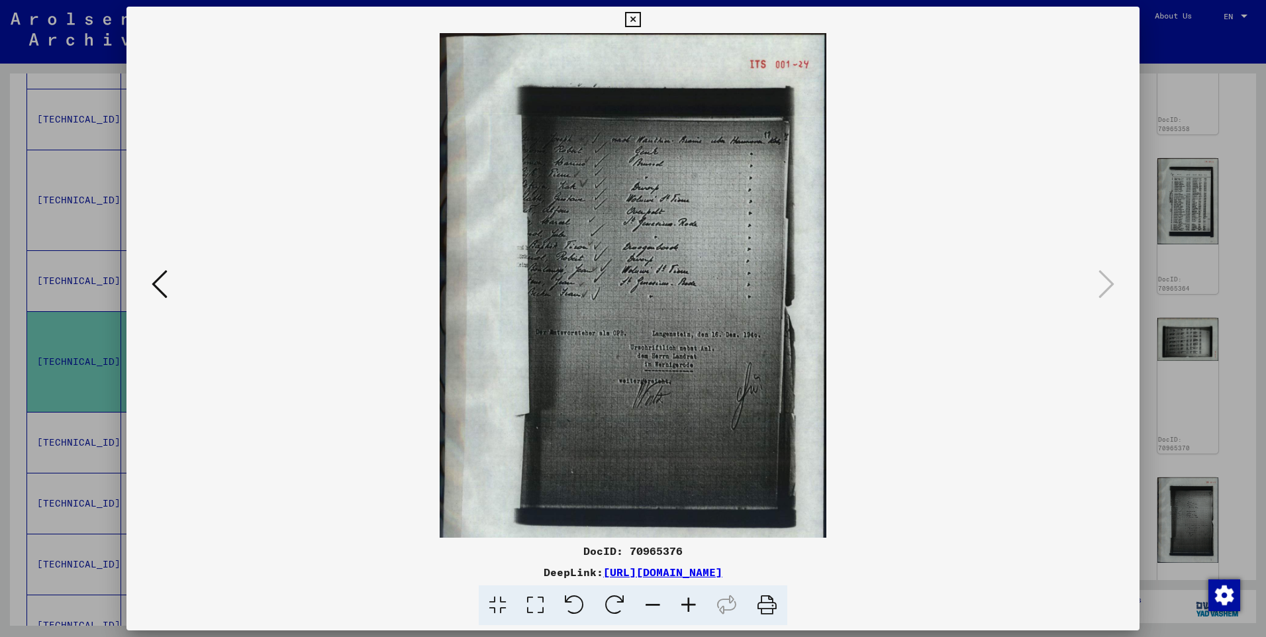
click at [679, 371] on img at bounding box center [633, 302] width 387 height 538
click at [689, 597] on icon at bounding box center [689, 605] width 36 height 40
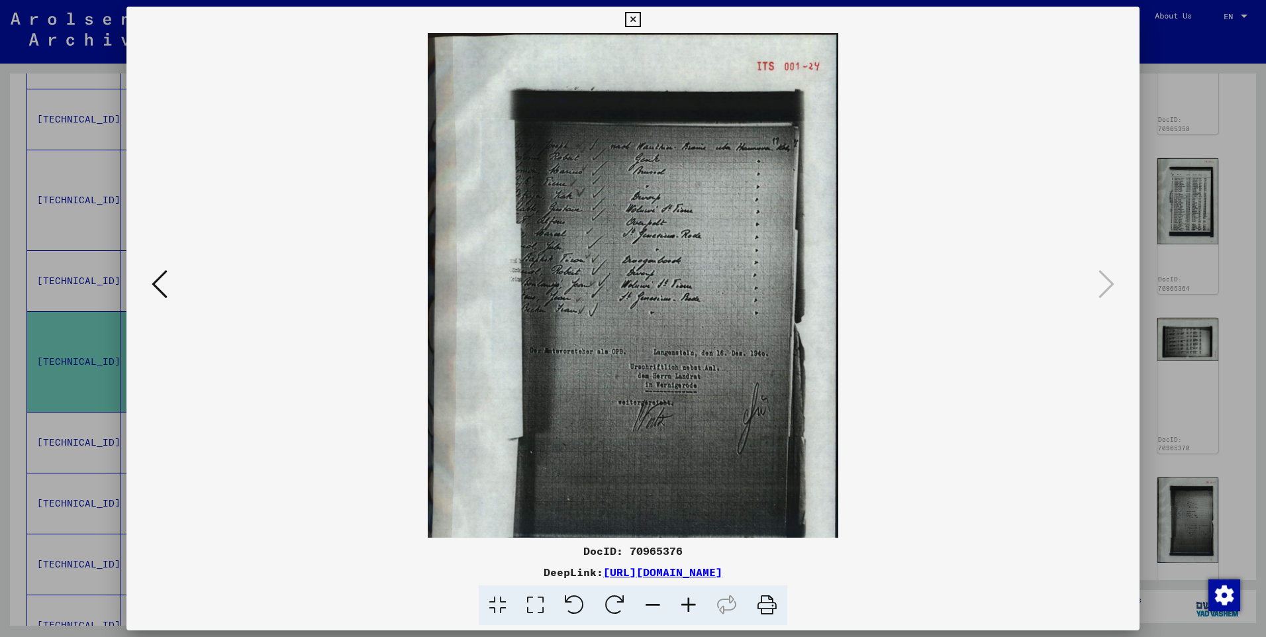
click at [689, 597] on icon at bounding box center [689, 605] width 36 height 40
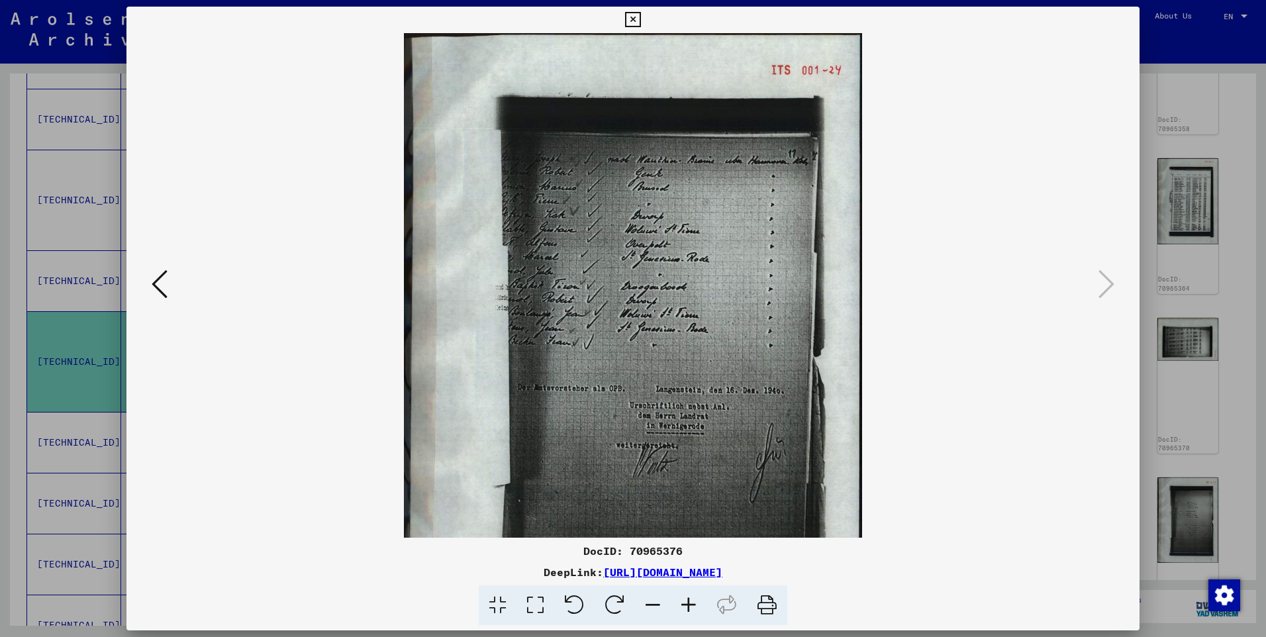
click at [689, 596] on icon at bounding box center [689, 605] width 36 height 40
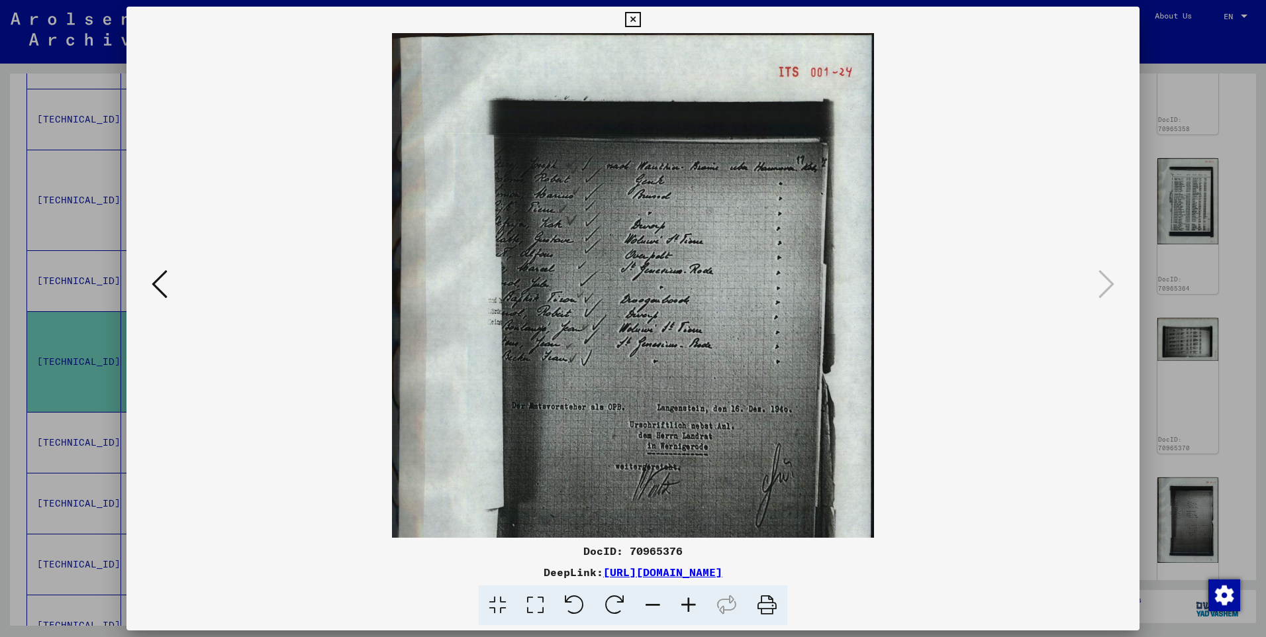
click at [689, 596] on icon at bounding box center [689, 605] width 36 height 40
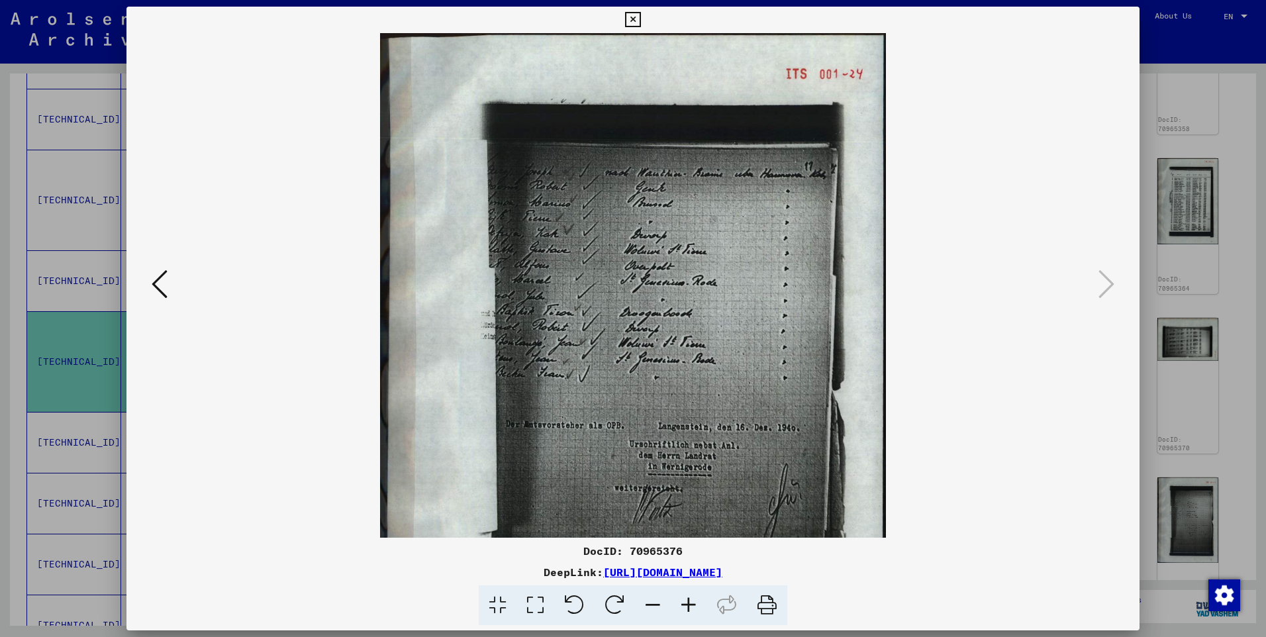
click at [689, 596] on icon at bounding box center [689, 605] width 36 height 40
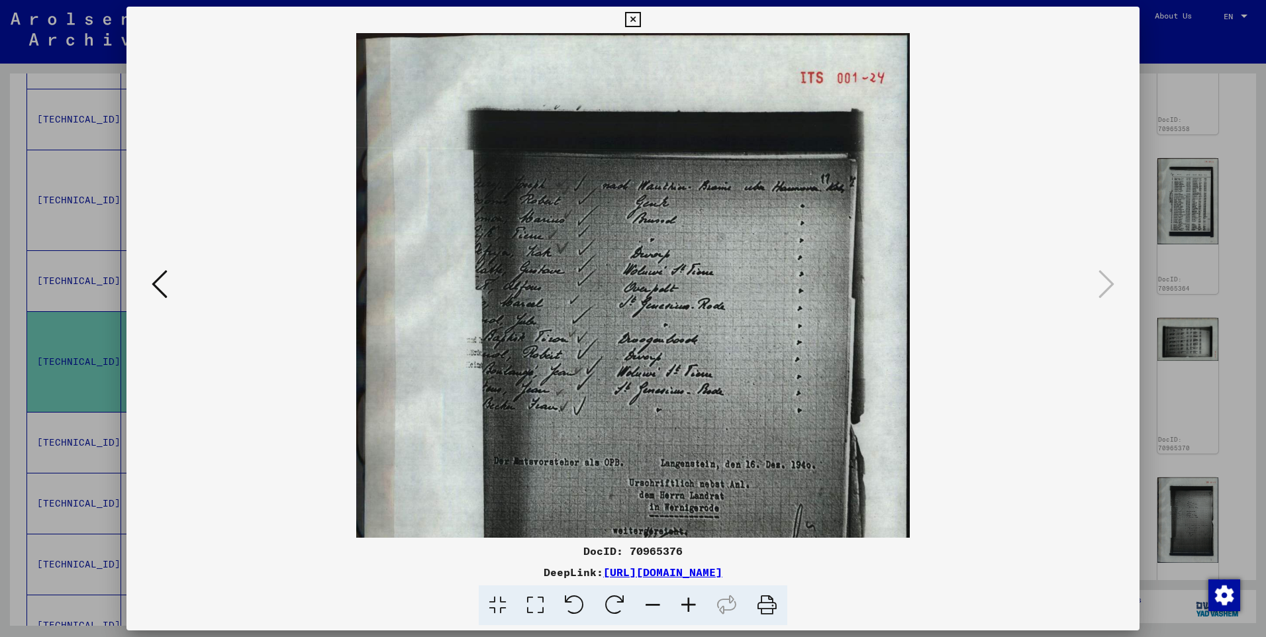
click at [689, 595] on icon at bounding box center [689, 605] width 36 height 40
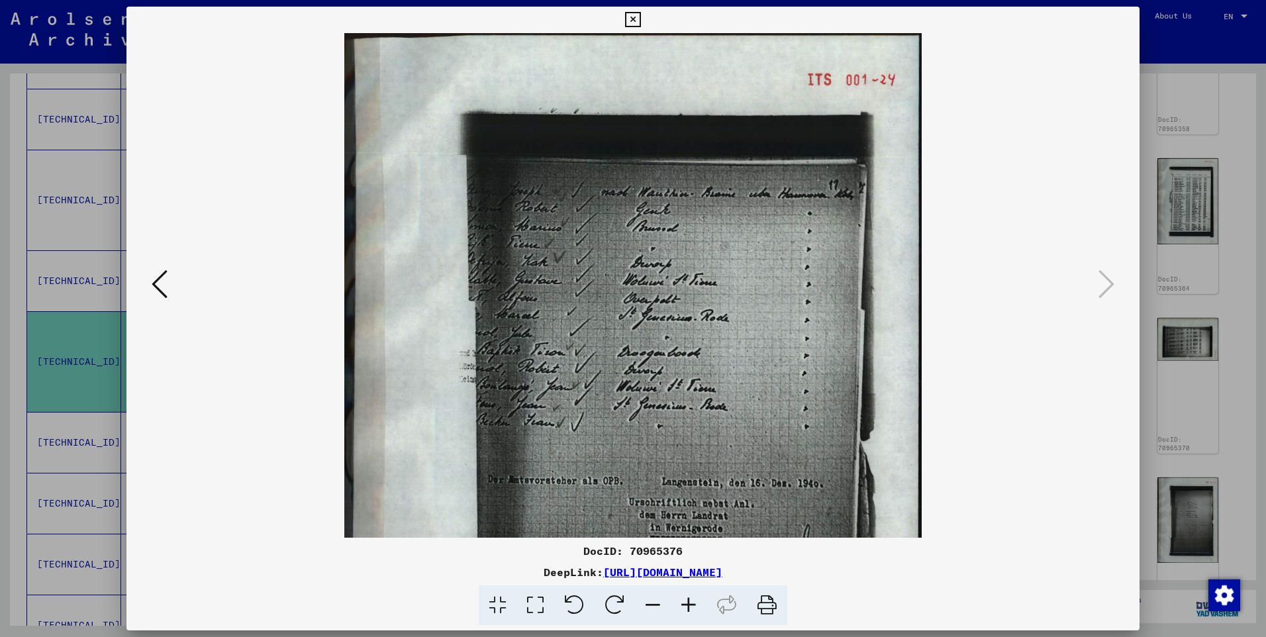
click at [689, 595] on icon at bounding box center [689, 605] width 36 height 40
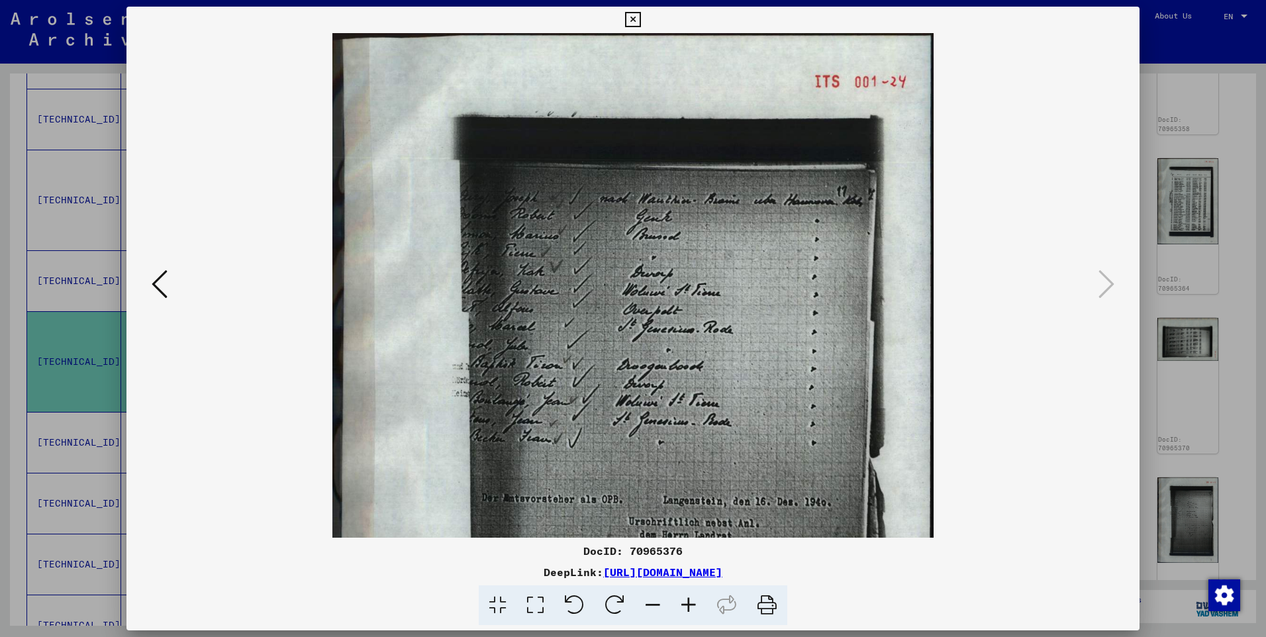
click at [689, 595] on icon at bounding box center [689, 605] width 36 height 40
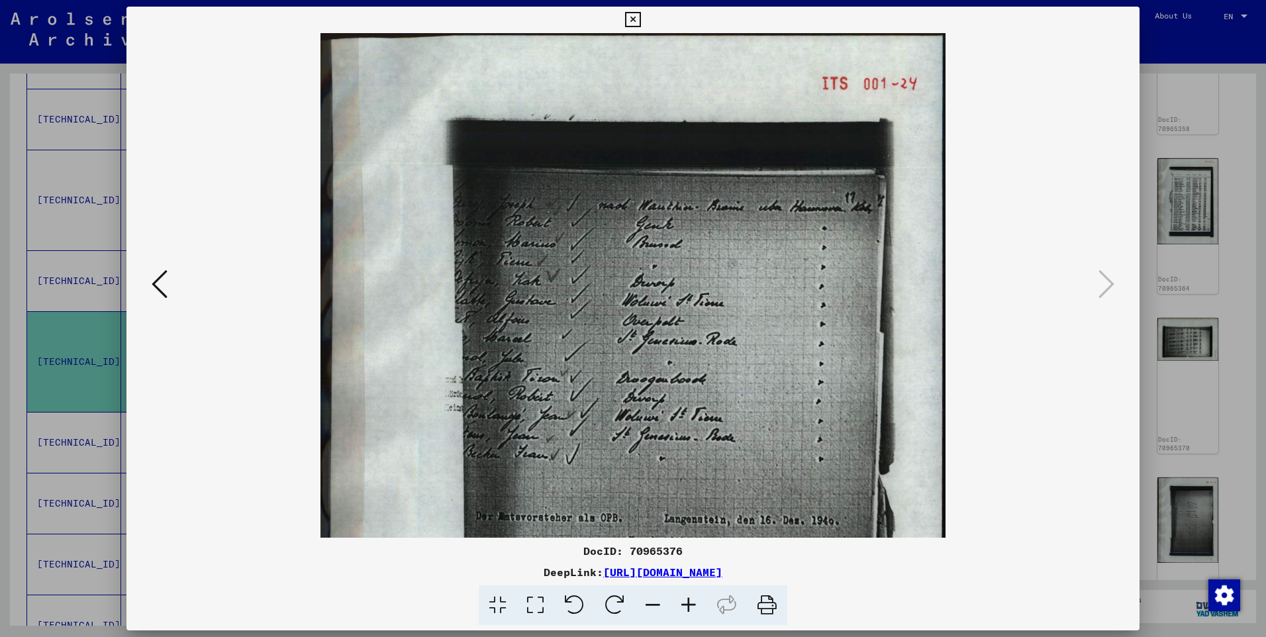
click at [634, 20] on icon at bounding box center [632, 20] width 15 height 16
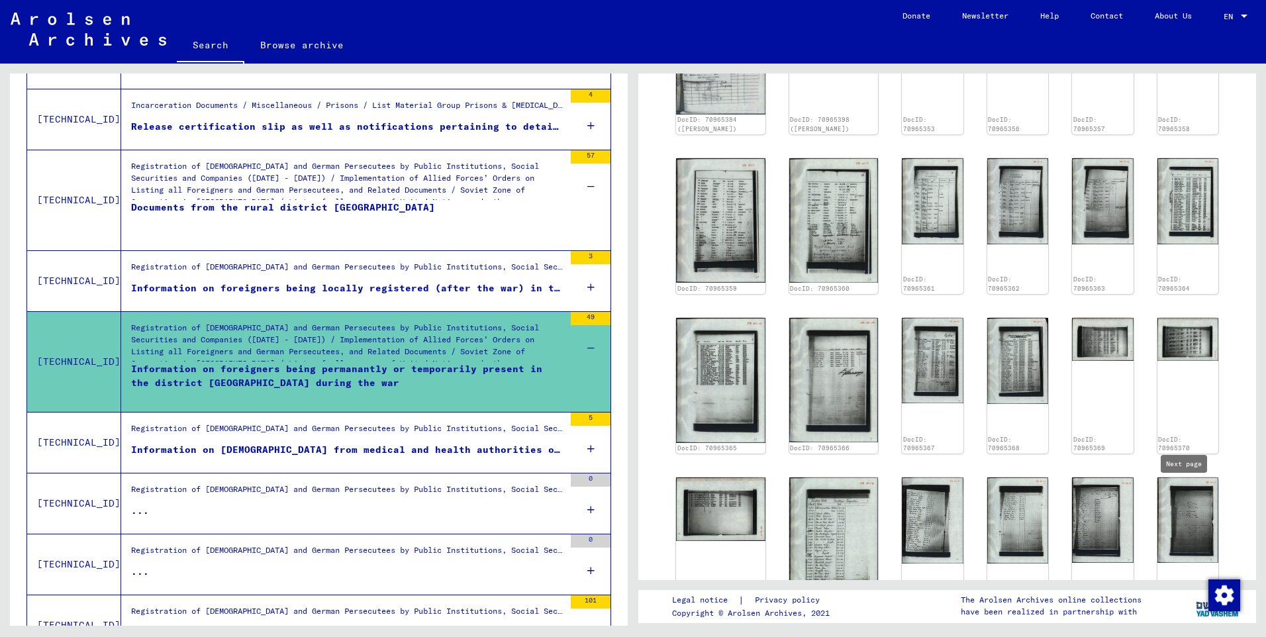
click at [1185, 629] on icon "Next page" at bounding box center [1194, 638] width 19 height 19
type input "*"
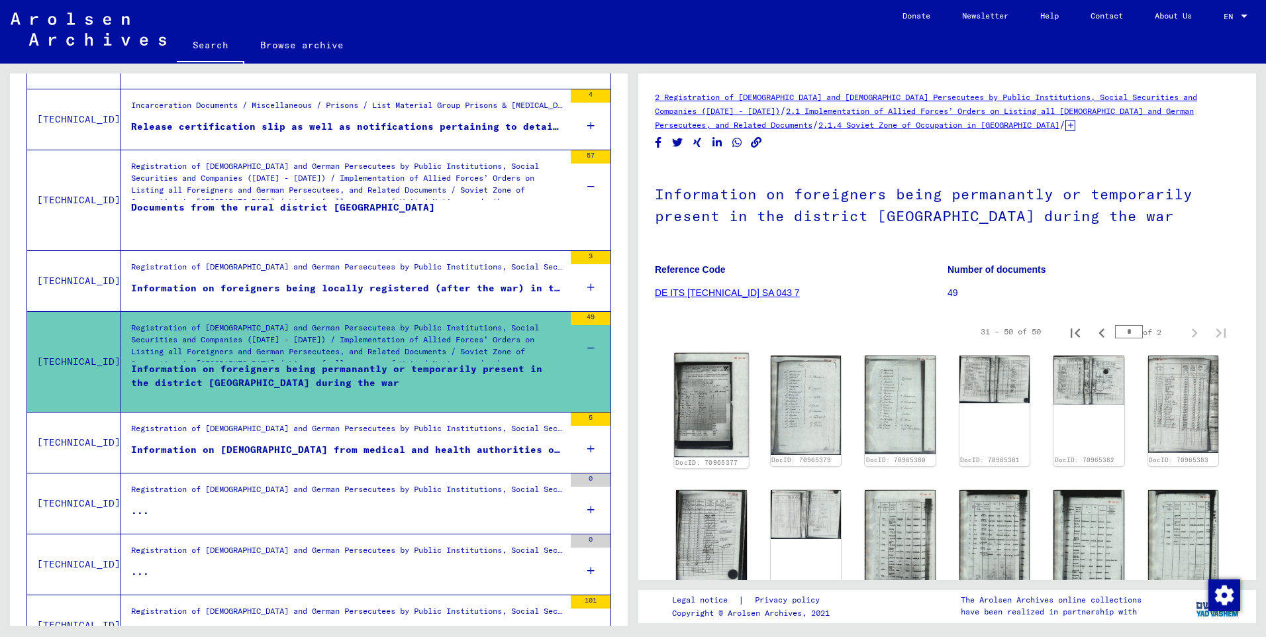
click at [705, 399] on img at bounding box center [711, 405] width 74 height 104
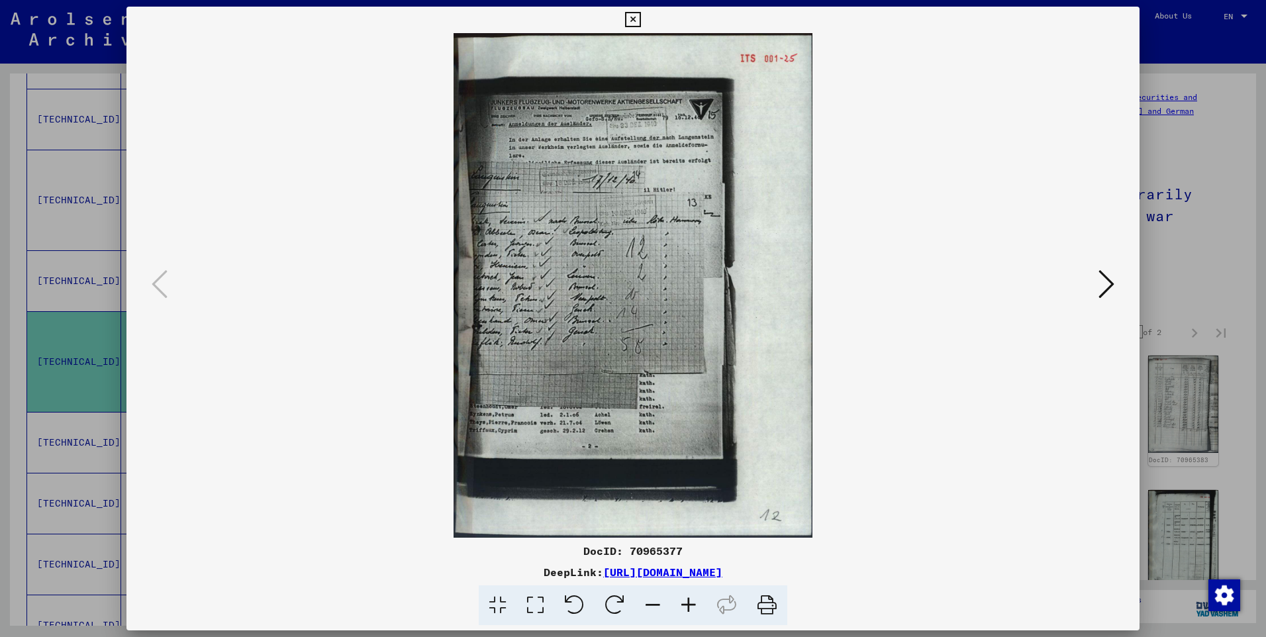
click at [688, 601] on icon at bounding box center [689, 605] width 36 height 40
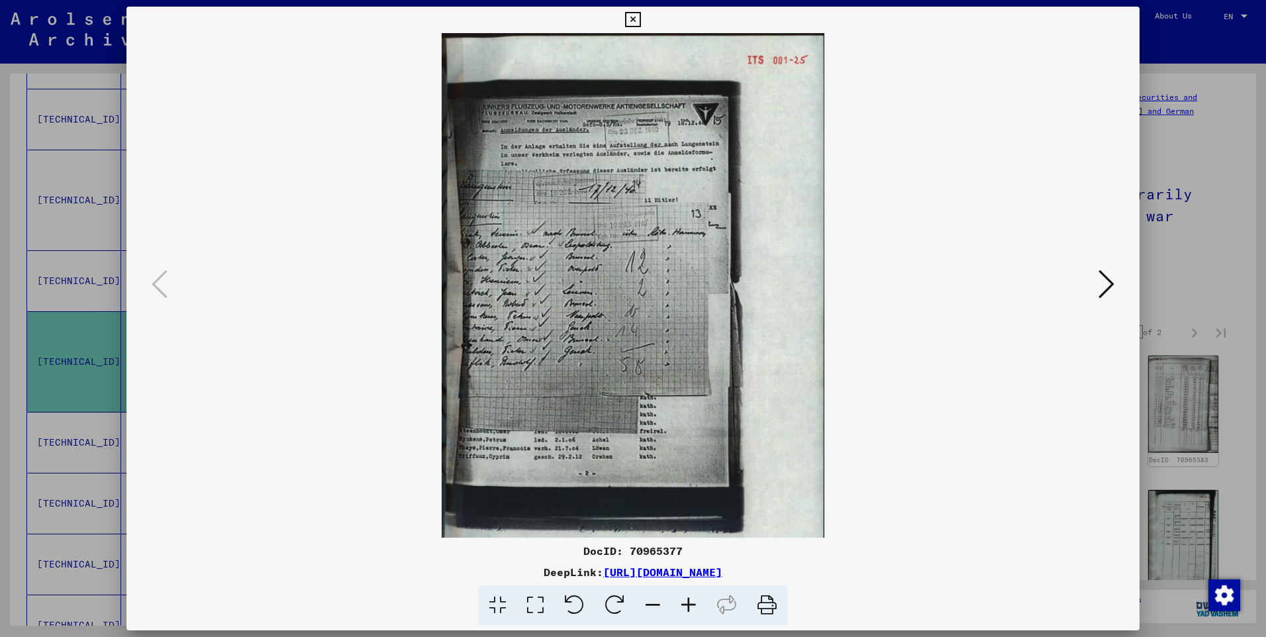
click at [688, 601] on icon at bounding box center [689, 605] width 36 height 40
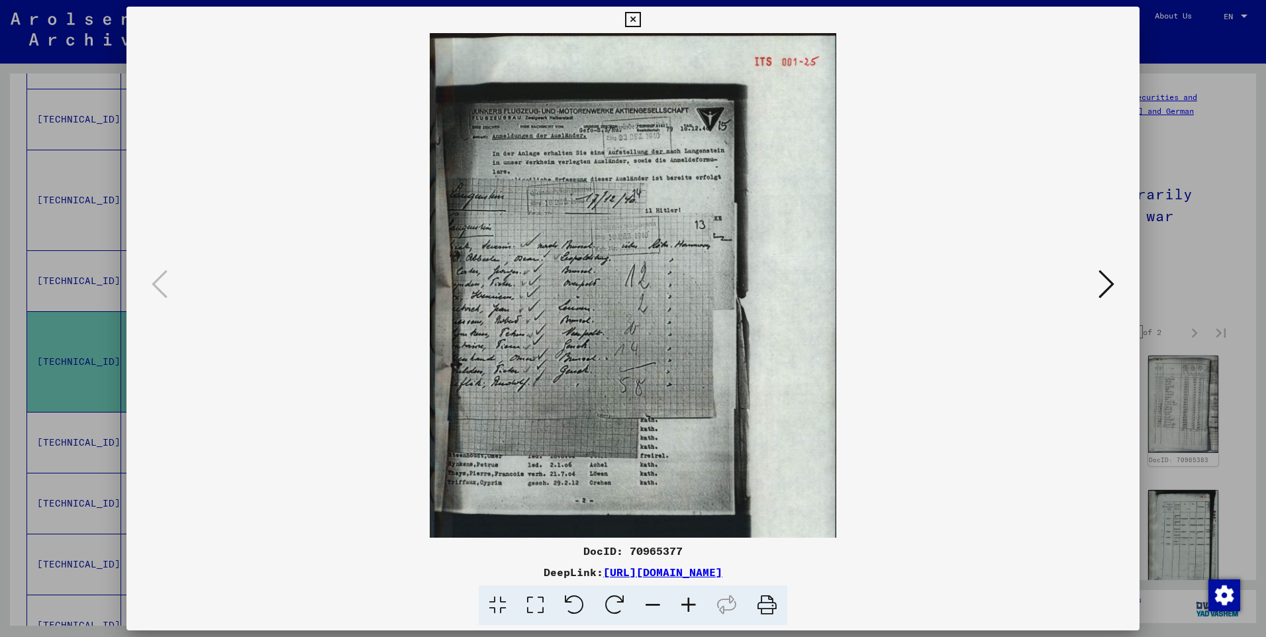
click at [689, 598] on icon at bounding box center [689, 605] width 36 height 40
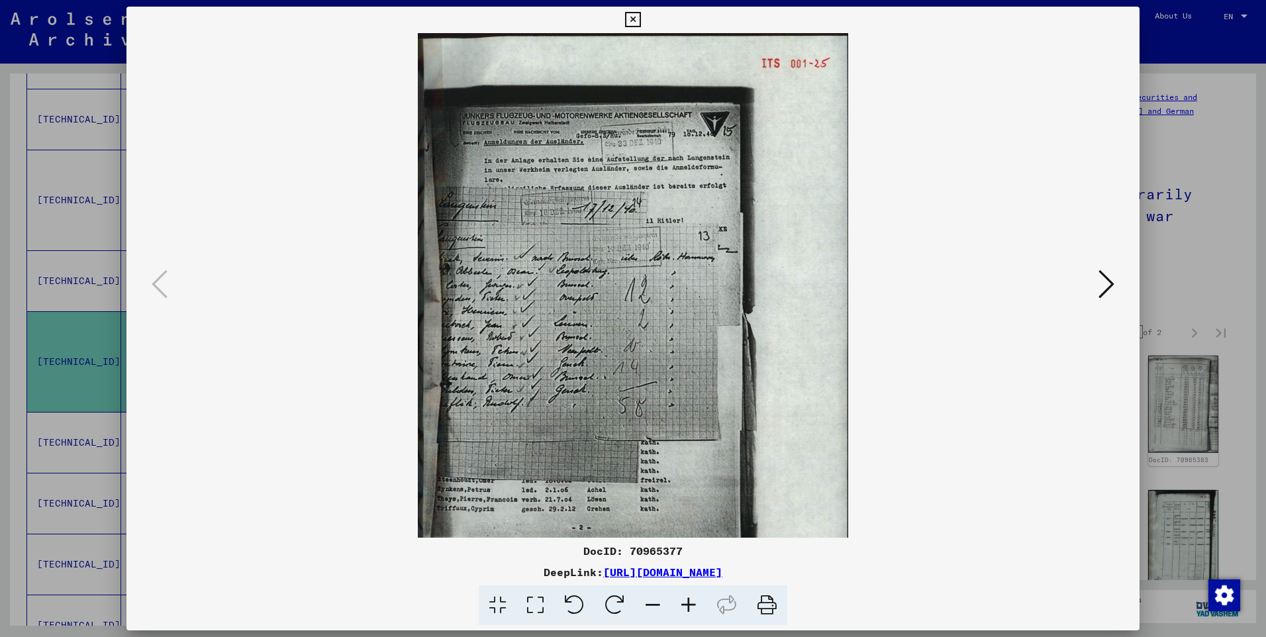
click at [689, 598] on icon at bounding box center [689, 605] width 36 height 40
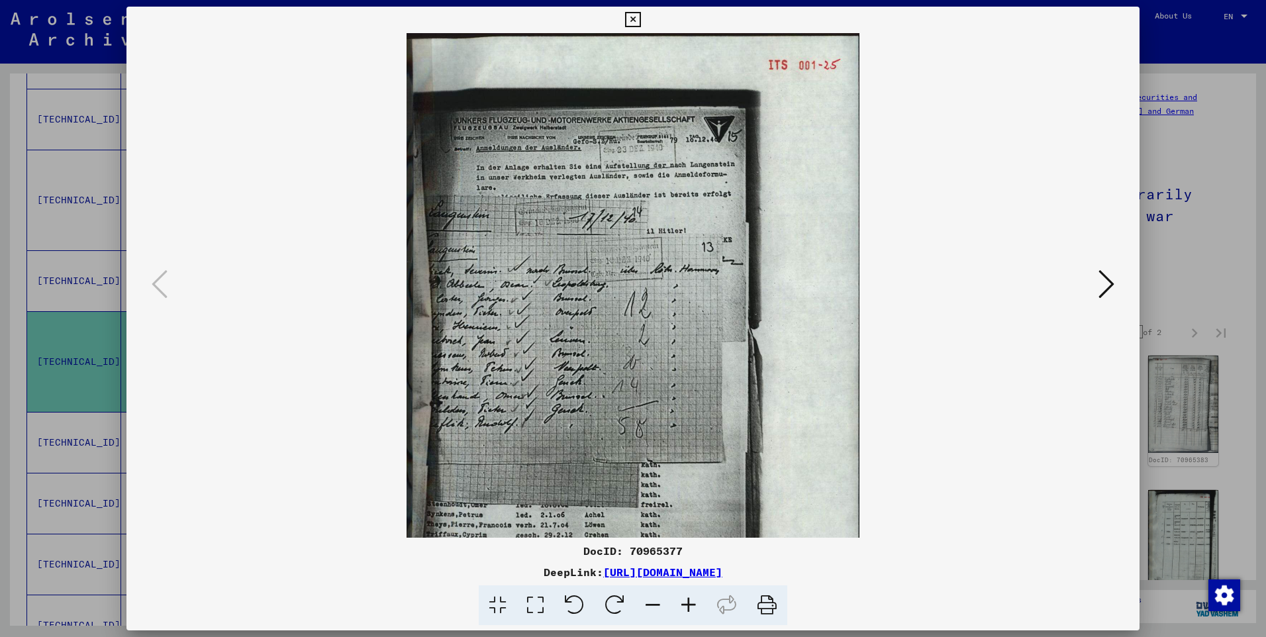
click at [679, 599] on icon at bounding box center [689, 605] width 36 height 40
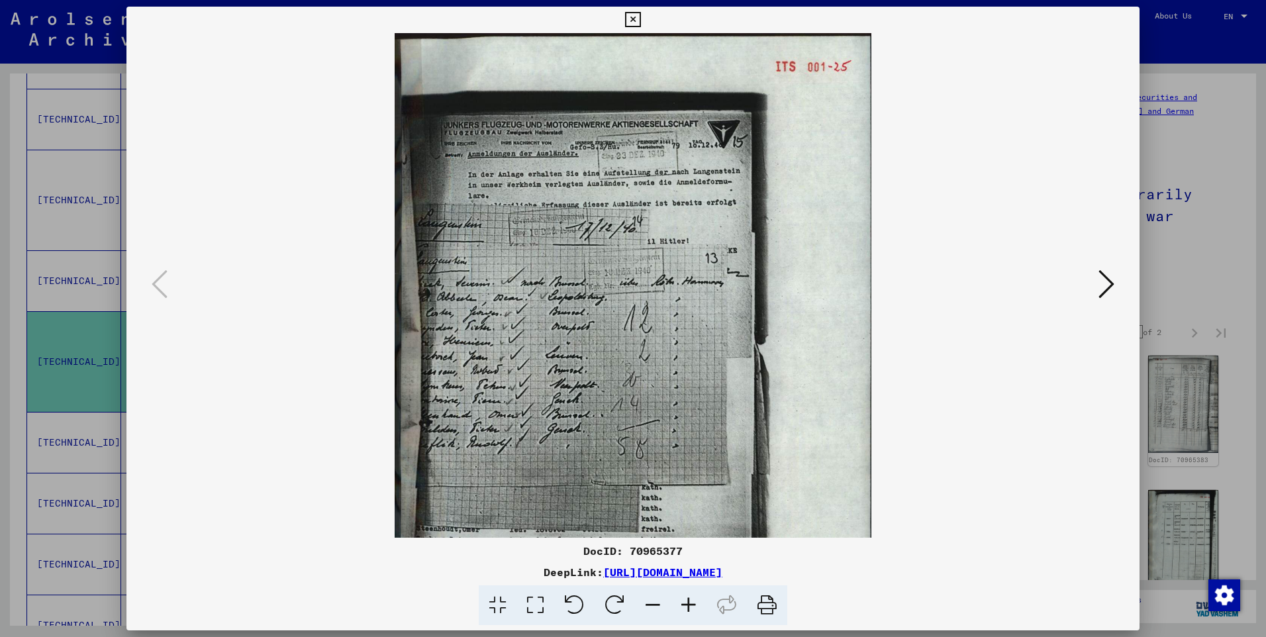
click at [689, 603] on icon at bounding box center [689, 605] width 36 height 40
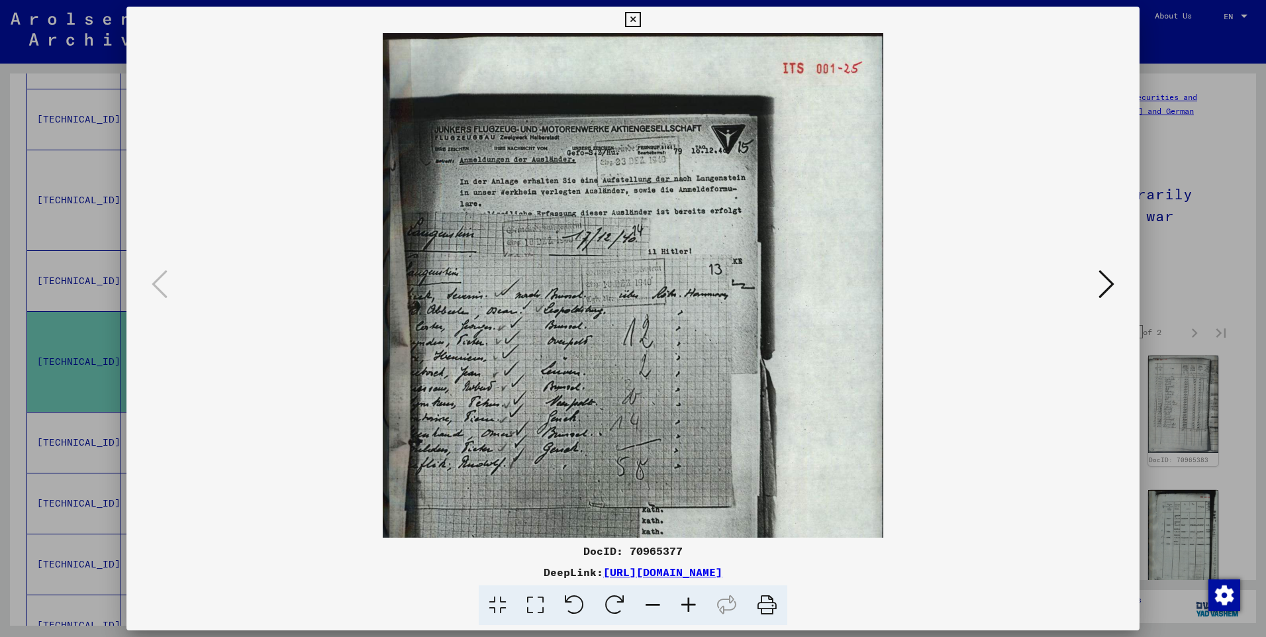
click at [689, 603] on icon at bounding box center [689, 605] width 36 height 40
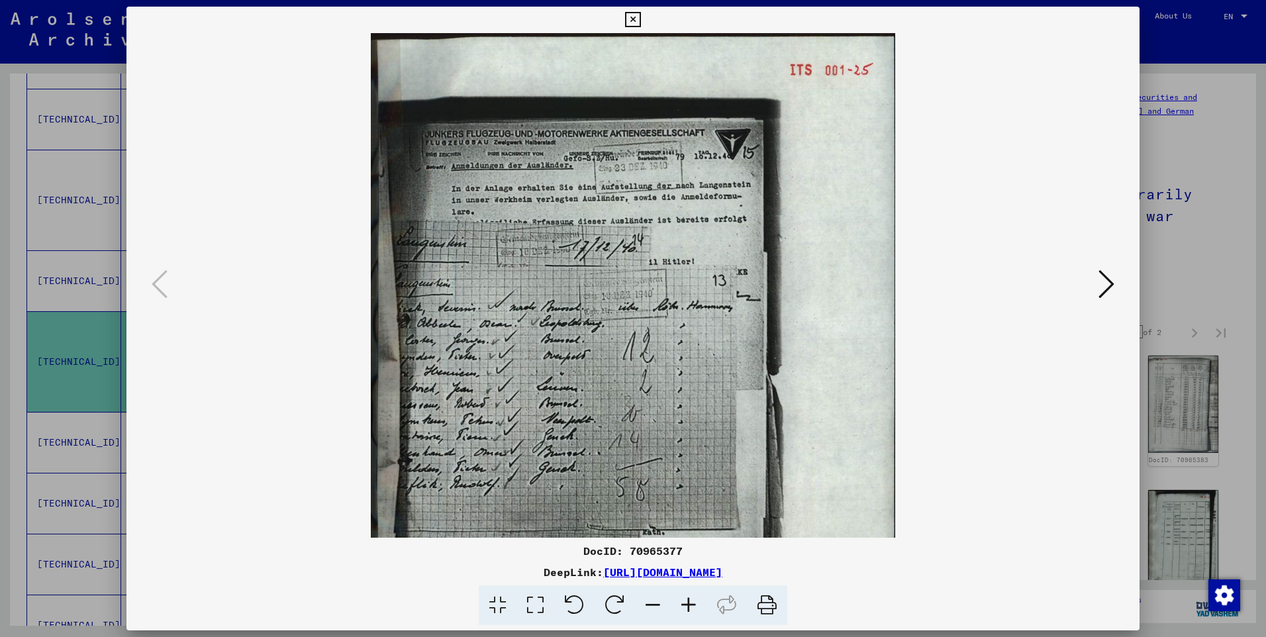
click at [689, 602] on icon at bounding box center [689, 605] width 36 height 40
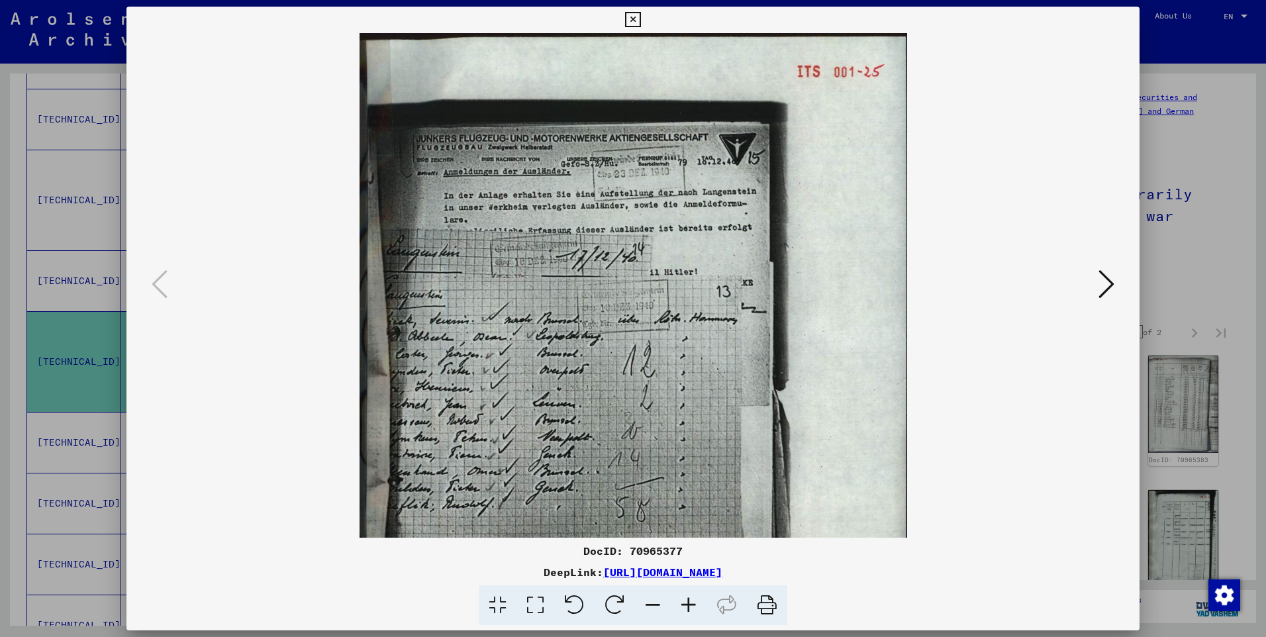
click at [689, 602] on icon at bounding box center [689, 605] width 36 height 40
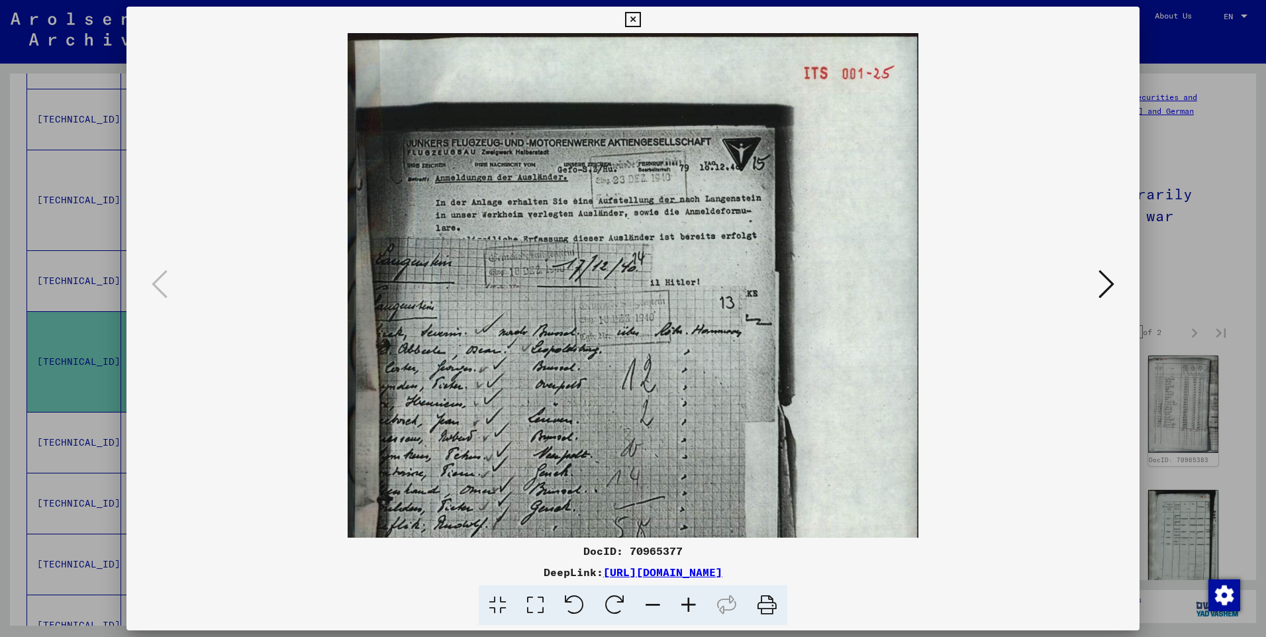
click at [688, 599] on icon at bounding box center [689, 605] width 36 height 40
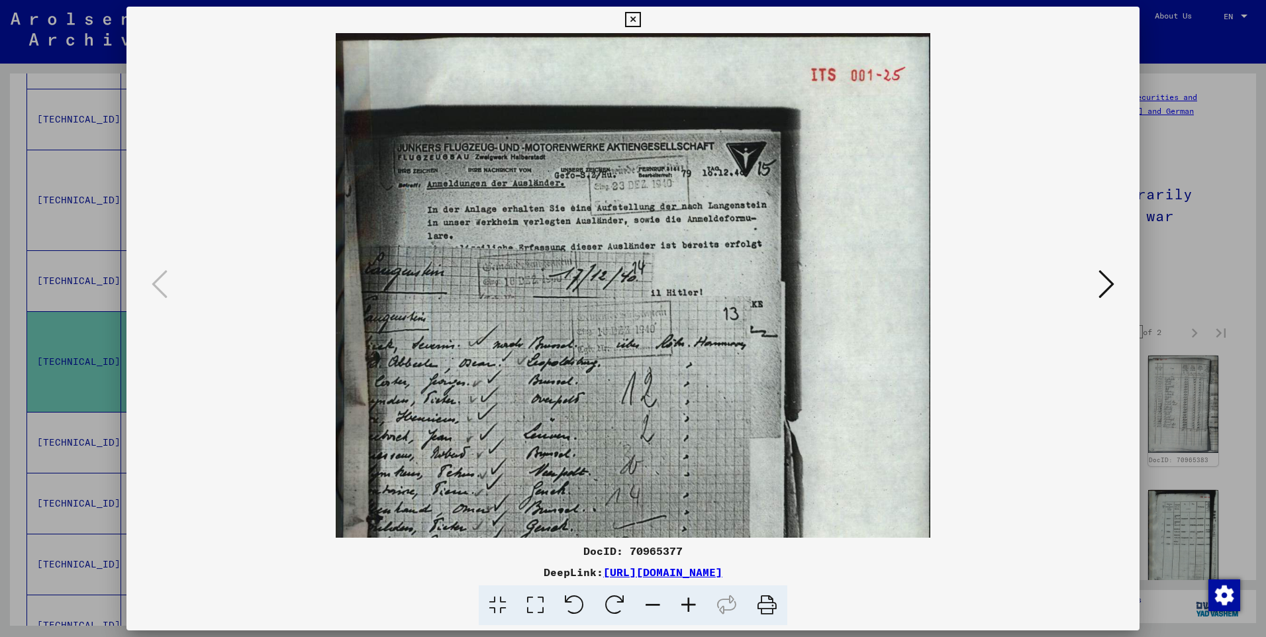
scroll to position [168, 0]
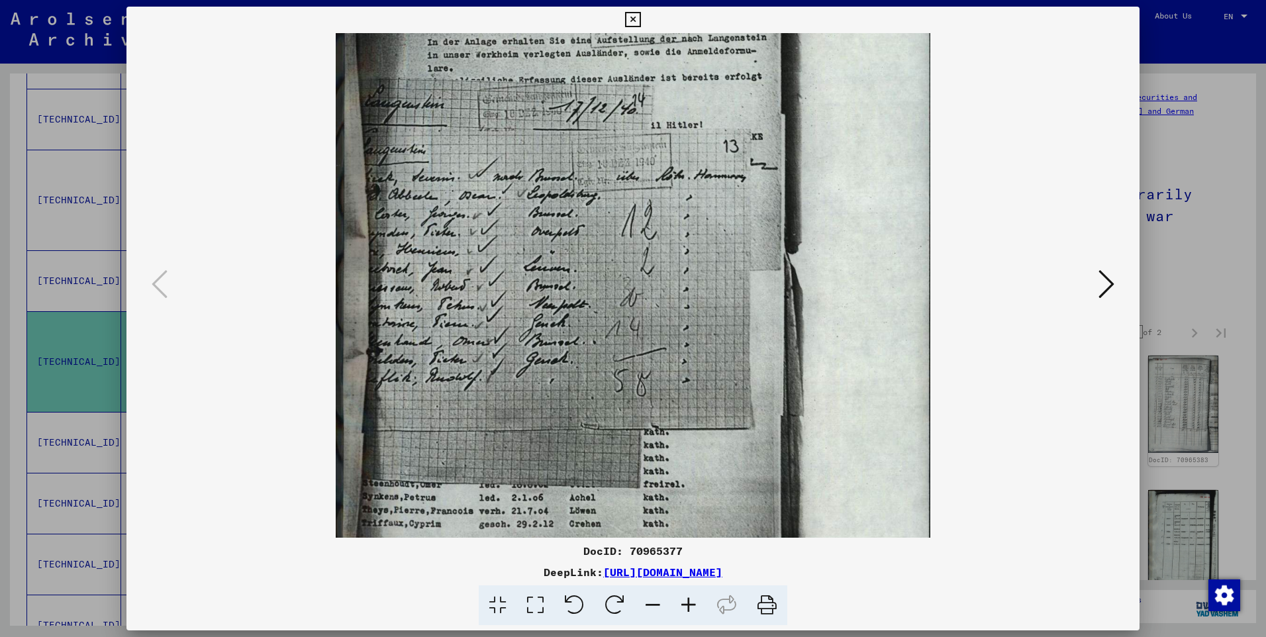
drag, startPoint x: 622, startPoint y: 462, endPoint x: 782, endPoint y: 295, distance: 231.8
click at [782, 295] on img at bounding box center [633, 284] width 595 height 836
click at [1104, 284] on icon at bounding box center [1106, 284] width 16 height 32
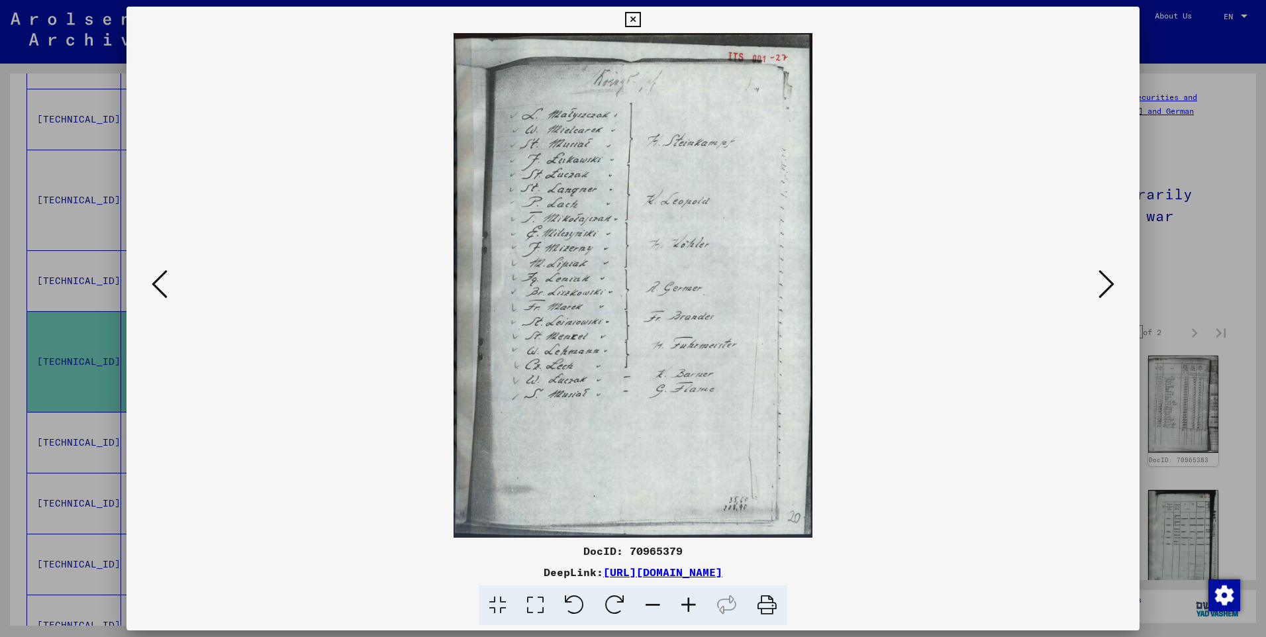
scroll to position [0, 0]
click at [689, 605] on icon at bounding box center [689, 605] width 36 height 40
click at [688, 603] on icon at bounding box center [689, 605] width 36 height 40
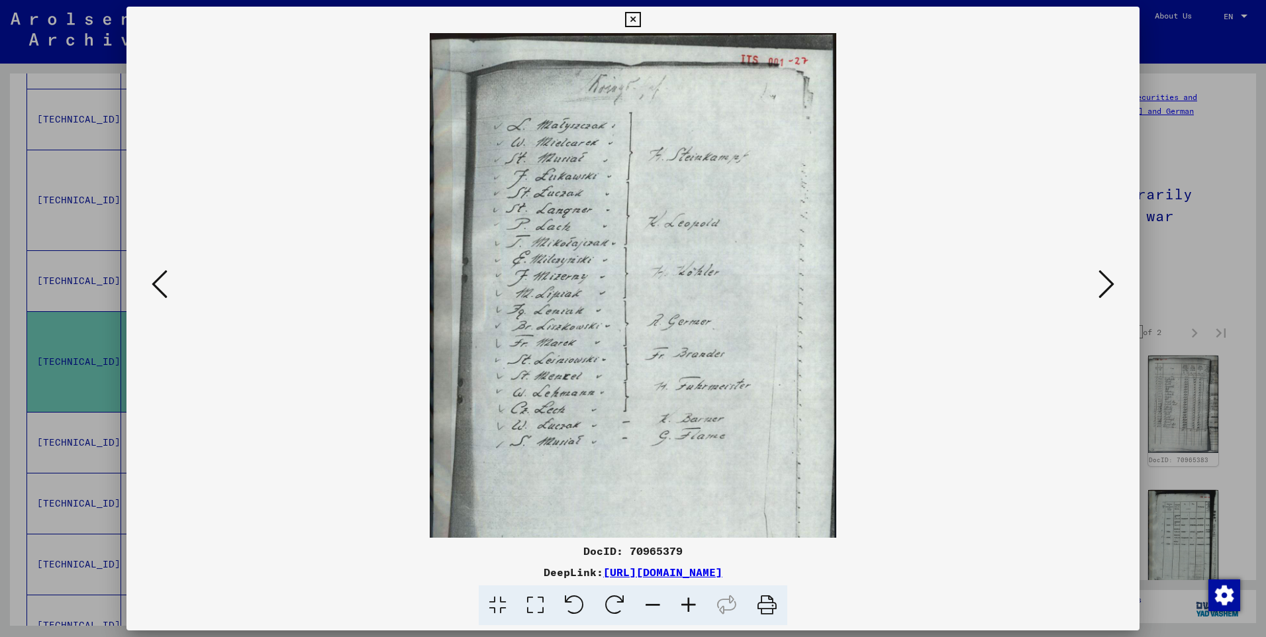
click at [688, 603] on icon at bounding box center [689, 605] width 36 height 40
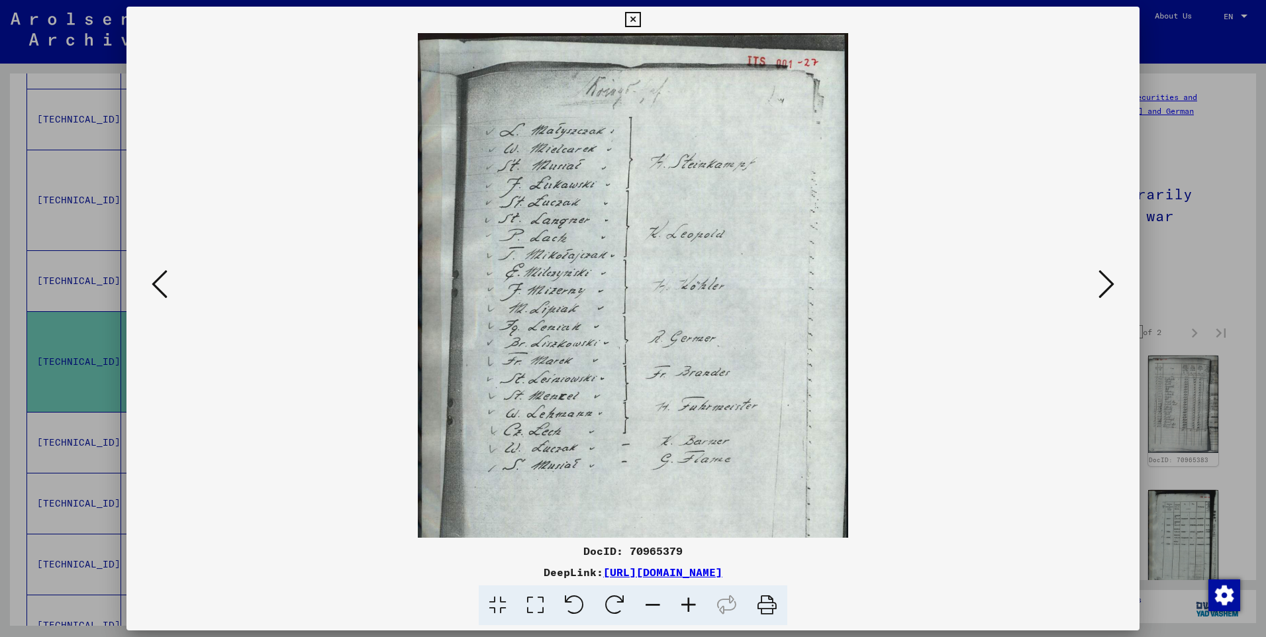
click at [689, 603] on icon at bounding box center [689, 605] width 36 height 40
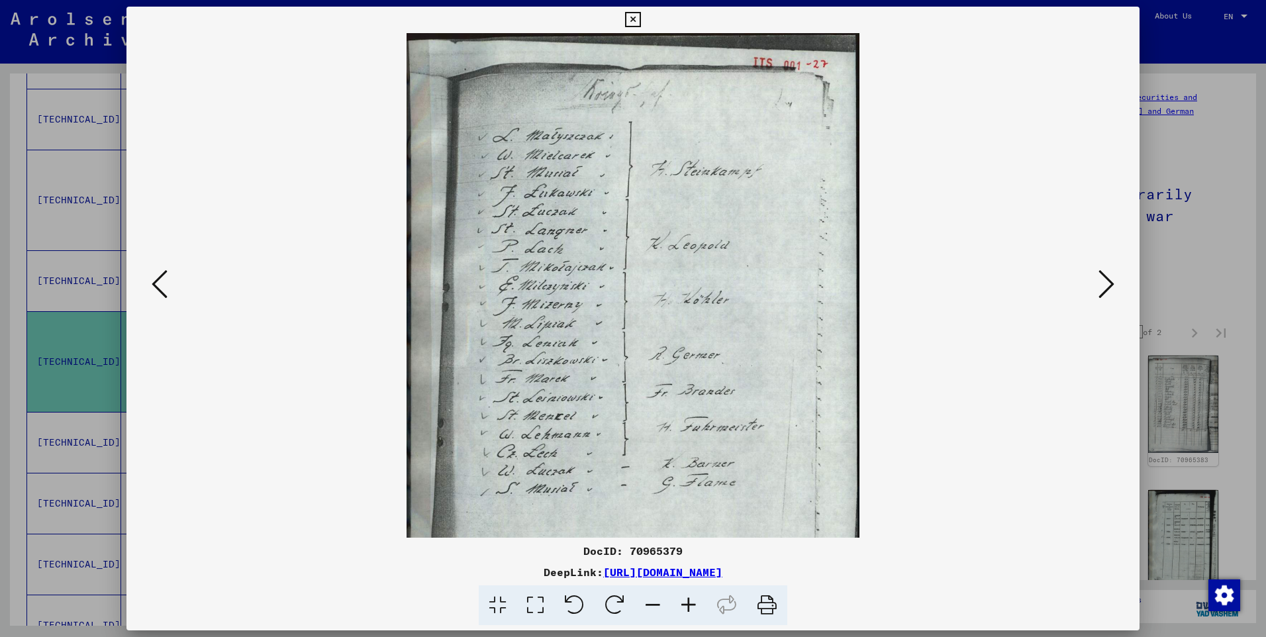
click at [689, 602] on icon at bounding box center [689, 605] width 36 height 40
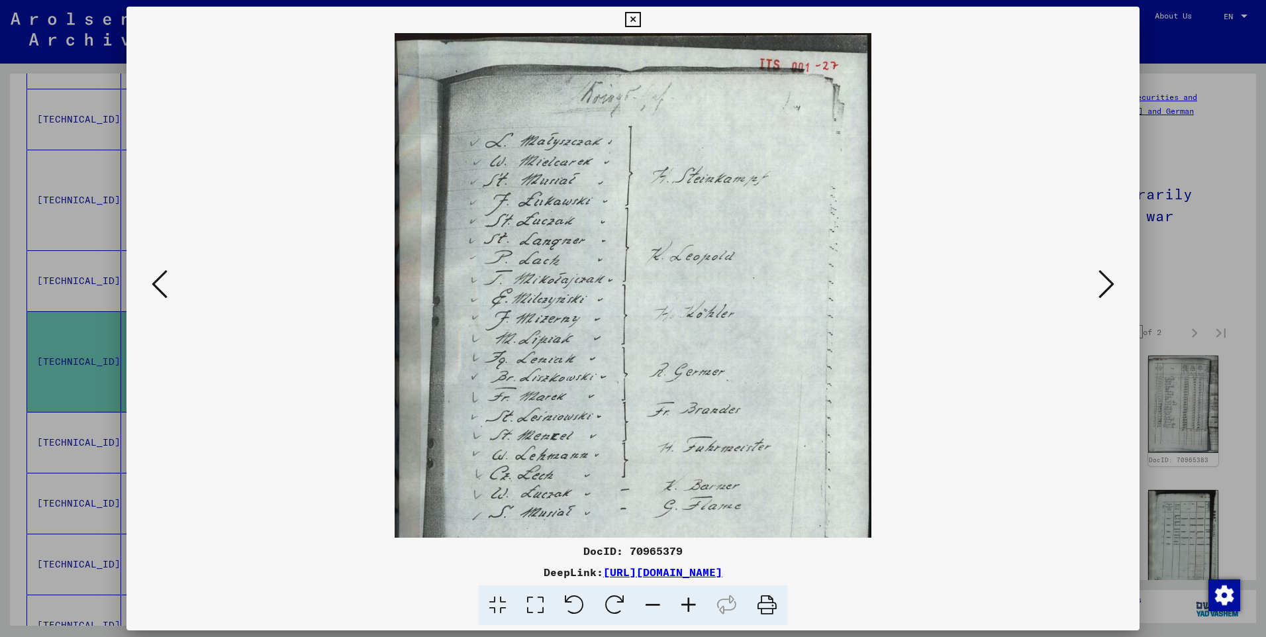
click at [689, 602] on icon at bounding box center [689, 605] width 36 height 40
click at [689, 601] on icon at bounding box center [689, 605] width 36 height 40
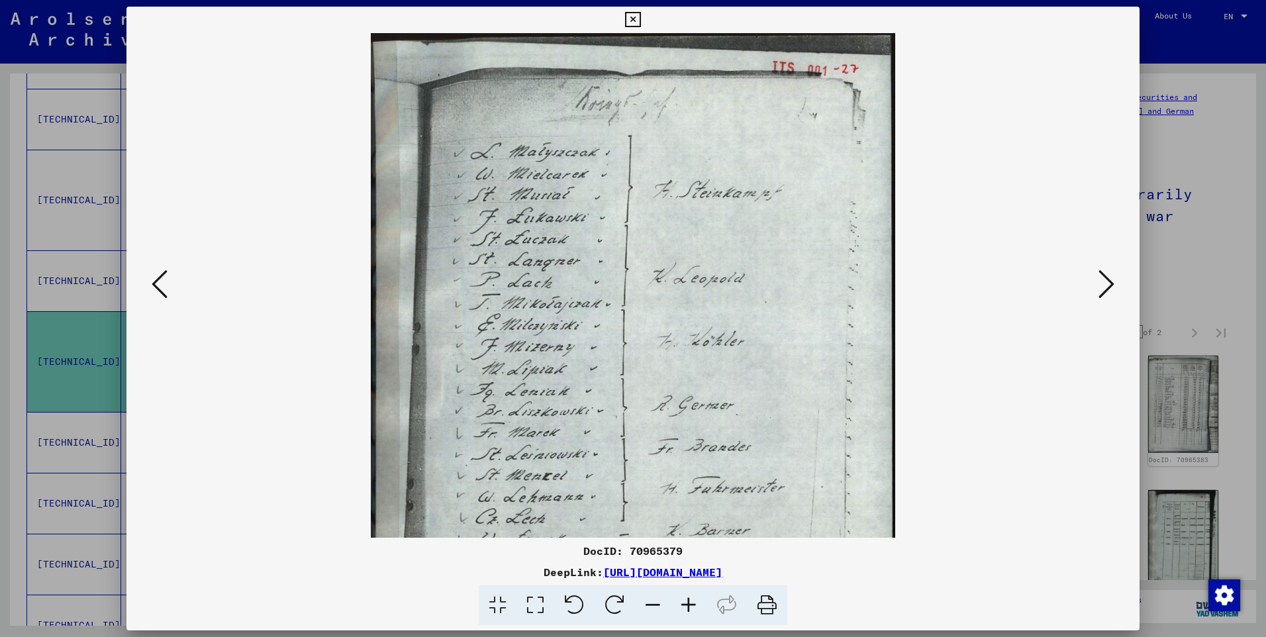
click at [689, 601] on icon at bounding box center [689, 605] width 36 height 40
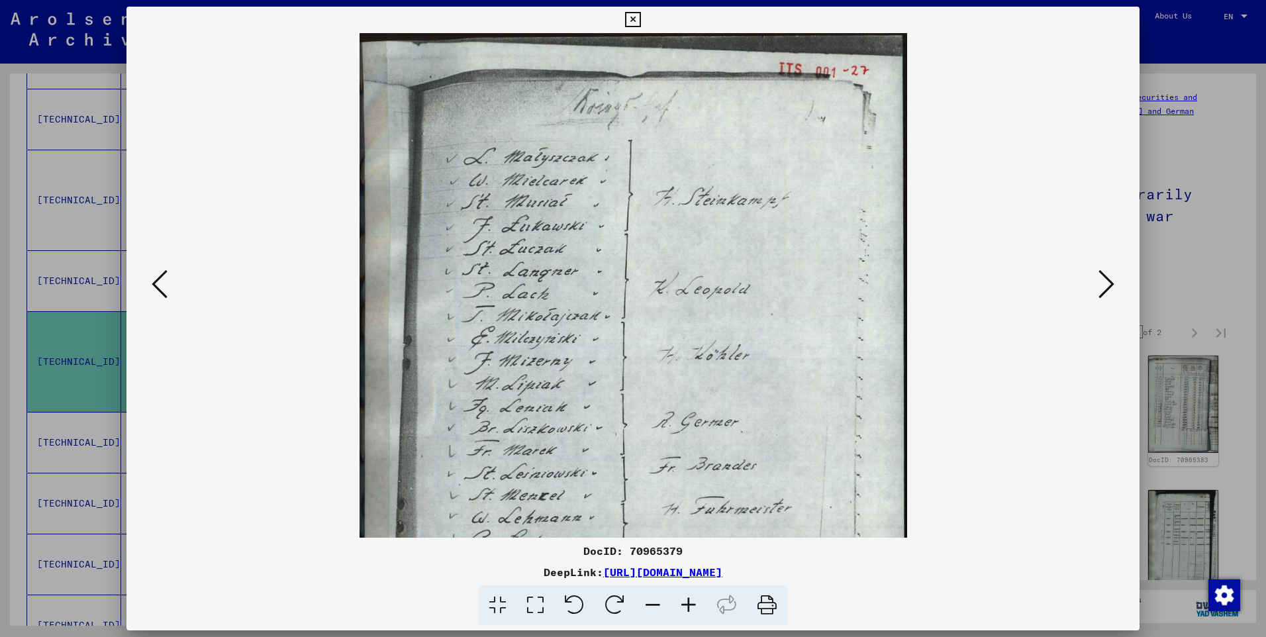
click at [689, 601] on icon at bounding box center [689, 605] width 36 height 40
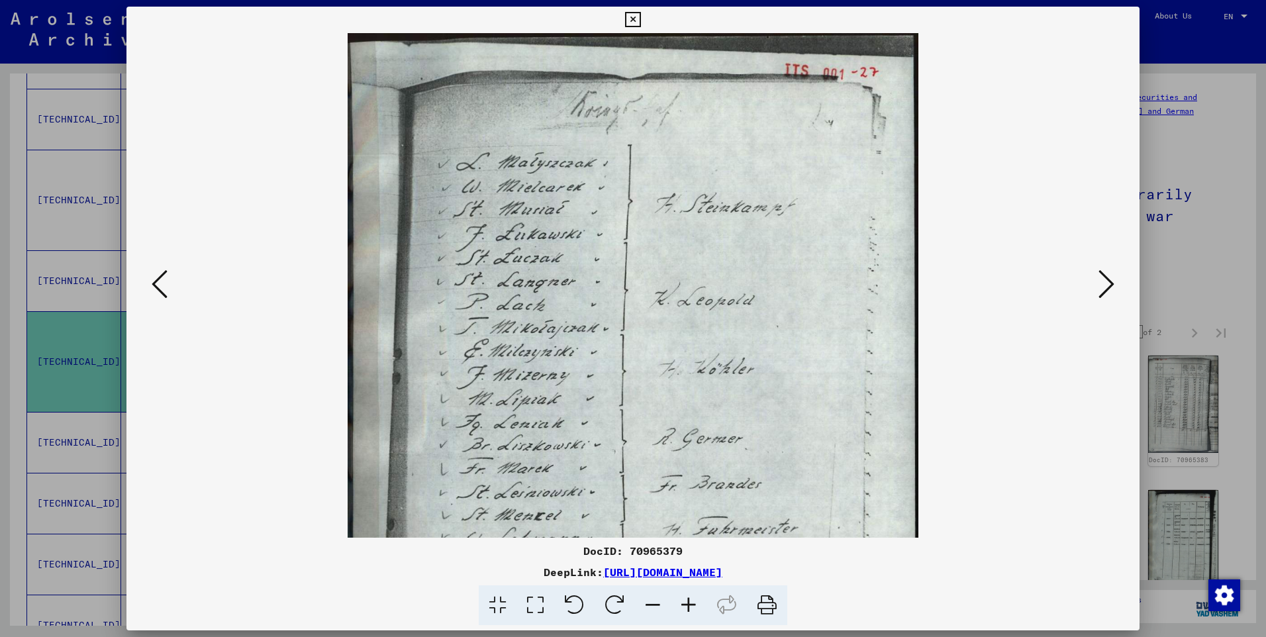
drag, startPoint x: 742, startPoint y: 426, endPoint x: 756, endPoint y: 383, distance: 44.4
click at [756, 384] on img at bounding box center [633, 434] width 571 height 803
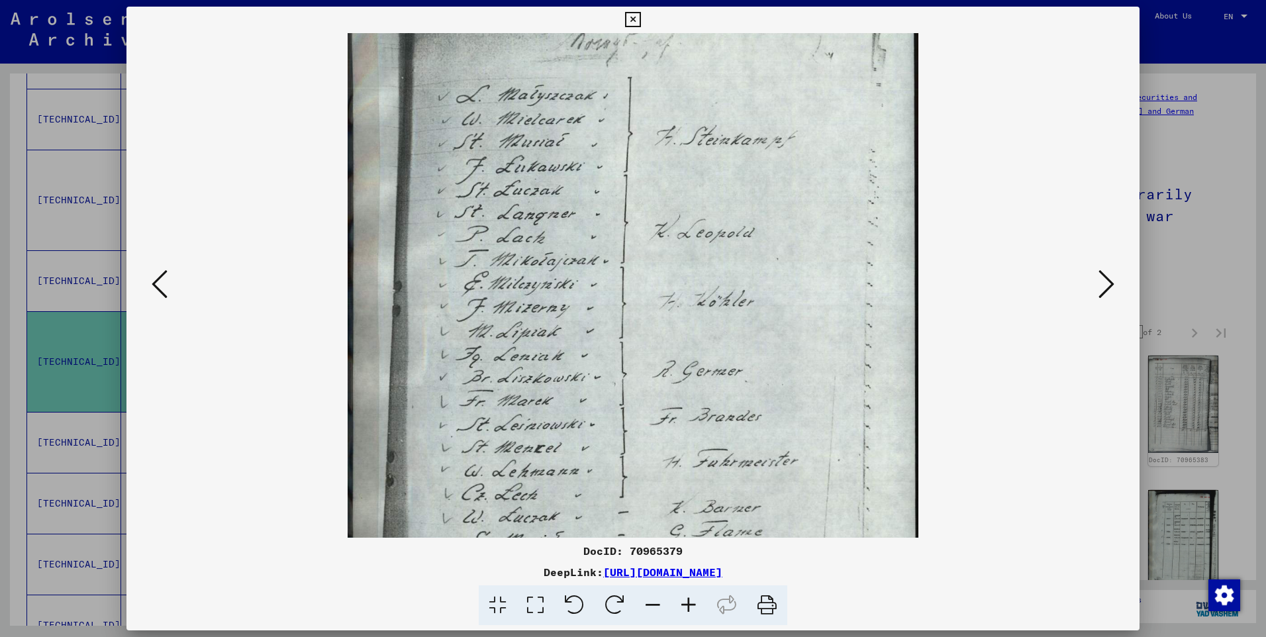
drag, startPoint x: 761, startPoint y: 409, endPoint x: 756, endPoint y: 328, distance: 80.9
click at [756, 335] on img at bounding box center [633, 367] width 571 height 803
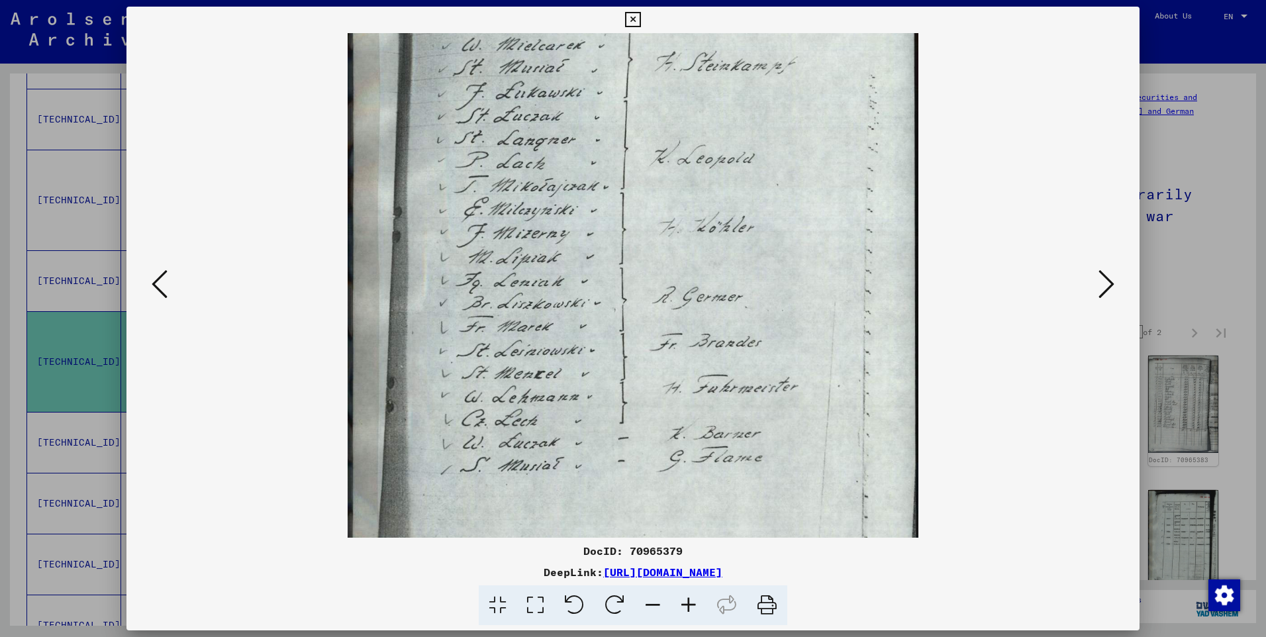
click at [1108, 282] on icon at bounding box center [1106, 284] width 16 height 32
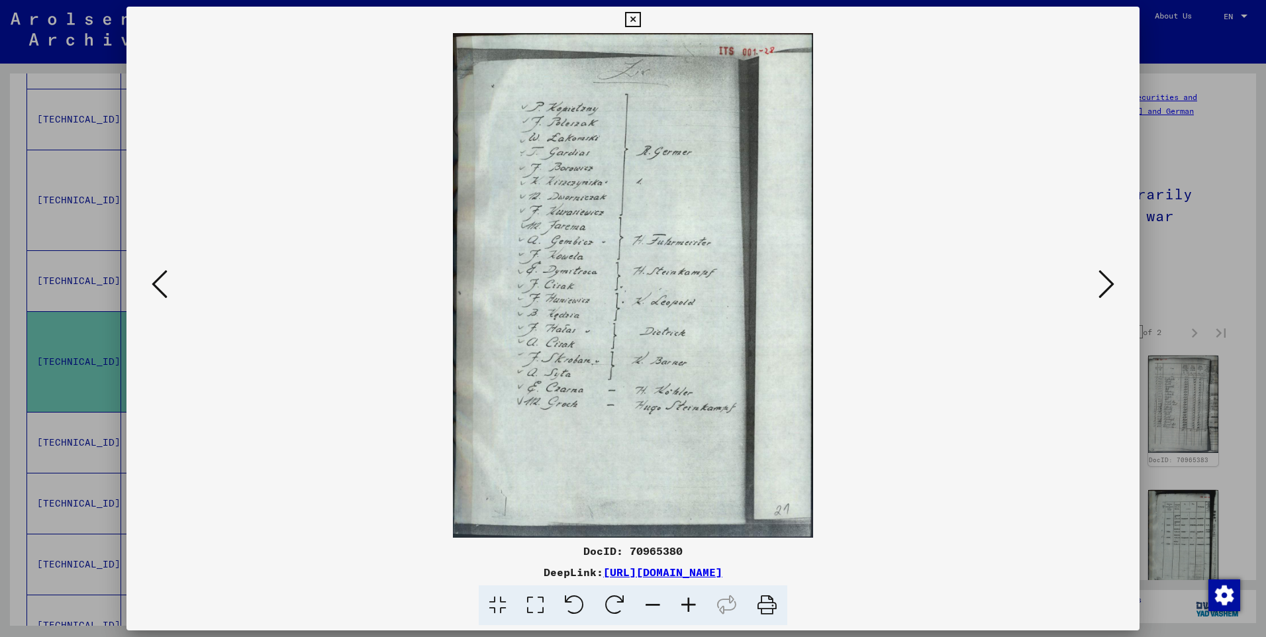
click at [1107, 283] on icon at bounding box center [1106, 284] width 16 height 32
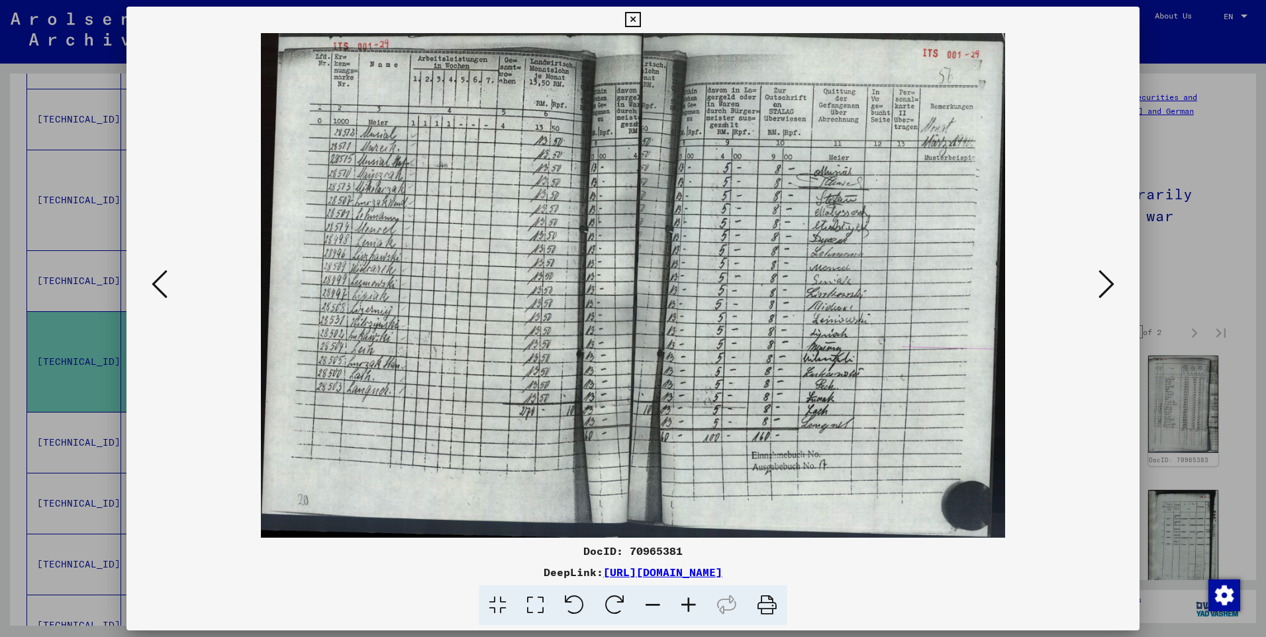
click at [689, 601] on icon at bounding box center [689, 605] width 36 height 40
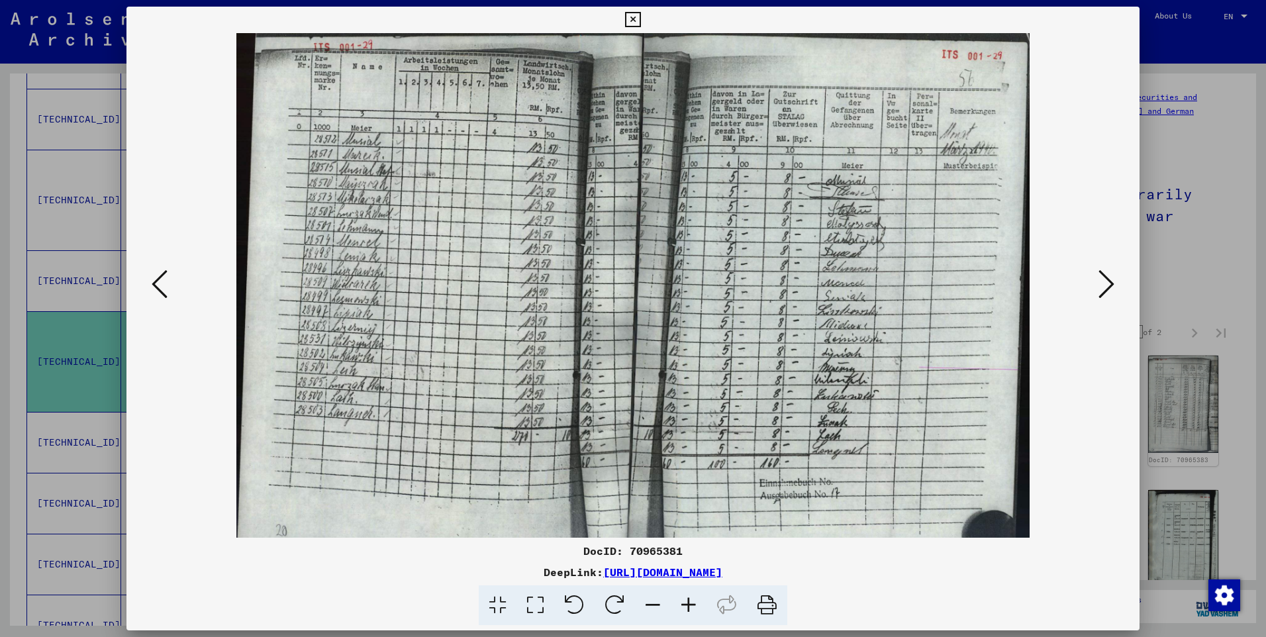
click at [689, 601] on icon at bounding box center [689, 605] width 36 height 40
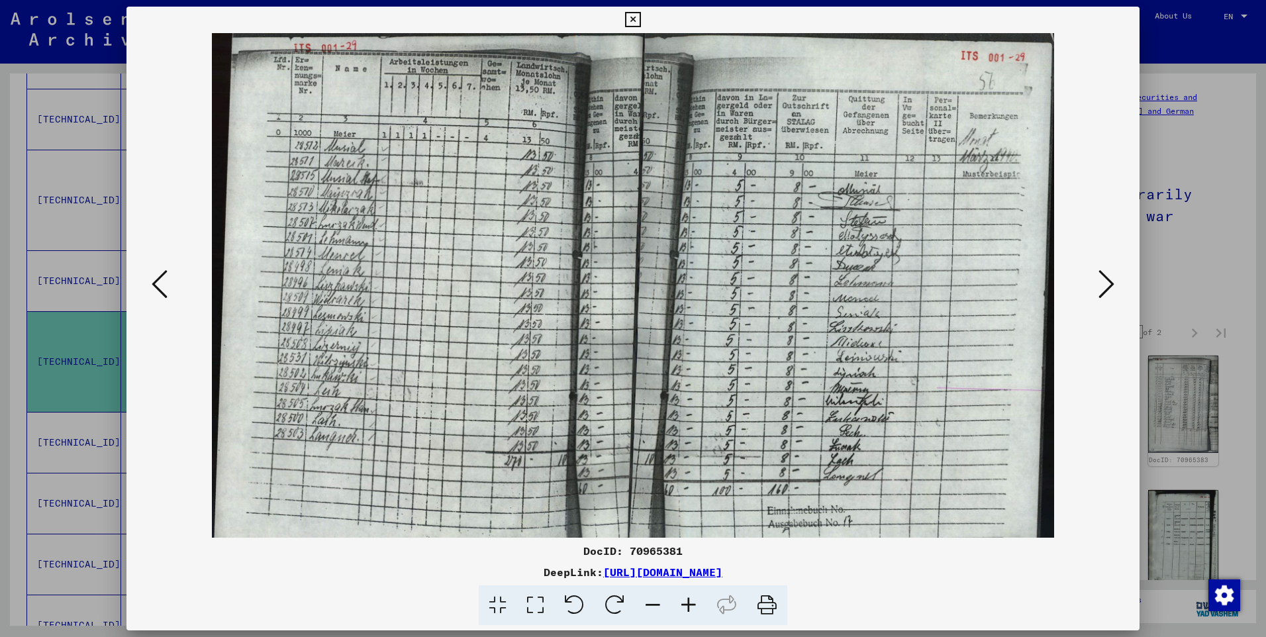
click at [689, 601] on icon at bounding box center [689, 605] width 36 height 40
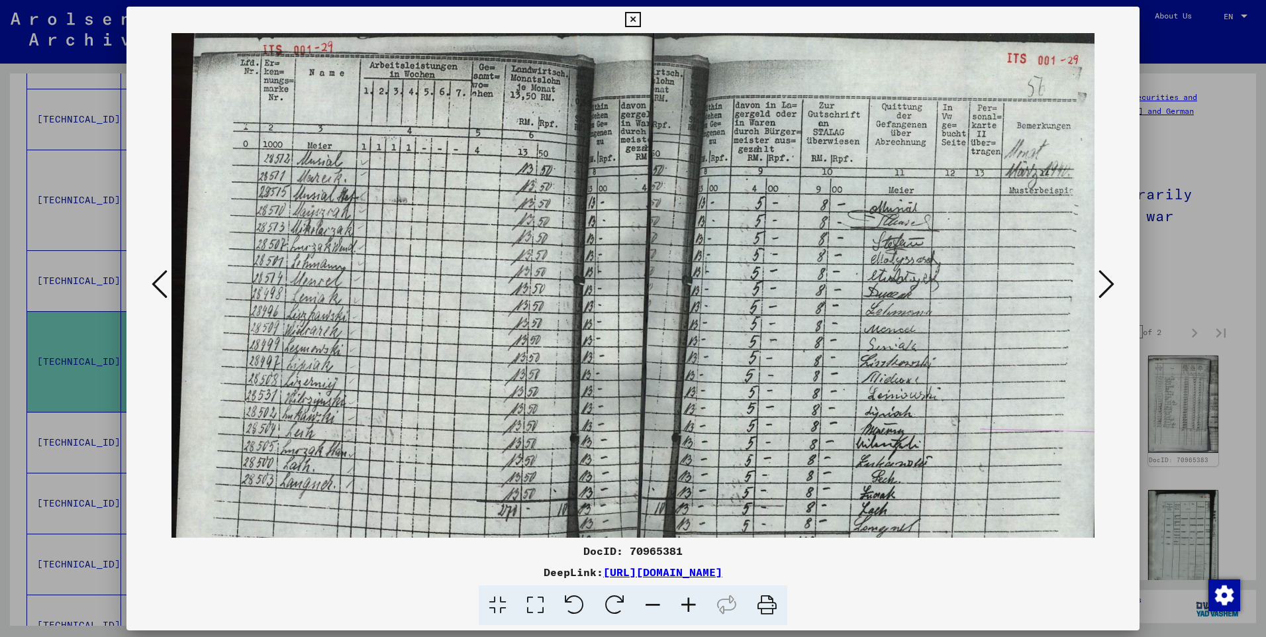
click at [690, 599] on icon at bounding box center [689, 605] width 36 height 40
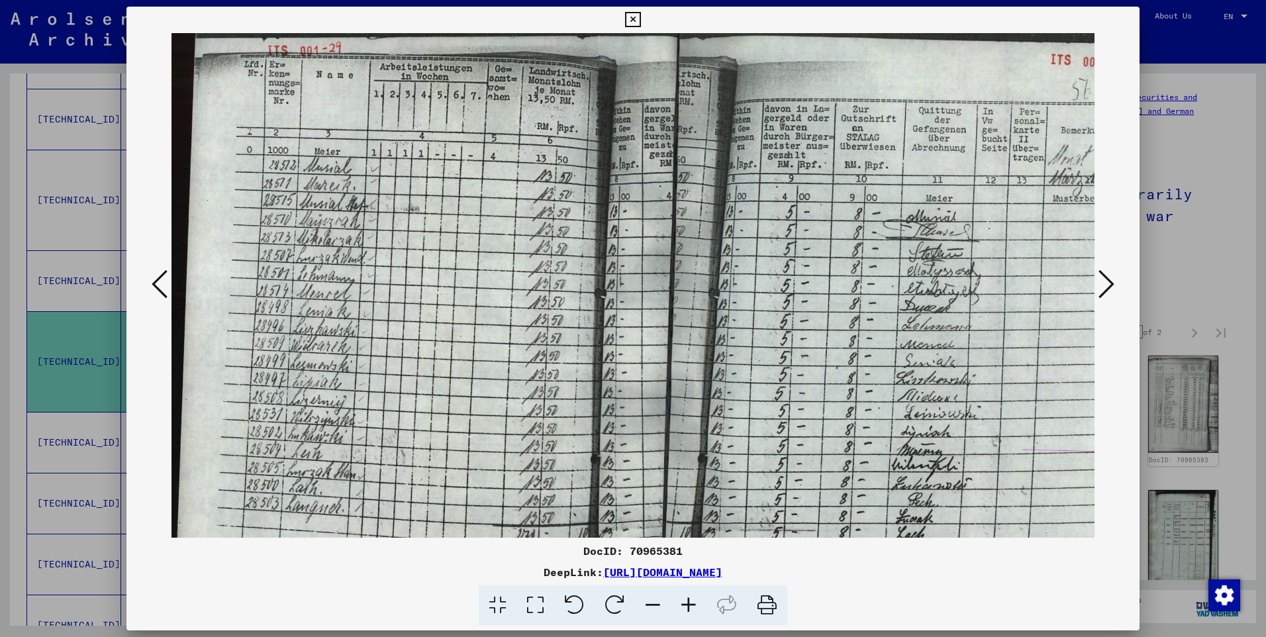
drag, startPoint x: 1038, startPoint y: 276, endPoint x: 1057, endPoint y: 275, distance: 19.9
click at [1057, 275] on img at bounding box center [665, 368] width 988 height 670
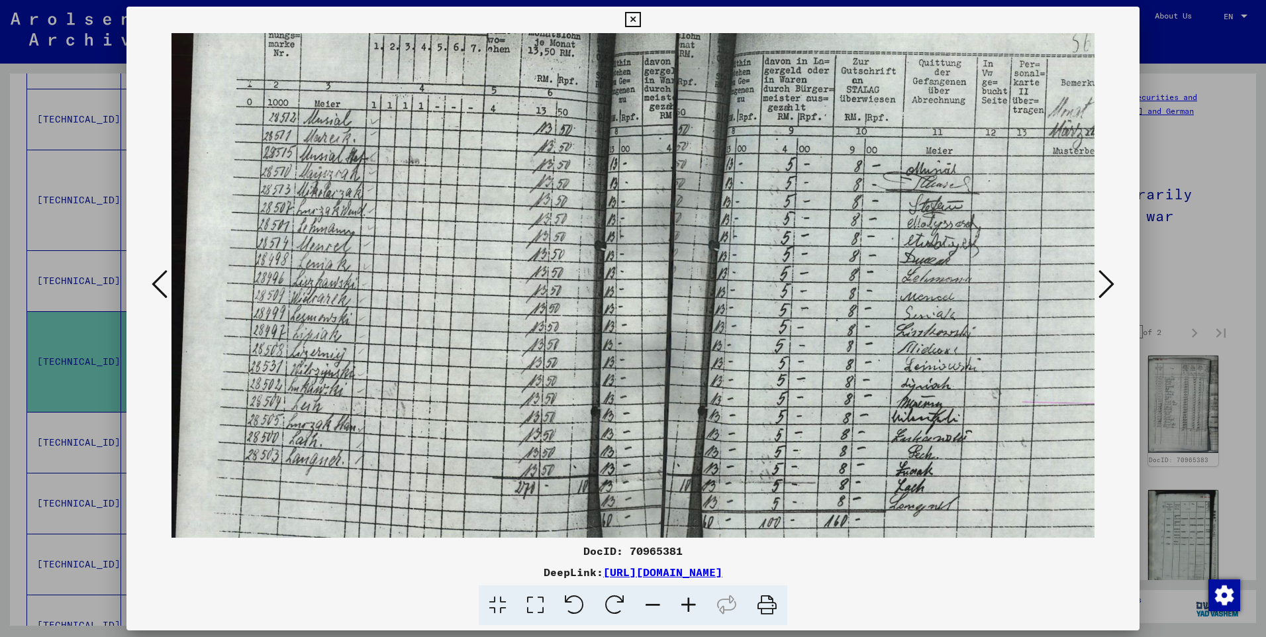
click at [1110, 283] on icon at bounding box center [1106, 284] width 16 height 32
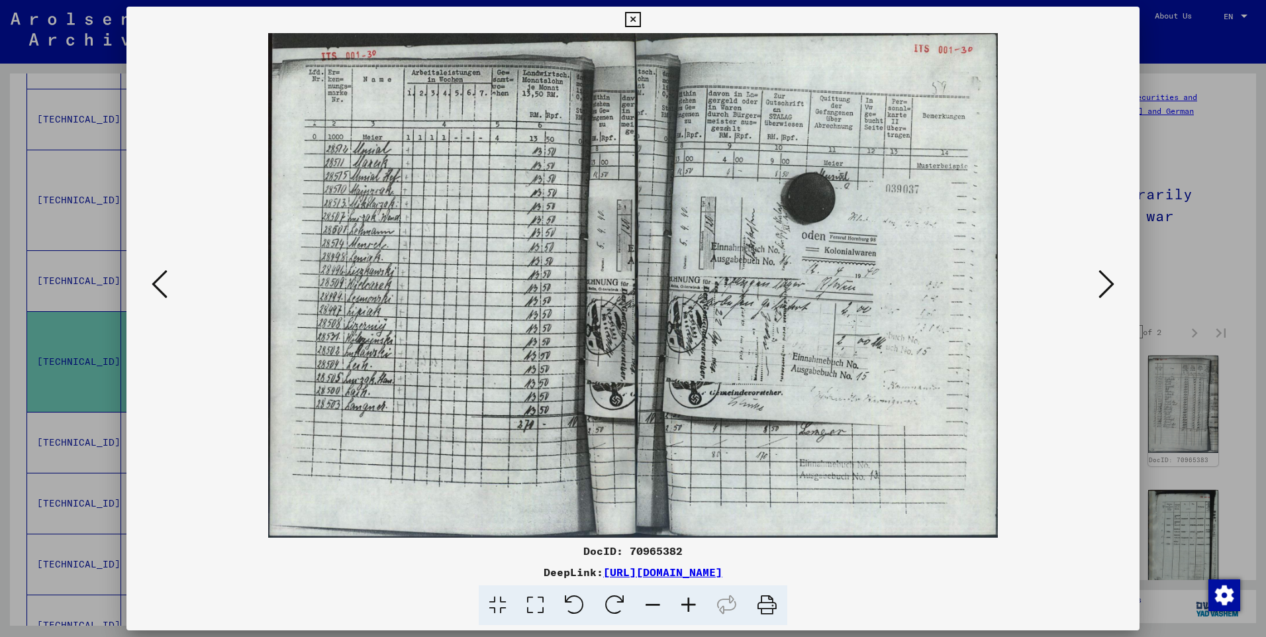
click at [1102, 279] on icon at bounding box center [1106, 284] width 16 height 32
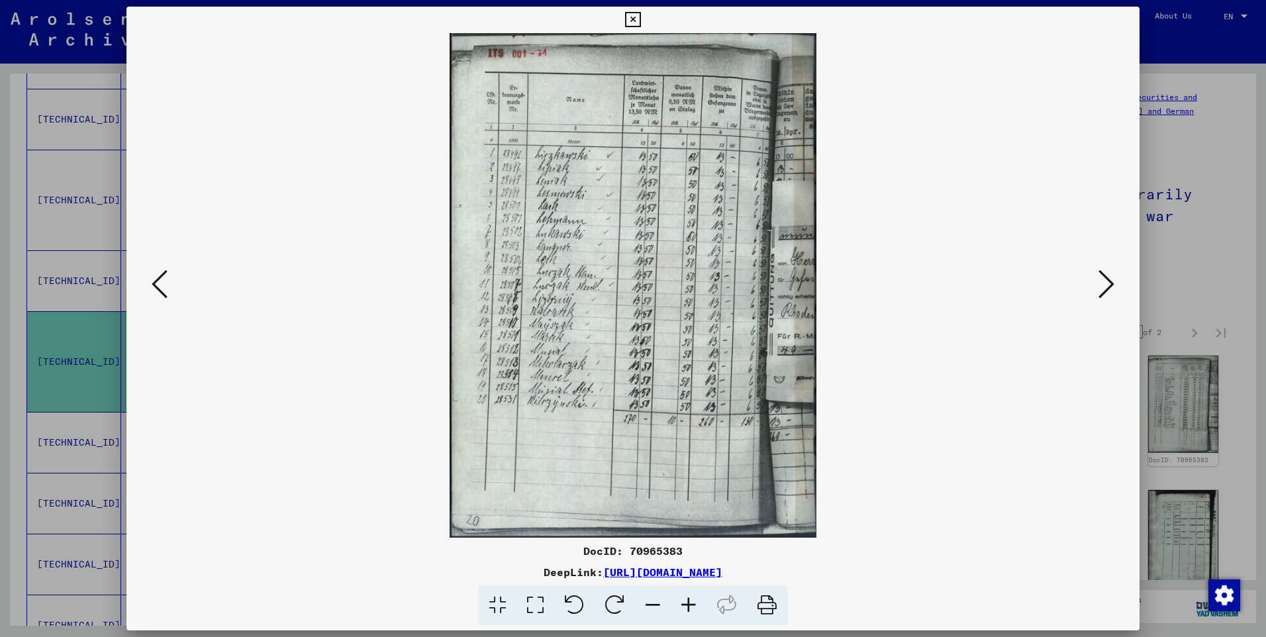
click at [1102, 279] on icon at bounding box center [1106, 284] width 16 height 32
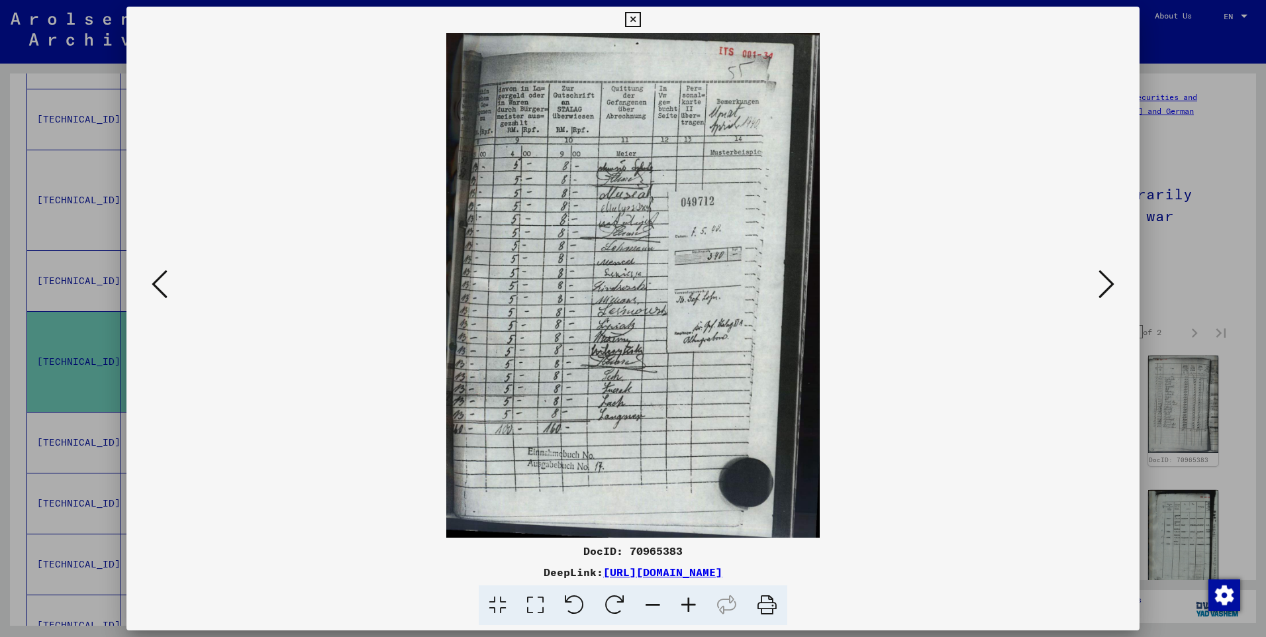
click at [1102, 279] on icon at bounding box center [1106, 284] width 16 height 32
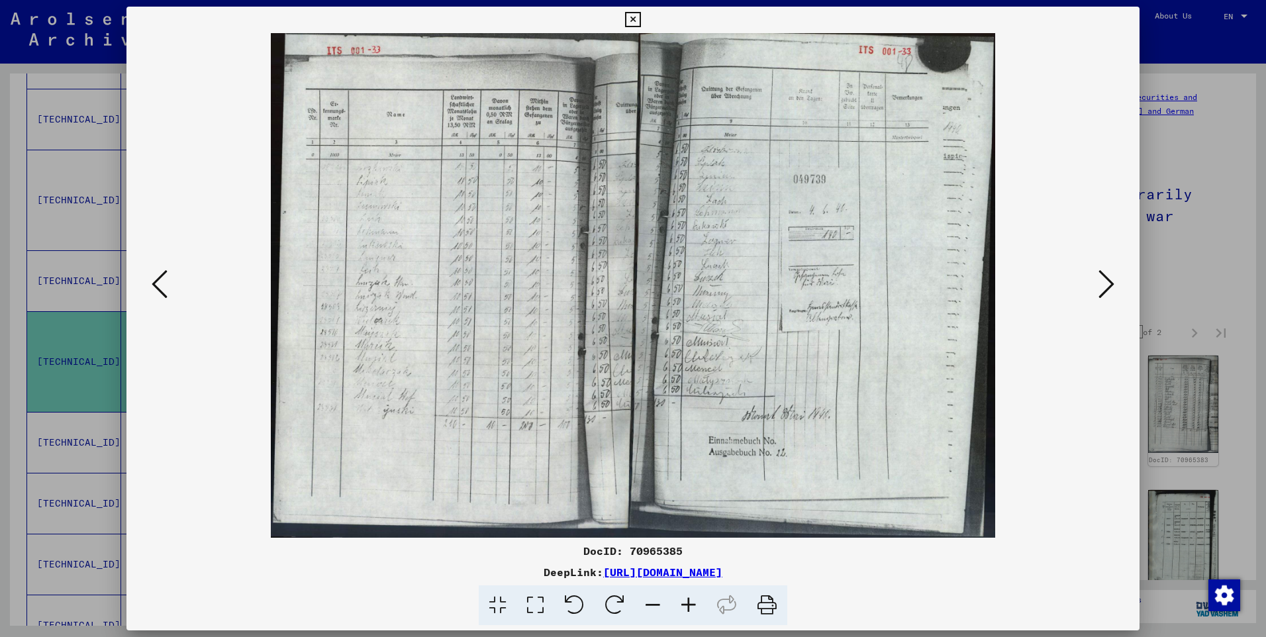
click at [1102, 279] on icon at bounding box center [1106, 284] width 16 height 32
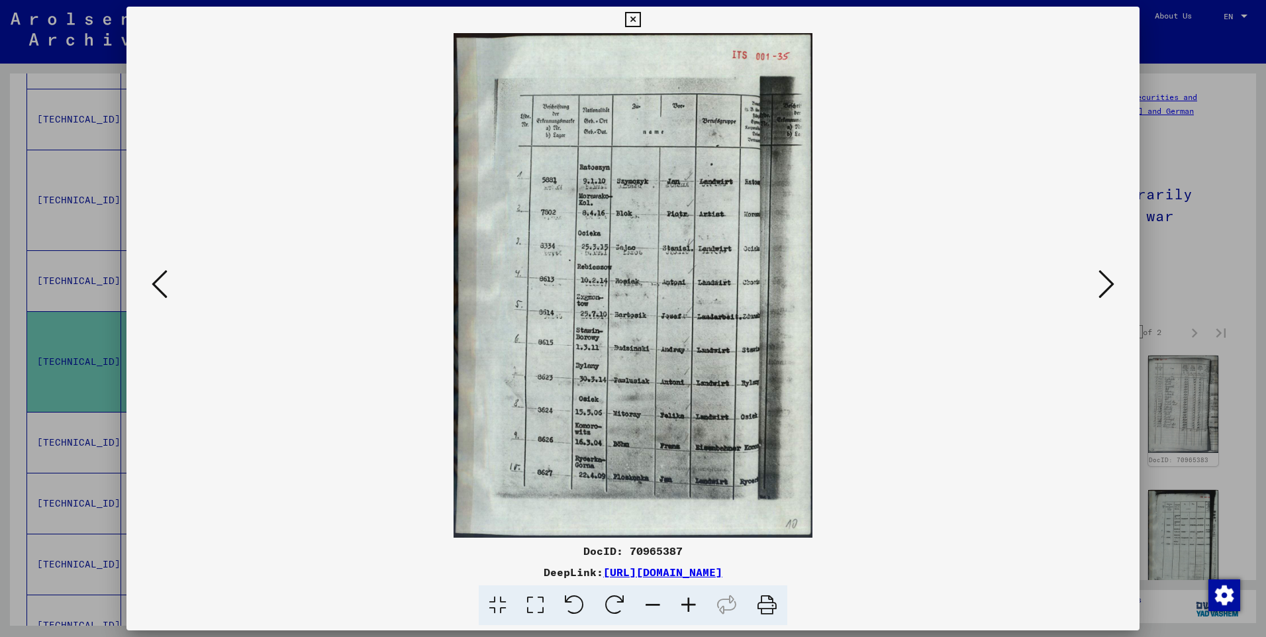
click at [1102, 279] on icon at bounding box center [1106, 284] width 16 height 32
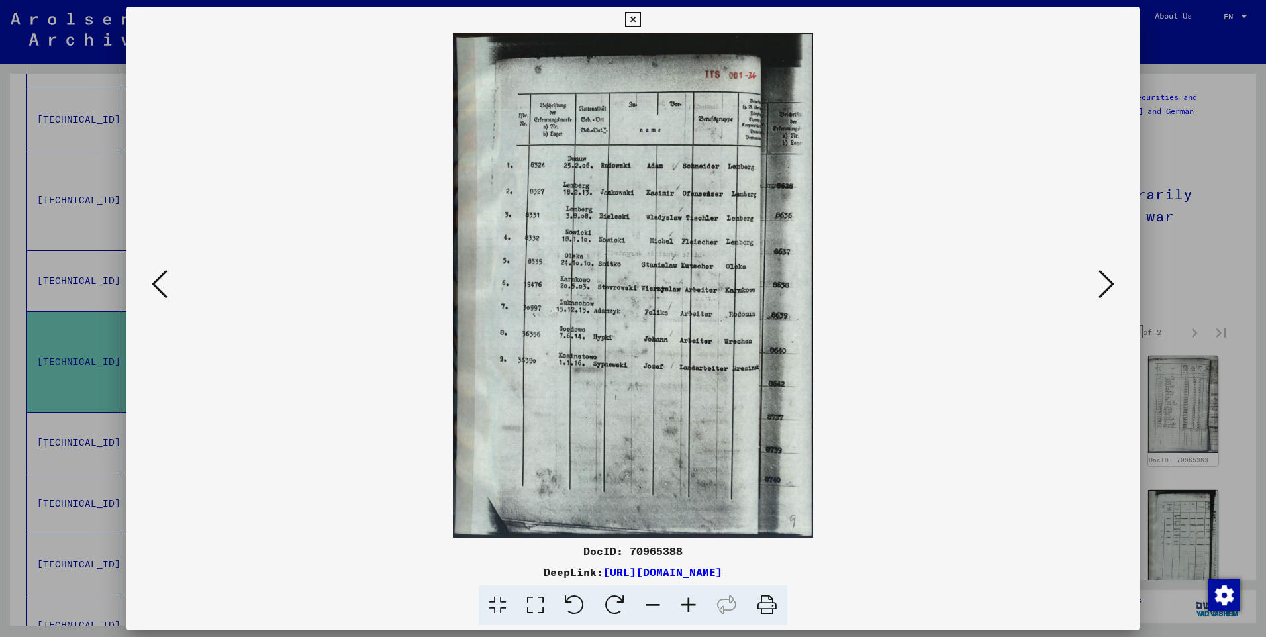
click at [1105, 278] on icon at bounding box center [1106, 284] width 16 height 32
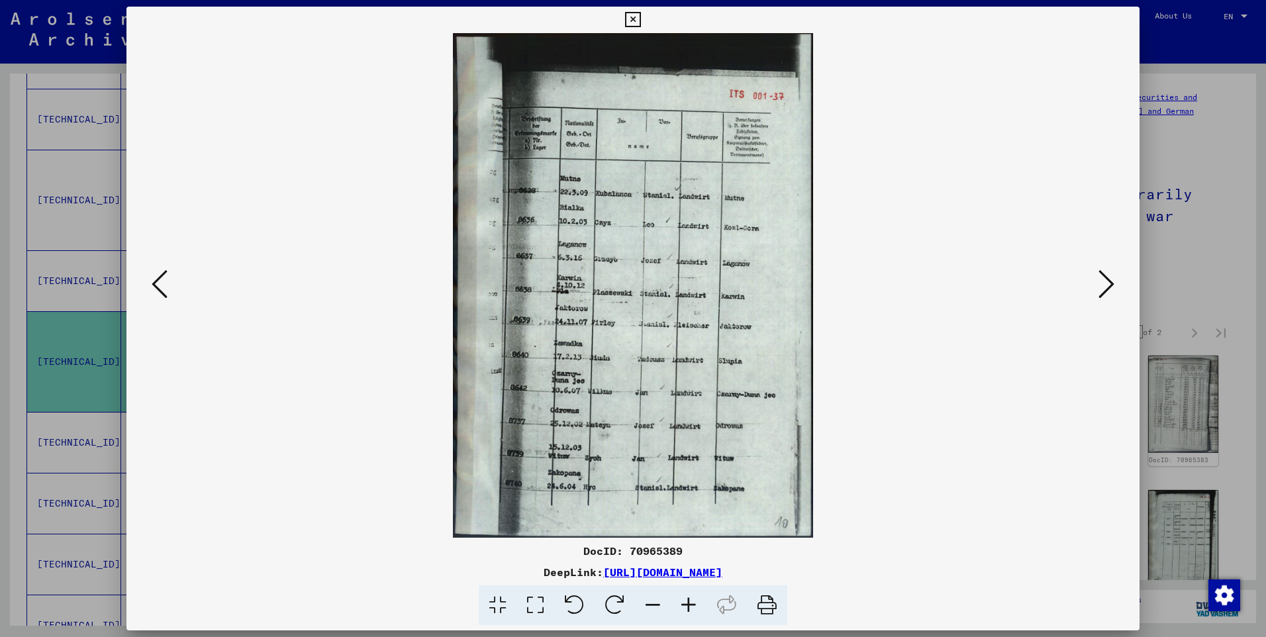
click at [1105, 278] on icon at bounding box center [1106, 284] width 16 height 32
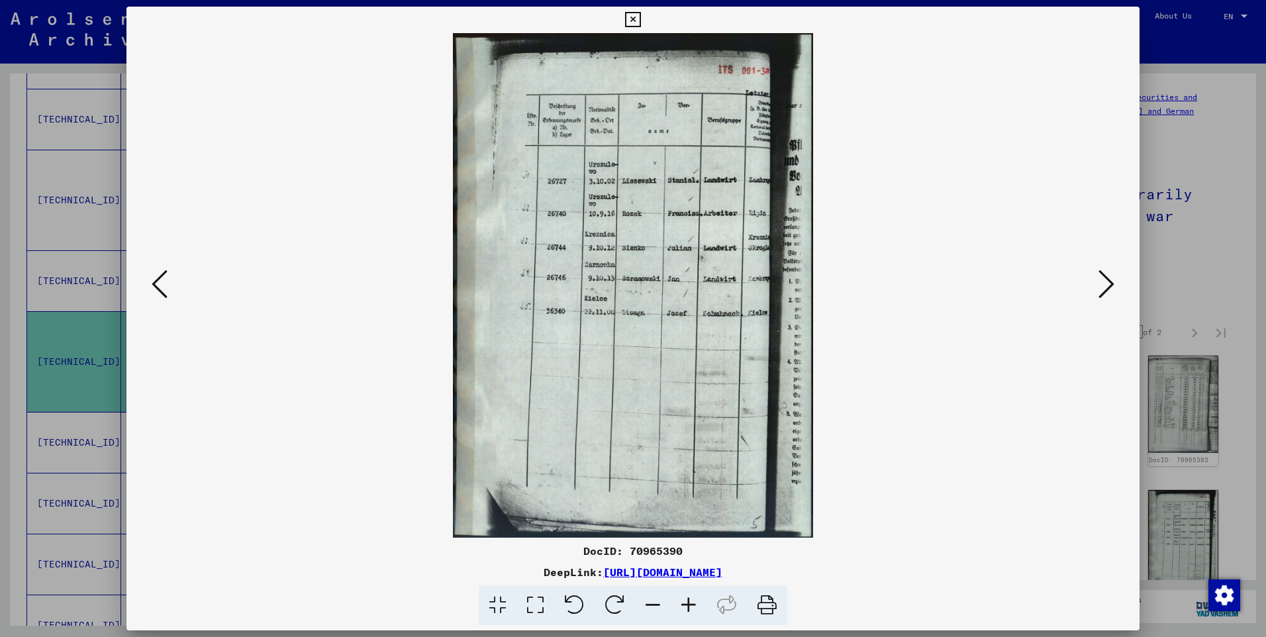
click at [1105, 278] on icon at bounding box center [1106, 284] width 16 height 32
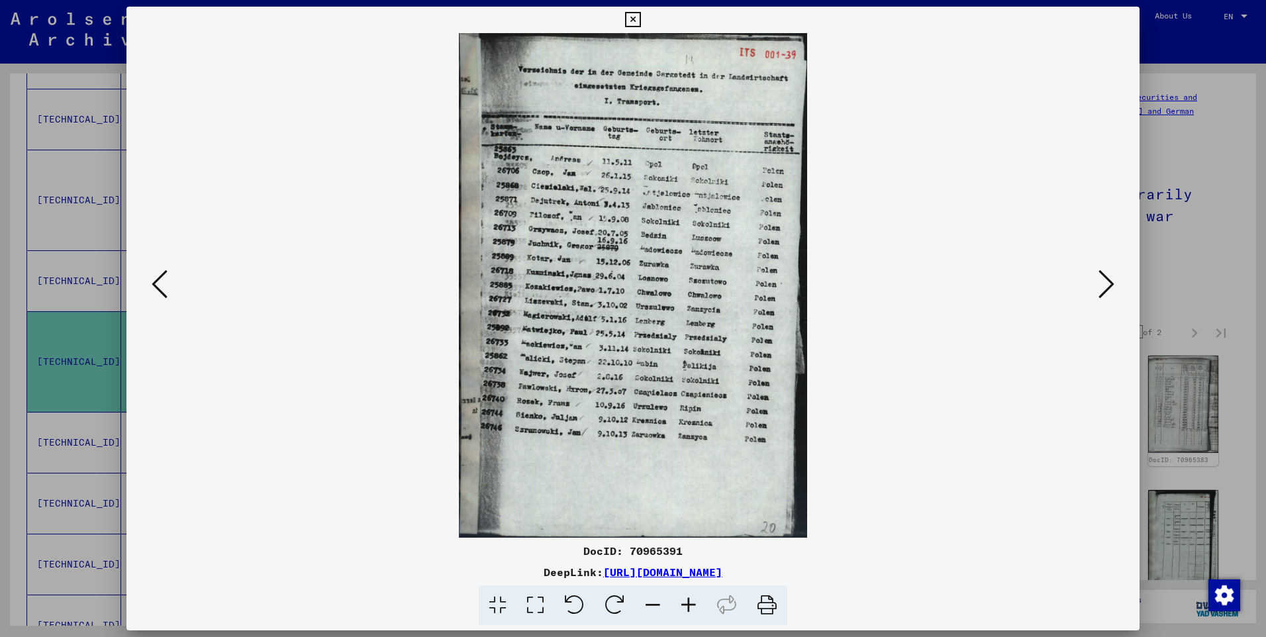
click at [1105, 278] on icon at bounding box center [1106, 284] width 16 height 32
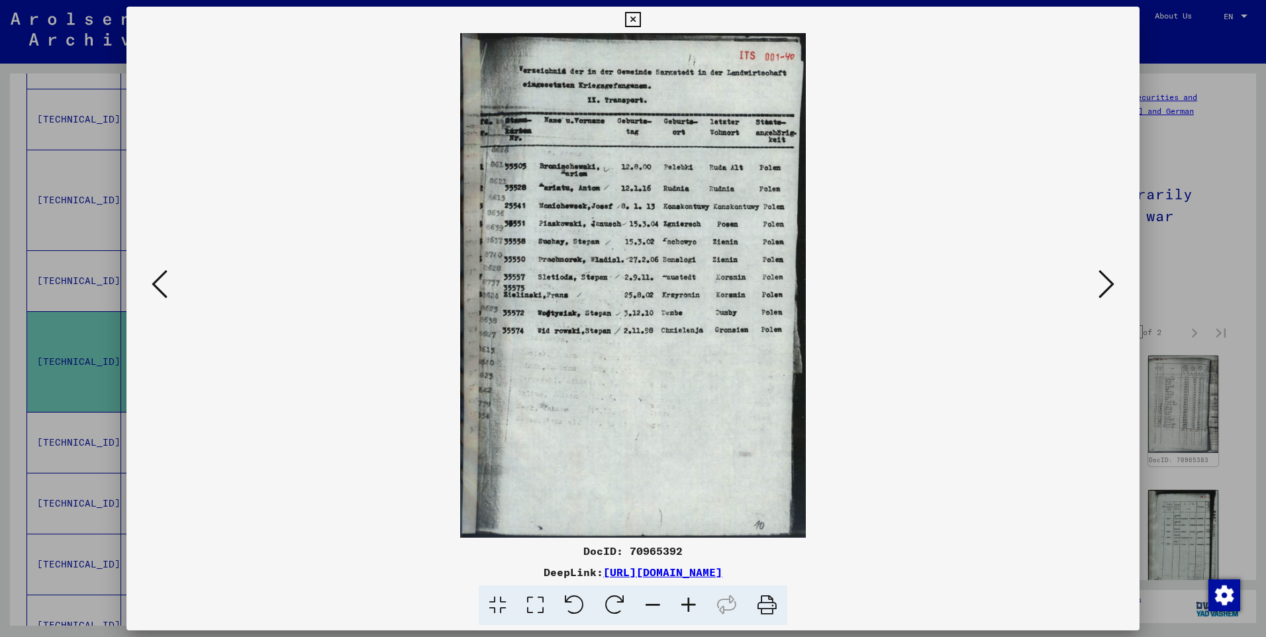
click at [1105, 278] on icon at bounding box center [1106, 284] width 16 height 32
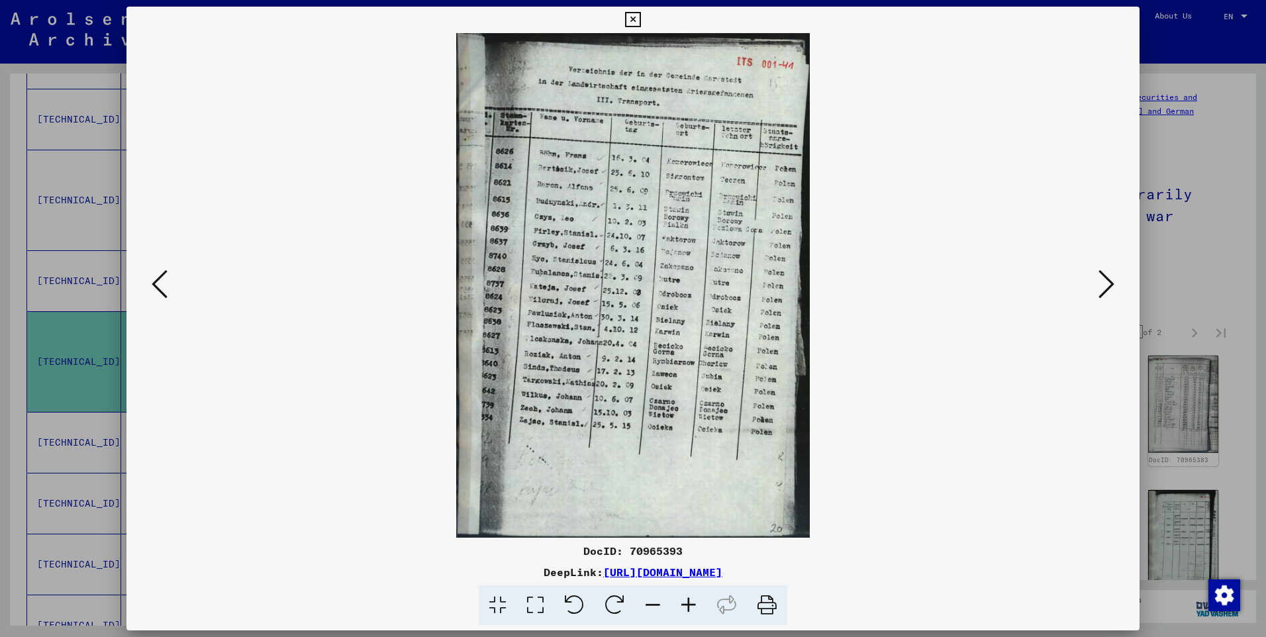
click at [1105, 278] on icon at bounding box center [1106, 284] width 16 height 32
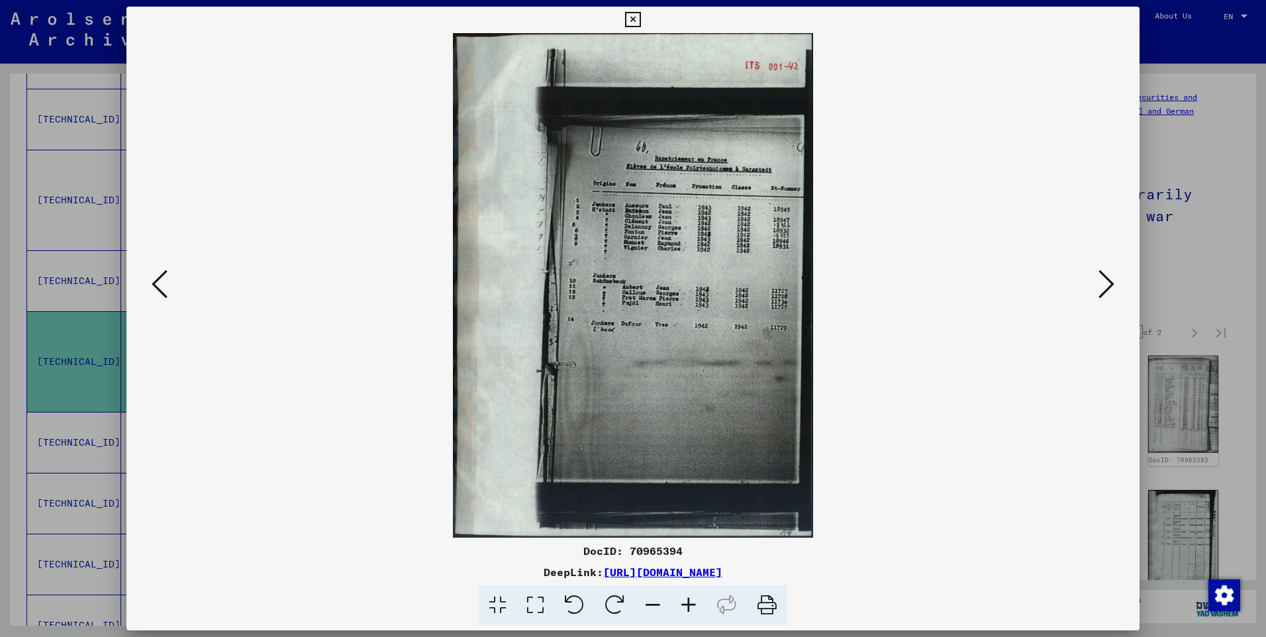
click at [689, 603] on icon at bounding box center [689, 605] width 36 height 40
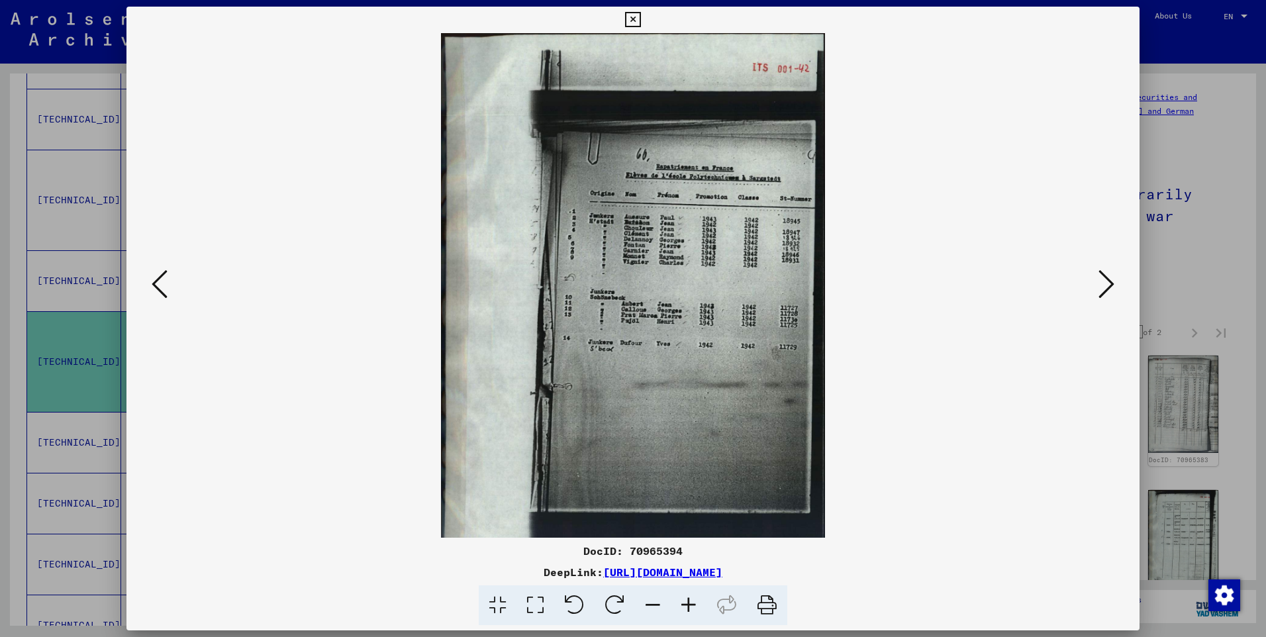
click at [689, 603] on icon at bounding box center [689, 605] width 36 height 40
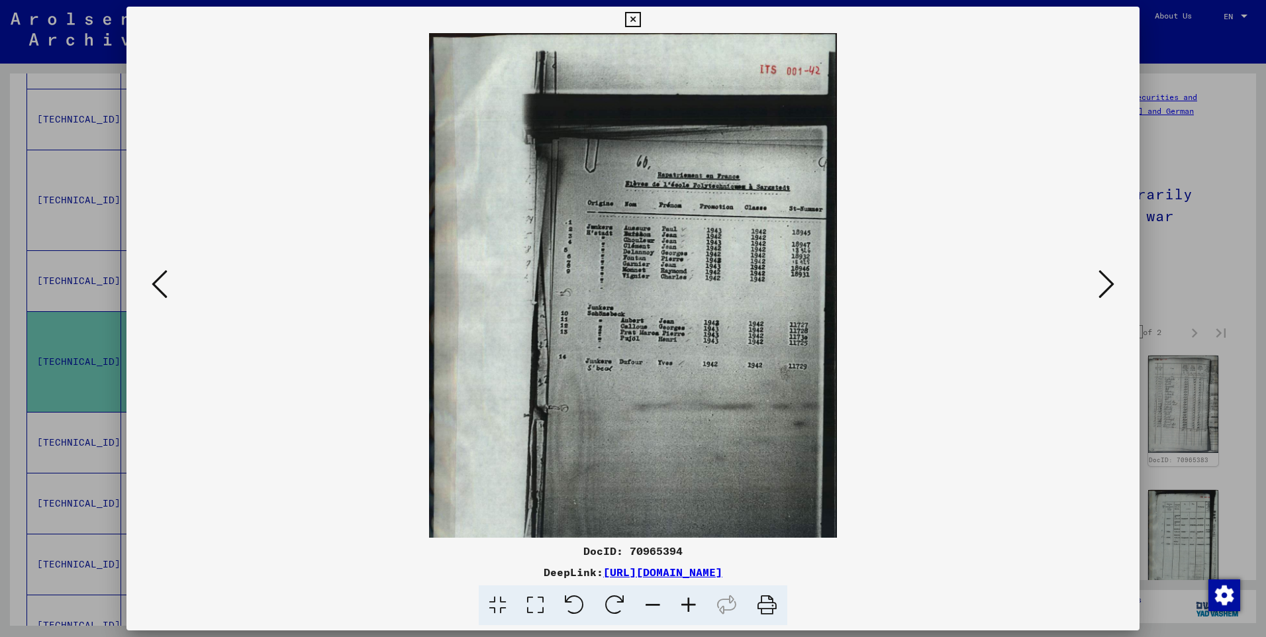
click at [689, 603] on icon at bounding box center [689, 605] width 36 height 40
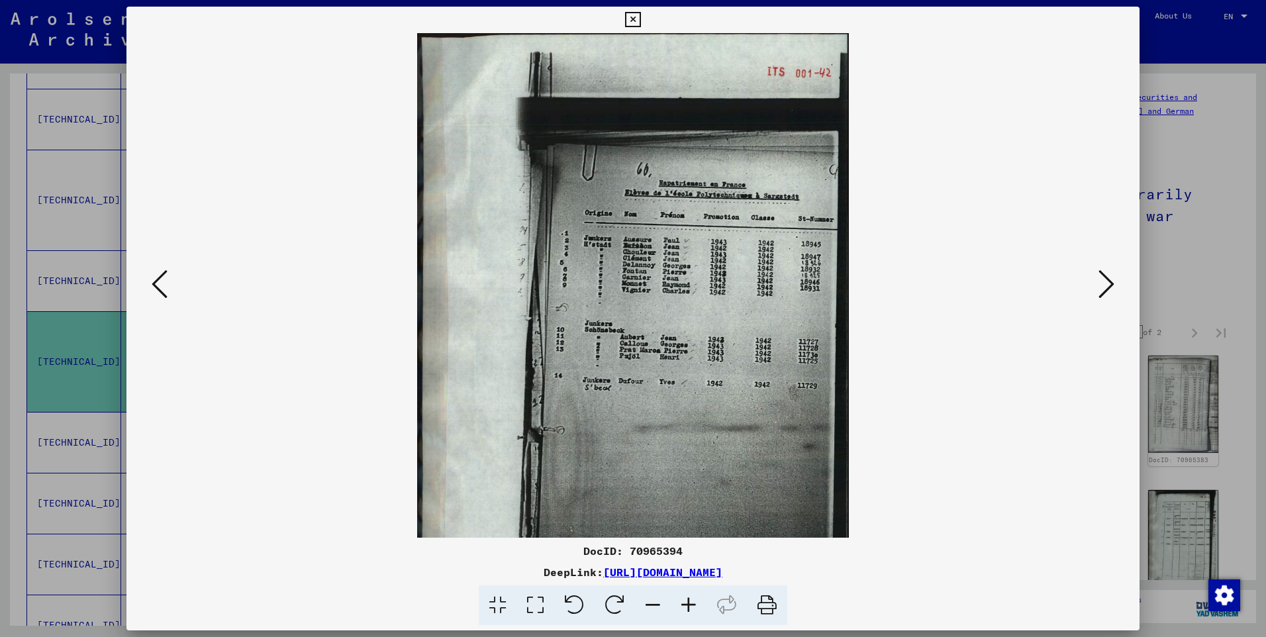
click at [689, 603] on icon at bounding box center [689, 605] width 36 height 40
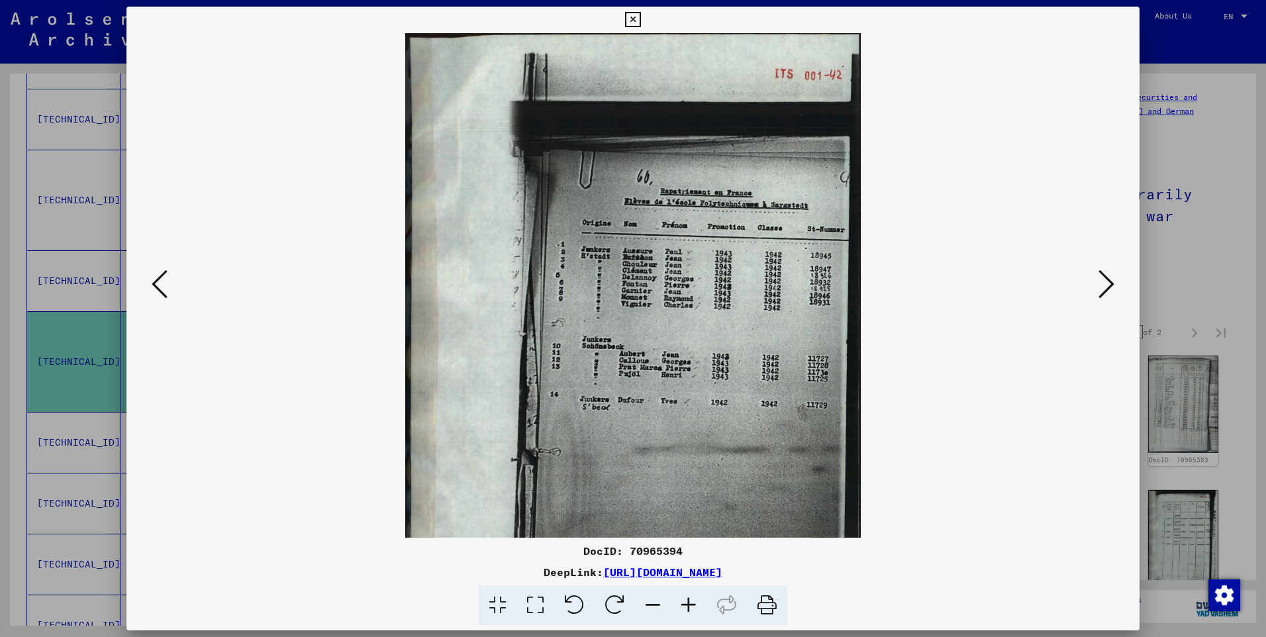
click at [689, 602] on icon at bounding box center [689, 605] width 36 height 40
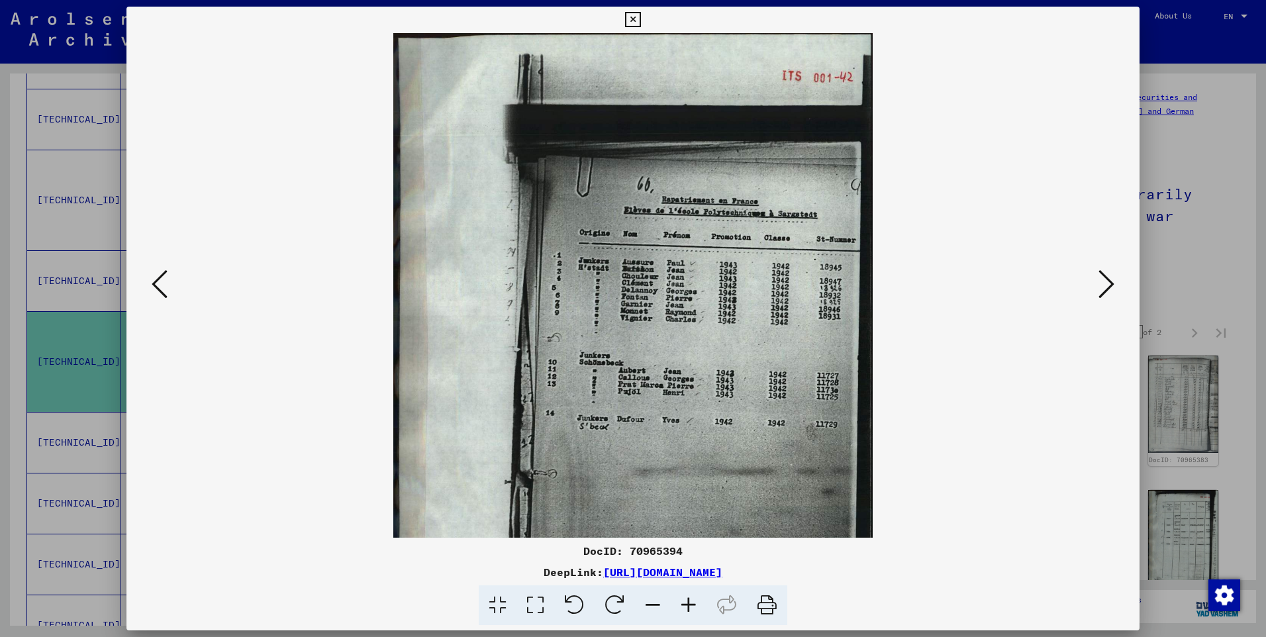
click at [689, 602] on icon at bounding box center [689, 605] width 36 height 40
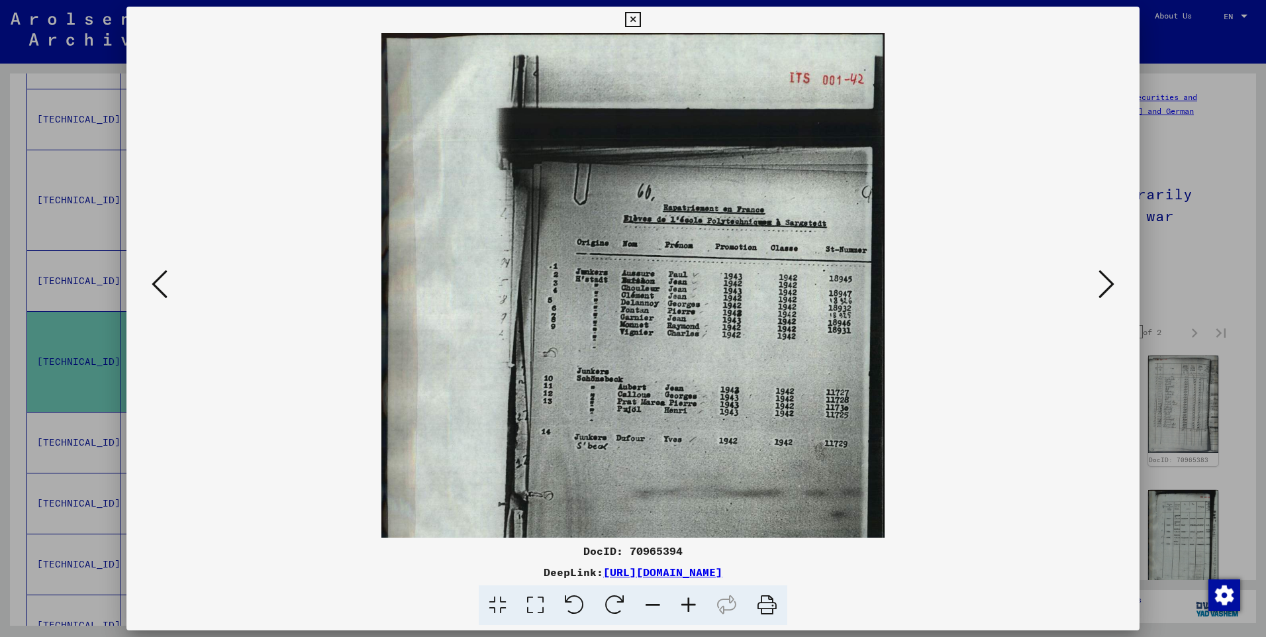
click at [689, 602] on icon at bounding box center [689, 605] width 36 height 40
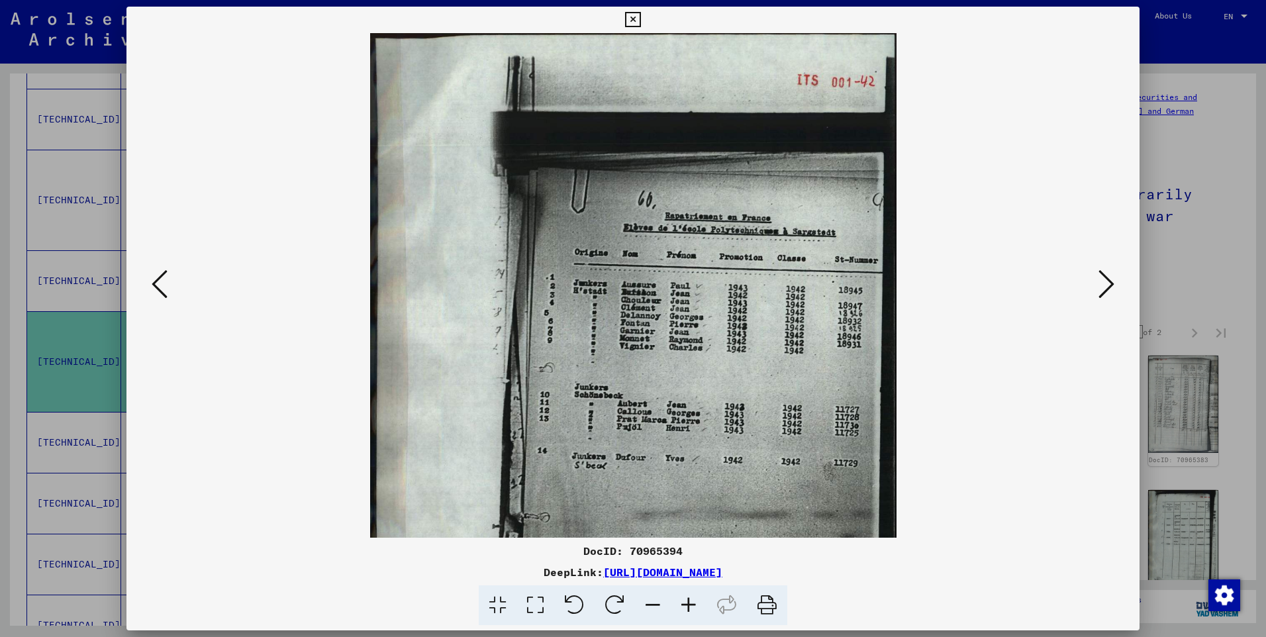
drag, startPoint x: 849, startPoint y: 487, endPoint x: 838, endPoint y: 440, distance: 47.5
click at [838, 440] on img at bounding box center [633, 401] width 526 height 736
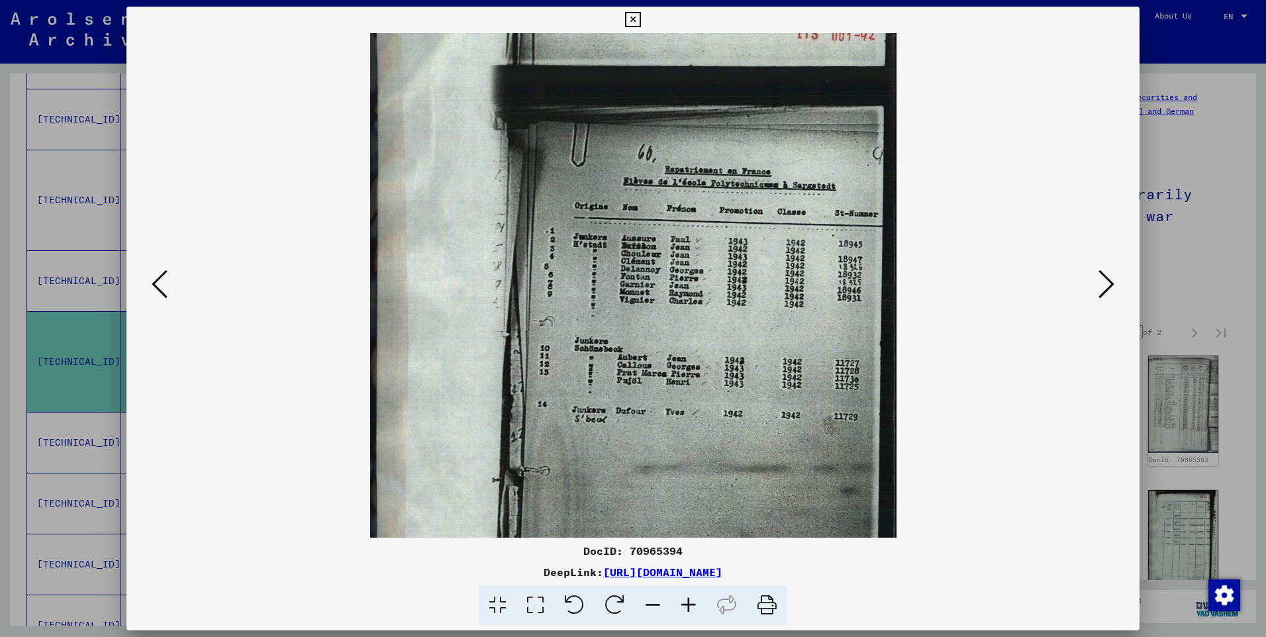
drag, startPoint x: 833, startPoint y: 485, endPoint x: 808, endPoint y: 433, distance: 57.5
click at [808, 434] on img at bounding box center [633, 355] width 526 height 736
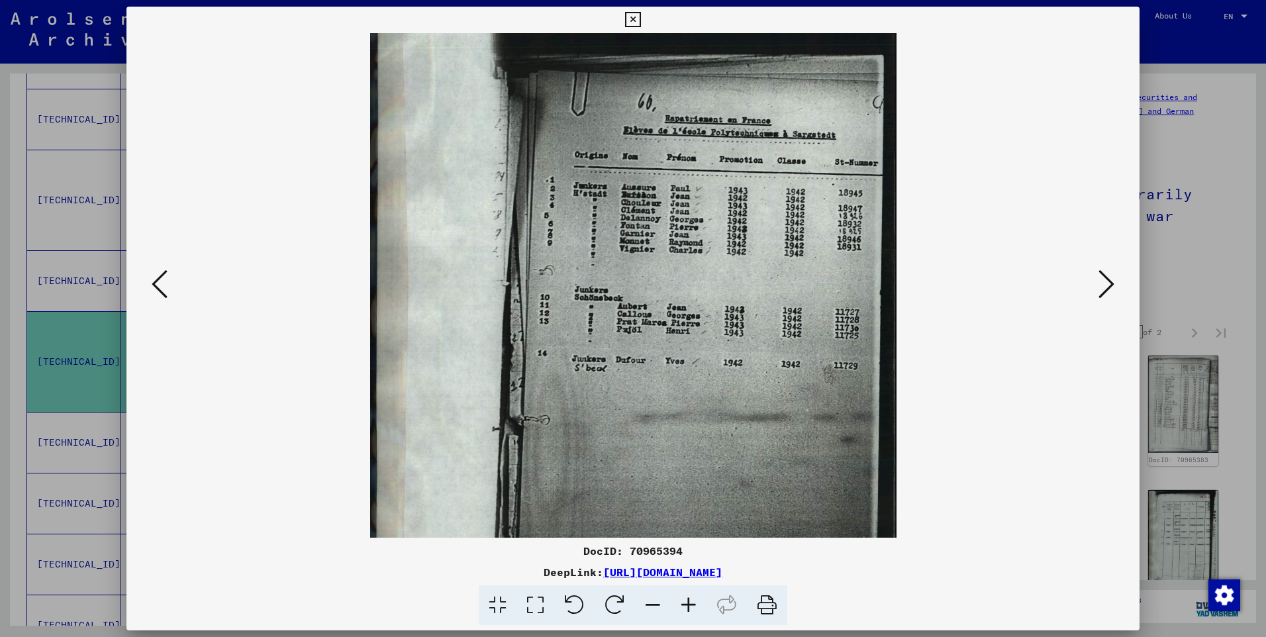
click at [1109, 287] on icon at bounding box center [1106, 284] width 16 height 32
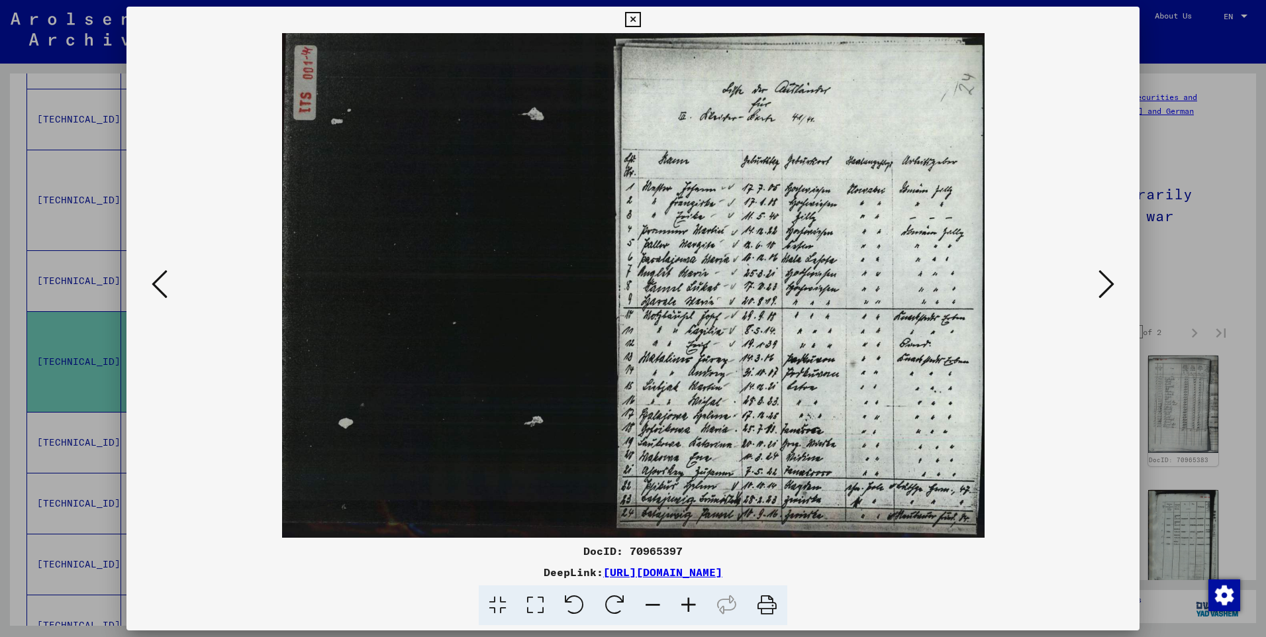
scroll to position [0, 0]
click at [687, 604] on icon at bounding box center [689, 605] width 36 height 40
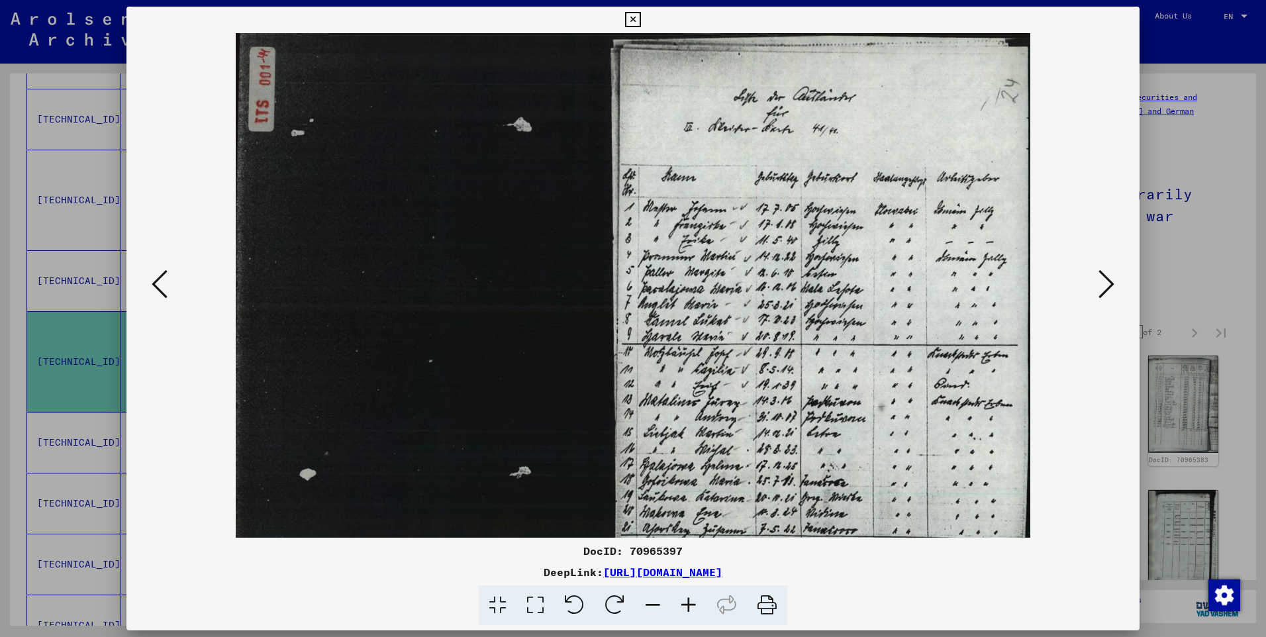
click at [687, 604] on icon at bounding box center [689, 605] width 36 height 40
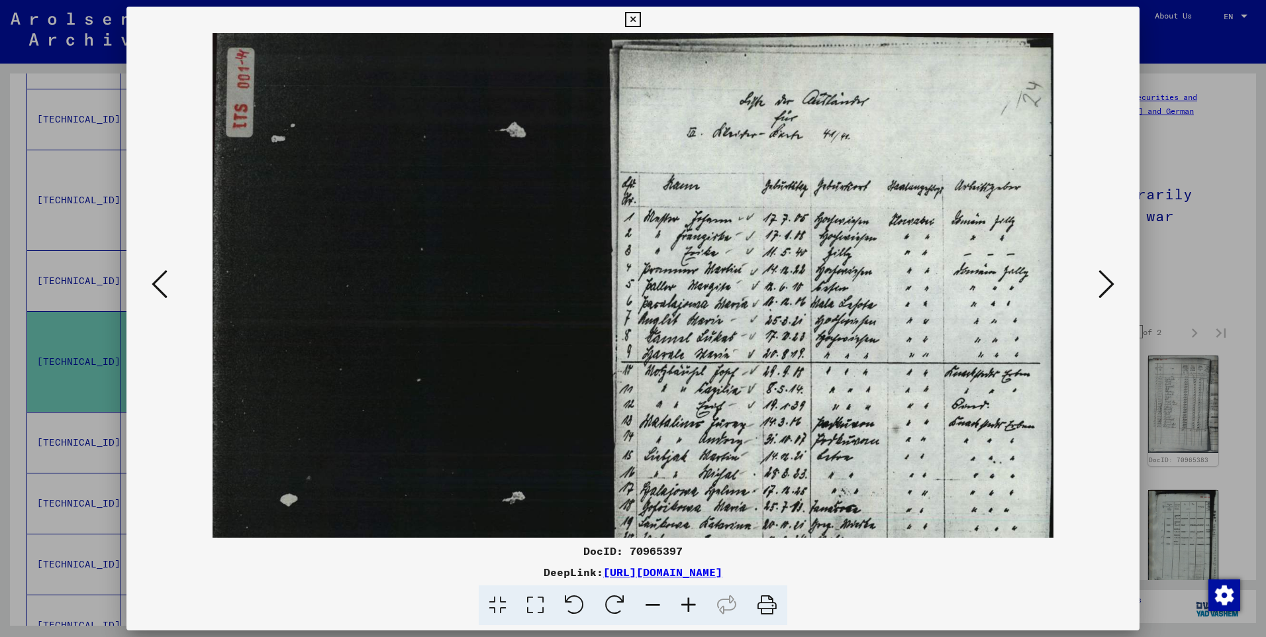
click at [687, 604] on icon at bounding box center [689, 605] width 36 height 40
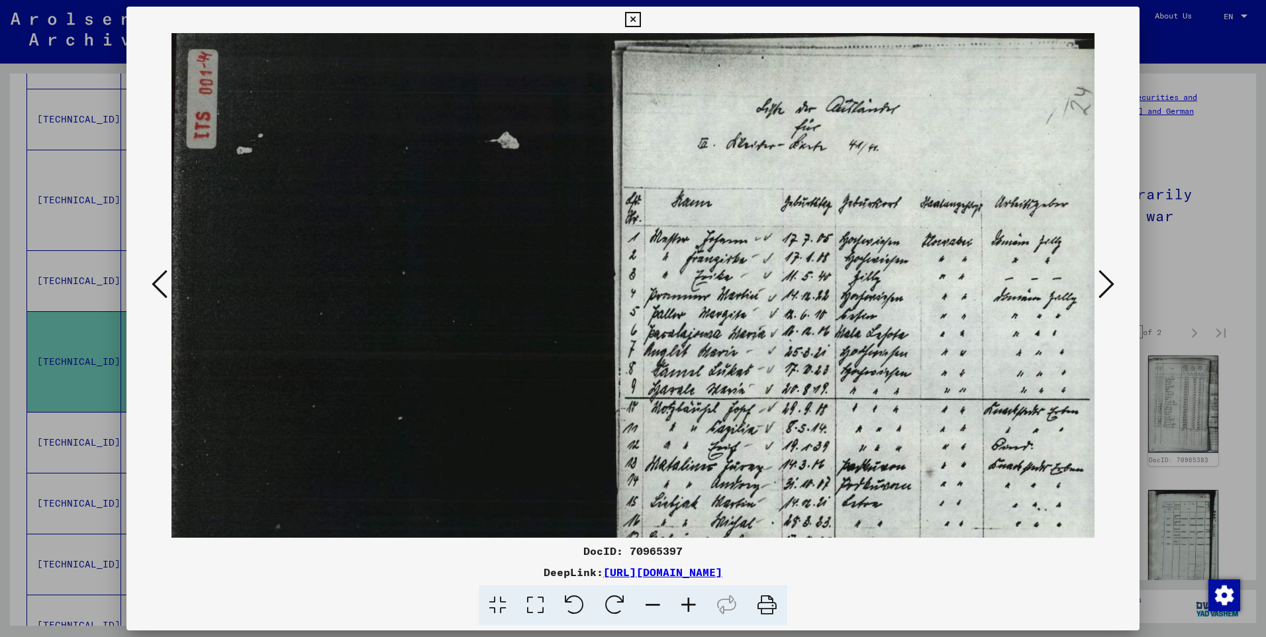
click at [687, 604] on icon at bounding box center [689, 605] width 36 height 40
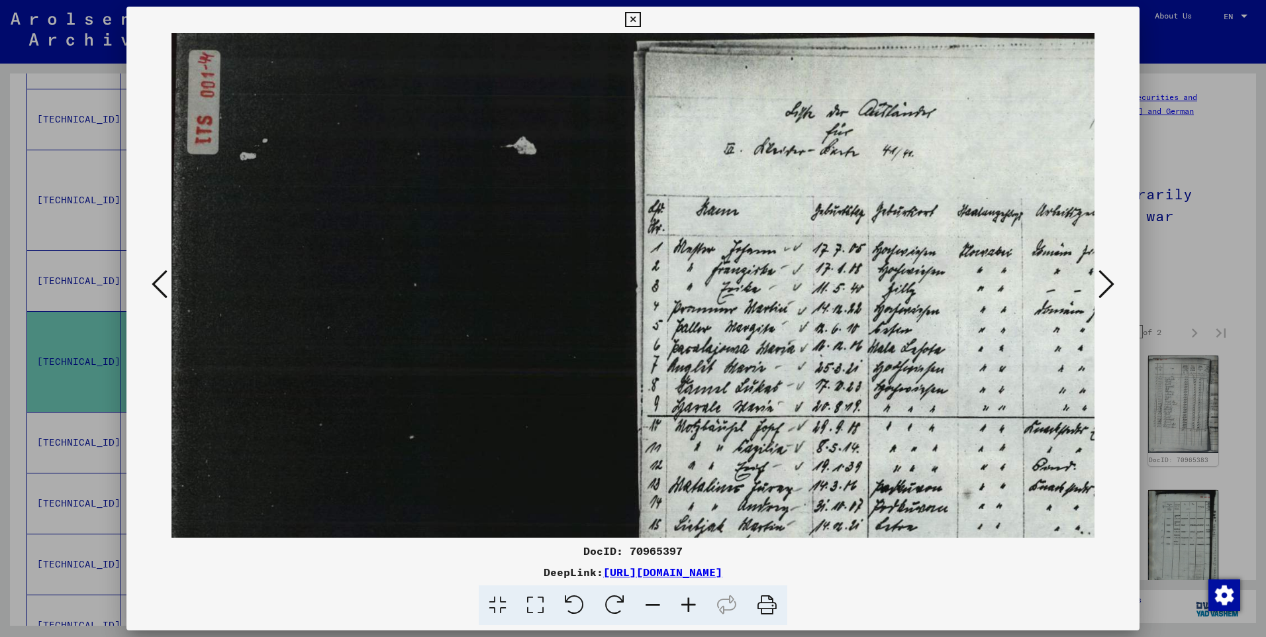
click at [687, 604] on icon at bounding box center [689, 605] width 36 height 40
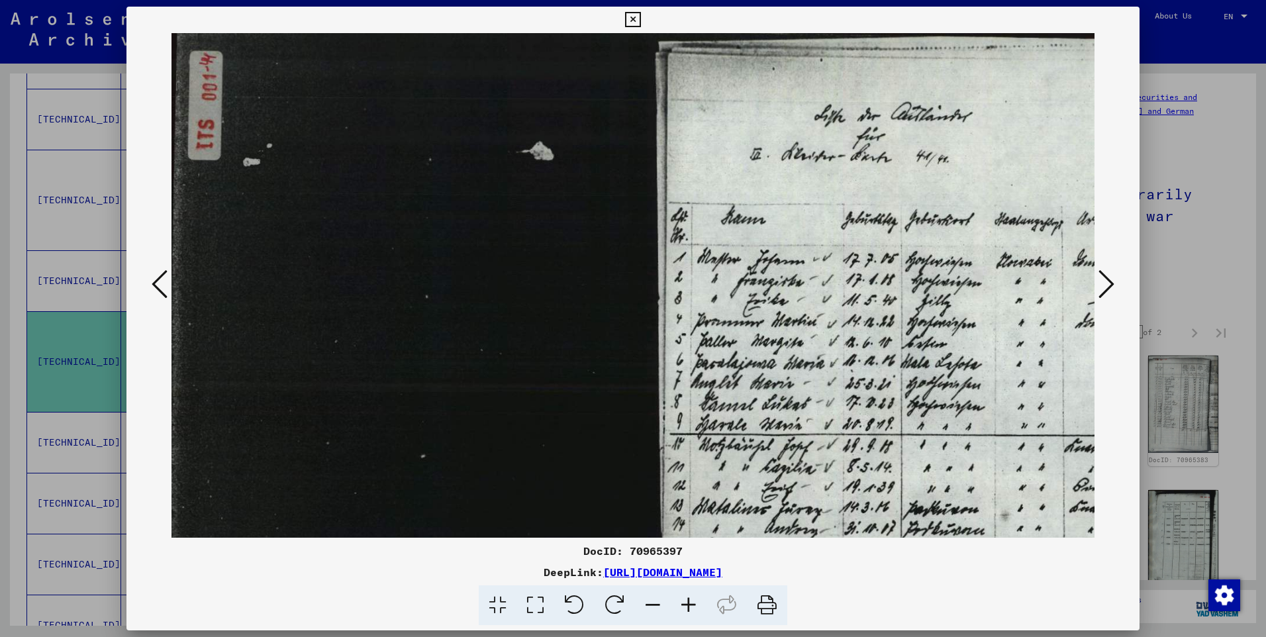
click at [687, 604] on icon at bounding box center [689, 605] width 36 height 40
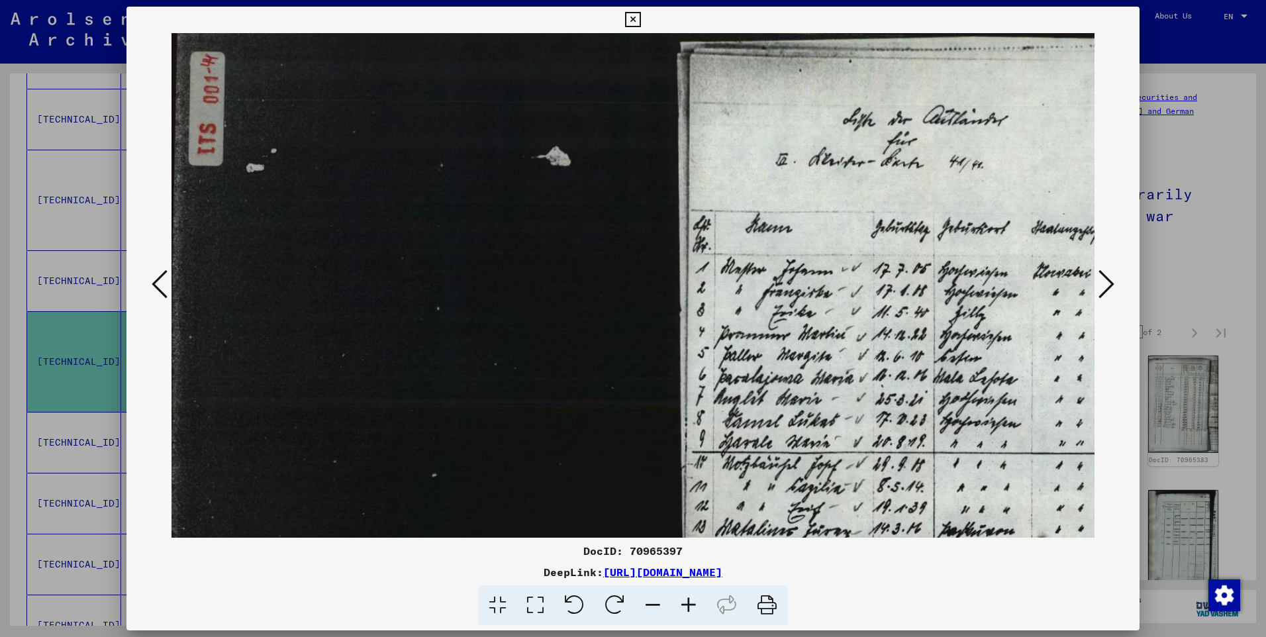
click at [602, 318] on img at bounding box center [706, 417] width 1071 height 769
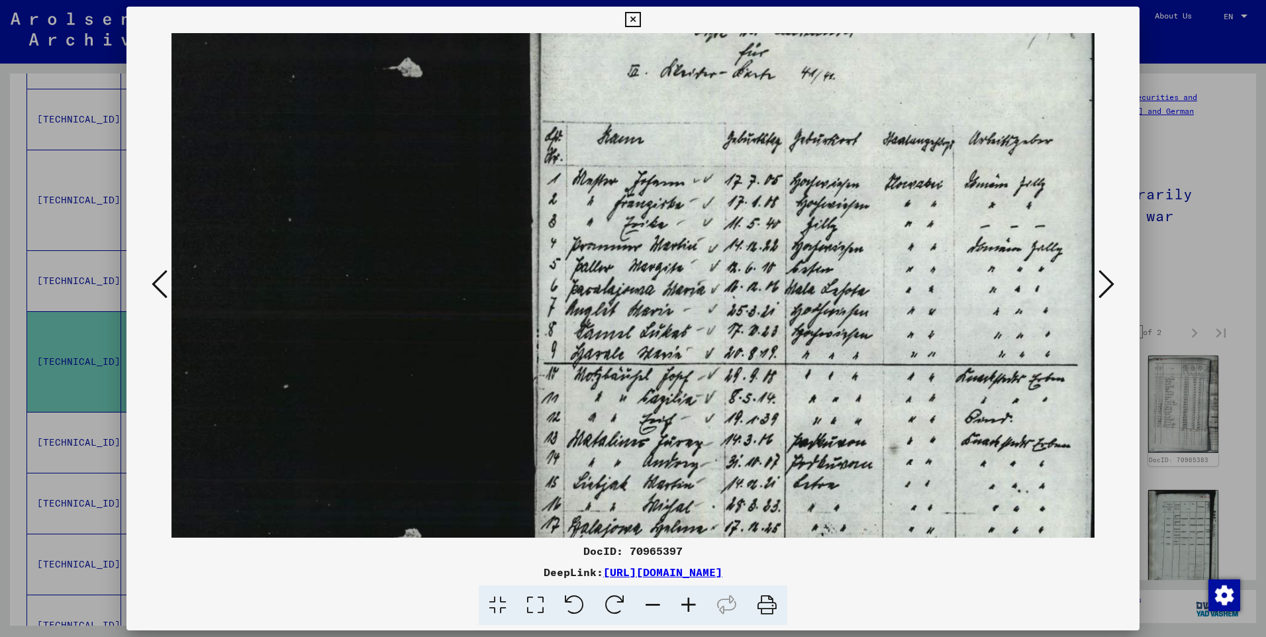
click at [669, 236] on img at bounding box center [558, 328] width 1071 height 769
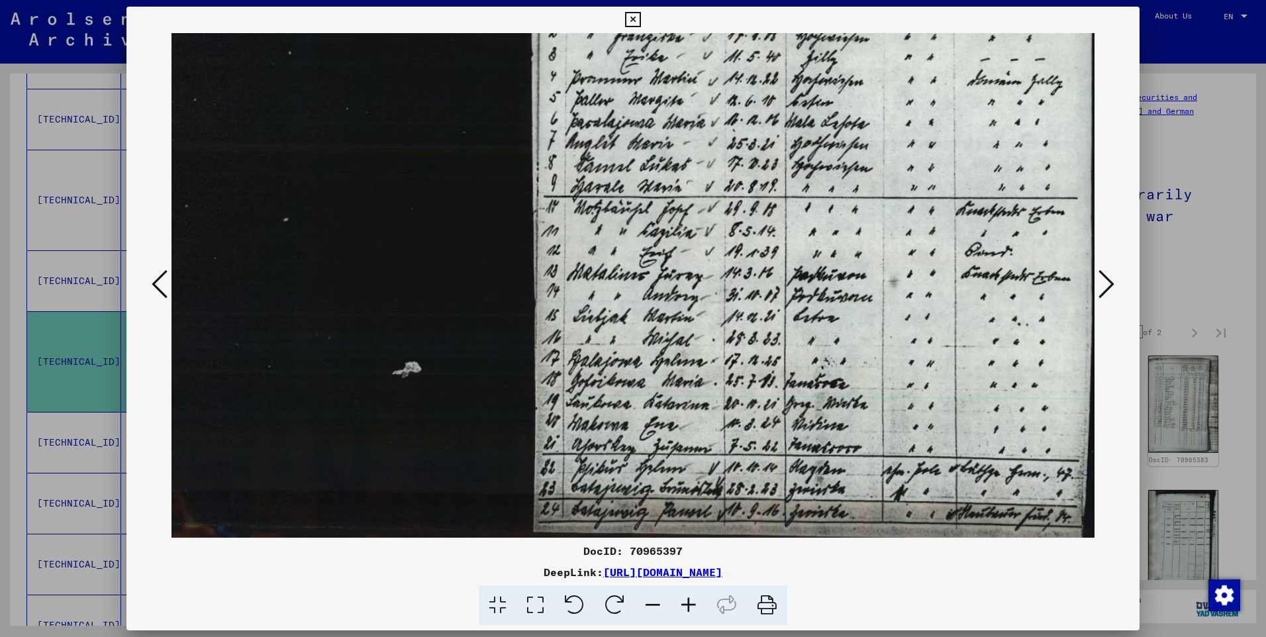
click at [773, 292] on img at bounding box center [558, 162] width 1071 height 769
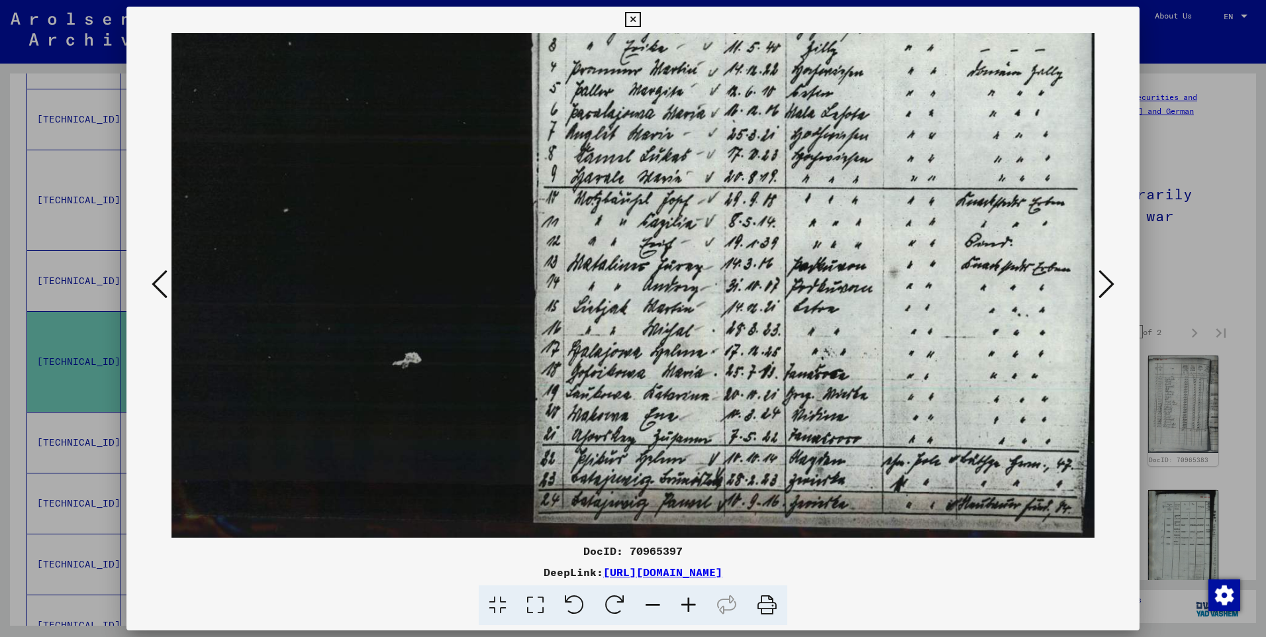
click at [1104, 277] on icon at bounding box center [1106, 284] width 16 height 32
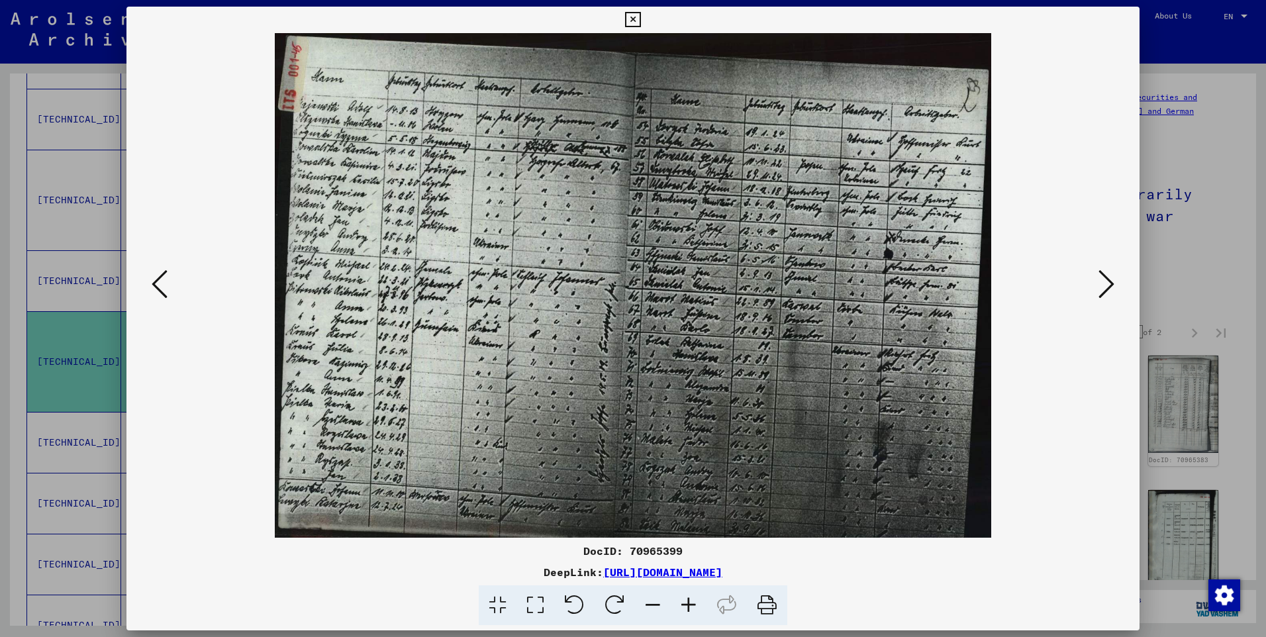
click at [686, 604] on icon at bounding box center [689, 605] width 36 height 40
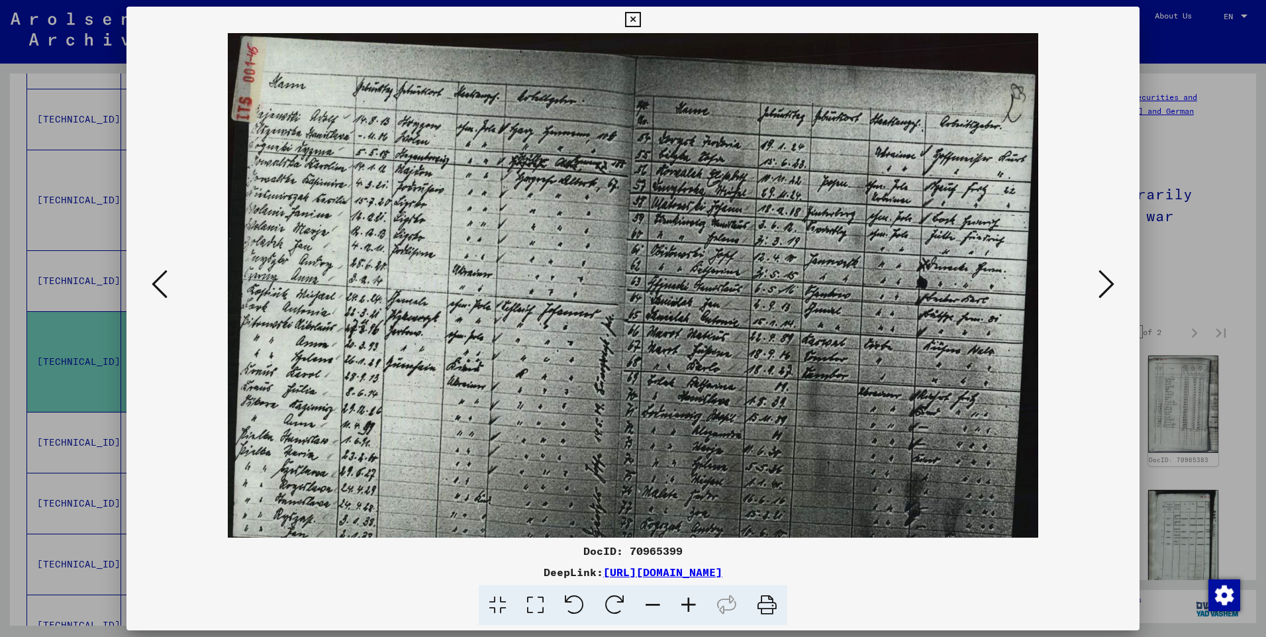
click at [686, 604] on icon at bounding box center [689, 605] width 36 height 40
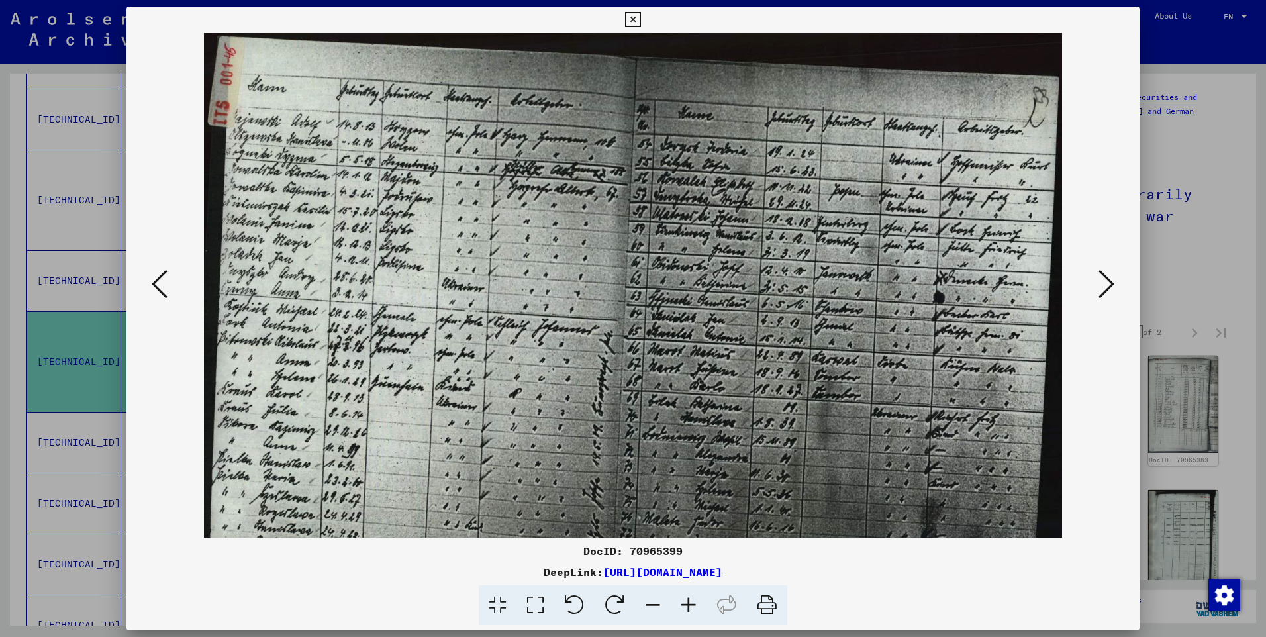
click at [686, 604] on icon at bounding box center [689, 605] width 36 height 40
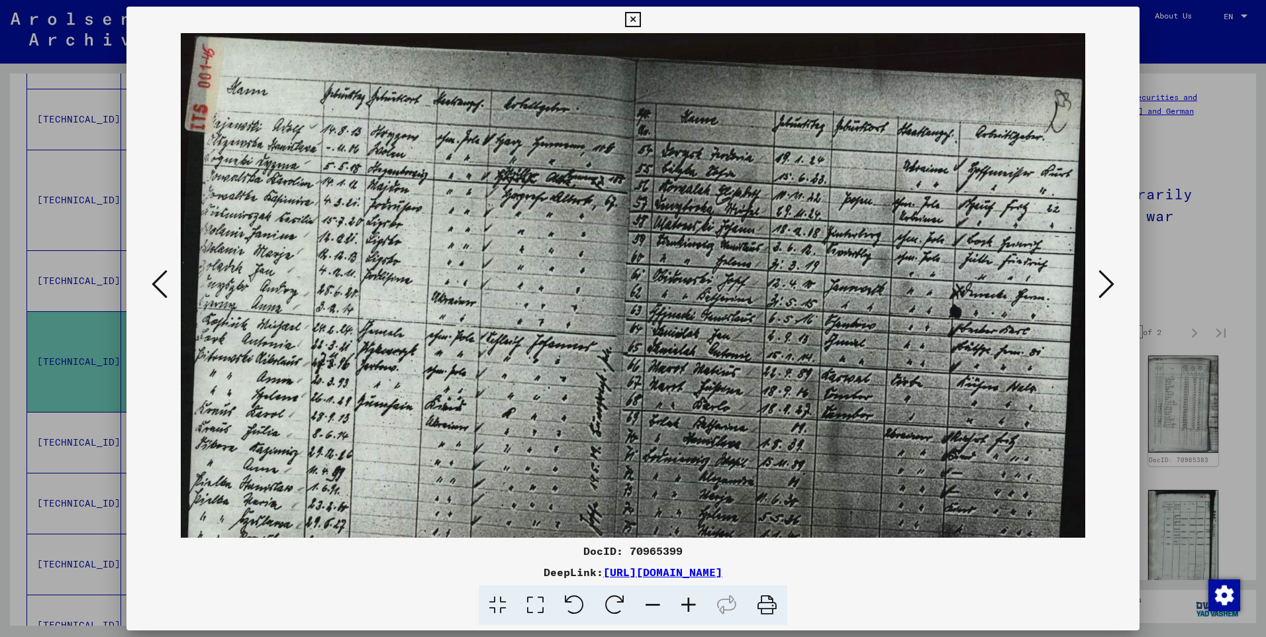
click at [686, 604] on icon at bounding box center [689, 605] width 36 height 40
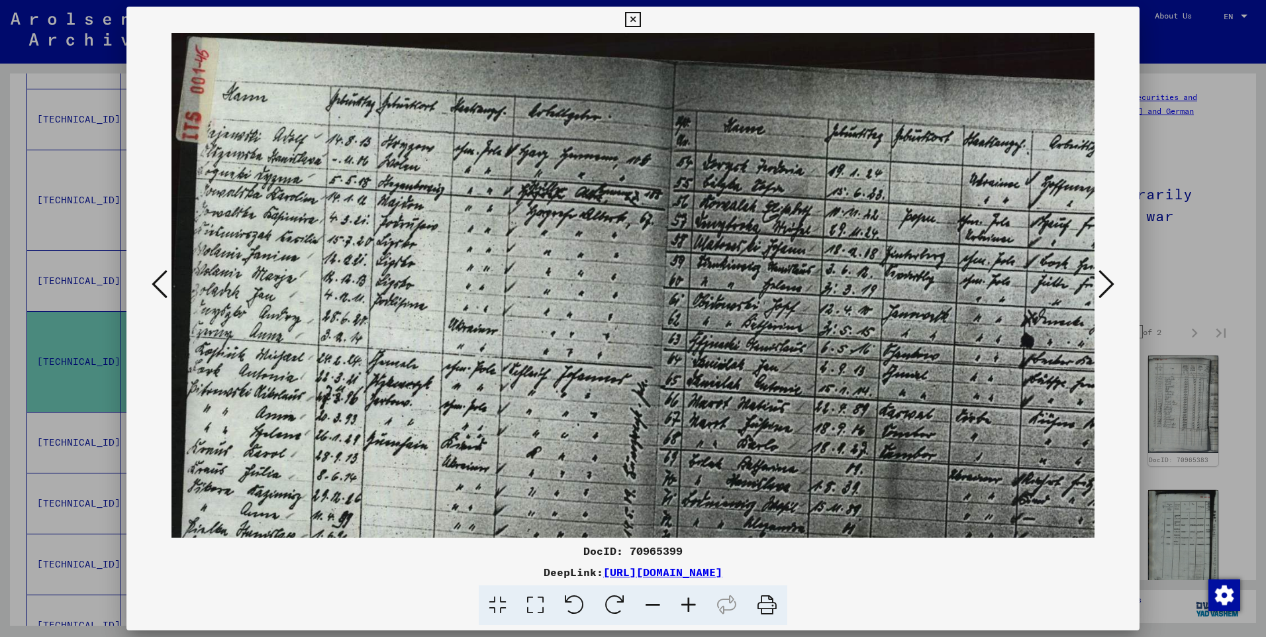
click at [686, 603] on icon at bounding box center [689, 605] width 36 height 40
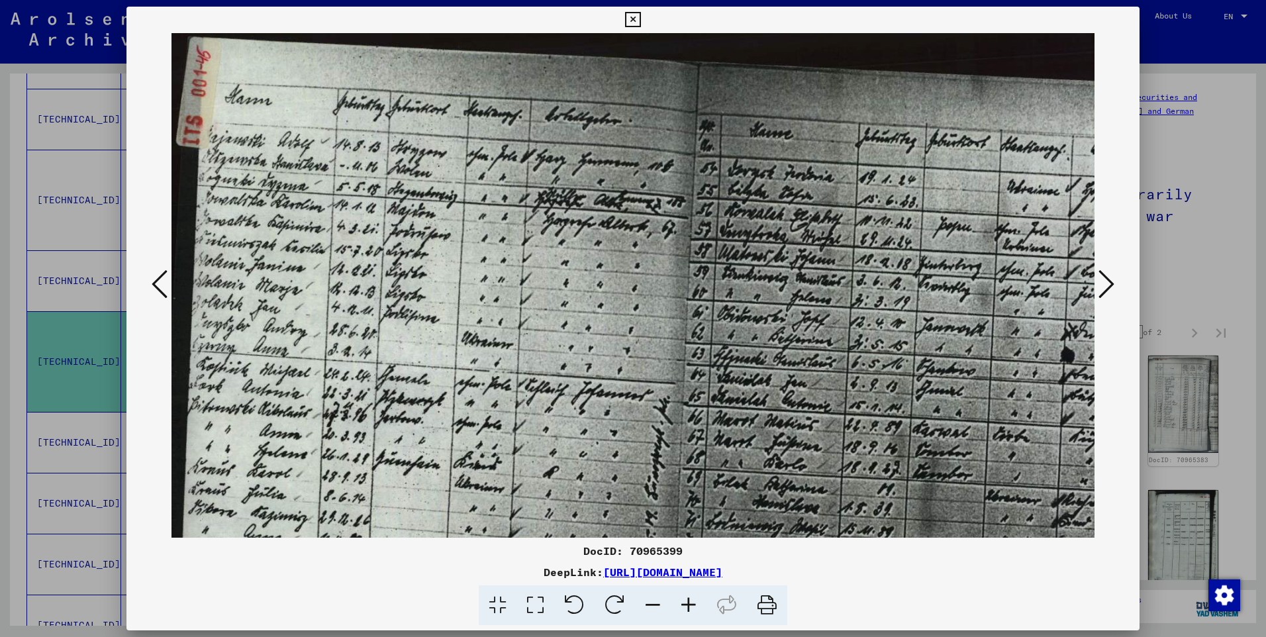
click at [685, 603] on icon at bounding box center [689, 605] width 36 height 40
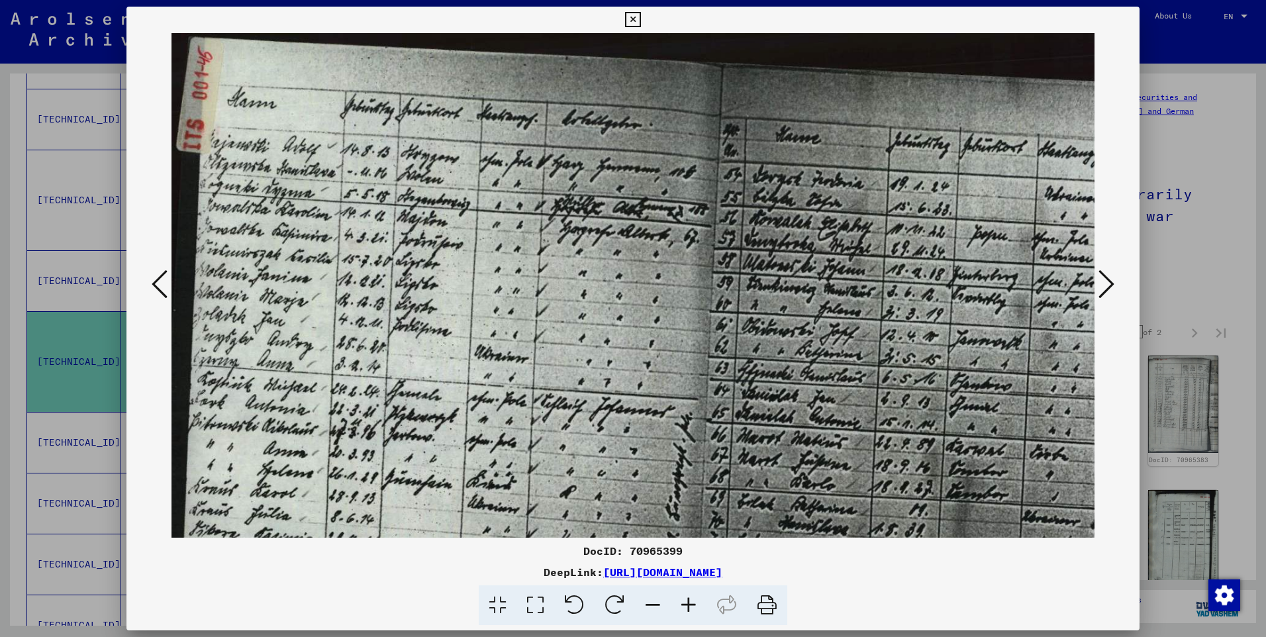
click at [685, 603] on icon at bounding box center [689, 605] width 36 height 40
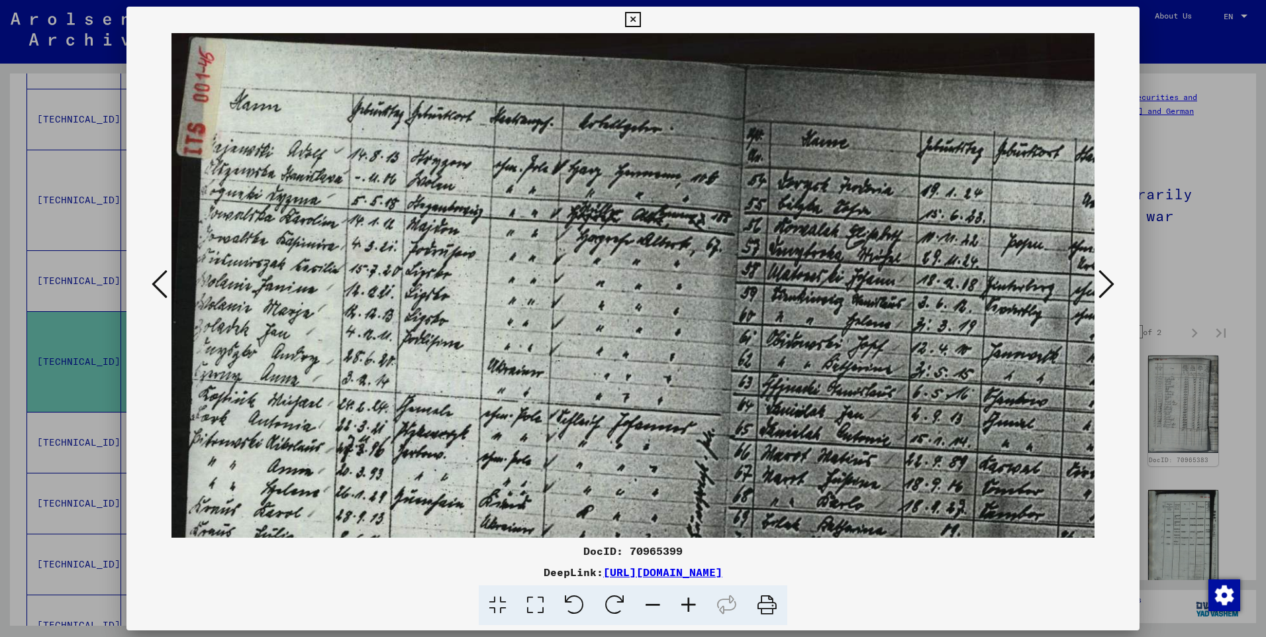
click at [672, 263] on img at bounding box center [741, 434] width 1140 height 803
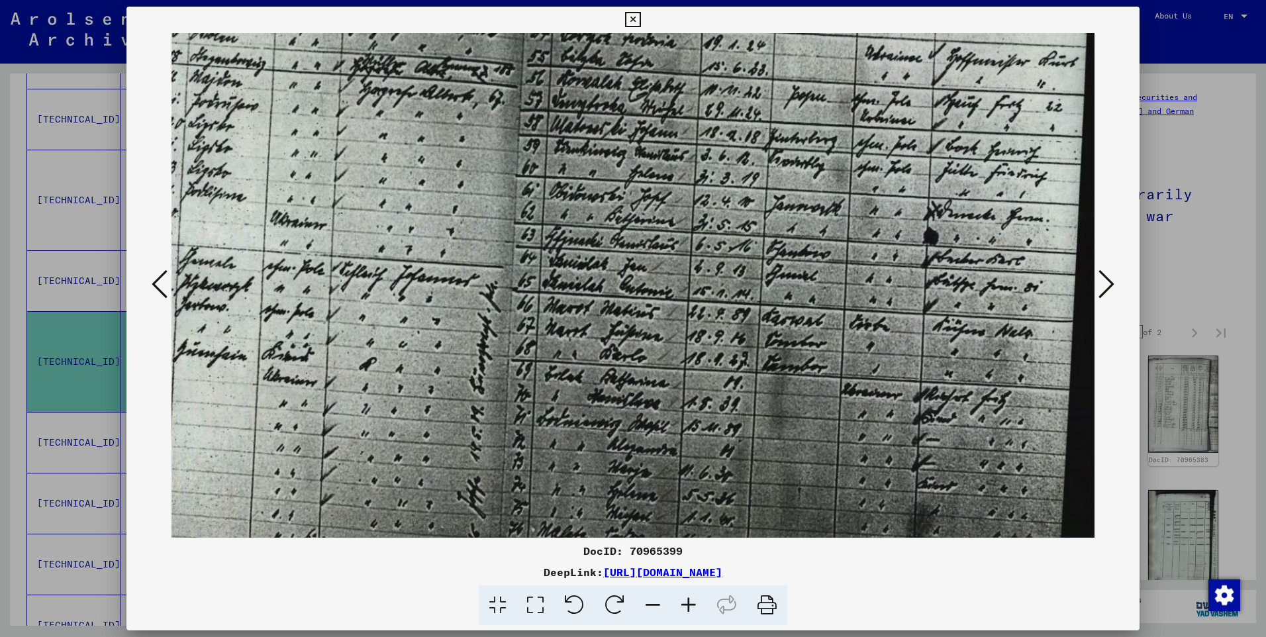
scroll to position [148, 217]
drag, startPoint x: 684, startPoint y: 360, endPoint x: 606, endPoint y: 352, distance: 78.5
click at [539, 334] on img at bounding box center [524, 286] width 1140 height 803
click at [822, 318] on img at bounding box center [524, 284] width 1140 height 803
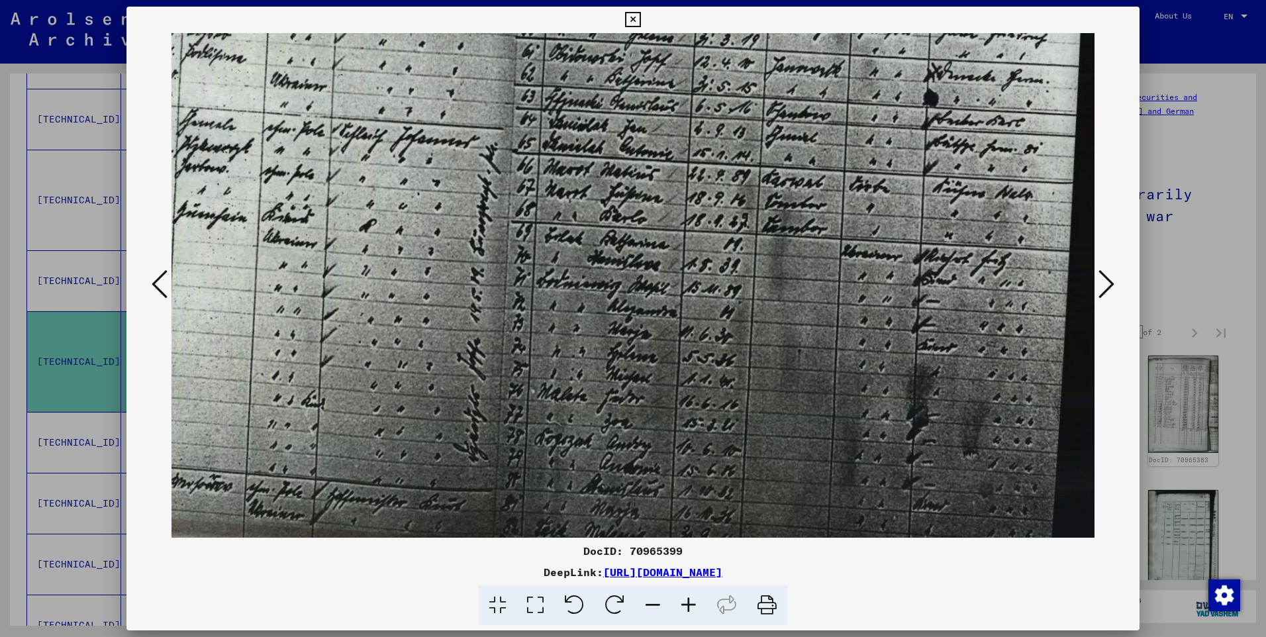
drag, startPoint x: 838, startPoint y: 347, endPoint x: 820, endPoint y: 299, distance: 51.8
click at [820, 304] on img at bounding box center [524, 148] width 1140 height 803
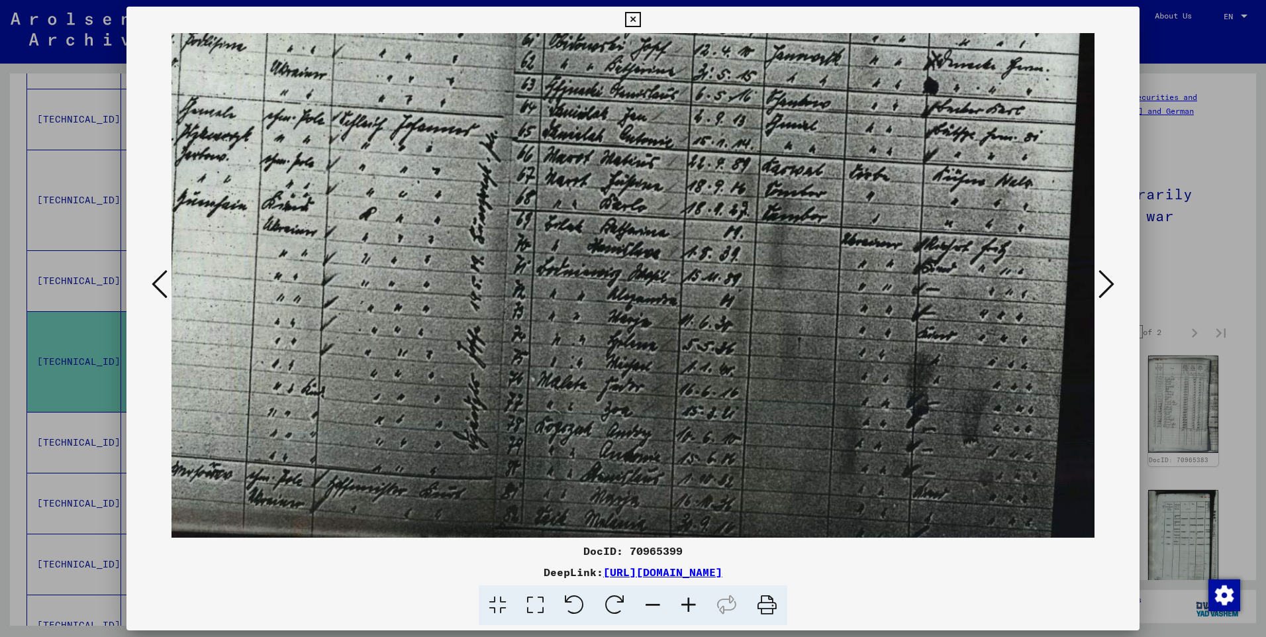
scroll to position [224, 217]
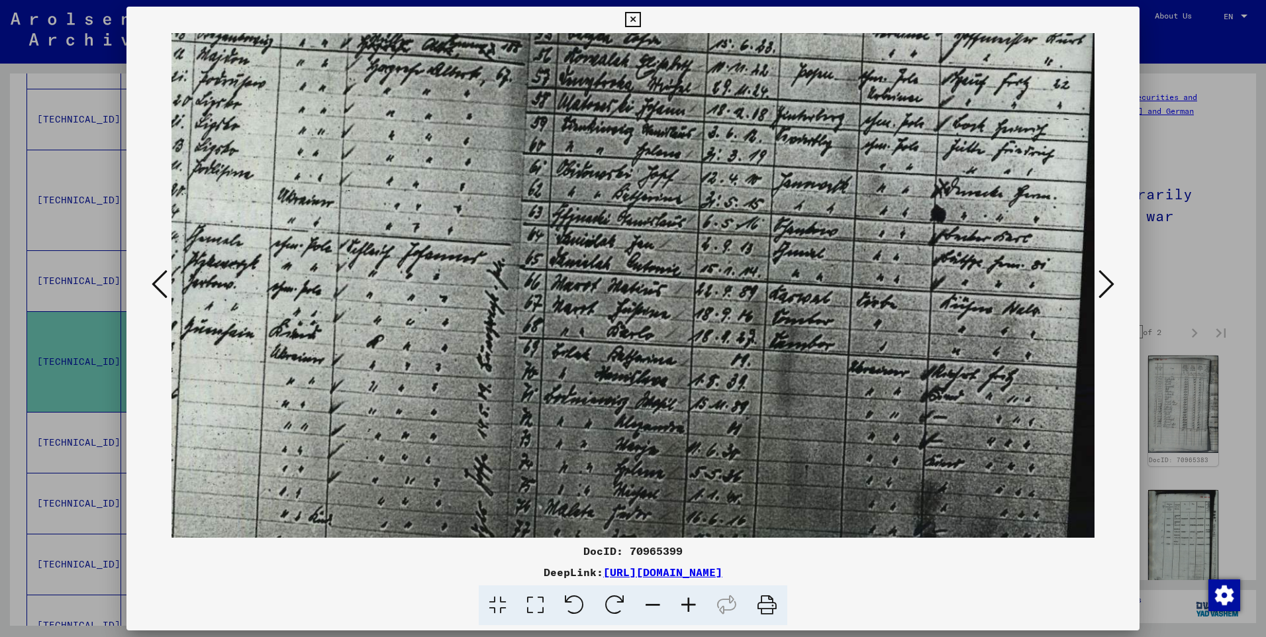
drag, startPoint x: 767, startPoint y: 397, endPoint x: 805, endPoint y: 380, distance: 41.2
click at [774, 449] on img at bounding box center [532, 264] width 1140 height 803
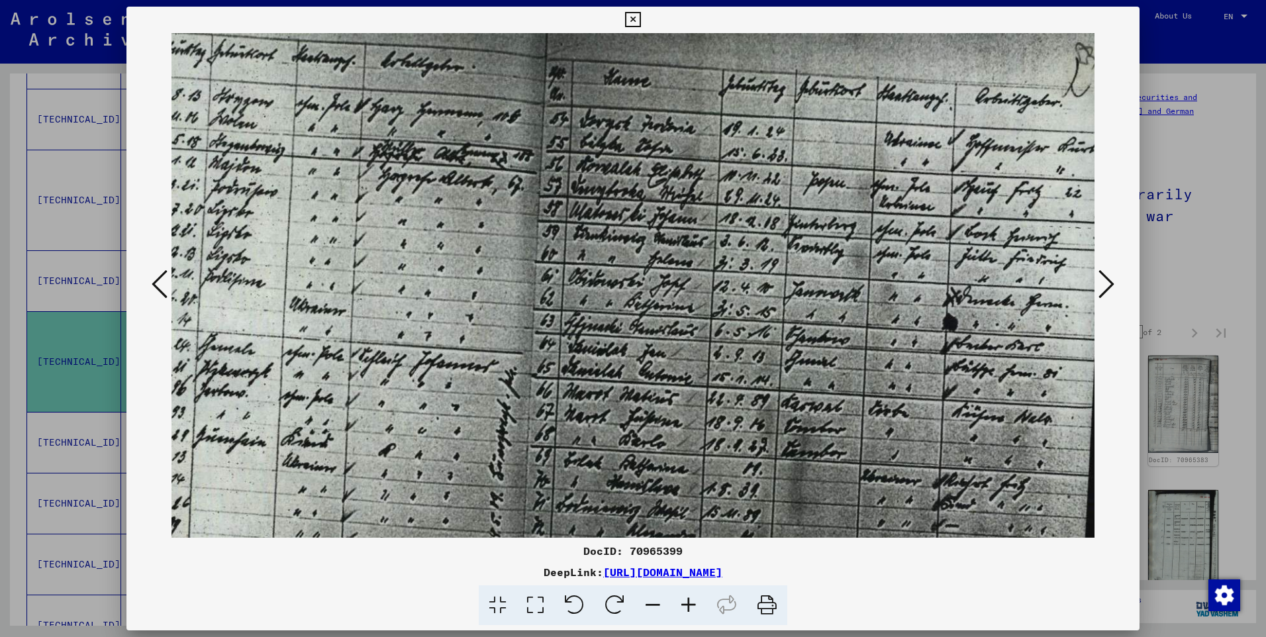
scroll to position [163, 201]
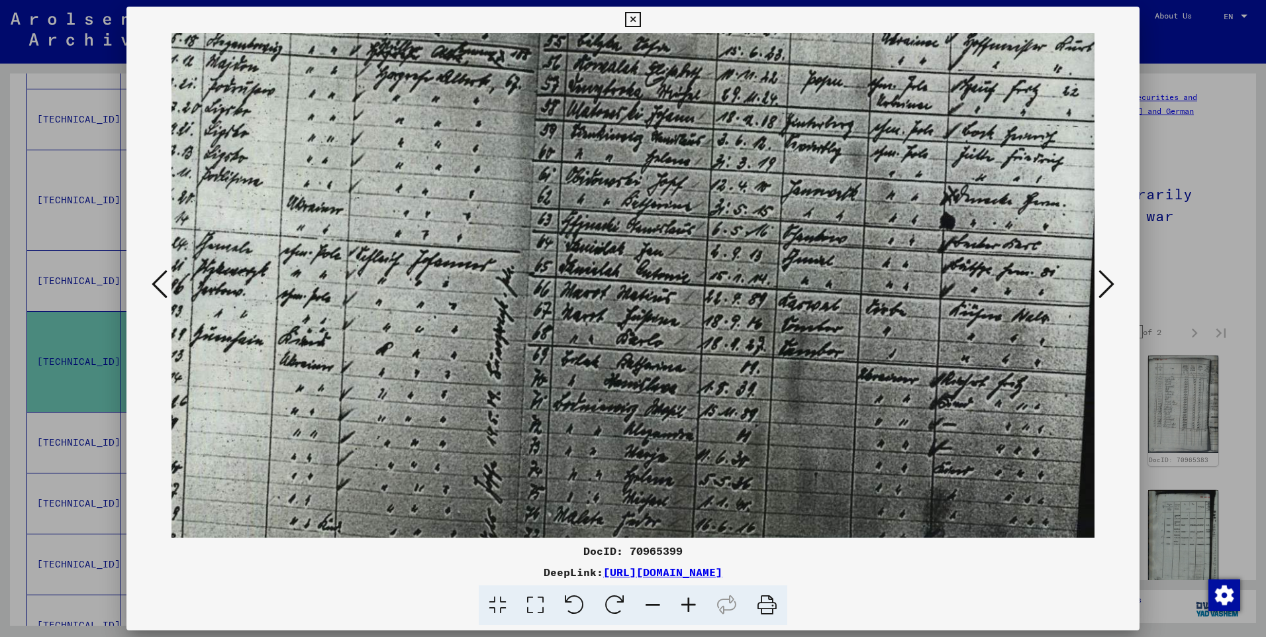
drag, startPoint x: 818, startPoint y: 442, endPoint x: 816, endPoint y: 343, distance: 98.7
click at [816, 343] on img at bounding box center [541, 271] width 1140 height 803
click at [829, 345] on img at bounding box center [541, 271] width 1140 height 803
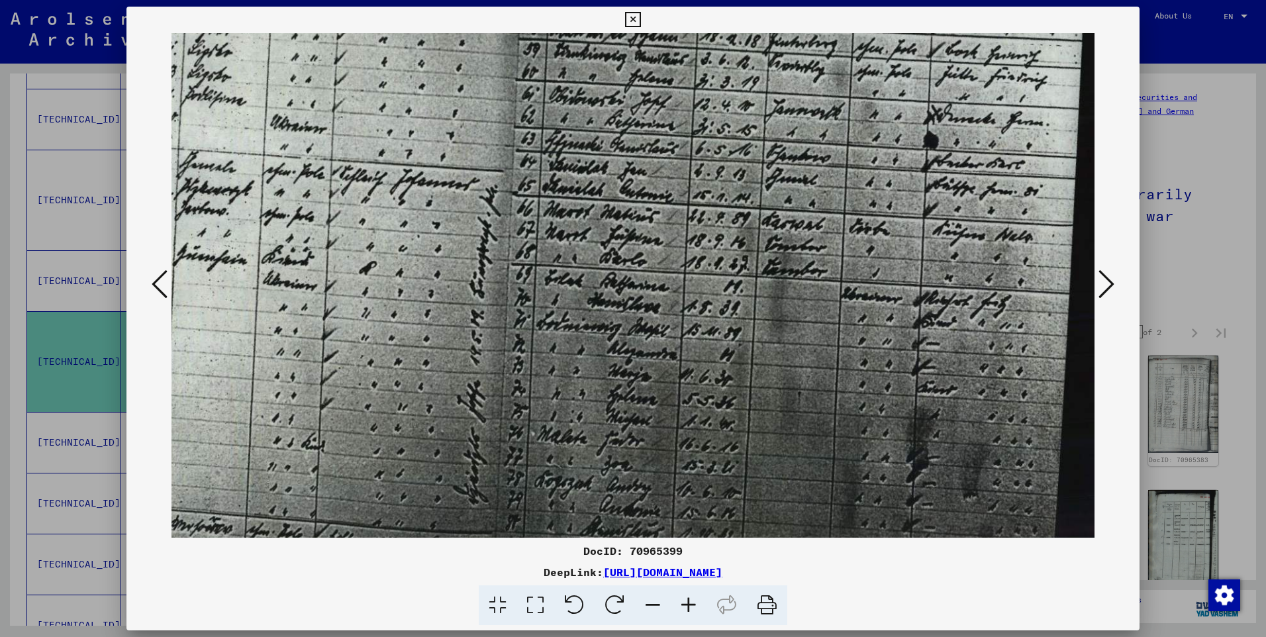
drag, startPoint x: 843, startPoint y: 409, endPoint x: 831, endPoint y: 344, distance: 66.0
click at [831, 351] on img at bounding box center [524, 190] width 1140 height 803
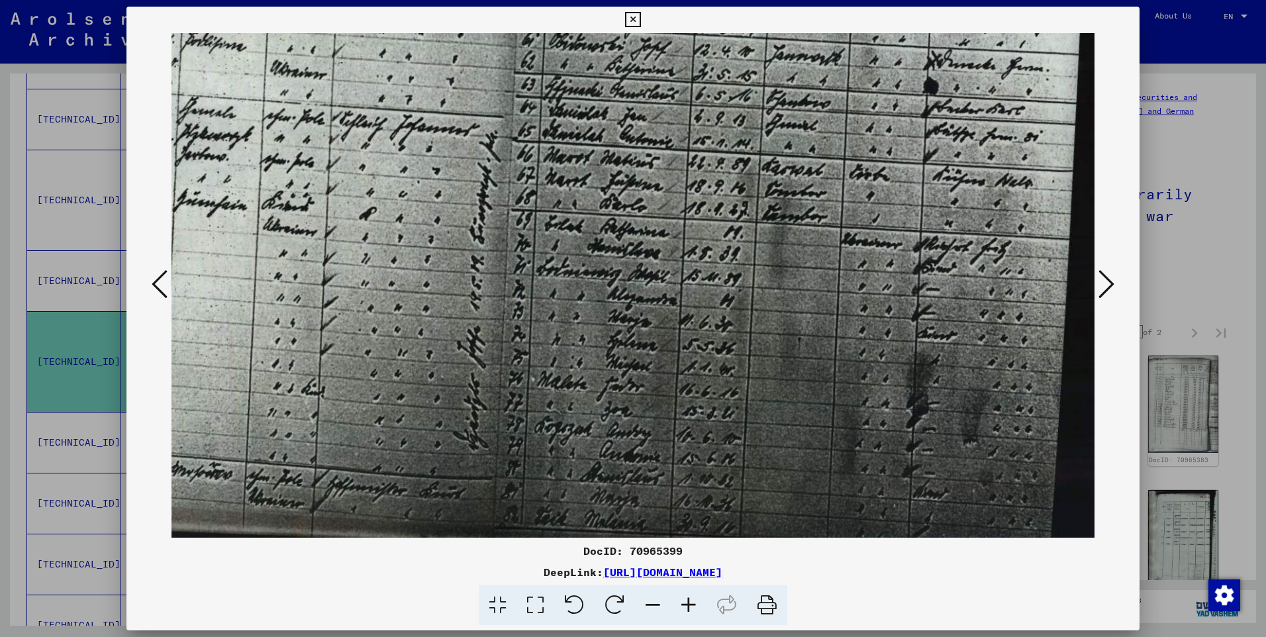
scroll to position [298, 217]
drag, startPoint x: 843, startPoint y: 427, endPoint x: 828, endPoint y: 358, distance: 71.0
click at [828, 360] on img at bounding box center [524, 136] width 1140 height 803
click at [1104, 281] on icon at bounding box center [1106, 284] width 16 height 32
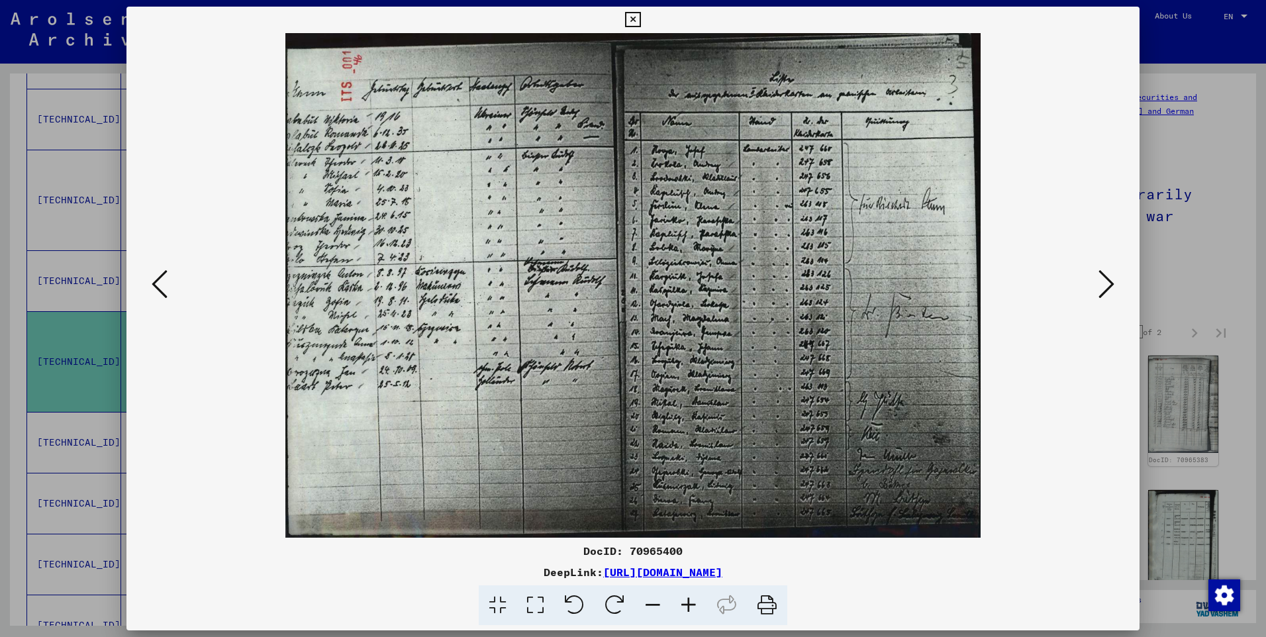
scroll to position [0, 0]
click at [634, 17] on icon at bounding box center [632, 20] width 15 height 16
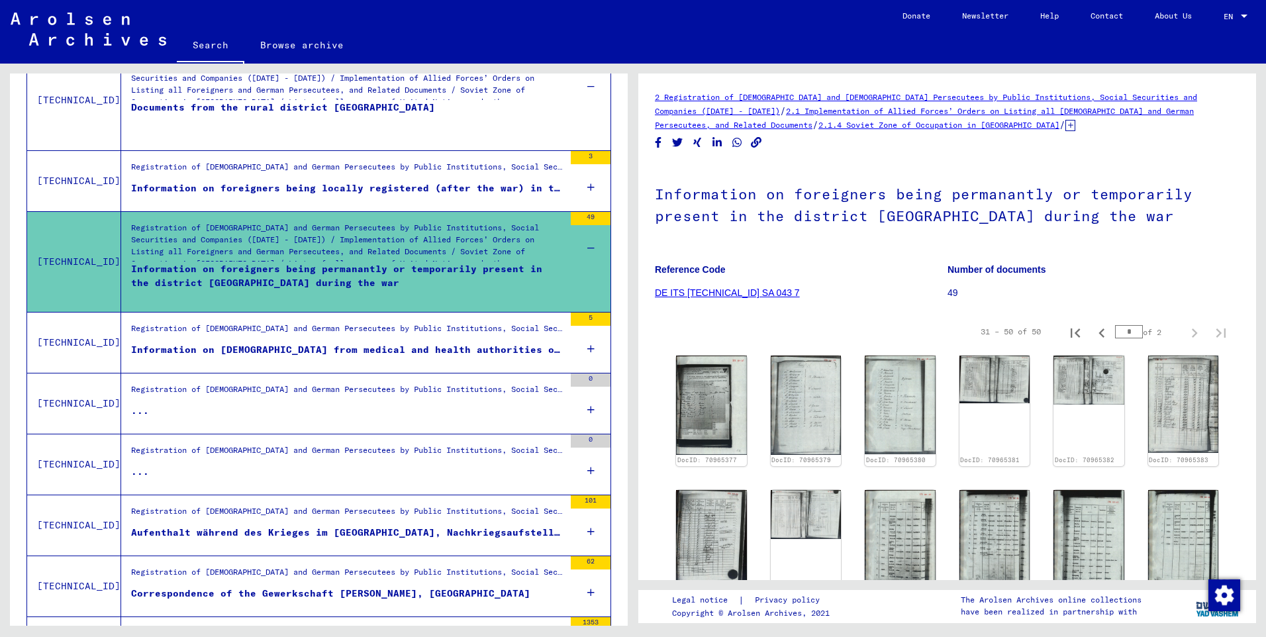
scroll to position [1085, 0]
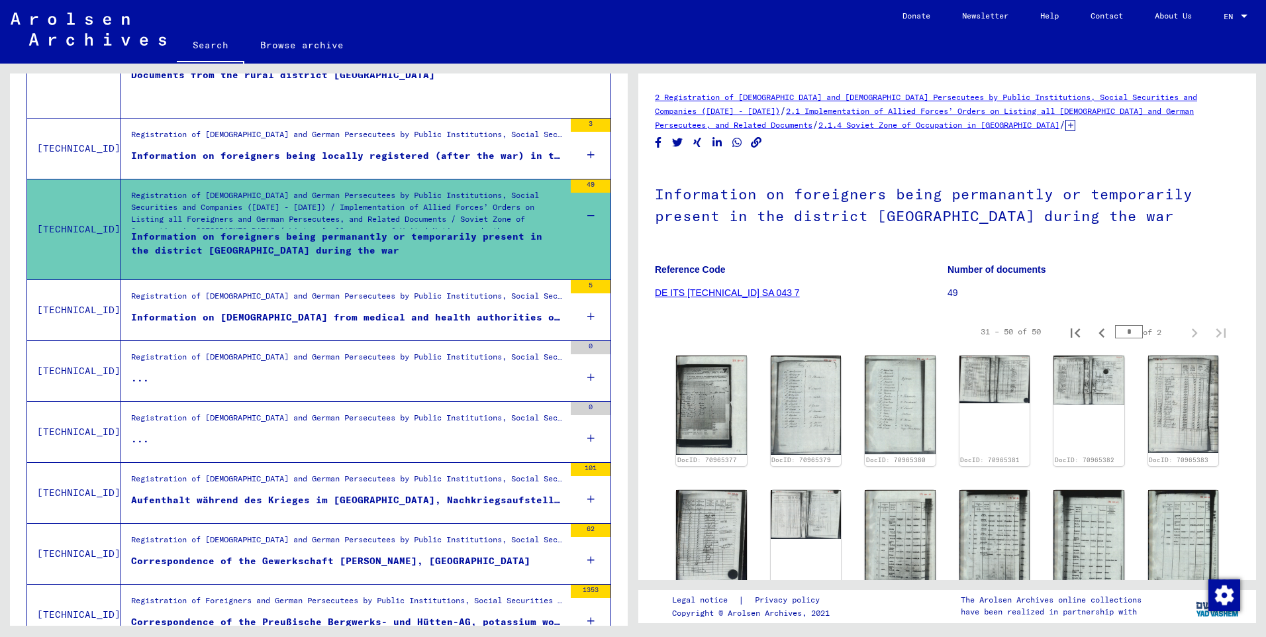
click at [572, 466] on div "101" at bounding box center [591, 469] width 40 height 13
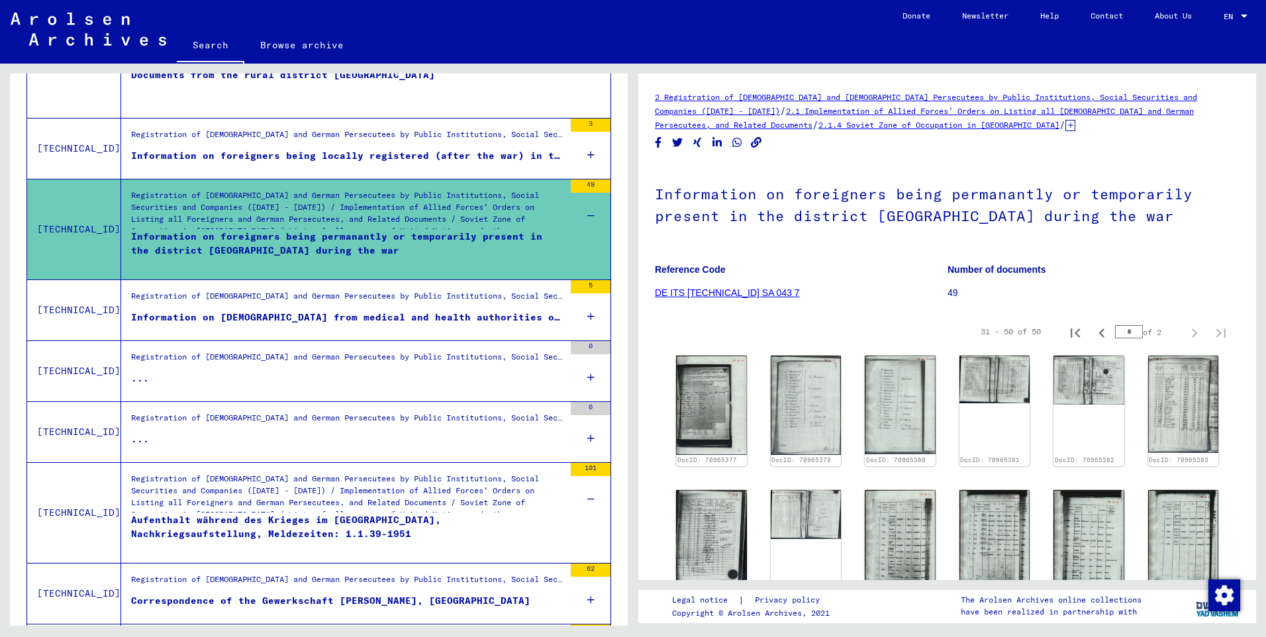
click at [572, 466] on div "101" at bounding box center [591, 469] width 40 height 13
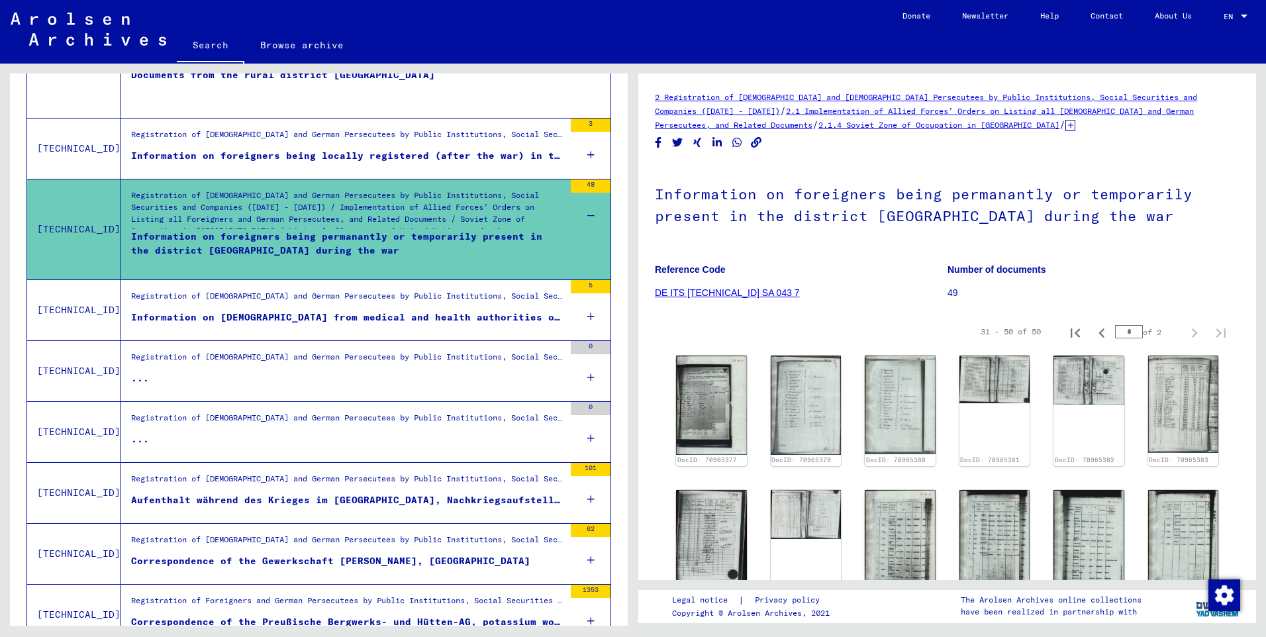
click at [572, 466] on div "101" at bounding box center [591, 469] width 40 height 13
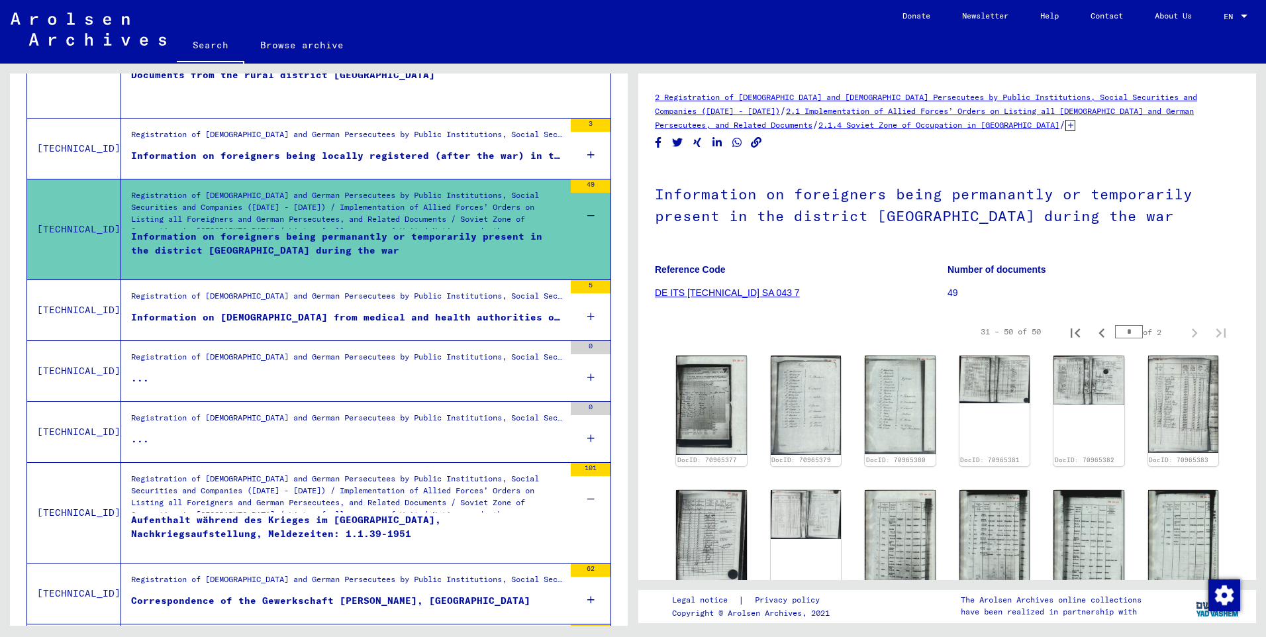
click at [578, 466] on div "101" at bounding box center [591, 469] width 40 height 13
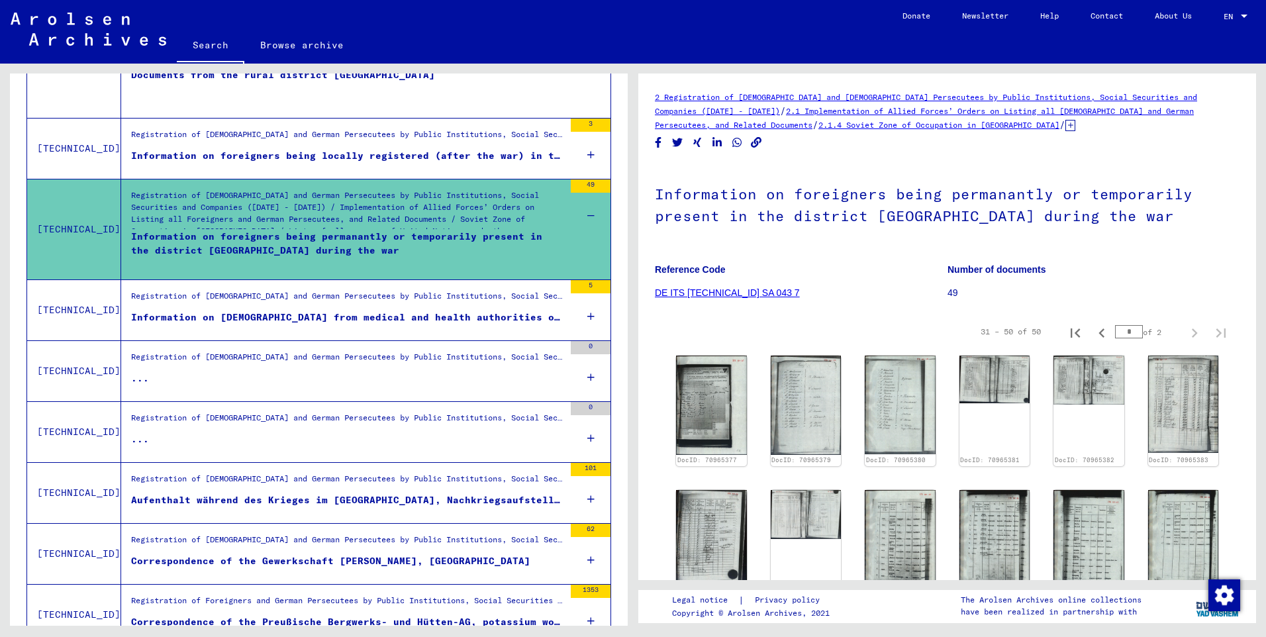
click at [578, 466] on div "101" at bounding box center [591, 469] width 40 height 13
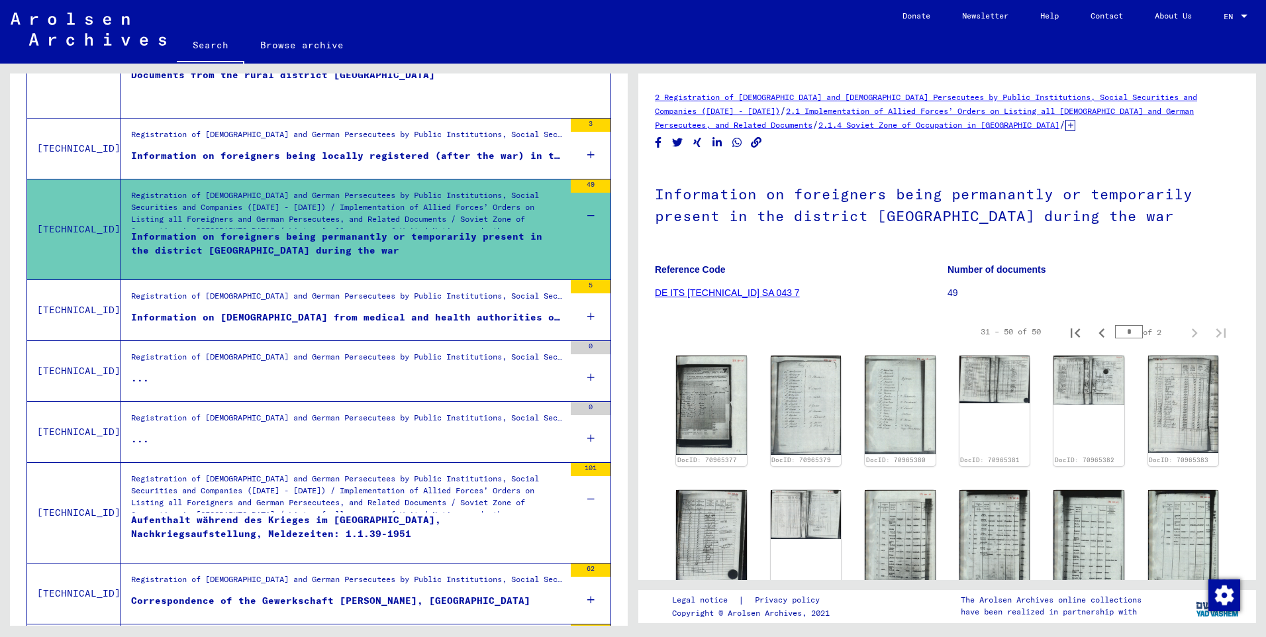
click at [487, 503] on div "Registration of [DEMOGRAPHIC_DATA] and German Persecutees by Public Institution…" at bounding box center [347, 496] width 433 height 46
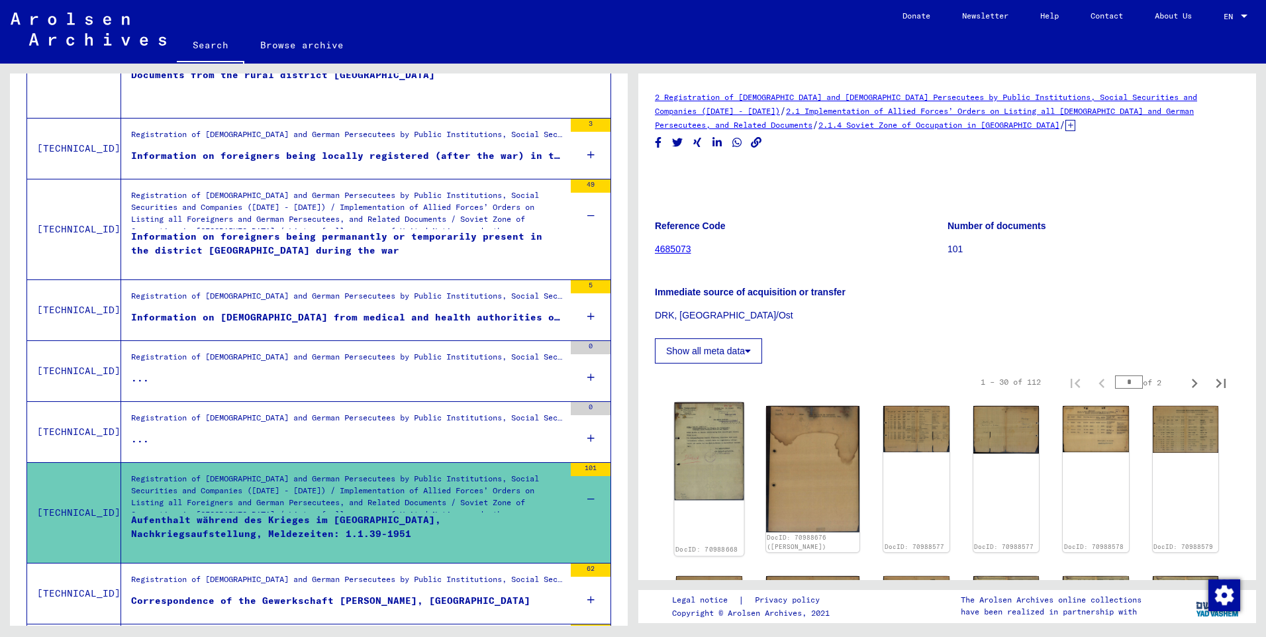
click at [718, 453] on img at bounding box center [709, 452] width 69 height 98
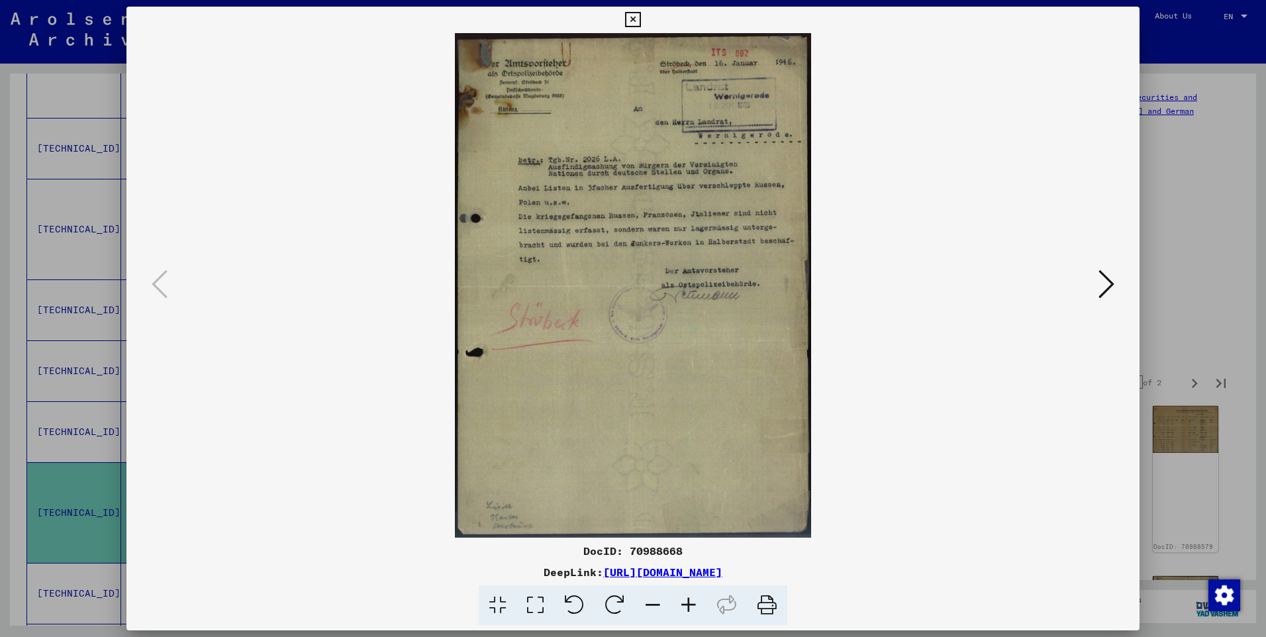
click at [682, 605] on icon at bounding box center [689, 605] width 36 height 40
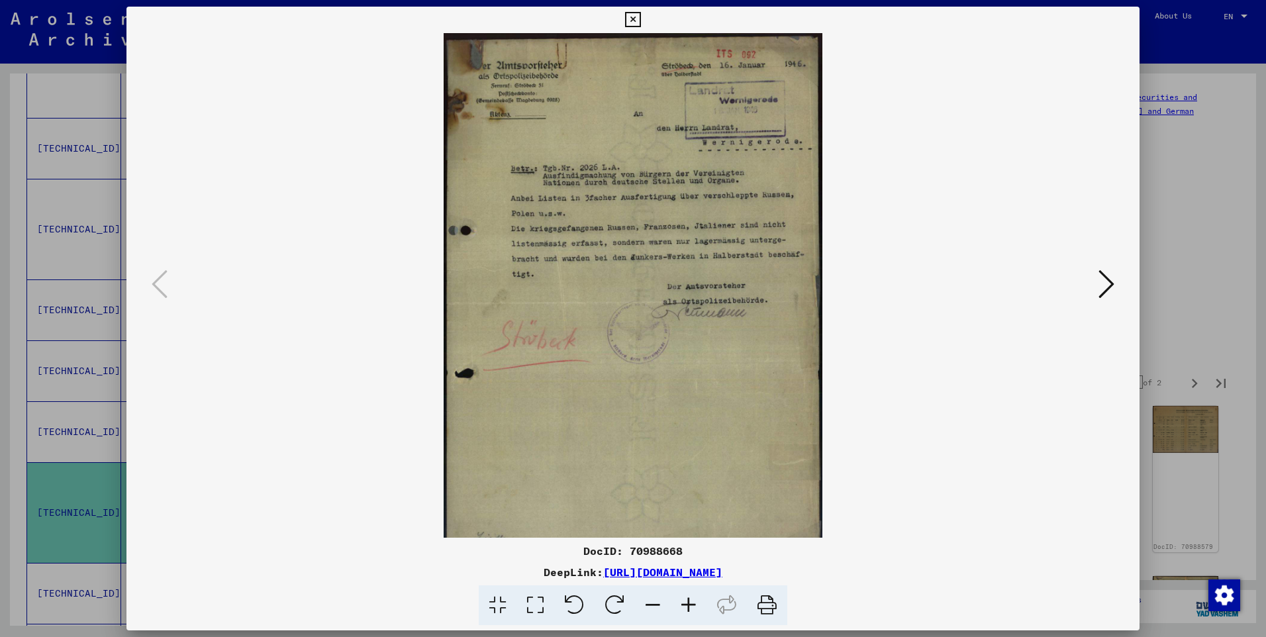
click at [686, 605] on icon at bounding box center [689, 605] width 36 height 40
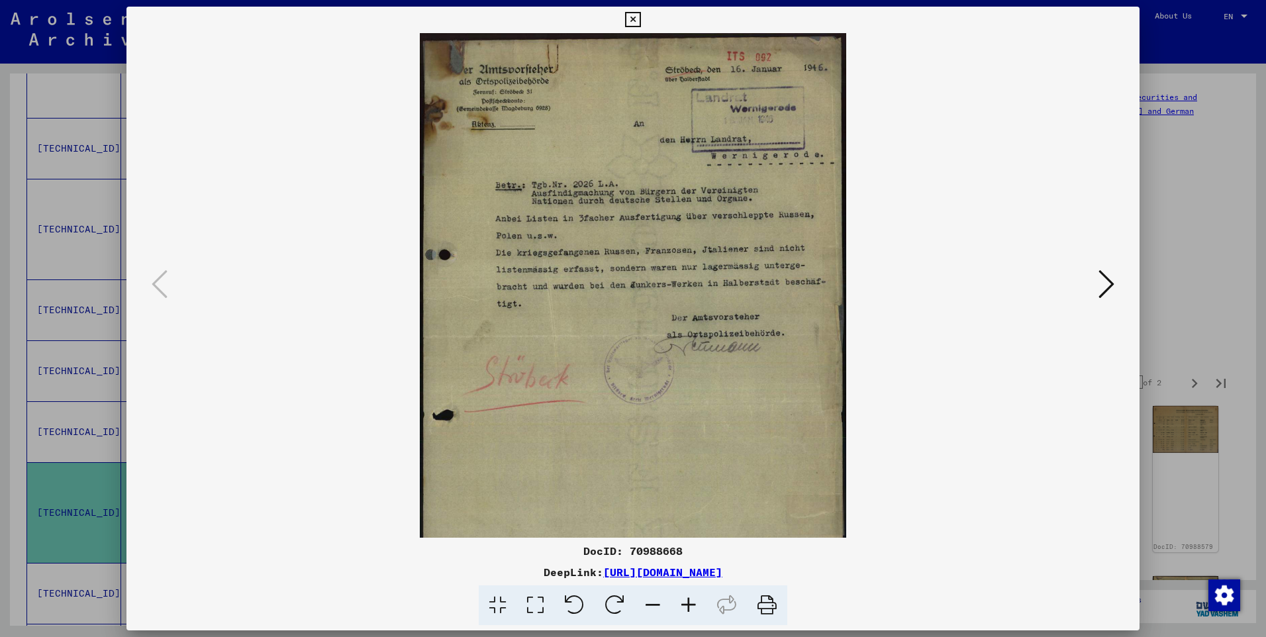
click at [685, 605] on icon at bounding box center [689, 605] width 36 height 40
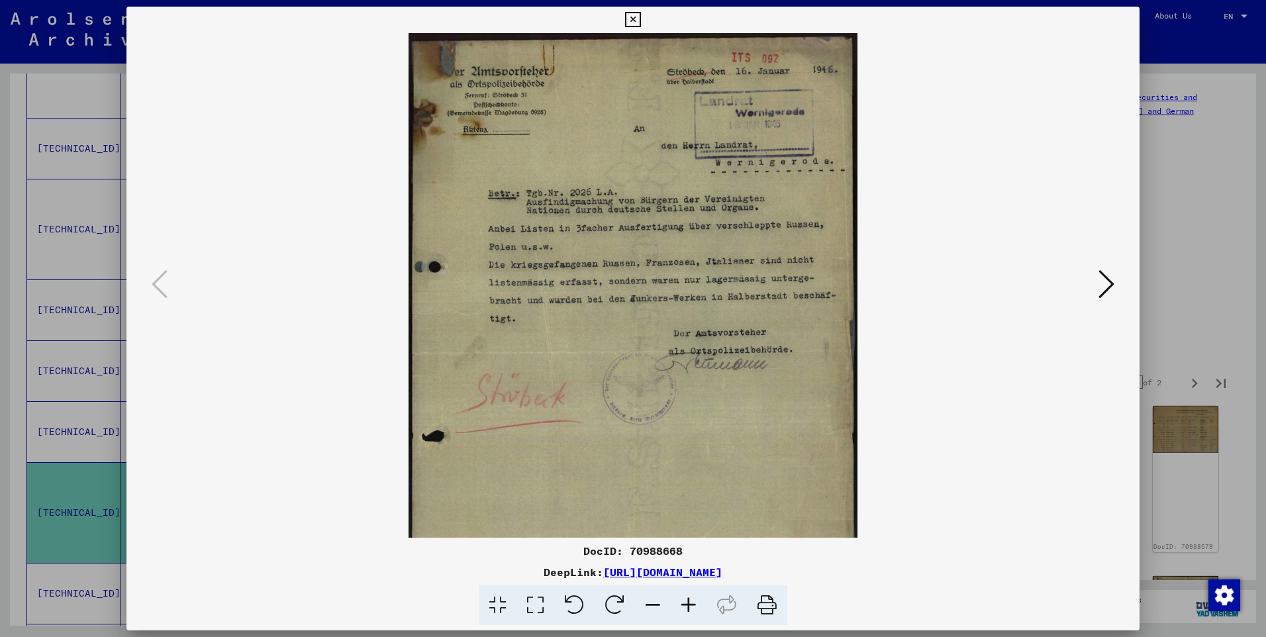
click at [685, 605] on icon at bounding box center [689, 605] width 36 height 40
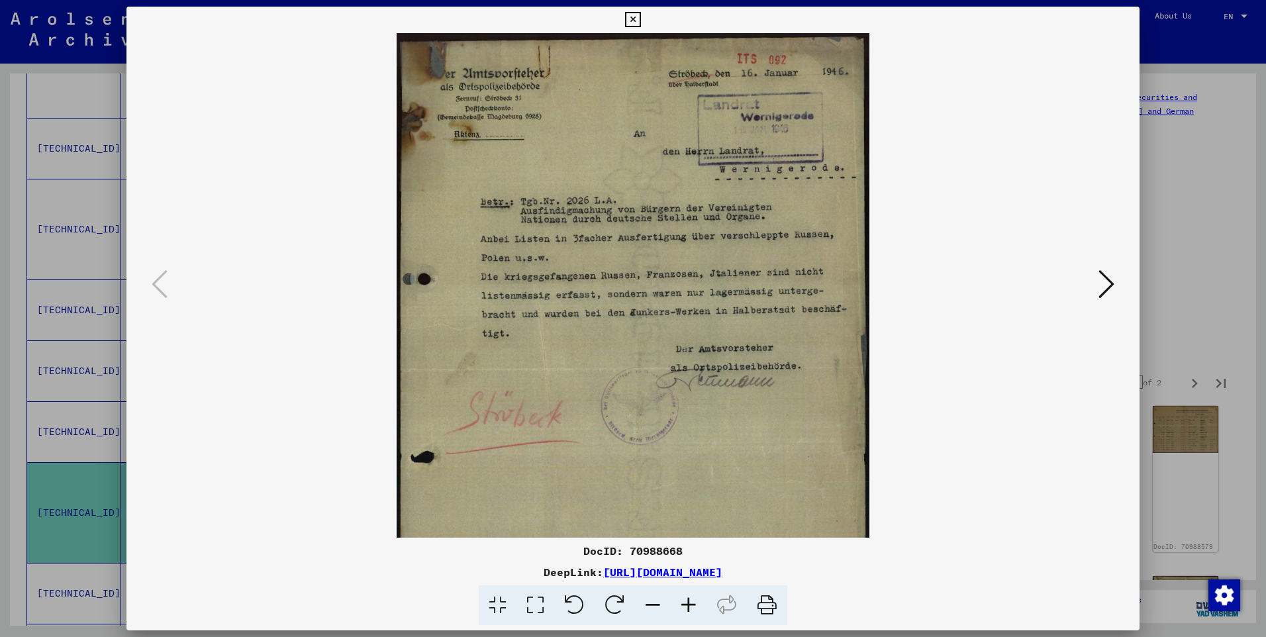
click at [685, 604] on icon at bounding box center [689, 605] width 36 height 40
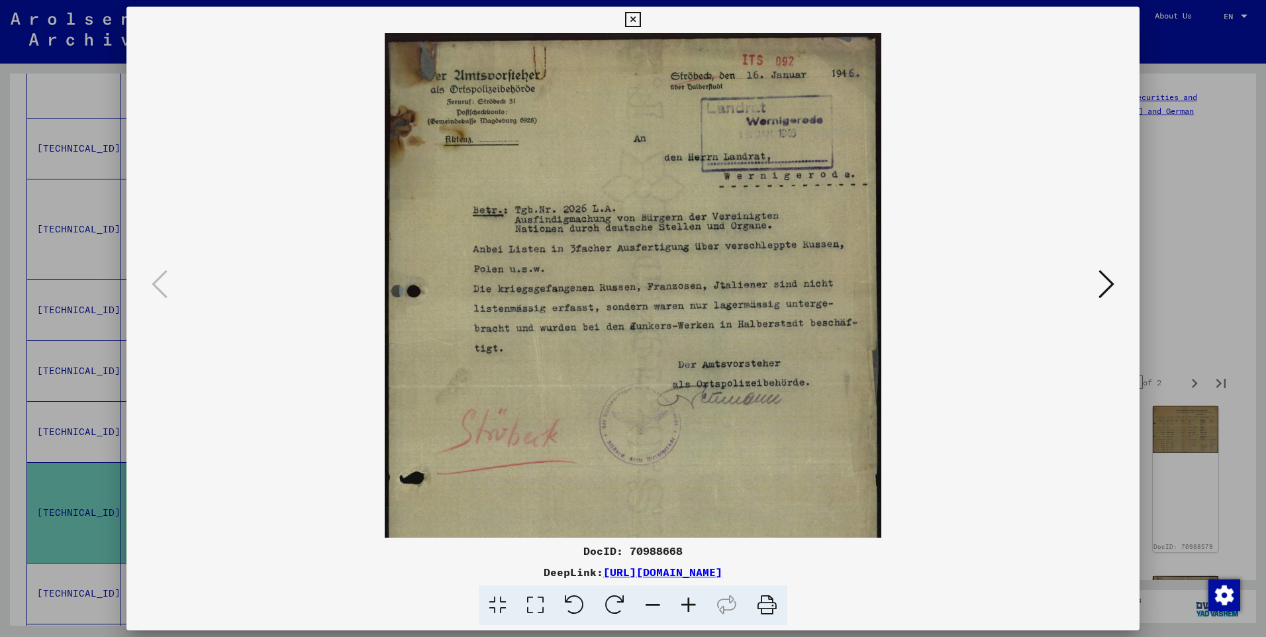
click at [685, 604] on icon at bounding box center [689, 605] width 36 height 40
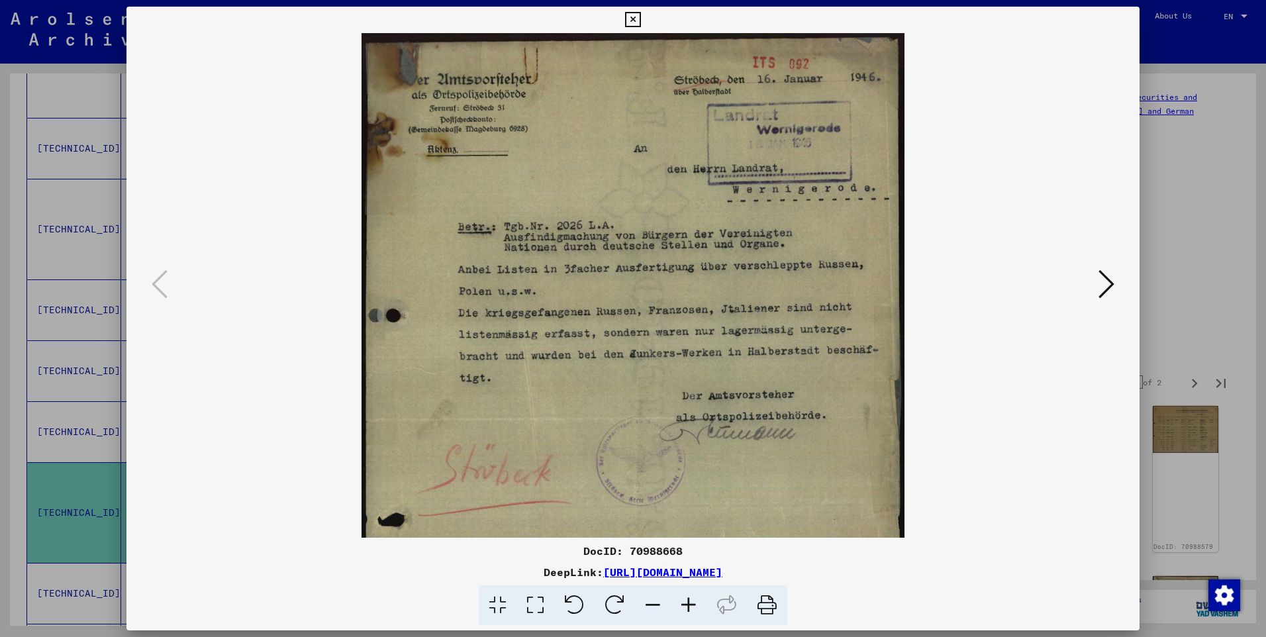
click at [685, 604] on icon at bounding box center [689, 605] width 36 height 40
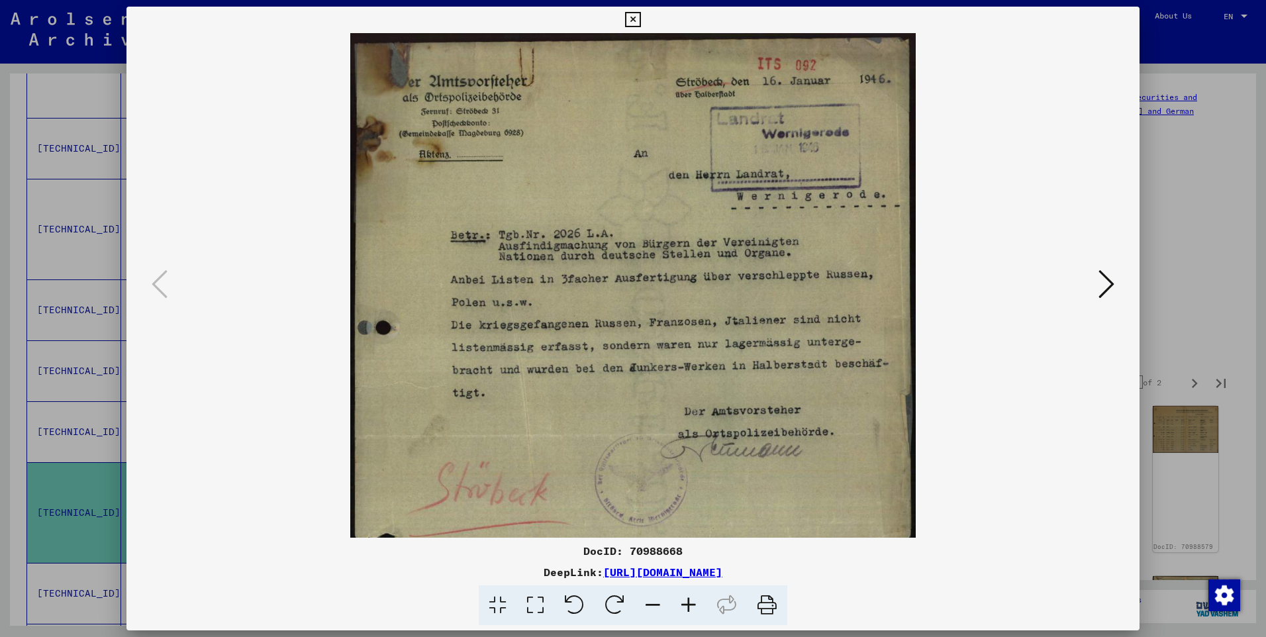
click at [1099, 285] on icon at bounding box center [1106, 284] width 16 height 32
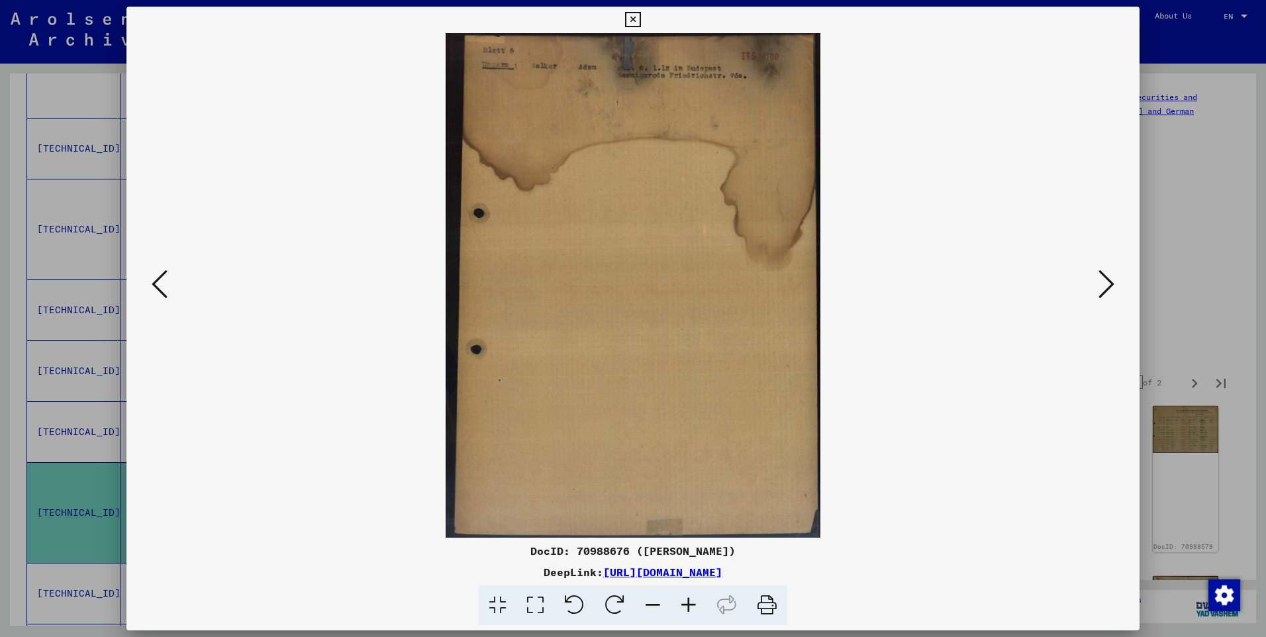
click at [1099, 284] on icon at bounding box center [1106, 284] width 16 height 32
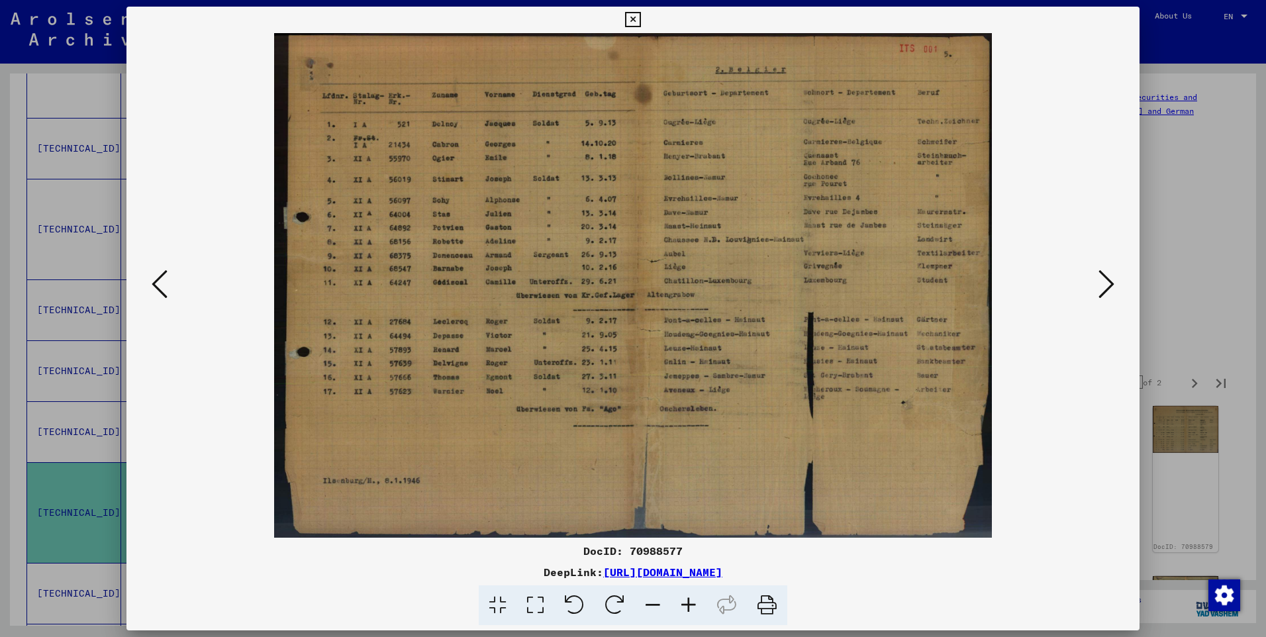
click at [686, 607] on icon at bounding box center [689, 605] width 36 height 40
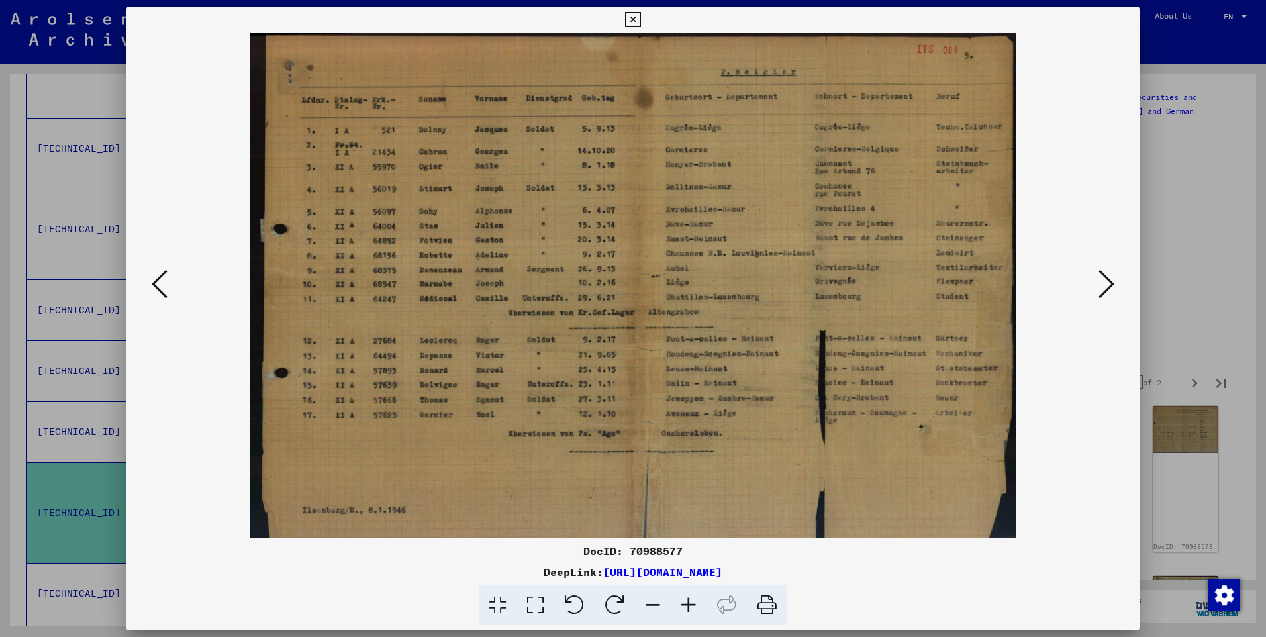
click at [686, 607] on icon at bounding box center [689, 605] width 36 height 40
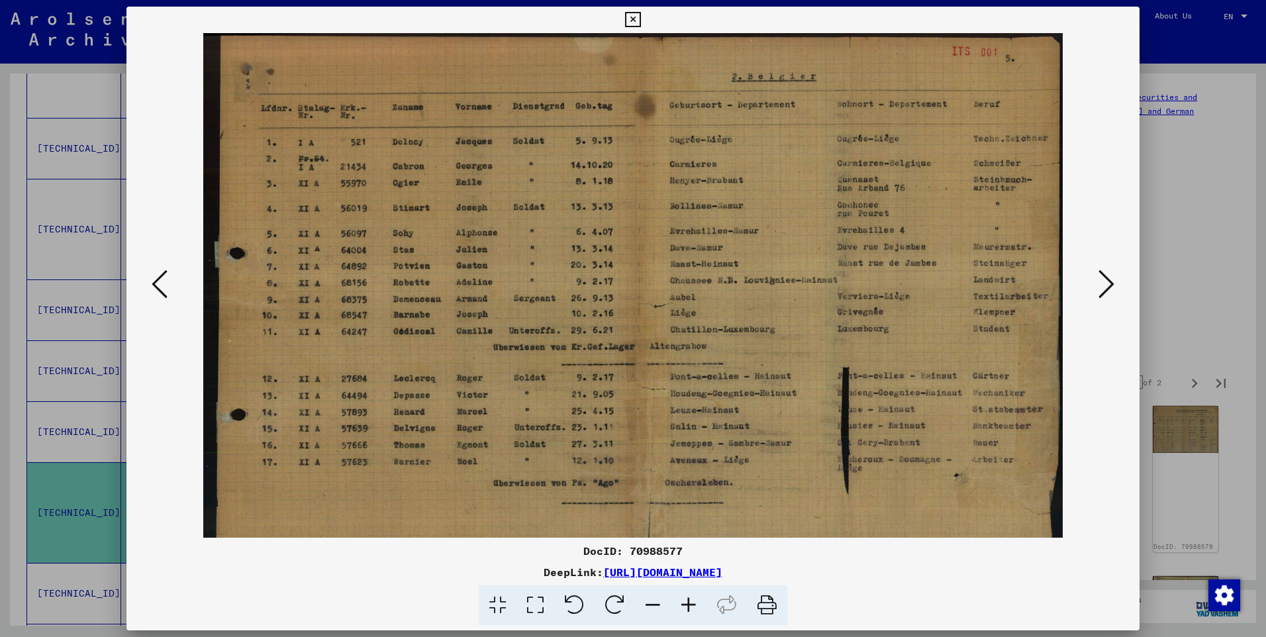
click at [686, 607] on icon at bounding box center [689, 605] width 36 height 40
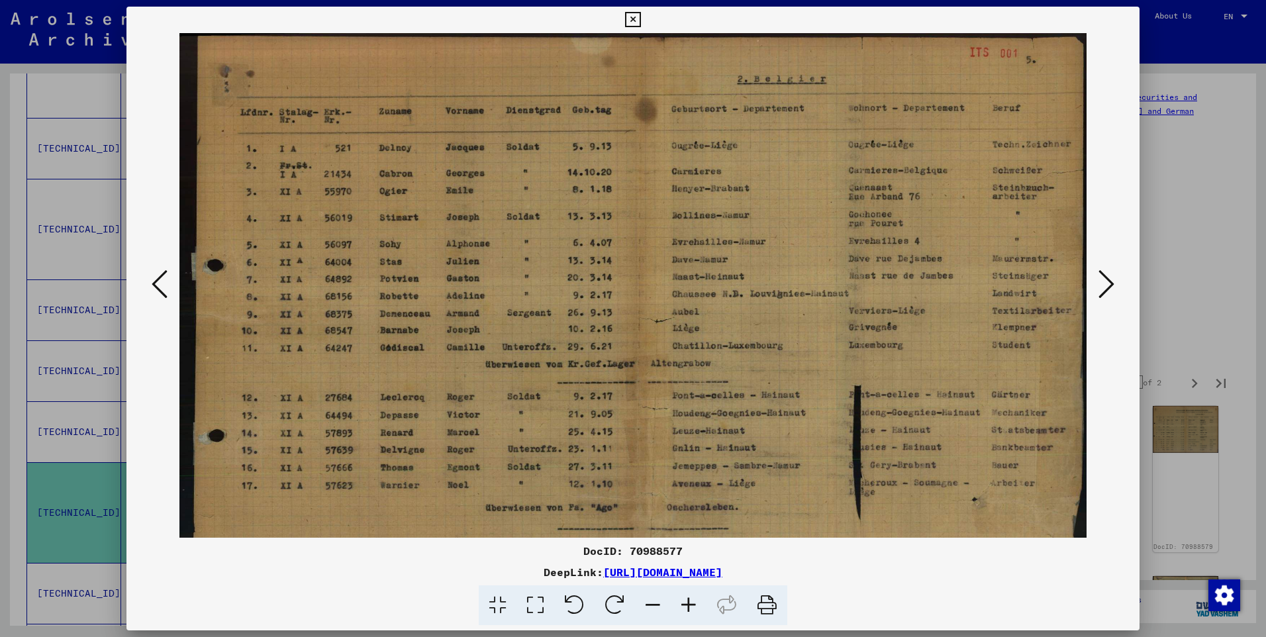
click at [686, 607] on icon at bounding box center [689, 605] width 36 height 40
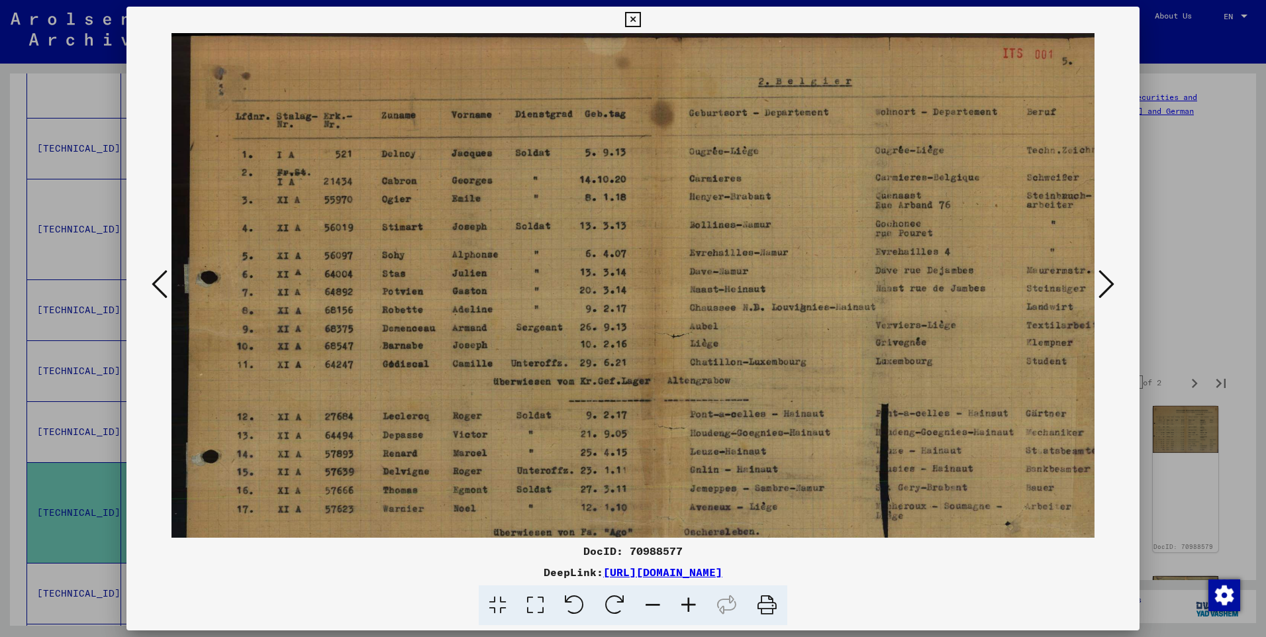
click at [686, 607] on icon at bounding box center [689, 605] width 36 height 40
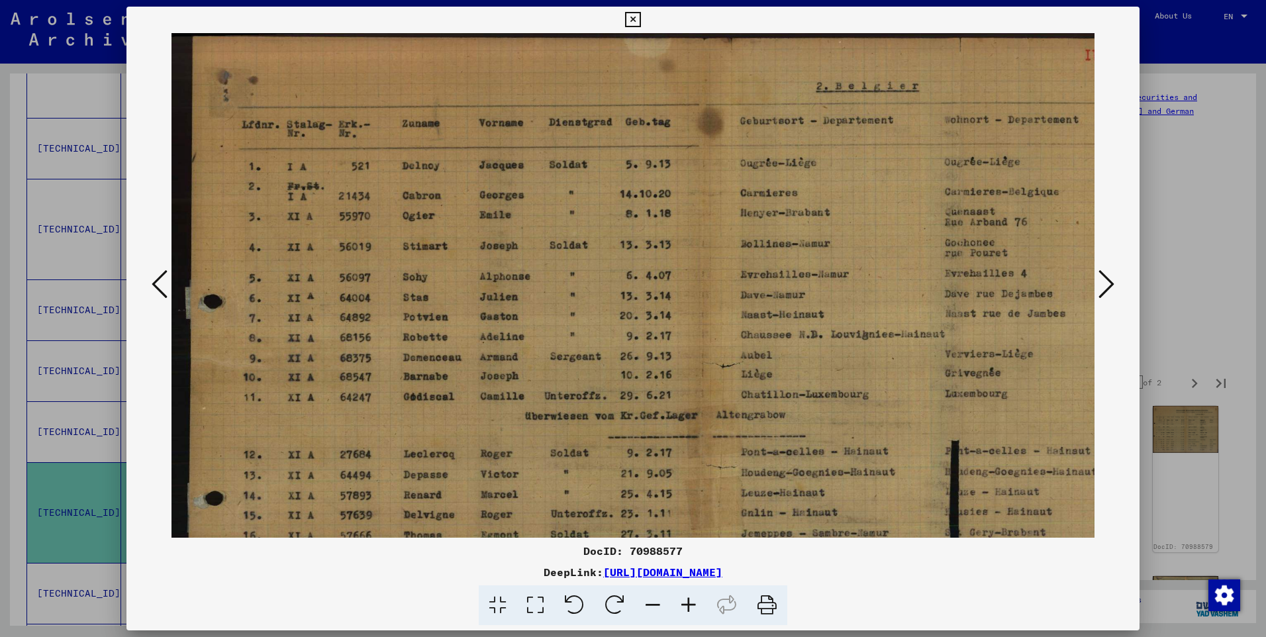
click at [686, 607] on icon at bounding box center [689, 605] width 36 height 40
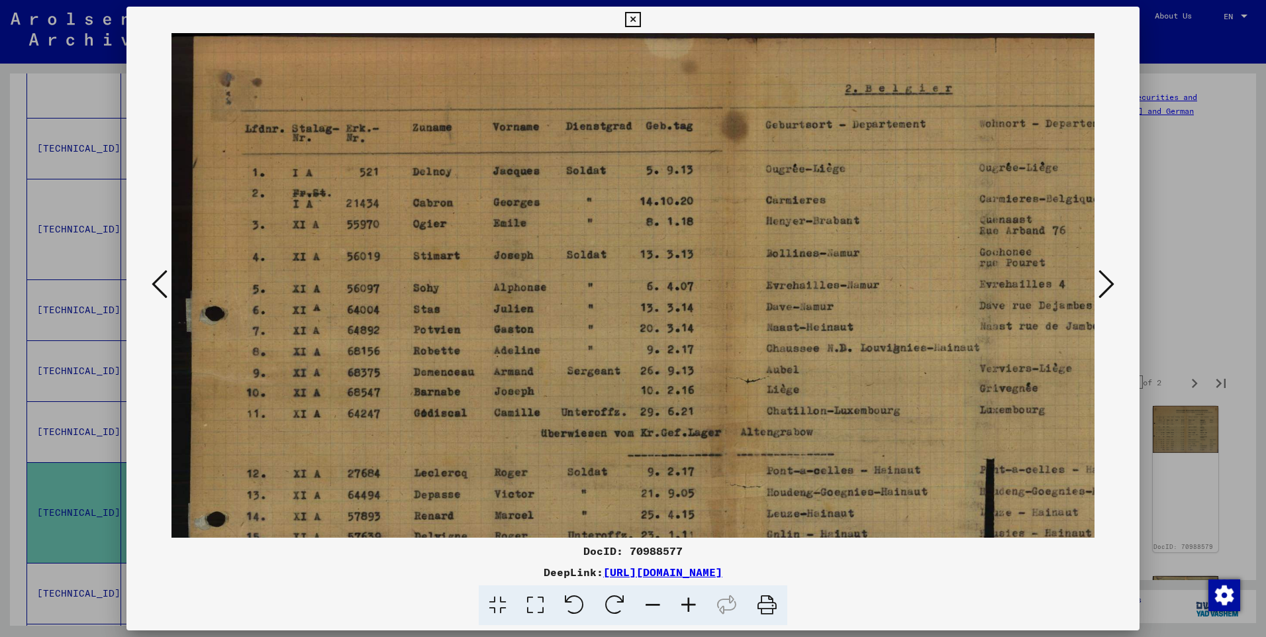
click at [686, 607] on icon at bounding box center [689, 605] width 36 height 40
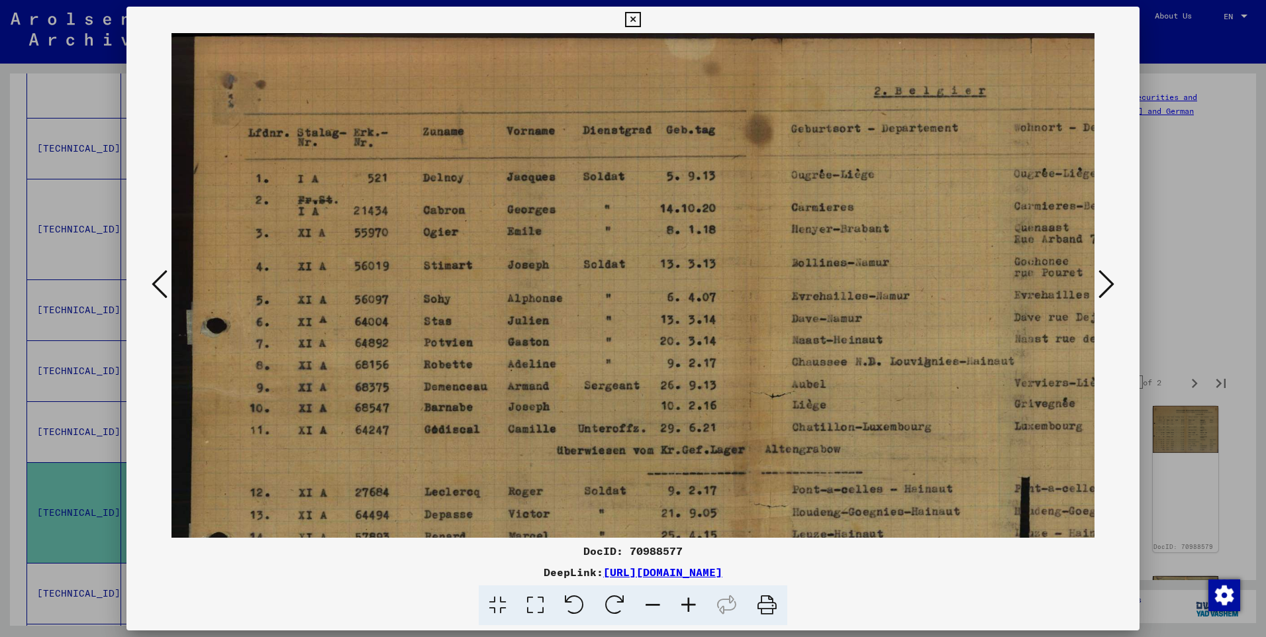
click at [1109, 284] on icon at bounding box center [1106, 284] width 16 height 32
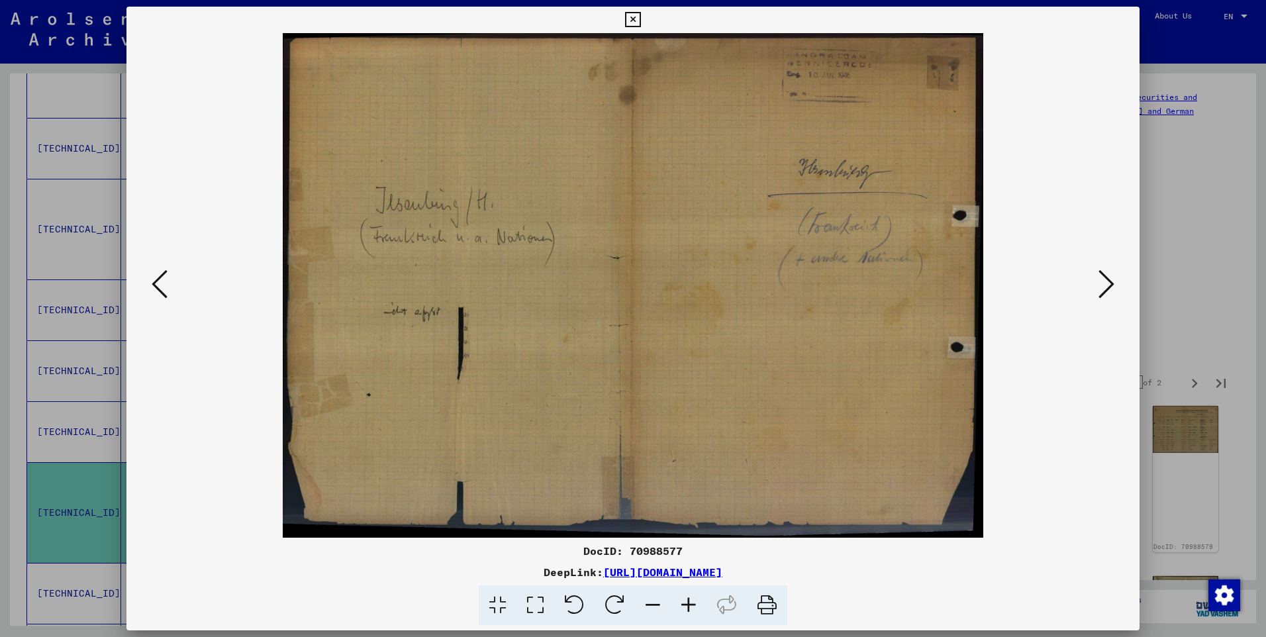
click at [1106, 283] on icon at bounding box center [1106, 284] width 16 height 32
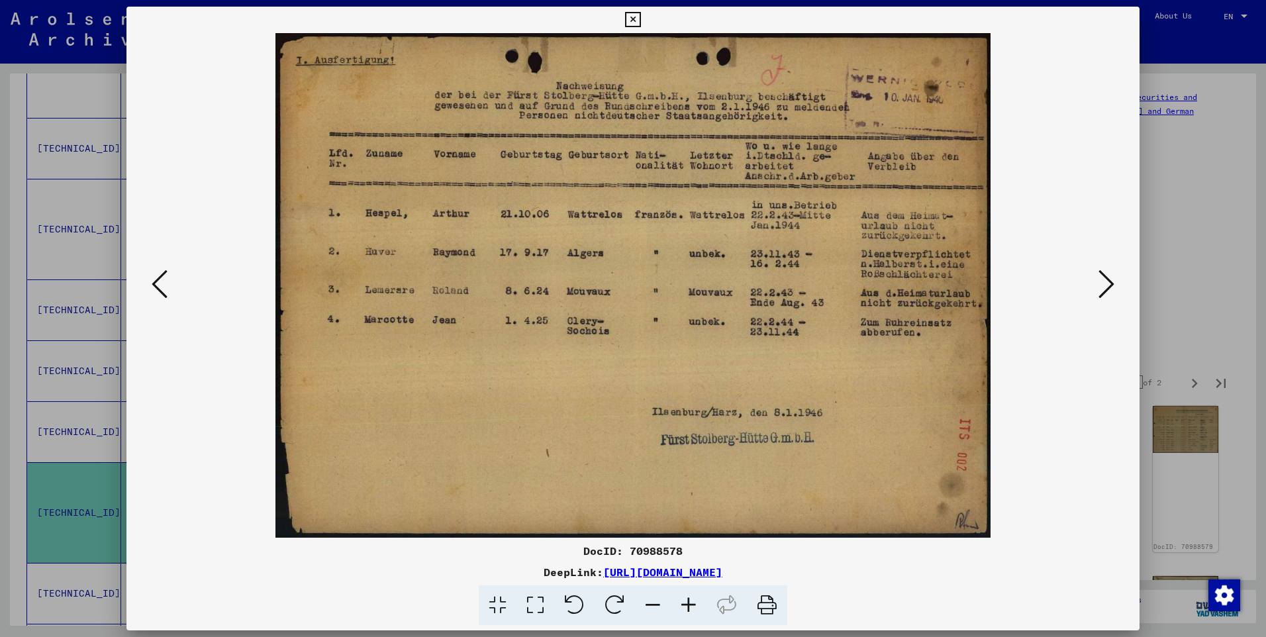
click at [1097, 279] on button at bounding box center [1107, 285] width 24 height 38
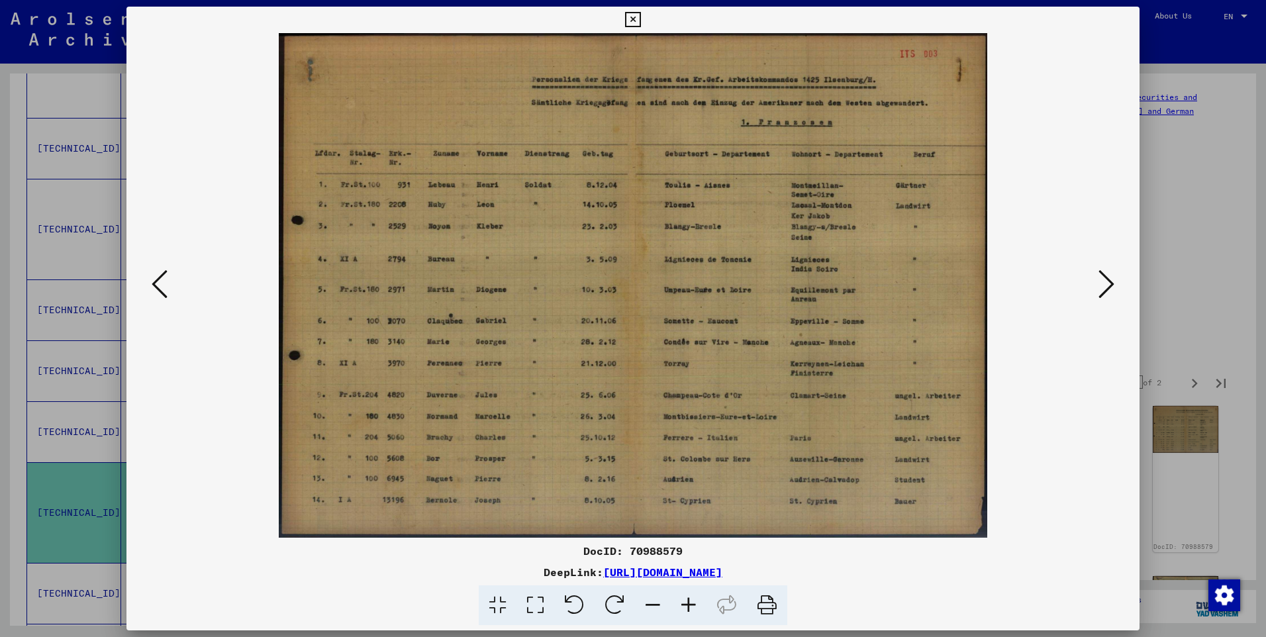
click at [1094, 283] on viewer-one-image at bounding box center [632, 285] width 923 height 505
click at [1103, 286] on icon at bounding box center [1106, 284] width 16 height 32
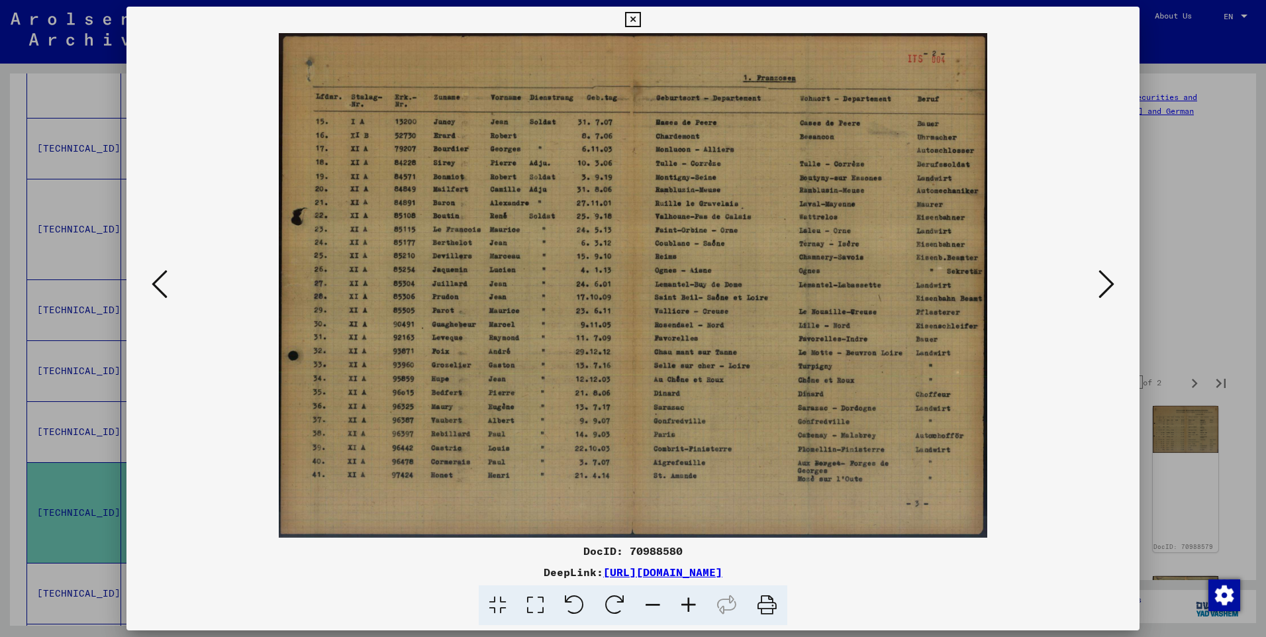
click at [1103, 286] on icon at bounding box center [1106, 284] width 16 height 32
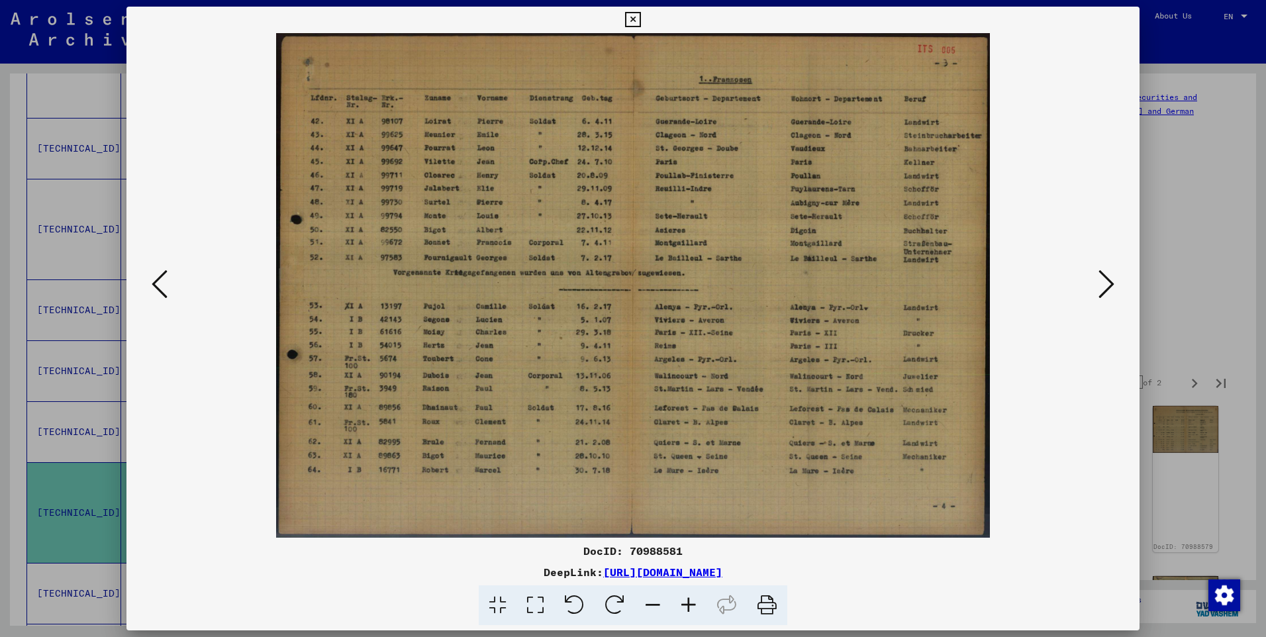
click at [1103, 286] on icon at bounding box center [1106, 284] width 16 height 32
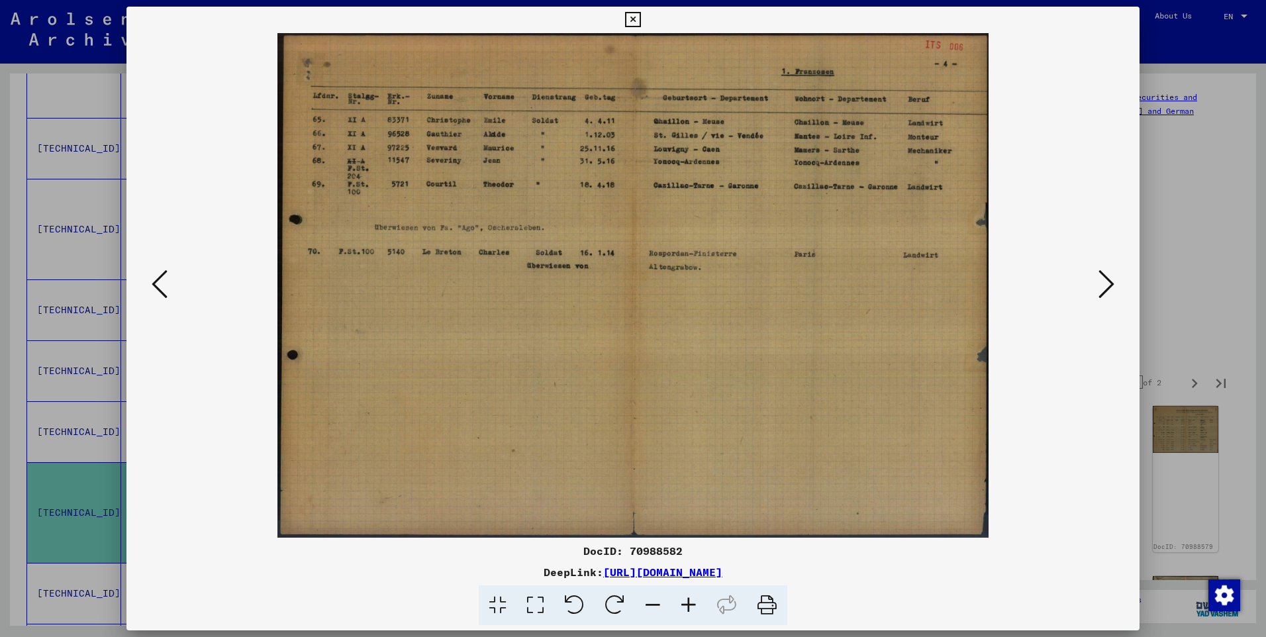
click at [1103, 286] on icon at bounding box center [1106, 284] width 16 height 32
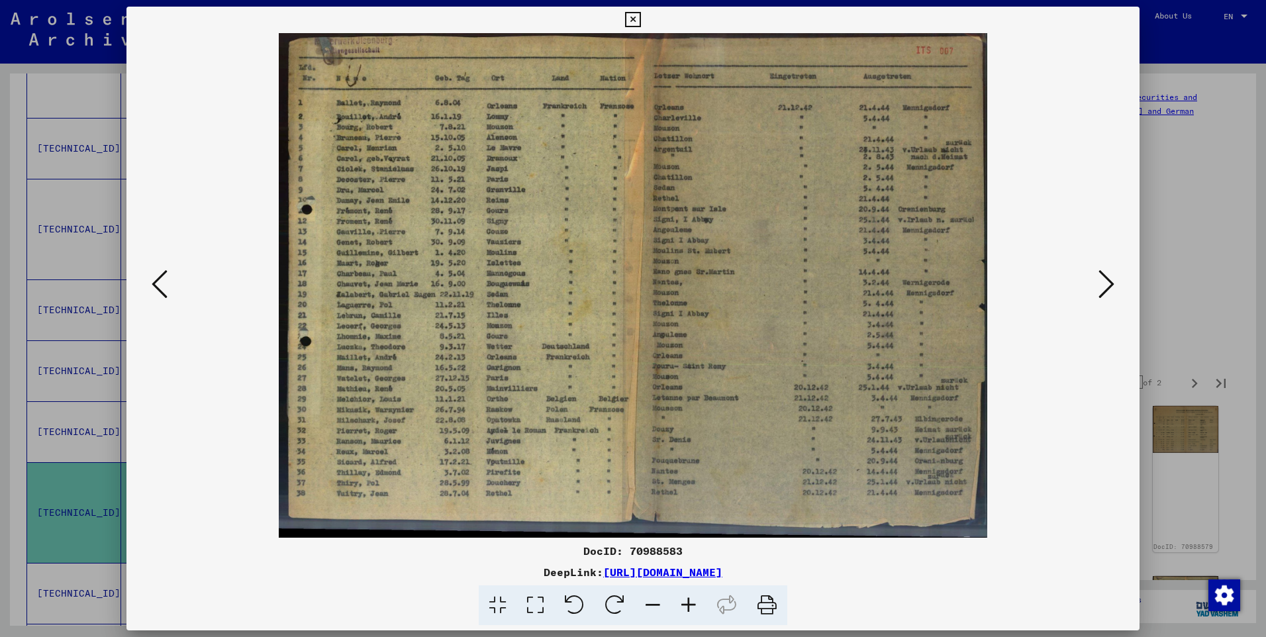
click at [685, 603] on icon at bounding box center [689, 605] width 36 height 40
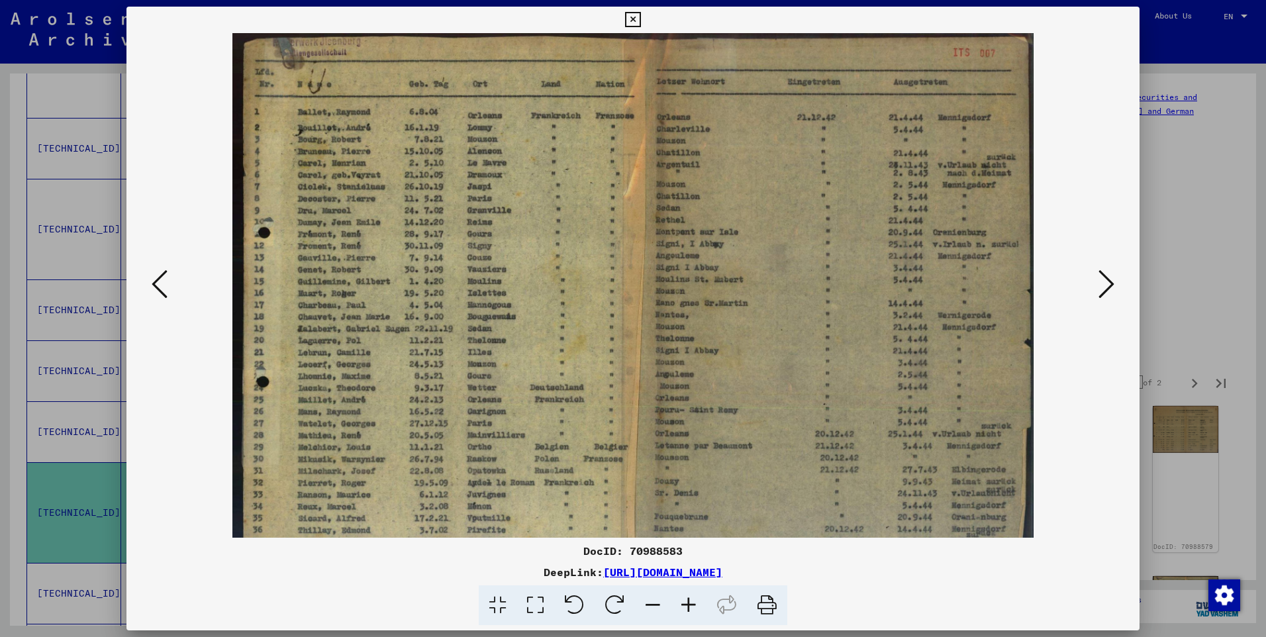
click at [685, 603] on icon at bounding box center [689, 605] width 36 height 40
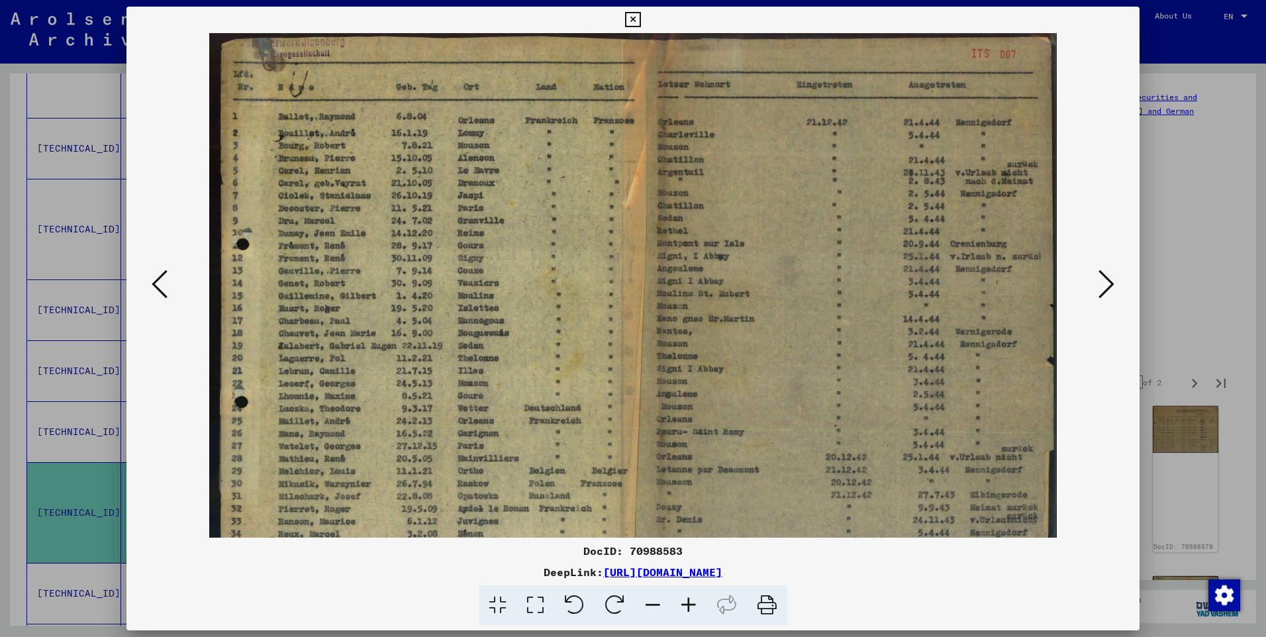
click at [685, 603] on icon at bounding box center [689, 605] width 36 height 40
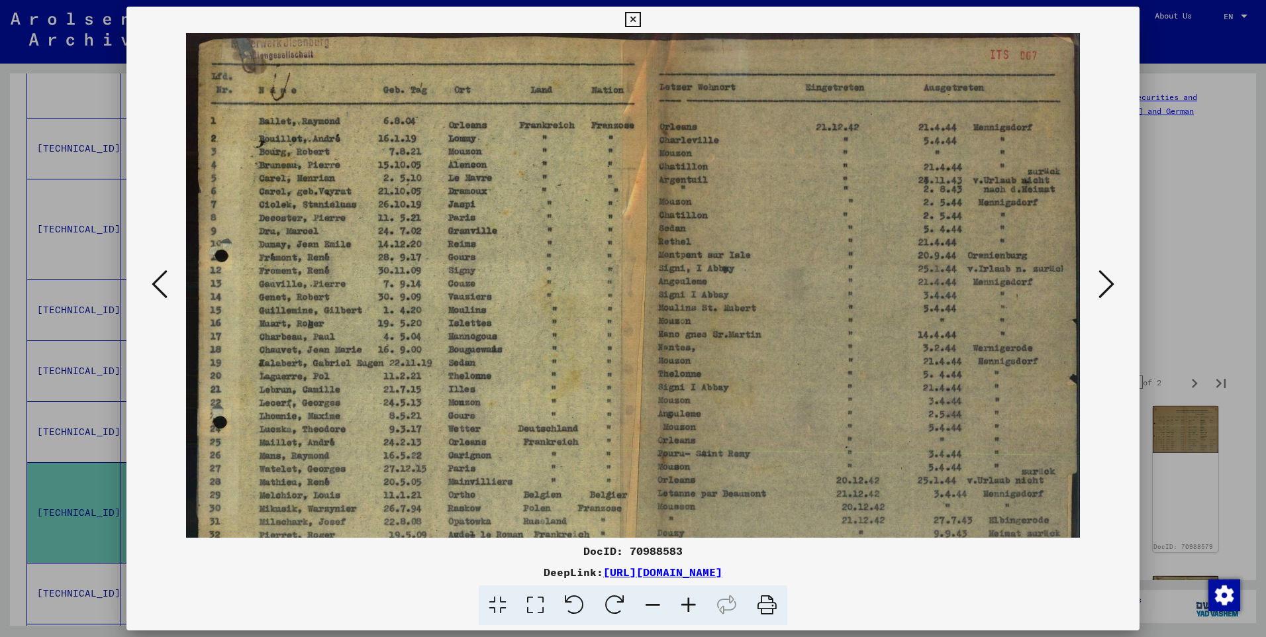
click at [685, 603] on icon at bounding box center [689, 605] width 36 height 40
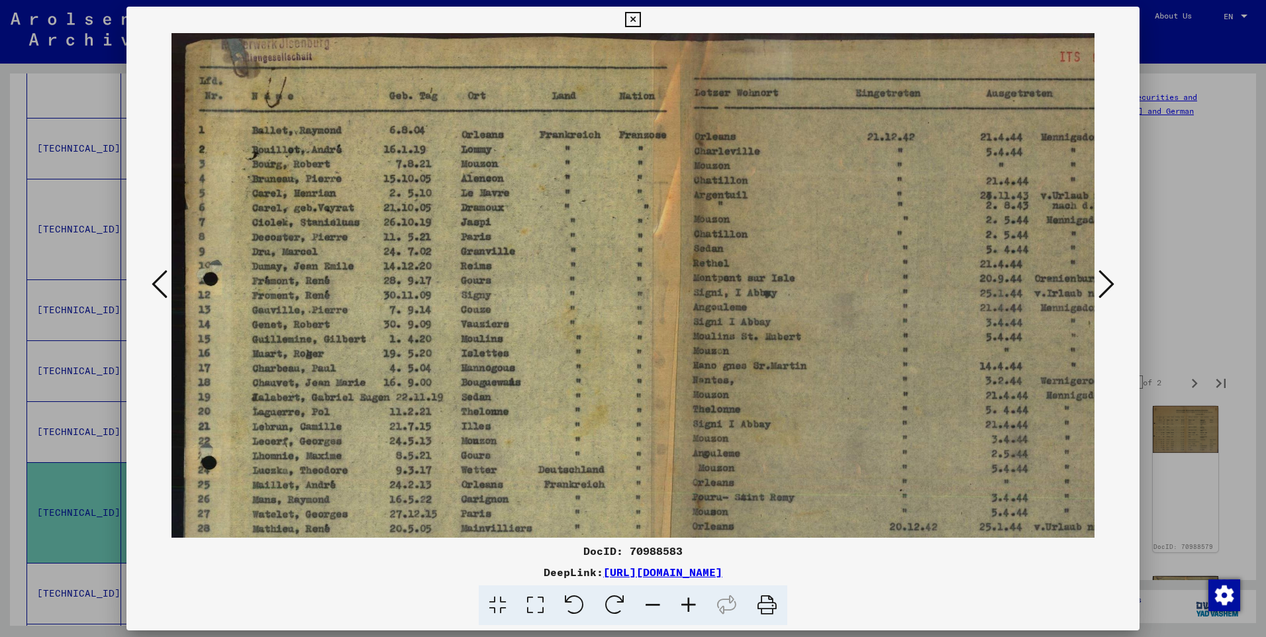
click at [685, 603] on icon at bounding box center [689, 605] width 36 height 40
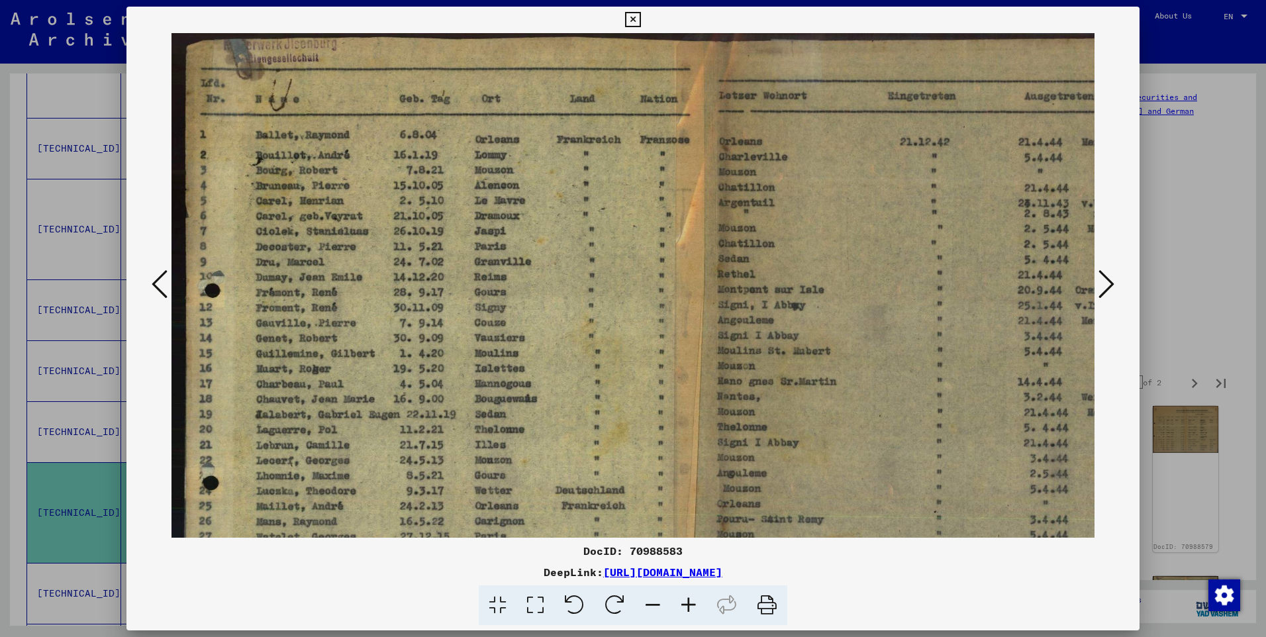
click at [685, 603] on icon at bounding box center [689, 605] width 36 height 40
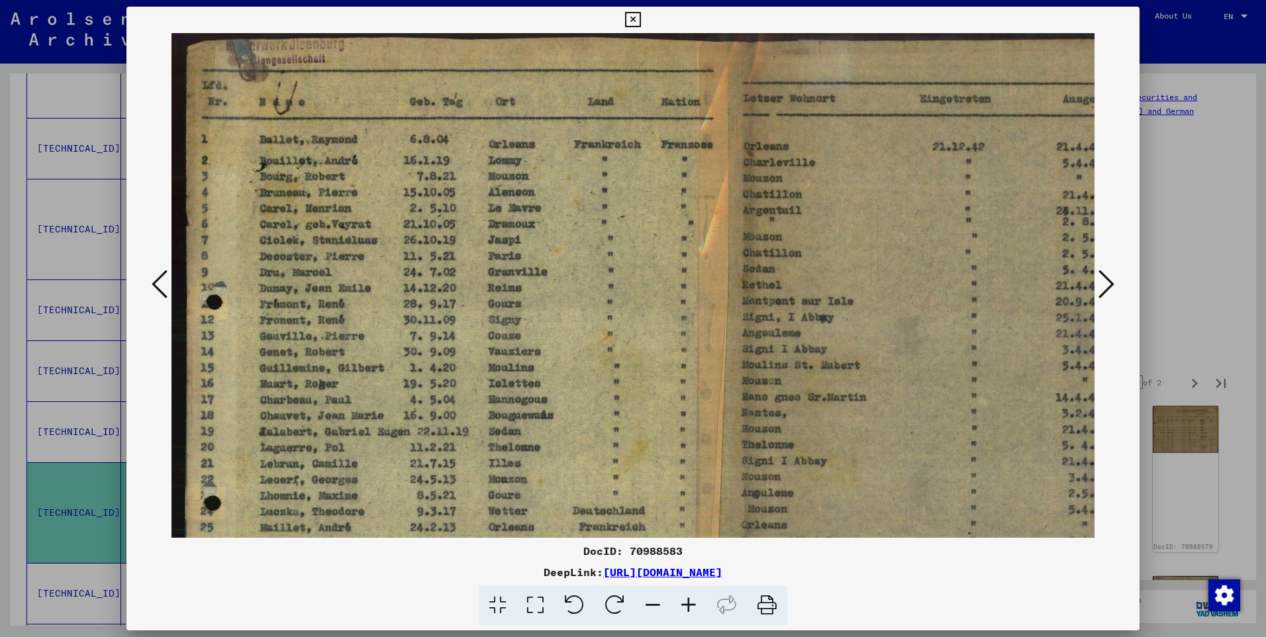
click at [685, 603] on icon at bounding box center [689, 605] width 36 height 40
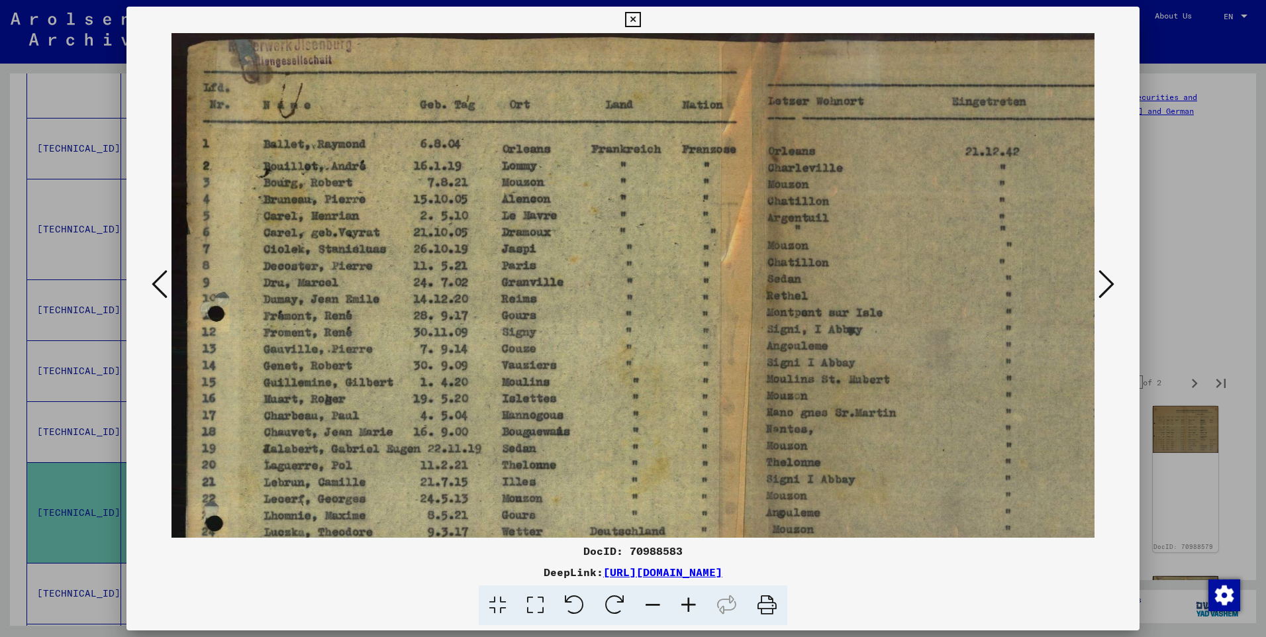
click at [685, 603] on icon at bounding box center [689, 605] width 36 height 40
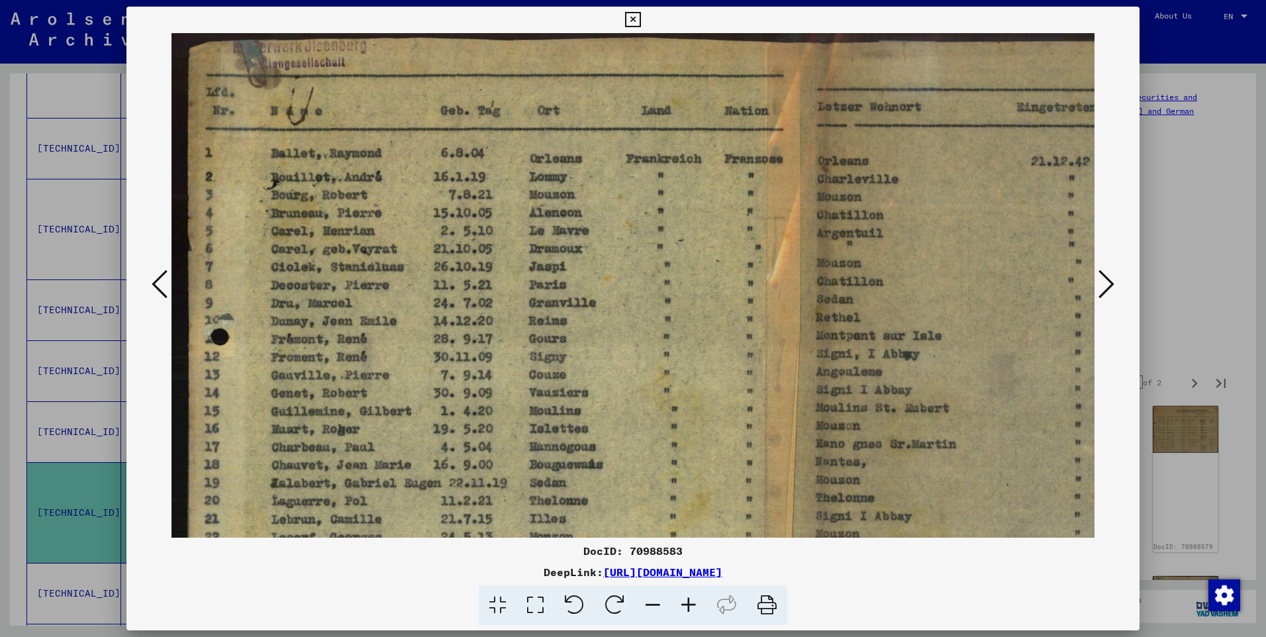
click at [685, 603] on icon at bounding box center [689, 605] width 36 height 40
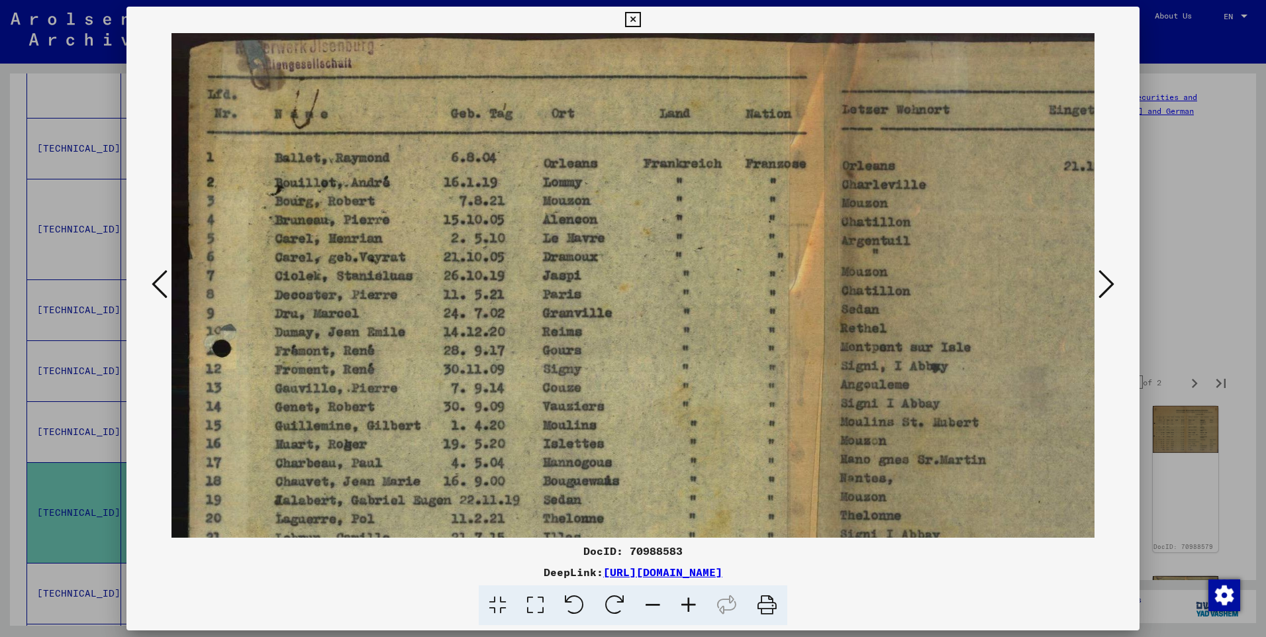
click at [685, 603] on icon at bounding box center [689, 605] width 36 height 40
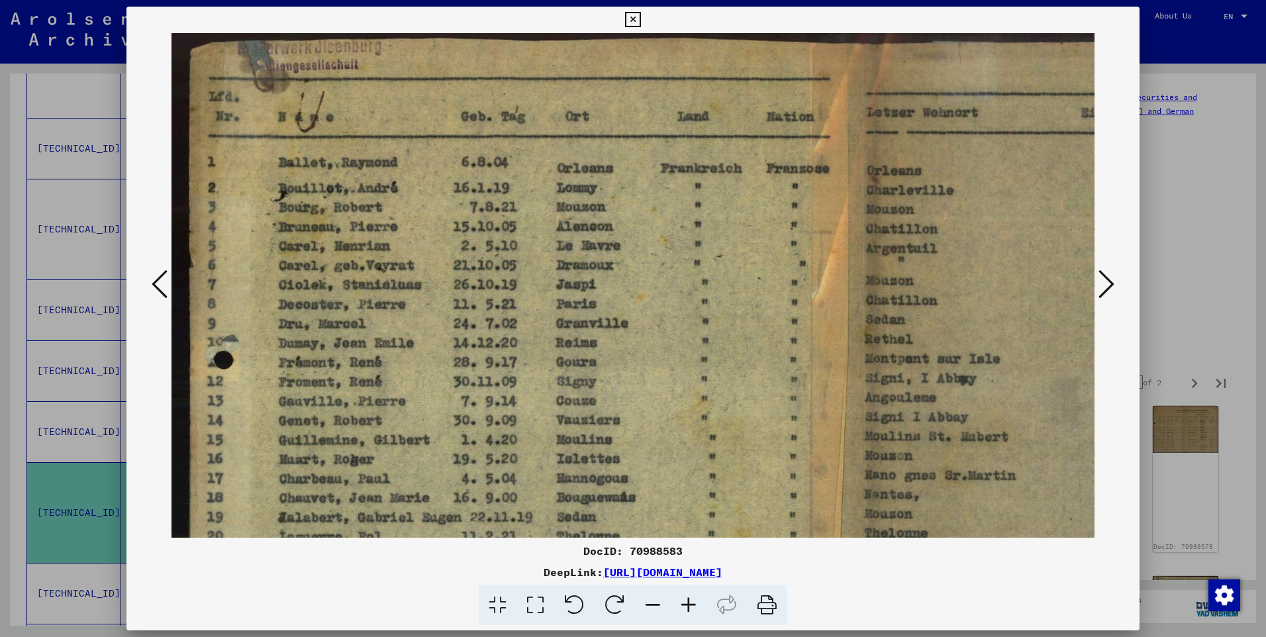
drag, startPoint x: 766, startPoint y: 411, endPoint x: 767, endPoint y: 301, distance: 109.3
click at [766, 309] on img at bounding box center [827, 500] width 1312 height 935
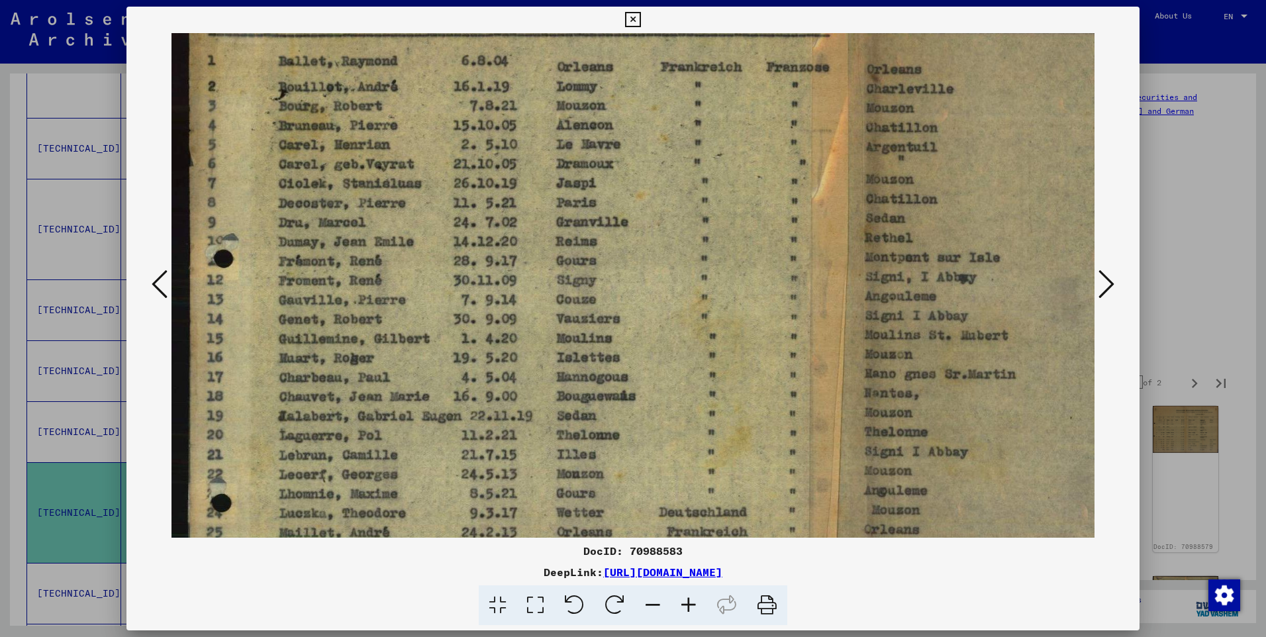
drag, startPoint x: 786, startPoint y: 408, endPoint x: 783, endPoint y: 336, distance: 72.2
click at [783, 350] on img at bounding box center [827, 399] width 1312 height 935
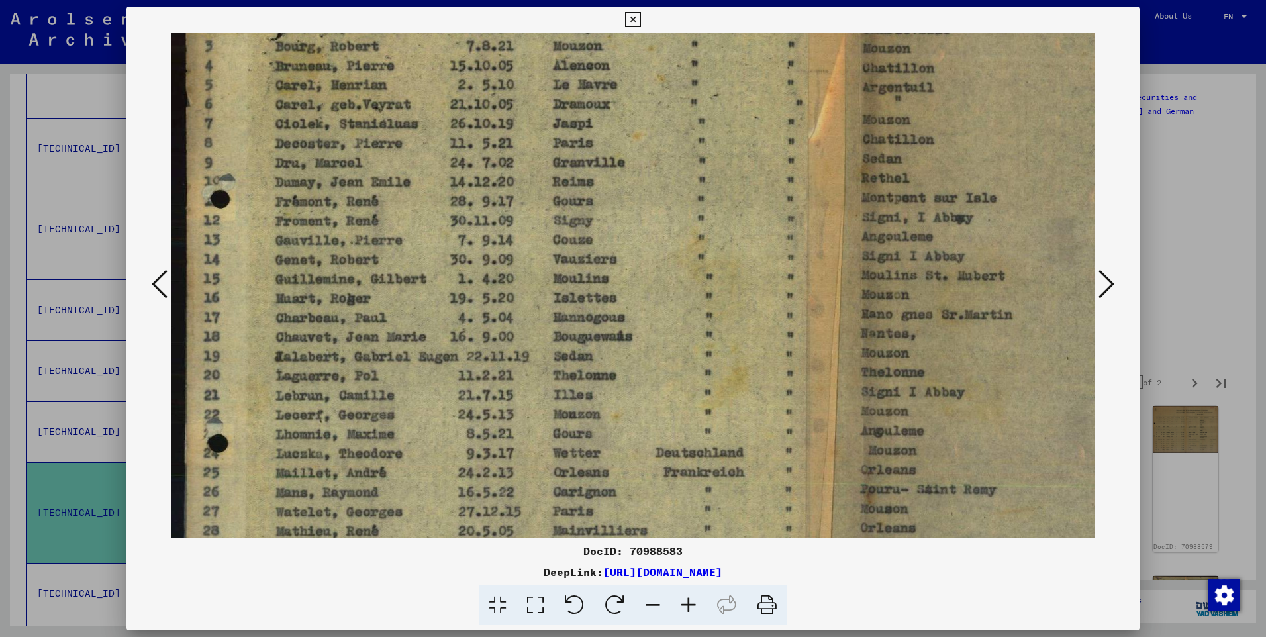
click at [652, 337] on img at bounding box center [824, 339] width 1312 height 935
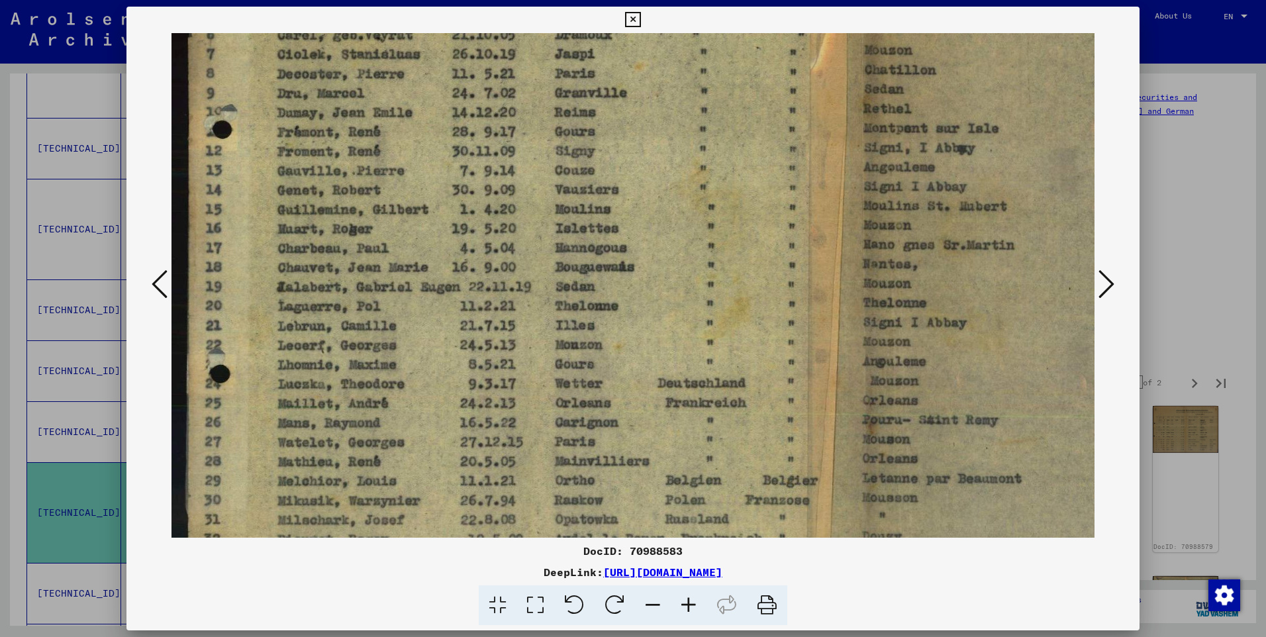
drag, startPoint x: 656, startPoint y: 430, endPoint x: 661, endPoint y: 421, distance: 11.0
click at [656, 432] on img at bounding box center [826, 270] width 1312 height 935
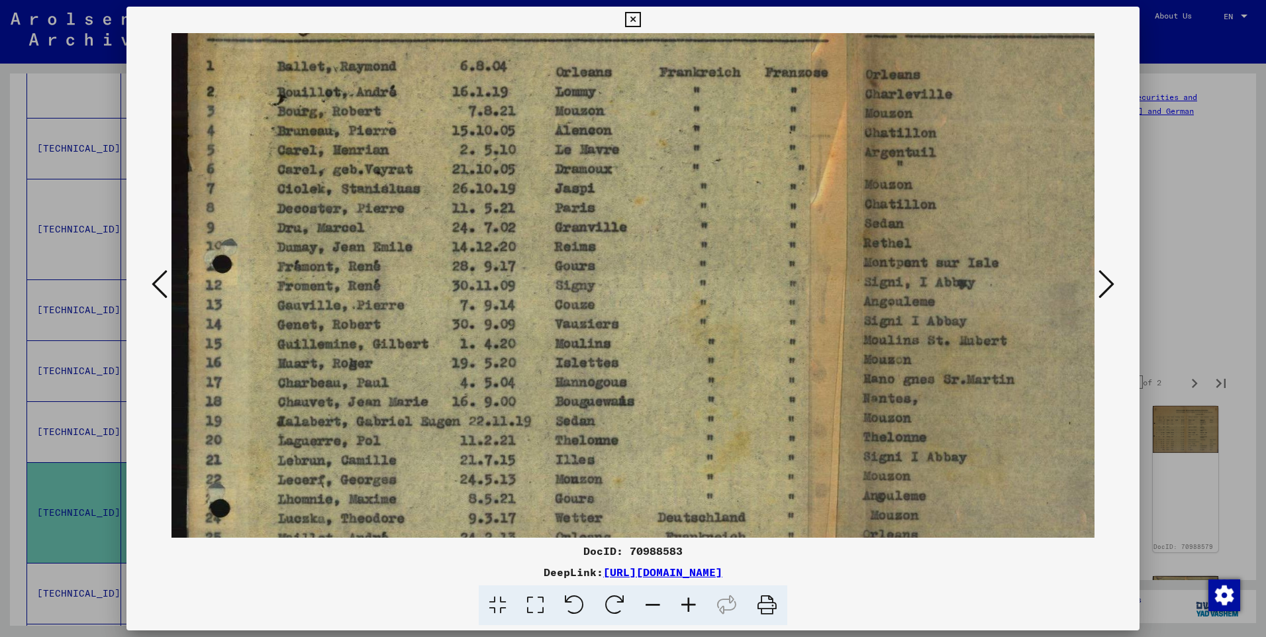
drag, startPoint x: 688, startPoint y: 350, endPoint x: 687, endPoint y: 387, distance: 37.1
click at [689, 383] on img at bounding box center [826, 404] width 1312 height 935
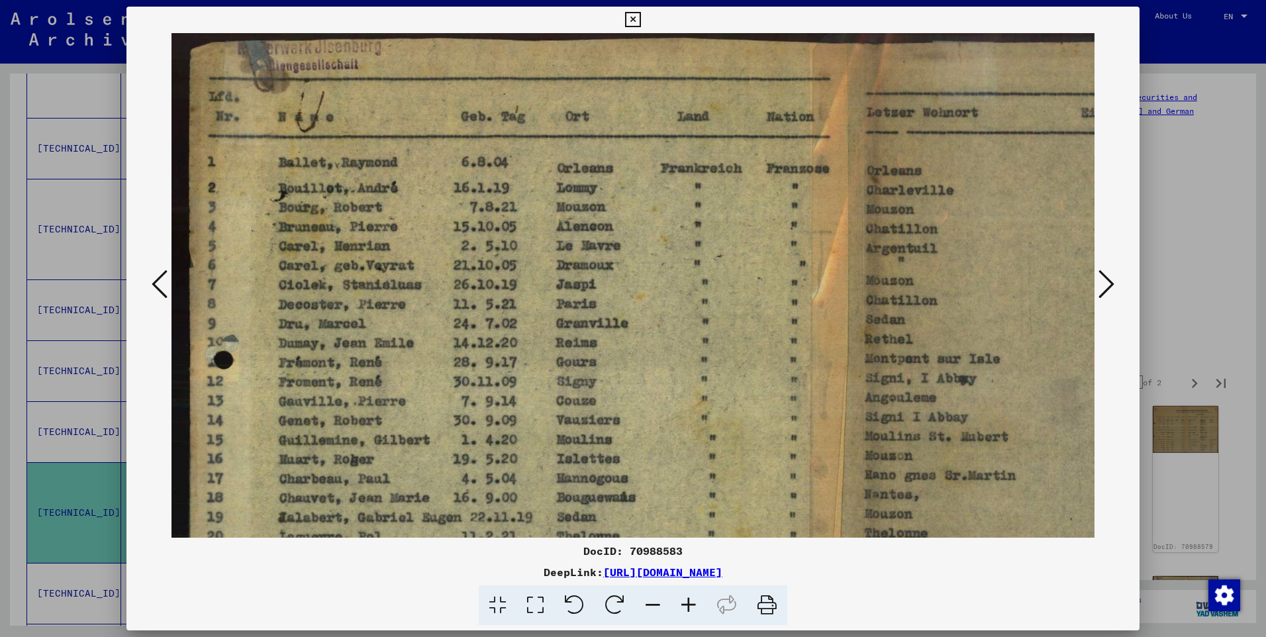
click at [726, 305] on img at bounding box center [827, 500] width 1312 height 935
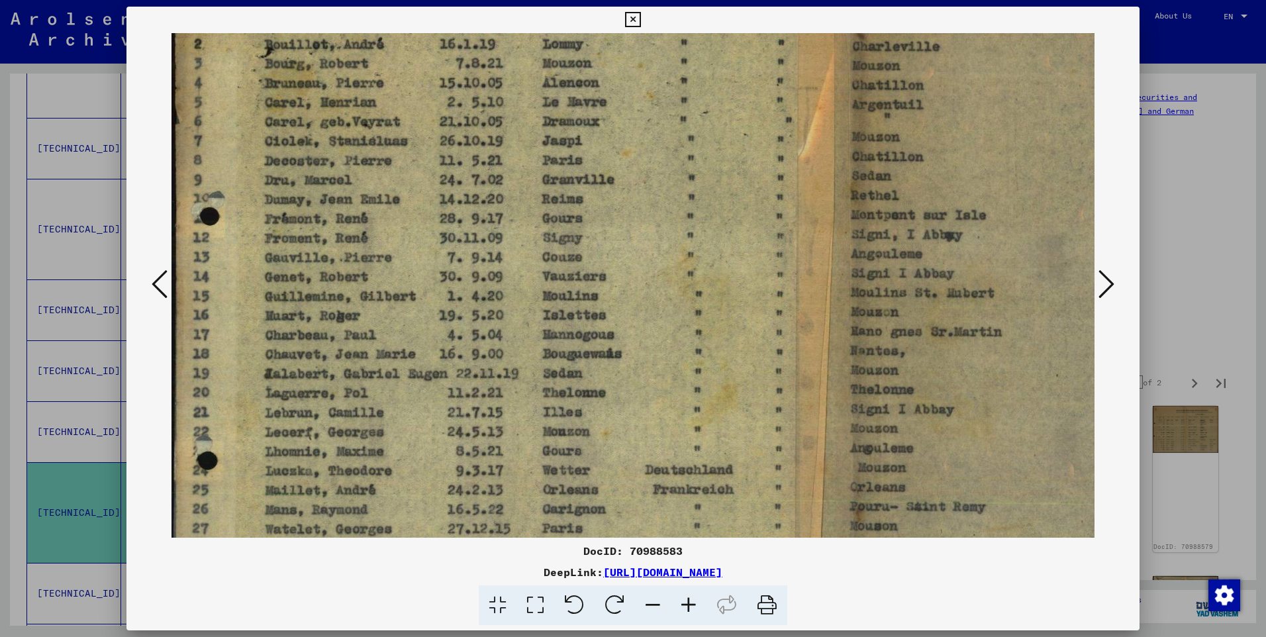
click at [768, 367] on img at bounding box center [814, 356] width 1312 height 935
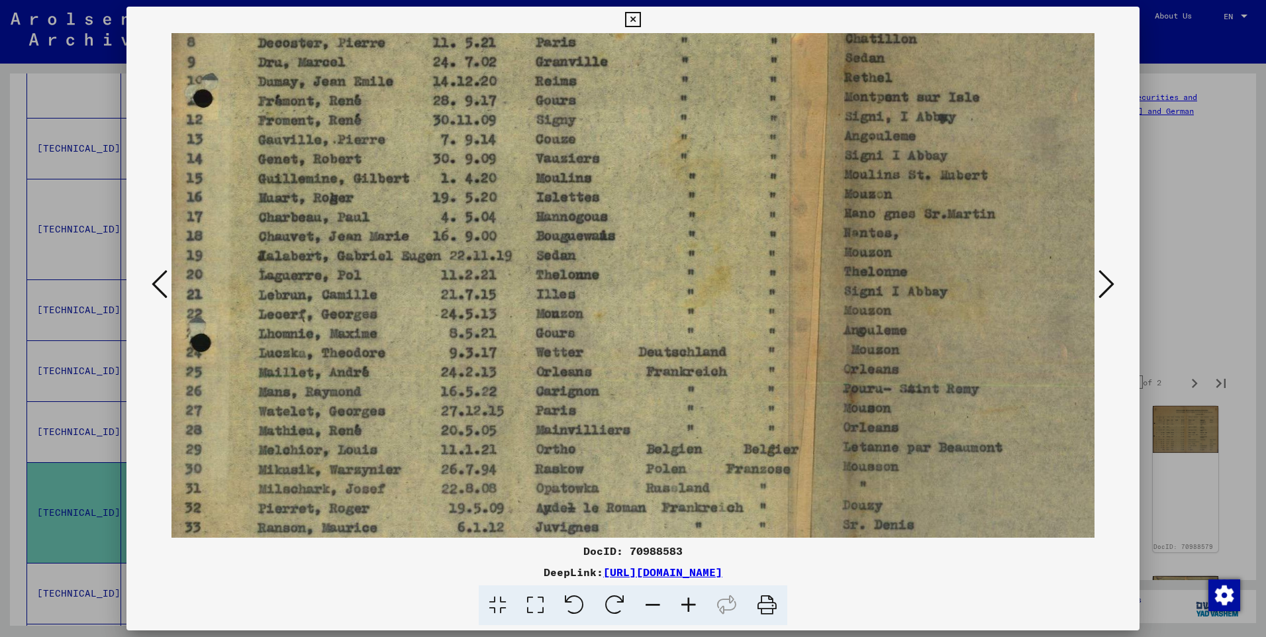
click at [869, 338] on img at bounding box center [807, 239] width 1312 height 935
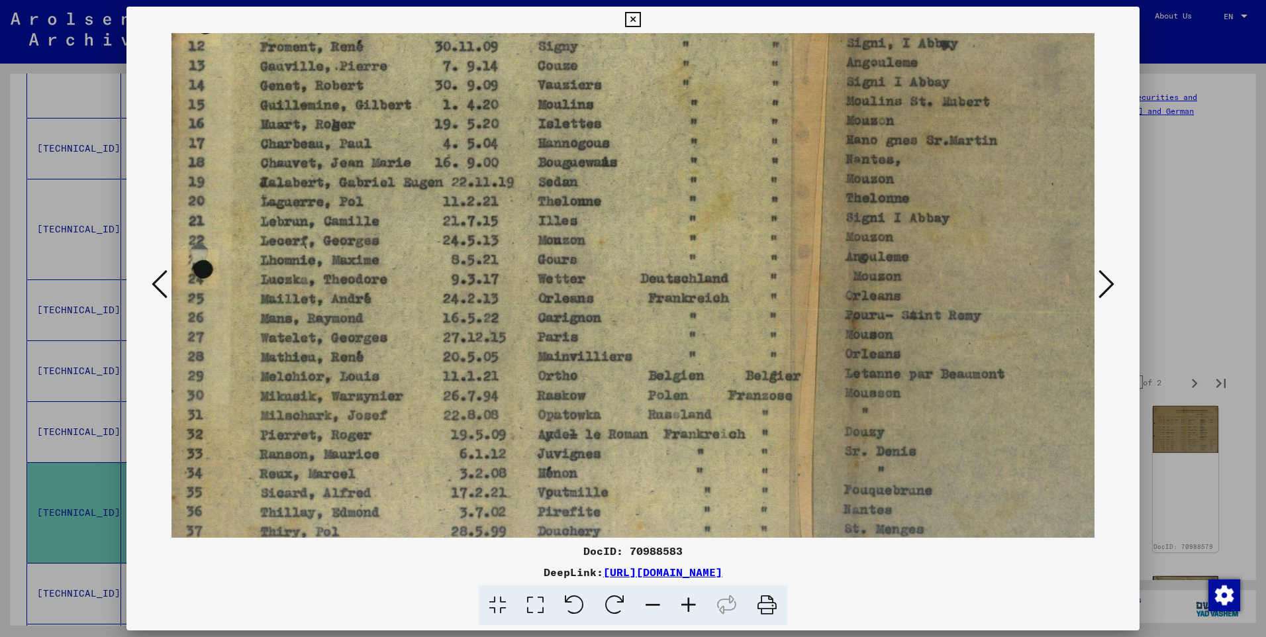
click at [865, 332] on img at bounding box center [809, 165] width 1312 height 935
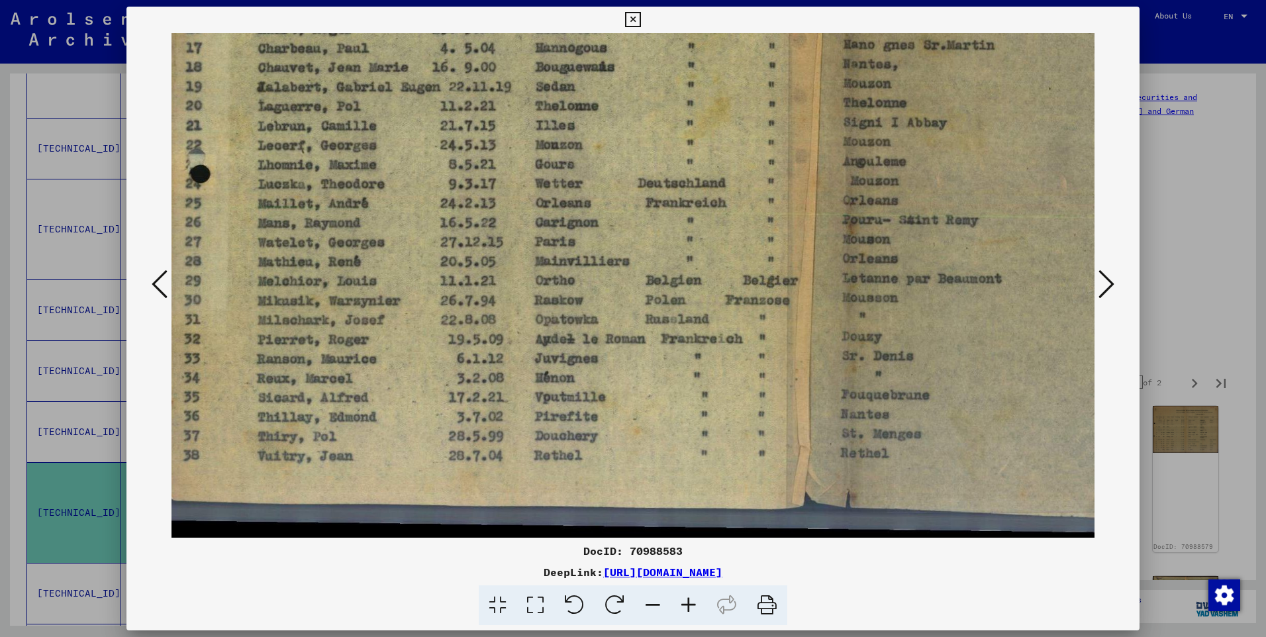
click at [1108, 277] on icon at bounding box center [1106, 284] width 16 height 32
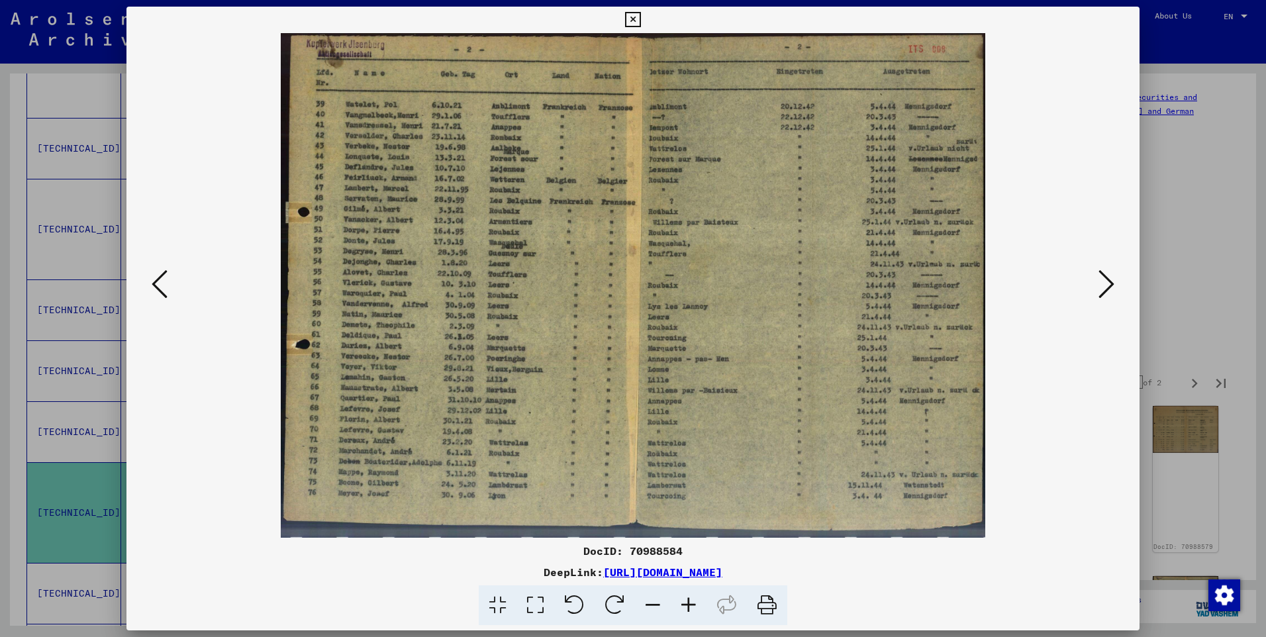
scroll to position [0, 0]
click at [690, 603] on icon at bounding box center [689, 605] width 36 height 40
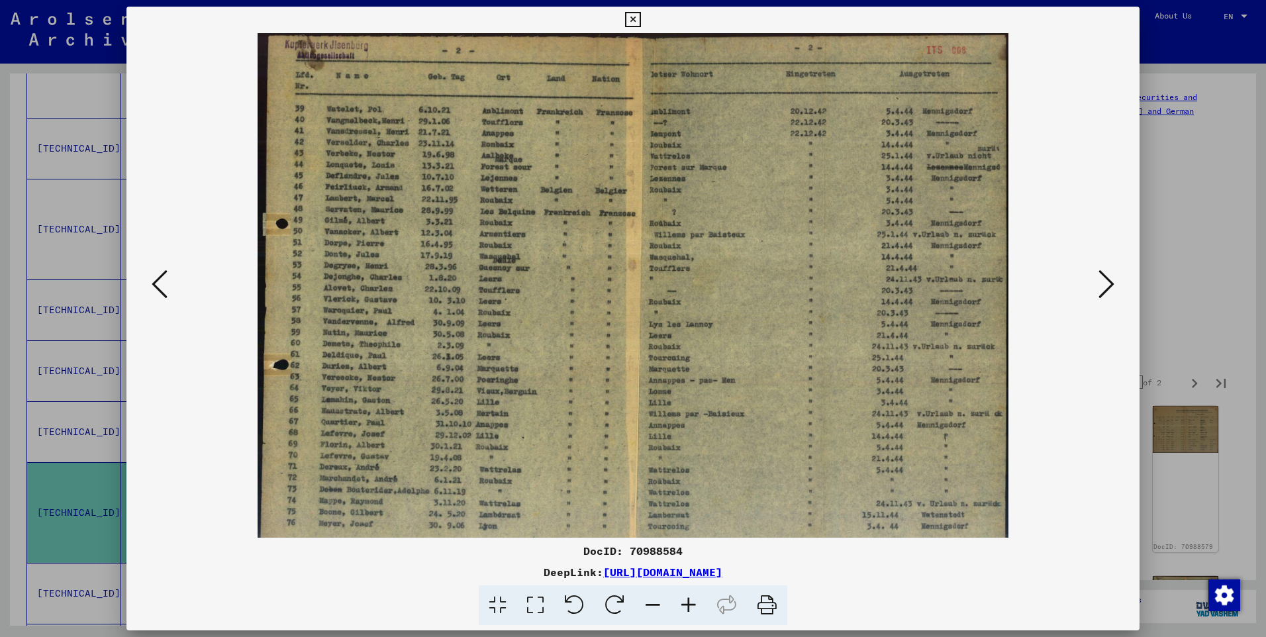
click at [690, 603] on icon at bounding box center [689, 605] width 36 height 40
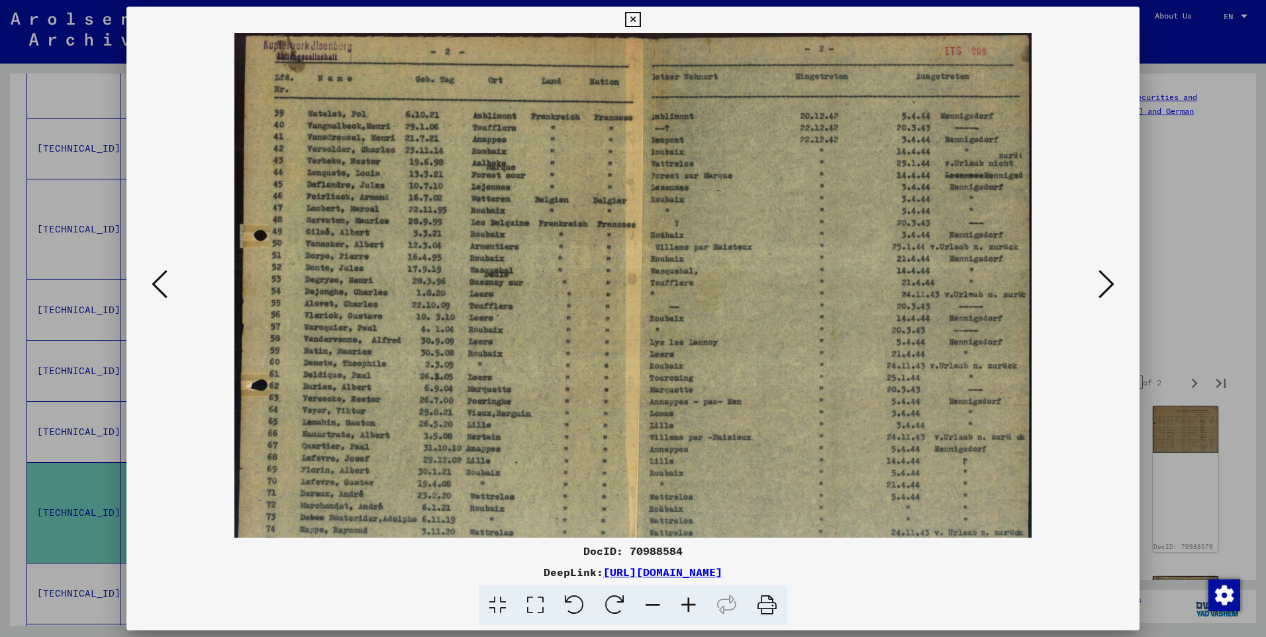
click at [690, 603] on icon at bounding box center [689, 605] width 36 height 40
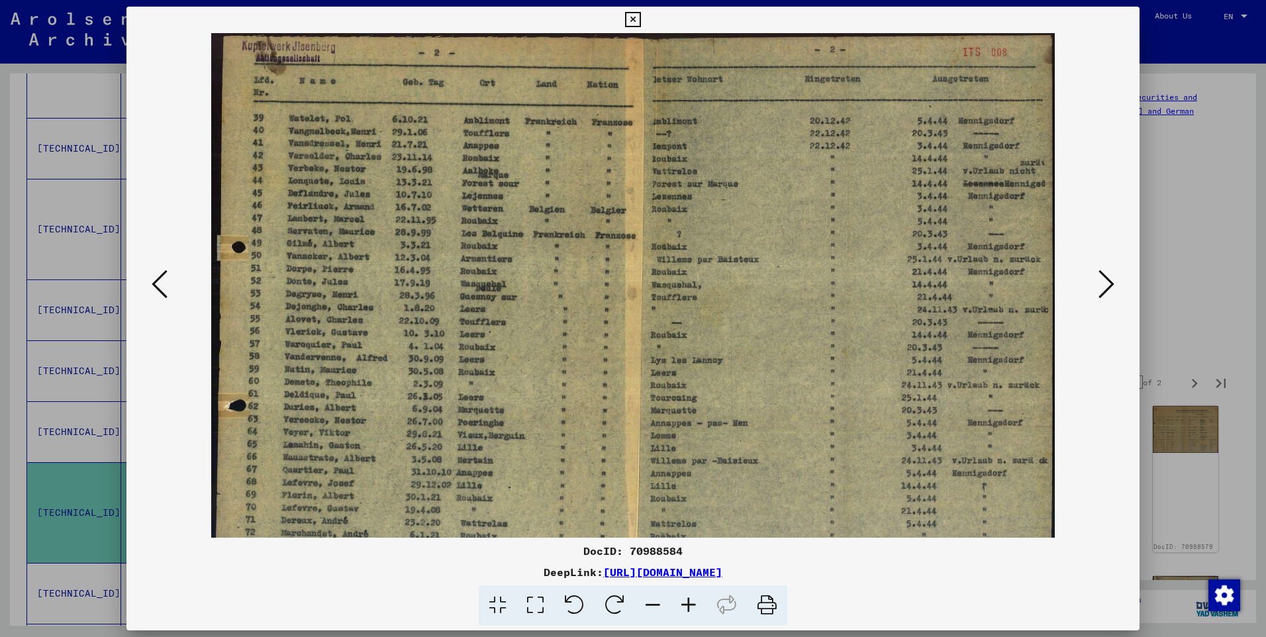
click at [690, 602] on icon at bounding box center [689, 605] width 36 height 40
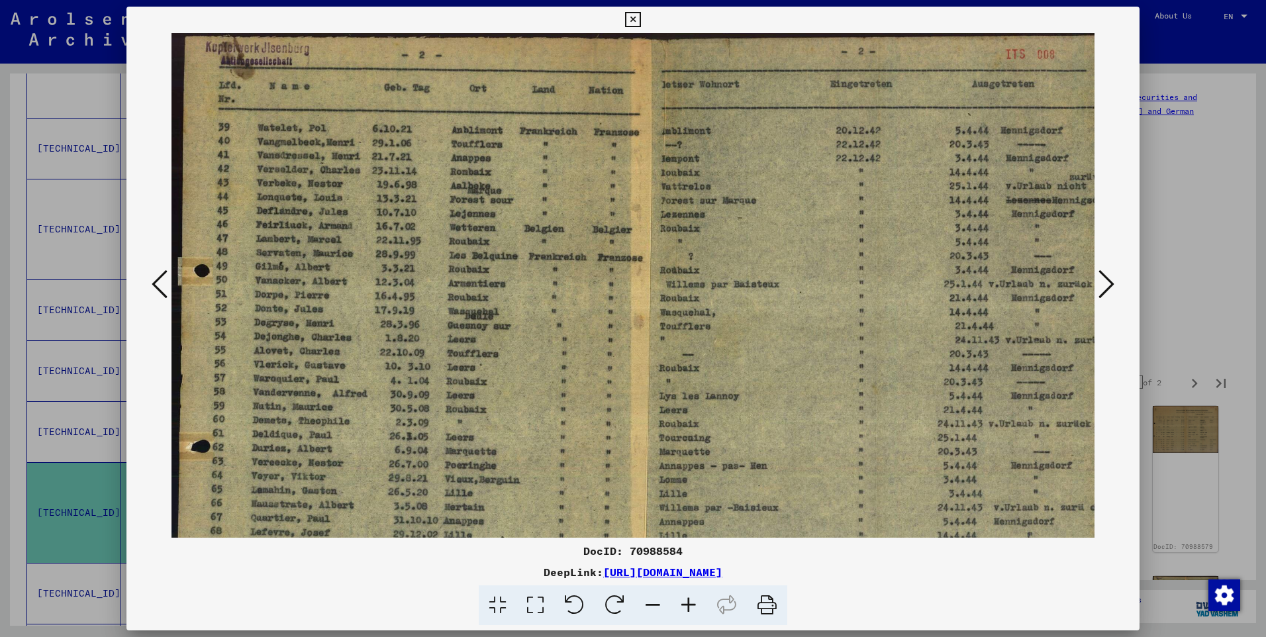
click at [690, 601] on icon at bounding box center [689, 605] width 36 height 40
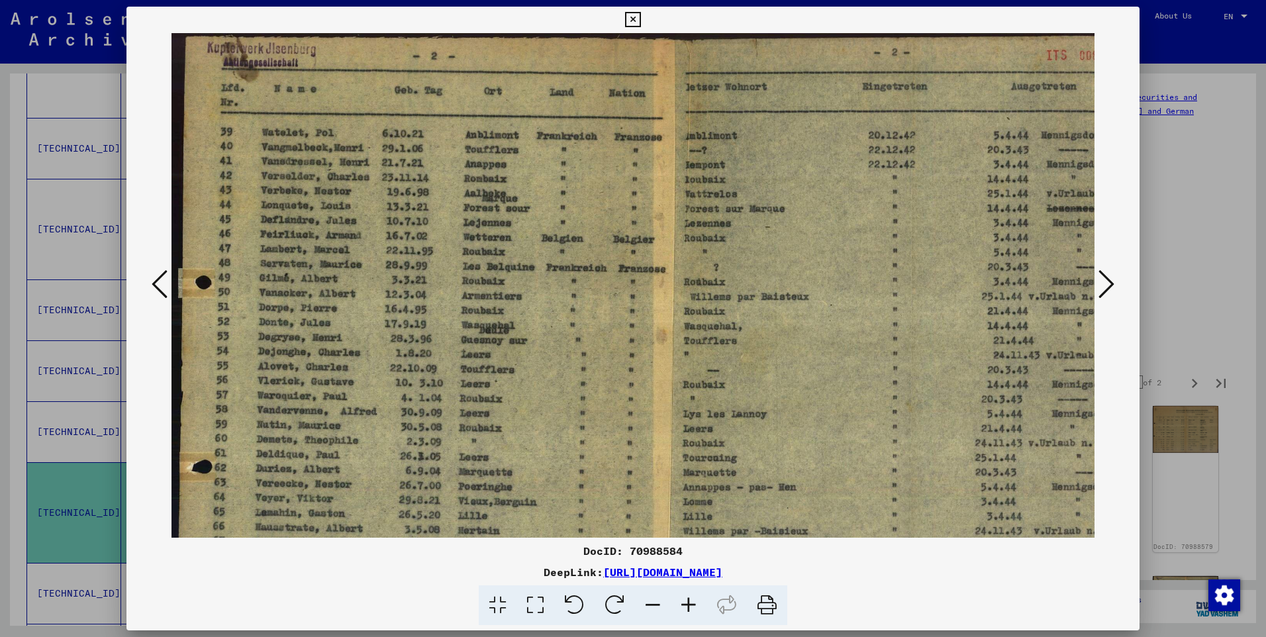
click at [691, 601] on icon at bounding box center [689, 605] width 36 height 40
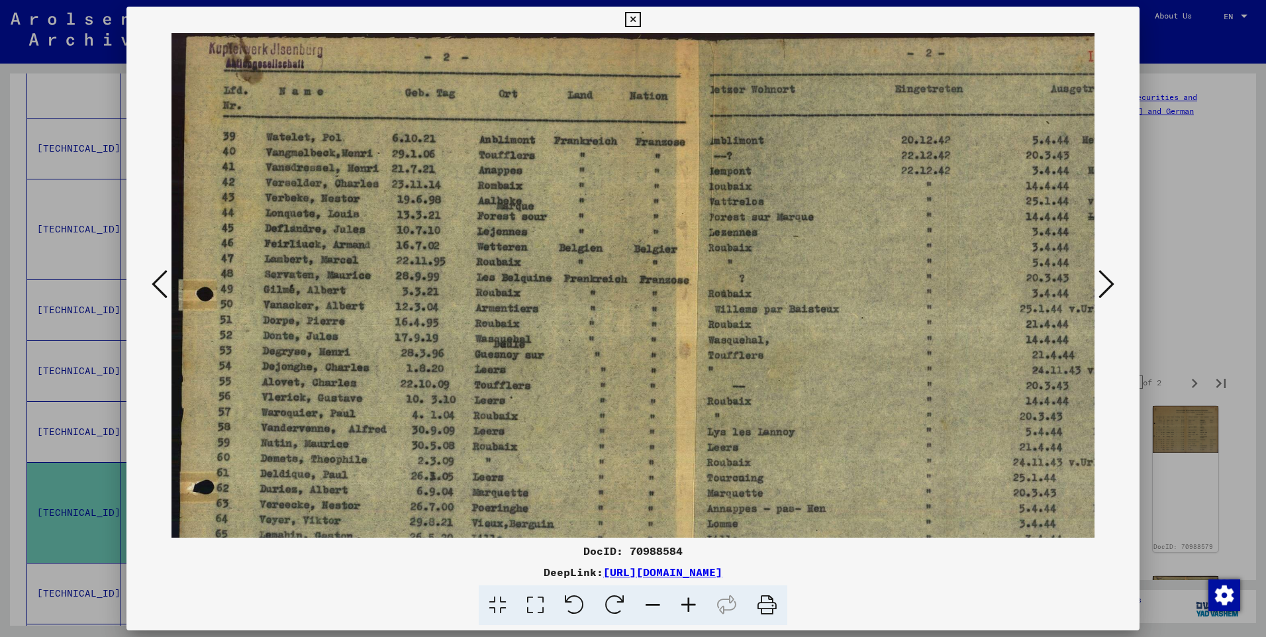
click at [691, 601] on icon at bounding box center [689, 605] width 36 height 40
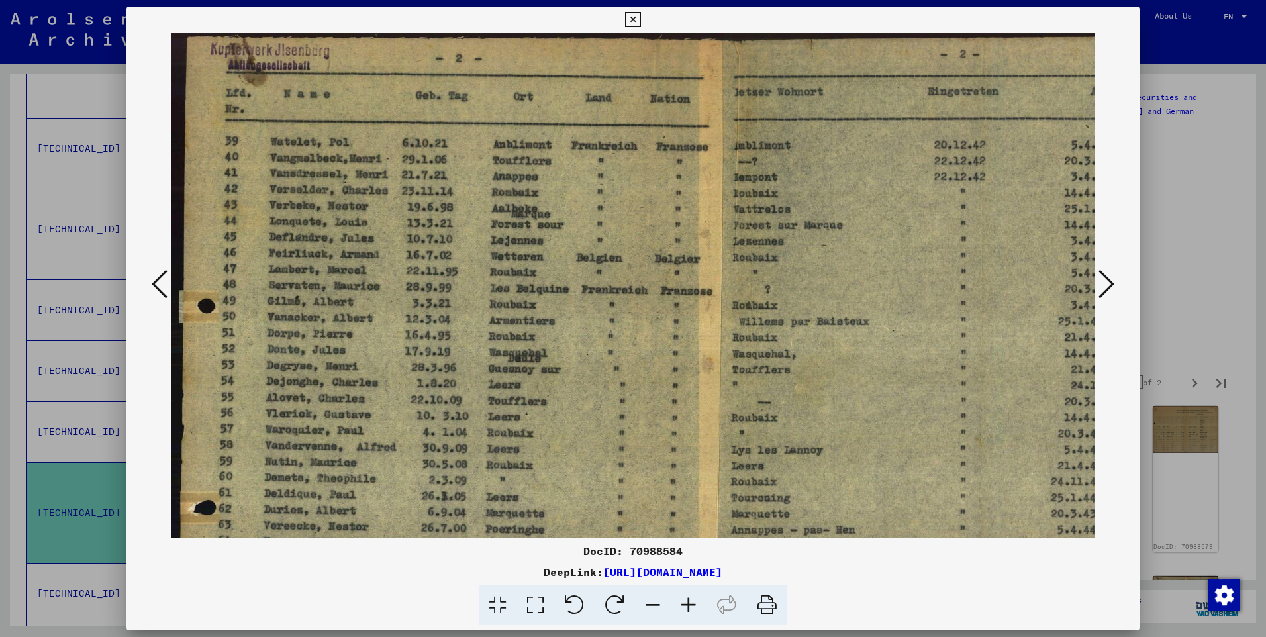
click at [691, 601] on icon at bounding box center [689, 605] width 36 height 40
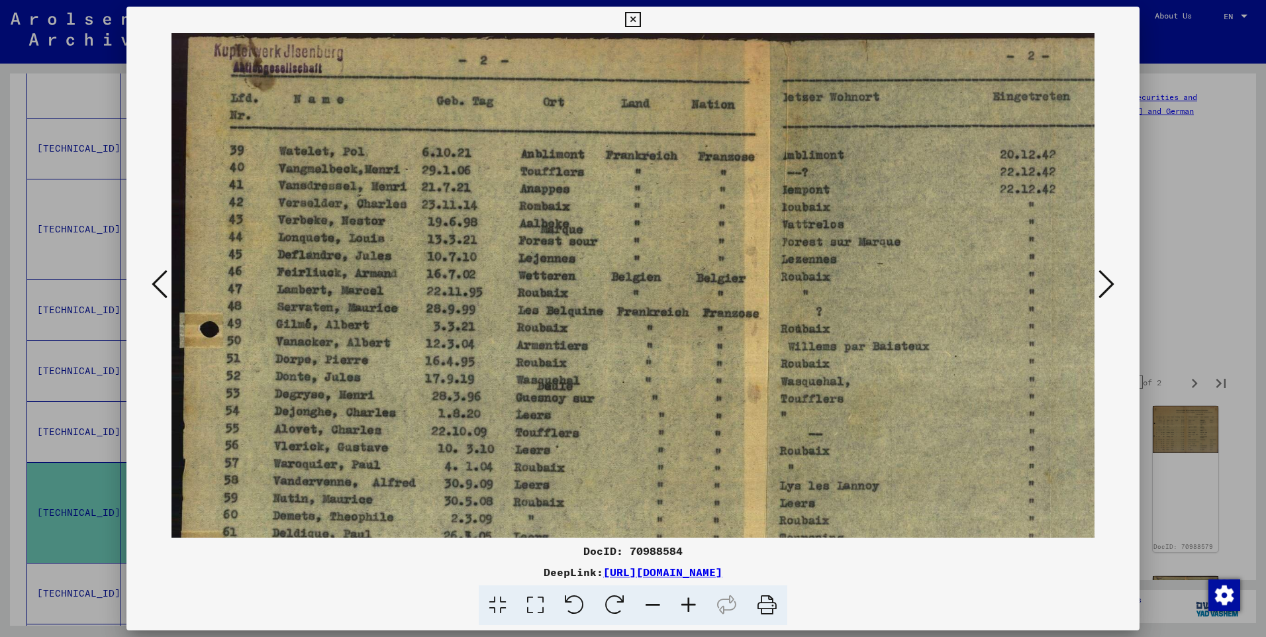
click at [691, 601] on icon at bounding box center [689, 605] width 36 height 40
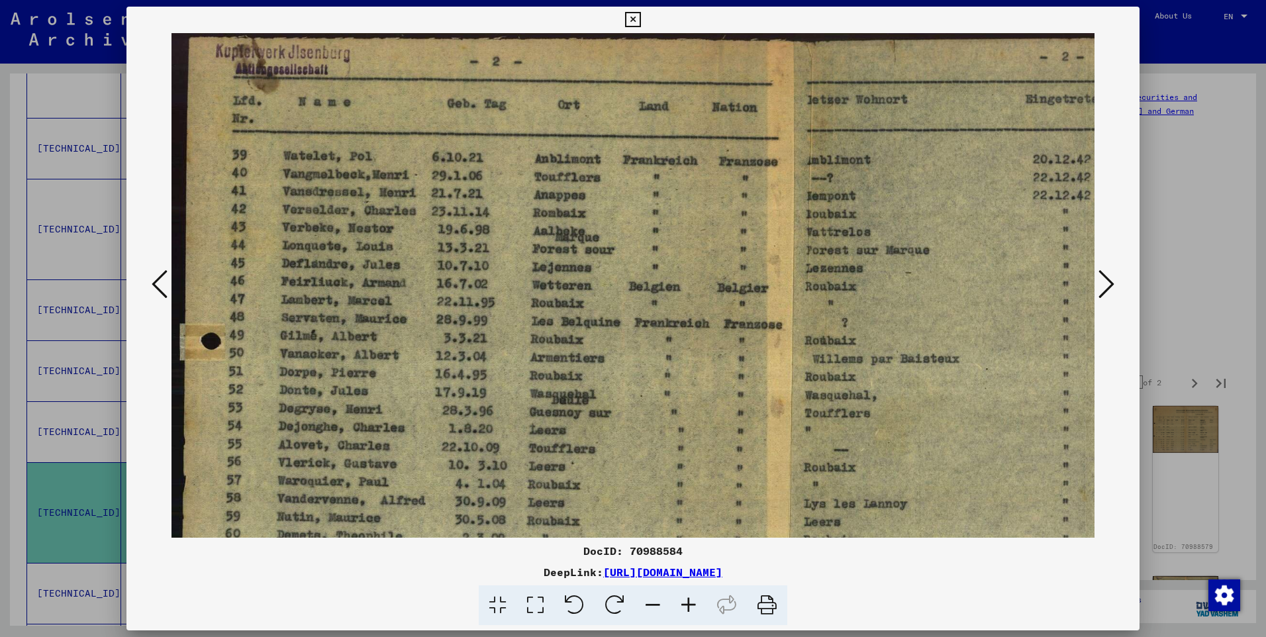
click at [691, 601] on icon at bounding box center [689, 605] width 36 height 40
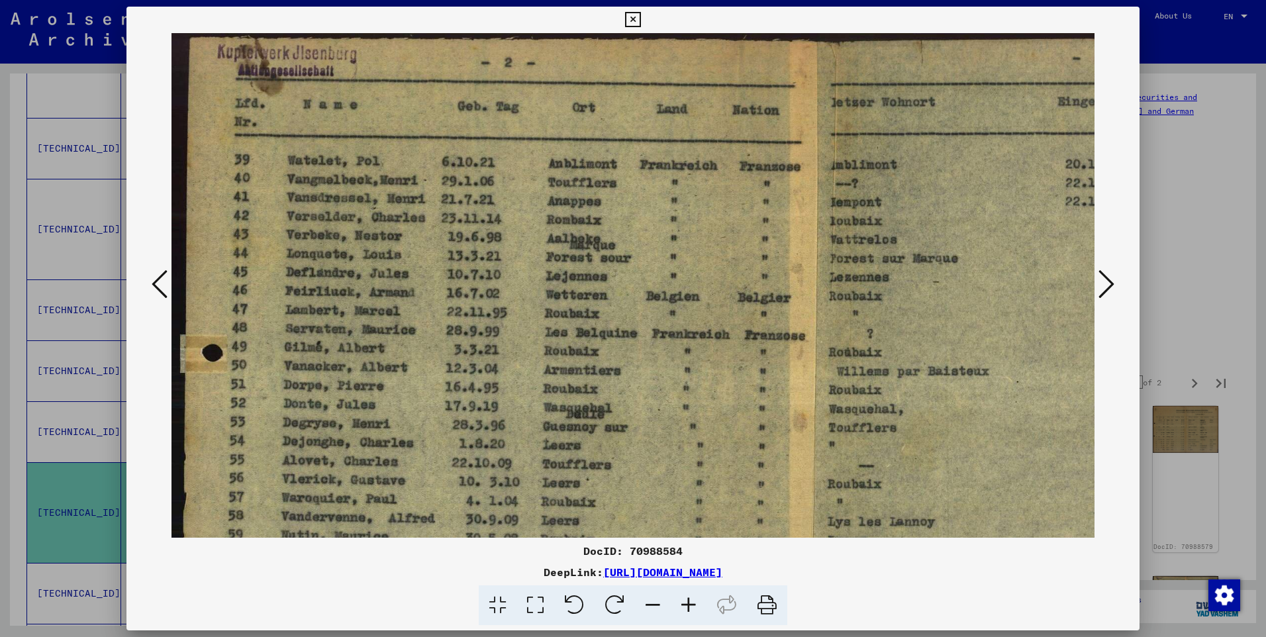
click at [691, 601] on icon at bounding box center [689, 605] width 36 height 40
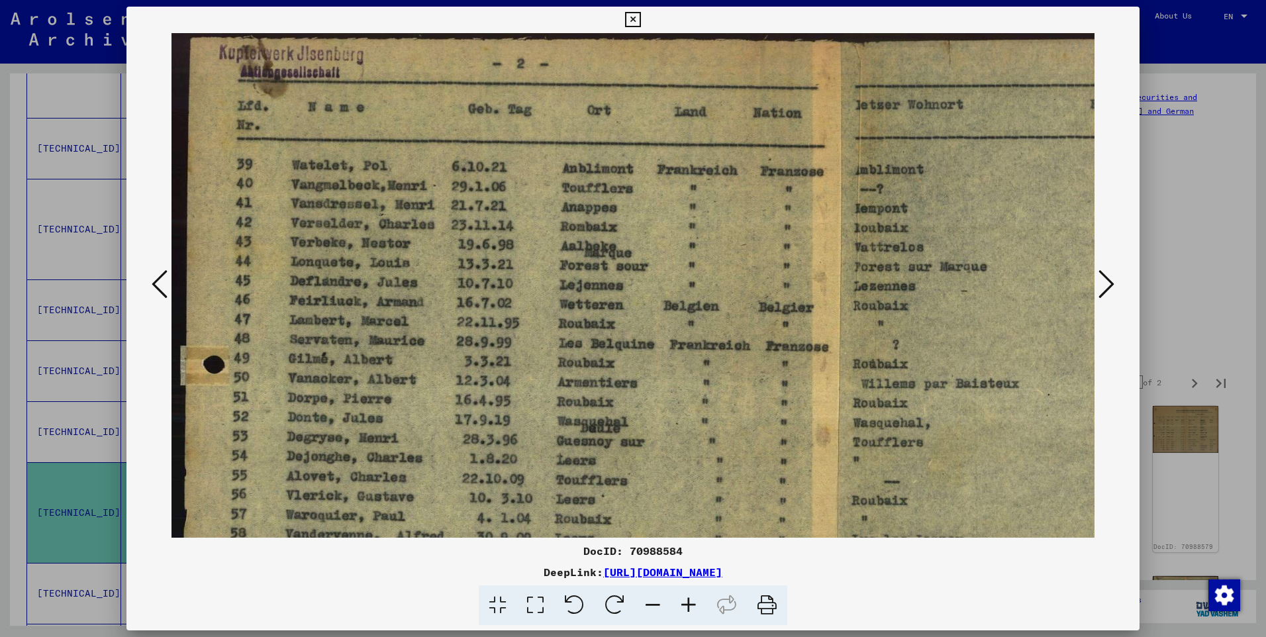
click at [701, 297] on img at bounding box center [824, 500] width 1306 height 935
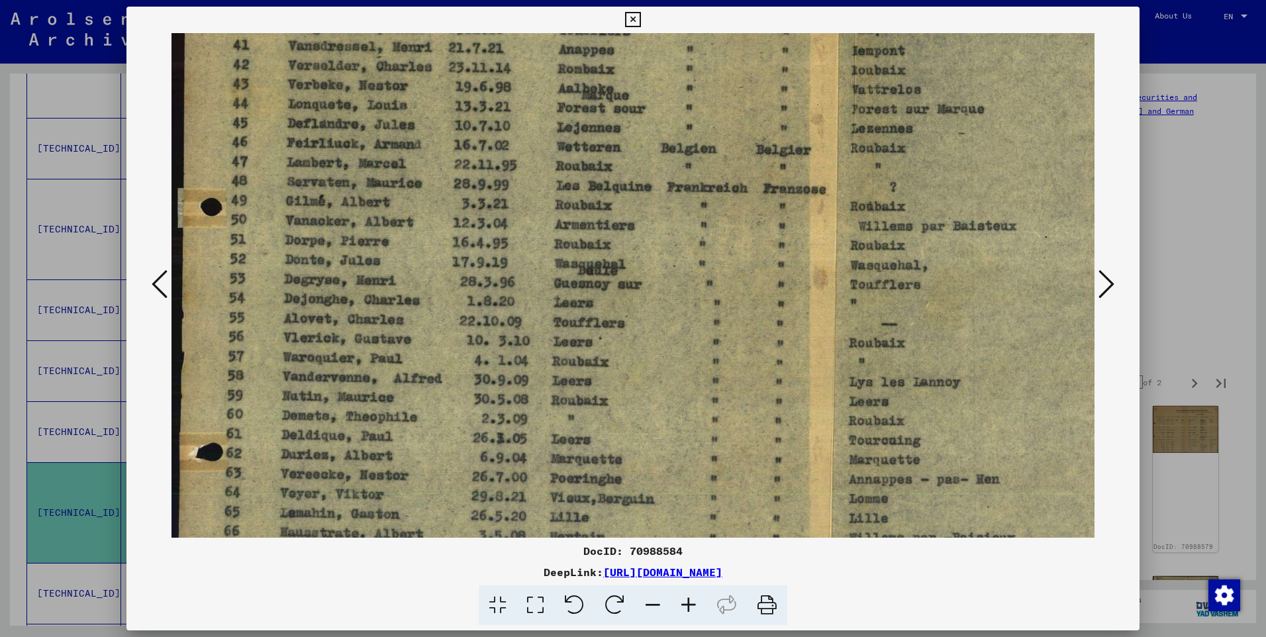
drag, startPoint x: 763, startPoint y: 362, endPoint x: 758, endPoint y: 305, distance: 57.8
click at [759, 315] on img at bounding box center [822, 343] width 1306 height 935
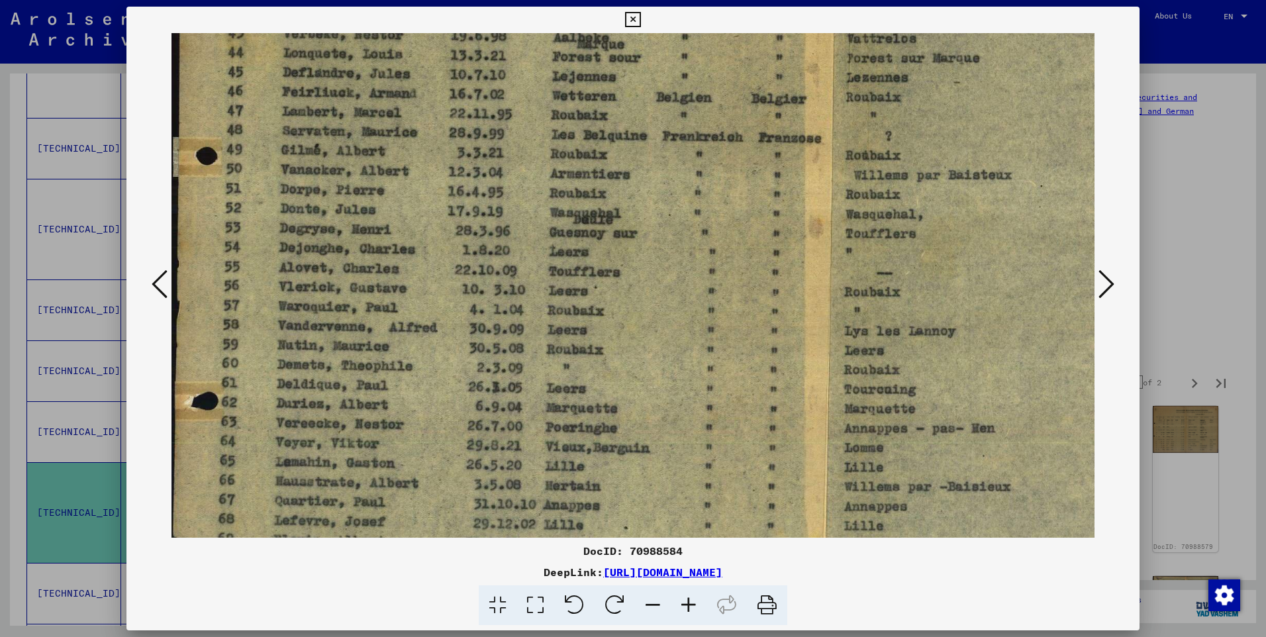
click at [759, 328] on img at bounding box center [817, 292] width 1306 height 935
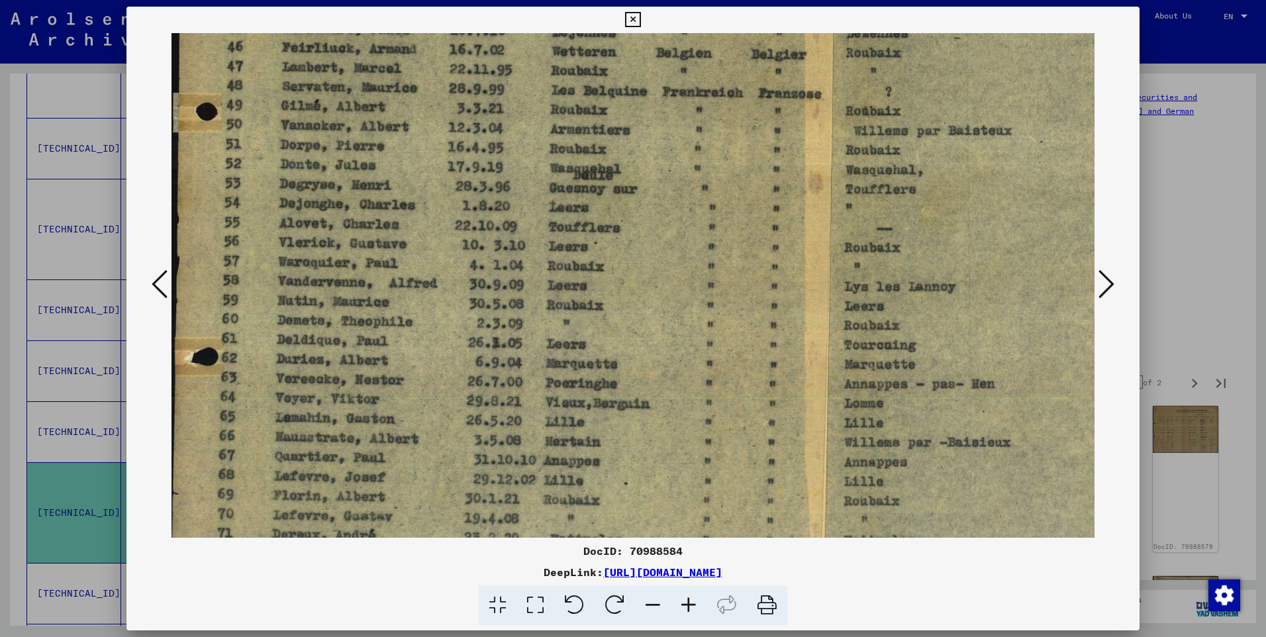
click at [761, 344] on img at bounding box center [817, 247] width 1306 height 935
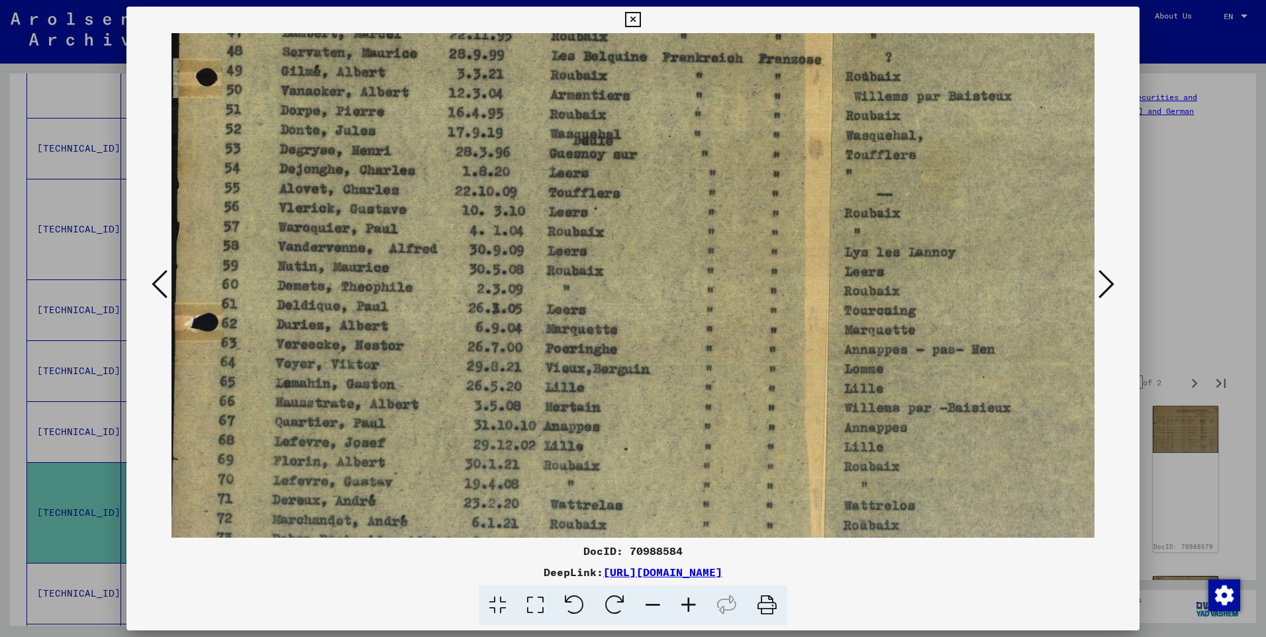
click at [757, 366] on img at bounding box center [817, 213] width 1306 height 935
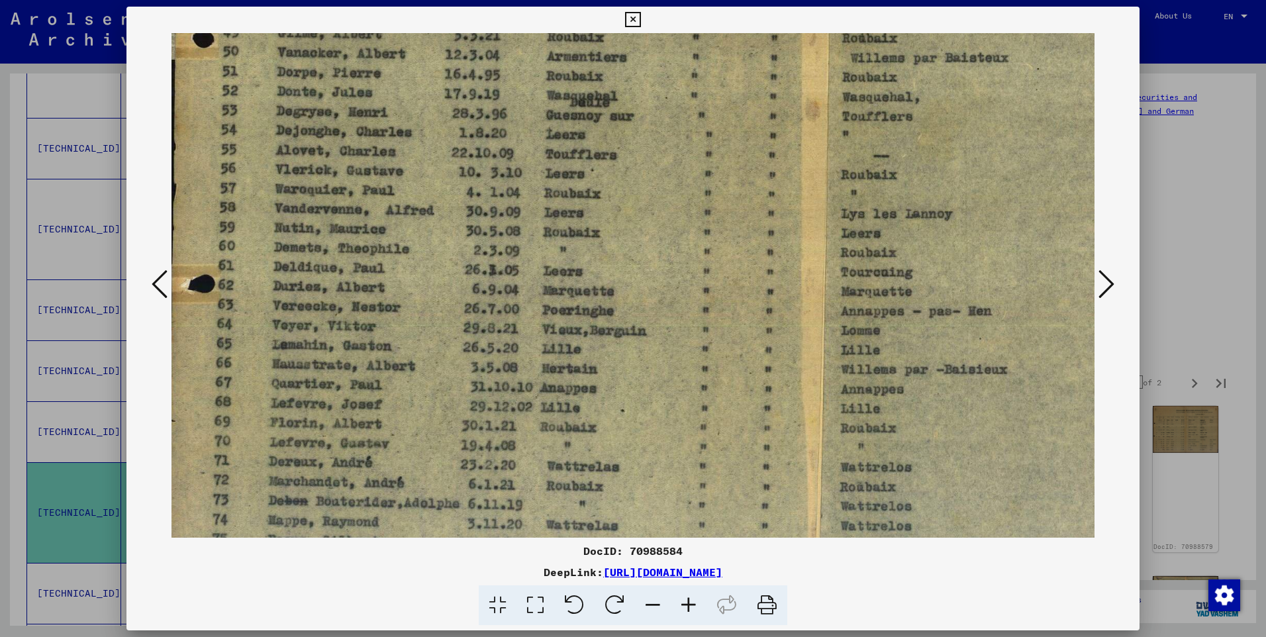
drag, startPoint x: 729, startPoint y: 422, endPoint x: 739, endPoint y: 335, distance: 87.3
click at [734, 354] on img at bounding box center [814, 174] width 1306 height 935
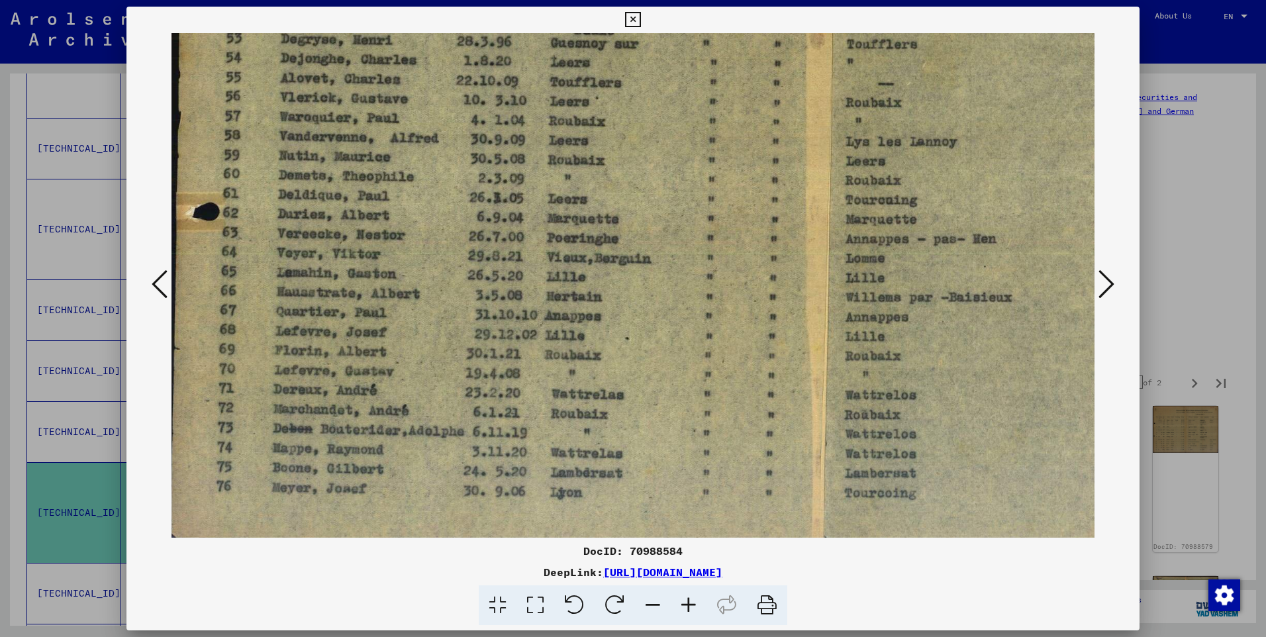
click at [1106, 277] on icon at bounding box center [1106, 284] width 16 height 32
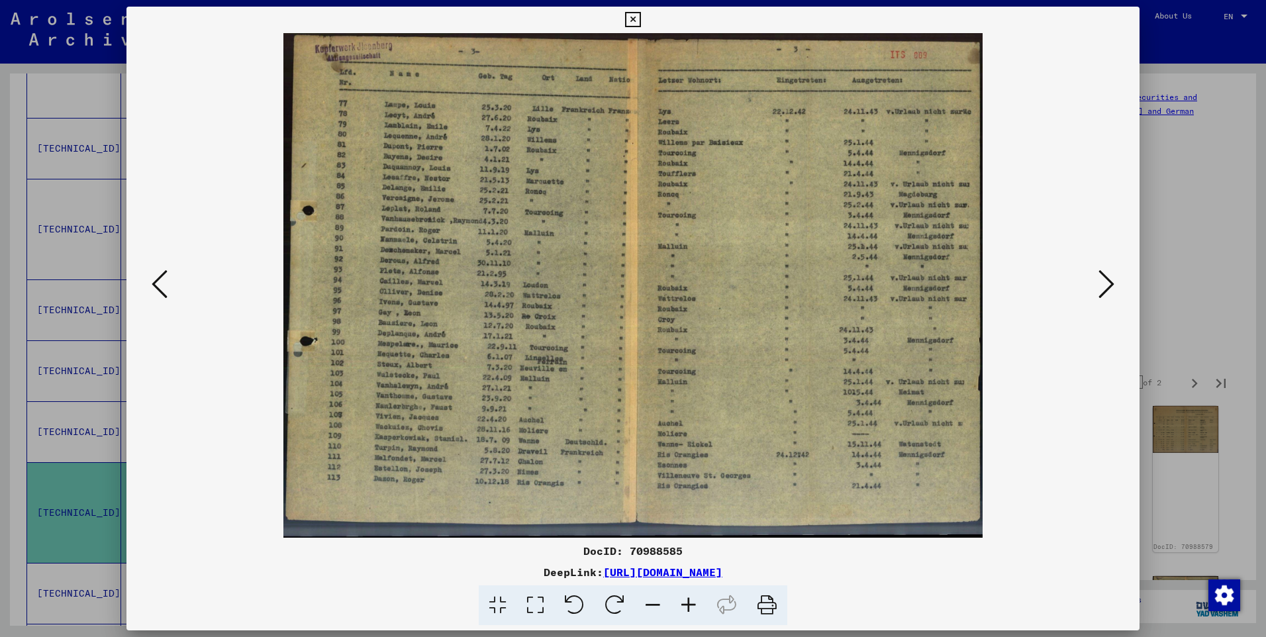
scroll to position [0, 0]
click at [686, 602] on icon at bounding box center [689, 605] width 36 height 40
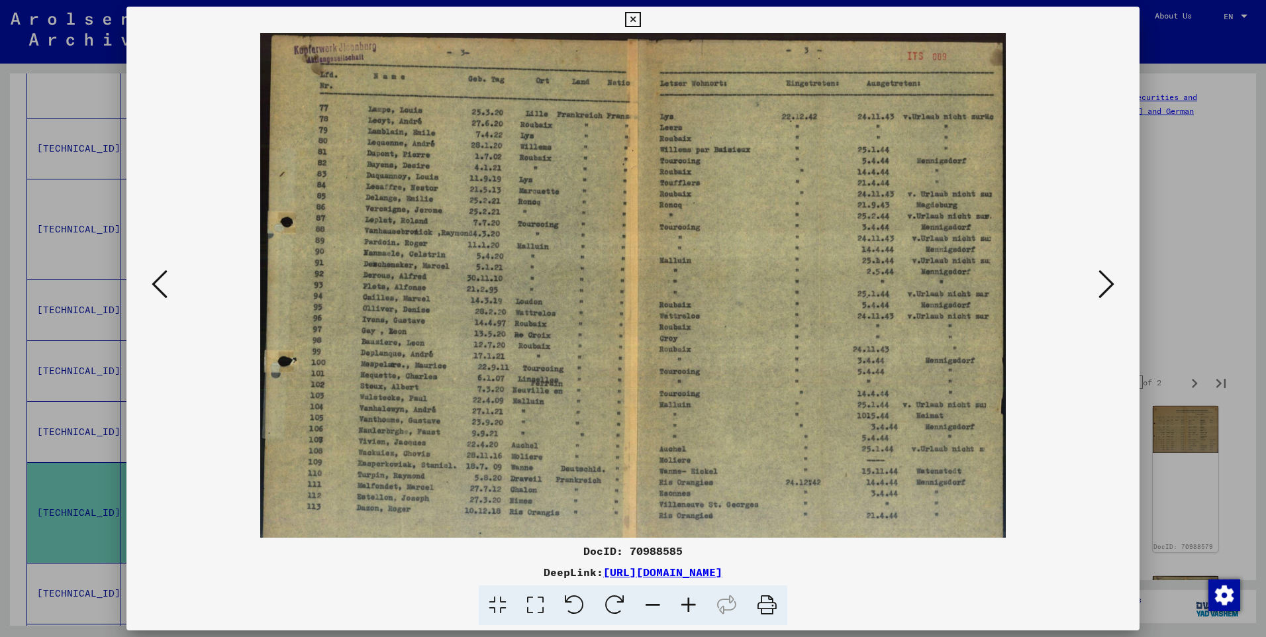
click at [686, 601] on icon at bounding box center [689, 605] width 36 height 40
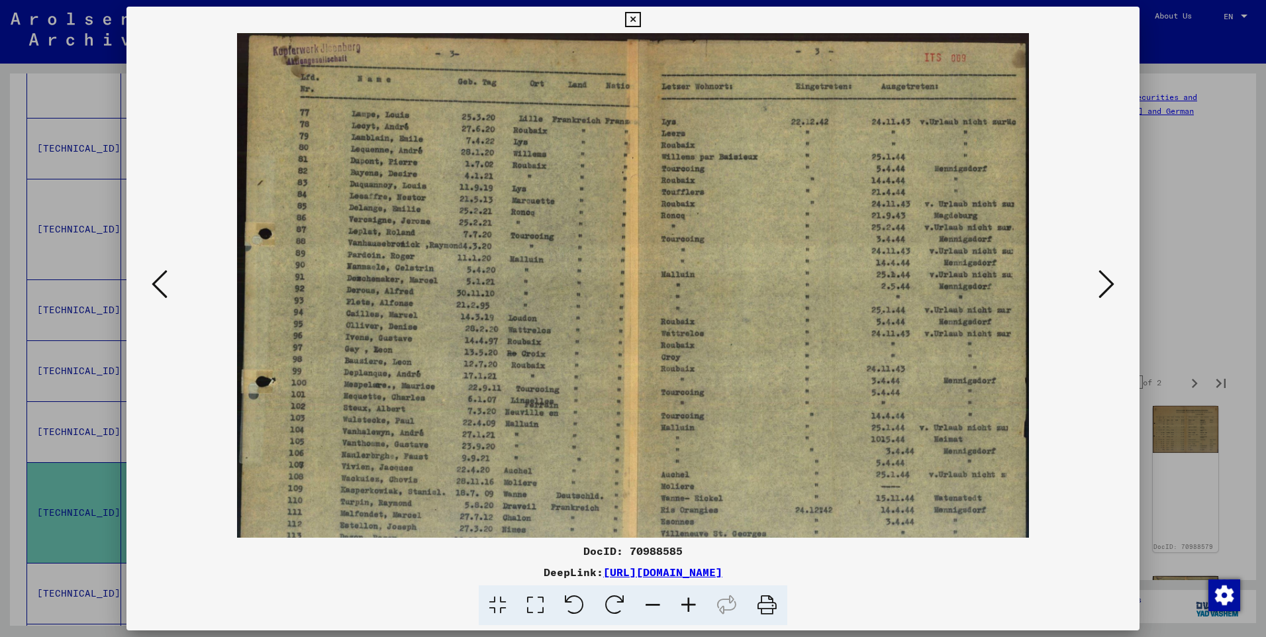
click at [686, 601] on icon at bounding box center [689, 605] width 36 height 40
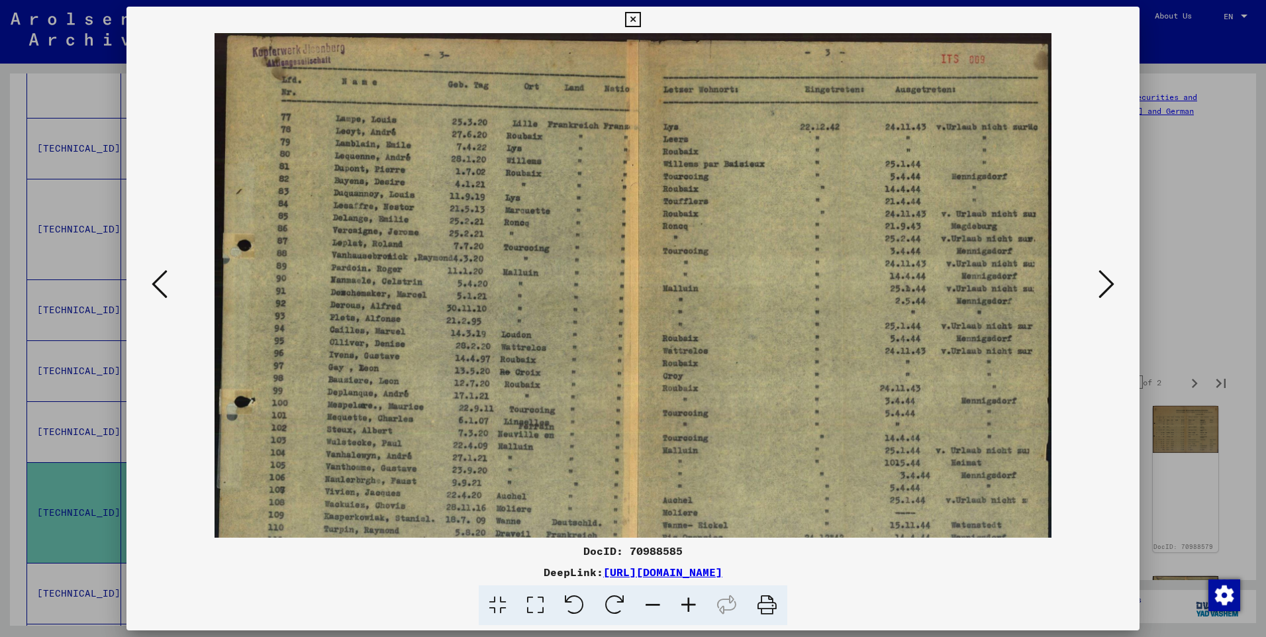
click at [686, 601] on icon at bounding box center [689, 605] width 36 height 40
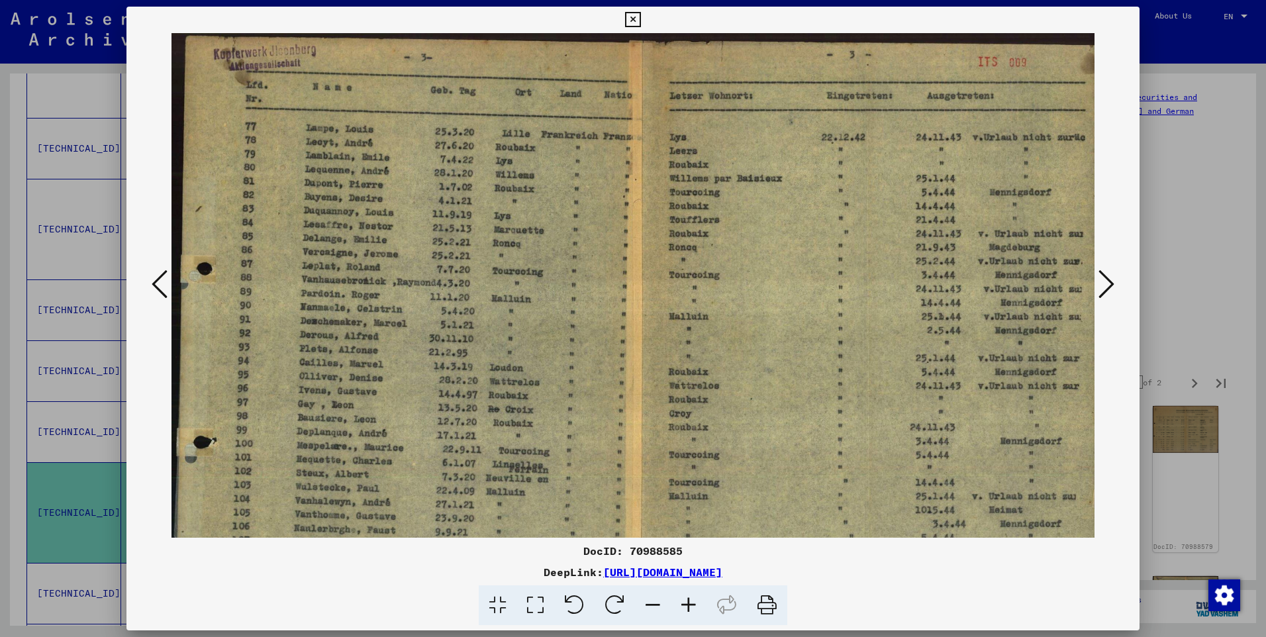
click at [686, 600] on icon at bounding box center [689, 605] width 36 height 40
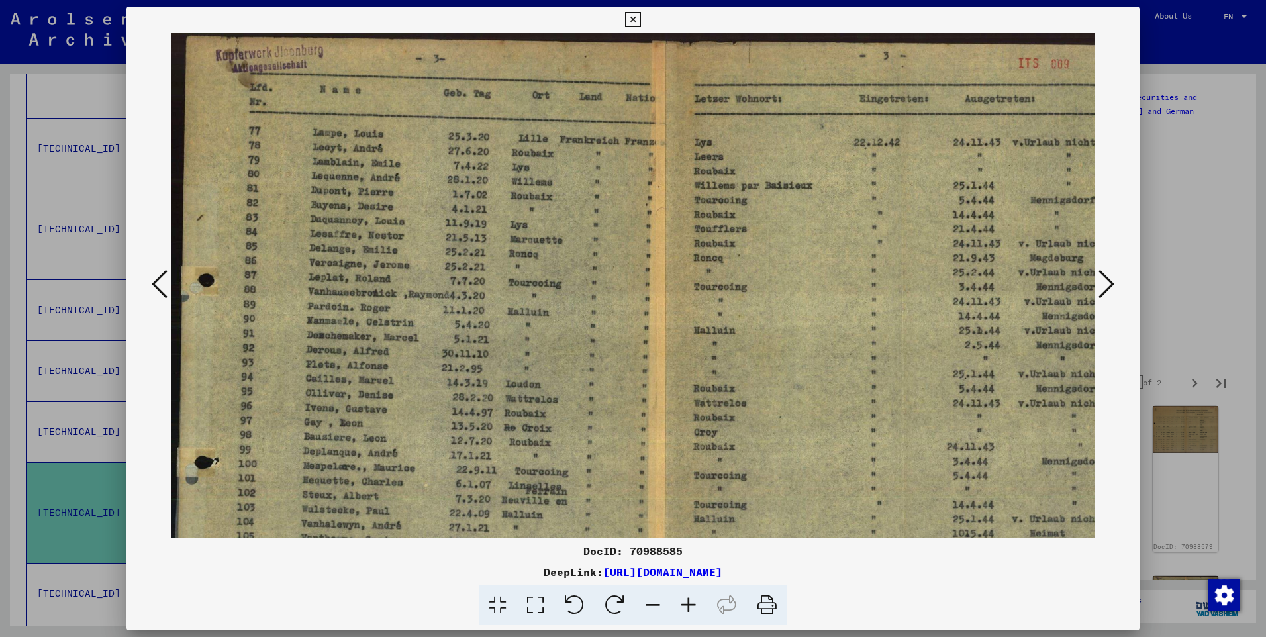
click at [686, 599] on icon at bounding box center [689, 605] width 36 height 40
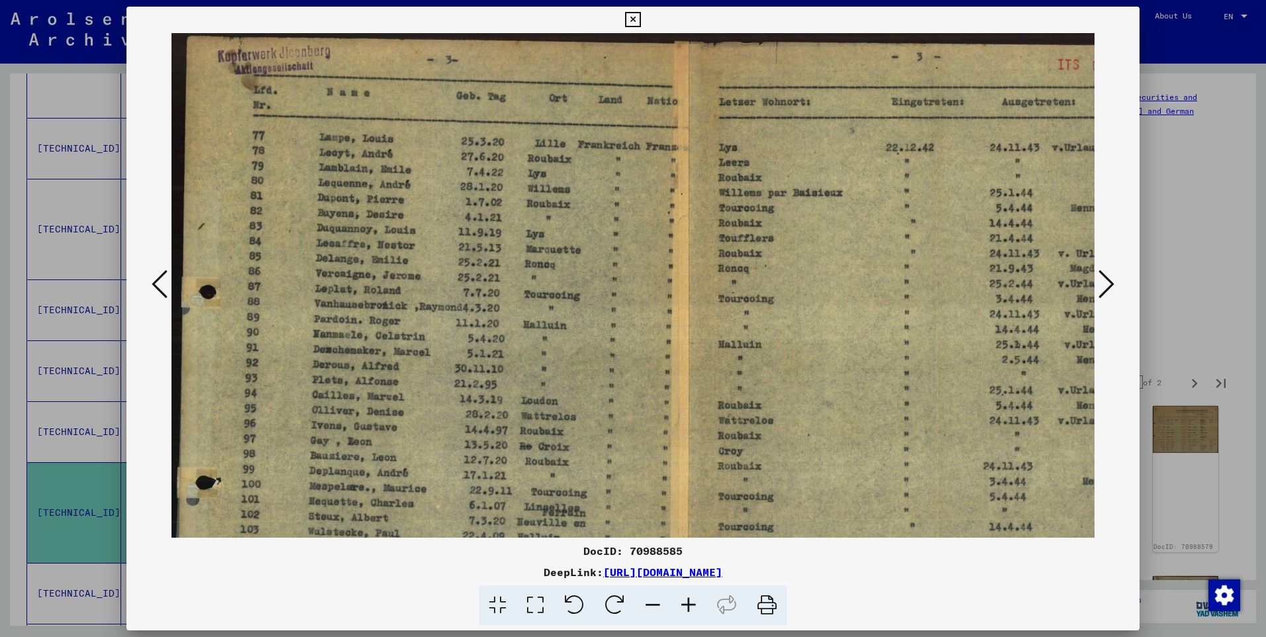
drag, startPoint x: 686, startPoint y: 599, endPoint x: 707, endPoint y: 565, distance: 40.4
click at [686, 599] on icon at bounding box center [689, 605] width 36 height 40
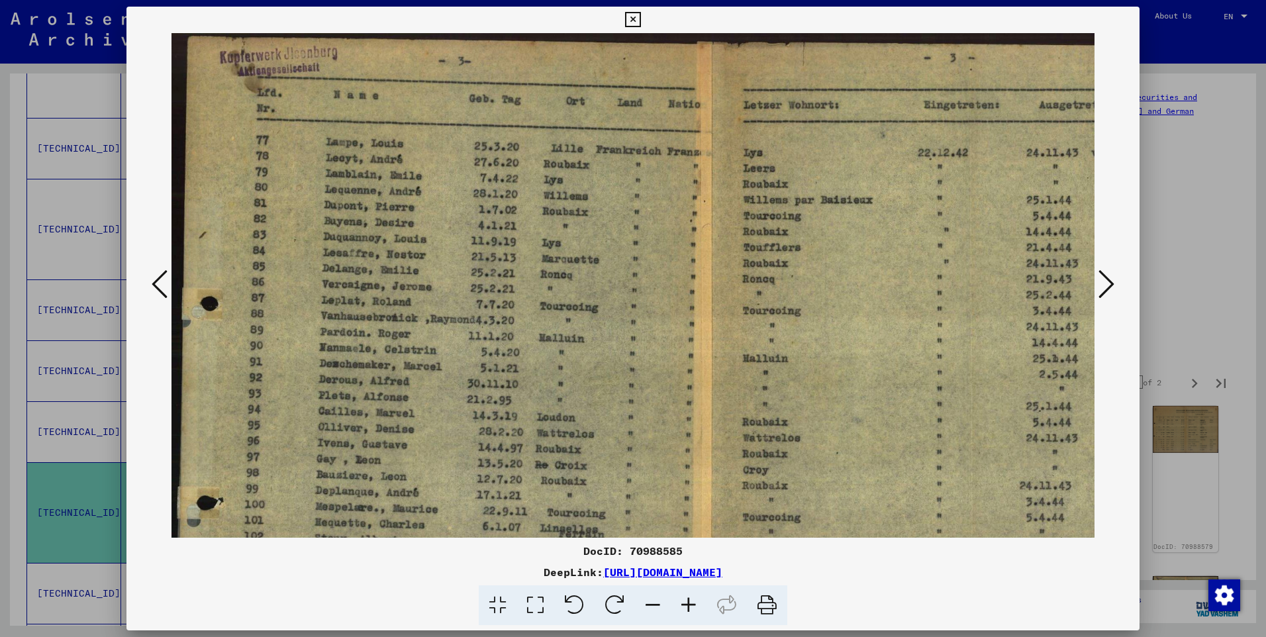
click at [712, 342] on img at bounding box center [704, 417] width 1067 height 769
click at [1106, 277] on icon at bounding box center [1106, 284] width 16 height 32
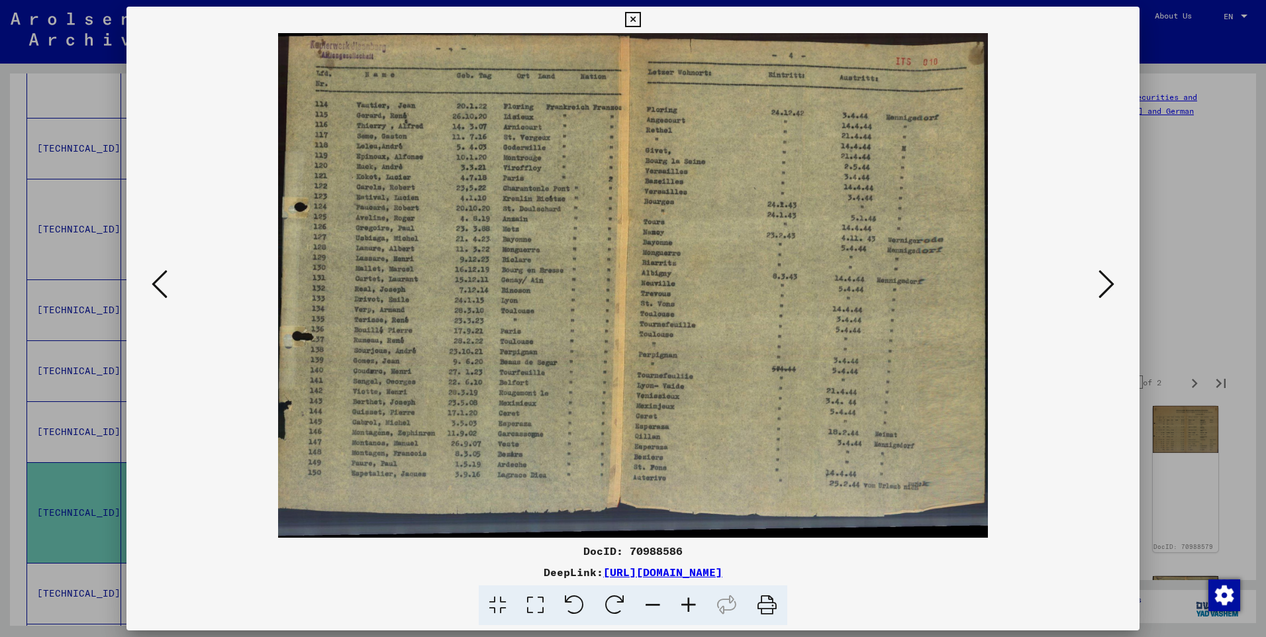
click at [1106, 277] on icon at bounding box center [1106, 284] width 16 height 32
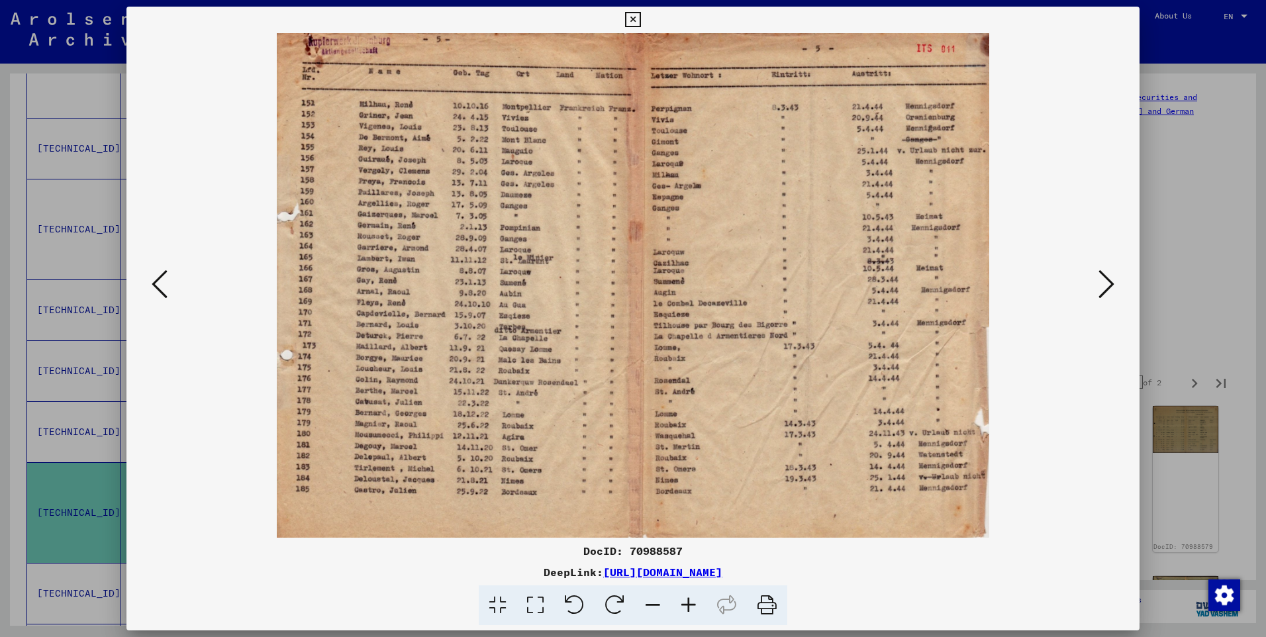
click at [1106, 277] on icon at bounding box center [1106, 284] width 16 height 32
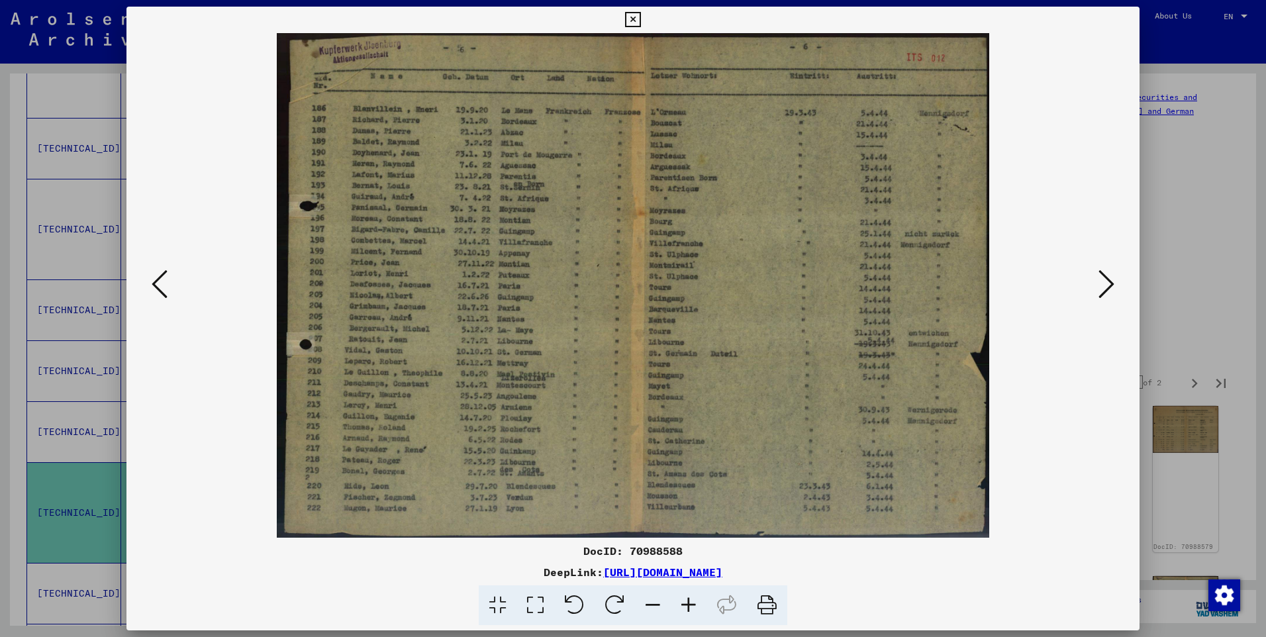
click at [695, 603] on icon at bounding box center [689, 605] width 36 height 40
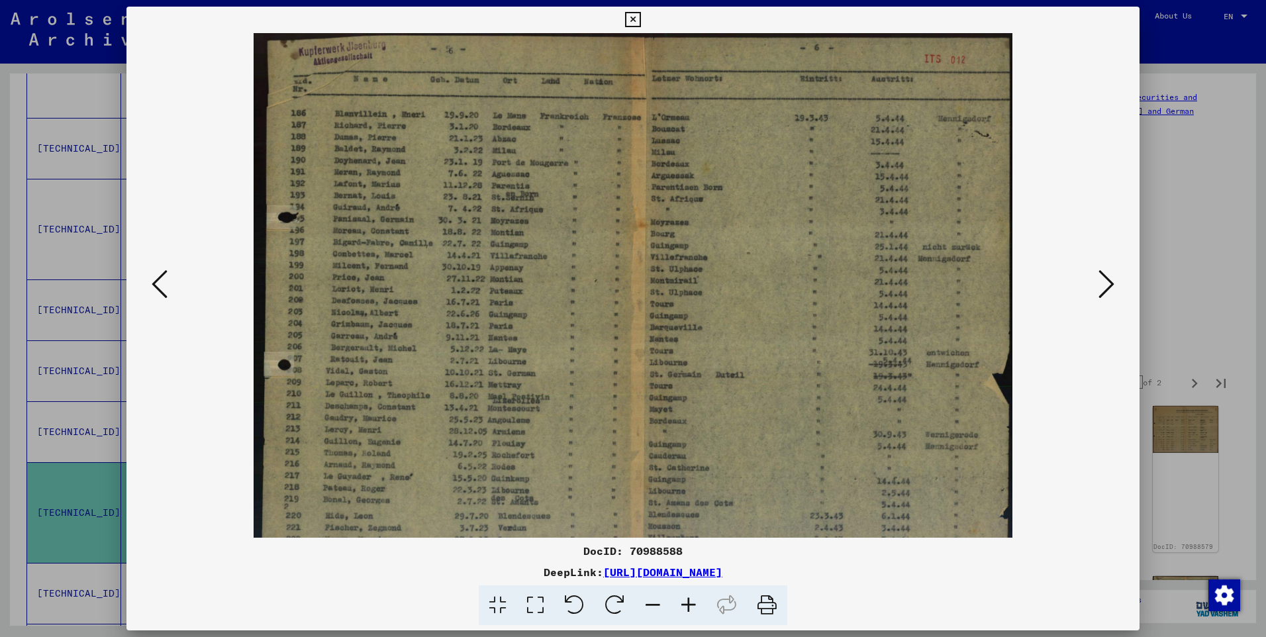
click at [694, 603] on icon at bounding box center [689, 605] width 36 height 40
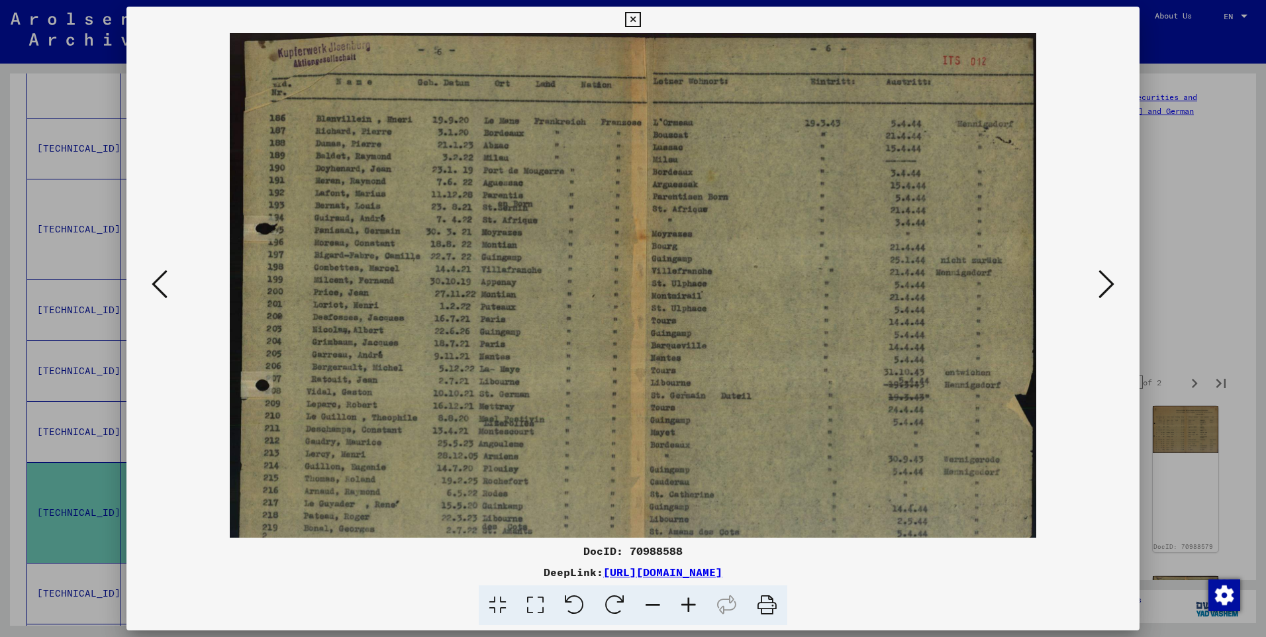
click at [694, 603] on icon at bounding box center [689, 605] width 36 height 40
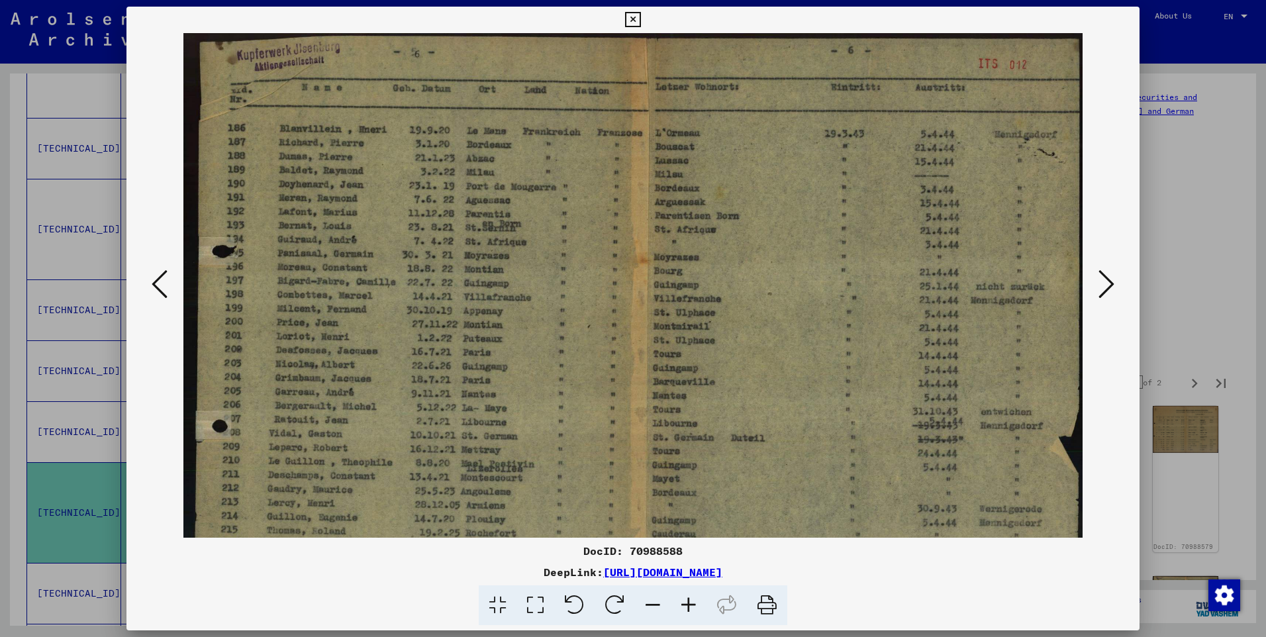
click at [694, 603] on icon at bounding box center [689, 605] width 36 height 40
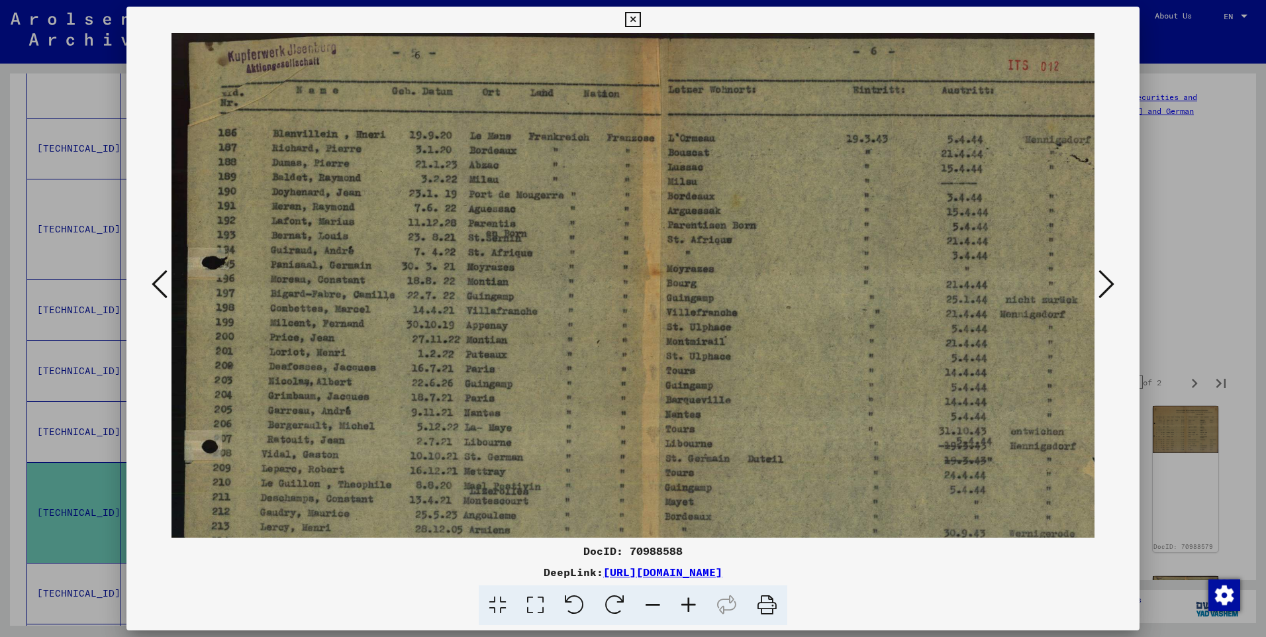
click at [694, 603] on icon at bounding box center [689, 605] width 36 height 40
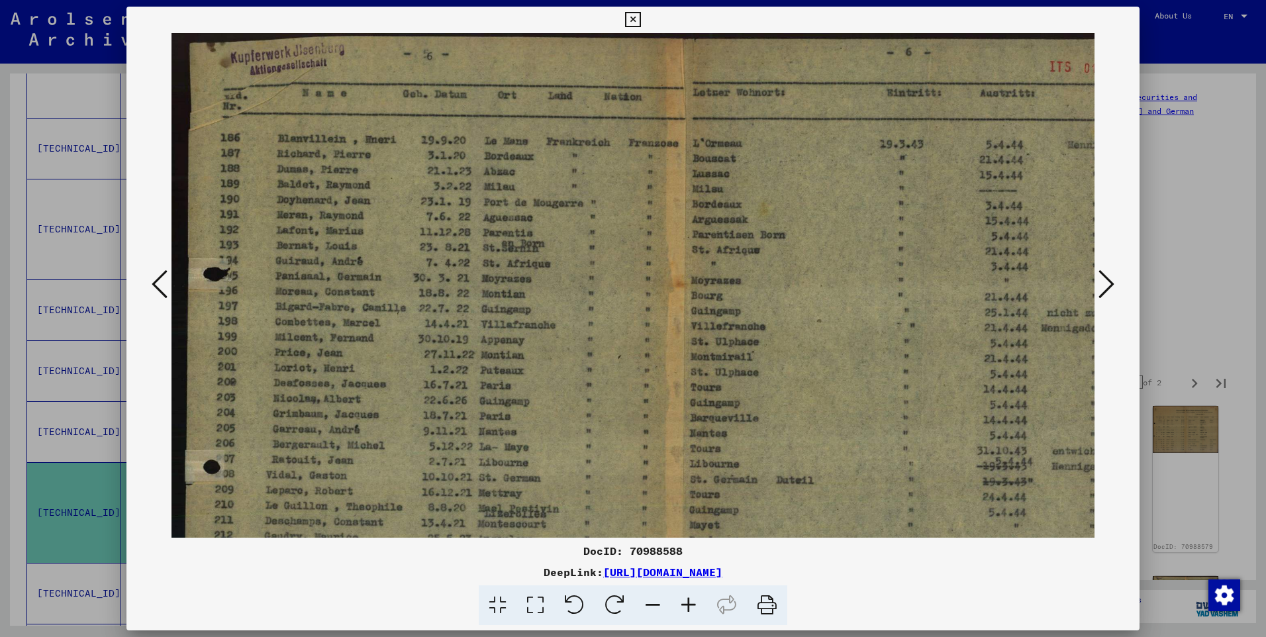
click at [694, 603] on icon at bounding box center [689, 605] width 36 height 40
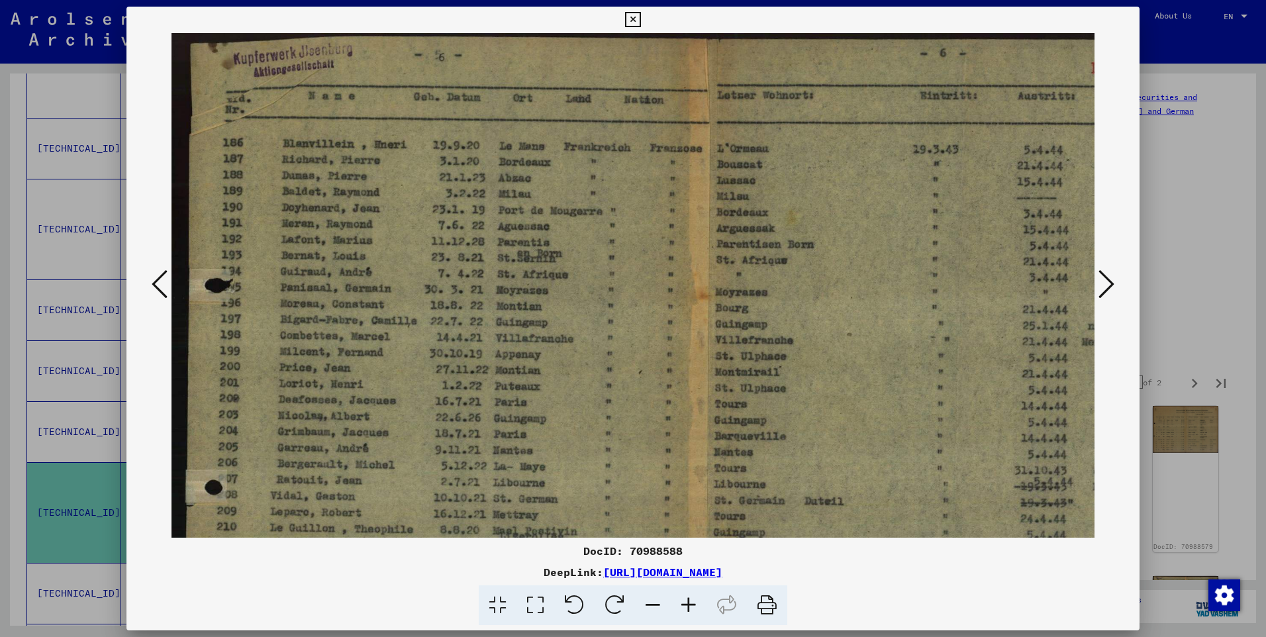
click at [694, 603] on icon at bounding box center [689, 605] width 36 height 40
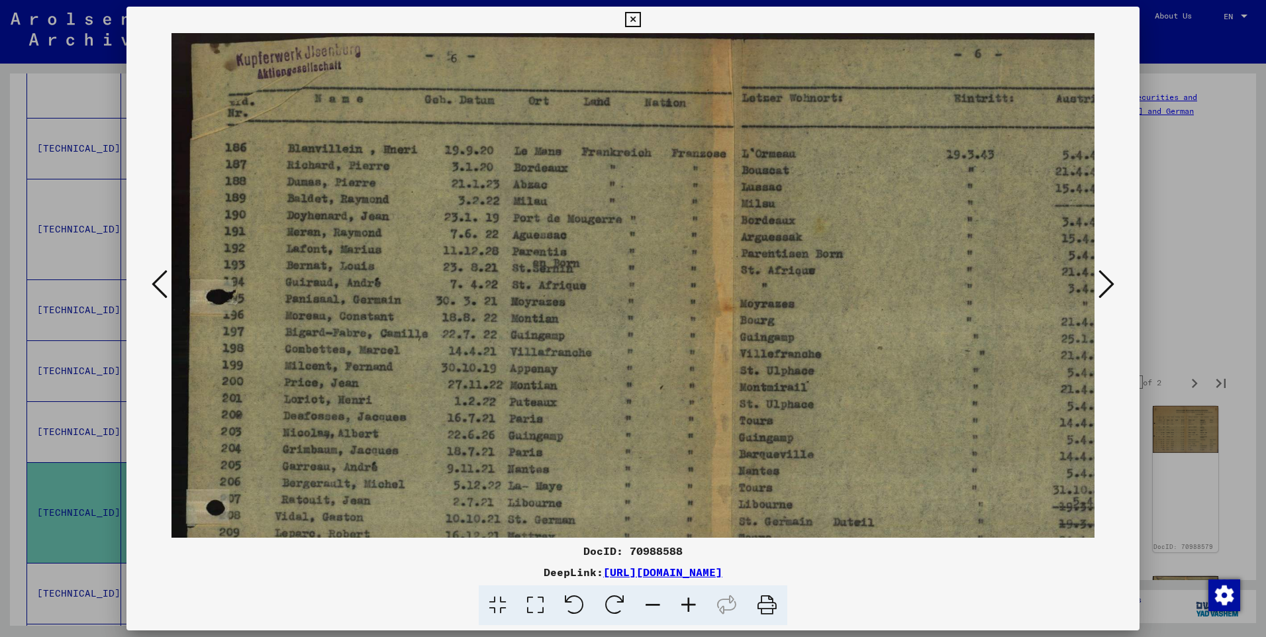
drag, startPoint x: 765, startPoint y: 484, endPoint x: 744, endPoint y: 319, distance: 166.1
click at [748, 352] on img at bounding box center [714, 417] width 1087 height 769
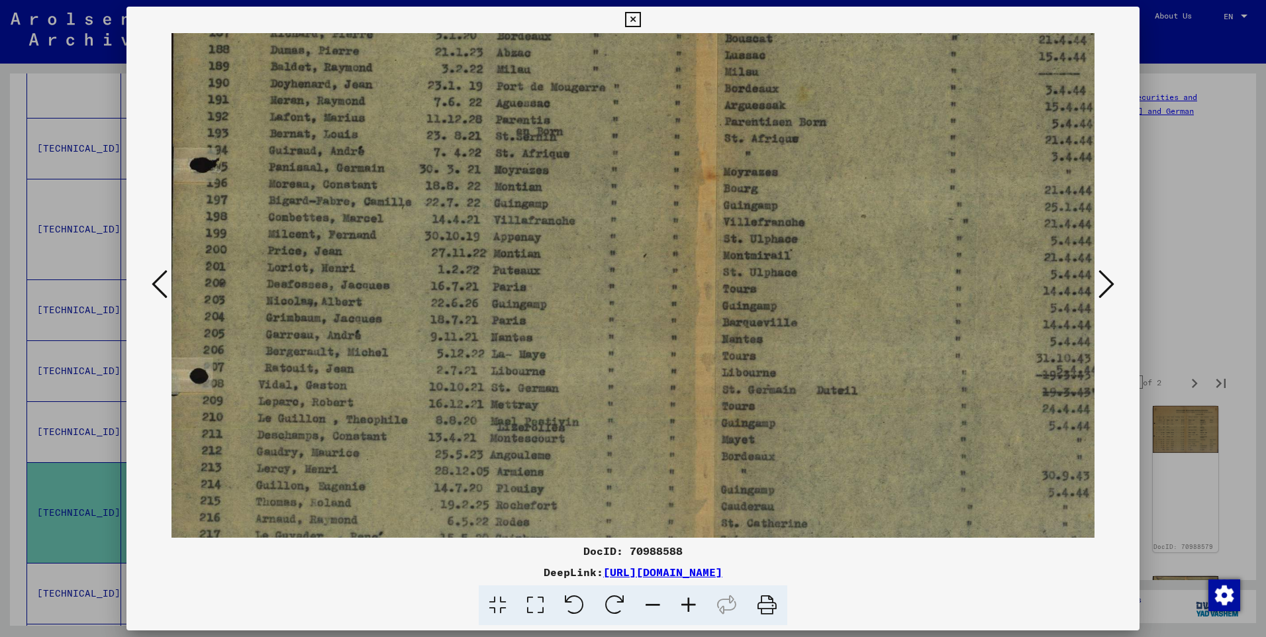
click at [739, 349] on img at bounding box center [698, 285] width 1087 height 769
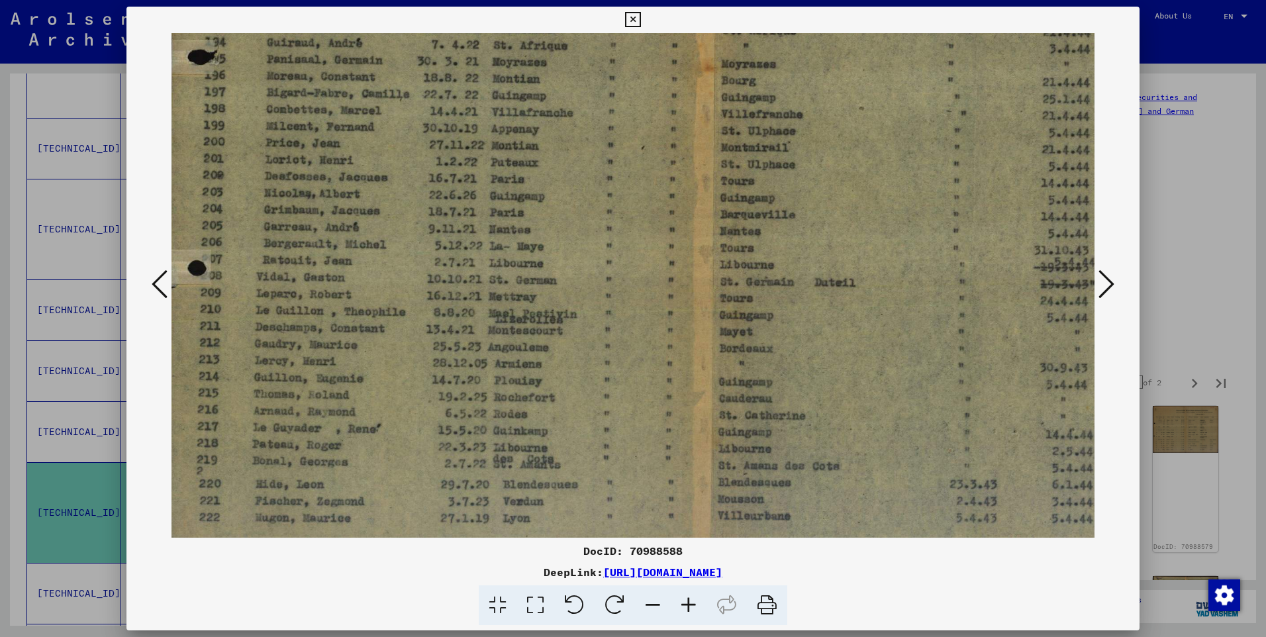
drag, startPoint x: 763, startPoint y: 414, endPoint x: 756, endPoint y: 327, distance: 87.0
click at [756, 346] on img at bounding box center [696, 177] width 1087 height 769
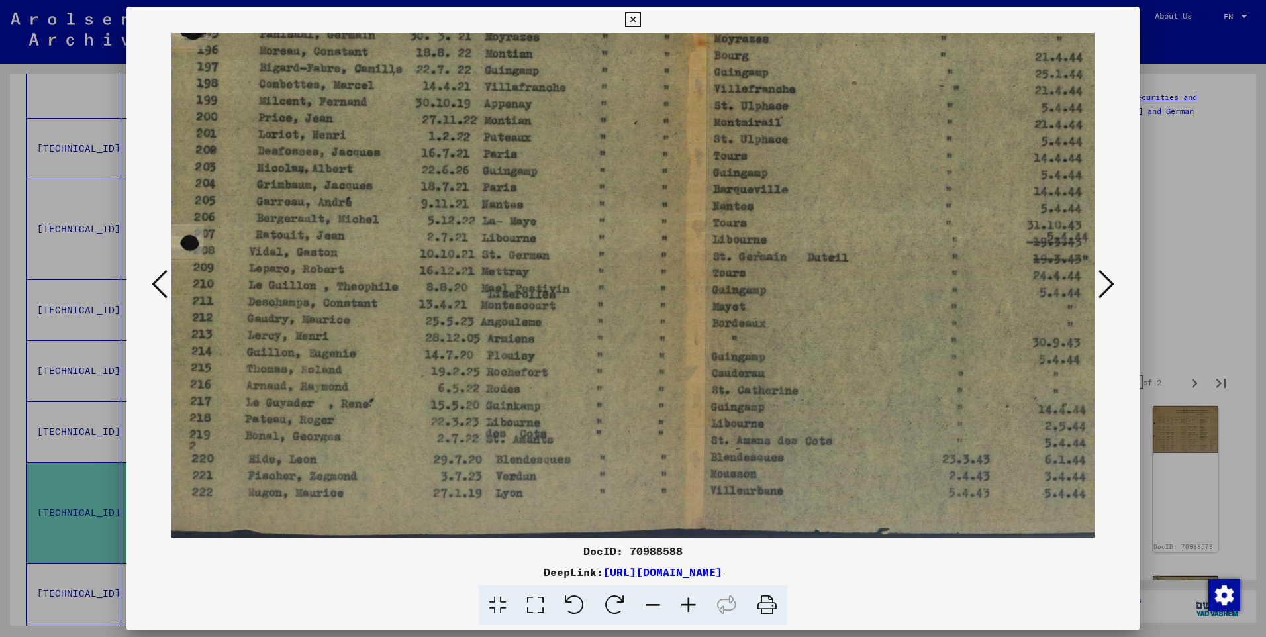
click at [1108, 280] on icon at bounding box center [1106, 284] width 16 height 32
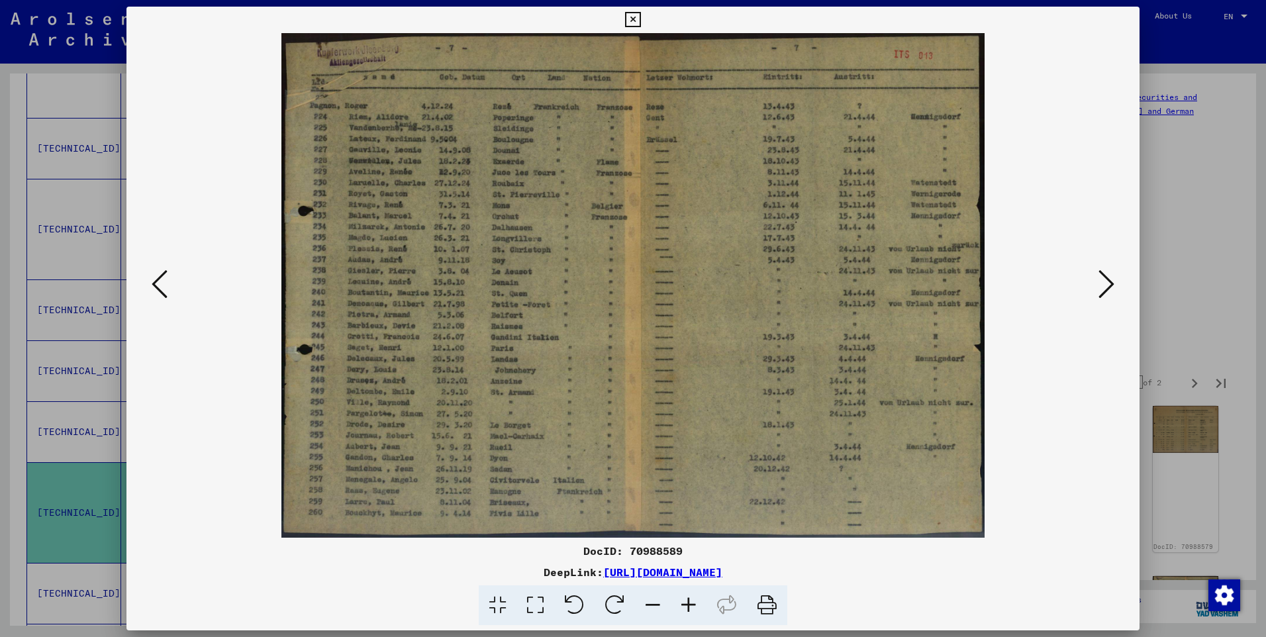
scroll to position [0, 0]
click at [1108, 280] on icon at bounding box center [1106, 284] width 16 height 32
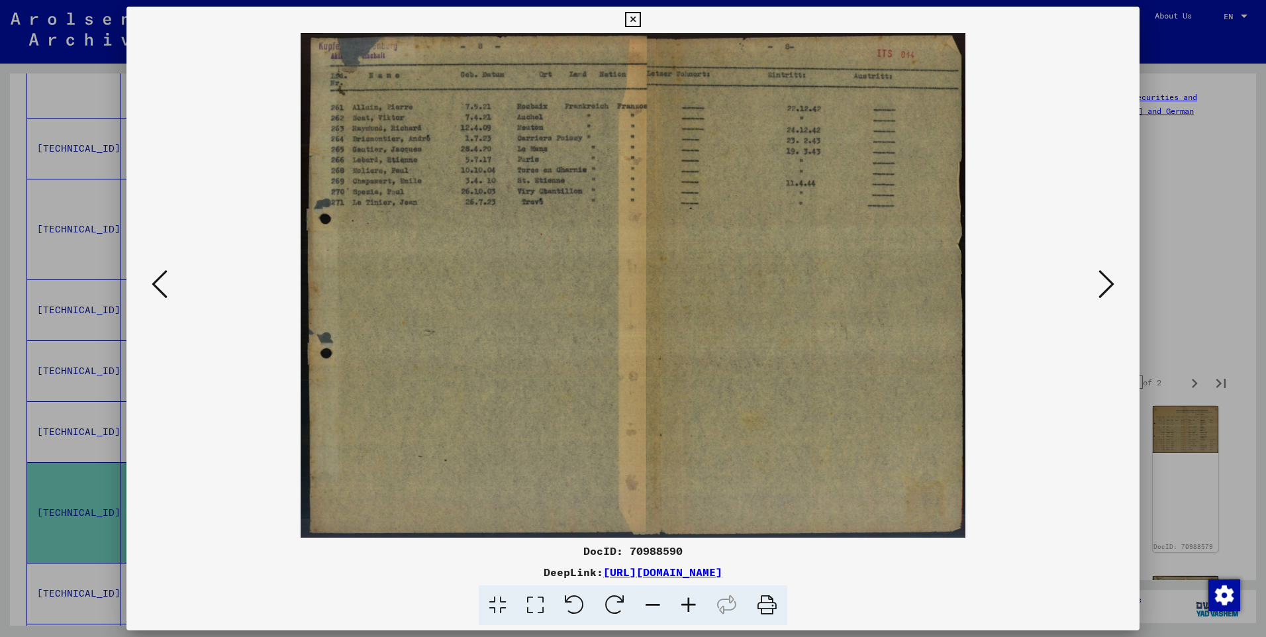
click at [1108, 280] on icon at bounding box center [1106, 284] width 16 height 32
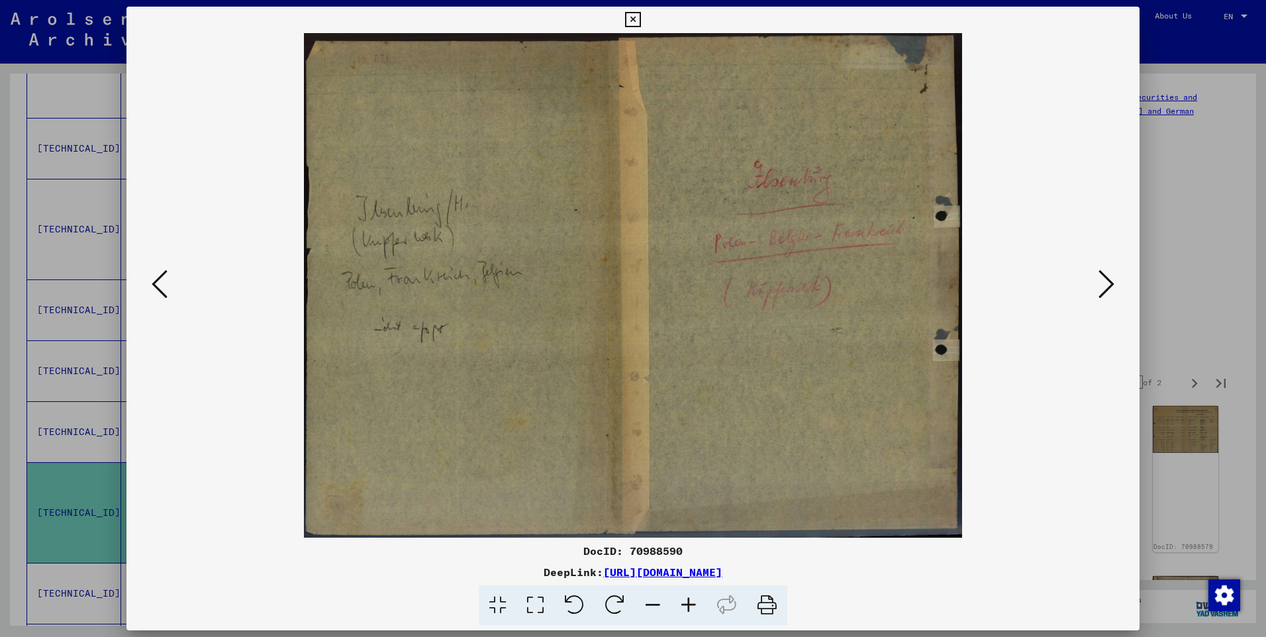
click at [1108, 280] on icon at bounding box center [1106, 284] width 16 height 32
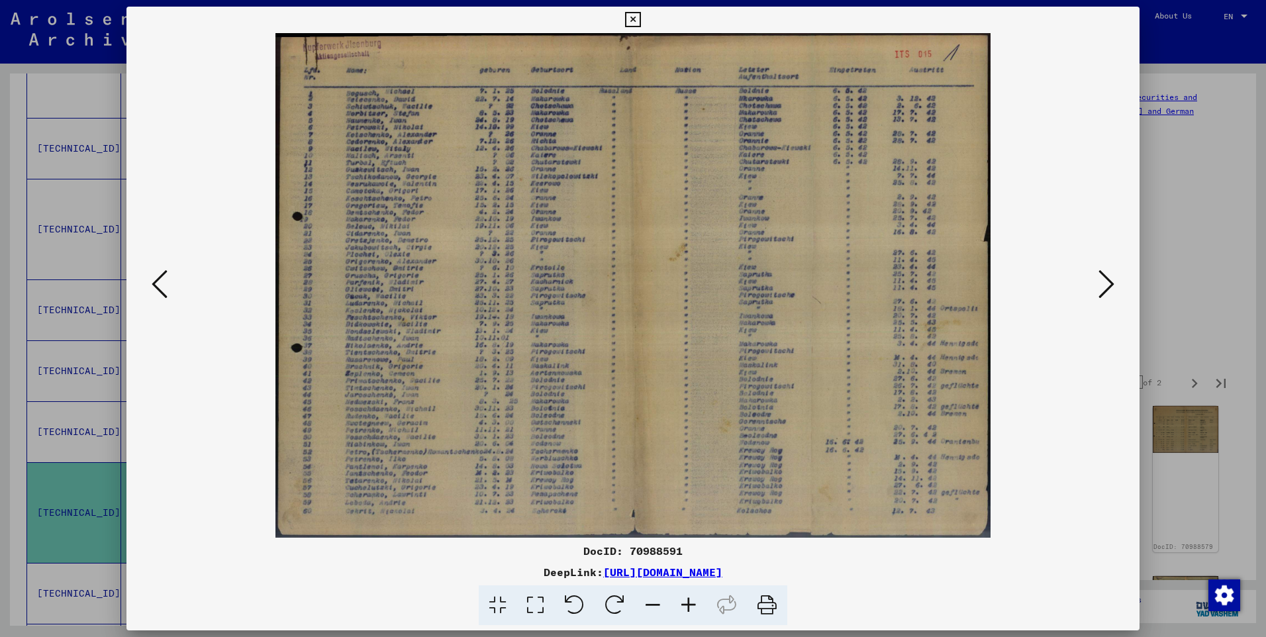
click at [685, 597] on icon at bounding box center [689, 605] width 36 height 40
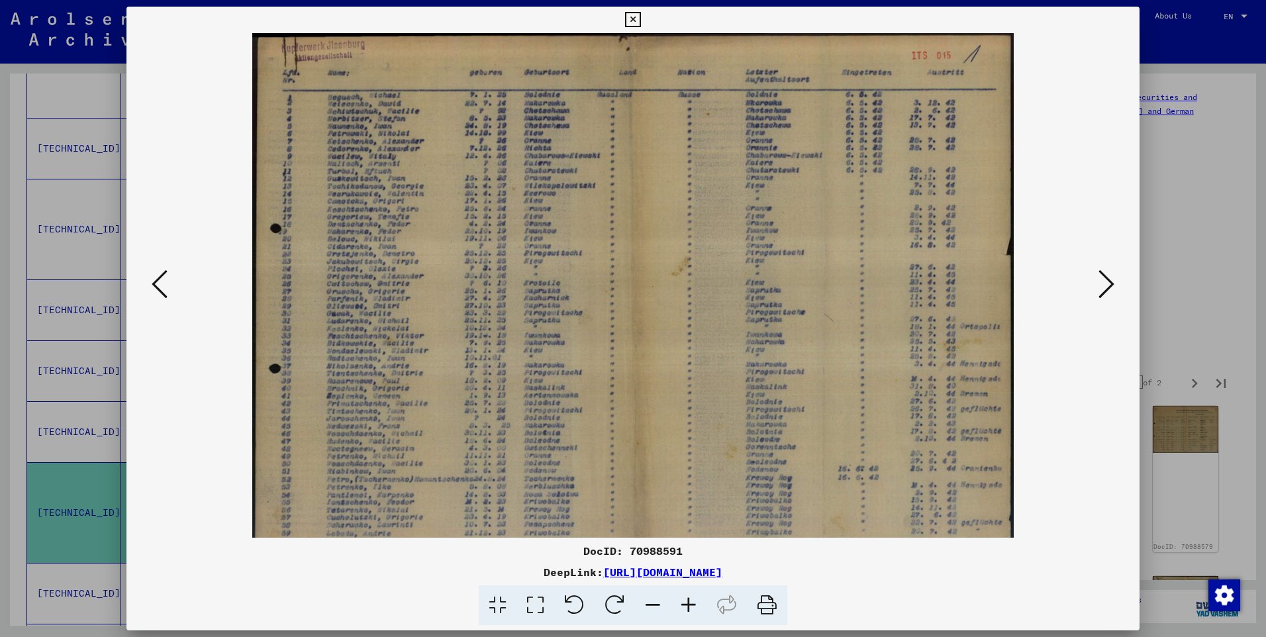
click at [685, 597] on icon at bounding box center [689, 605] width 36 height 40
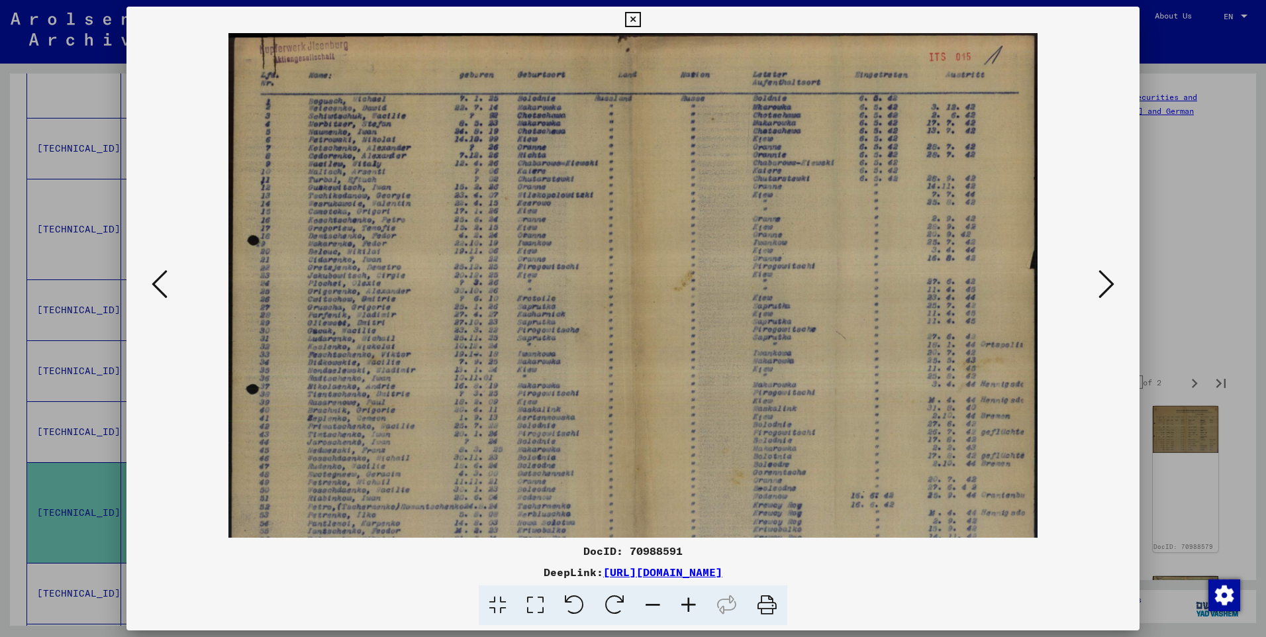
click at [685, 597] on icon at bounding box center [689, 605] width 36 height 40
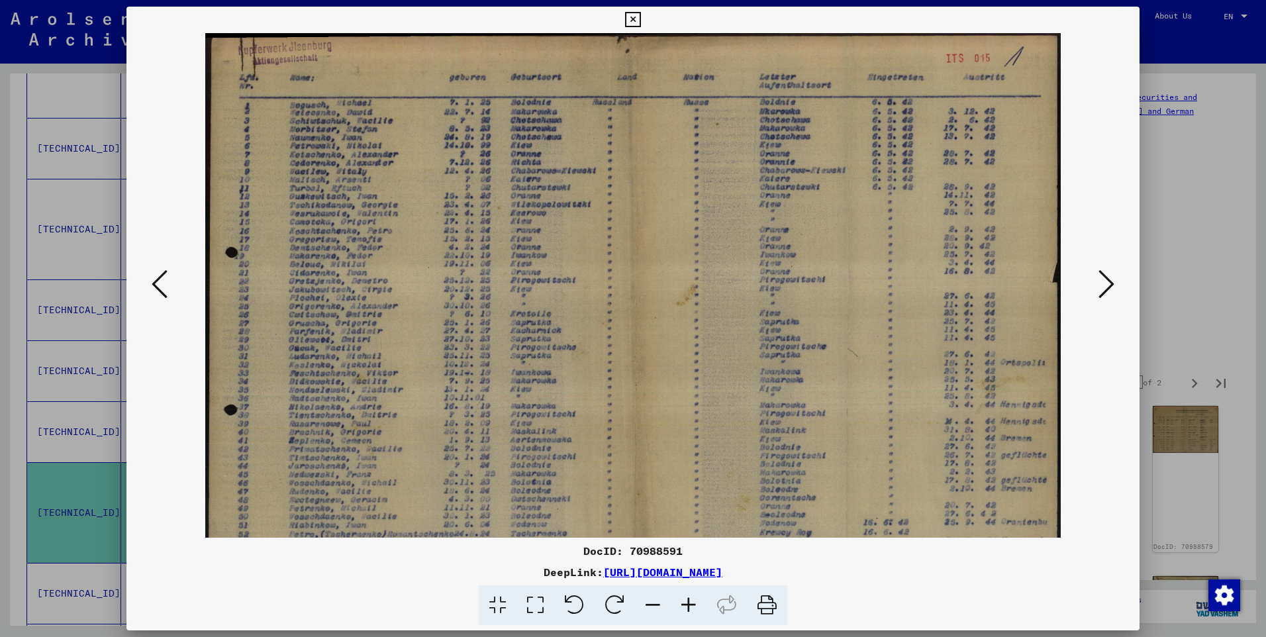
click at [685, 597] on icon at bounding box center [689, 605] width 36 height 40
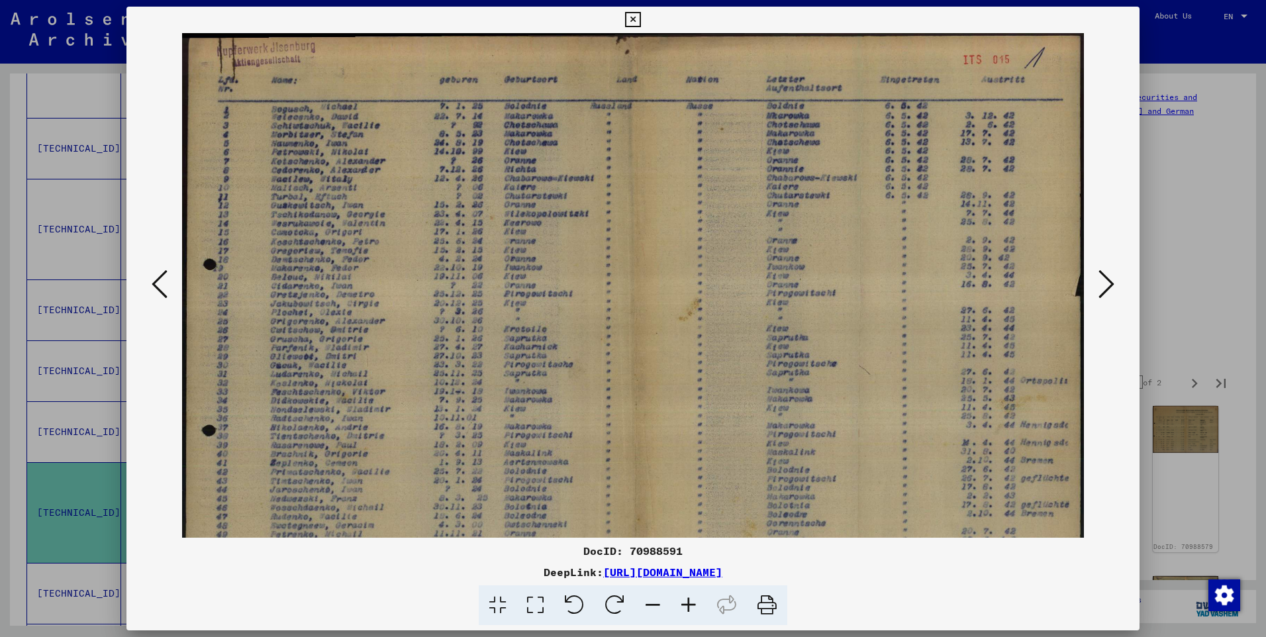
click at [685, 597] on icon at bounding box center [689, 605] width 36 height 40
click at [685, 596] on icon at bounding box center [689, 605] width 36 height 40
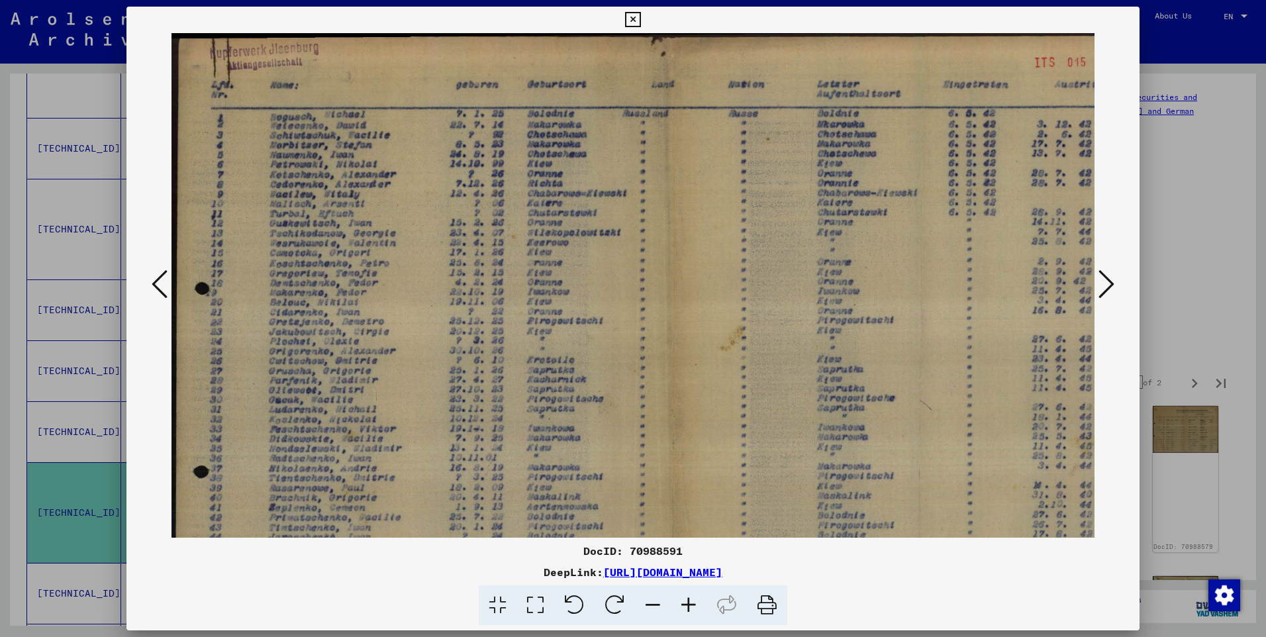
click at [685, 596] on icon at bounding box center [689, 605] width 36 height 40
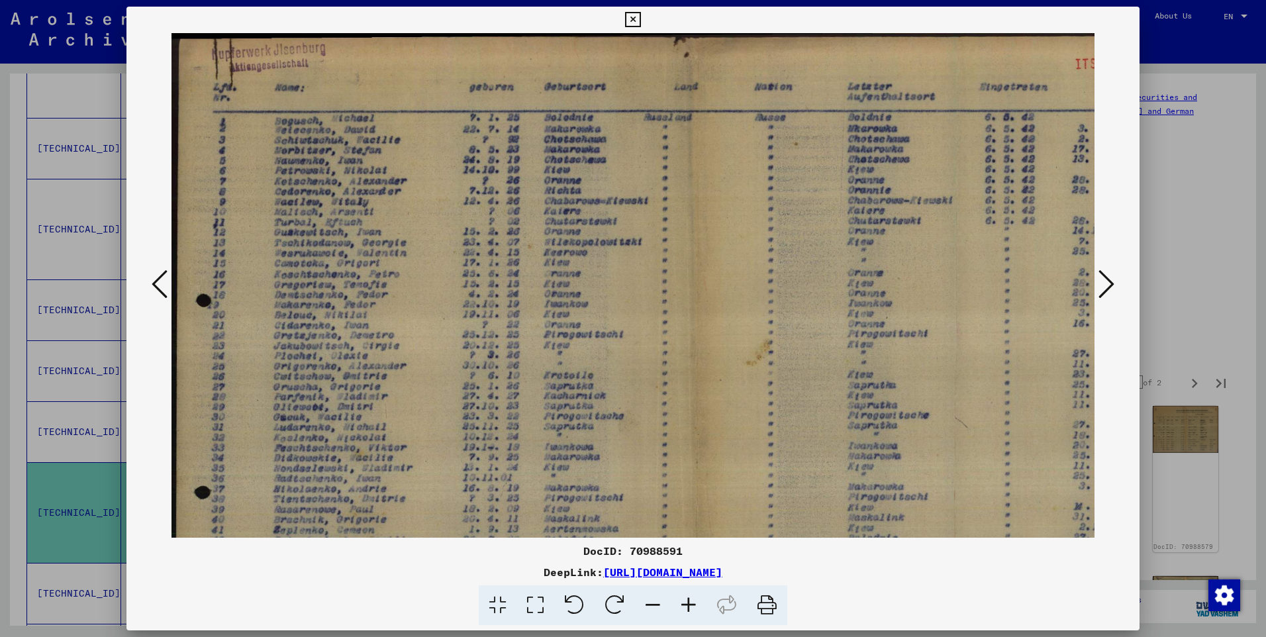
click at [685, 596] on icon at bounding box center [689, 605] width 36 height 40
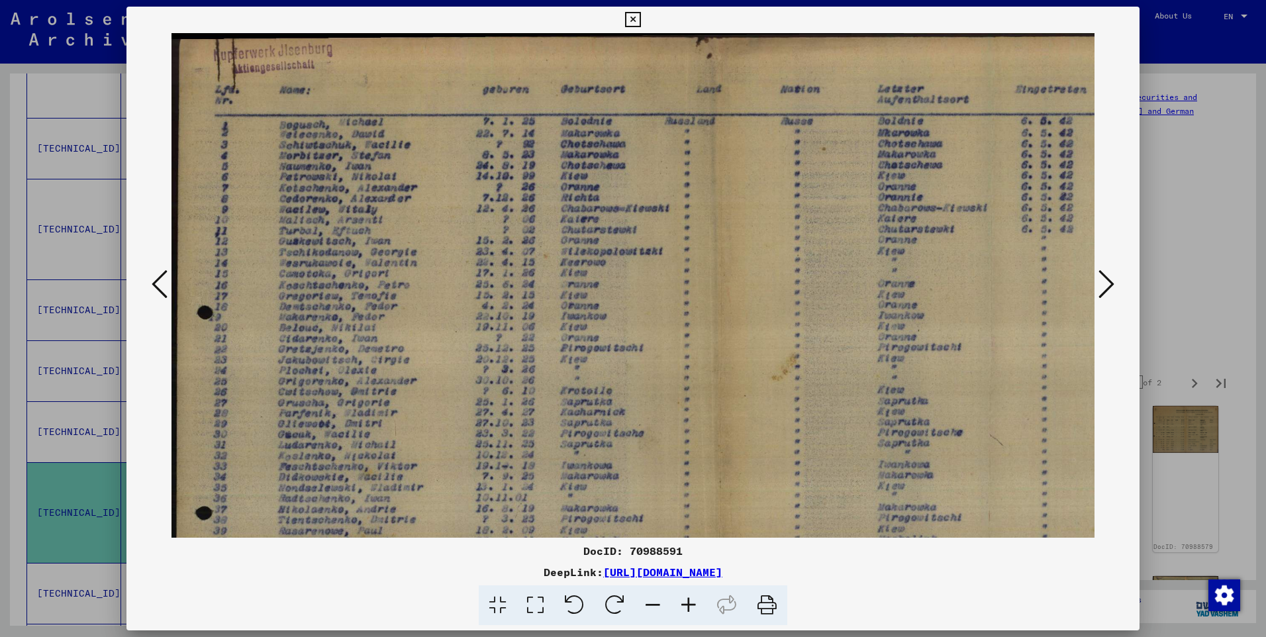
click at [685, 596] on icon at bounding box center [689, 605] width 36 height 40
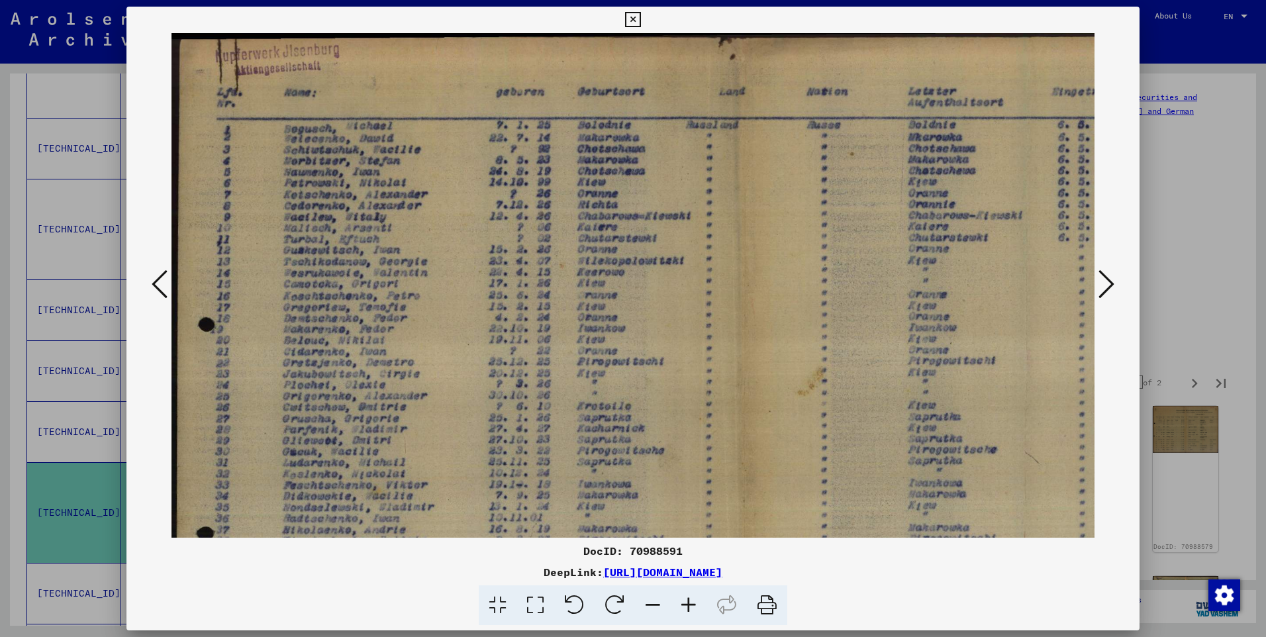
click at [685, 596] on icon at bounding box center [689, 605] width 36 height 40
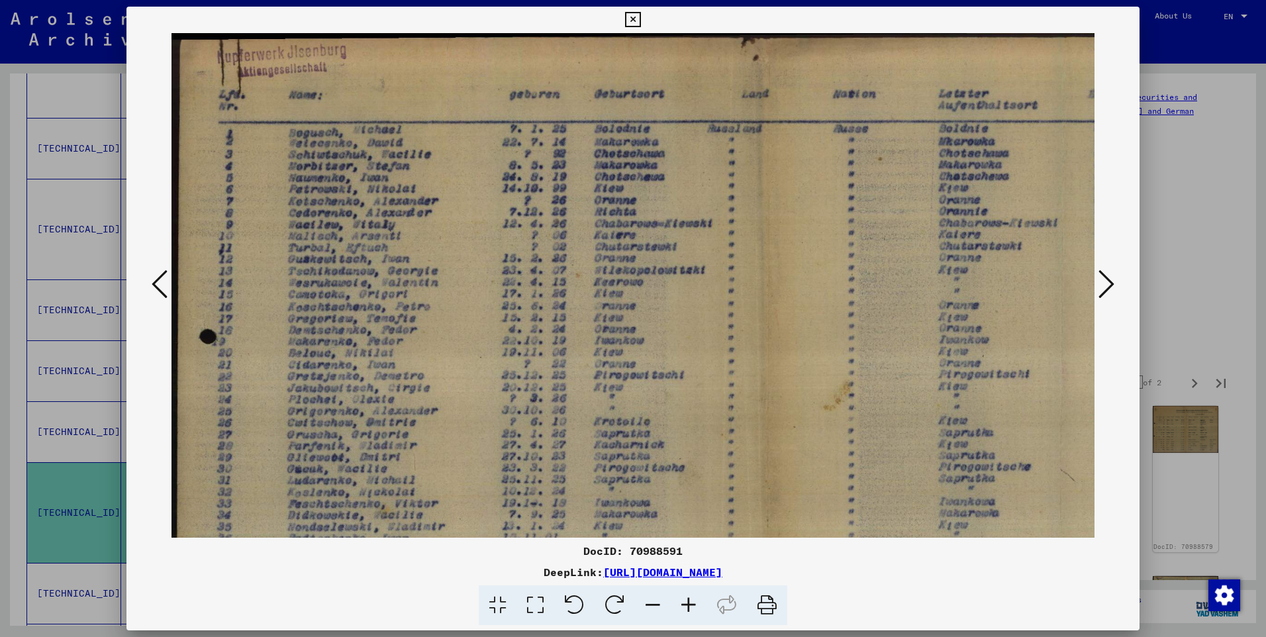
click at [797, 374] on img at bounding box center [763, 451] width 1184 height 836
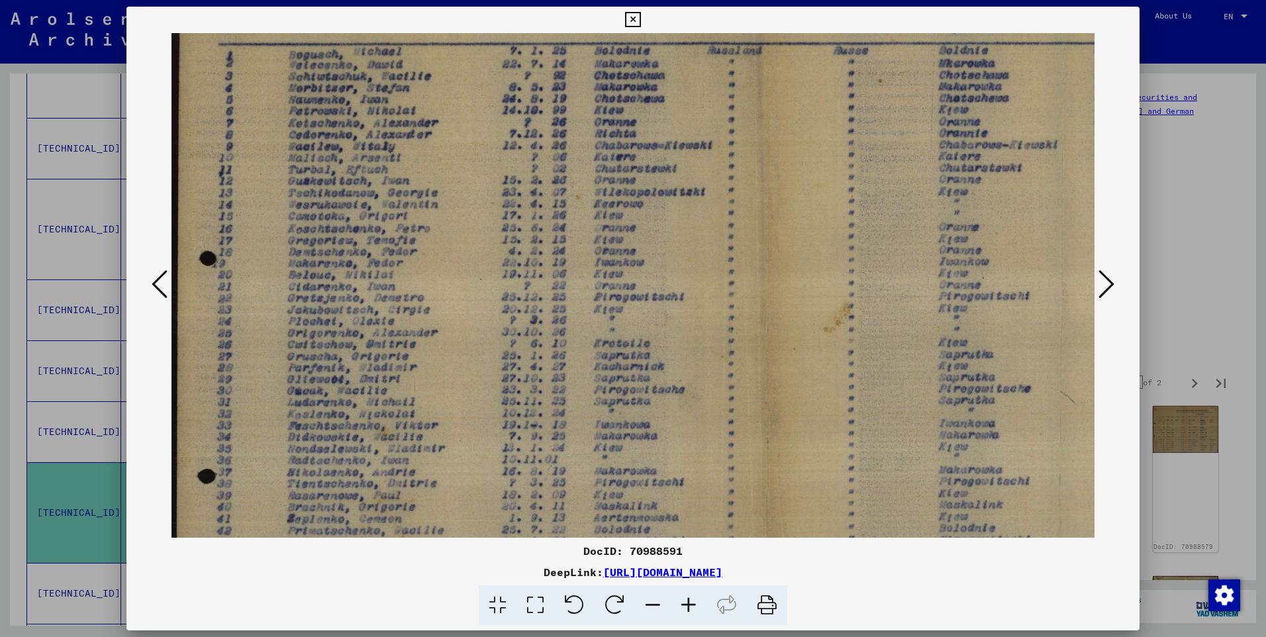
drag, startPoint x: 804, startPoint y: 490, endPoint x: 791, endPoint y: 344, distance: 146.9
click at [791, 372] on img at bounding box center [763, 373] width 1184 height 836
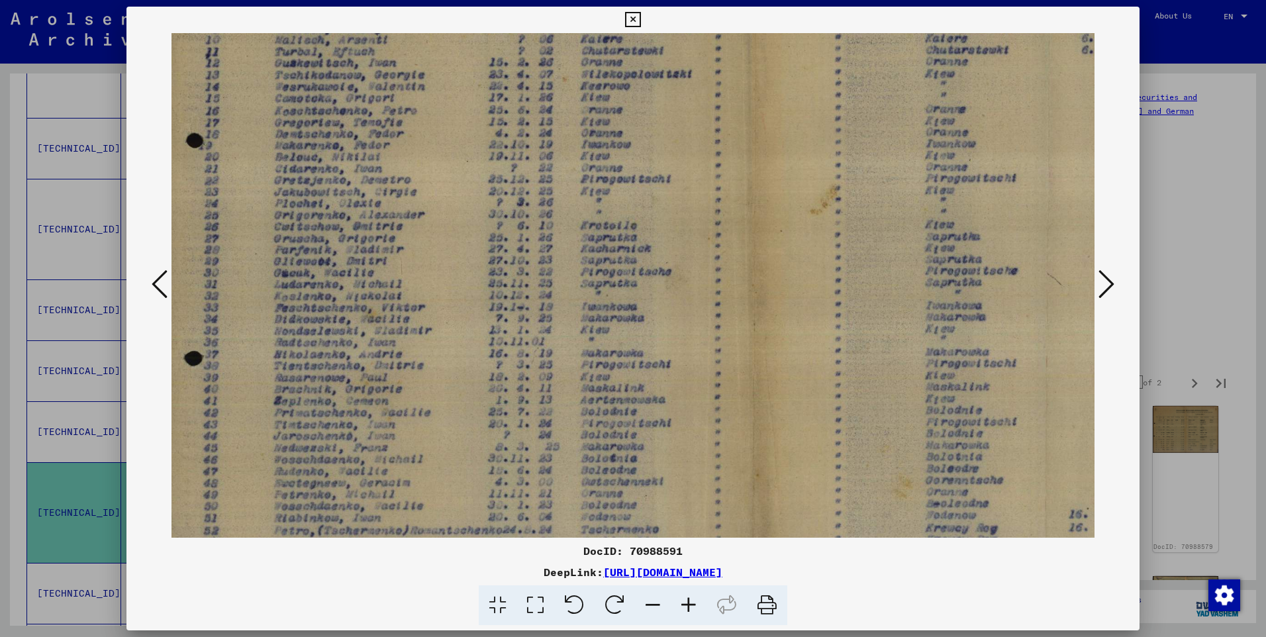
drag, startPoint x: 799, startPoint y: 477, endPoint x: 800, endPoint y: 387, distance: 90.1
click at [800, 415] on img at bounding box center [750, 255] width 1184 height 836
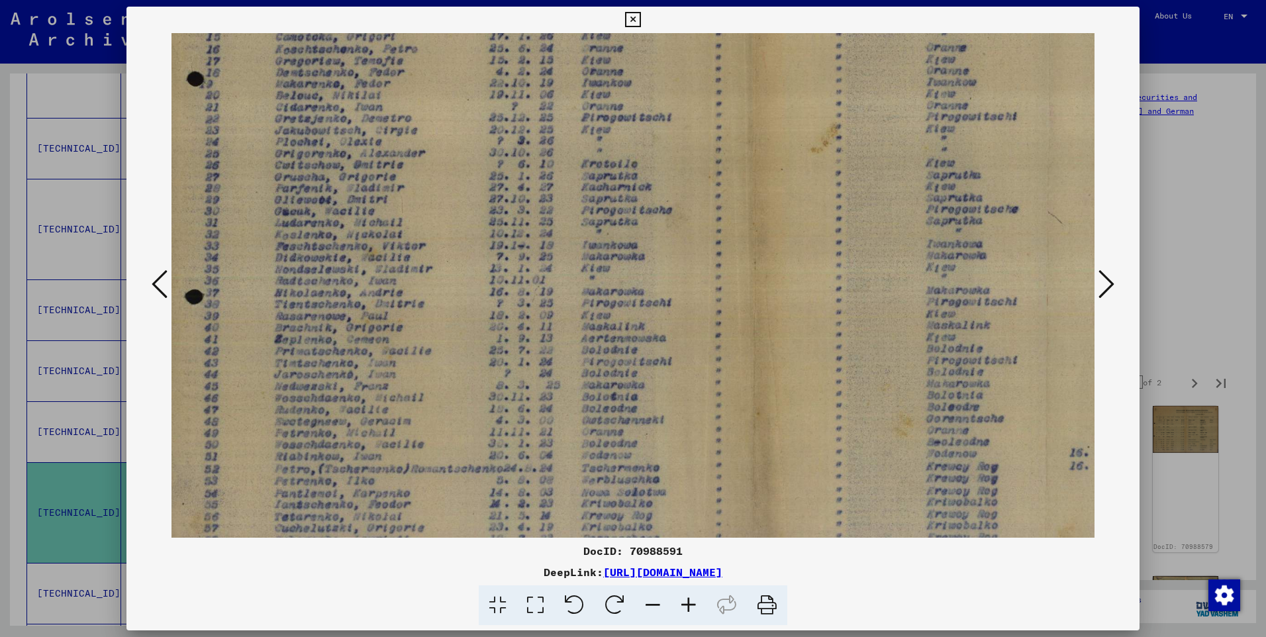
click at [782, 350] on img at bounding box center [751, 194] width 1184 height 836
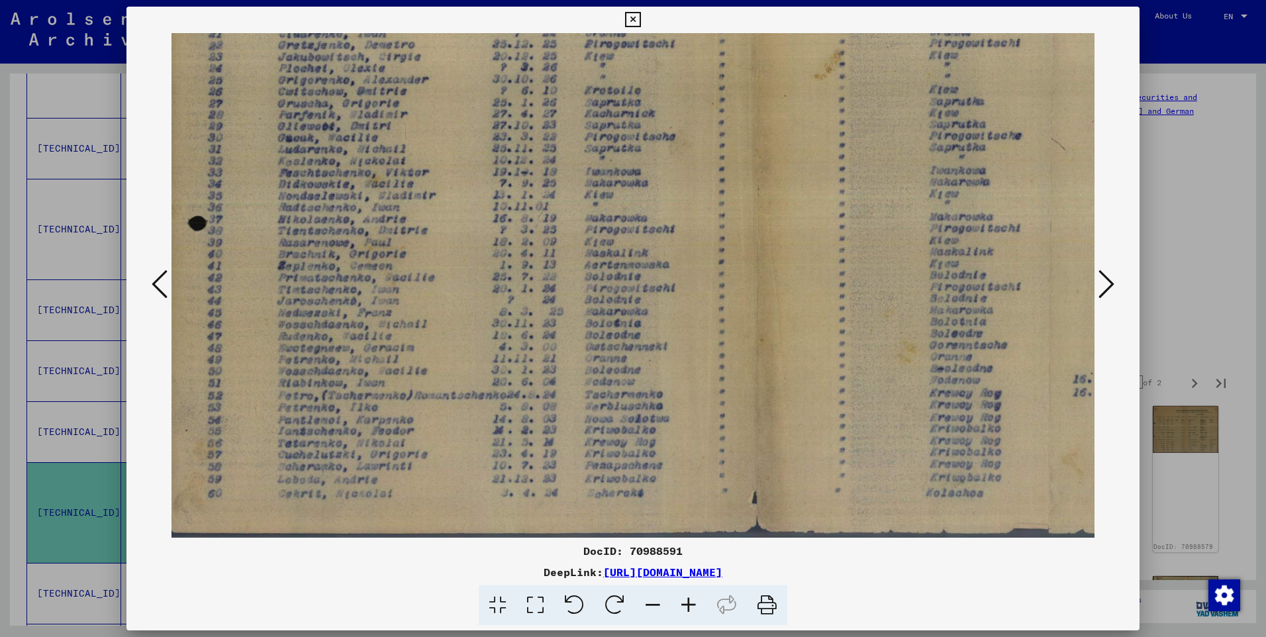
click at [1102, 281] on icon at bounding box center [1106, 284] width 16 height 32
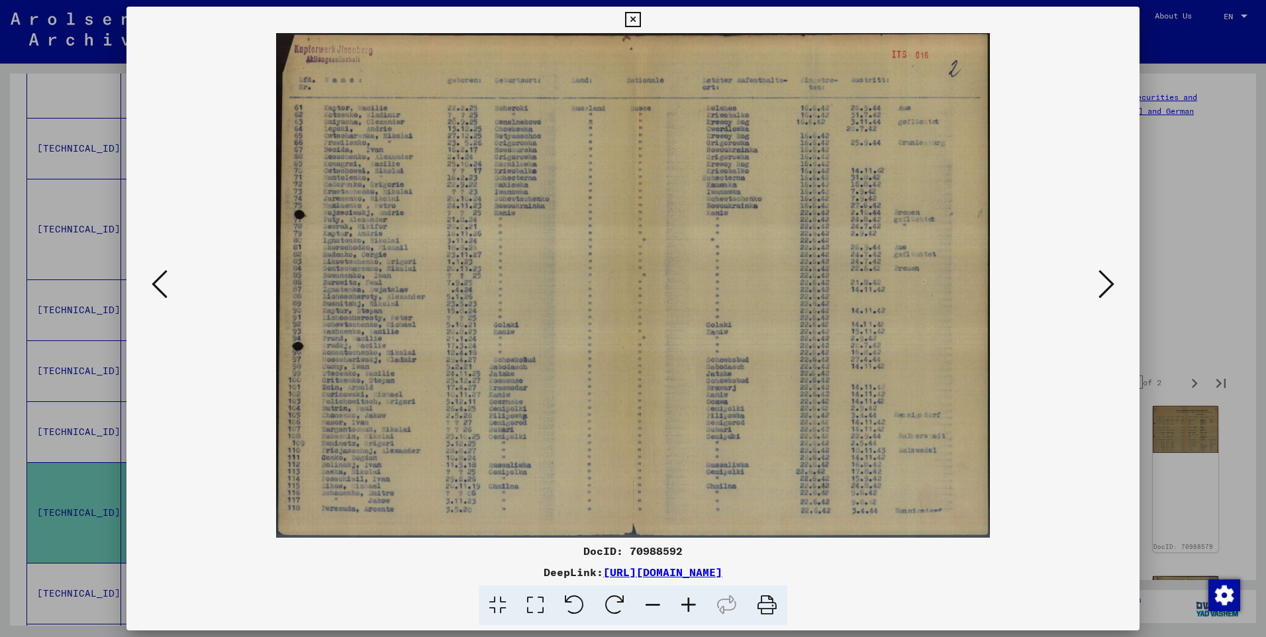
scroll to position [0, 0]
click at [1099, 282] on icon at bounding box center [1106, 284] width 16 height 32
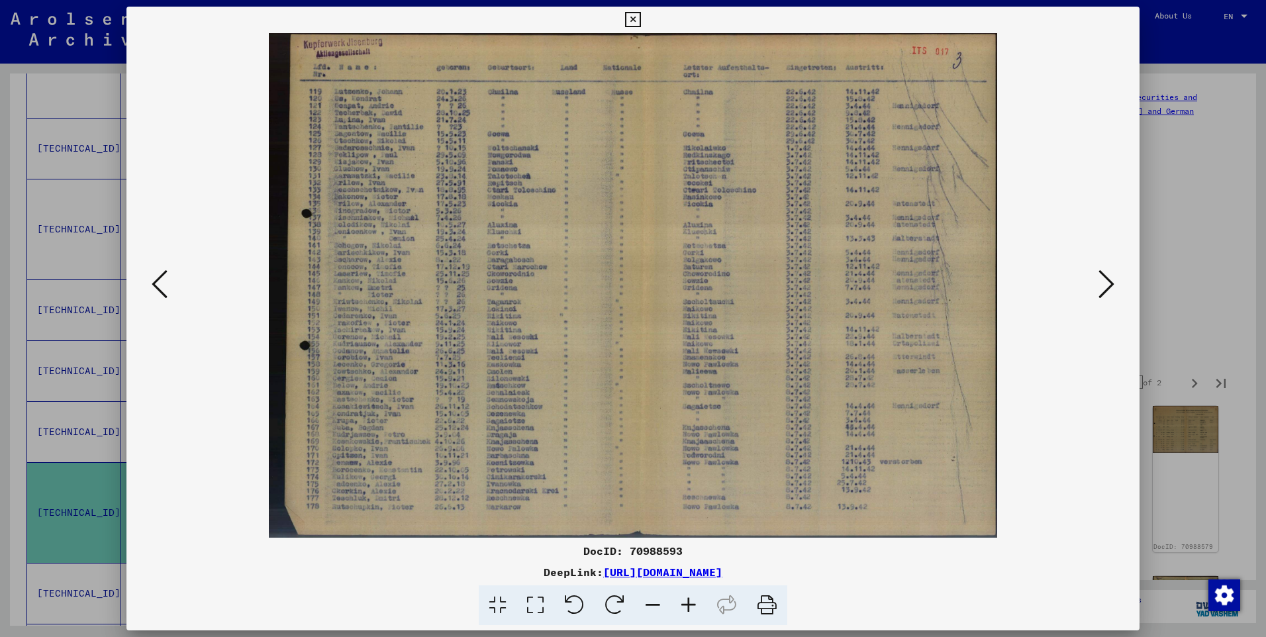
click at [1099, 282] on icon at bounding box center [1106, 284] width 16 height 32
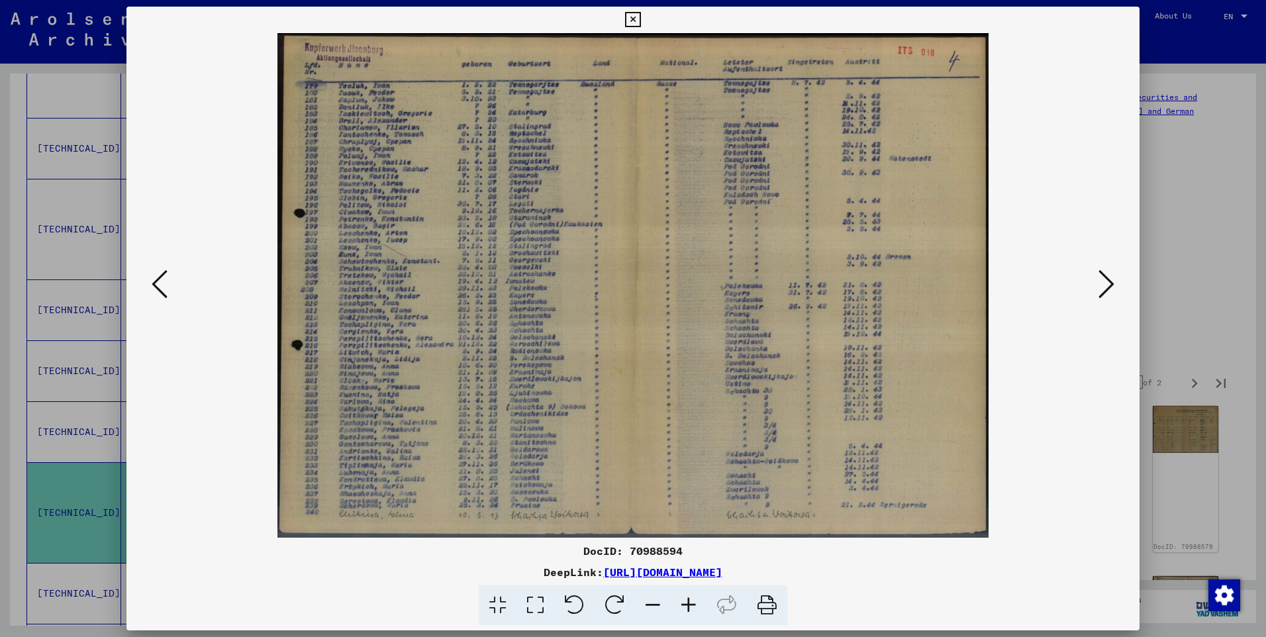
click at [1099, 282] on icon at bounding box center [1106, 284] width 16 height 32
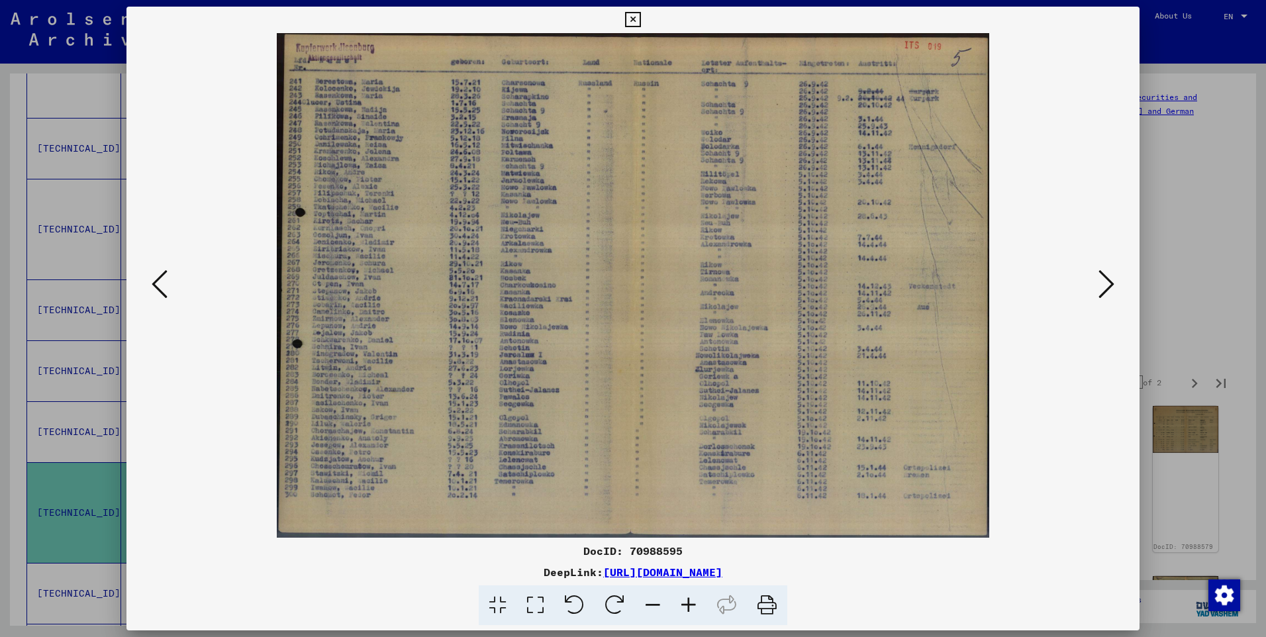
click at [1099, 282] on icon at bounding box center [1106, 284] width 16 height 32
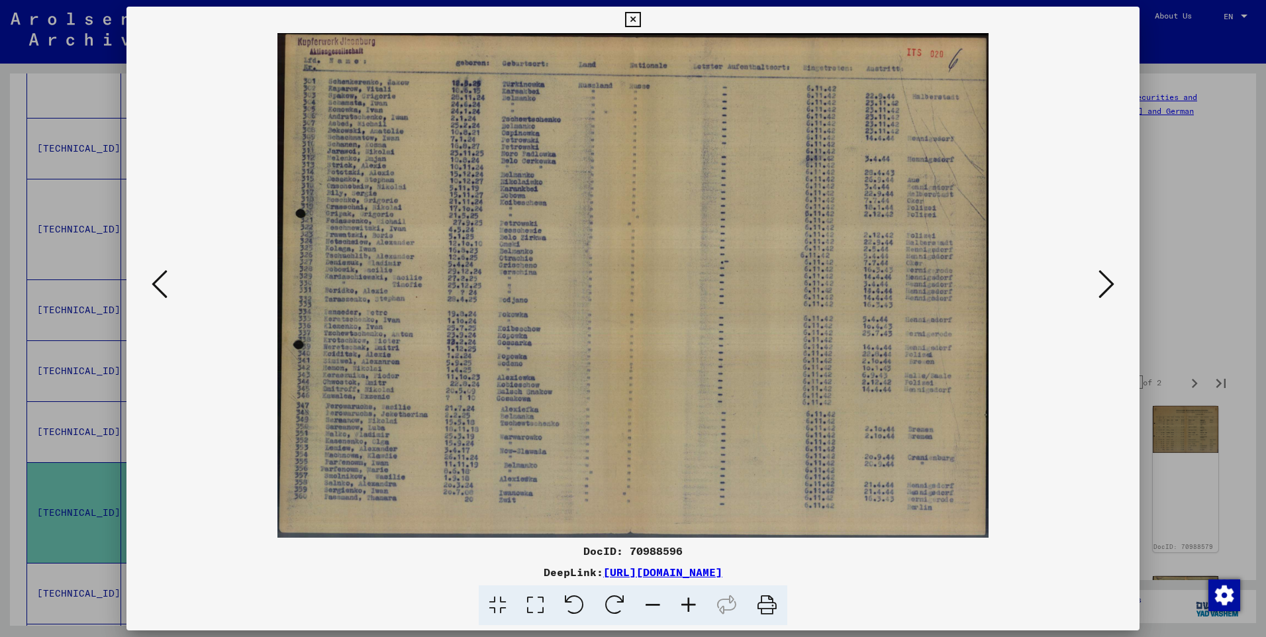
click at [689, 603] on icon at bounding box center [689, 605] width 36 height 40
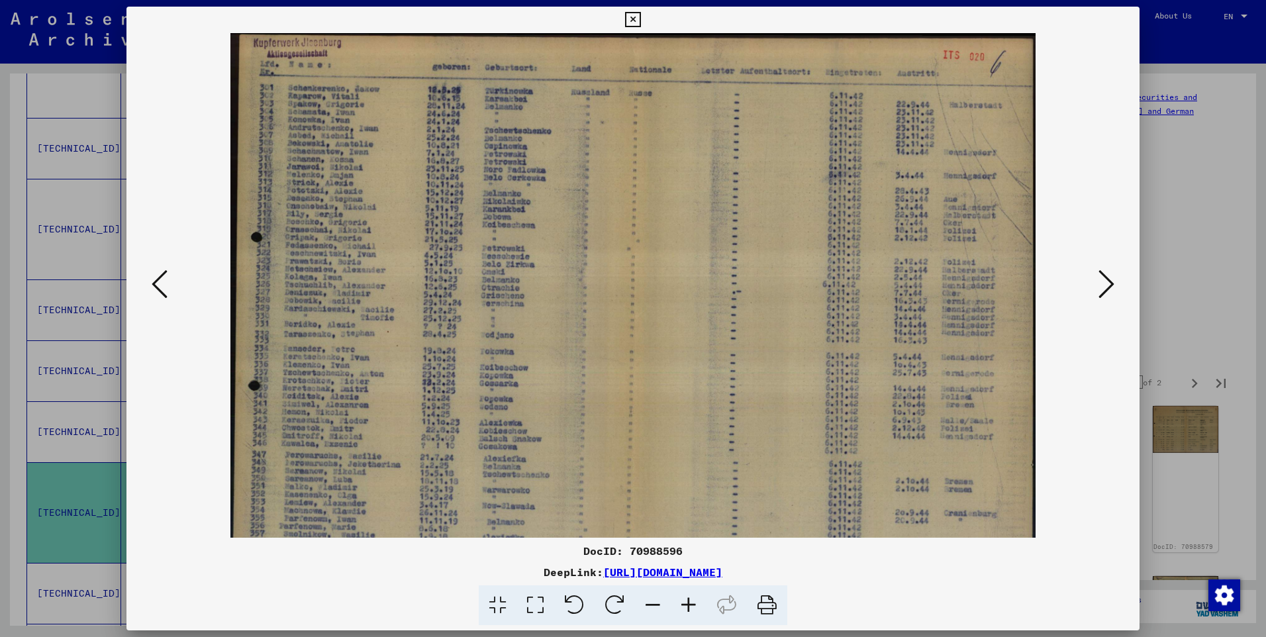
click at [689, 603] on icon at bounding box center [689, 605] width 36 height 40
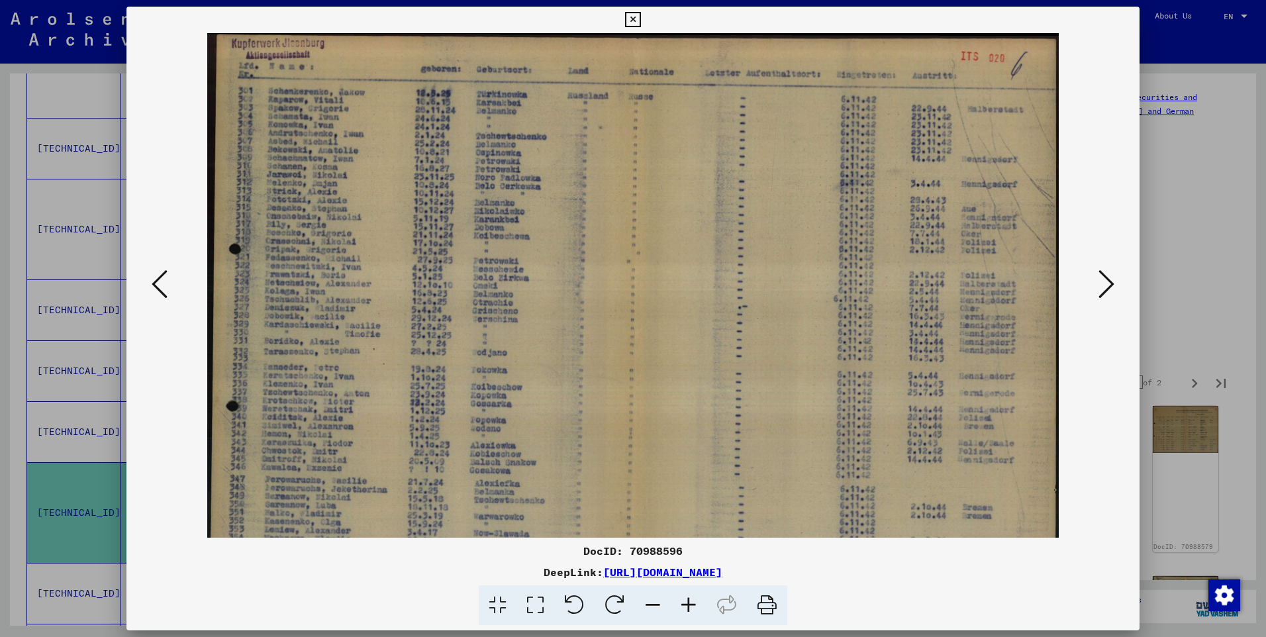
click at [689, 603] on icon at bounding box center [689, 605] width 36 height 40
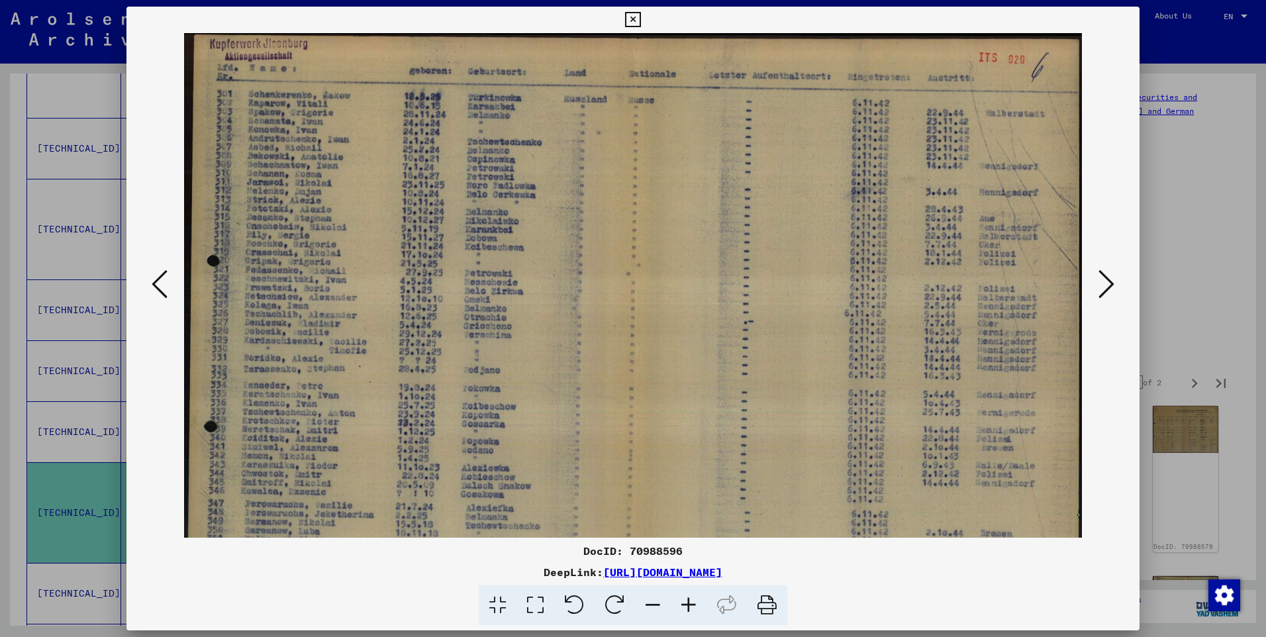
click at [689, 603] on icon at bounding box center [689, 605] width 36 height 40
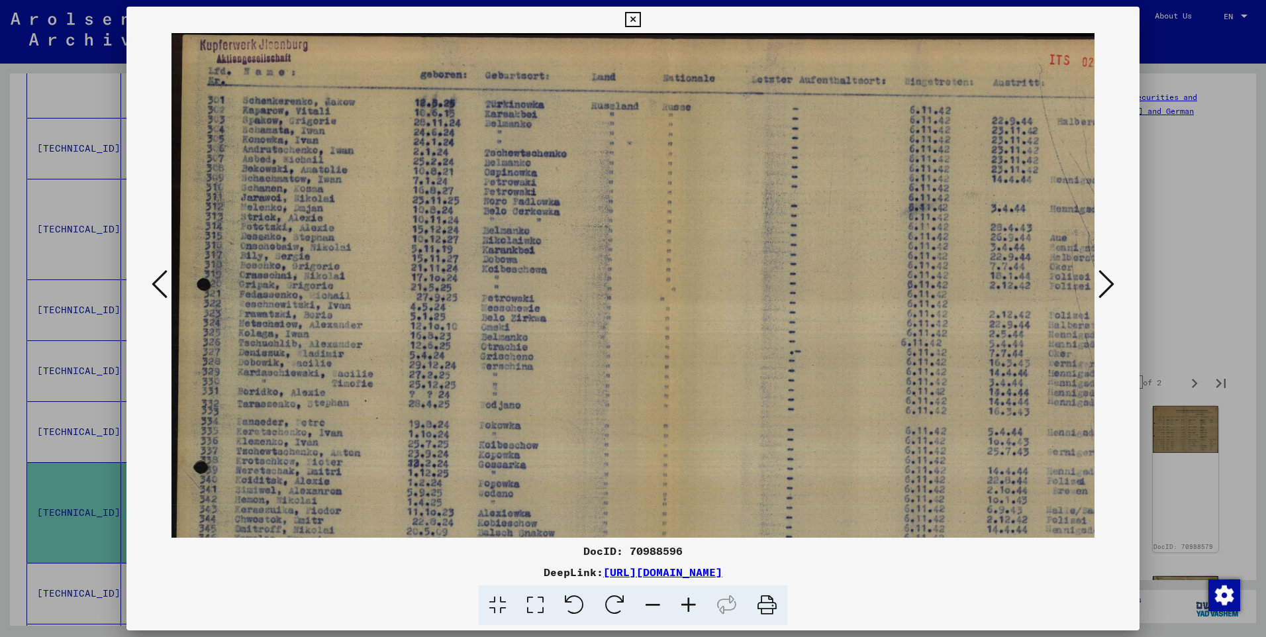
click at [689, 603] on icon at bounding box center [689, 605] width 36 height 40
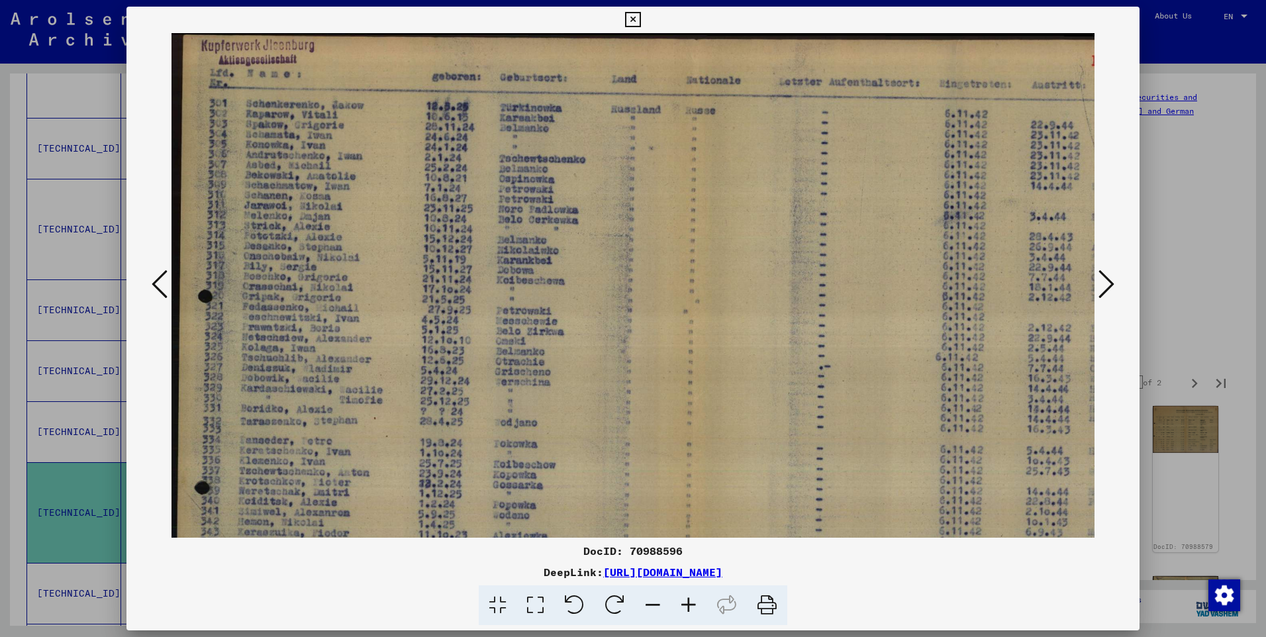
click at [689, 603] on icon at bounding box center [689, 605] width 36 height 40
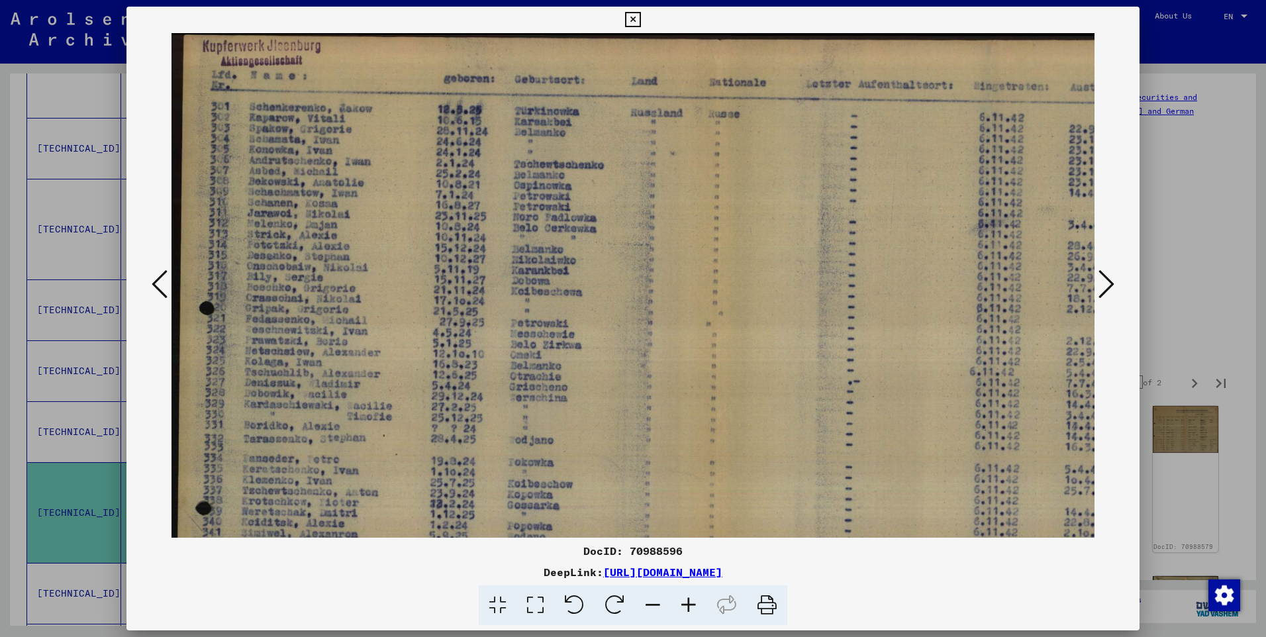
click at [689, 603] on icon at bounding box center [689, 605] width 36 height 40
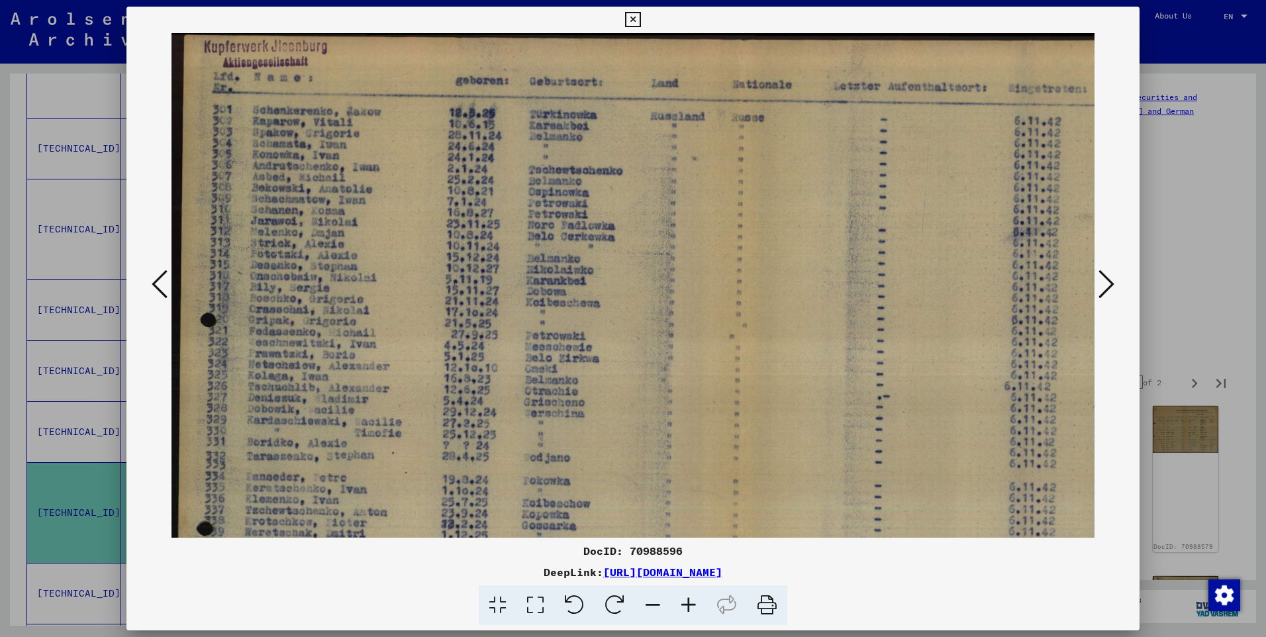
click at [1108, 280] on icon at bounding box center [1106, 284] width 16 height 32
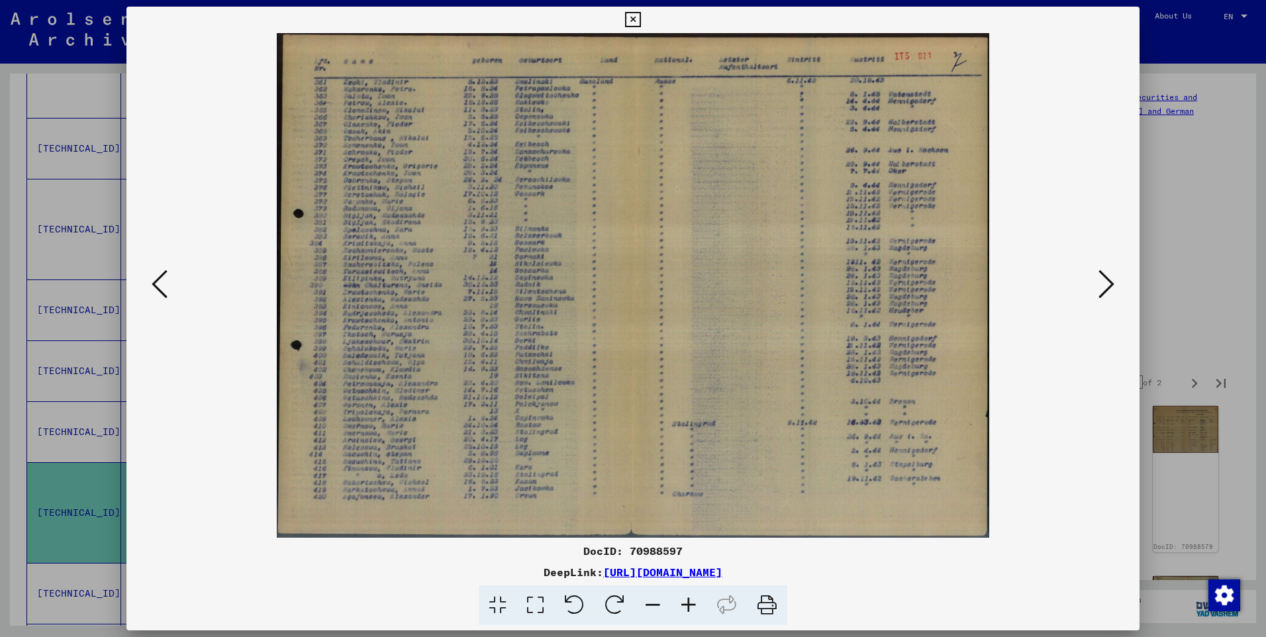
click at [1107, 280] on icon at bounding box center [1106, 284] width 16 height 32
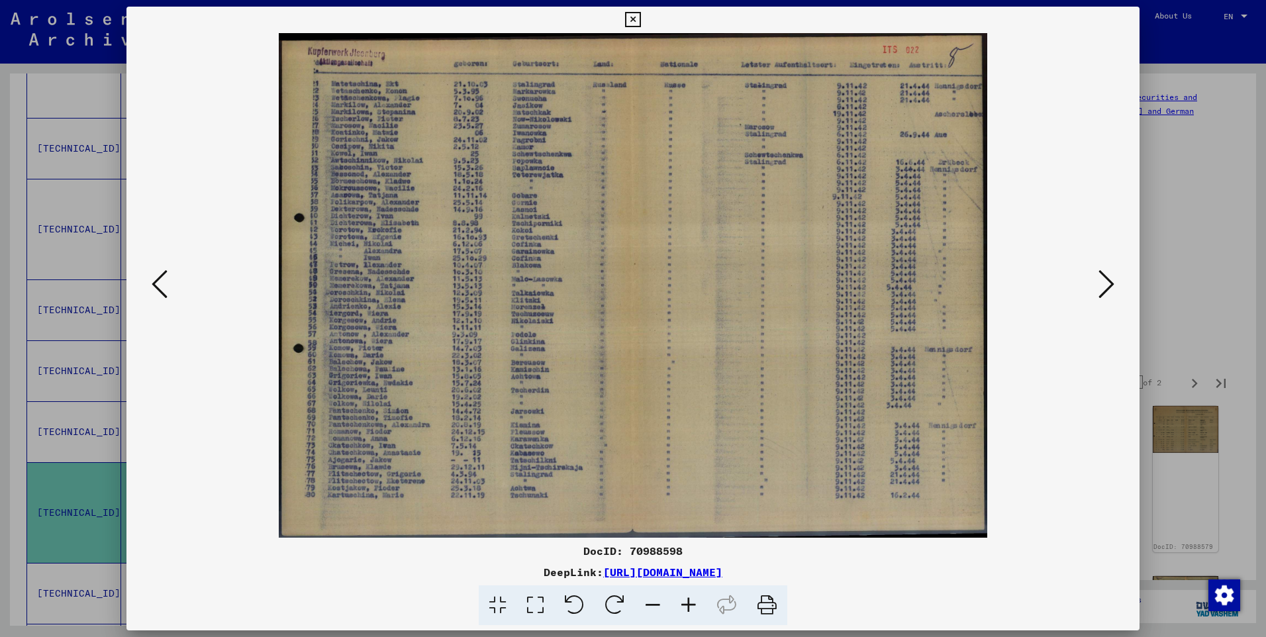
click at [1107, 280] on icon at bounding box center [1106, 284] width 16 height 32
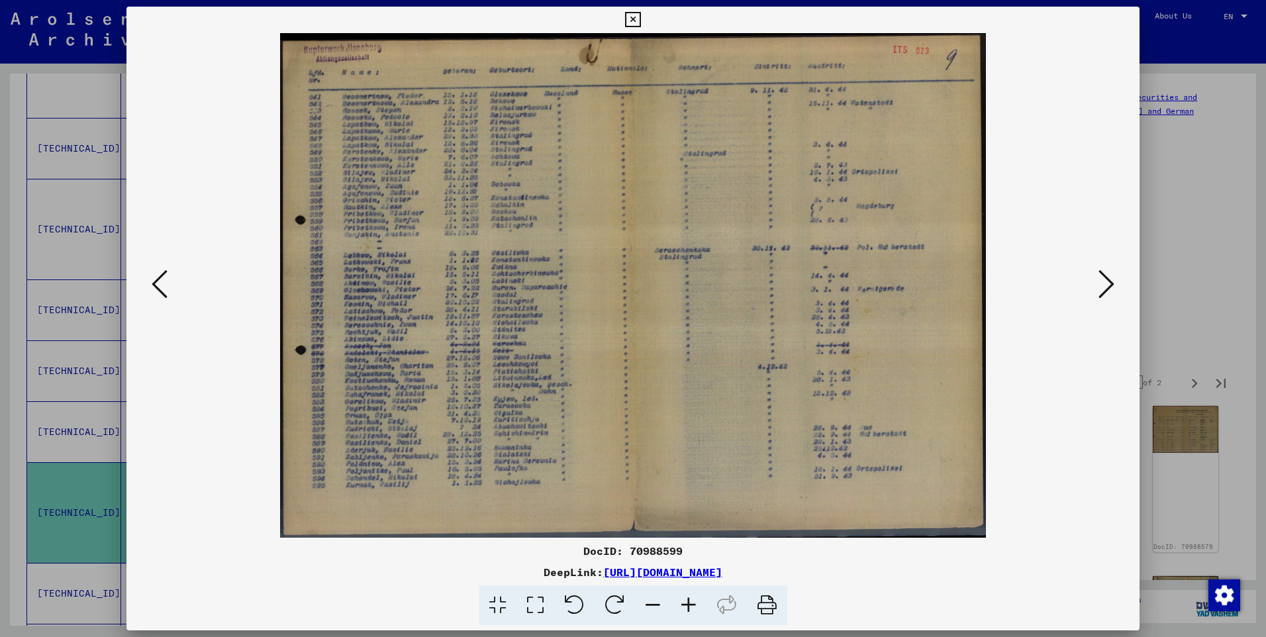
click at [1107, 280] on icon at bounding box center [1106, 284] width 16 height 32
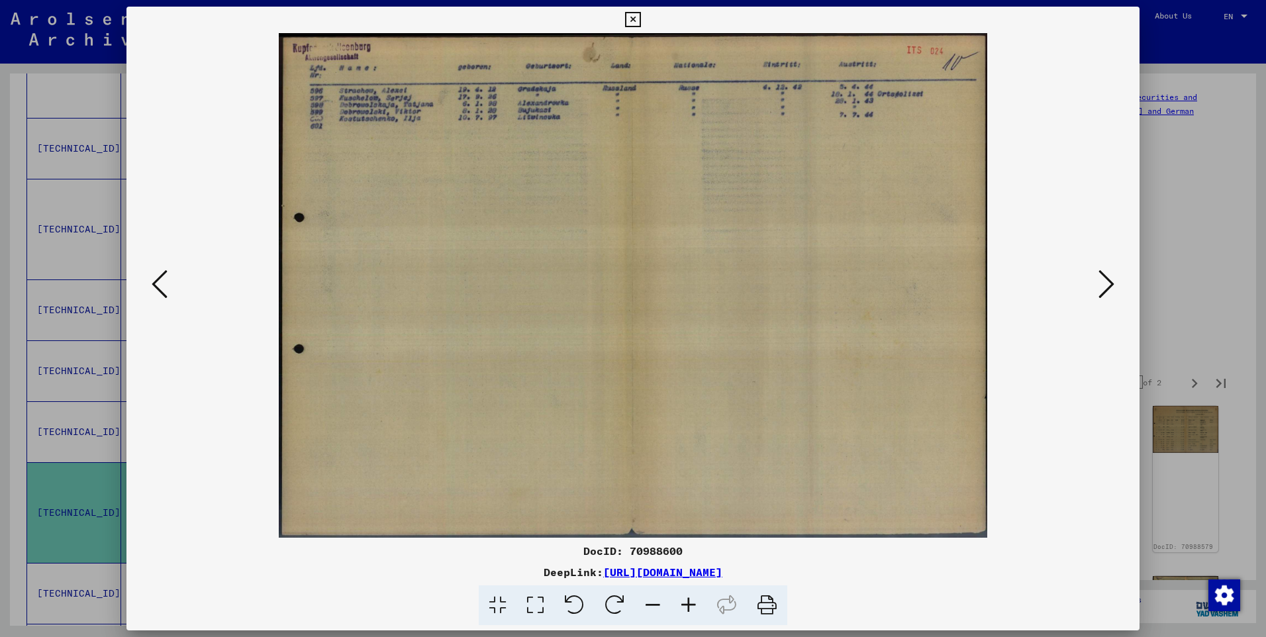
click at [1106, 280] on icon at bounding box center [1106, 284] width 16 height 32
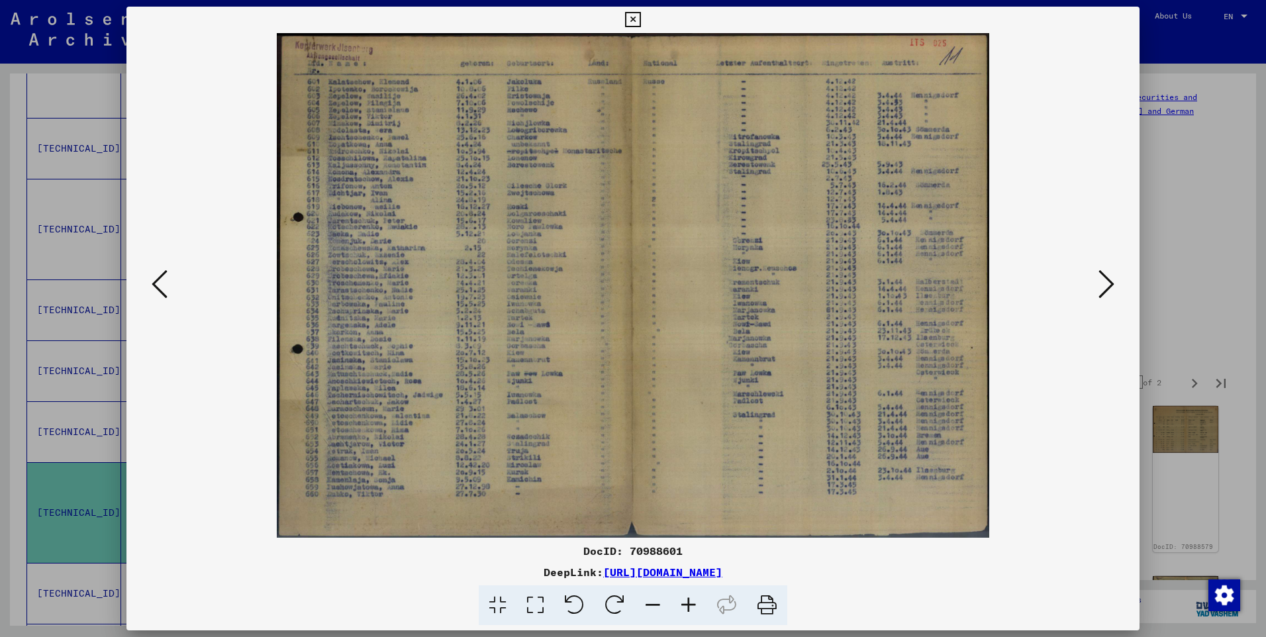
click at [685, 602] on icon at bounding box center [689, 605] width 36 height 40
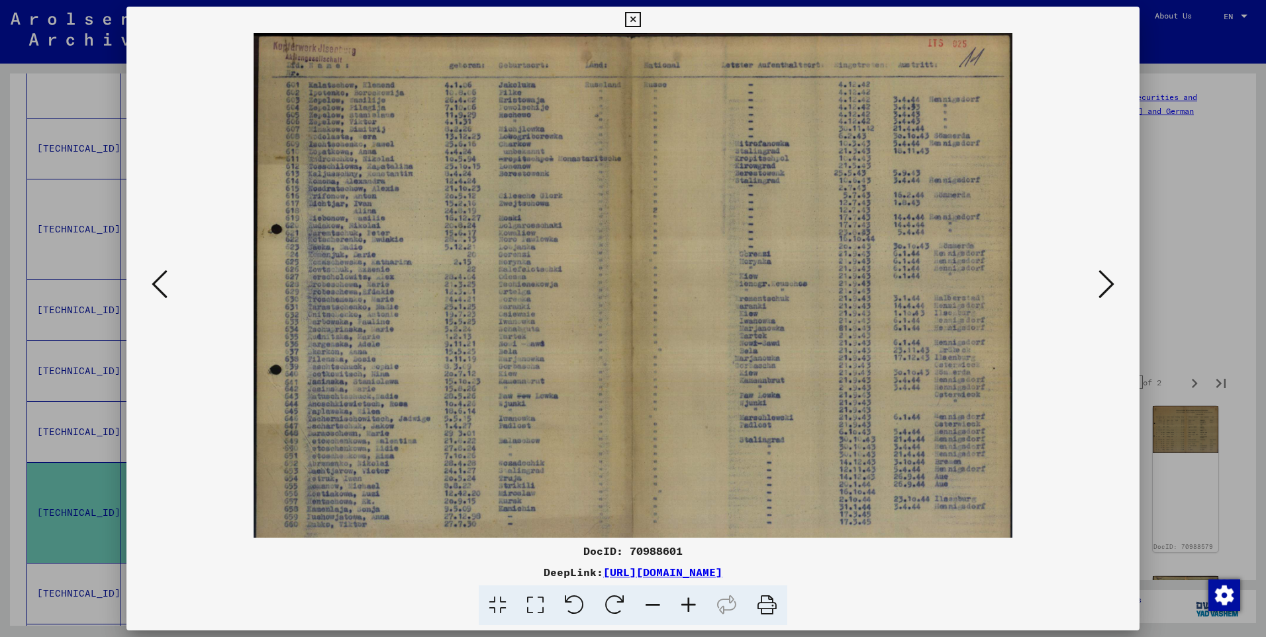
click at [685, 602] on icon at bounding box center [689, 605] width 36 height 40
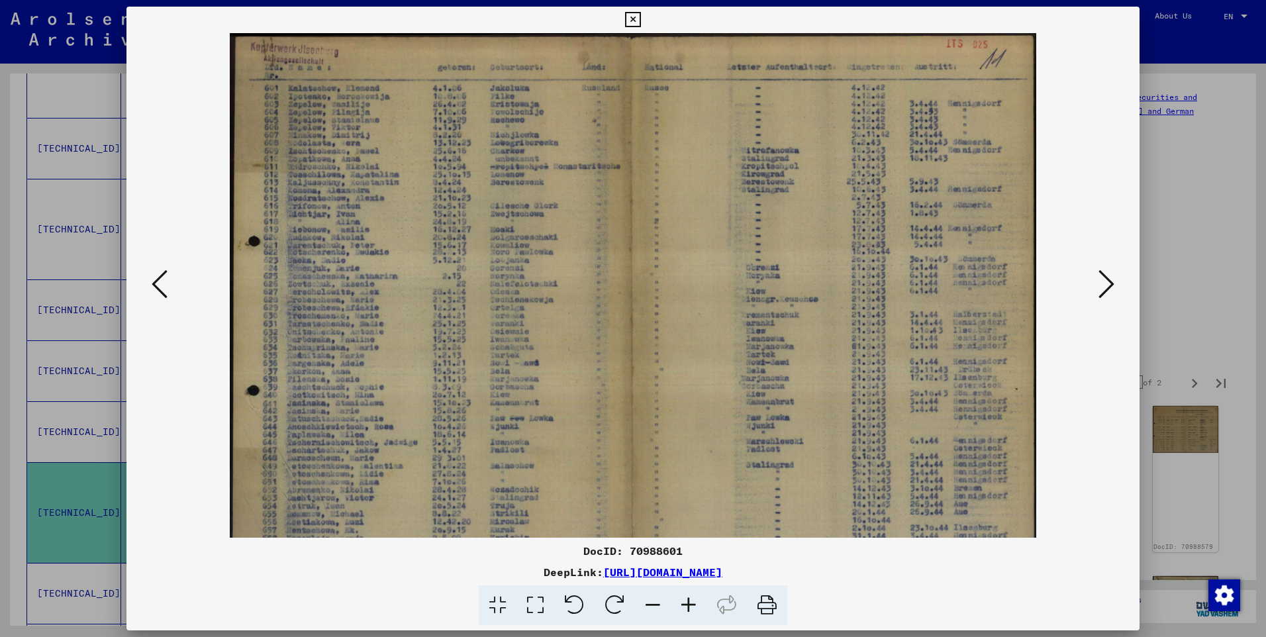
click at [685, 602] on icon at bounding box center [689, 605] width 36 height 40
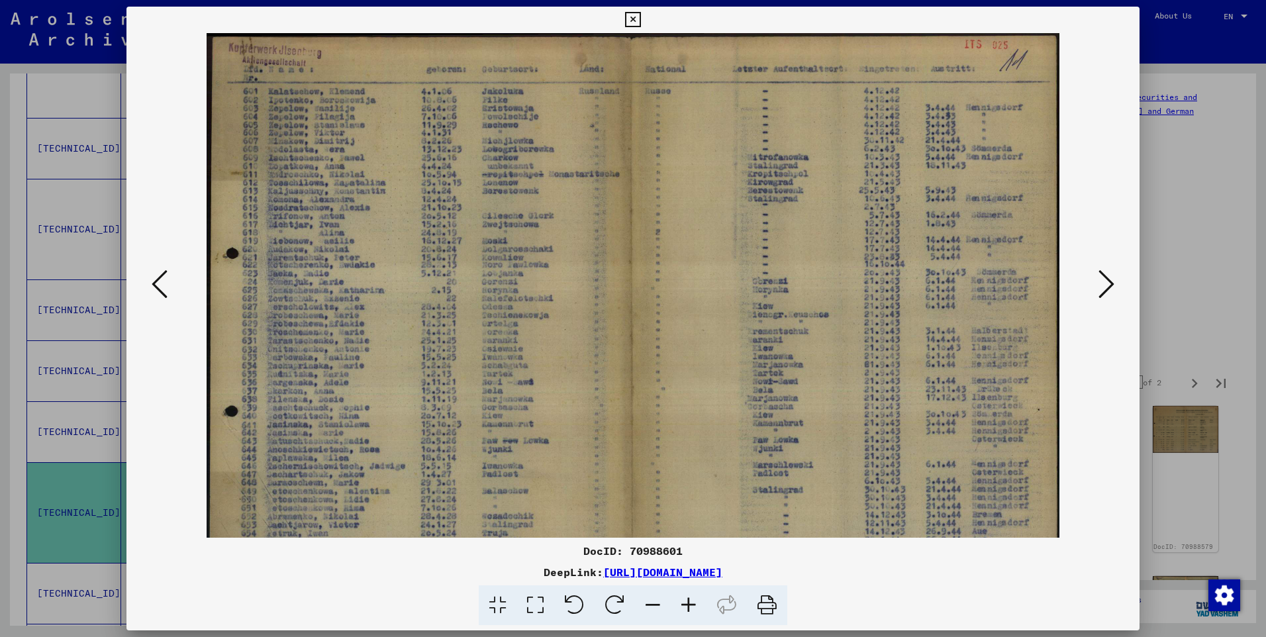
click at [685, 602] on icon at bounding box center [689, 605] width 36 height 40
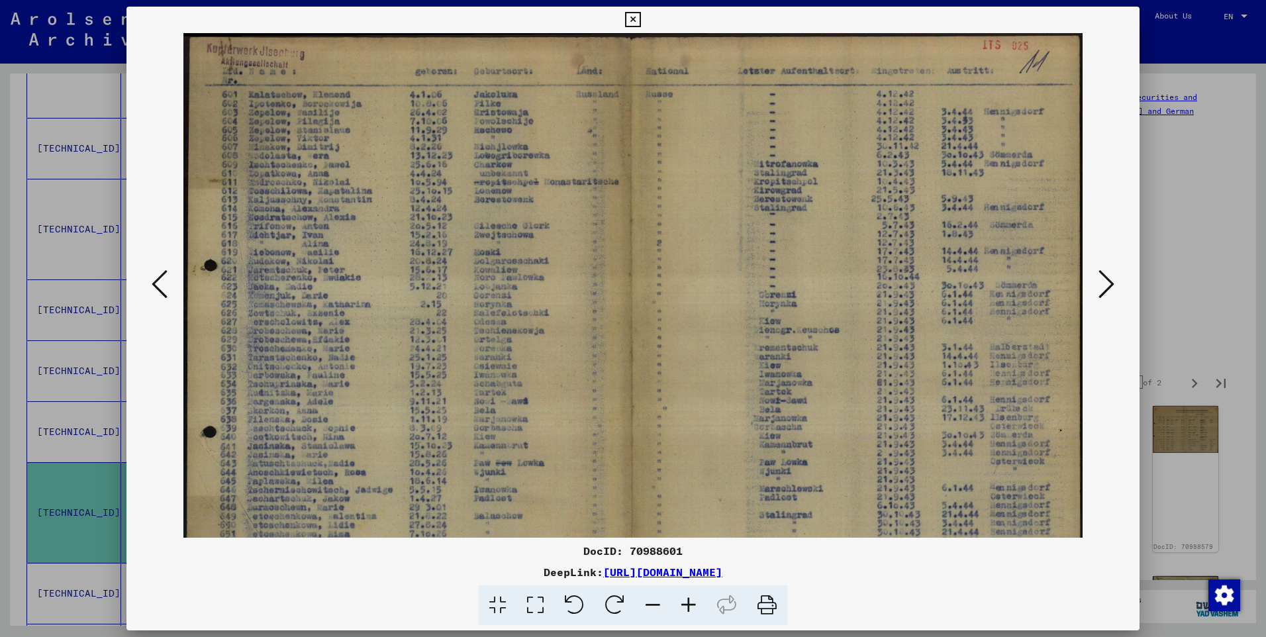
click at [685, 602] on icon at bounding box center [689, 605] width 36 height 40
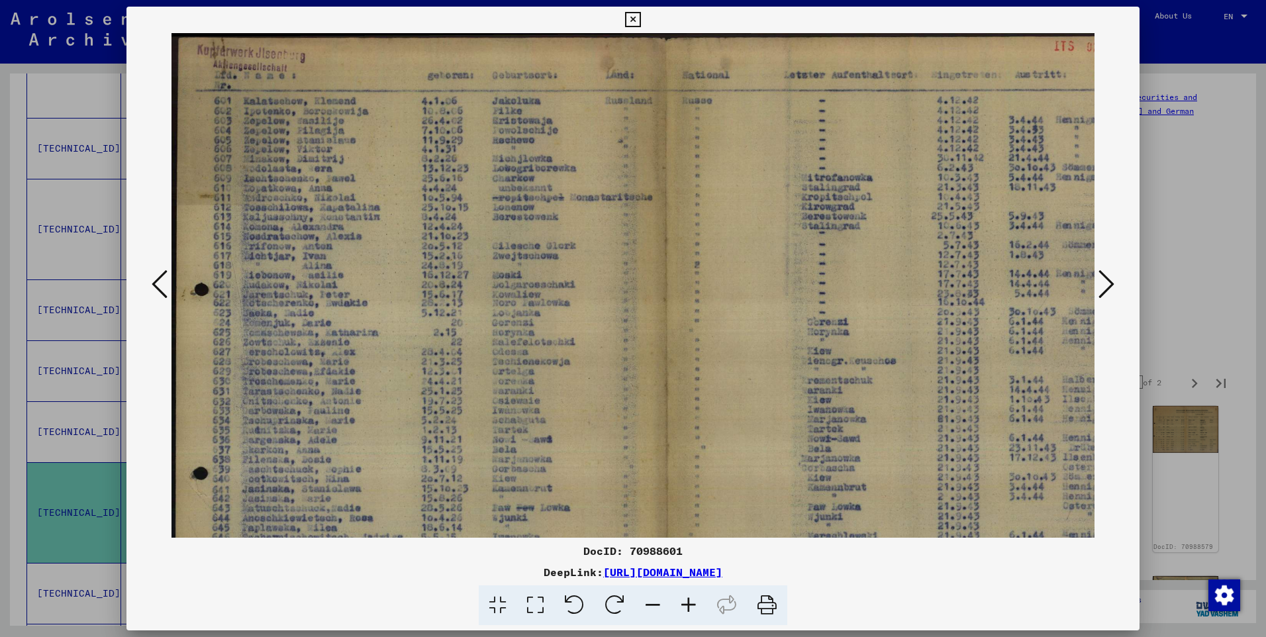
click at [685, 602] on icon at bounding box center [689, 605] width 36 height 40
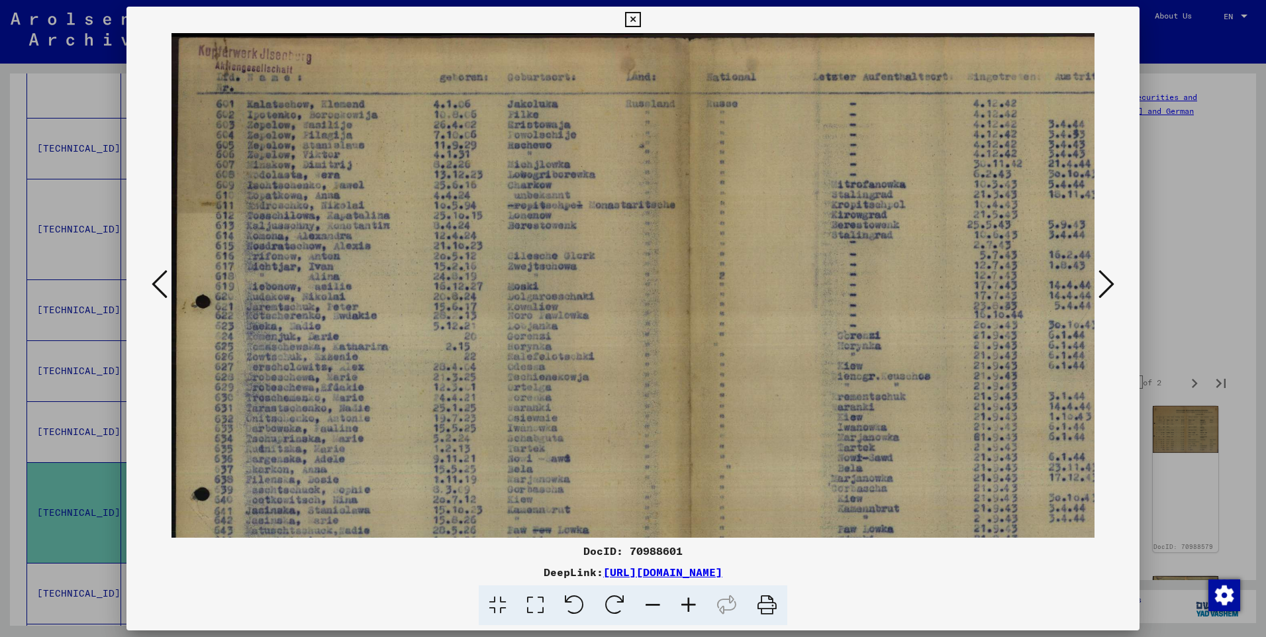
click at [685, 602] on icon at bounding box center [689, 605] width 36 height 40
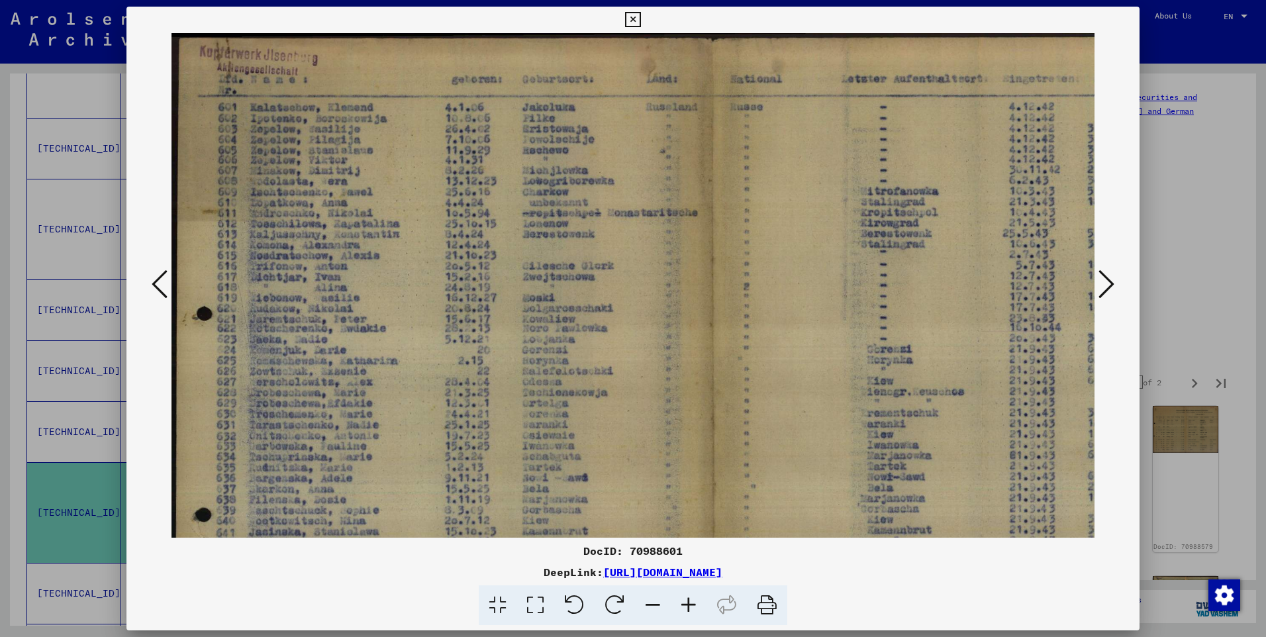
click at [685, 602] on icon at bounding box center [689, 605] width 36 height 40
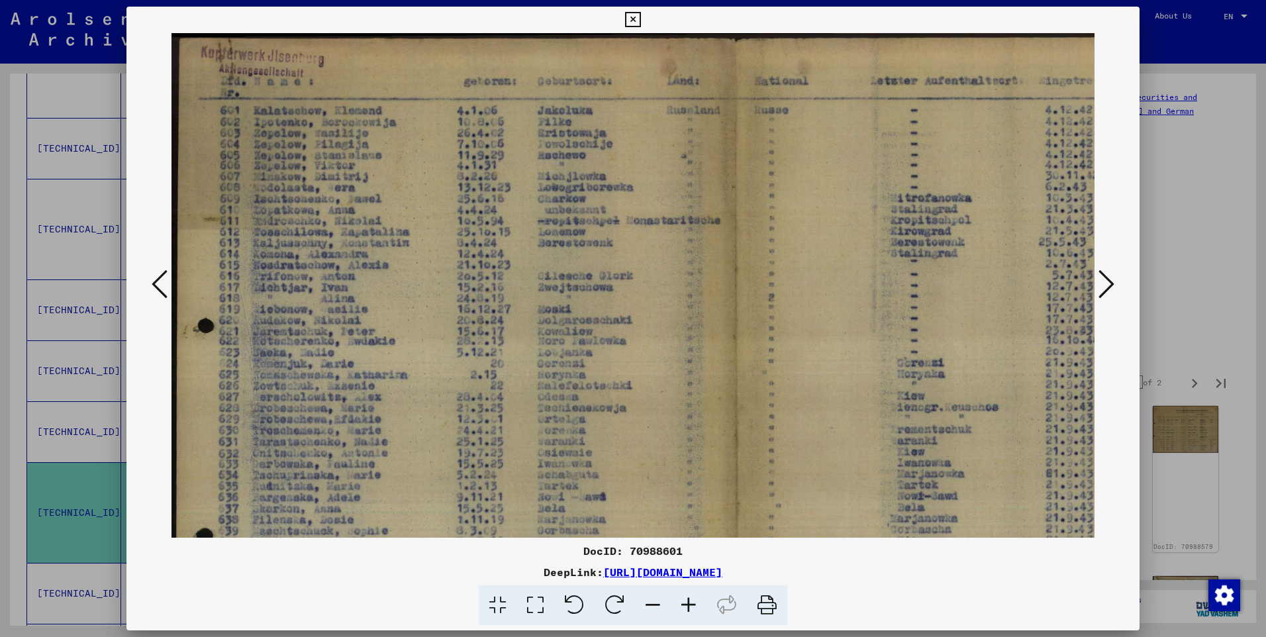
click at [685, 602] on icon at bounding box center [689, 605] width 36 height 40
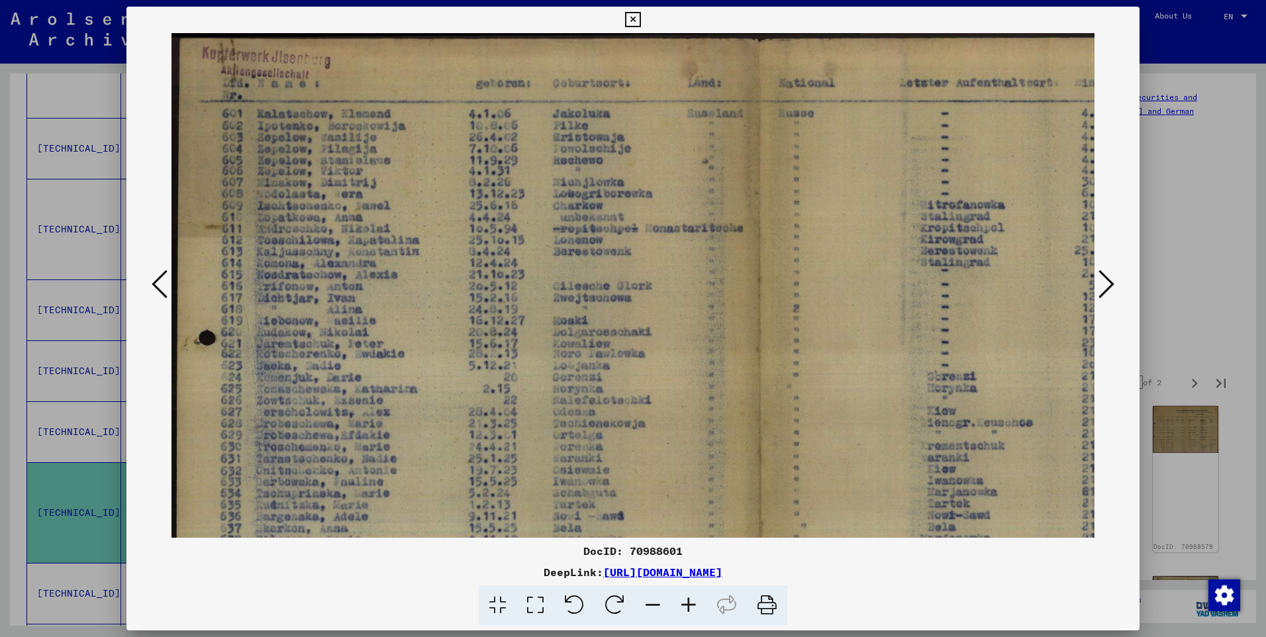
click at [685, 602] on icon at bounding box center [689, 605] width 36 height 40
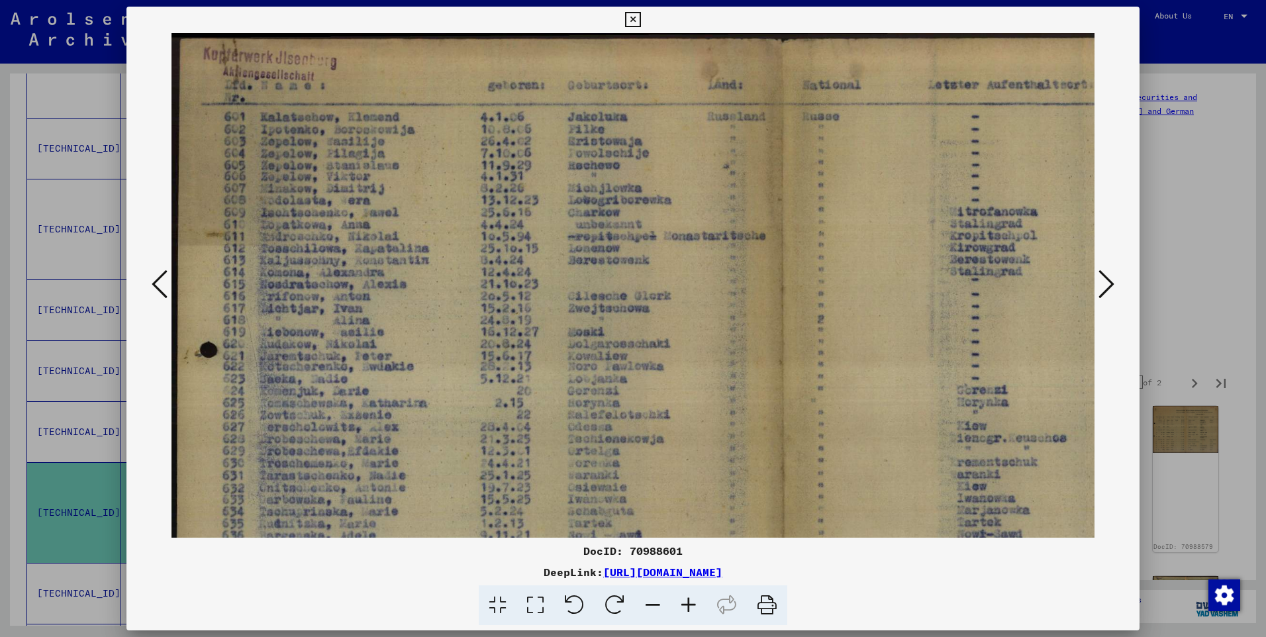
click at [1104, 277] on icon at bounding box center [1106, 284] width 16 height 32
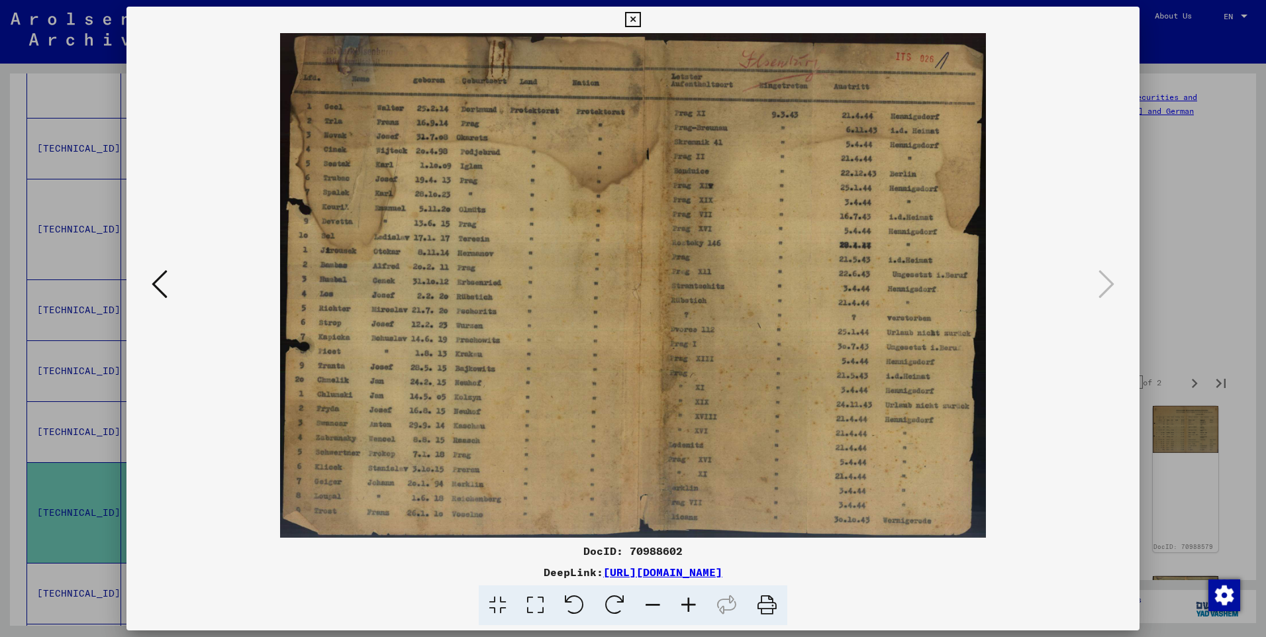
click at [686, 597] on icon at bounding box center [689, 605] width 36 height 40
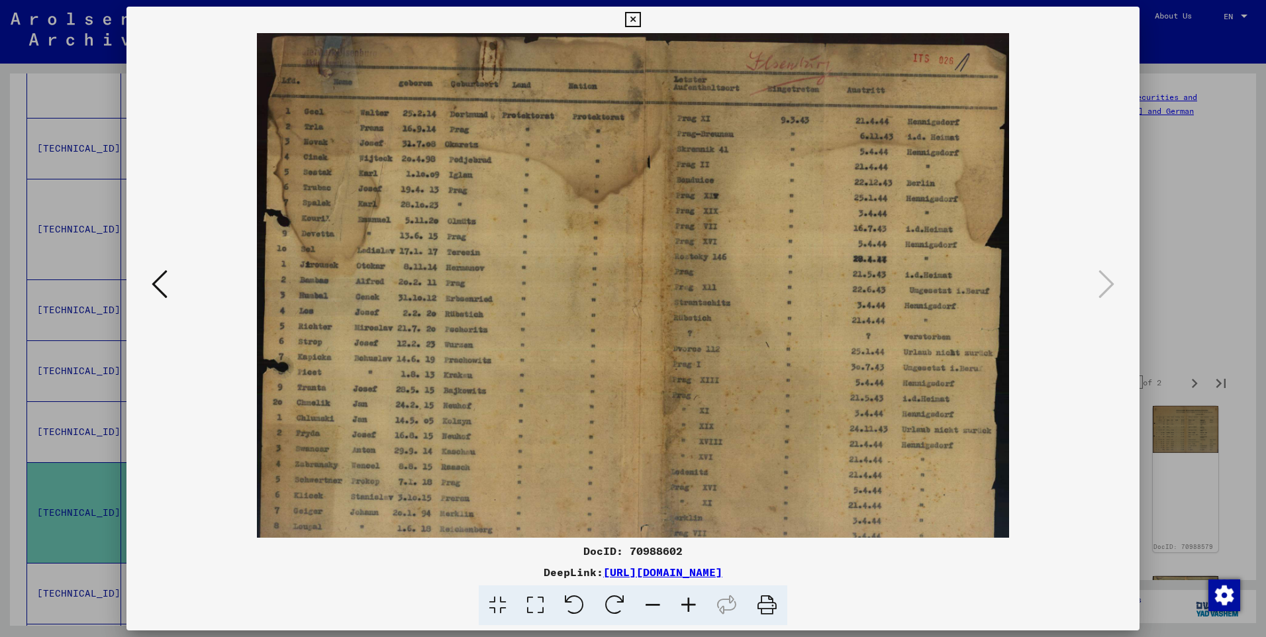
click at [686, 597] on icon at bounding box center [689, 605] width 36 height 40
click at [687, 597] on icon at bounding box center [689, 605] width 36 height 40
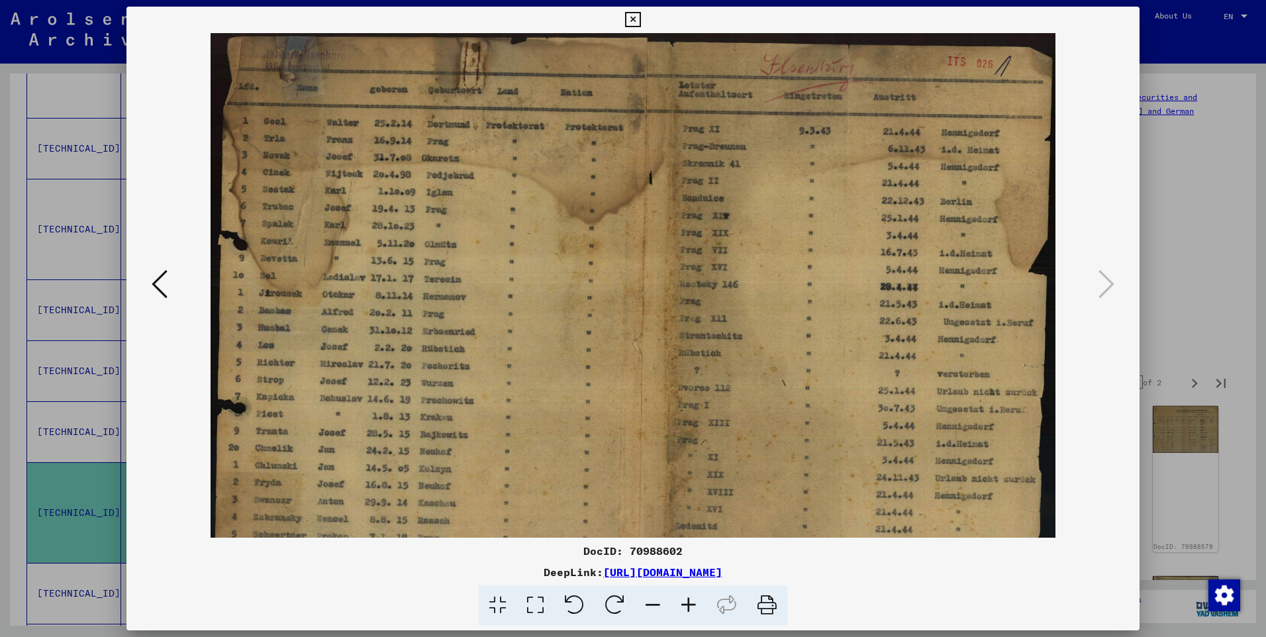
click at [687, 596] on icon at bounding box center [689, 605] width 36 height 40
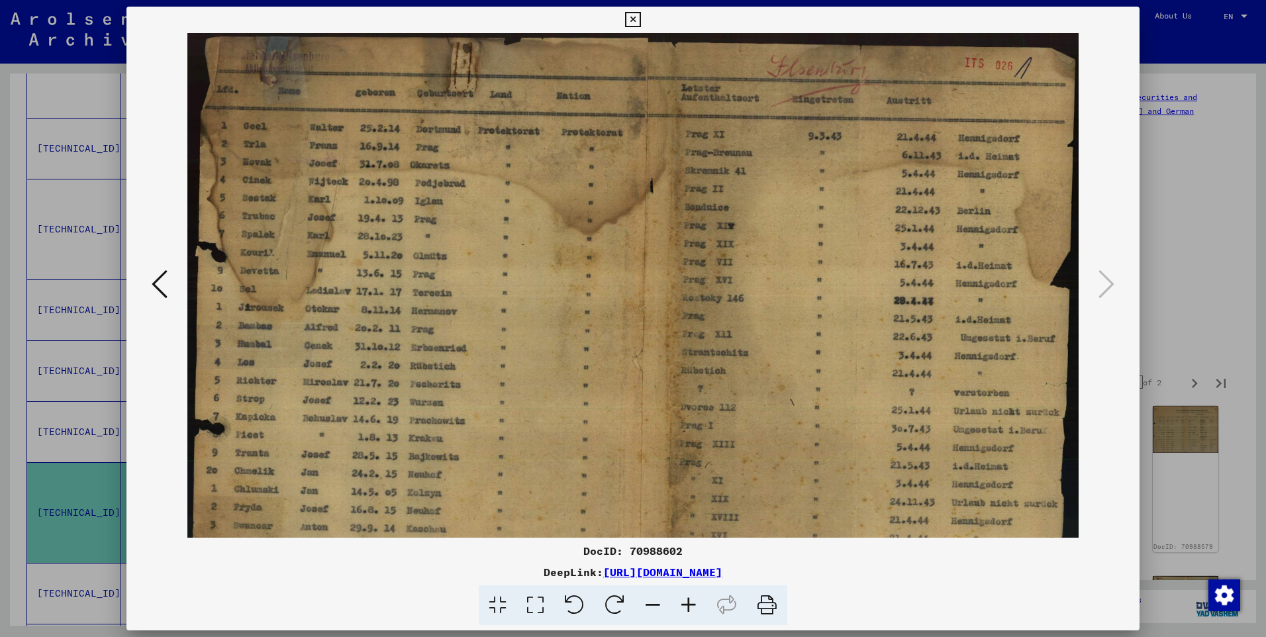
click at [687, 596] on icon at bounding box center [689, 605] width 36 height 40
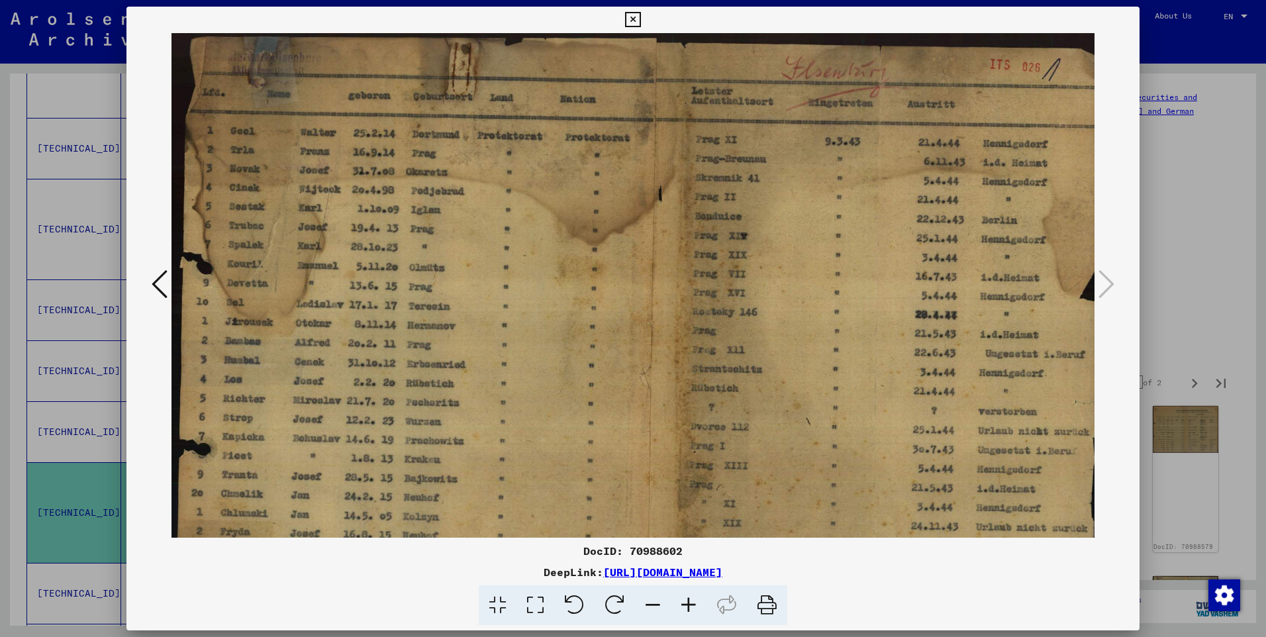
click at [687, 596] on icon at bounding box center [689, 605] width 36 height 40
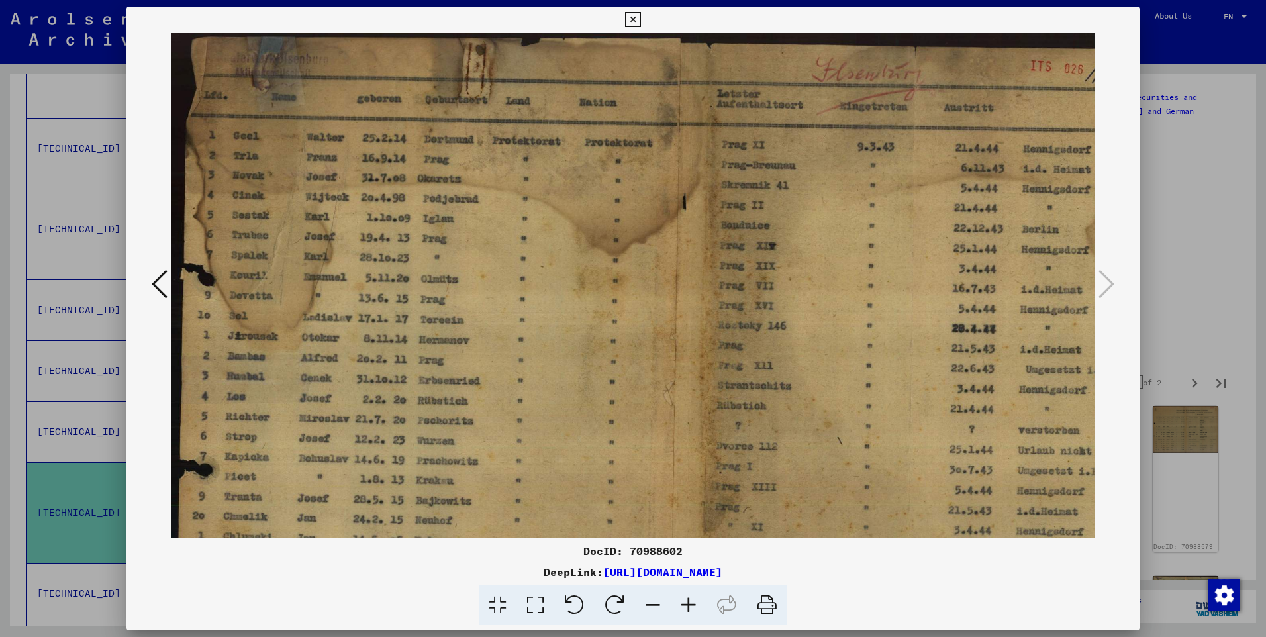
click at [687, 596] on icon at bounding box center [689, 605] width 36 height 40
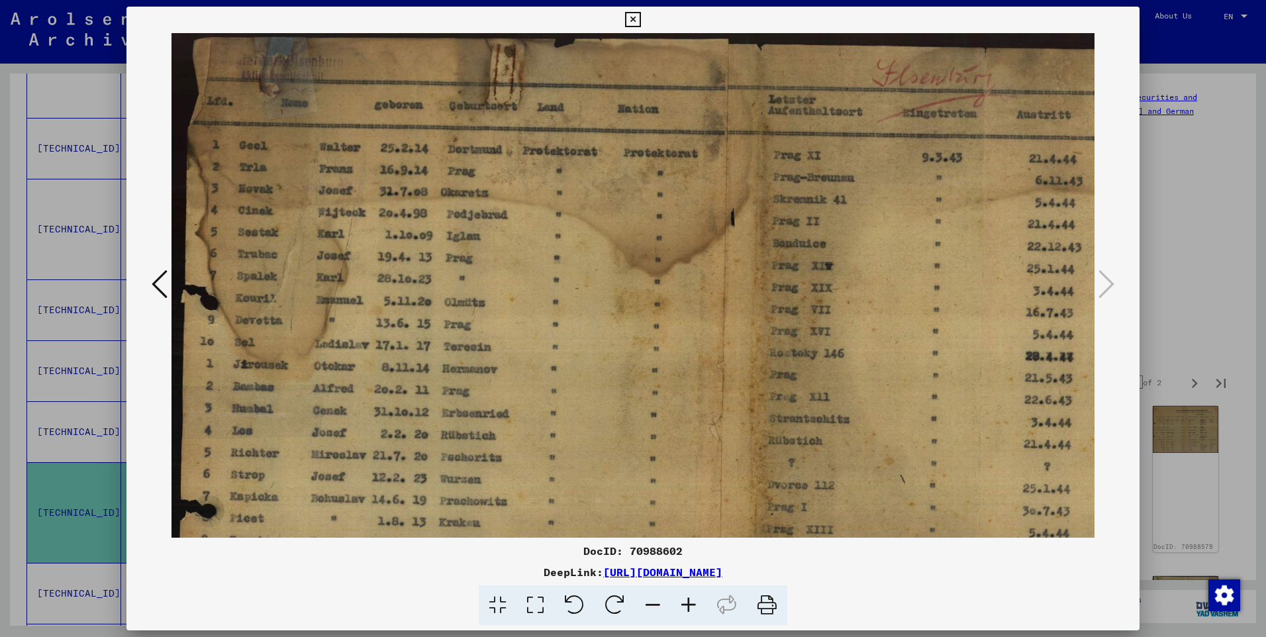
click at [687, 596] on icon at bounding box center [689, 605] width 36 height 40
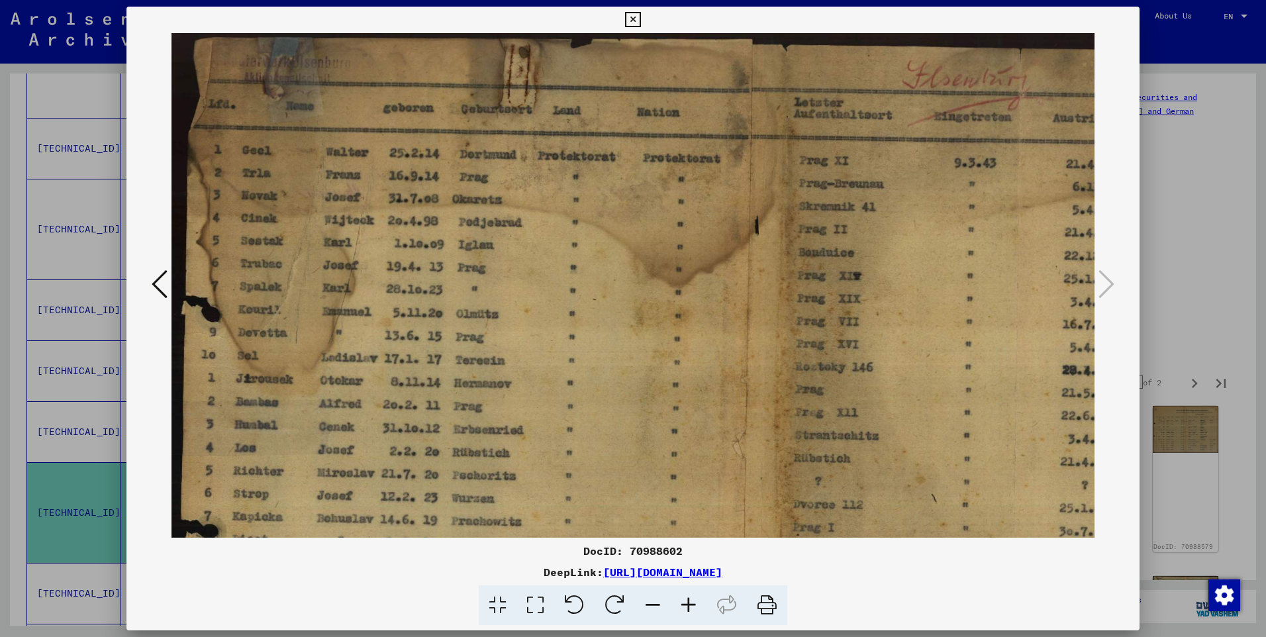
scroll to position [71, 201]
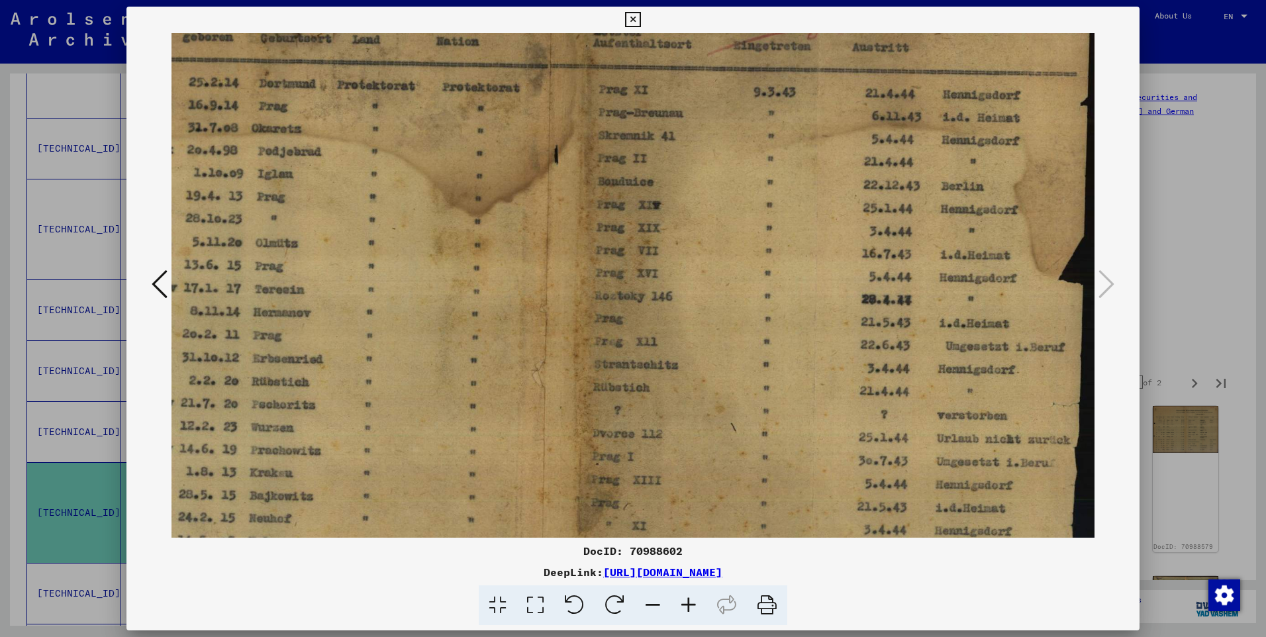
drag, startPoint x: 842, startPoint y: 455, endPoint x: 544, endPoint y: 384, distance: 306.3
click at [544, 384] on img at bounding box center [533, 363] width 1124 height 803
click at [716, 405] on img at bounding box center [533, 363] width 1124 height 803
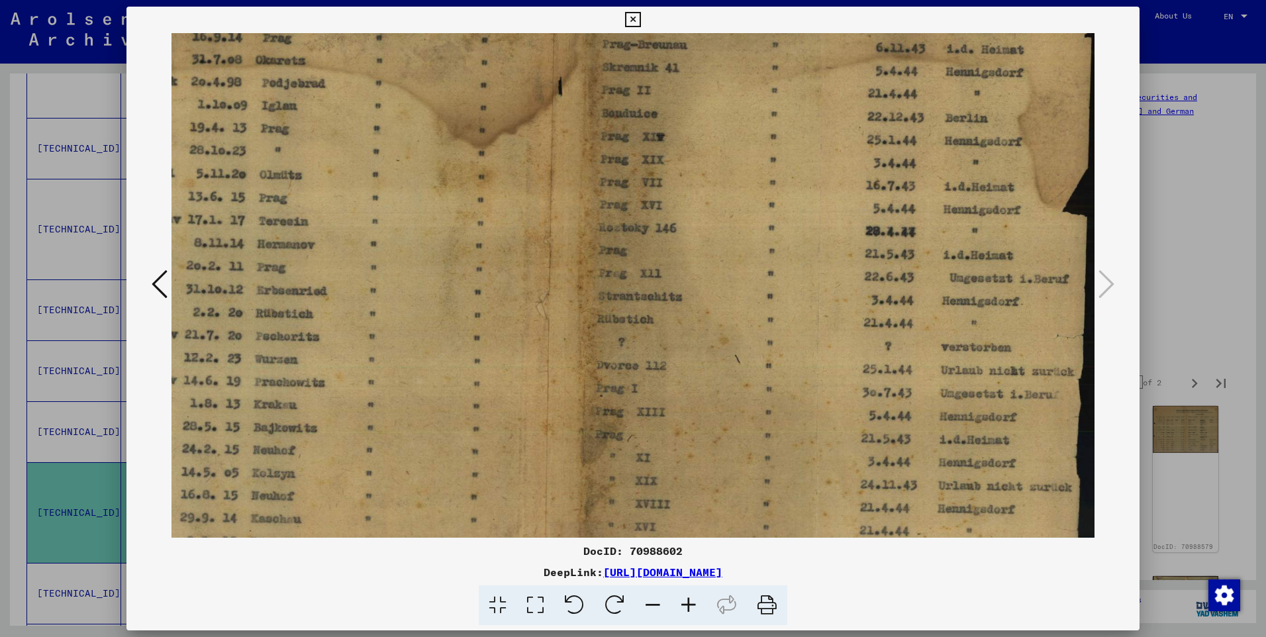
click at [720, 423] on img at bounding box center [537, 295] width 1124 height 803
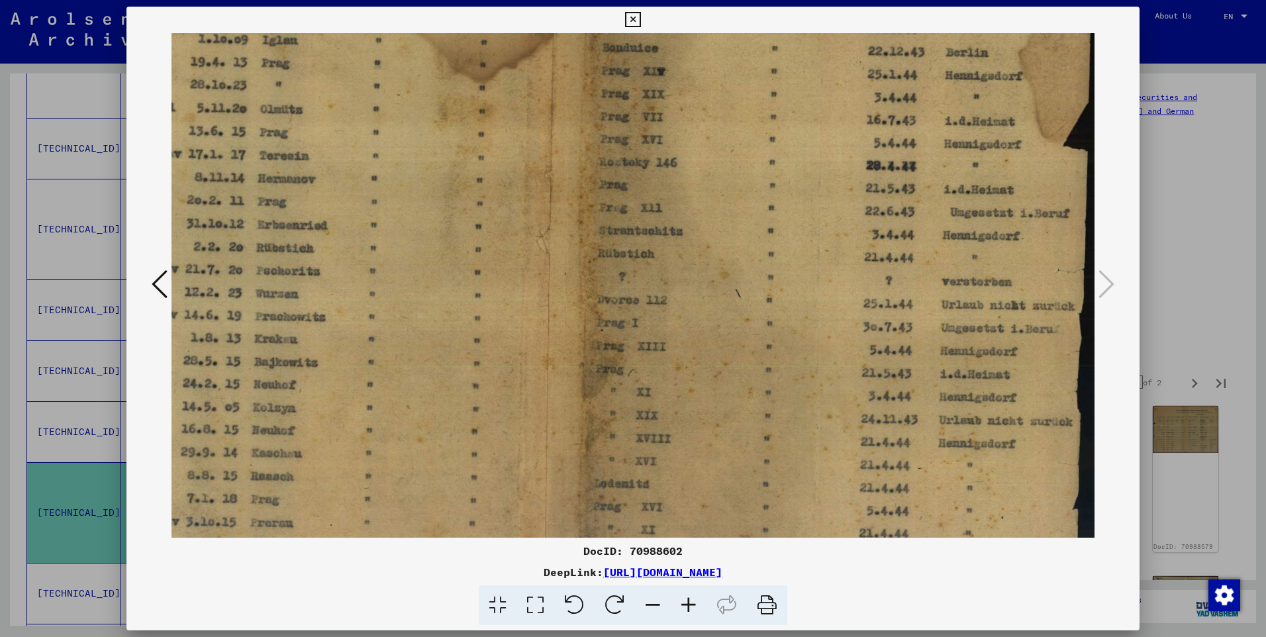
drag, startPoint x: 751, startPoint y: 496, endPoint x: 738, endPoint y: 374, distance: 122.5
click at [736, 390] on img at bounding box center [538, 230] width 1124 height 803
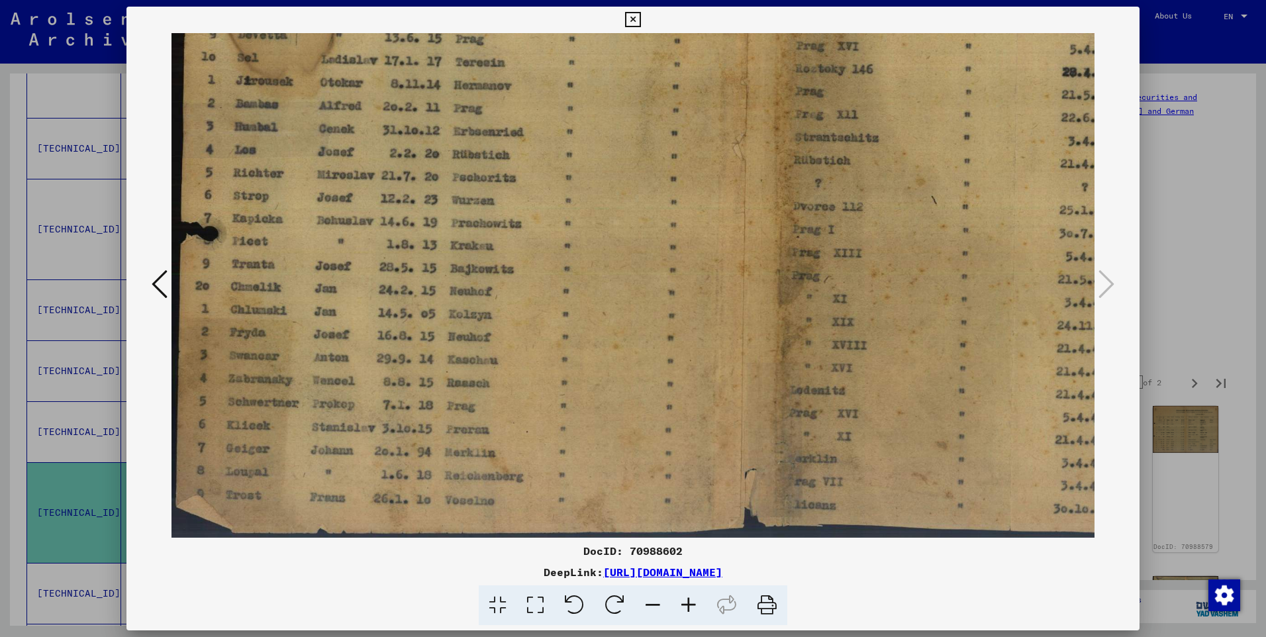
scroll to position [297, 0]
drag, startPoint x: 607, startPoint y: 446, endPoint x: 886, endPoint y: 446, distance: 279.4
click at [886, 446] on img at bounding box center [733, 137] width 1124 height 803
drag, startPoint x: 674, startPoint y: 447, endPoint x: 814, endPoint y: 434, distance: 140.3
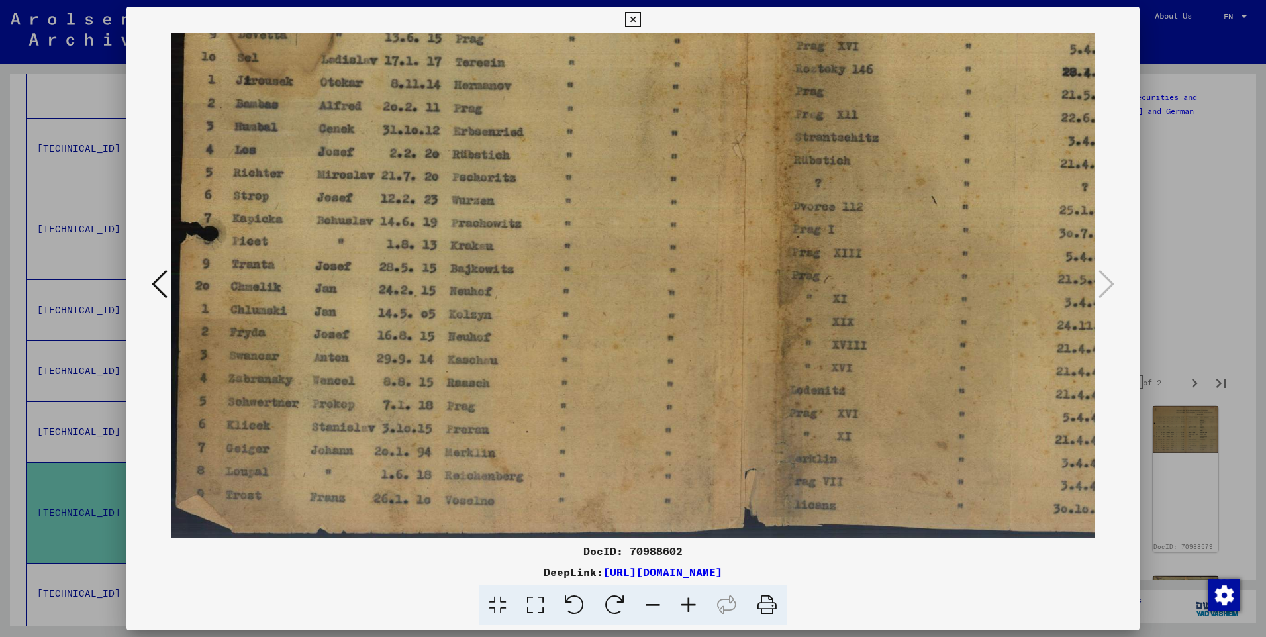
click at [814, 434] on img at bounding box center [733, 136] width 1124 height 803
click at [952, 597] on div at bounding box center [633, 605] width 1002 height 40
click at [633, 21] on icon at bounding box center [632, 20] width 15 height 16
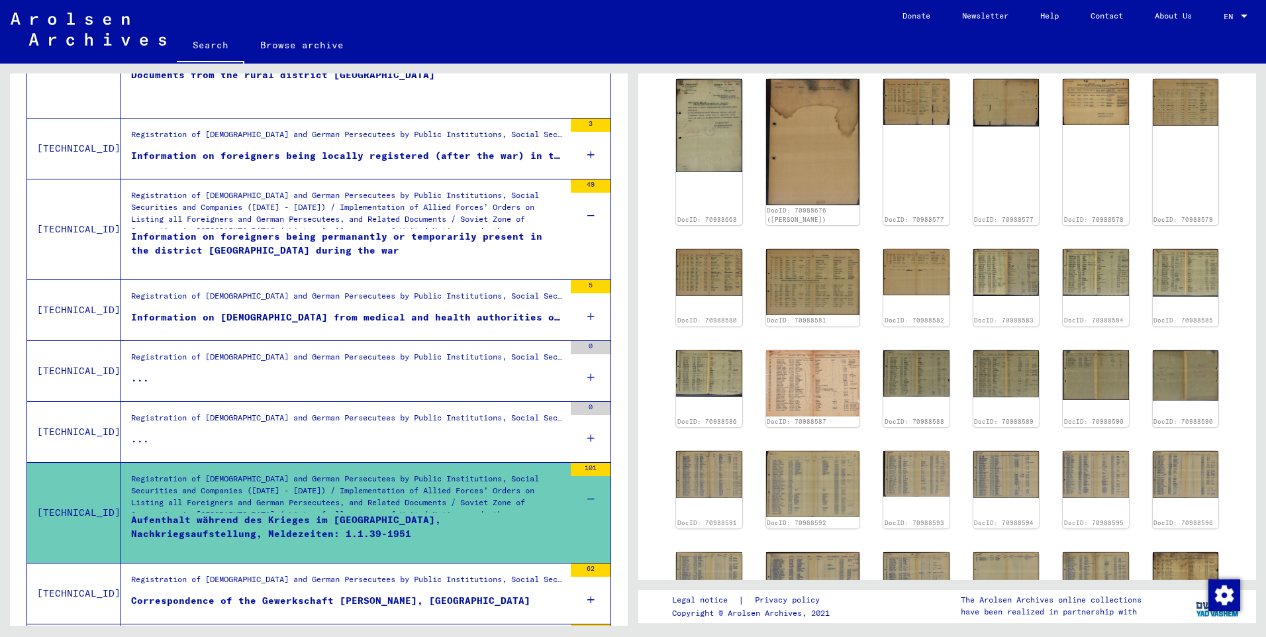
scroll to position [482, 0]
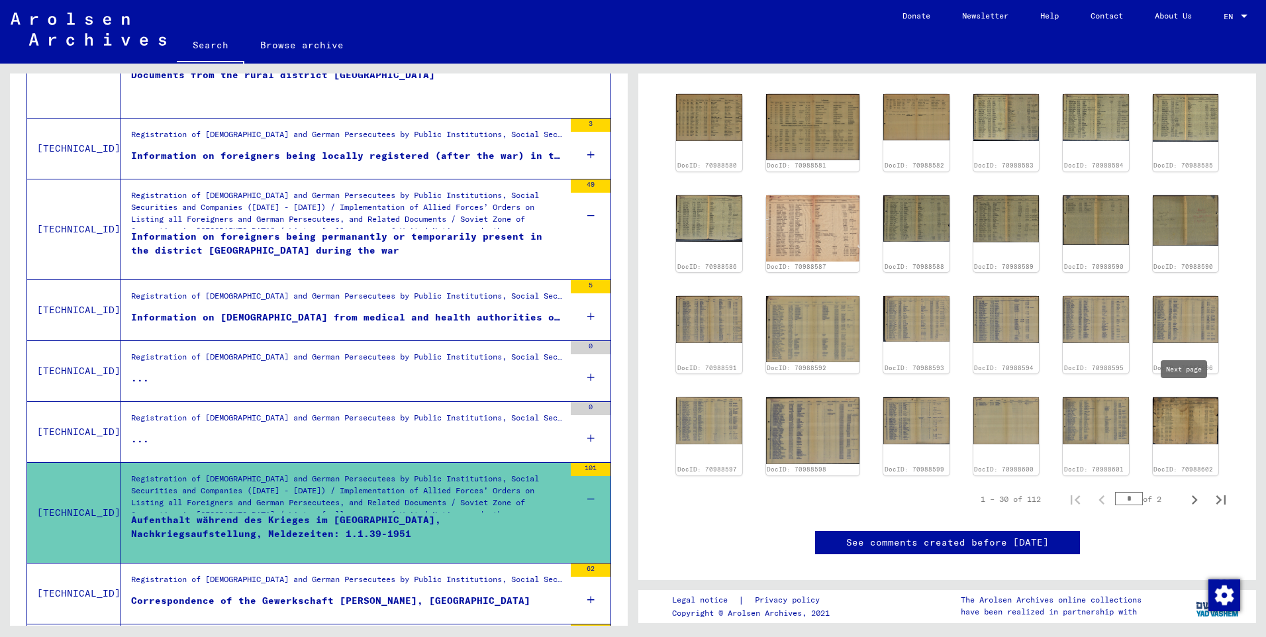
click at [1185, 491] on icon "Next page" at bounding box center [1194, 500] width 19 height 19
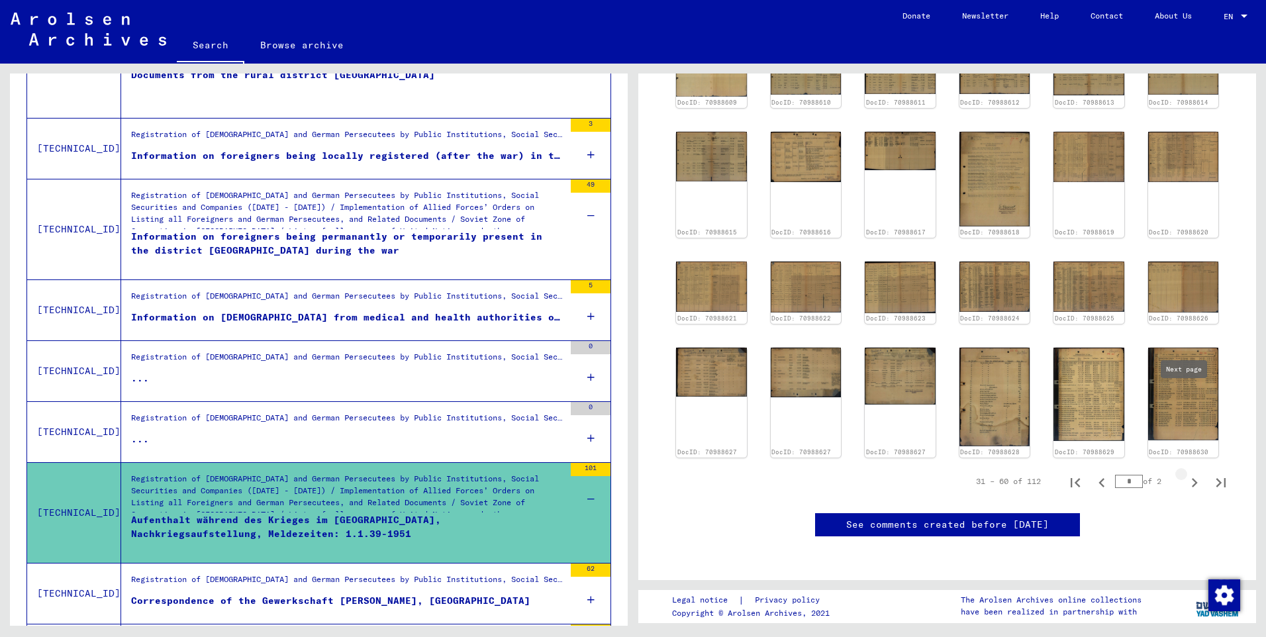
type input "*"
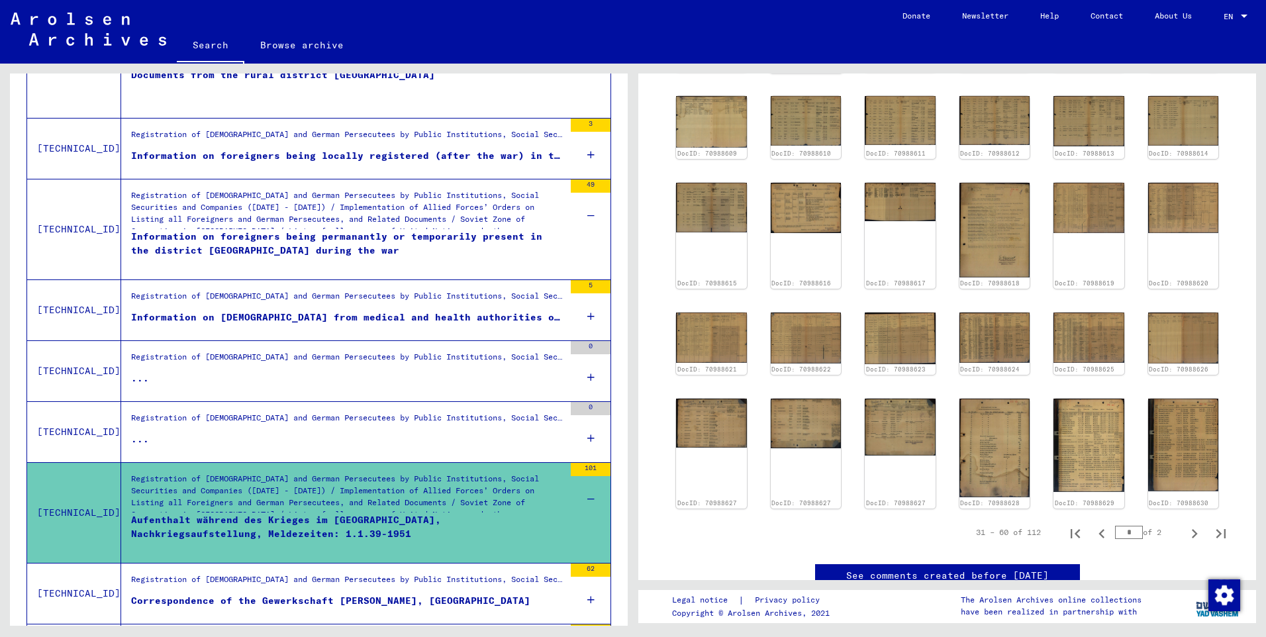
scroll to position [132, 0]
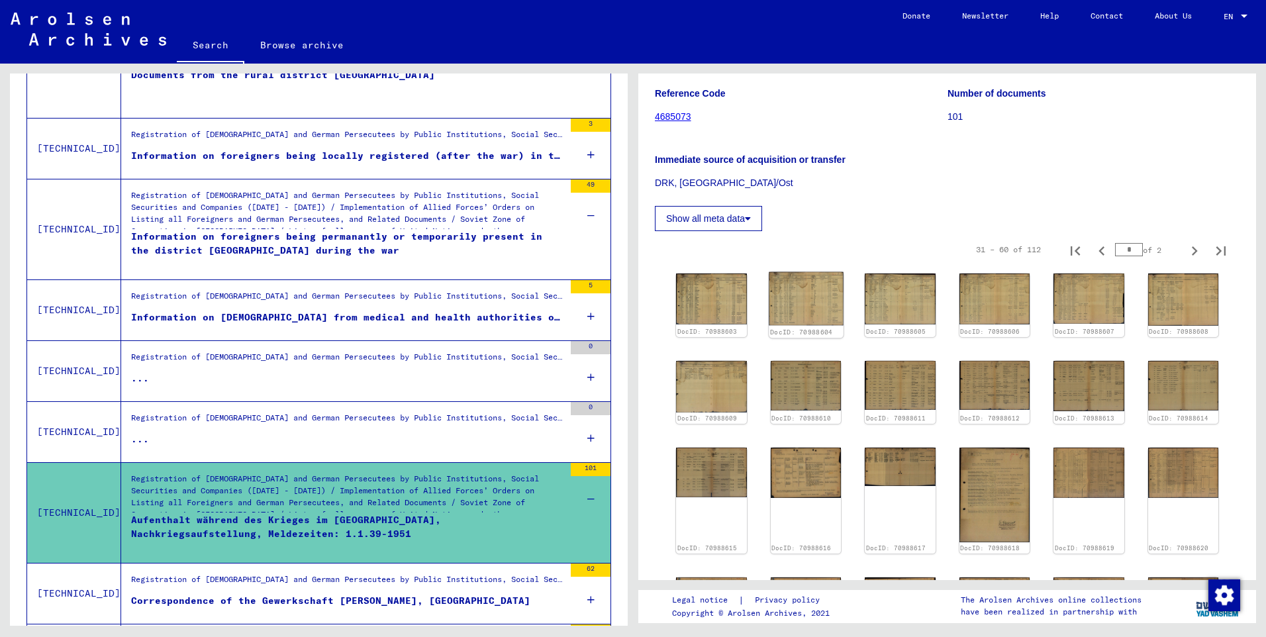
click at [826, 296] on img at bounding box center [806, 299] width 74 height 54
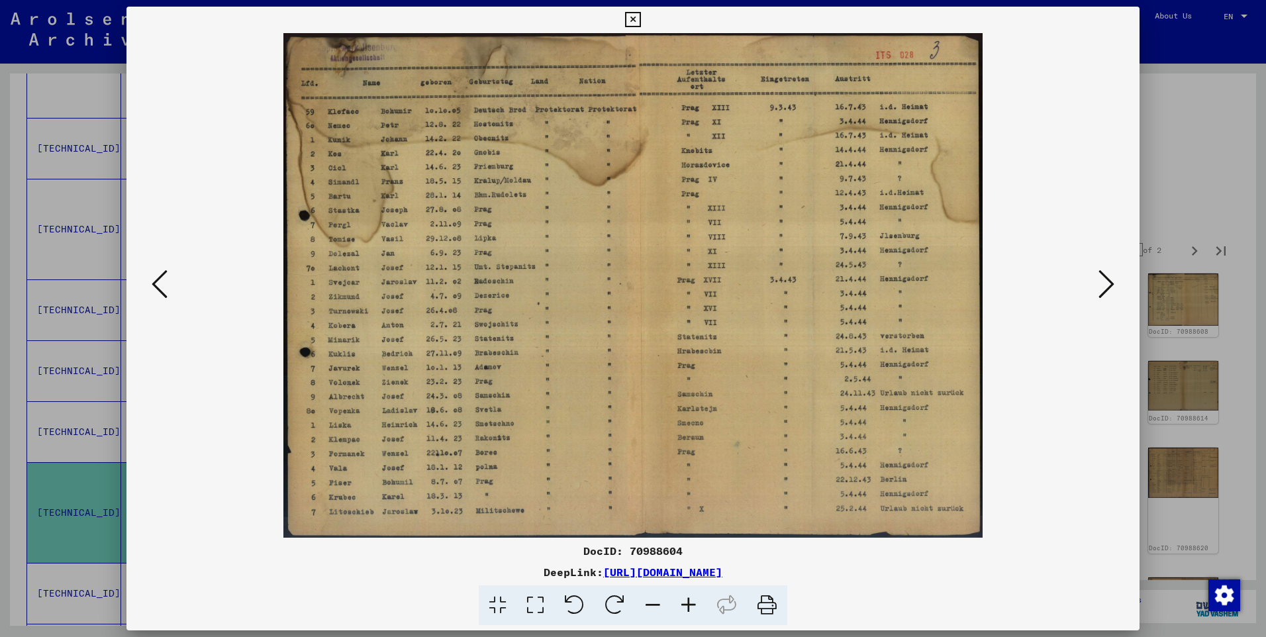
click at [1100, 283] on icon at bounding box center [1106, 284] width 16 height 32
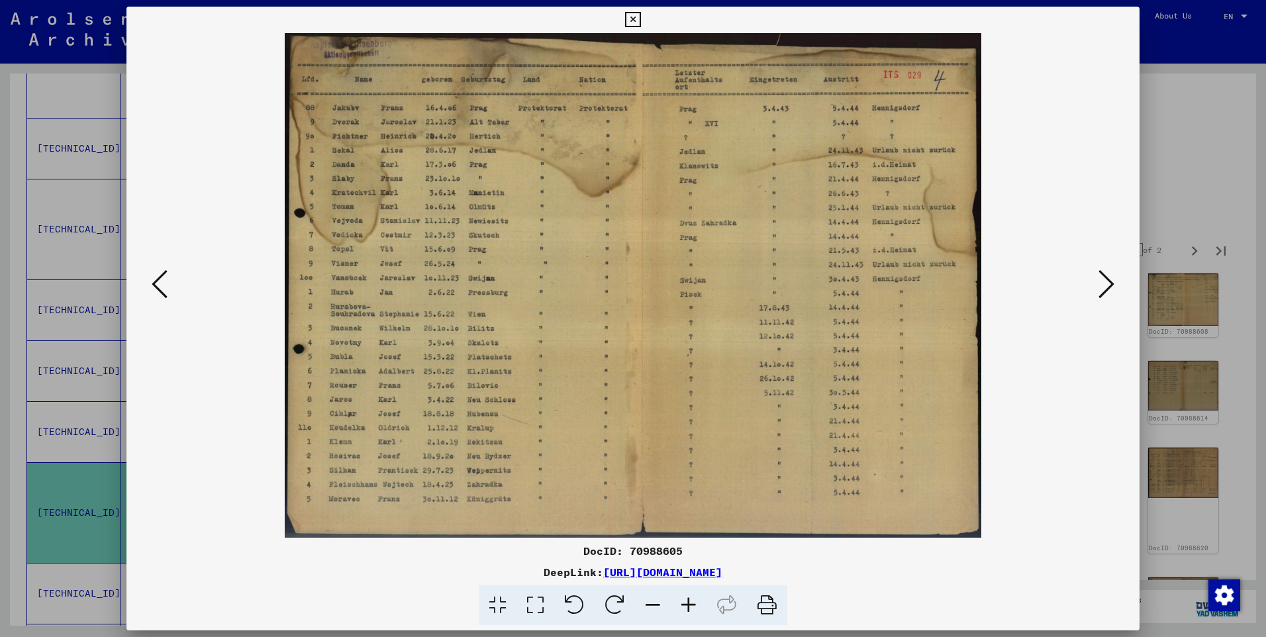
click at [1099, 283] on icon at bounding box center [1106, 284] width 16 height 32
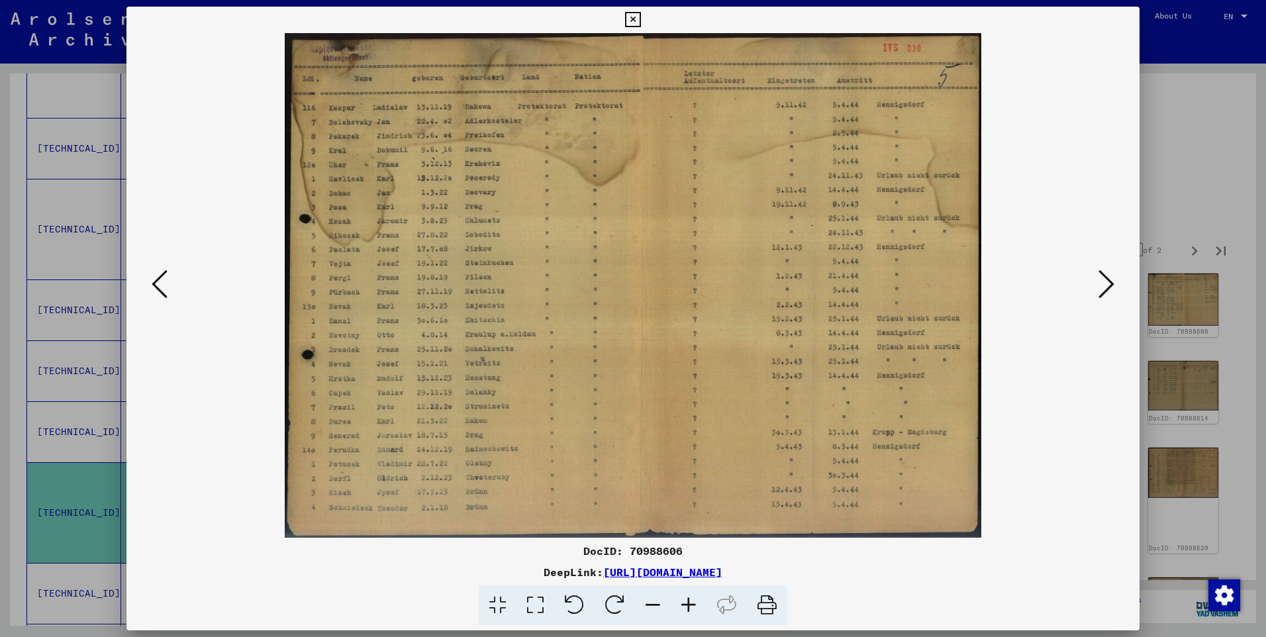
click at [1099, 283] on icon at bounding box center [1106, 284] width 16 height 32
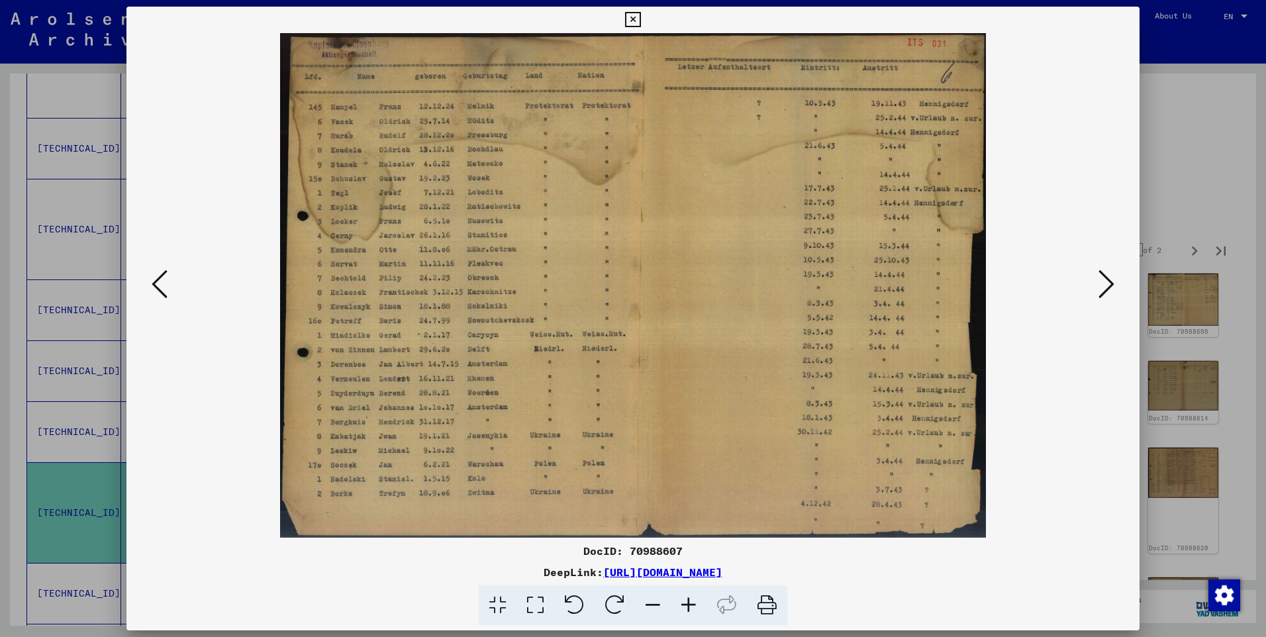
click at [1099, 283] on icon at bounding box center [1106, 284] width 16 height 32
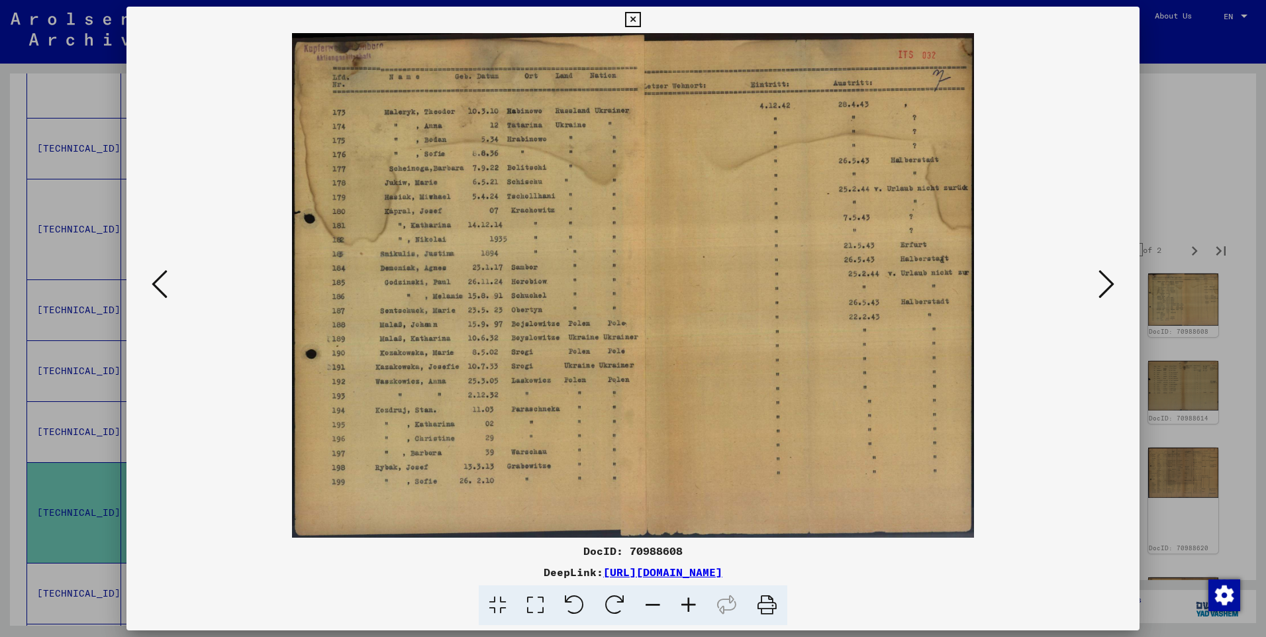
click at [1103, 281] on icon at bounding box center [1106, 284] width 16 height 32
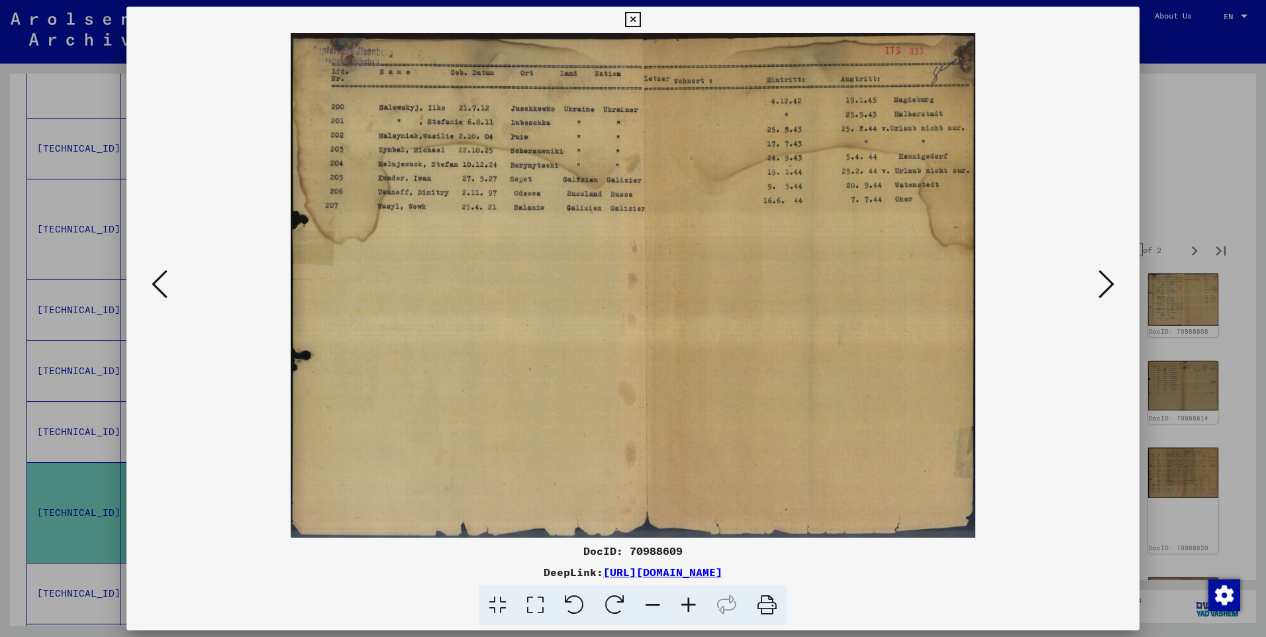
click at [1103, 281] on icon at bounding box center [1106, 284] width 16 height 32
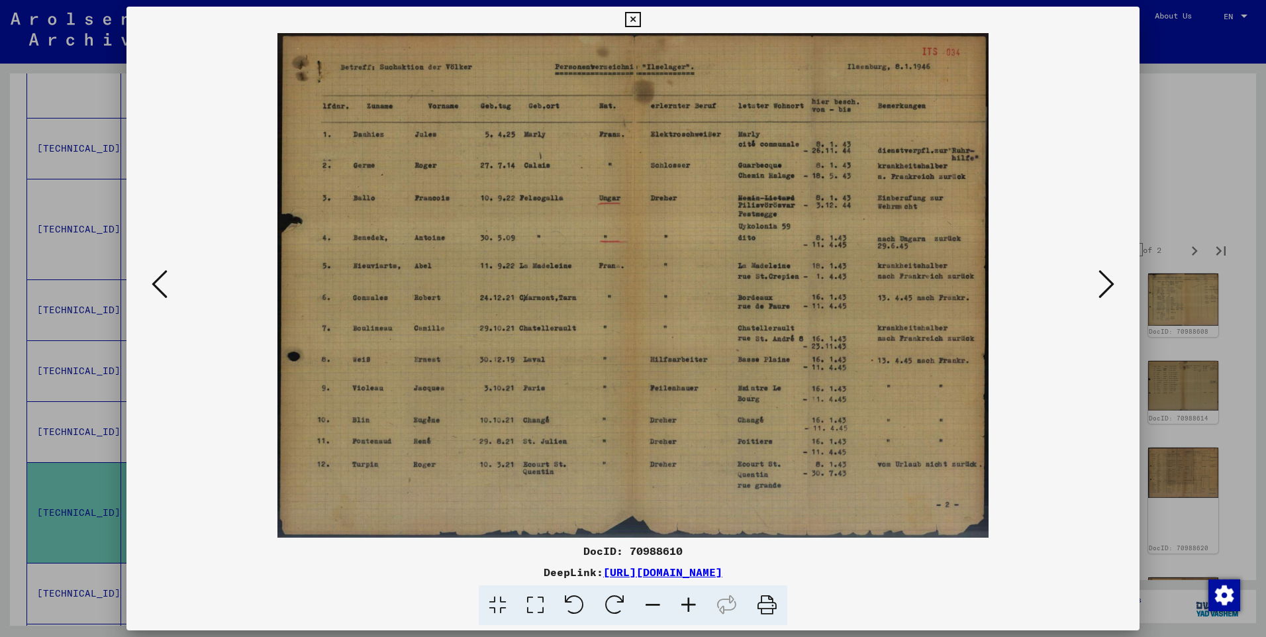
click at [1105, 285] on icon at bounding box center [1106, 284] width 16 height 32
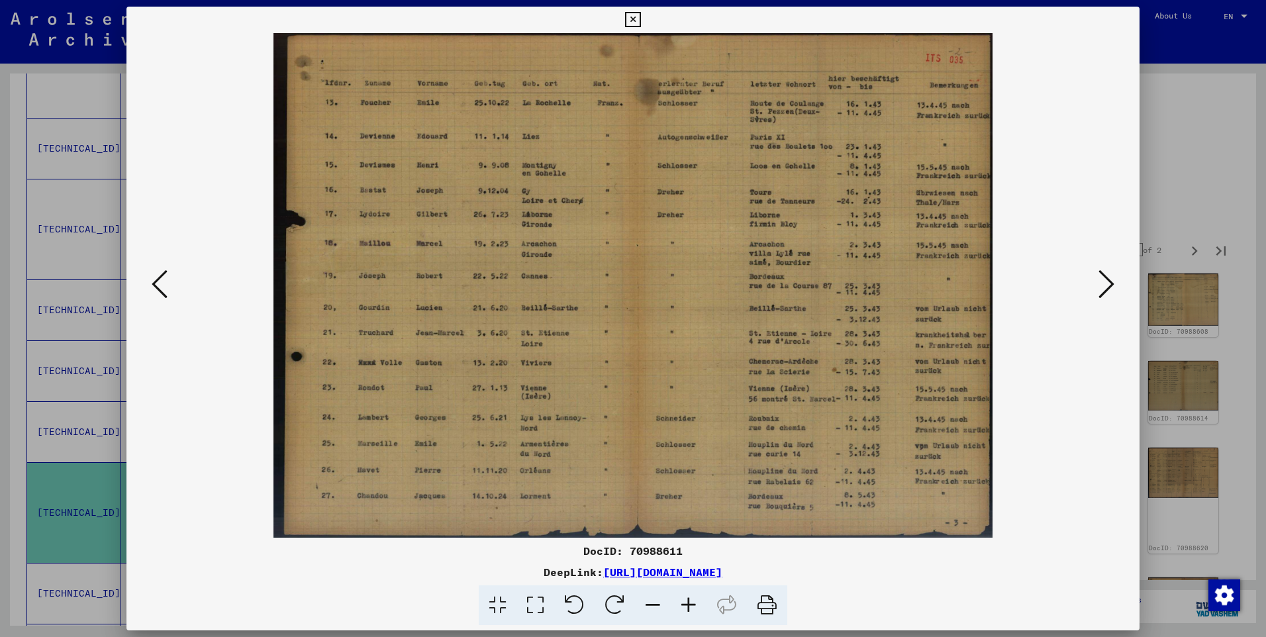
click at [1105, 285] on icon at bounding box center [1106, 284] width 16 height 32
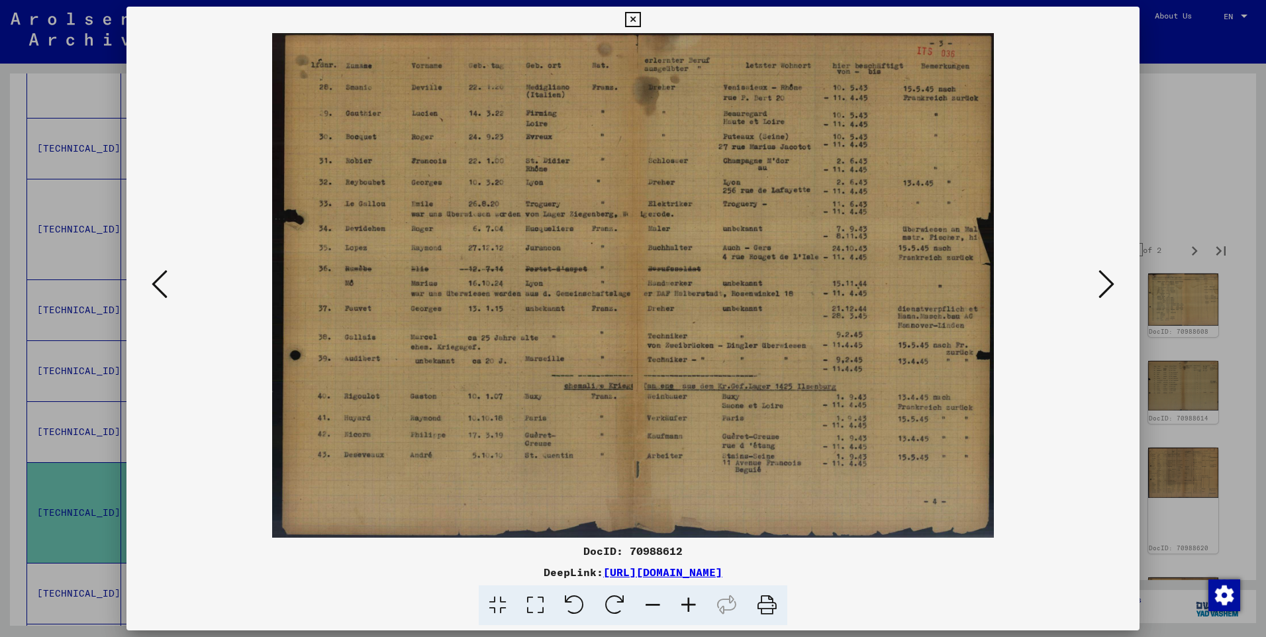
click at [1105, 285] on icon at bounding box center [1106, 284] width 16 height 32
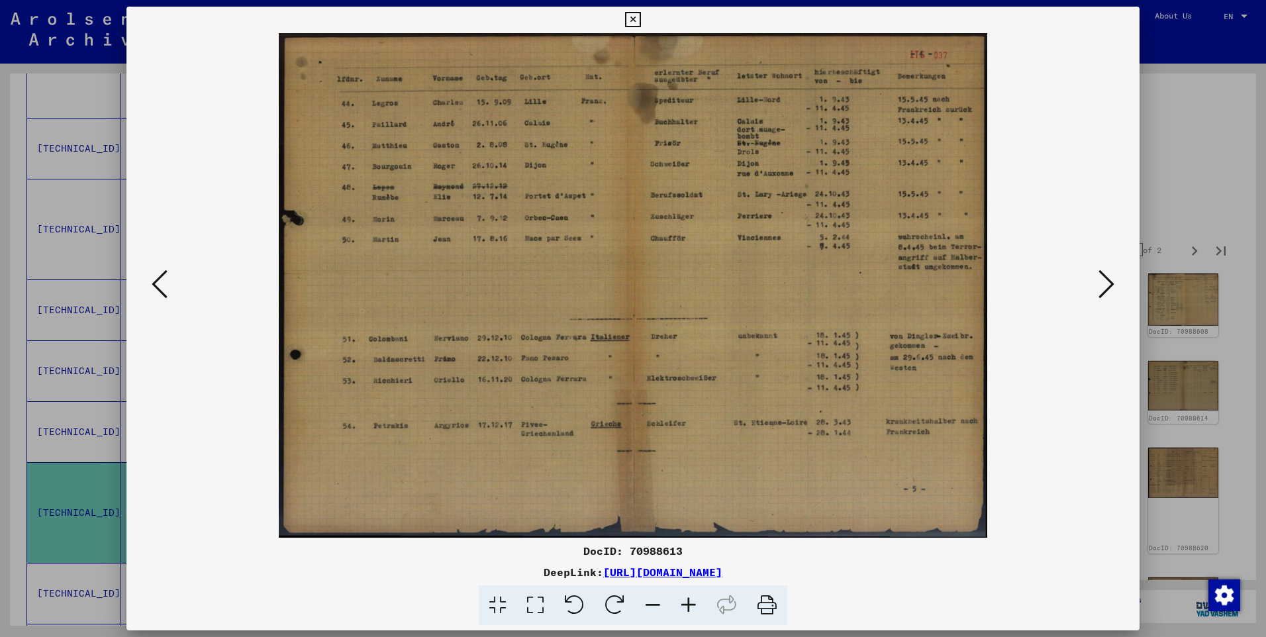
click at [1105, 285] on icon at bounding box center [1106, 284] width 16 height 32
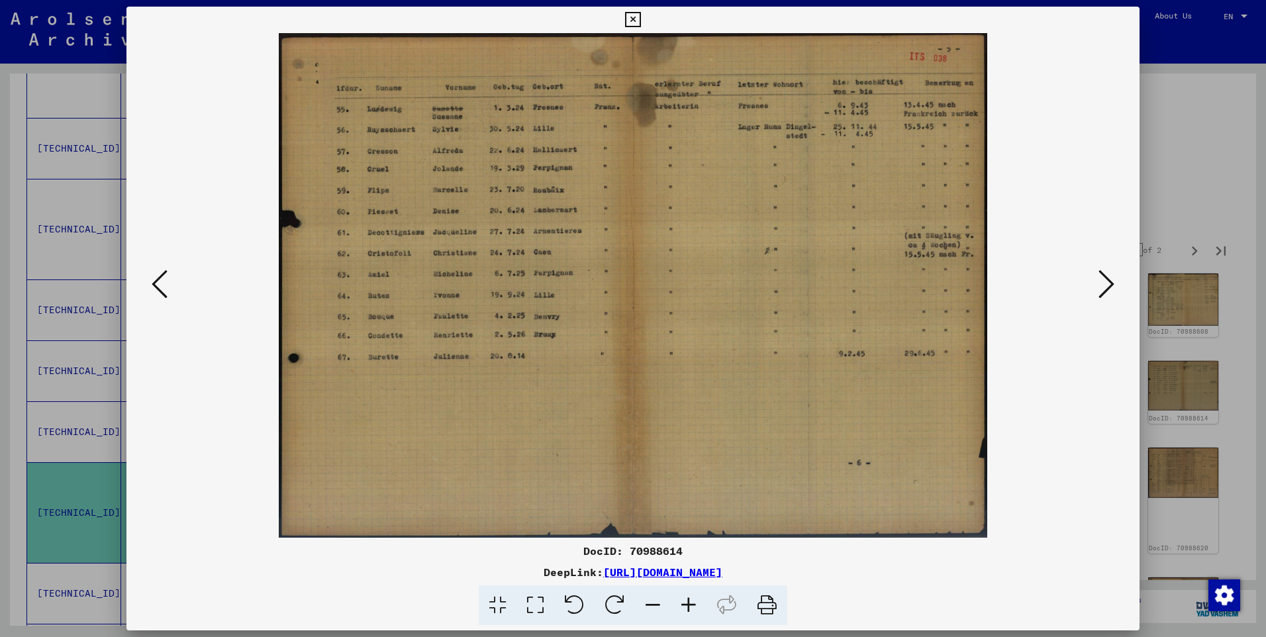
click at [1104, 285] on icon at bounding box center [1106, 284] width 16 height 32
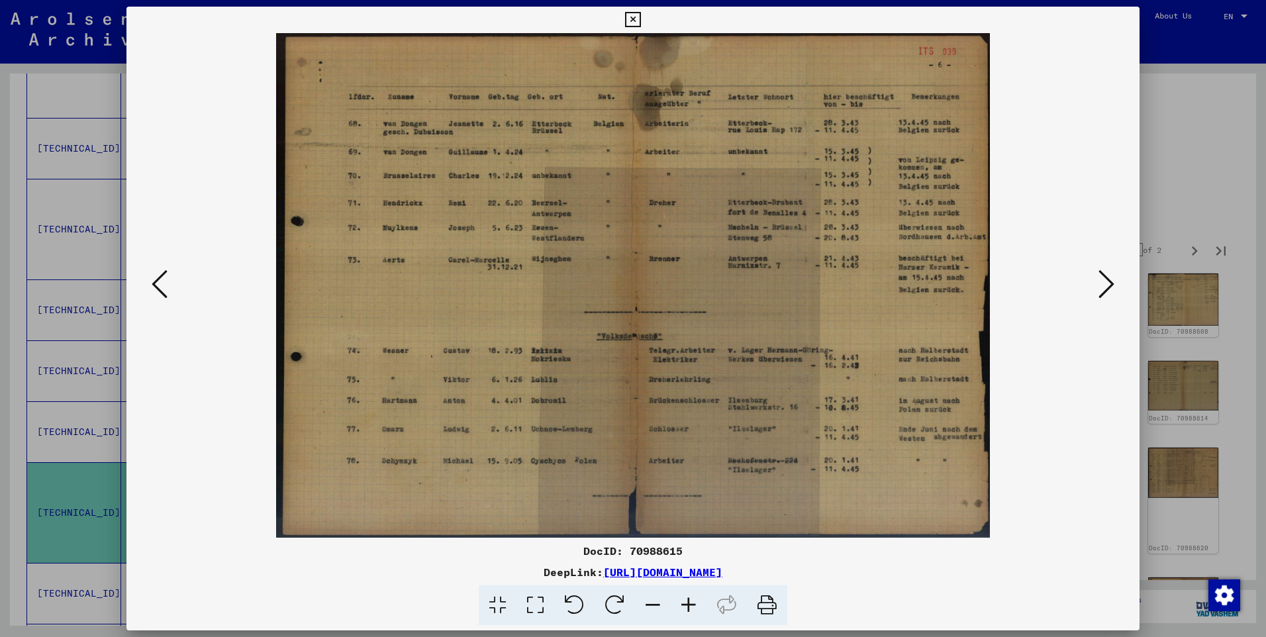
click at [687, 605] on icon at bounding box center [689, 605] width 36 height 40
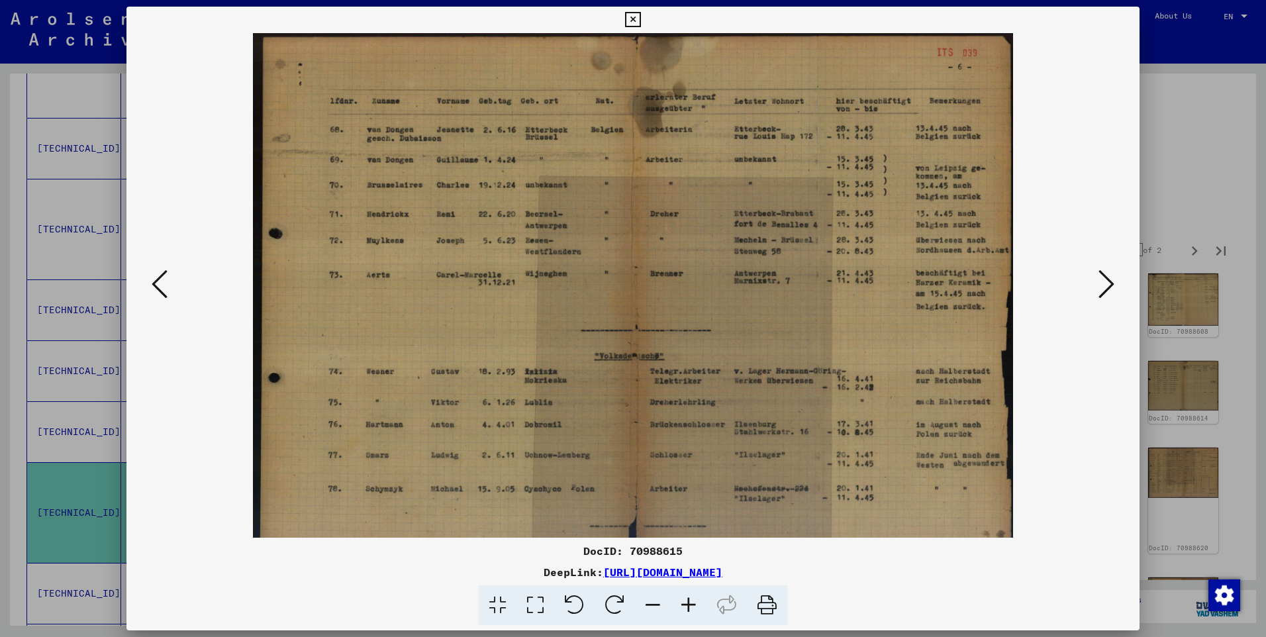
click at [687, 605] on icon at bounding box center [689, 605] width 36 height 40
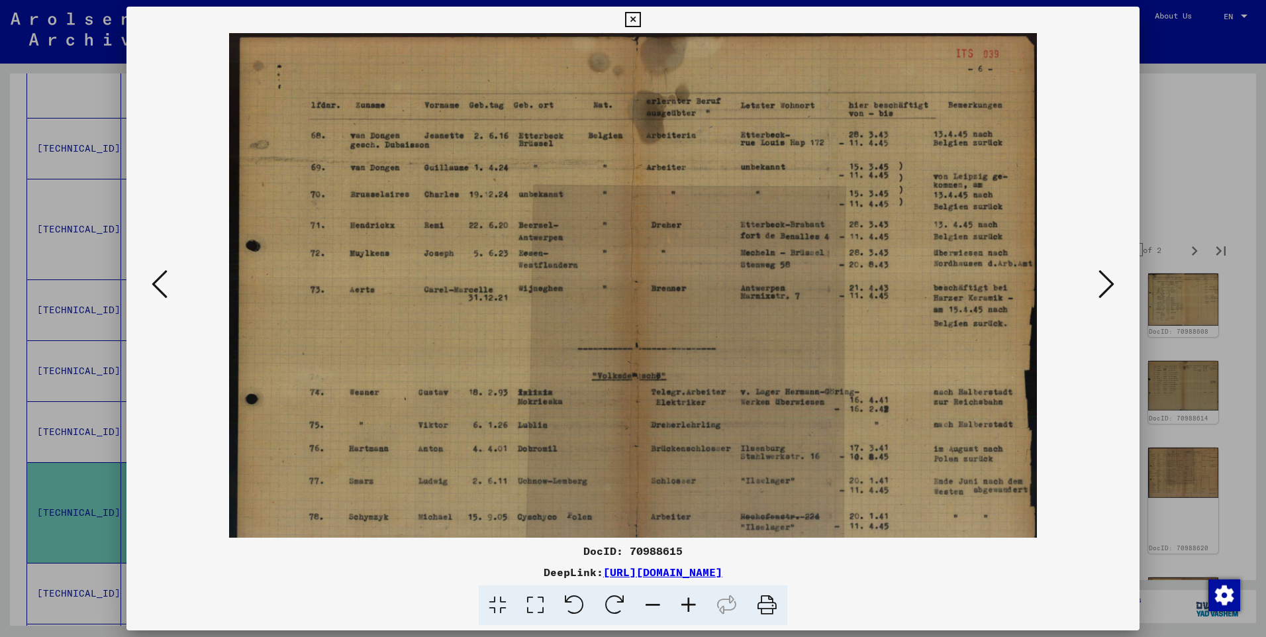
click at [687, 605] on icon at bounding box center [689, 605] width 36 height 40
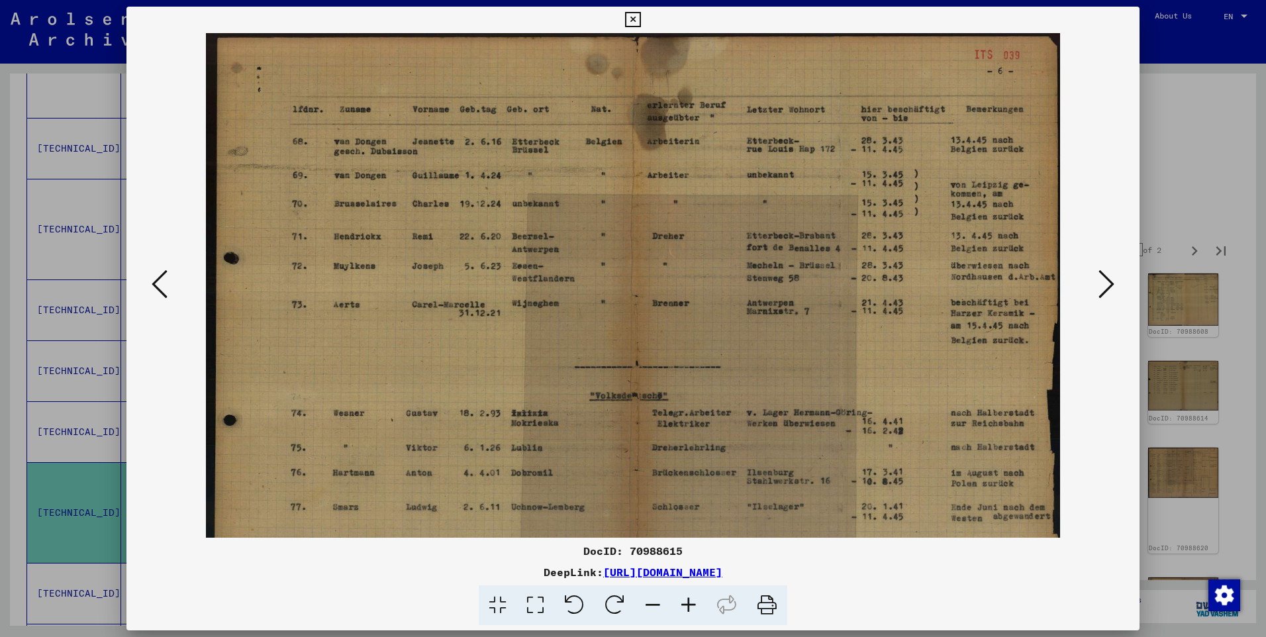
click at [687, 605] on icon at bounding box center [689, 605] width 36 height 40
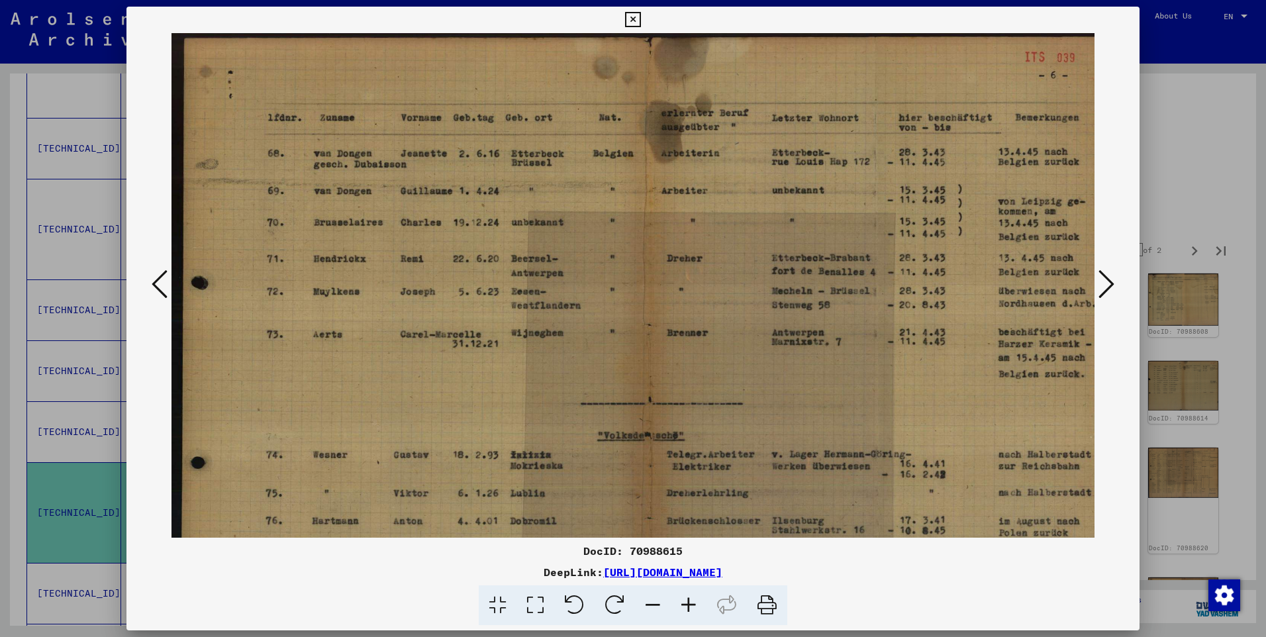
click at [687, 605] on icon at bounding box center [689, 605] width 36 height 40
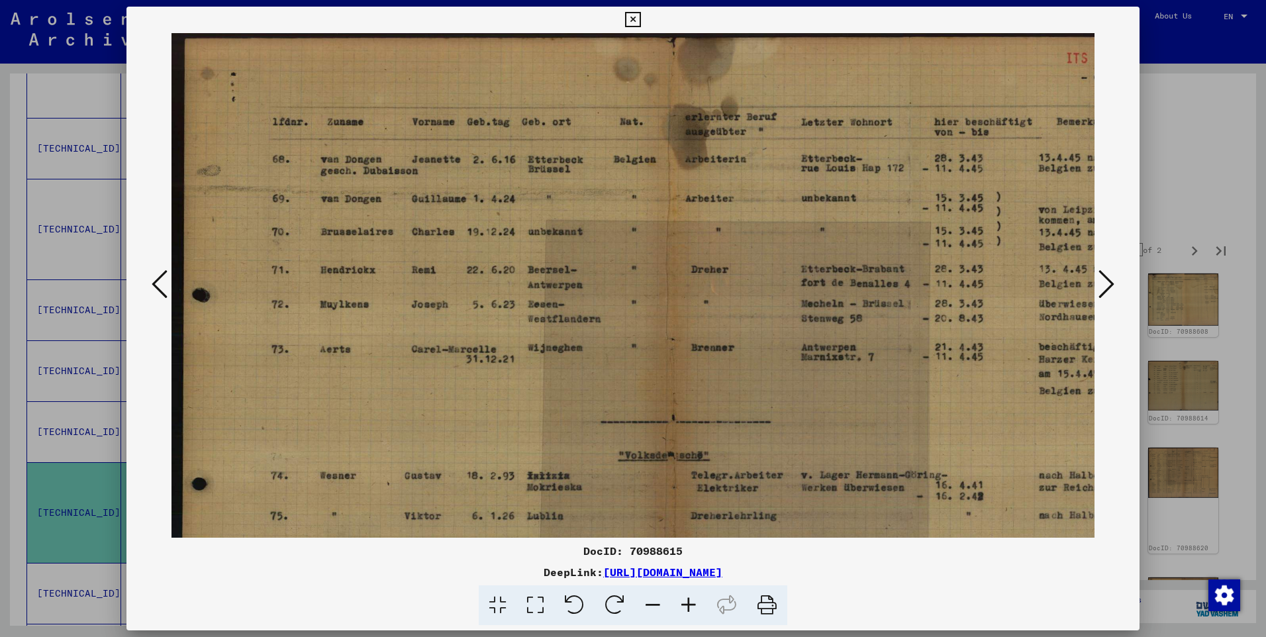
click at [687, 605] on icon at bounding box center [689, 605] width 36 height 40
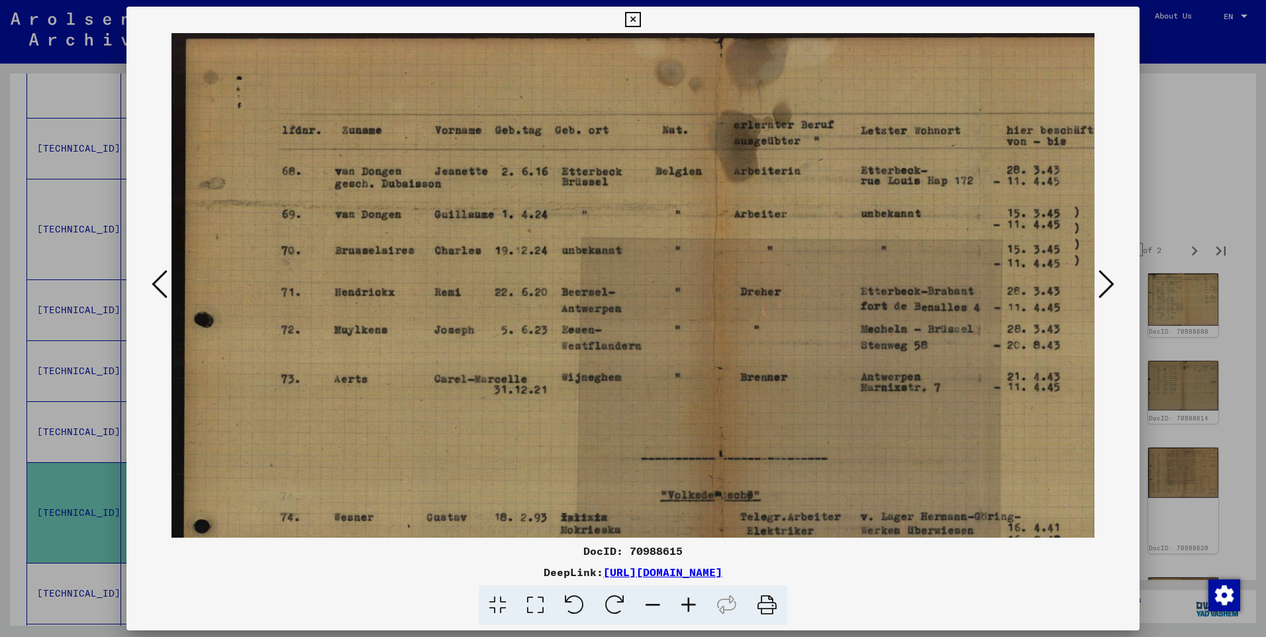
click at [687, 605] on icon at bounding box center [689, 605] width 36 height 40
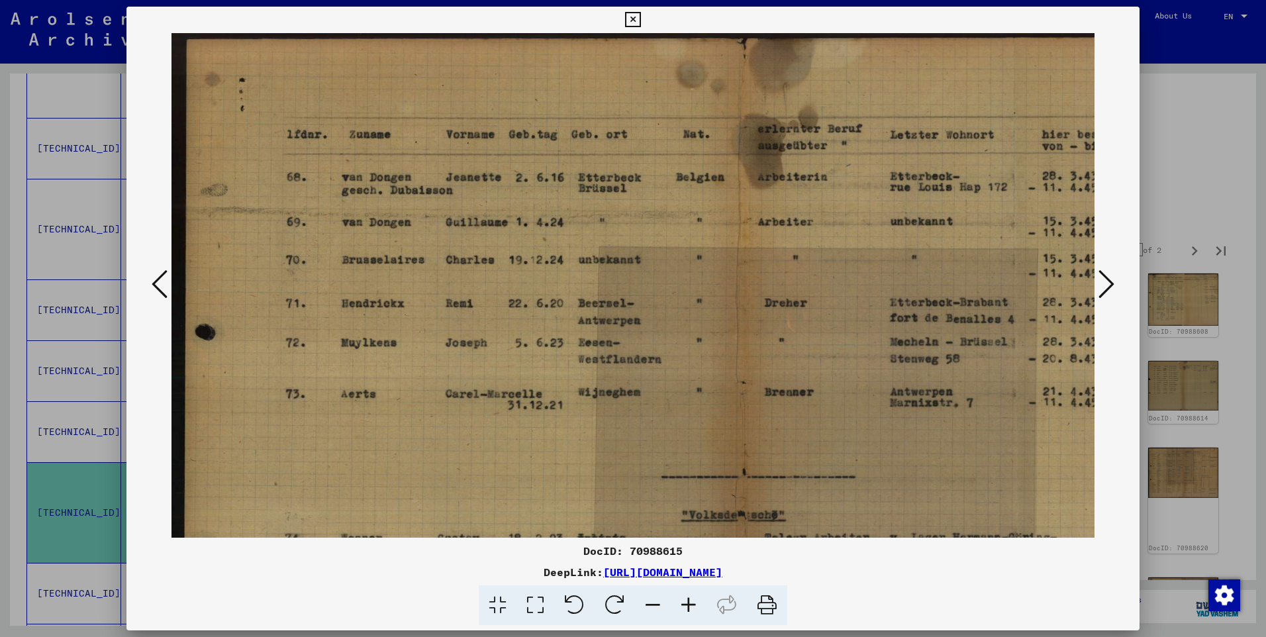
click at [163, 280] on icon at bounding box center [160, 284] width 16 height 32
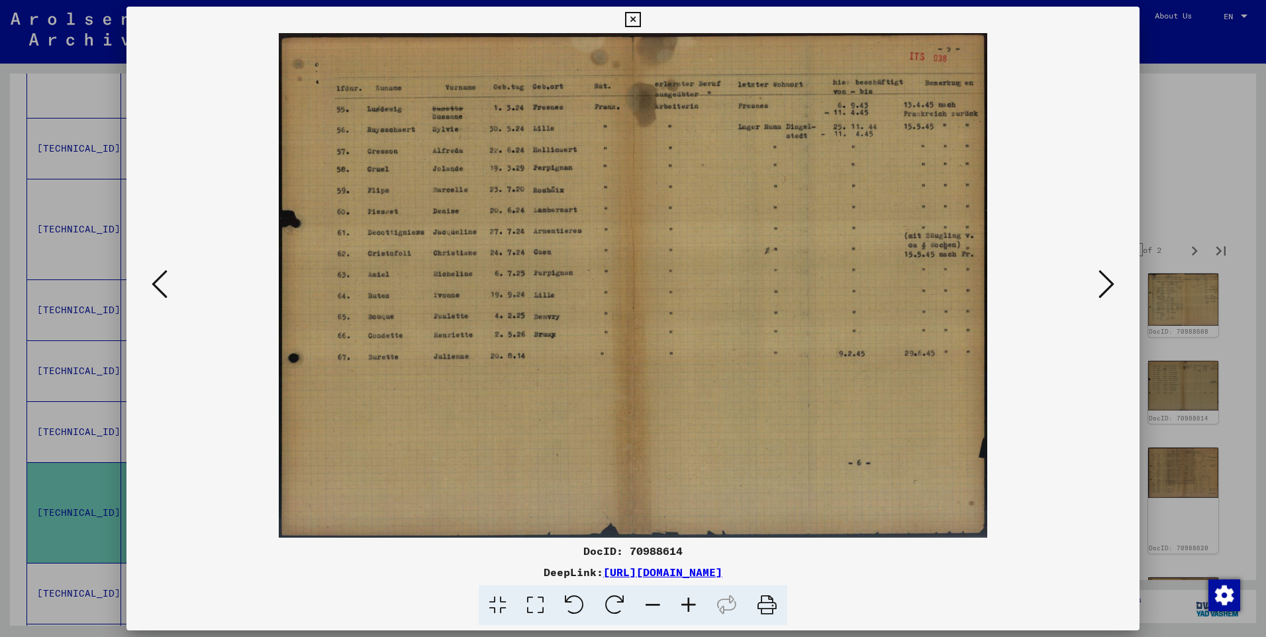
click at [1104, 281] on icon at bounding box center [1106, 284] width 16 height 32
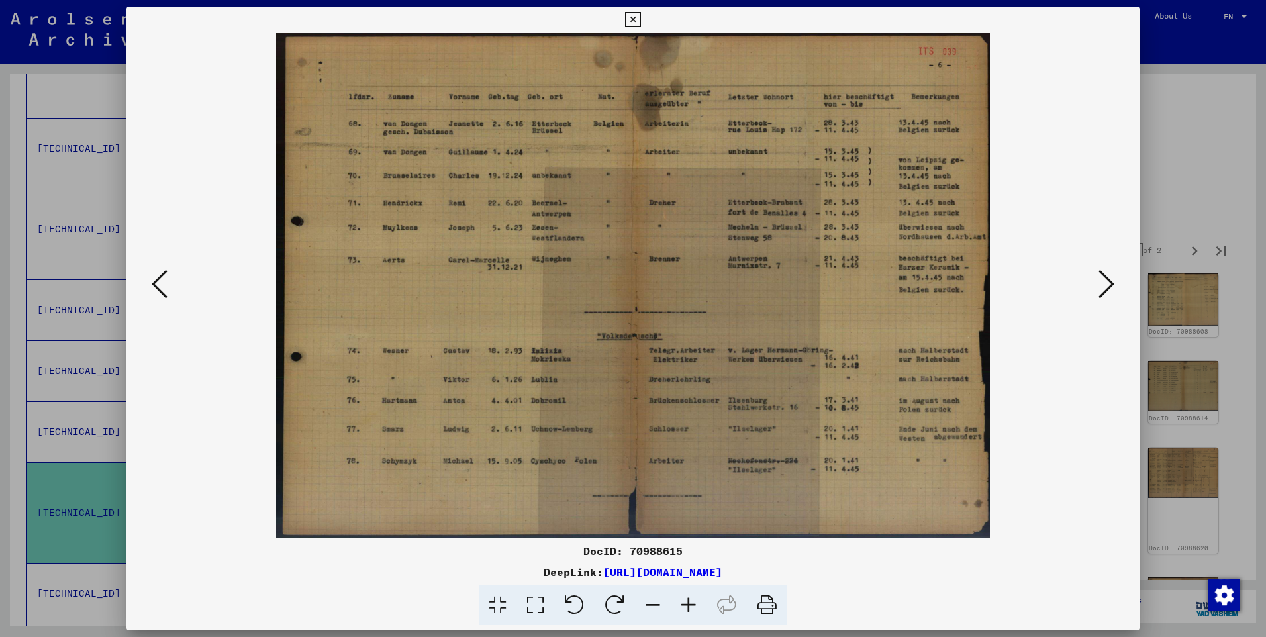
click at [686, 599] on icon at bounding box center [689, 605] width 36 height 40
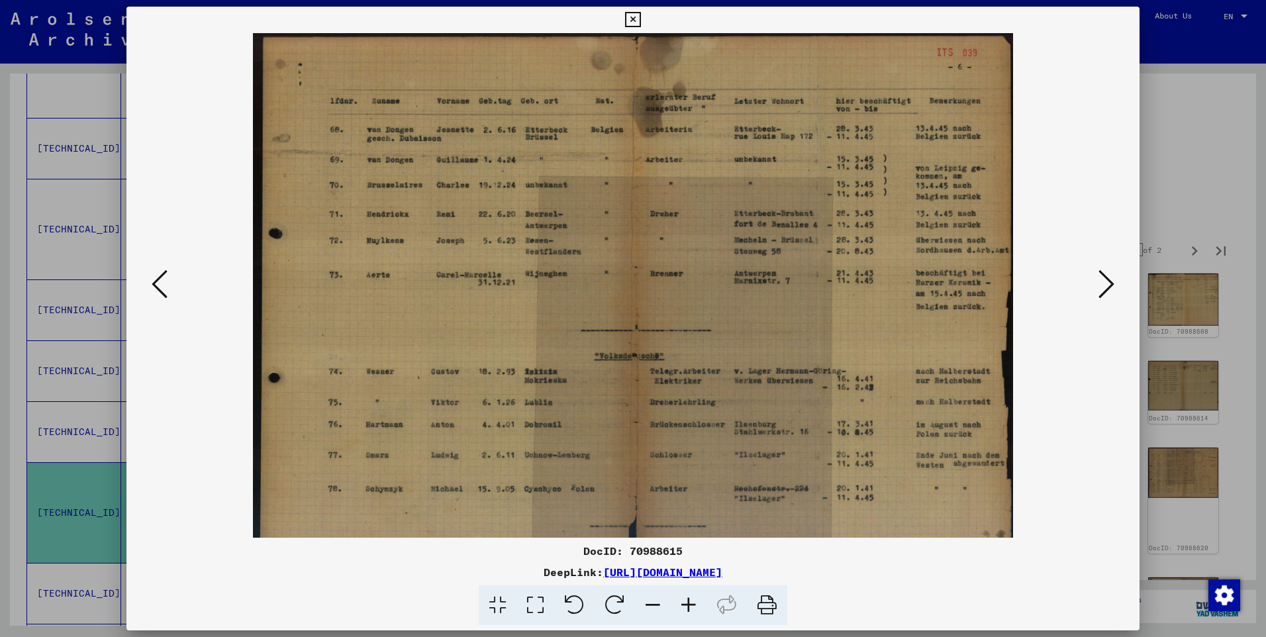
click at [683, 595] on icon at bounding box center [689, 605] width 36 height 40
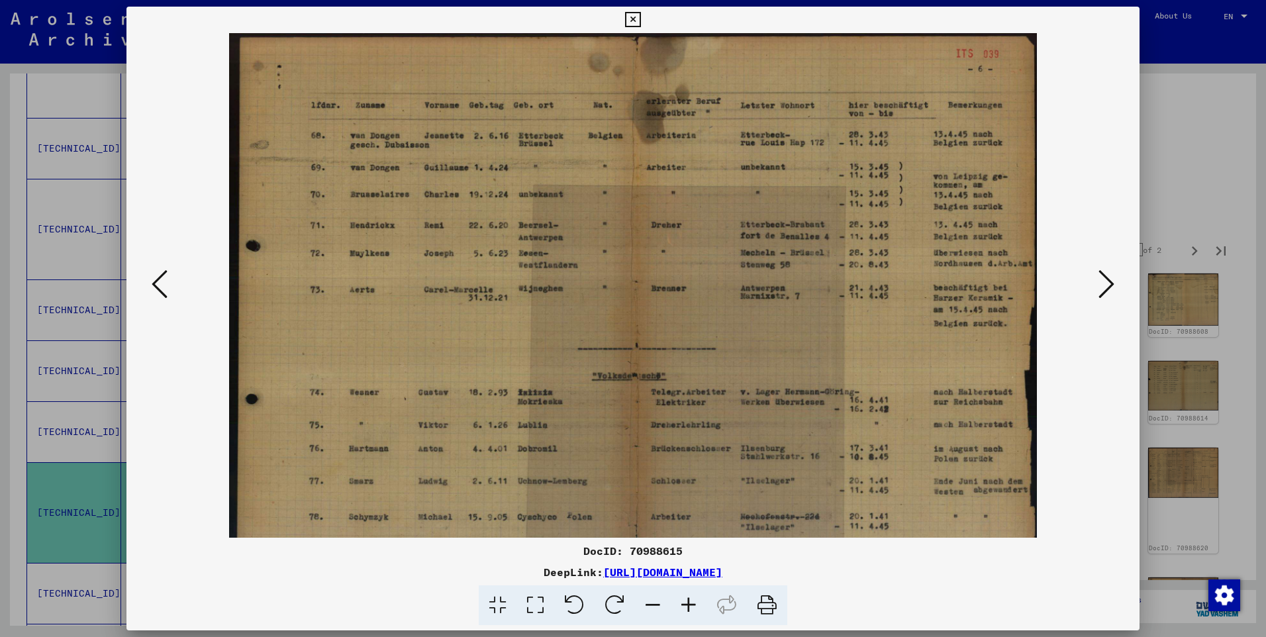
click at [683, 594] on icon at bounding box center [689, 605] width 36 height 40
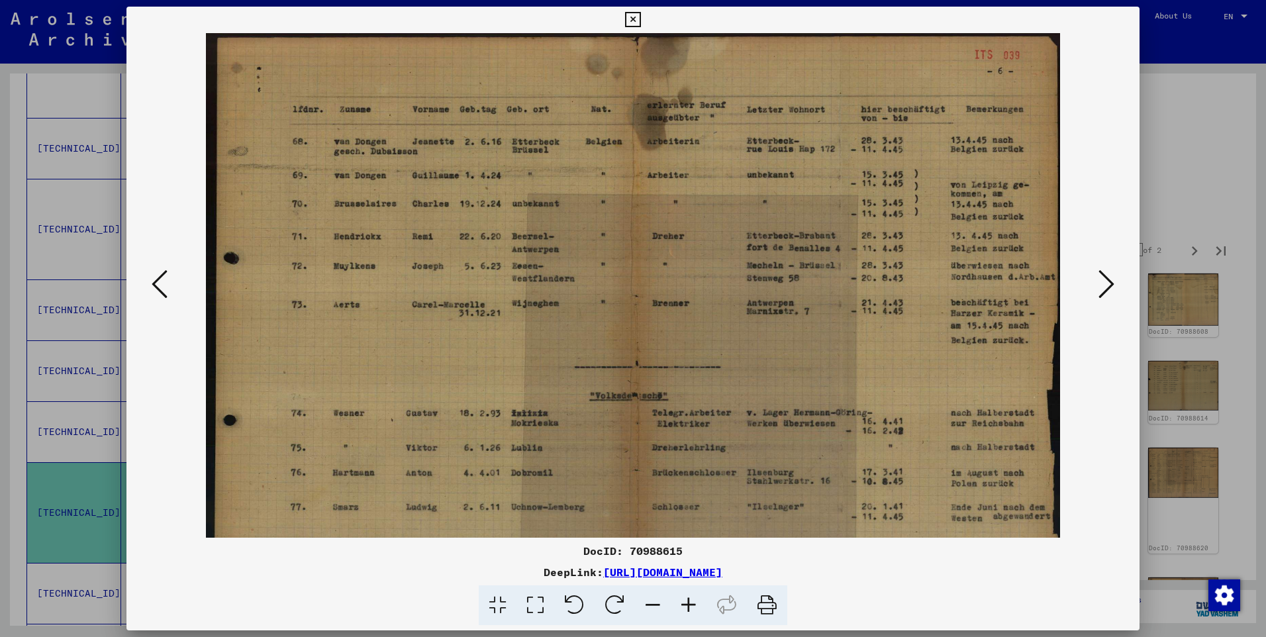
click at [1103, 281] on icon at bounding box center [1106, 284] width 16 height 32
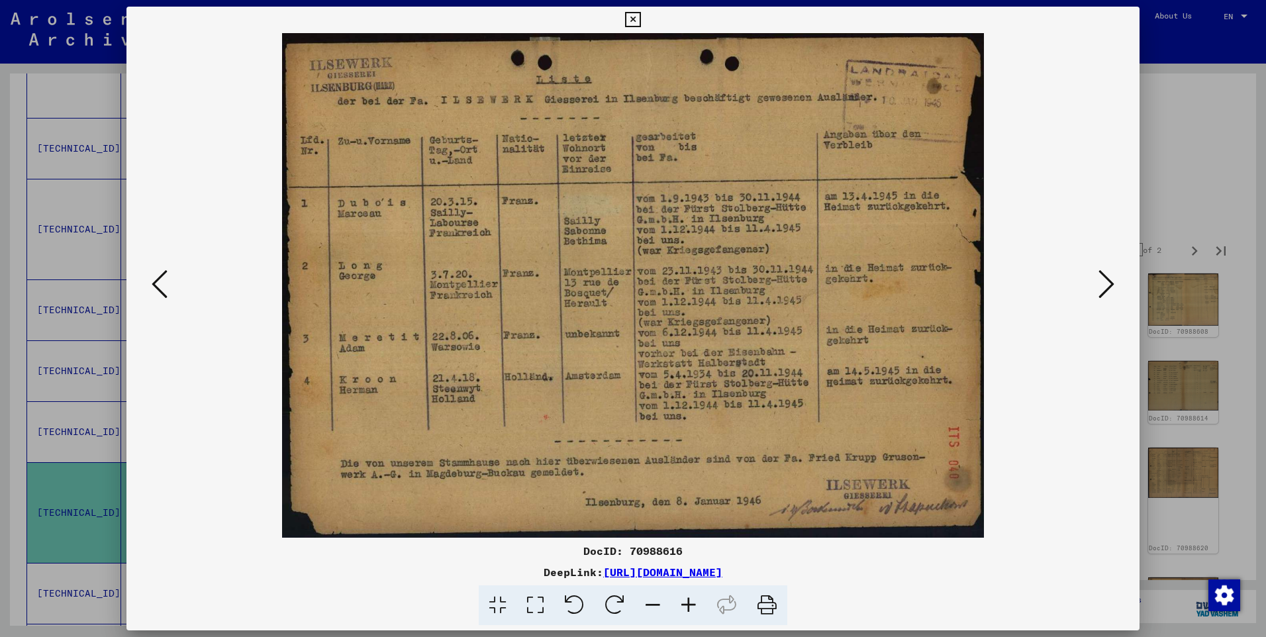
click at [1106, 282] on icon at bounding box center [1106, 284] width 16 height 32
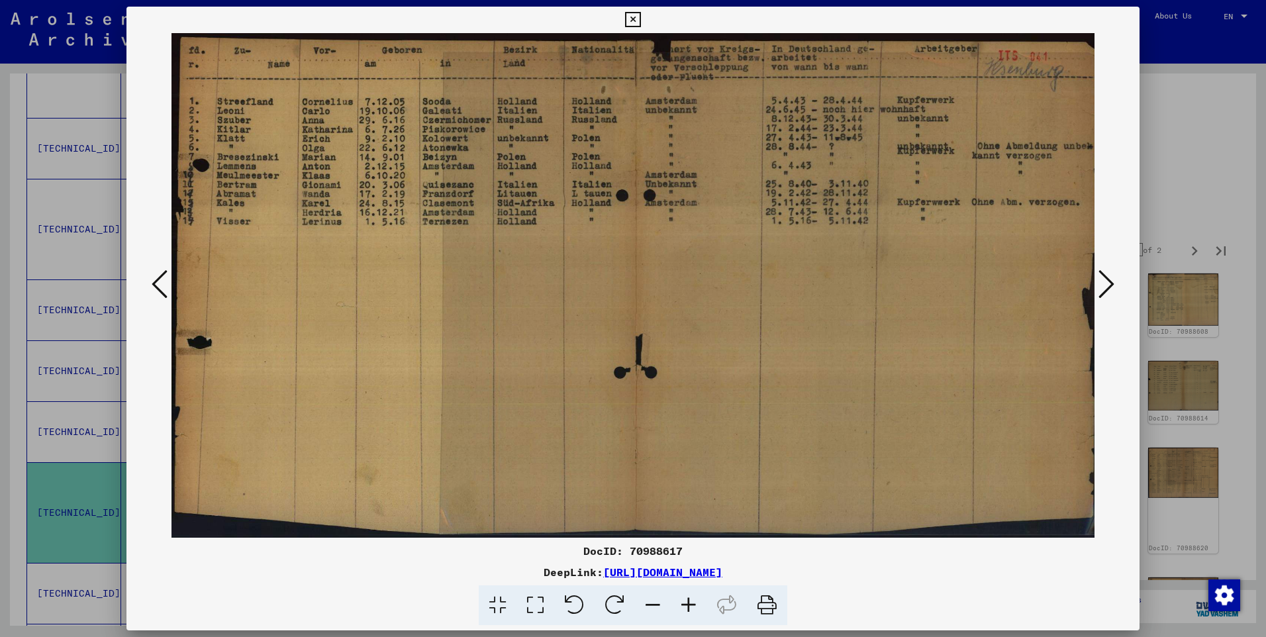
click at [1108, 283] on icon at bounding box center [1106, 284] width 16 height 32
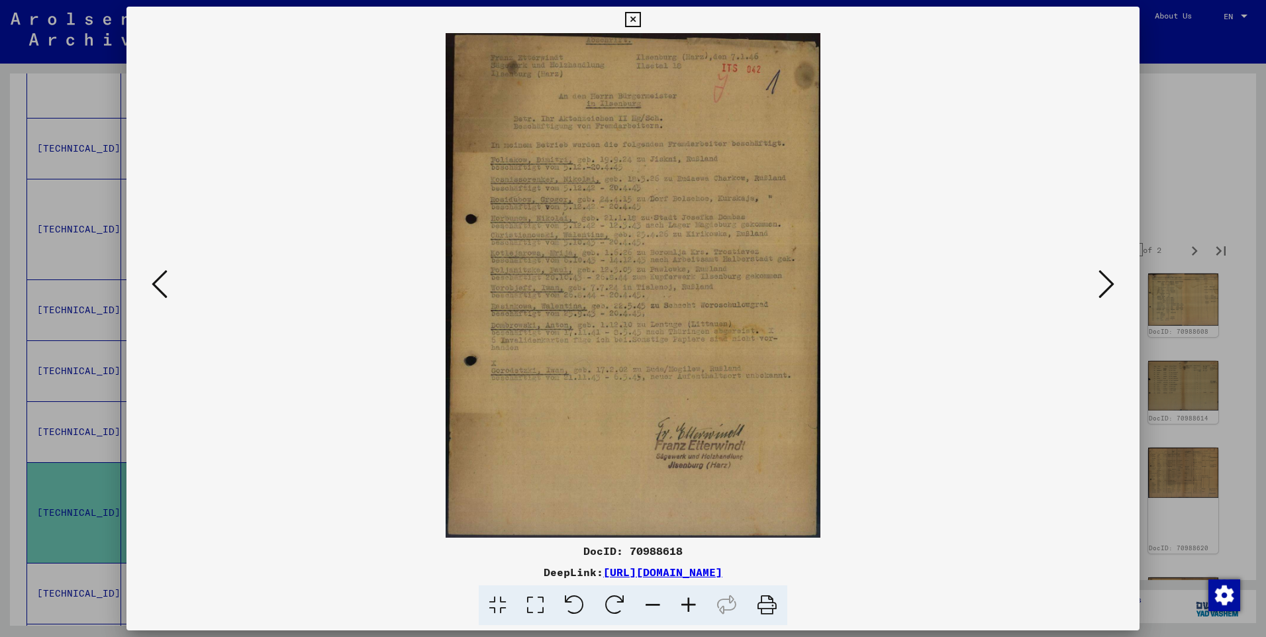
click at [1108, 283] on icon at bounding box center [1106, 284] width 16 height 32
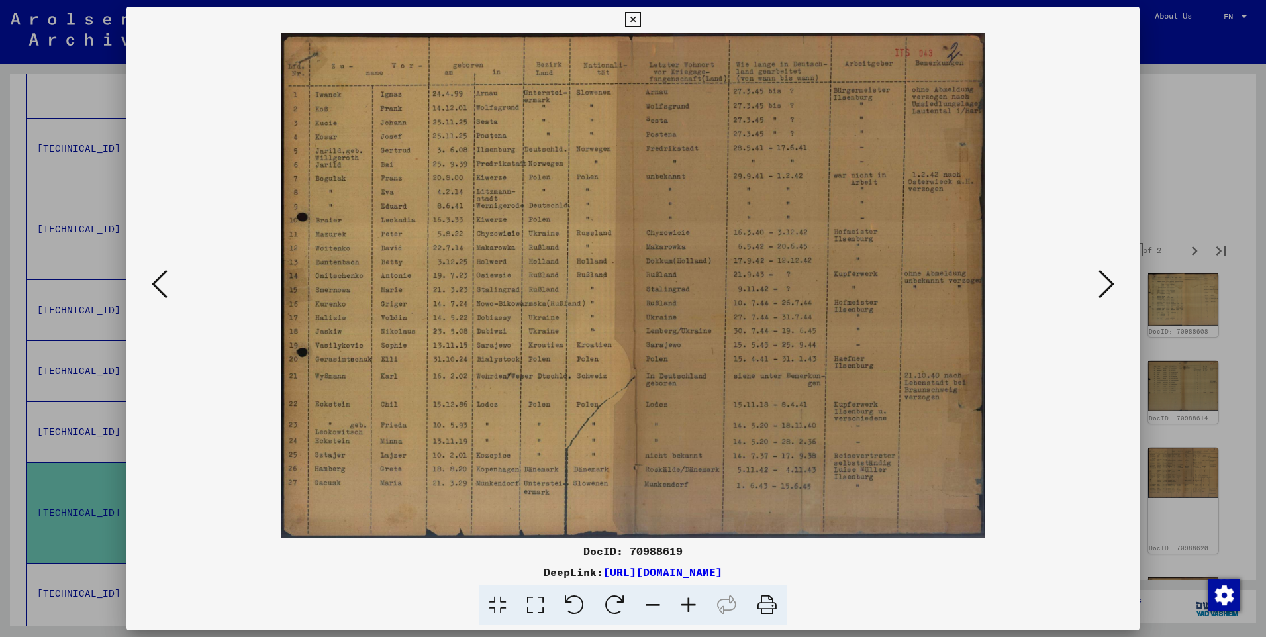
click at [1089, 287] on viewer-one-image at bounding box center [632, 285] width 923 height 505
click at [1101, 281] on icon at bounding box center [1106, 284] width 16 height 32
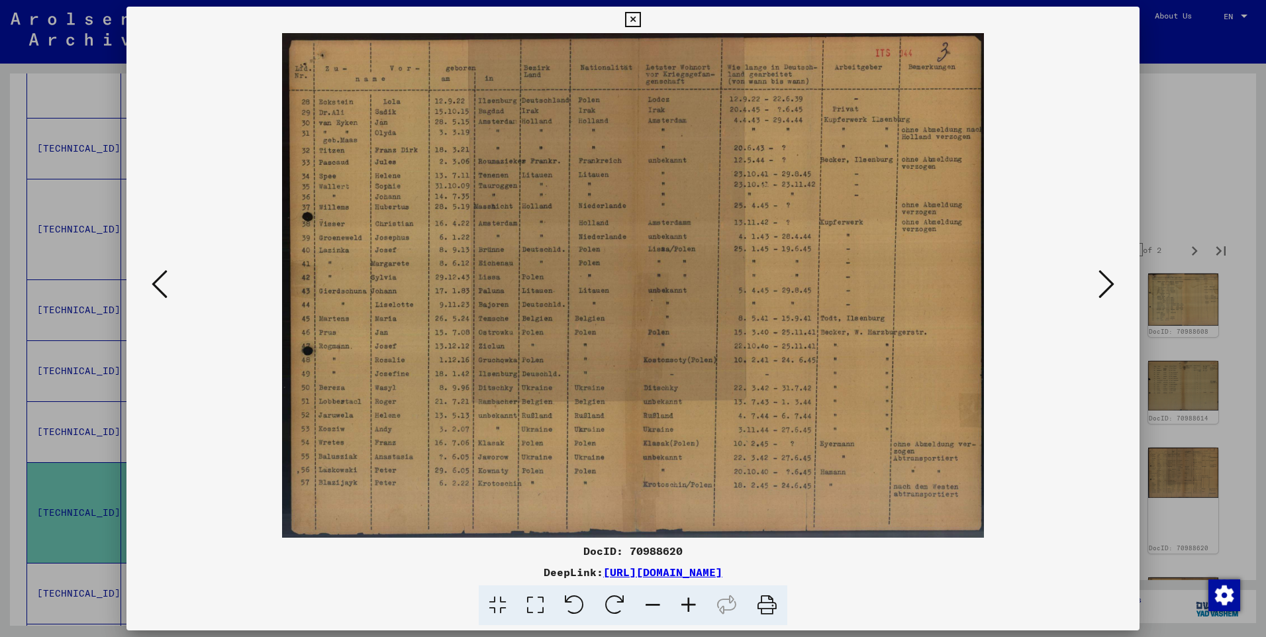
click at [1106, 280] on icon at bounding box center [1106, 284] width 16 height 32
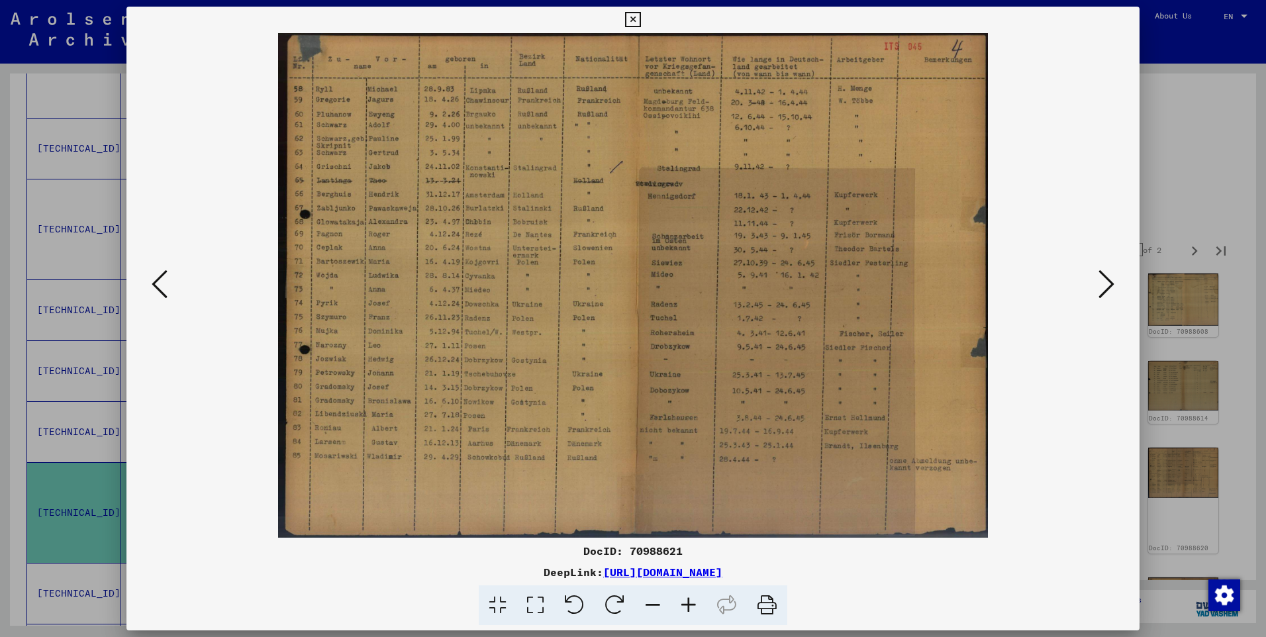
click at [1106, 280] on icon at bounding box center [1106, 284] width 16 height 32
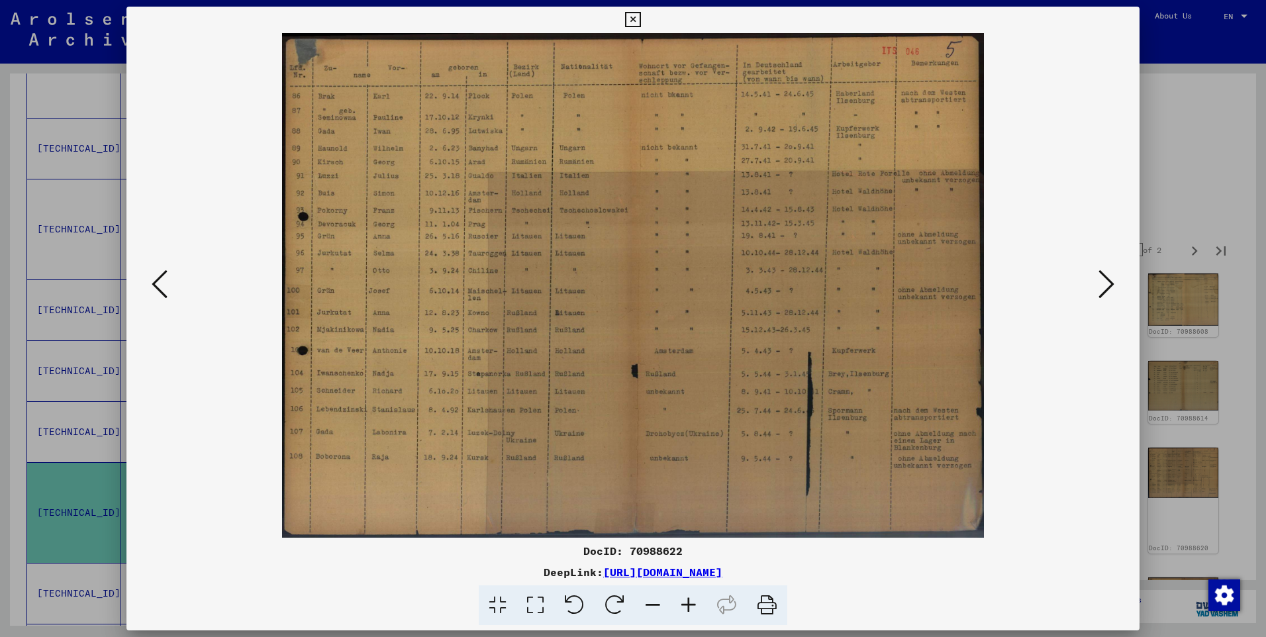
click at [1106, 280] on icon at bounding box center [1106, 284] width 16 height 32
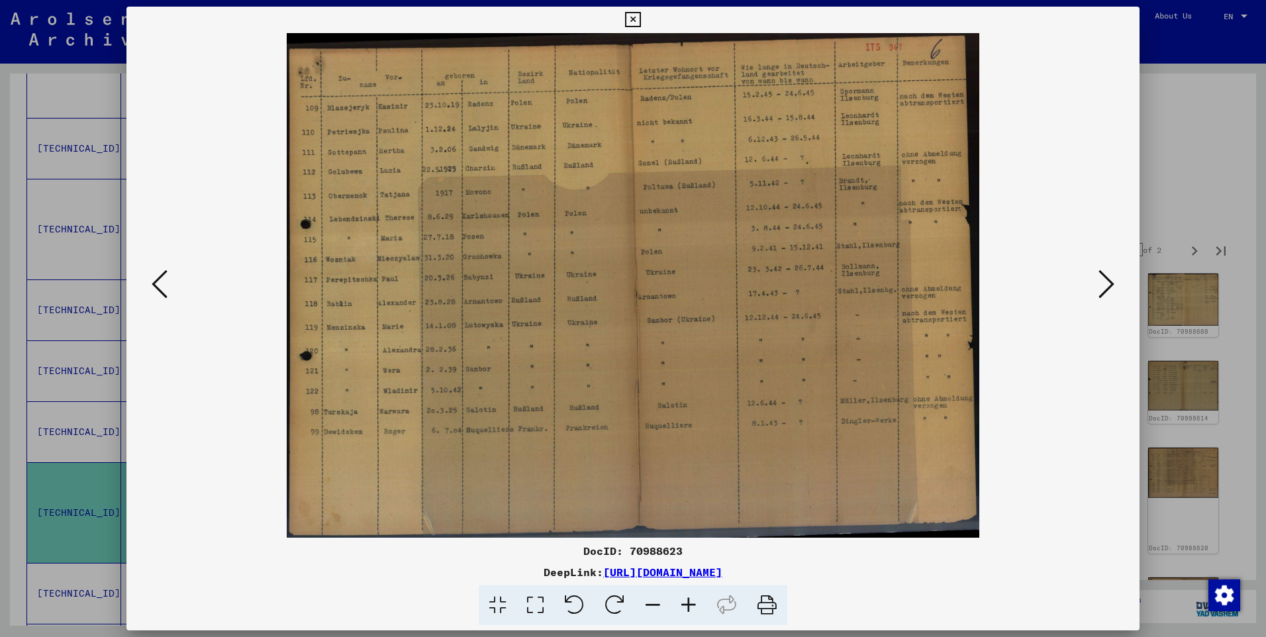
click at [1106, 280] on icon at bounding box center [1106, 284] width 16 height 32
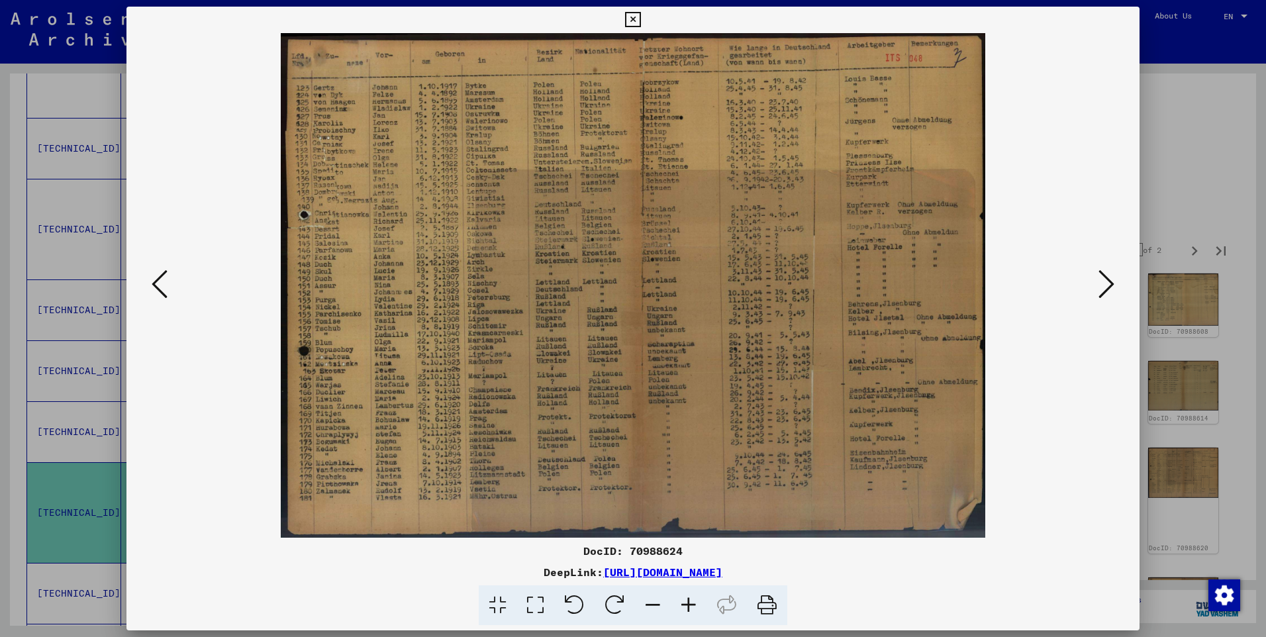
click at [162, 275] on icon at bounding box center [160, 284] width 16 height 32
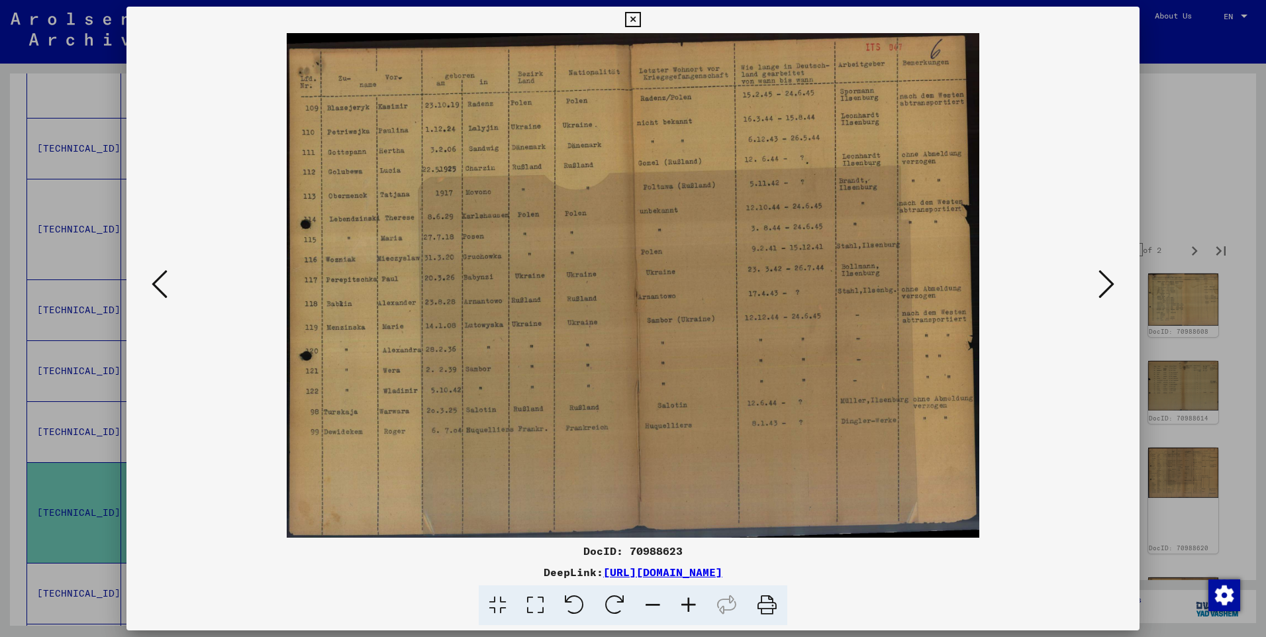
click at [634, 19] on icon at bounding box center [632, 20] width 15 height 16
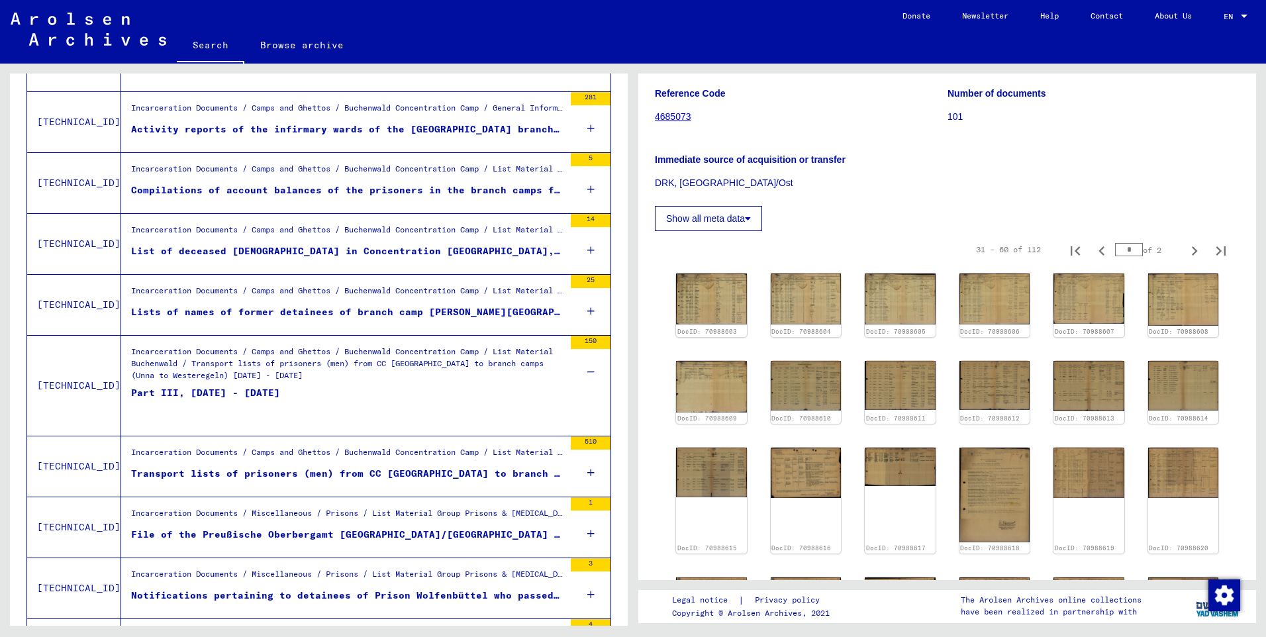
scroll to position [0, 0]
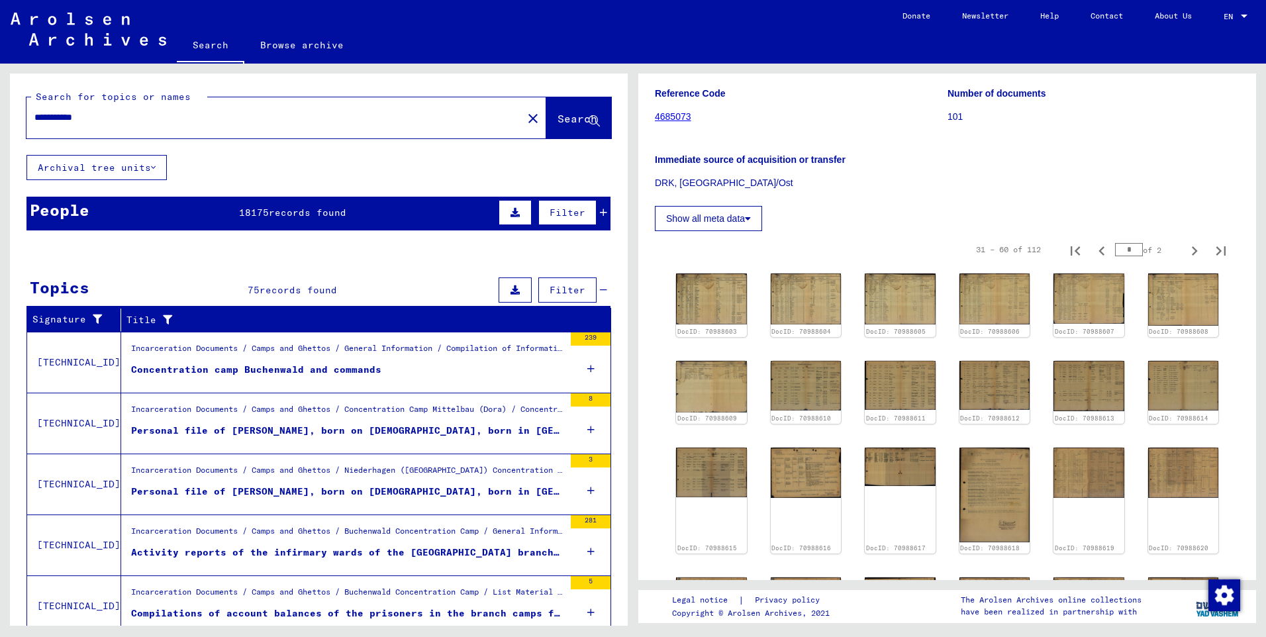
drag, startPoint x: 129, startPoint y: 114, endPoint x: 7, endPoint y: 114, distance: 121.8
click at [7, 114] on div "**********" at bounding box center [316, 345] width 633 height 562
drag, startPoint x: 105, startPoint y: 117, endPoint x: 146, endPoint y: 117, distance: 41.1
click at [146, 117] on input "**********" at bounding box center [274, 118] width 480 height 14
click at [558, 120] on span "Search" at bounding box center [578, 118] width 40 height 13
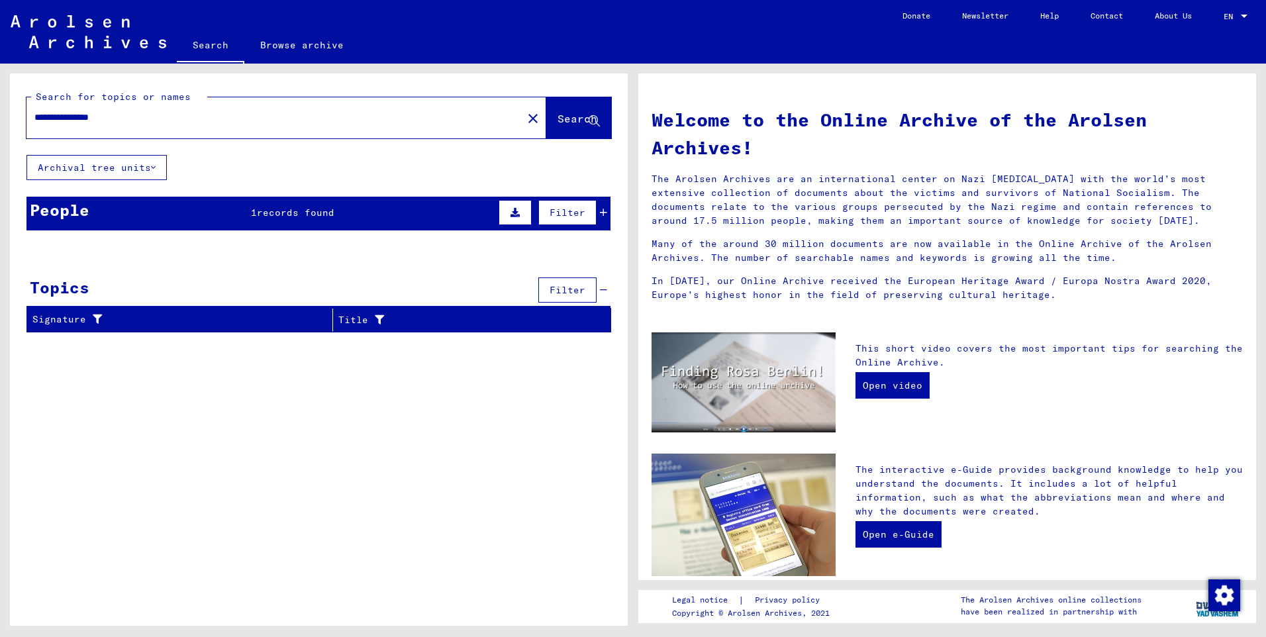
click at [277, 210] on span "records found" at bounding box center [295, 213] width 77 height 12
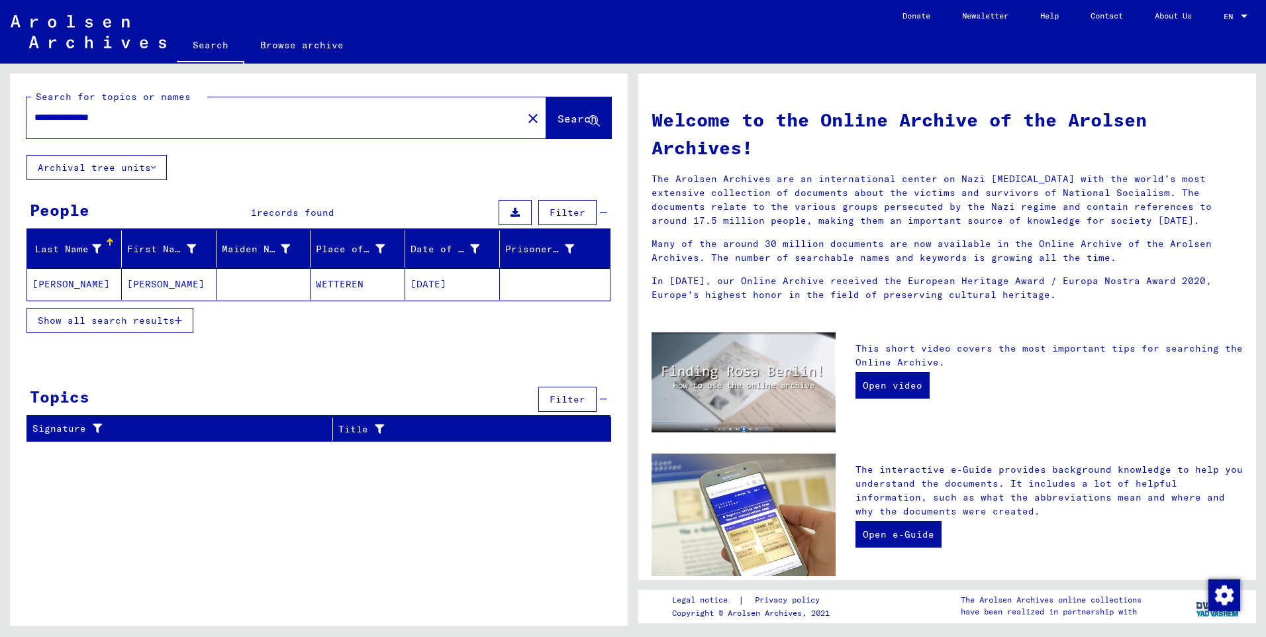
click at [77, 282] on mat-cell "[PERSON_NAME]" at bounding box center [74, 284] width 95 height 32
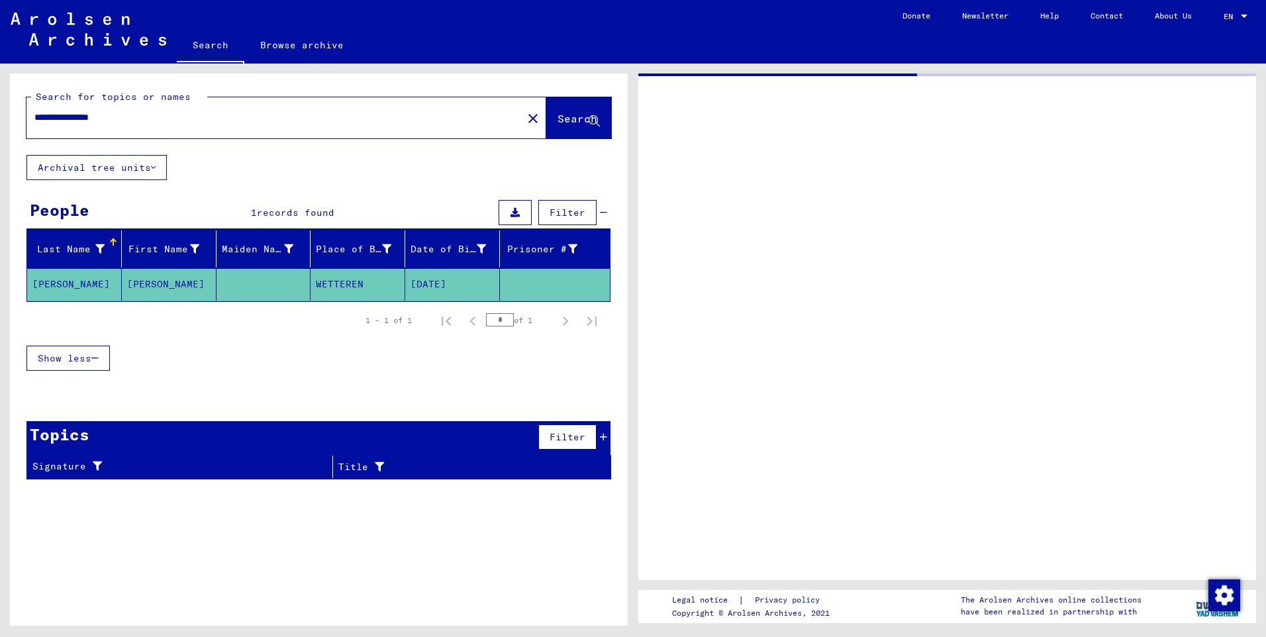
click at [77, 282] on mat-cell "[PERSON_NAME]" at bounding box center [74, 284] width 95 height 32
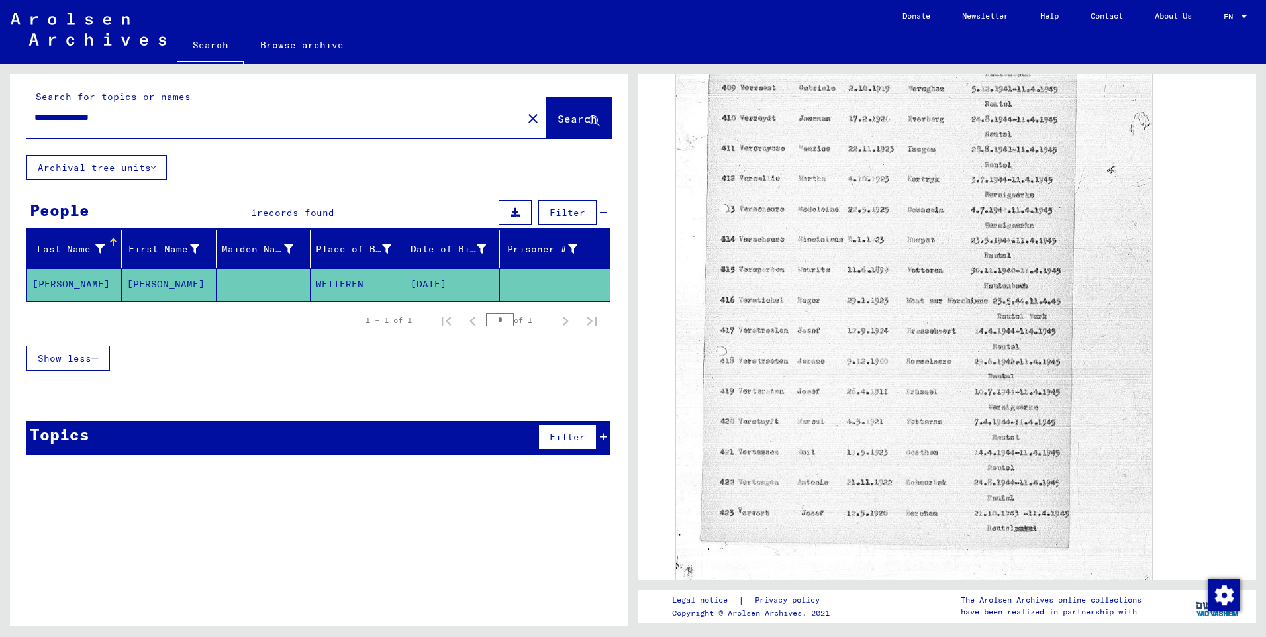
scroll to position [530, 0]
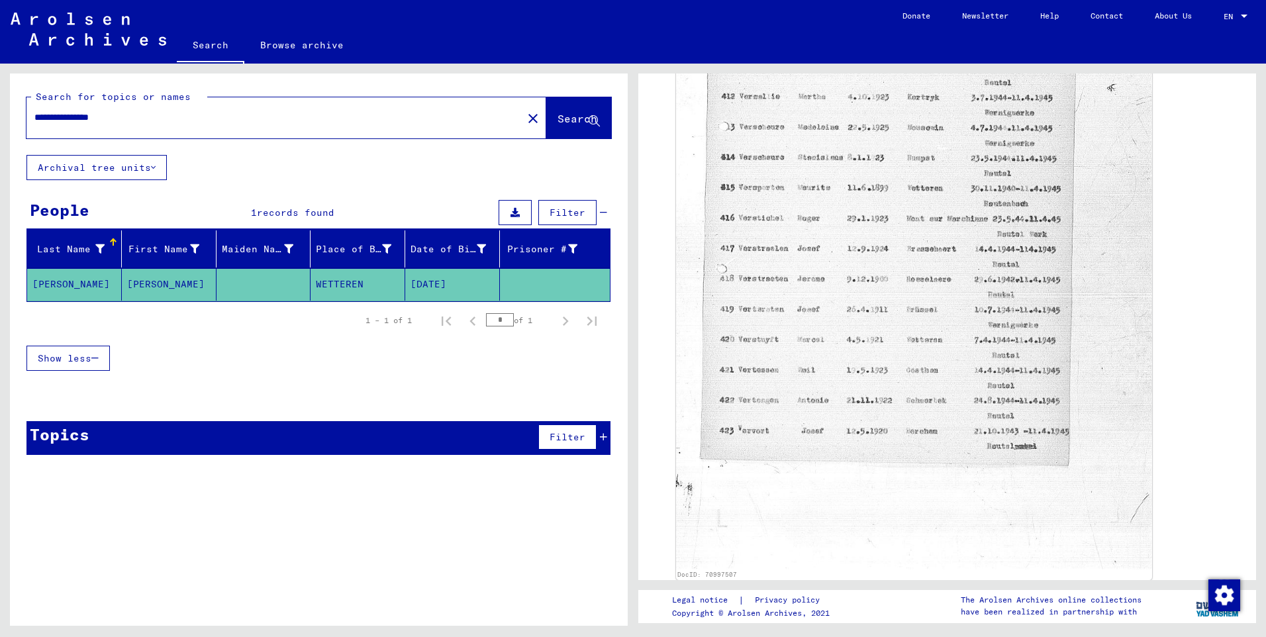
drag, startPoint x: 35, startPoint y: 115, endPoint x: 235, endPoint y: 120, distance: 200.0
click at [231, 122] on input "**********" at bounding box center [274, 118] width 480 height 14
type input "**********"
click at [558, 116] on span "Search" at bounding box center [578, 118] width 40 height 13
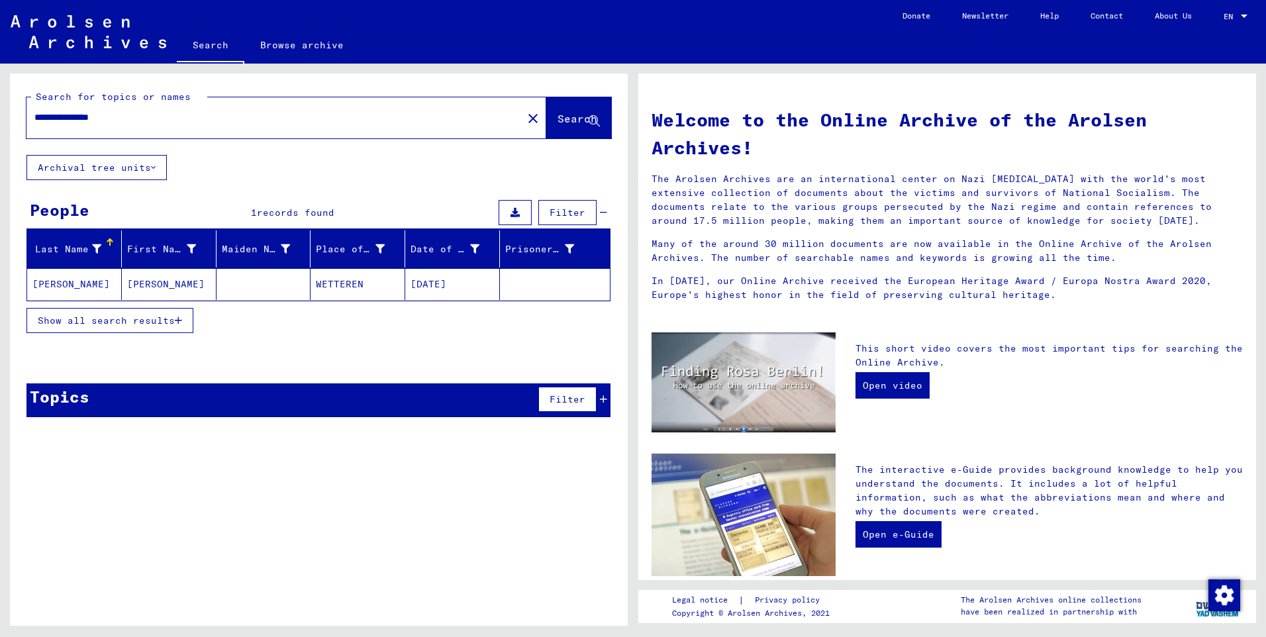
click at [159, 317] on span "Show all search results" at bounding box center [106, 321] width 137 height 12
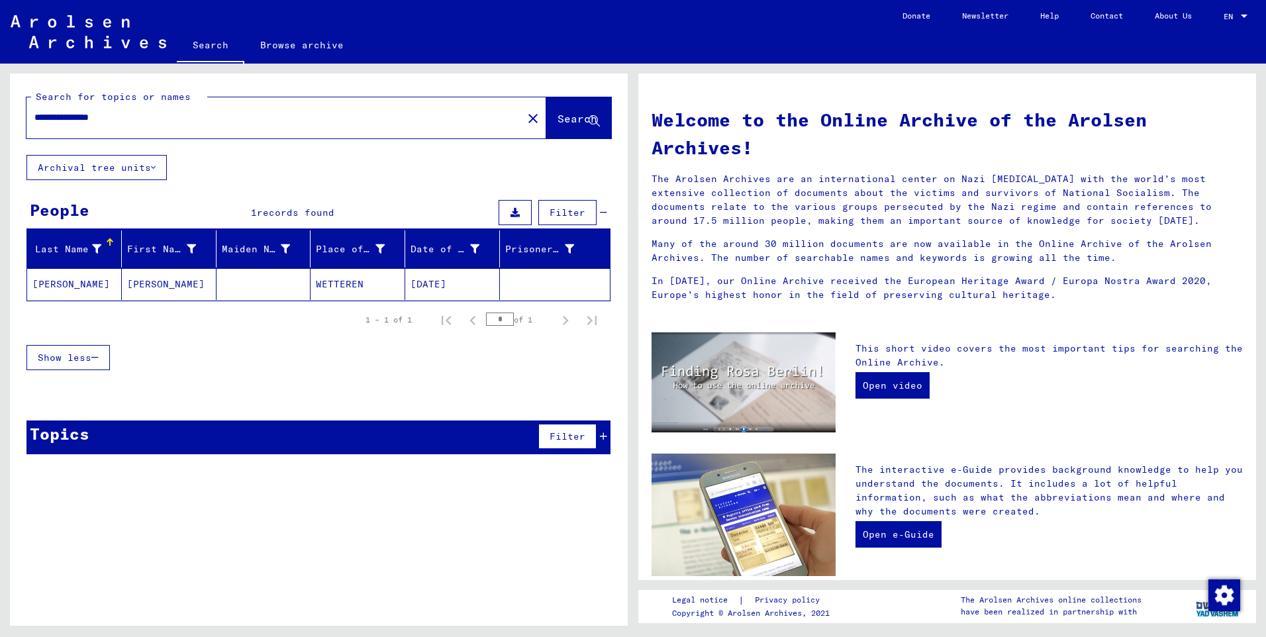
click at [179, 283] on mat-cell "[PERSON_NAME]" at bounding box center [169, 284] width 95 height 32
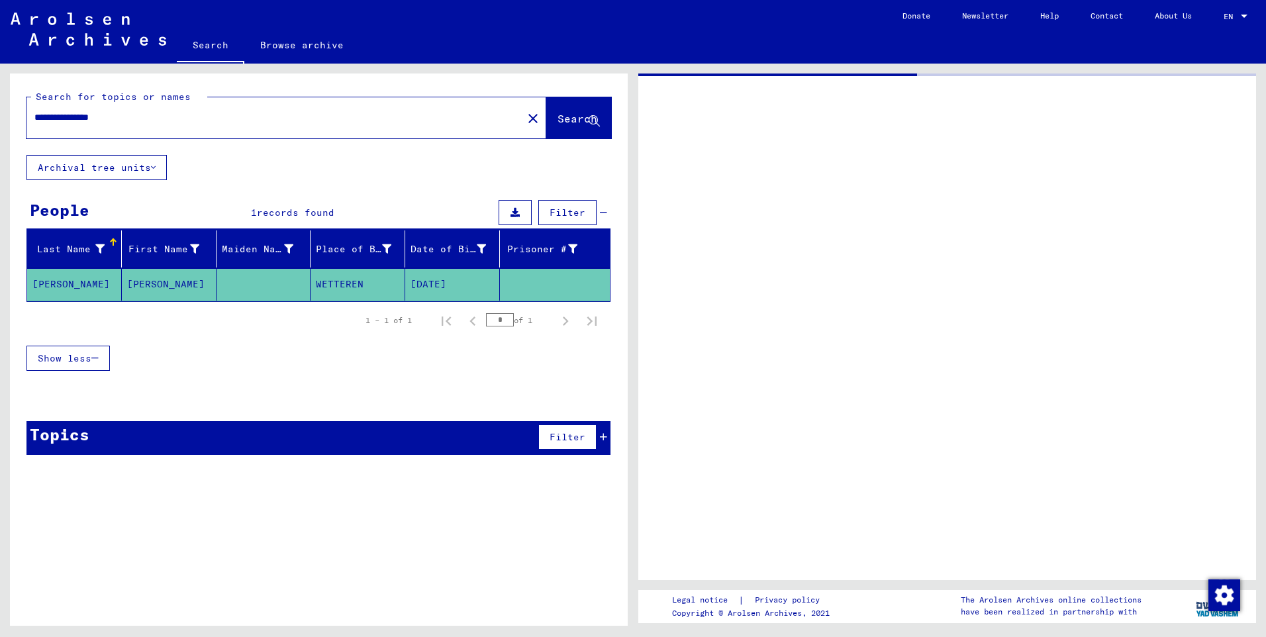
click at [179, 283] on mat-cell "[PERSON_NAME]" at bounding box center [169, 284] width 95 height 32
